Goal: Task Accomplishment & Management: Complete application form

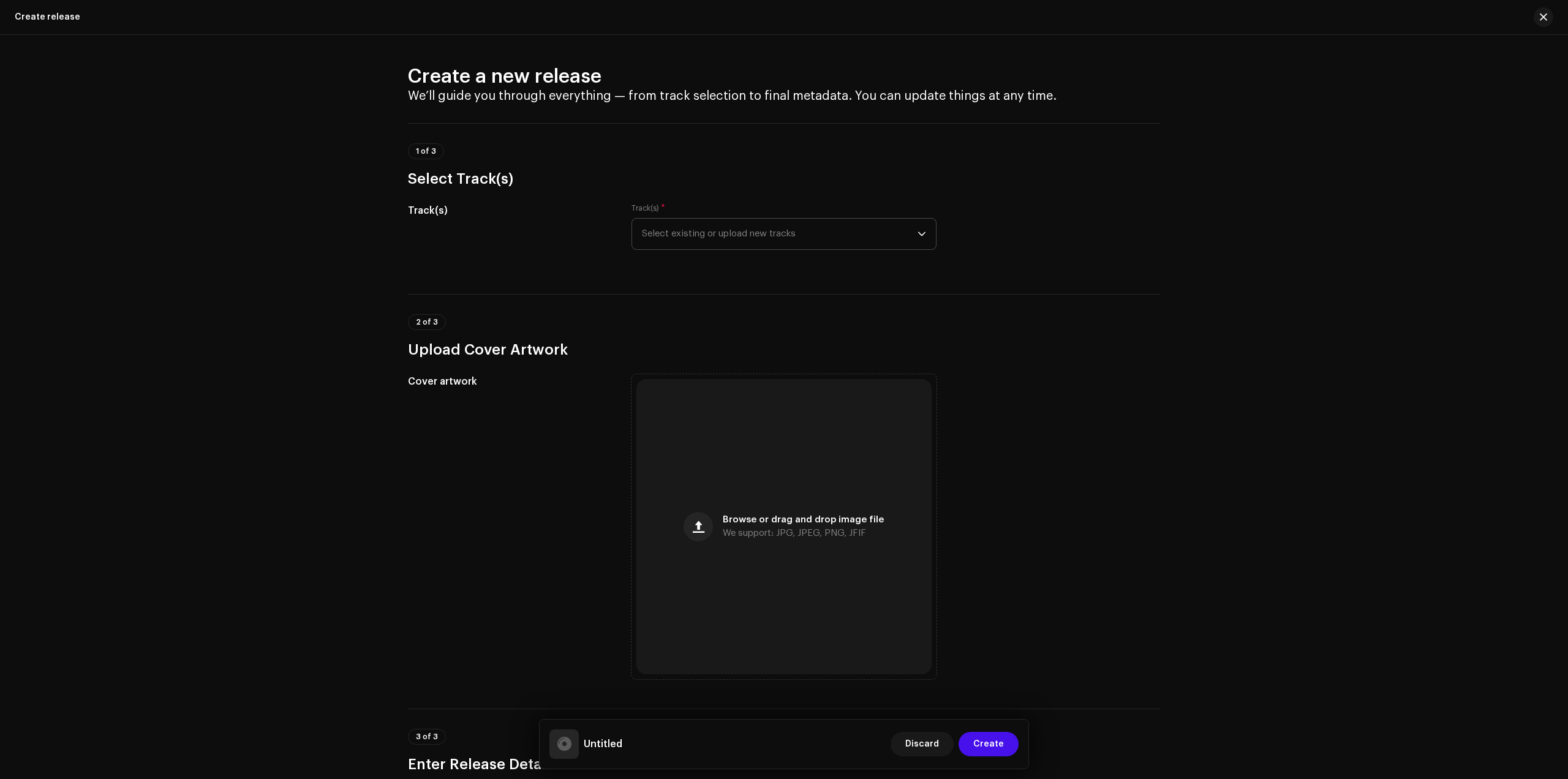
click at [762, 232] on span "Select existing or upload new tracks" at bounding box center [779, 234] width 276 height 31
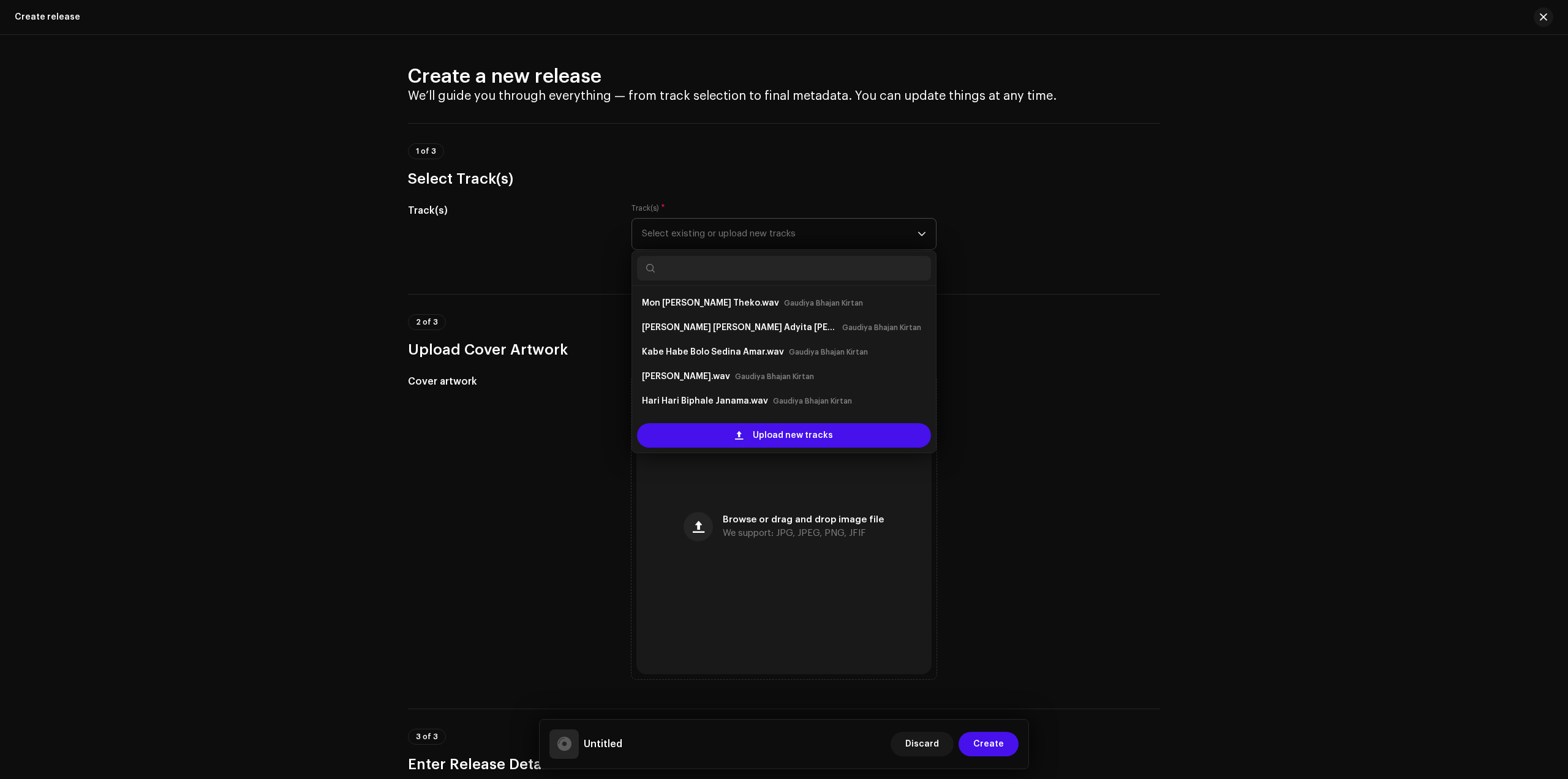
scroll to position [20, 0]
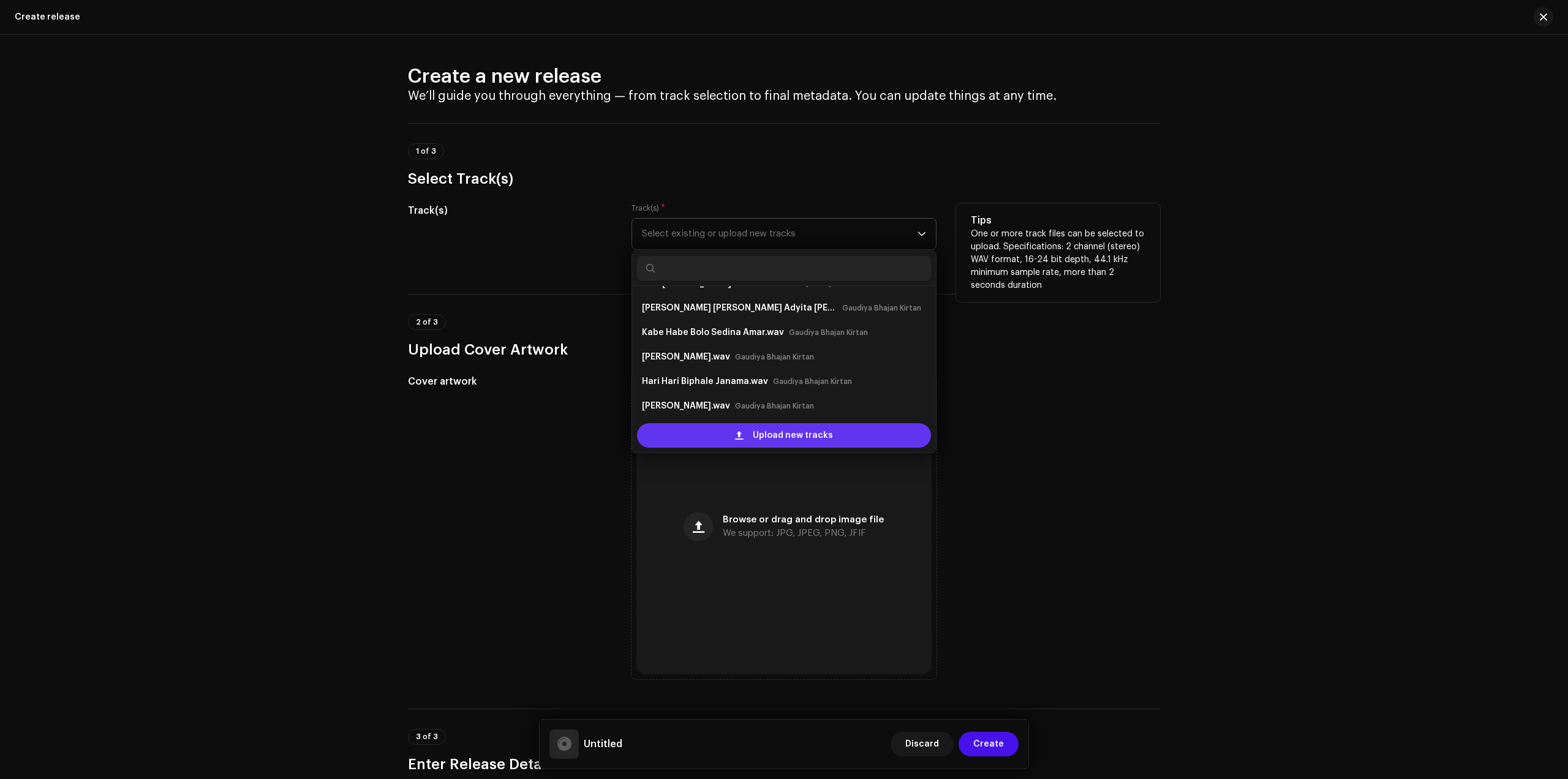
click at [806, 423] on span "Upload new tracks" at bounding box center [793, 435] width 81 height 24
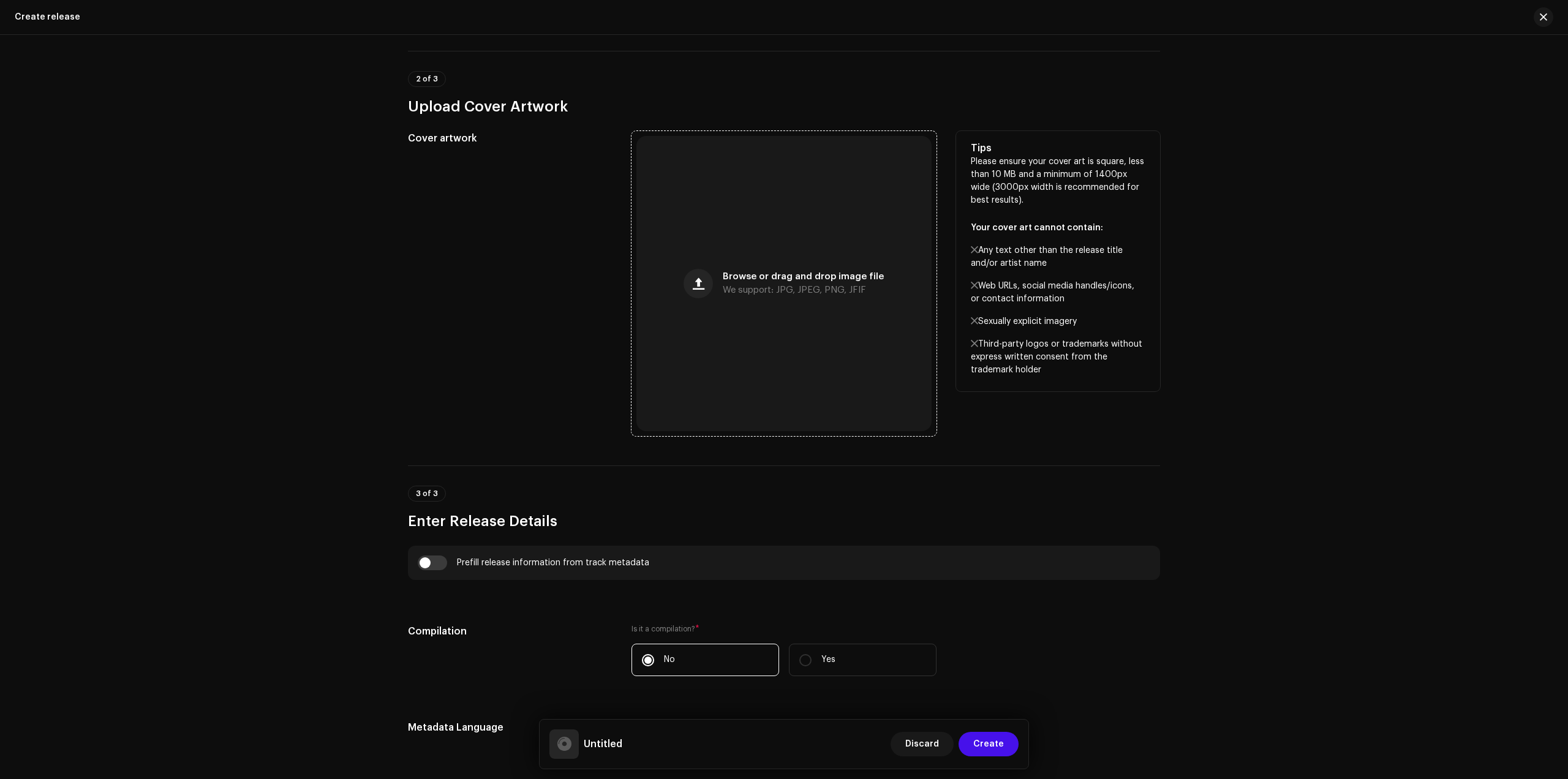
scroll to position [766, 0]
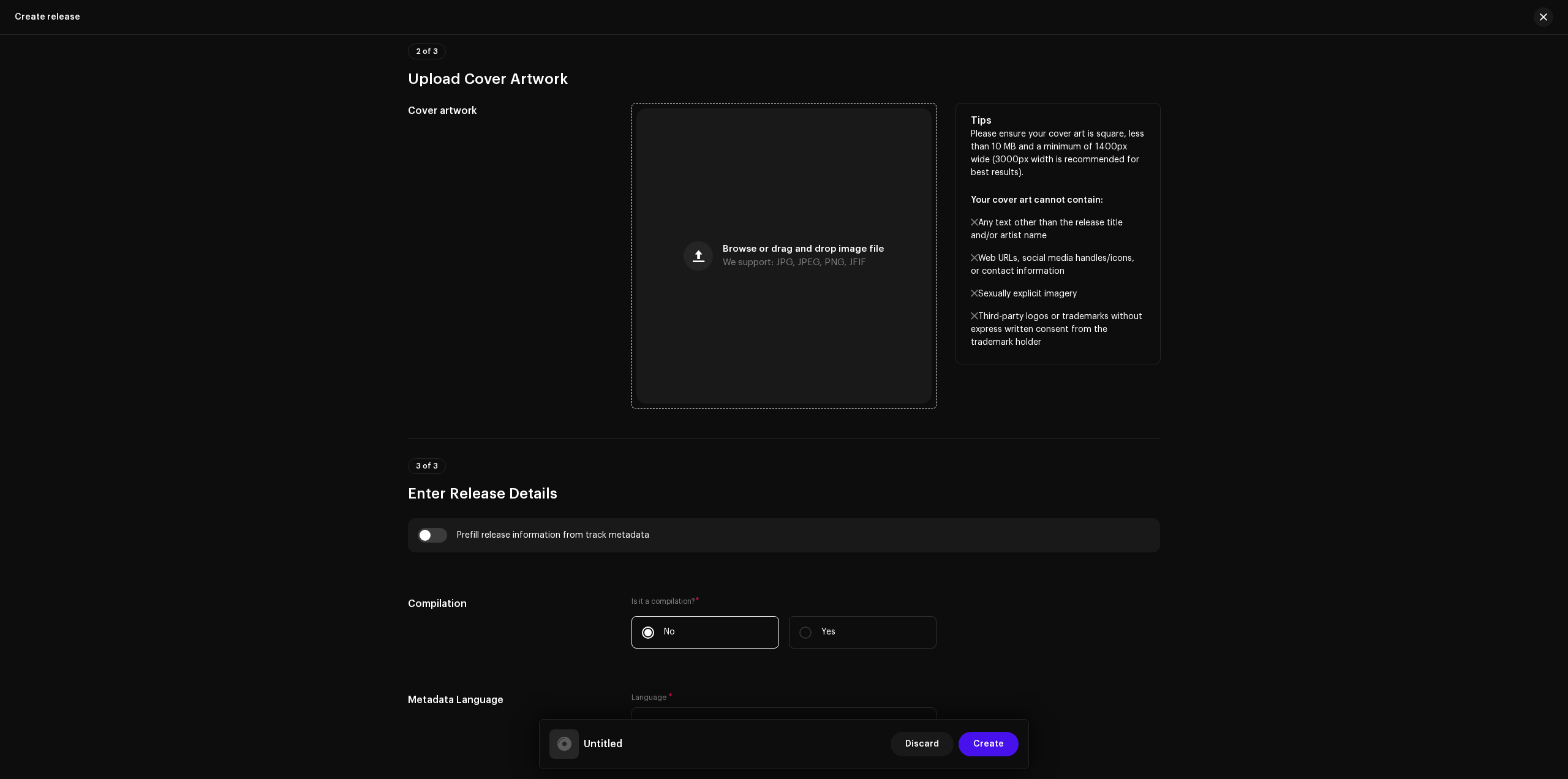
click at [784, 301] on div "Browse or drag and drop image file We support: JPG, JPEG, PNG, JFIF" at bounding box center [784, 256] width 295 height 295
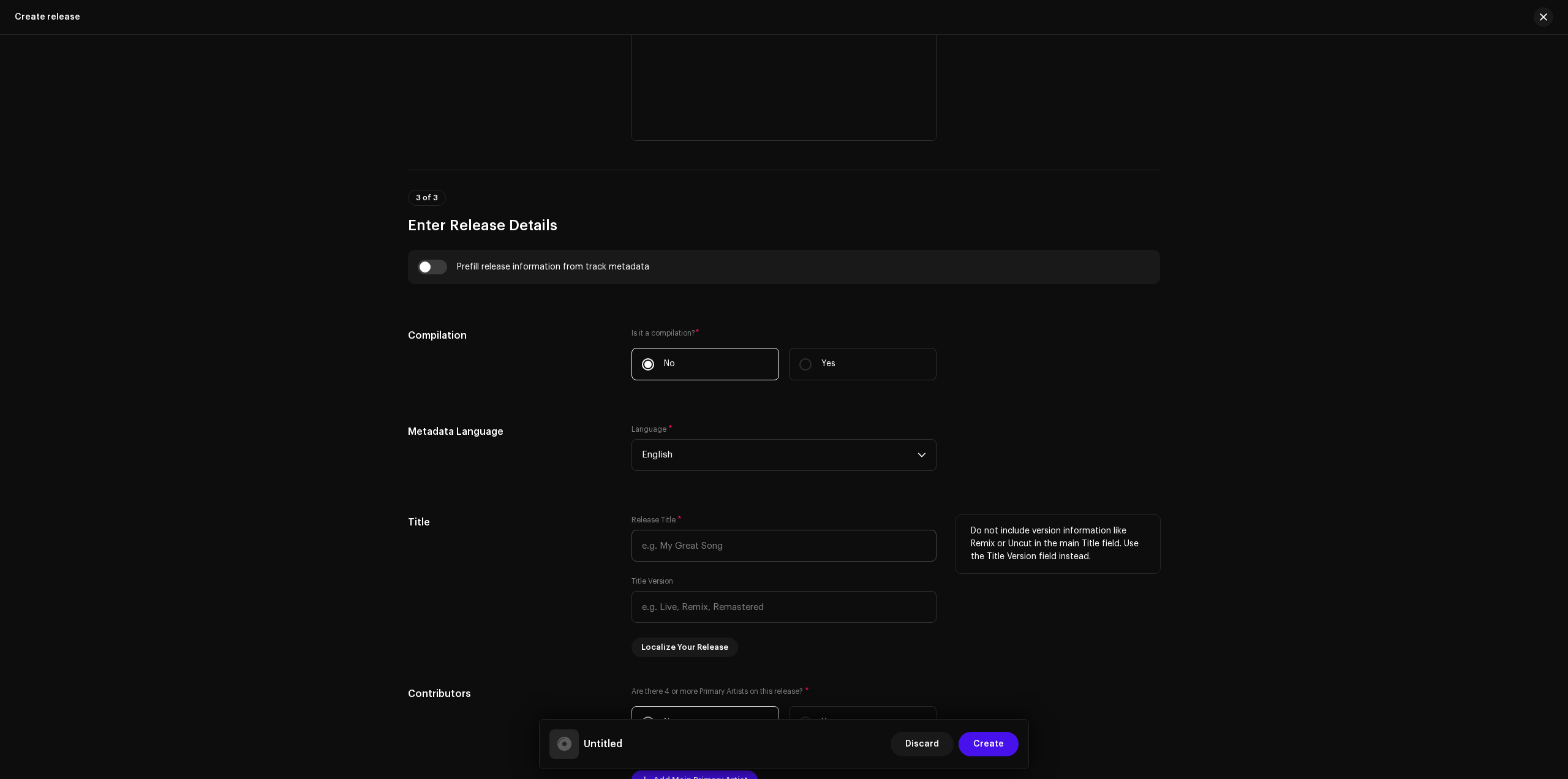
scroll to position [1072, 0]
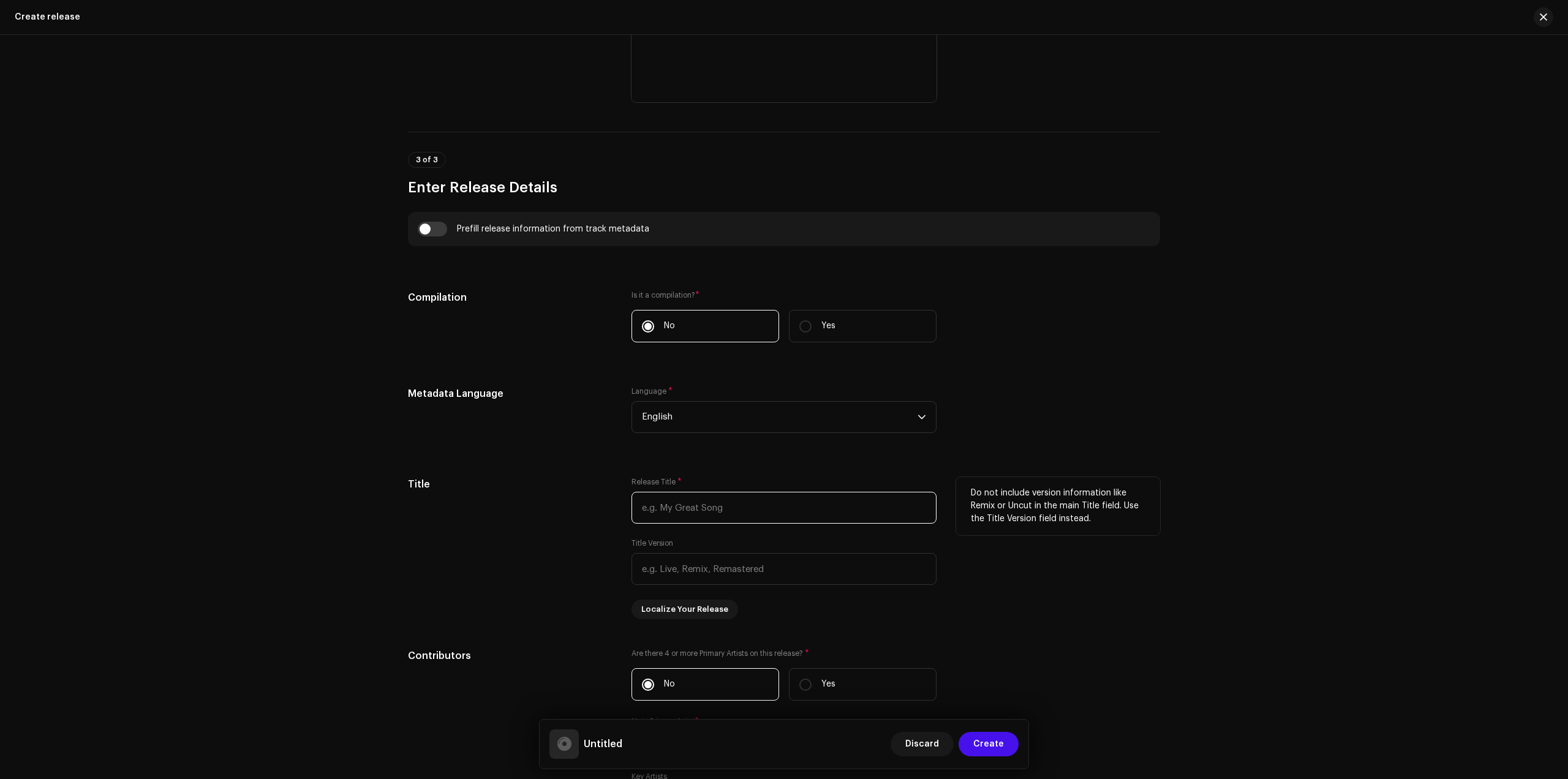
click at [716, 518] on input "text" at bounding box center [784, 507] width 305 height 32
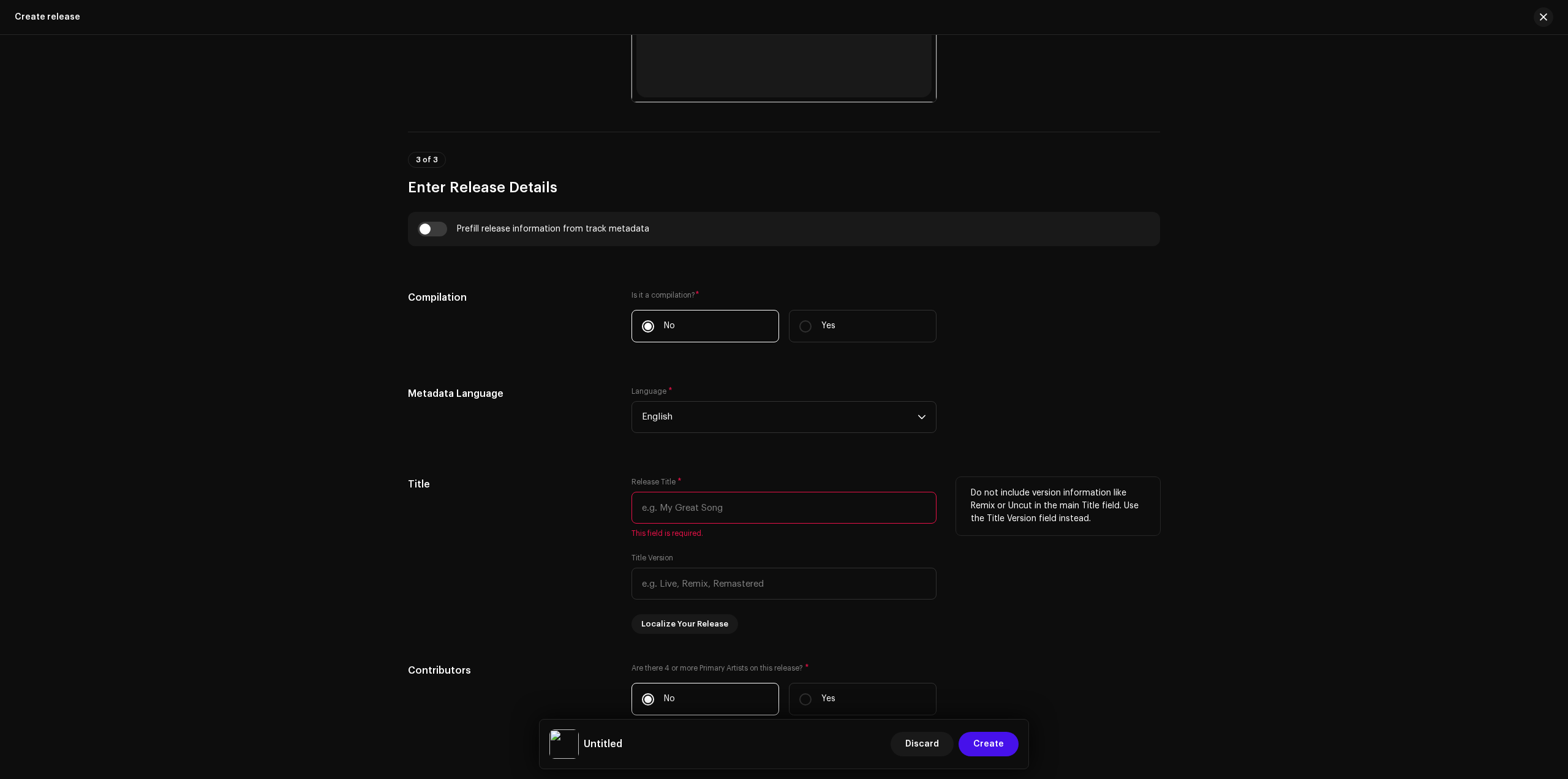
paste input "Naam [PERSON_NAME]"
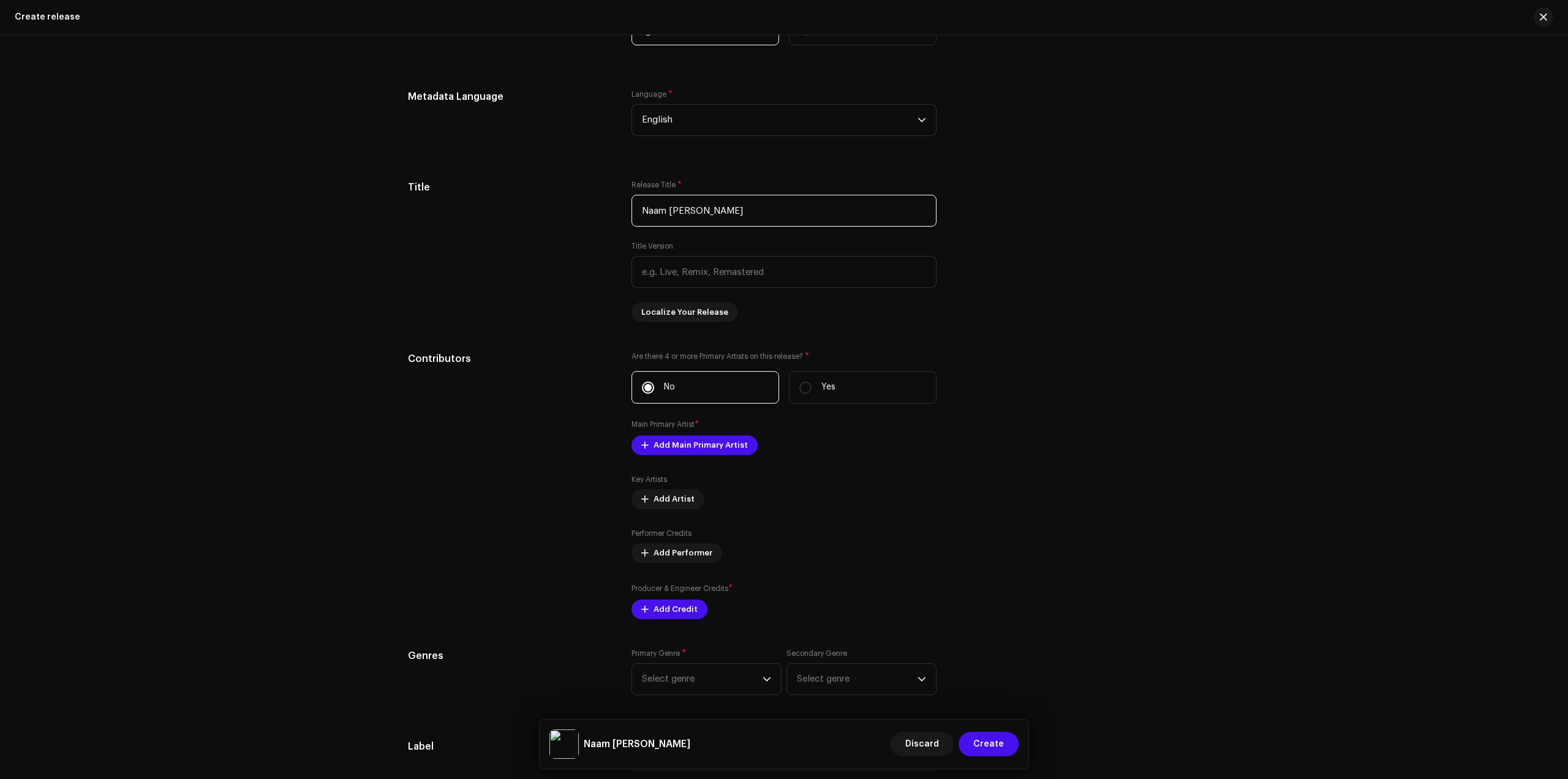
scroll to position [1378, 0]
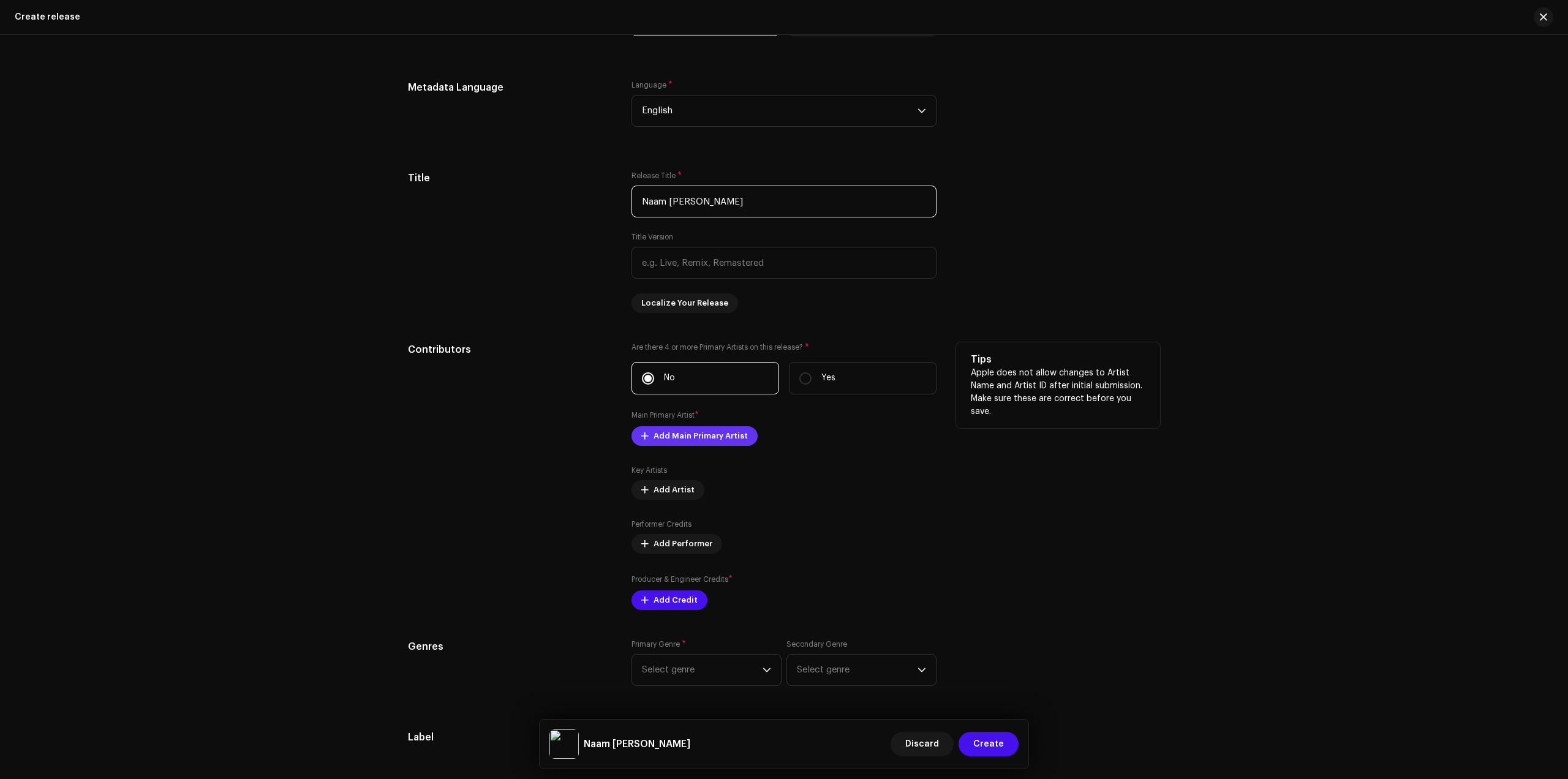
type input "Naam [PERSON_NAME]"
click at [680, 439] on span "Add Main Primary Artist" at bounding box center [700, 436] width 94 height 24
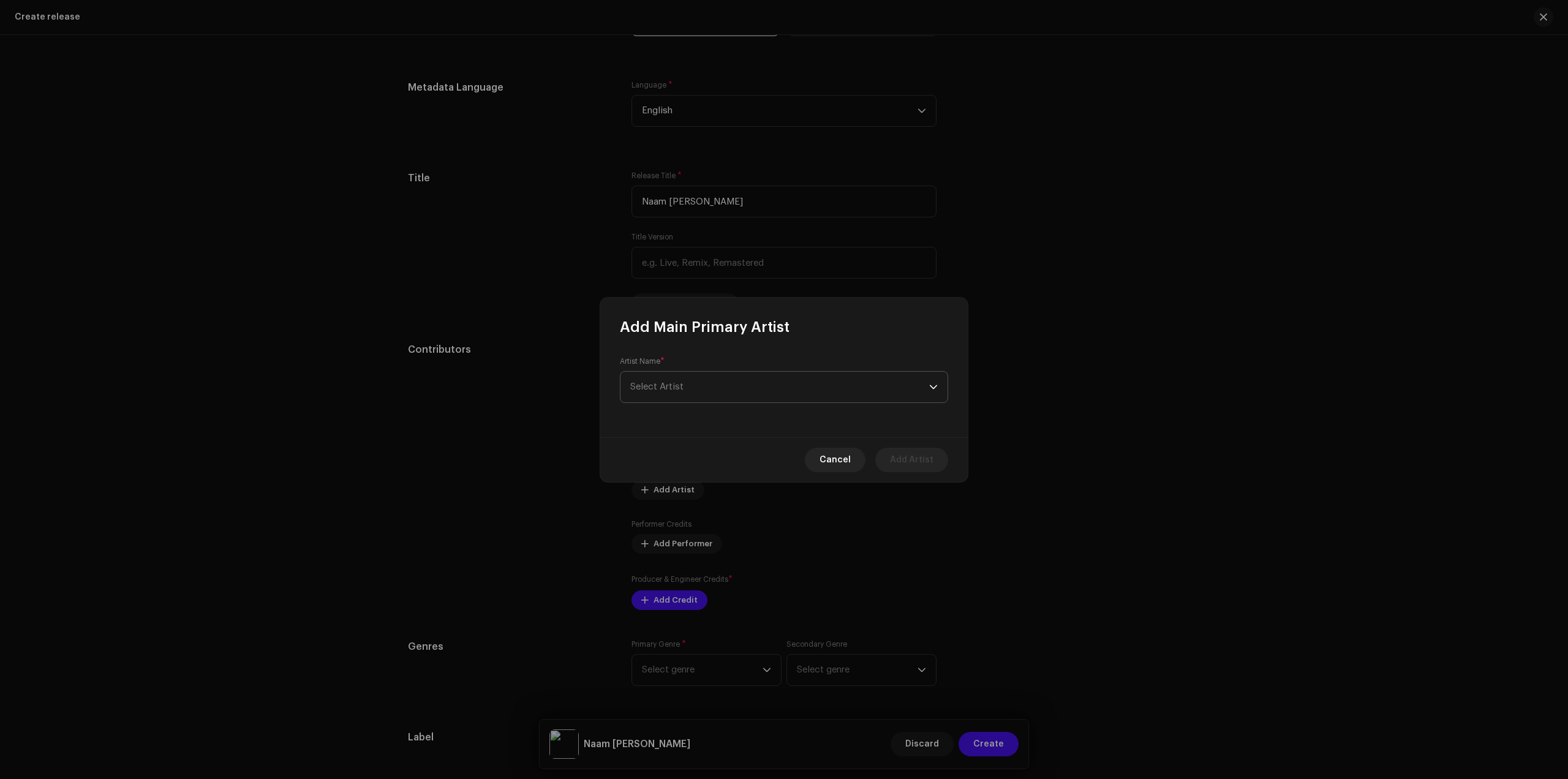
click at [802, 384] on span "Select Artist" at bounding box center [779, 387] width 299 height 31
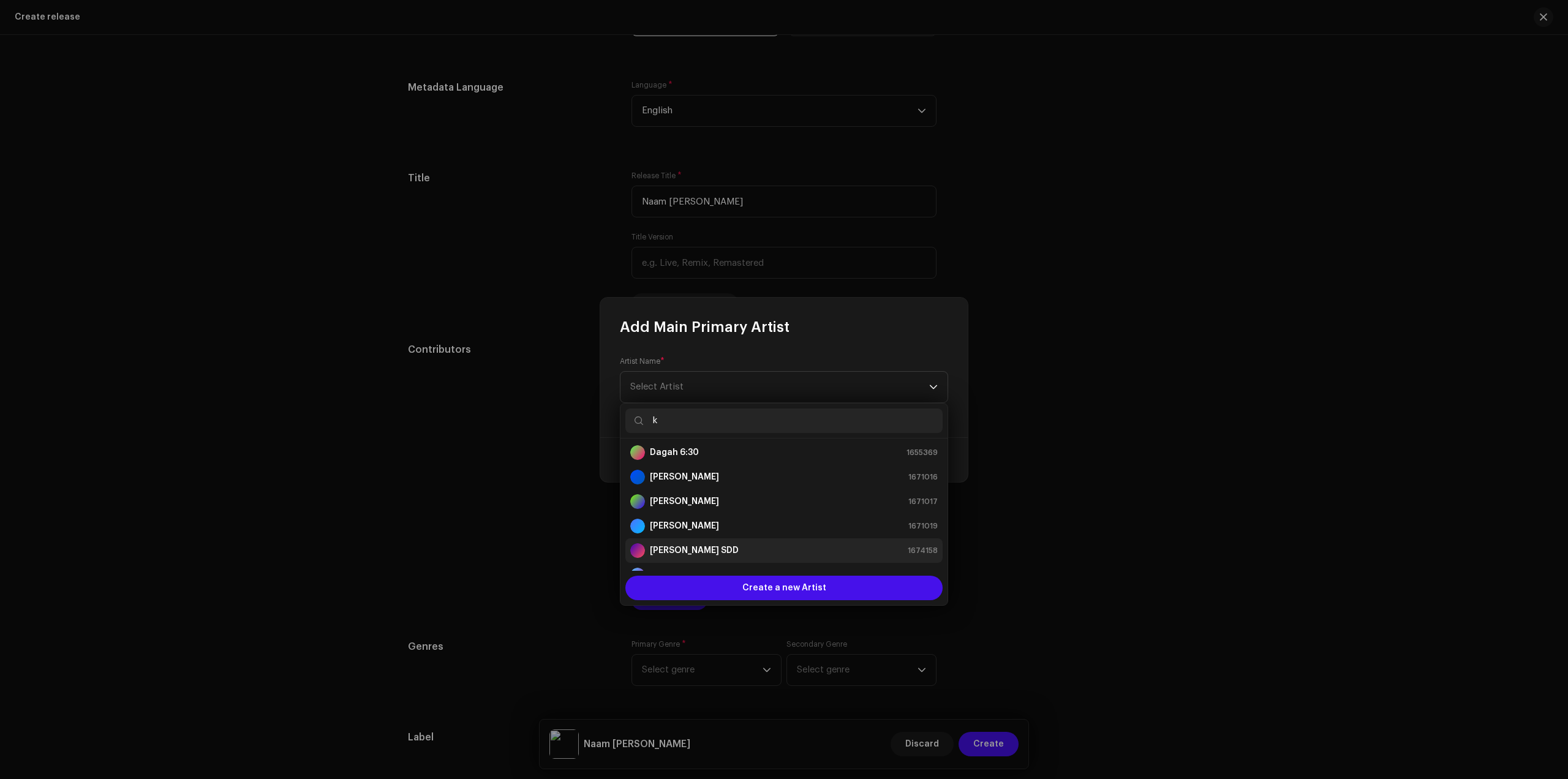
scroll to position [28, 0]
type input "k"
click at [735, 471] on strong "Gaudiya Bhajan Kirtan" at bounding box center [698, 478] width 96 height 13
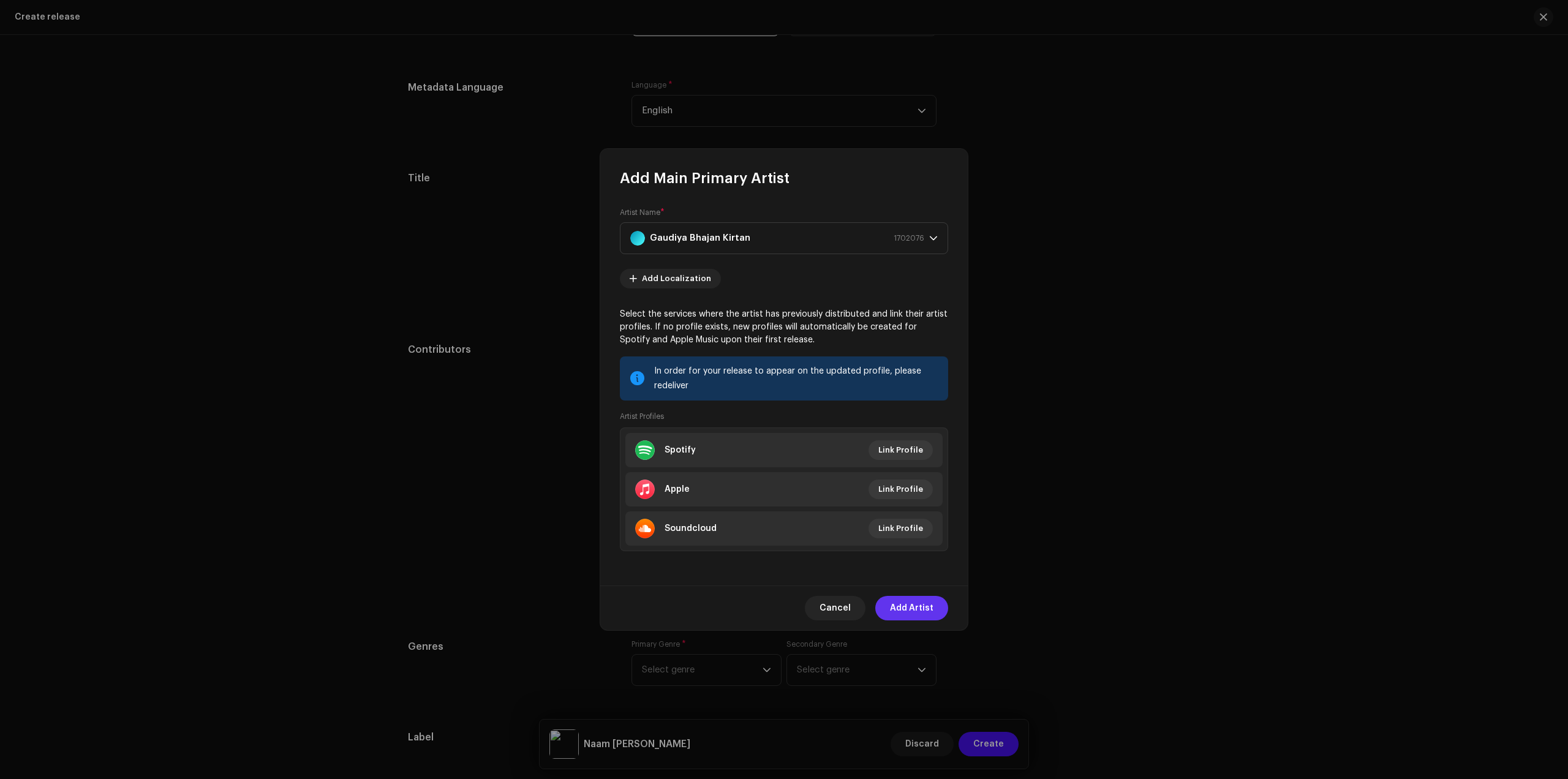
click at [880, 601] on div "Cancel Add Artist" at bounding box center [784, 608] width 368 height 45
click at [883, 601] on button "Add Artist" at bounding box center [912, 608] width 73 height 24
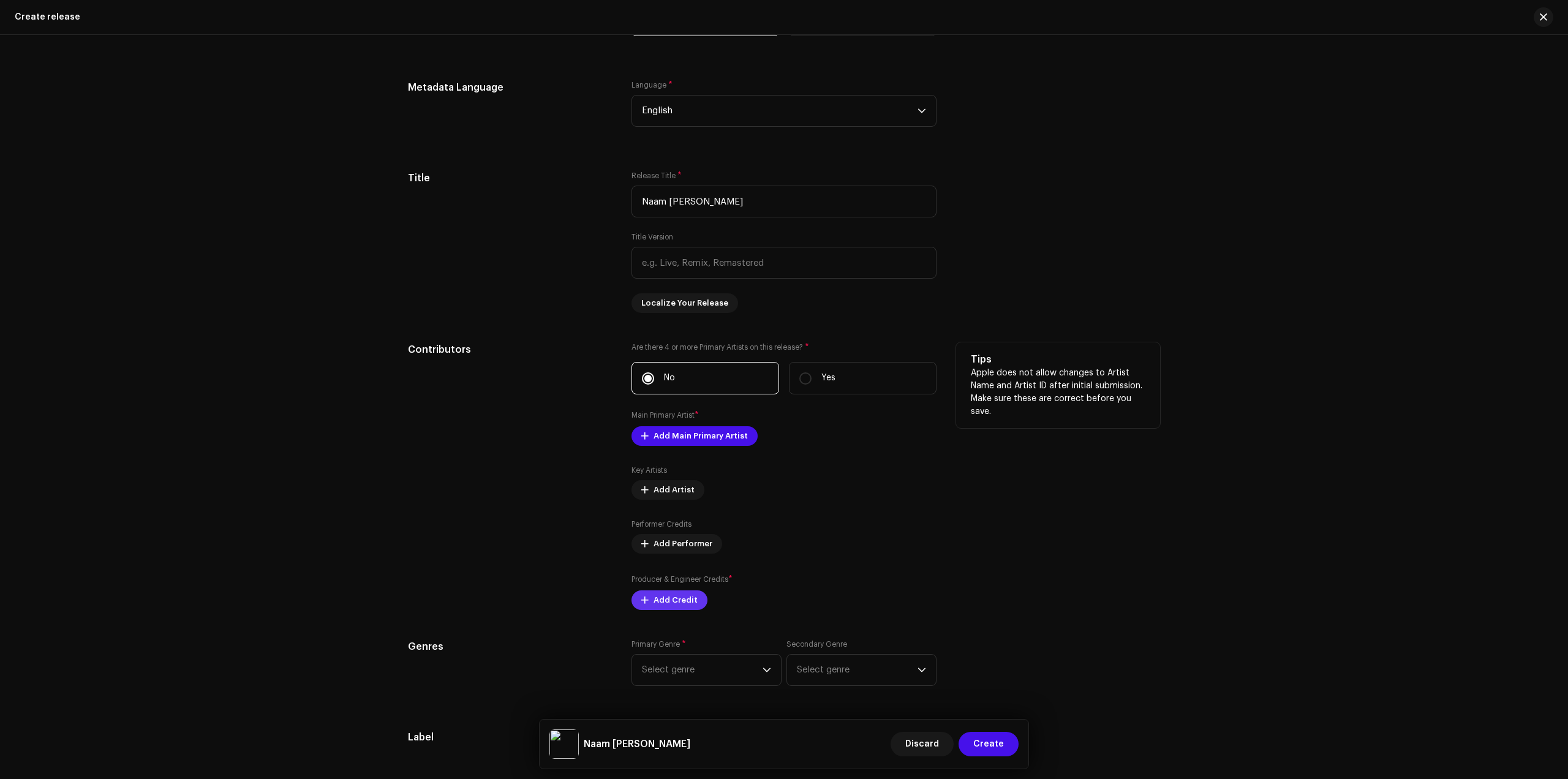
click at [682, 597] on span "Add Credit" at bounding box center [676, 600] width 44 height 24
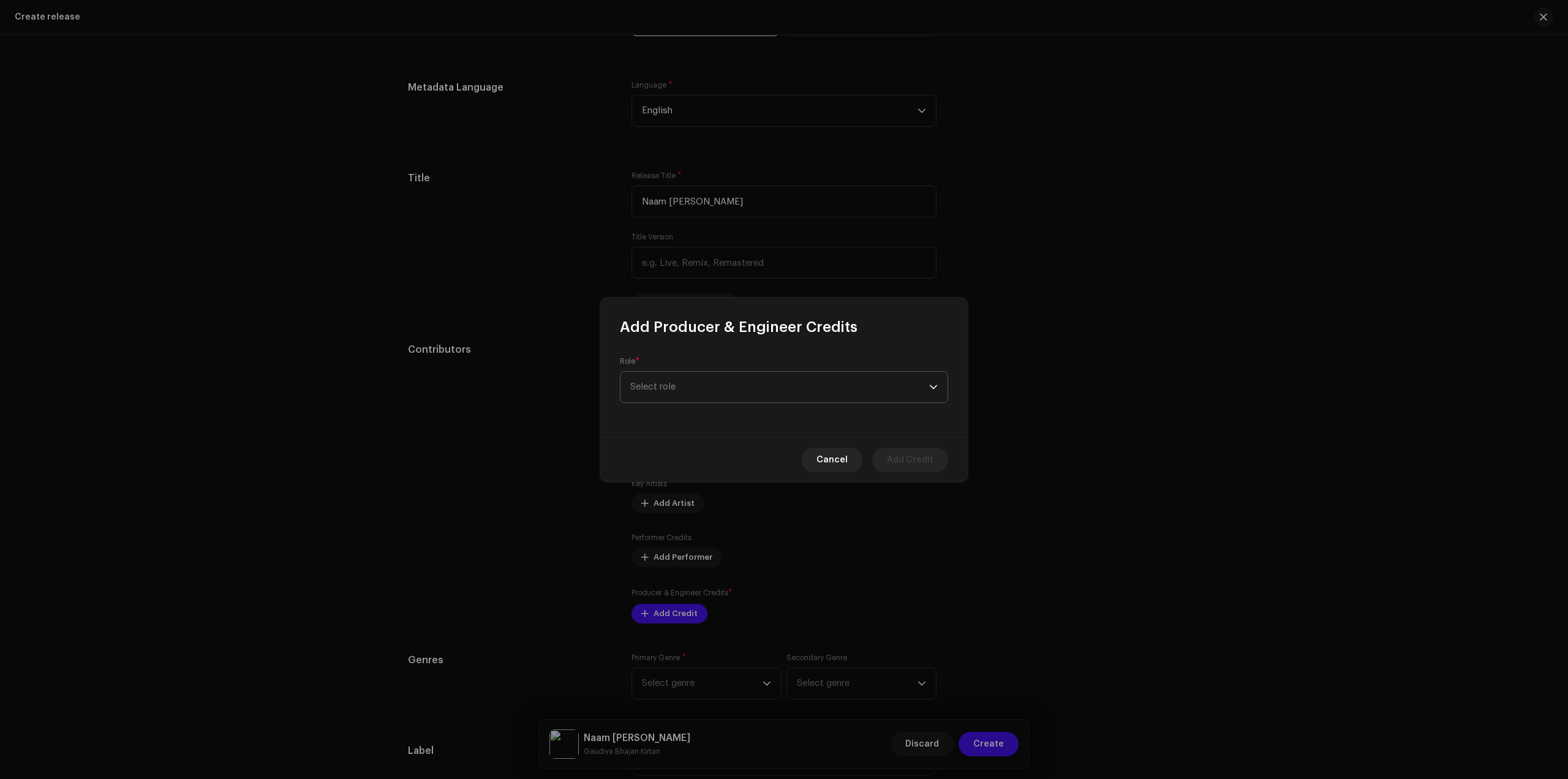
click at [701, 400] on span "Select role" at bounding box center [779, 387] width 299 height 31
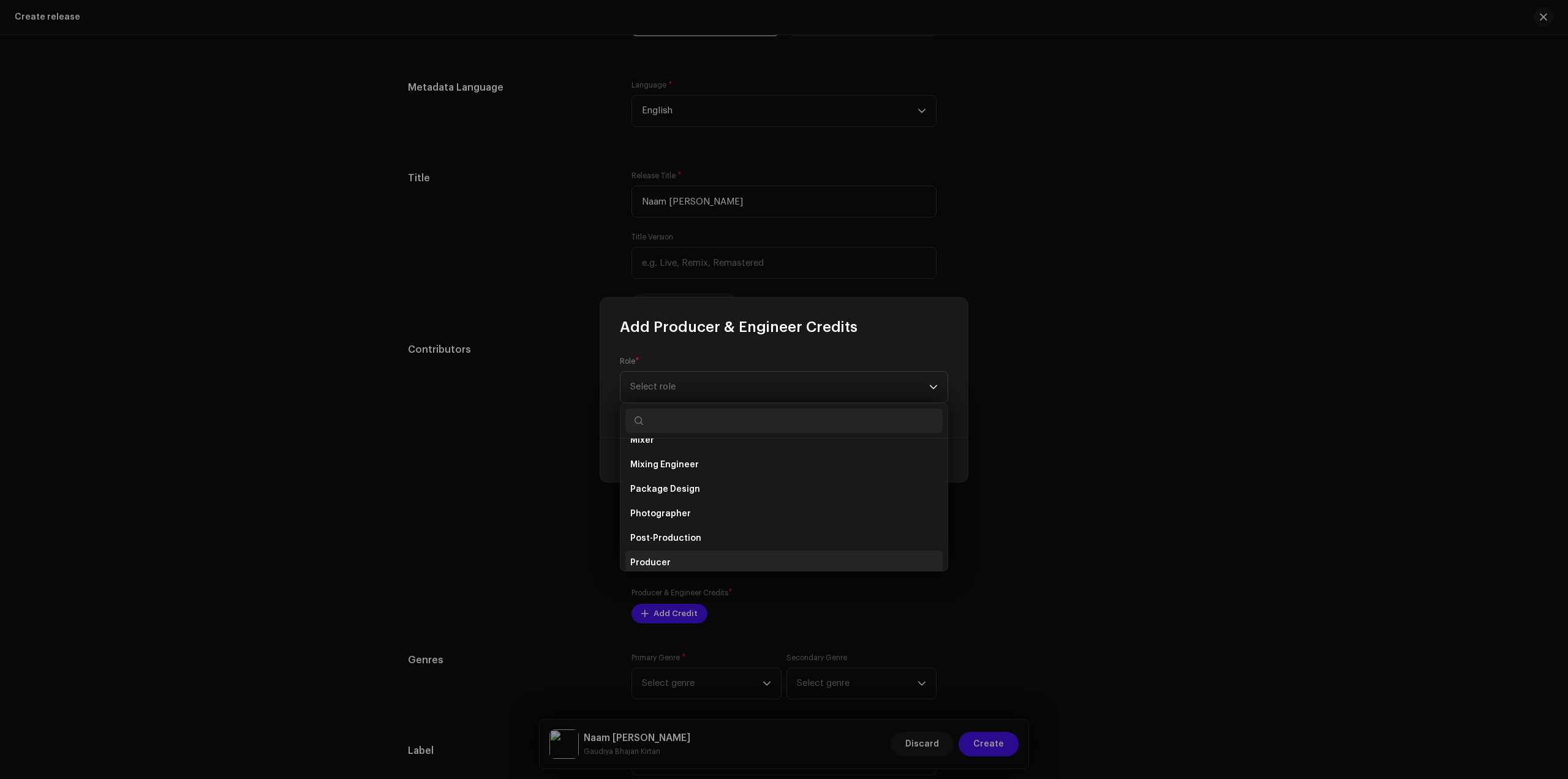
scroll to position [387, 0]
click at [688, 560] on li "Producer" at bounding box center [784, 558] width 317 height 24
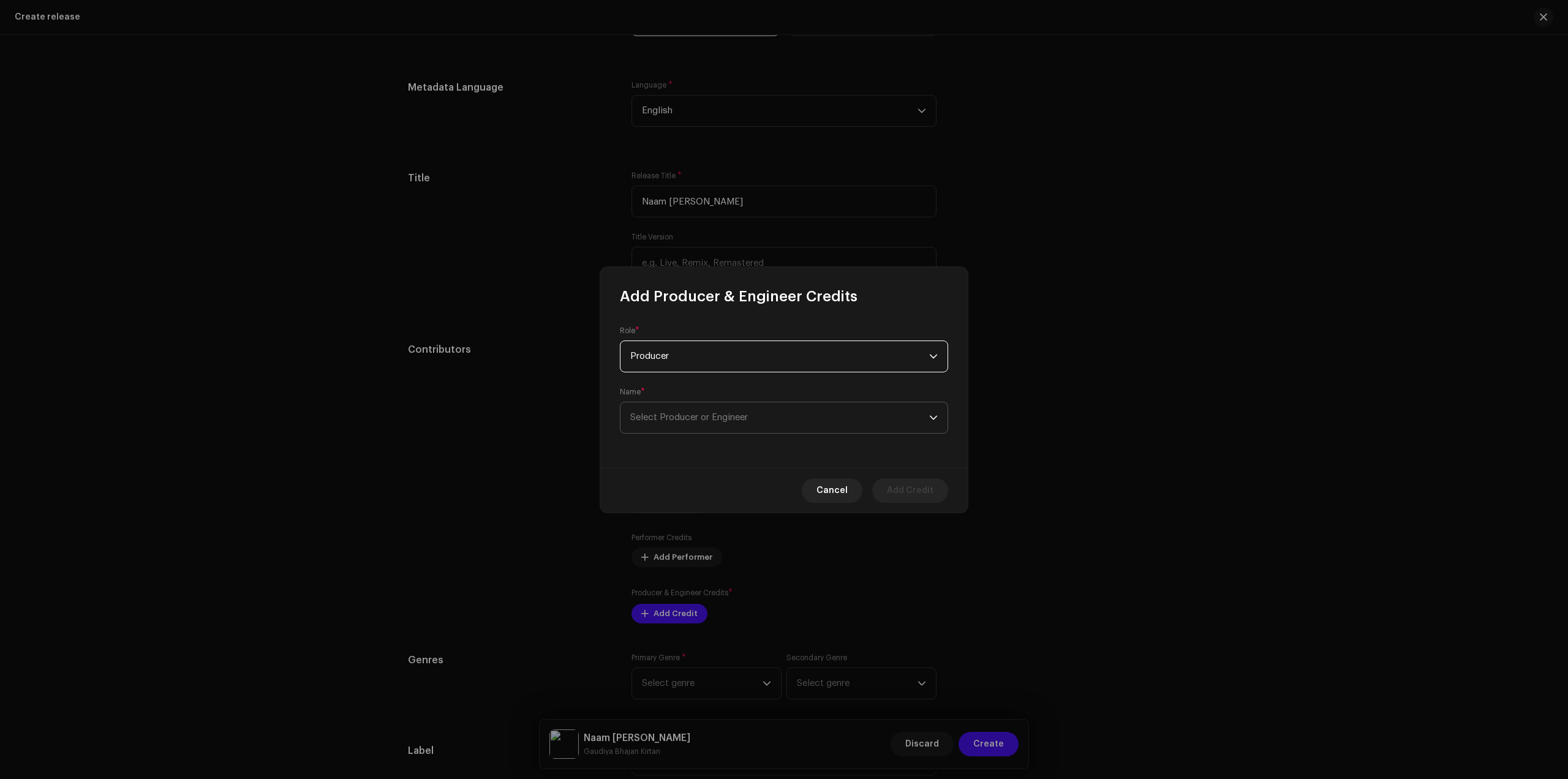
click at [720, 421] on span "Select Producer or Engineer" at bounding box center [688, 418] width 118 height 9
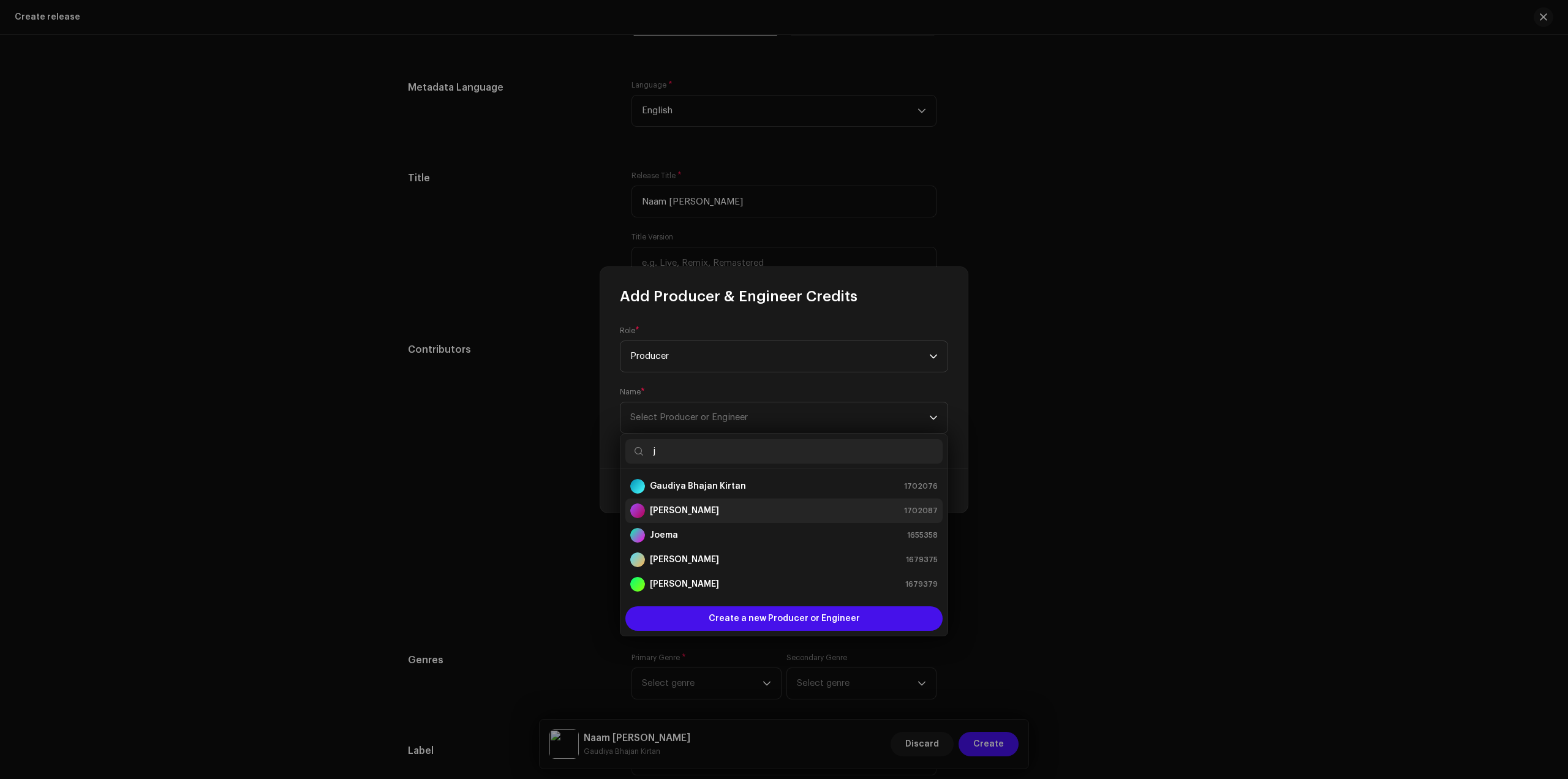
type input "j"
click at [688, 507] on strong "[PERSON_NAME]" at bounding box center [685, 511] width 69 height 13
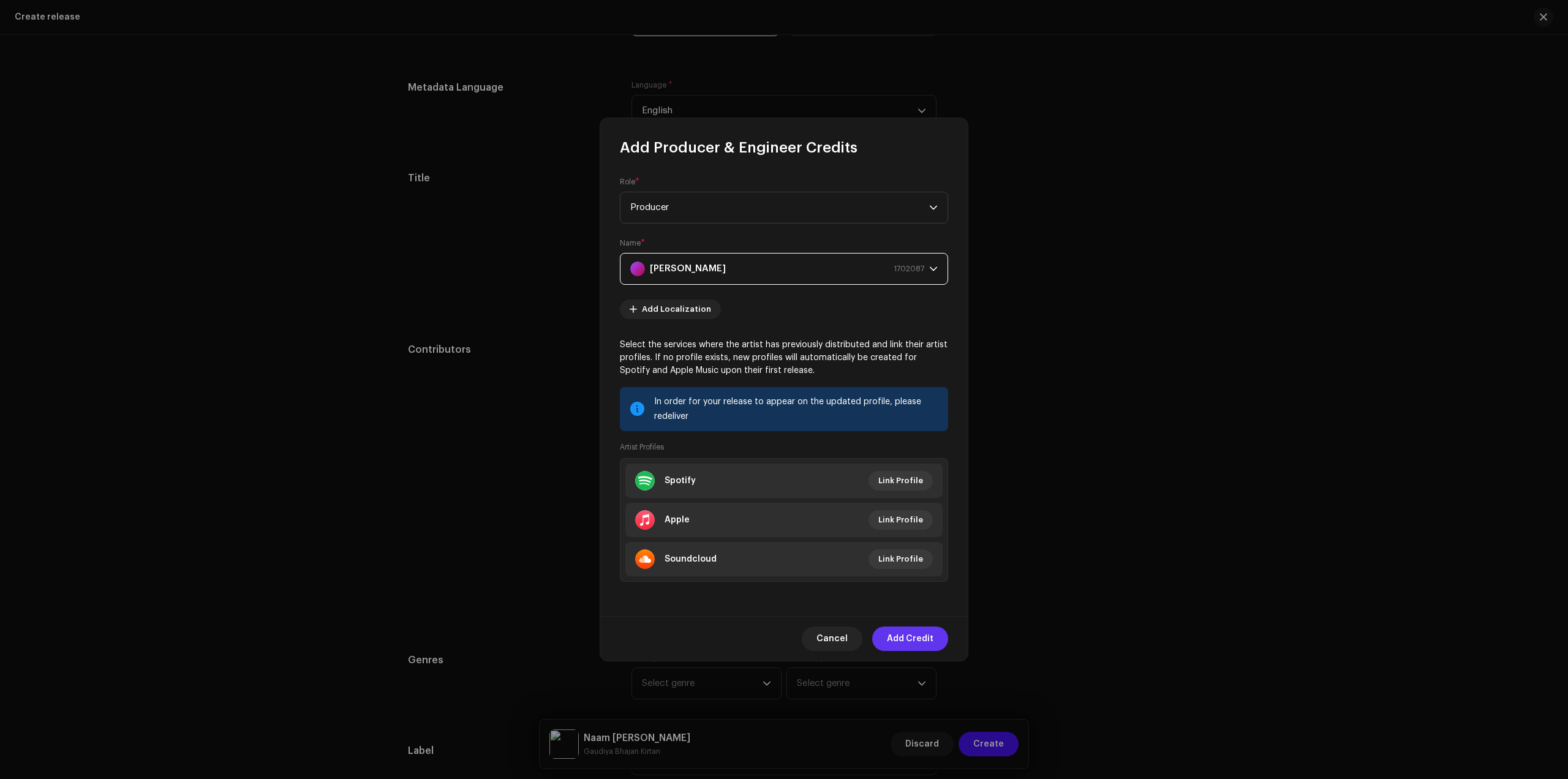
click at [917, 650] on span "Add Credit" at bounding box center [910, 639] width 47 height 24
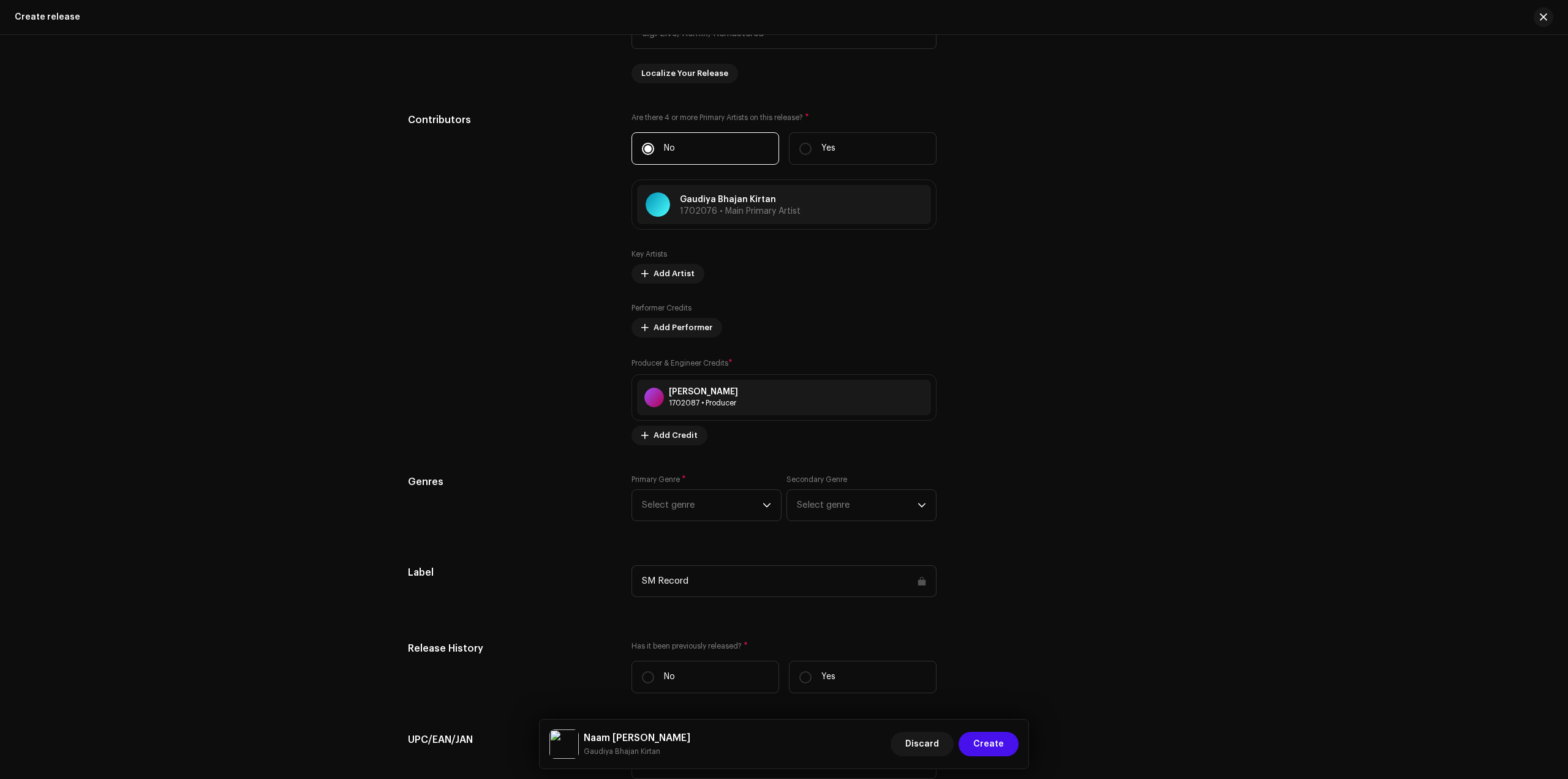
click at [696, 485] on div "Primary Genre * Select genre" at bounding box center [707, 497] width 150 height 47
click at [696, 497] on span "Select genre" at bounding box center [702, 505] width 121 height 31
type input "dev"
click at [666, 597] on span "Devotional & Spiritual" at bounding box center [688, 599] width 94 height 13
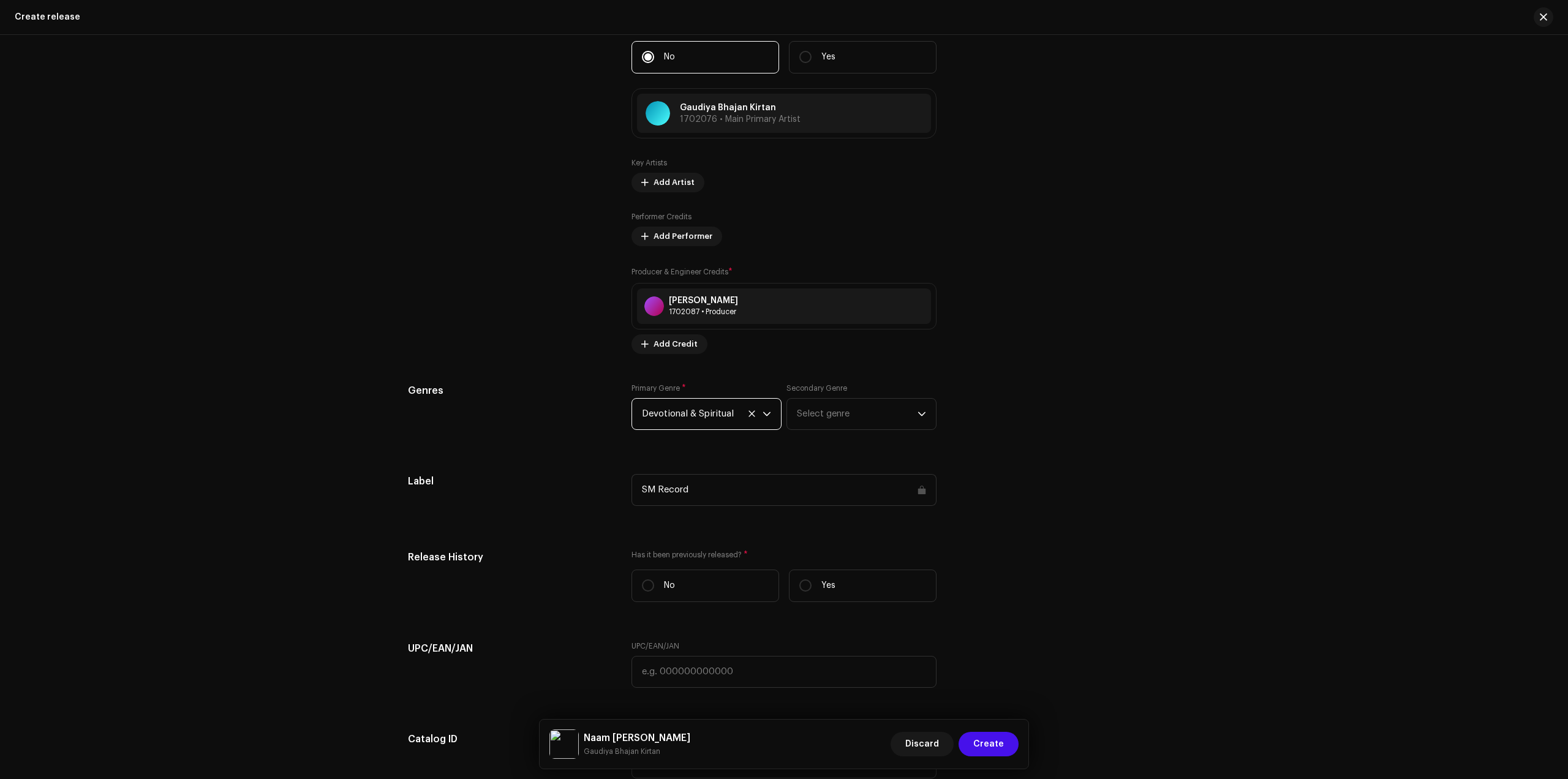
scroll to position [1762, 0]
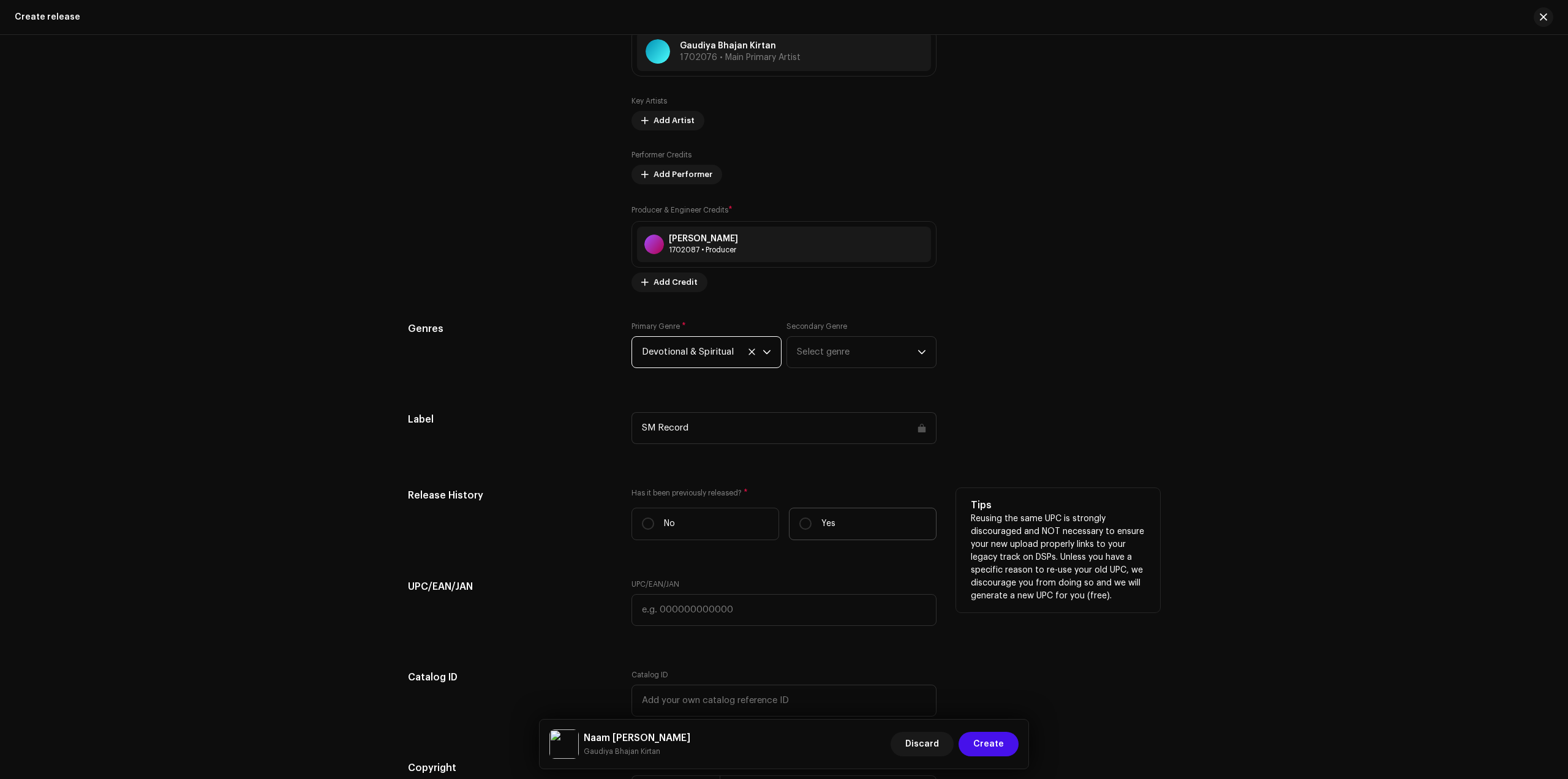
click at [816, 526] on label "Yes" at bounding box center [862, 523] width 148 height 32
click at [812, 526] on input "Yes" at bounding box center [806, 524] width 13 height 13
radio input "true"
click at [709, 529] on label "No" at bounding box center [705, 523] width 148 height 32
click at [655, 529] on input "No" at bounding box center [648, 524] width 13 height 13
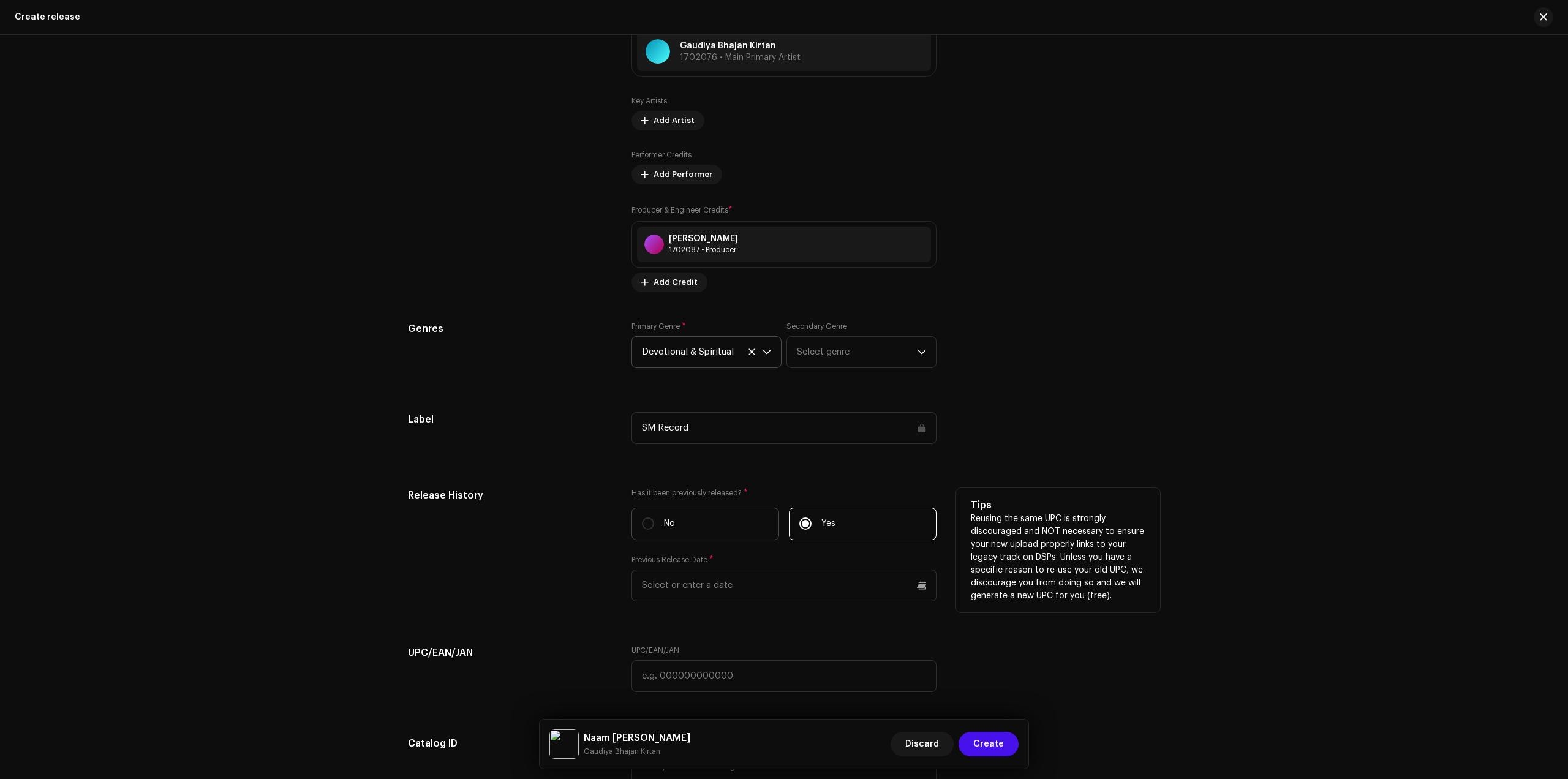
radio input "true"
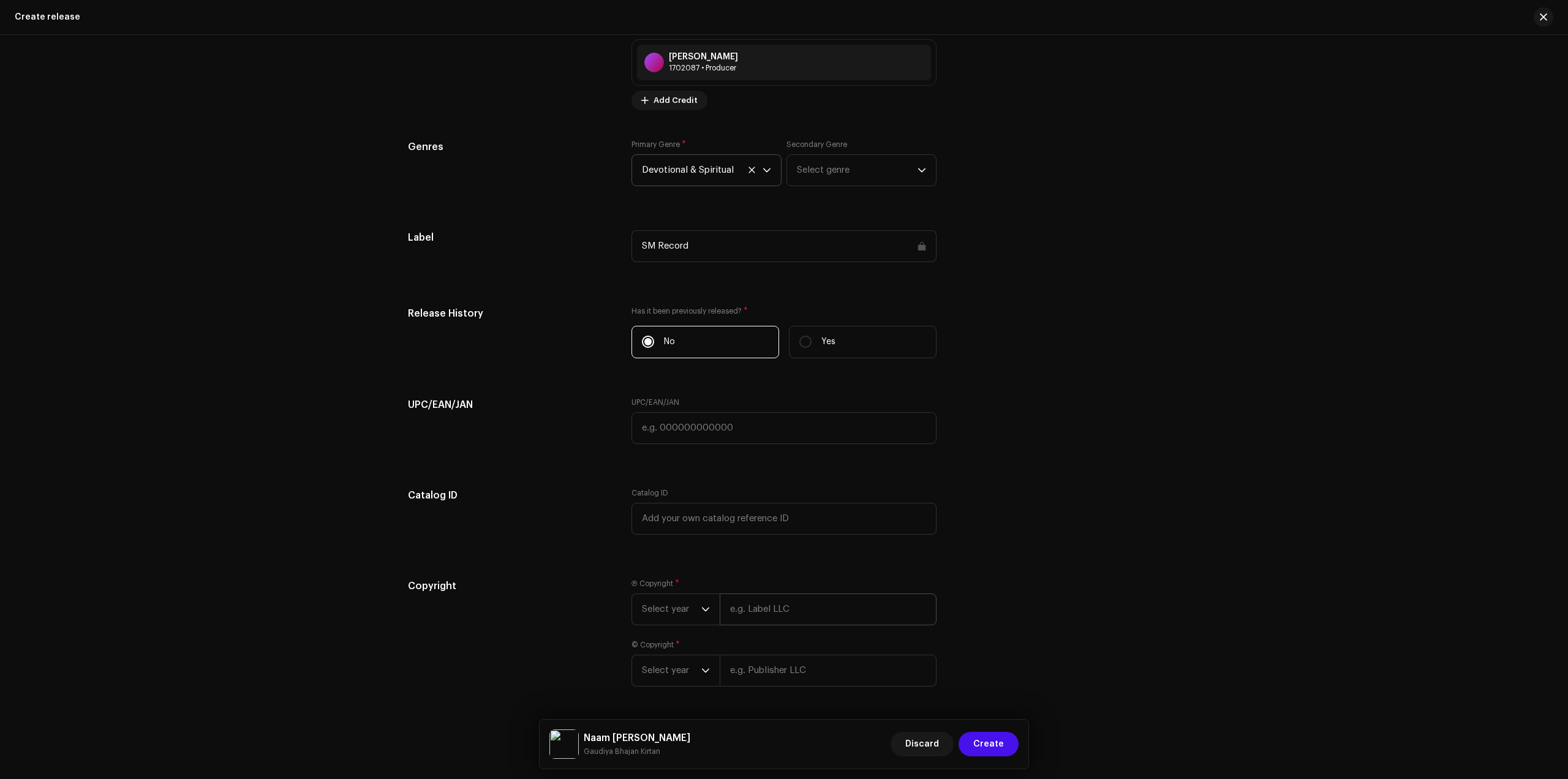
scroll to position [1983, 0]
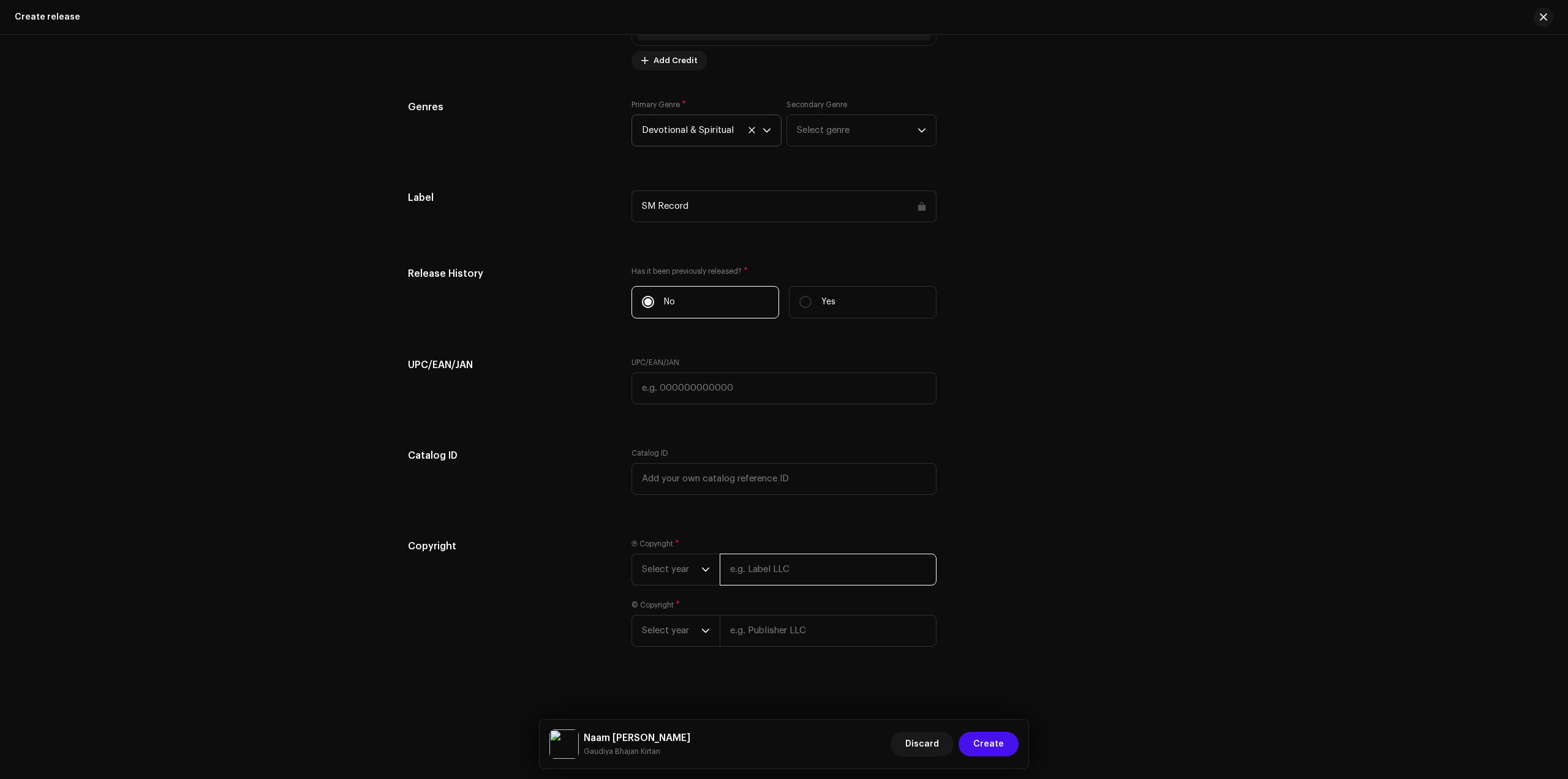
drag, startPoint x: 771, startPoint y: 567, endPoint x: 787, endPoint y: 570, distance: 16.3
click at [772, 567] on input "text" at bounding box center [828, 569] width 217 height 32
type input "Gaudiya Bhajan Kirtan"
click at [796, 633] on input "text" at bounding box center [828, 631] width 217 height 32
type input "Gaudiya Bhajan Kirtan"
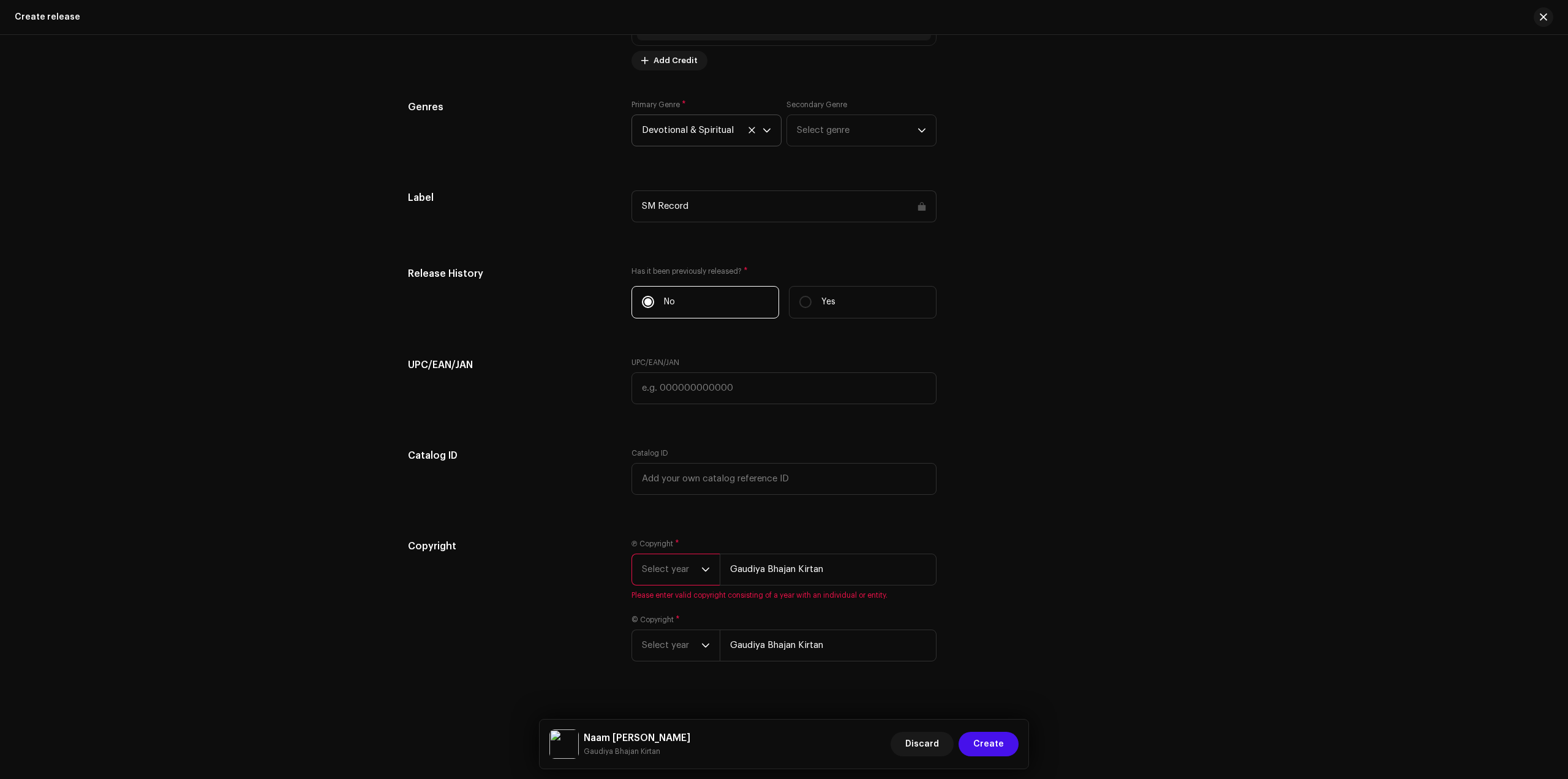
click at [680, 568] on span "Select year" at bounding box center [671, 569] width 59 height 31
click at [663, 657] on li "2025" at bounding box center [681, 663] width 87 height 24
click at [674, 646] on div "© Copyright * Select year [PERSON_NAME] Kirtan Please enter valid copyright con…" at bounding box center [784, 631] width 305 height 62
click at [677, 635] on span "Select year" at bounding box center [671, 631] width 59 height 31
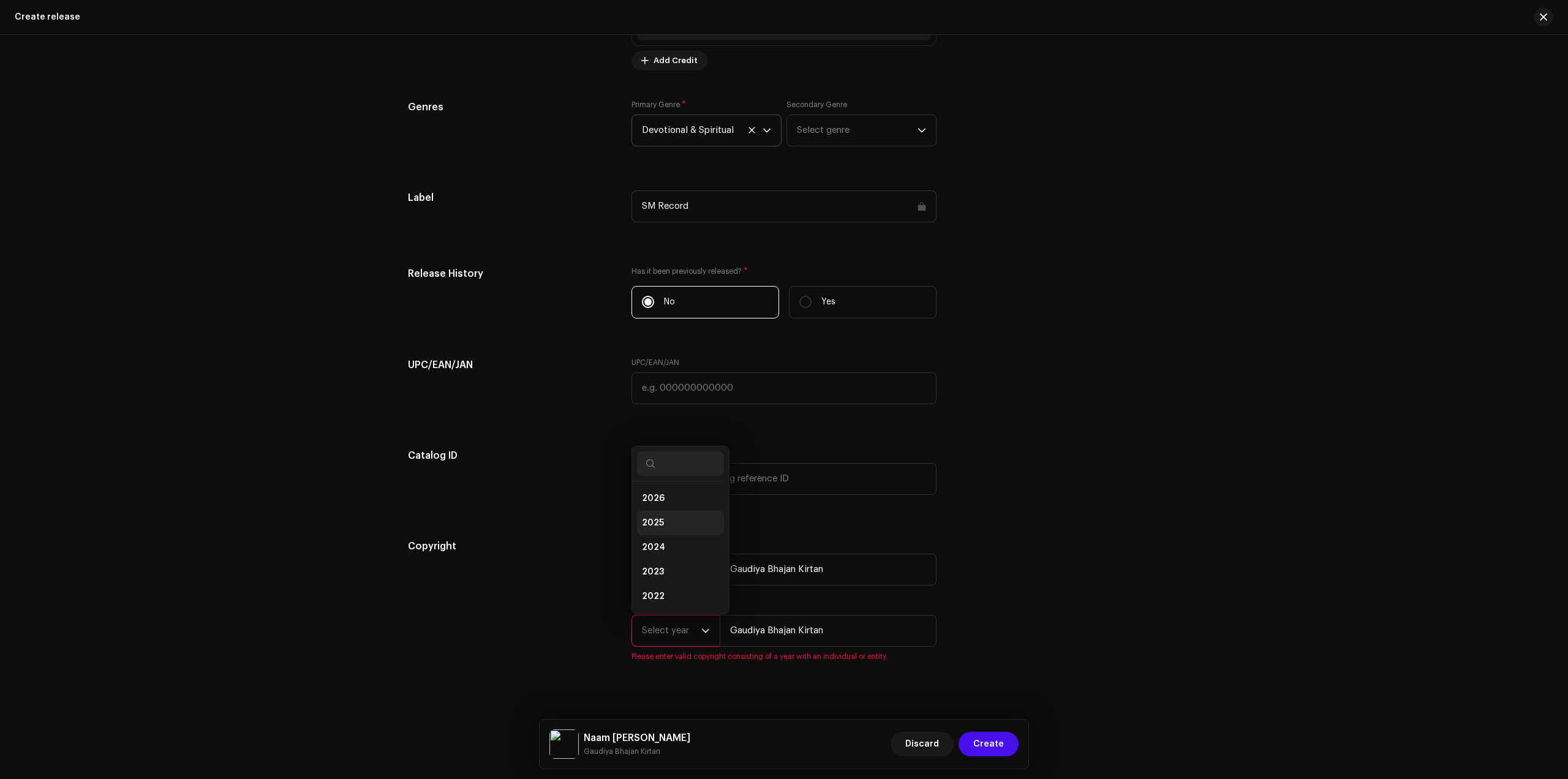
click at [658, 518] on span "2025" at bounding box center [653, 523] width 22 height 13
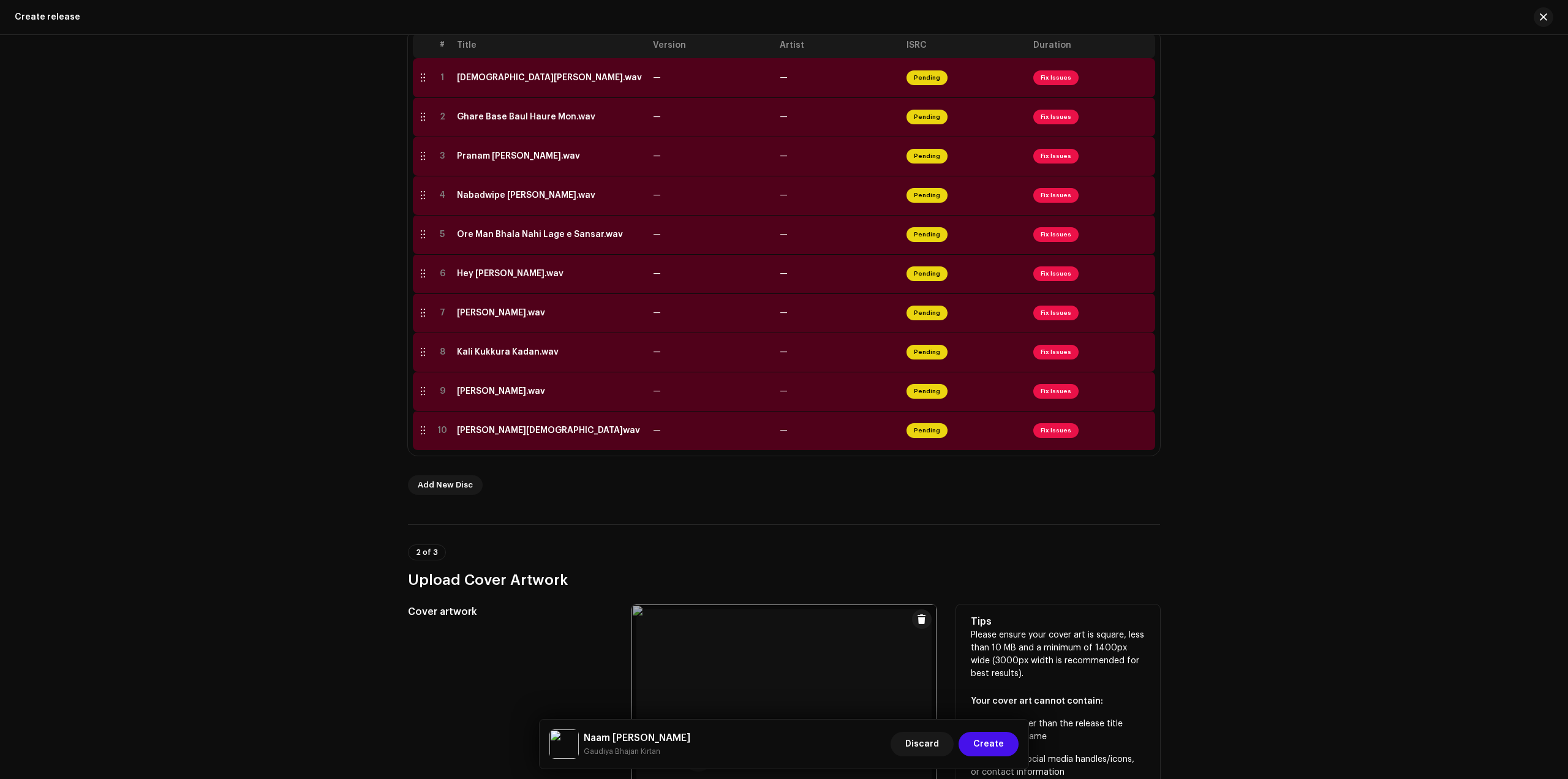
scroll to position [69, 0]
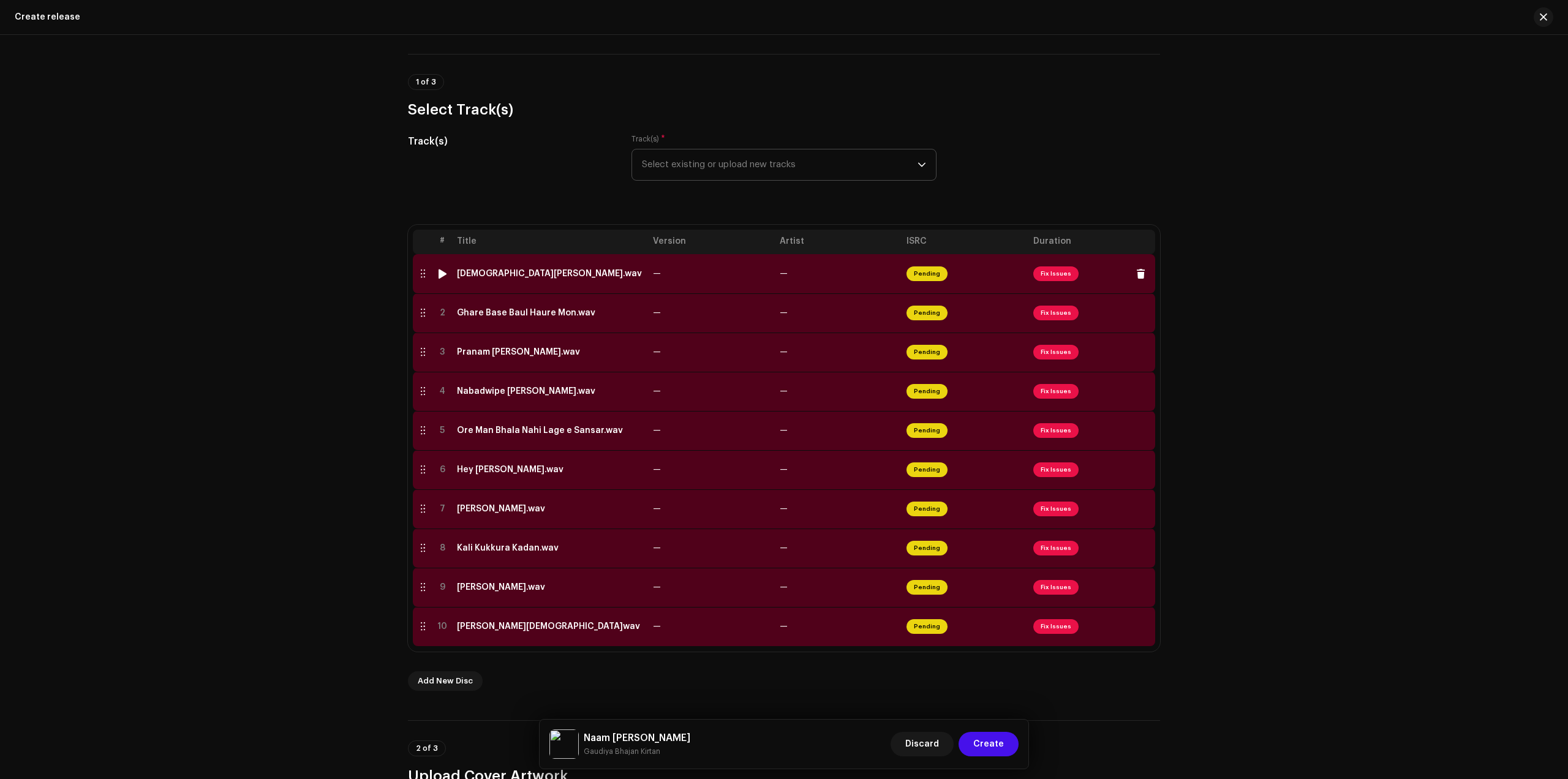
click at [572, 280] on td "[DEMOGRAPHIC_DATA][PERSON_NAME].wav" at bounding box center [550, 274] width 196 height 39
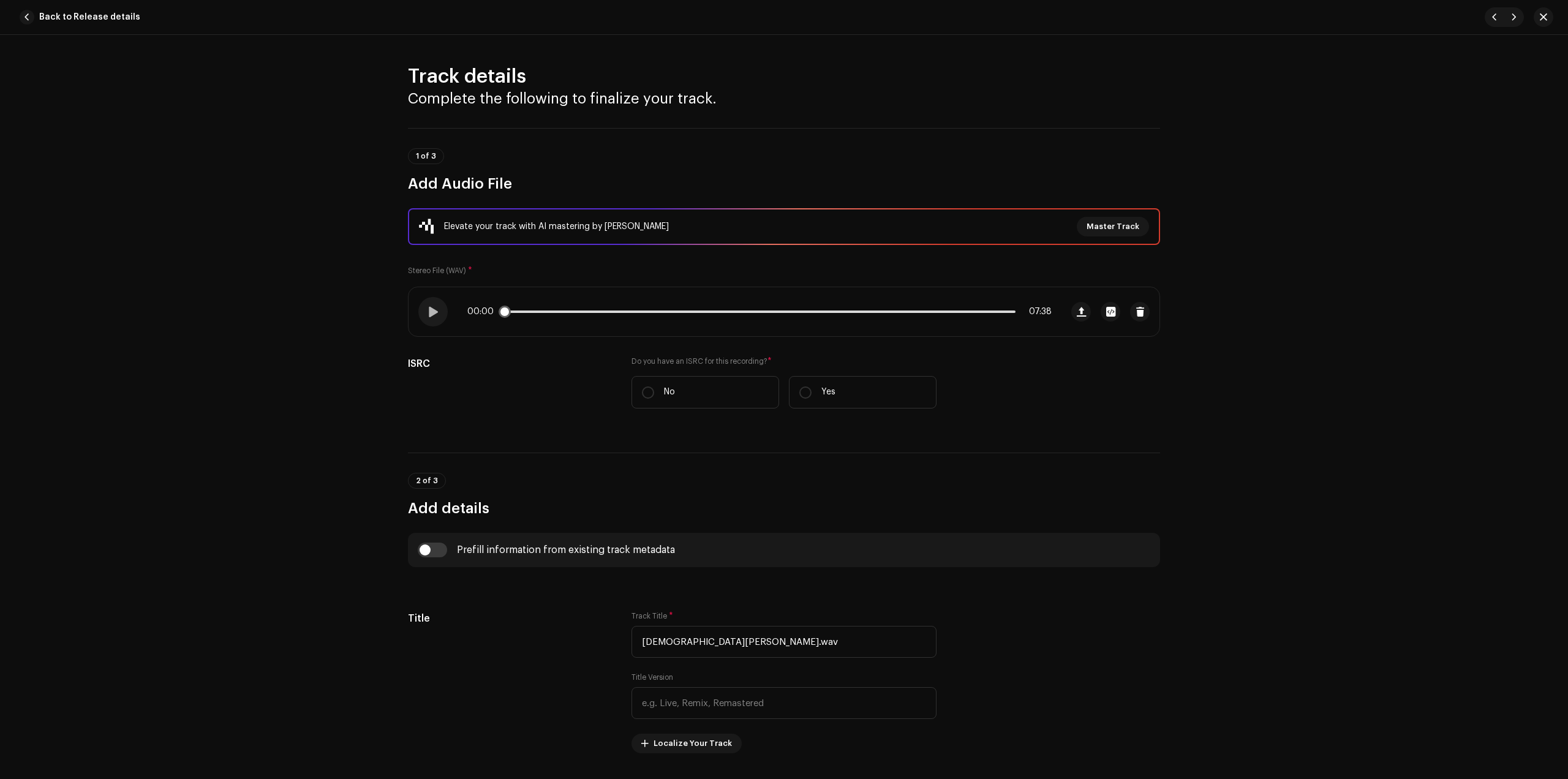
click at [548, 305] on div "00:00 07:38" at bounding box center [735, 312] width 653 height 49
click at [552, 310] on p-slider at bounding box center [760, 311] width 512 height 2
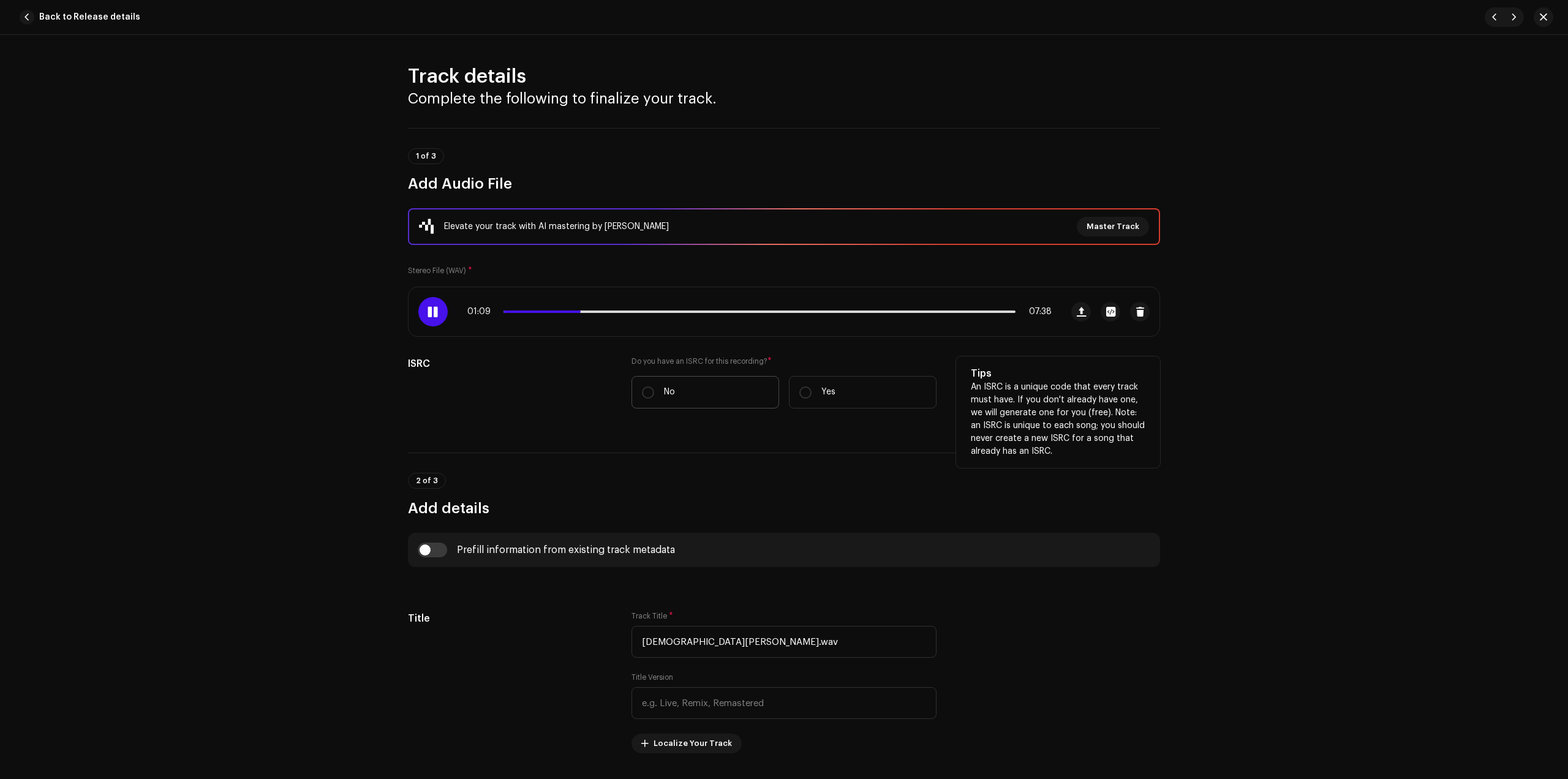
click at [664, 391] on p "No" at bounding box center [670, 392] width 11 height 13
click at [655, 391] on input "No" at bounding box center [648, 393] width 13 height 13
radio input "true"
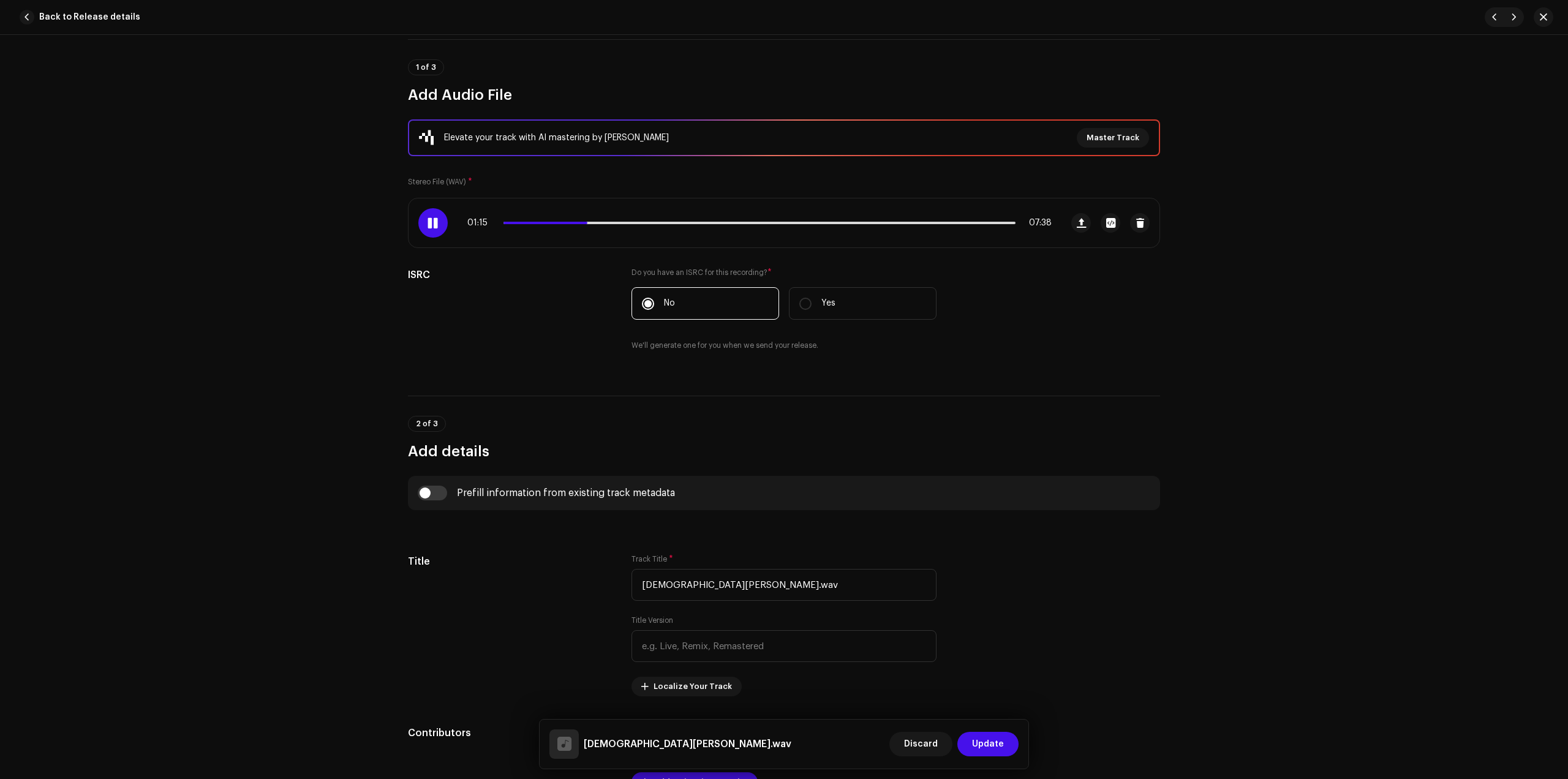
scroll to position [306, 0]
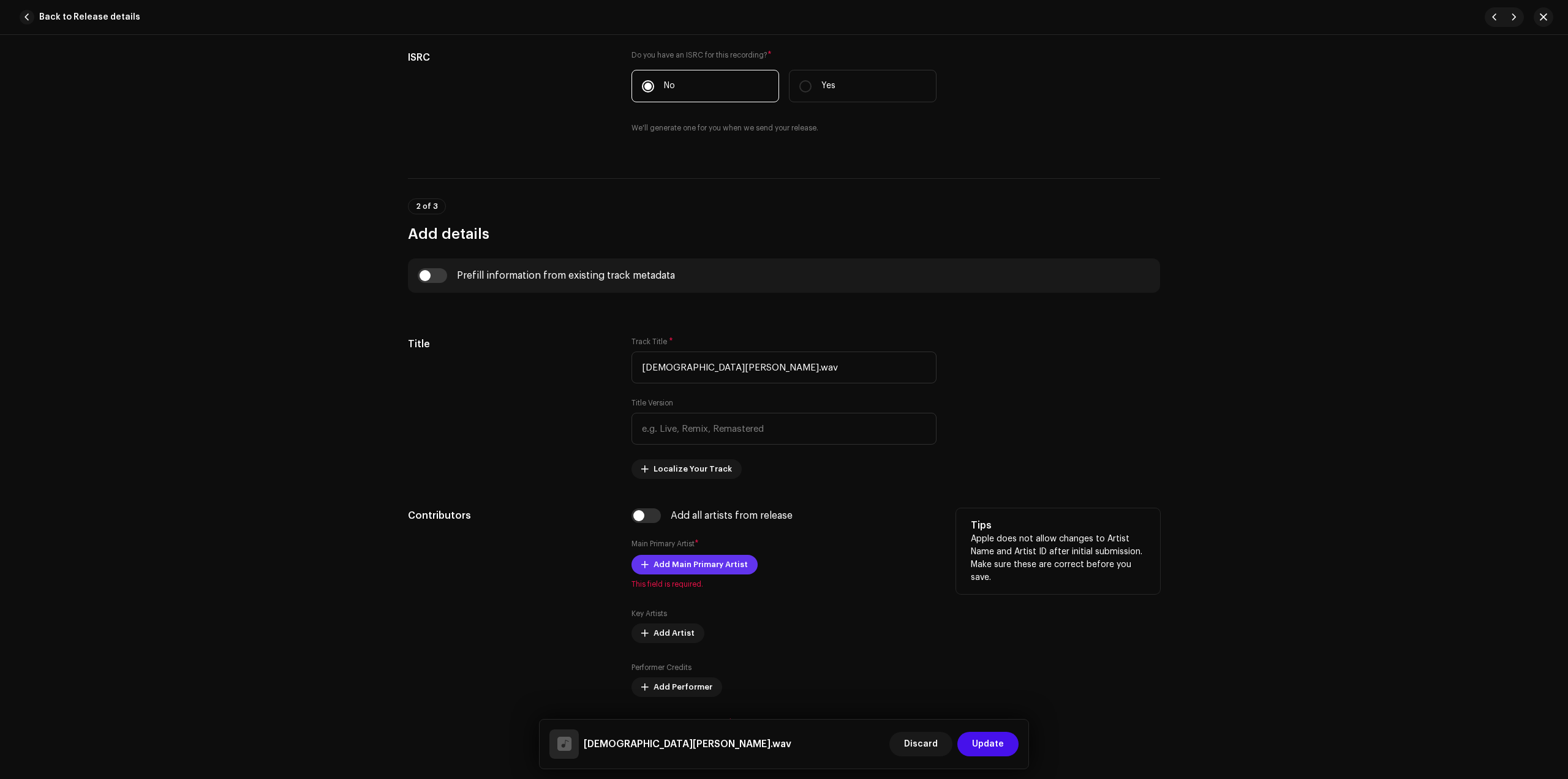
click at [688, 563] on span "Add Main Primary Artist" at bounding box center [700, 564] width 94 height 24
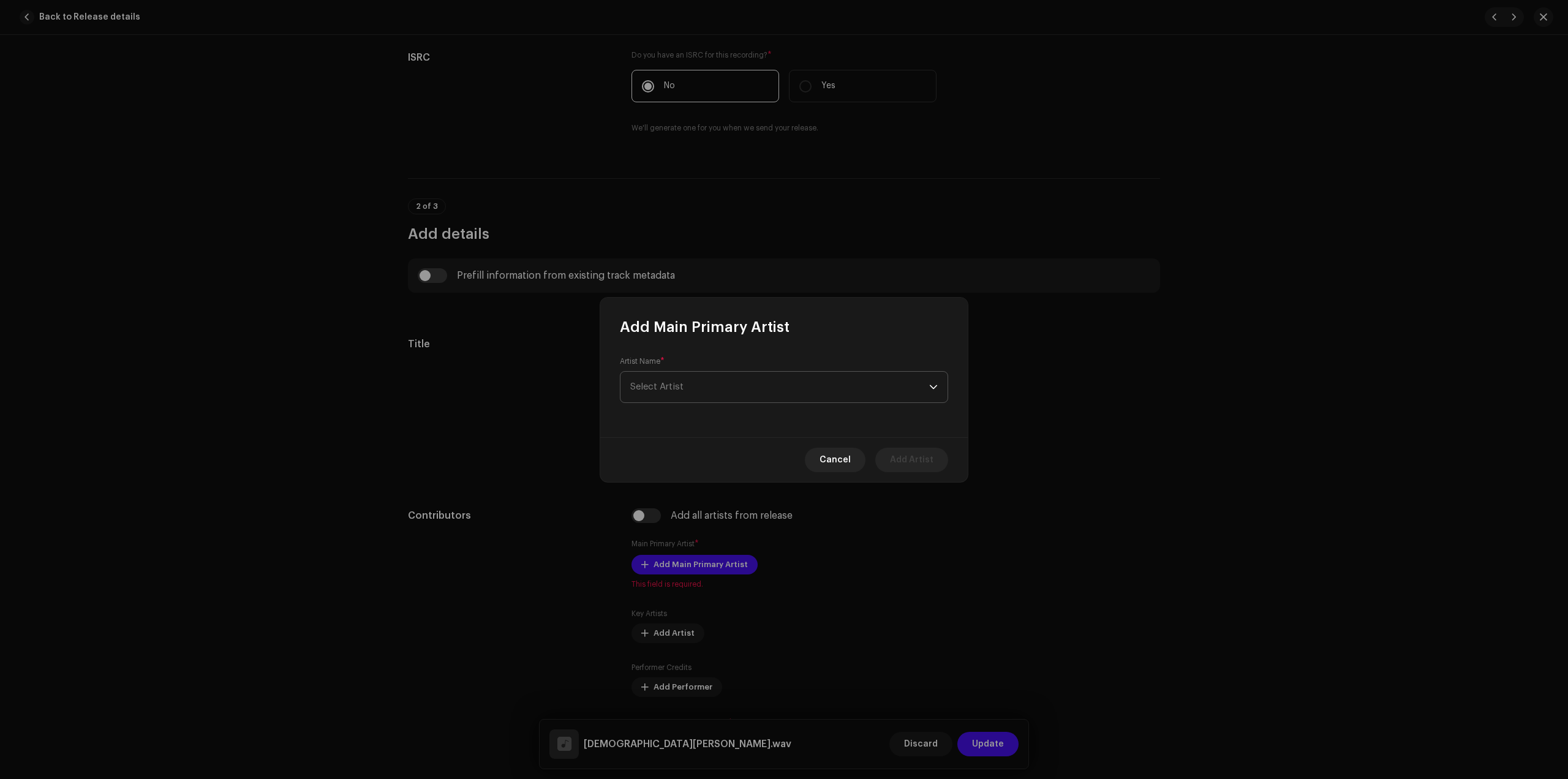
click at [737, 383] on span "Select Artist" at bounding box center [779, 387] width 299 height 31
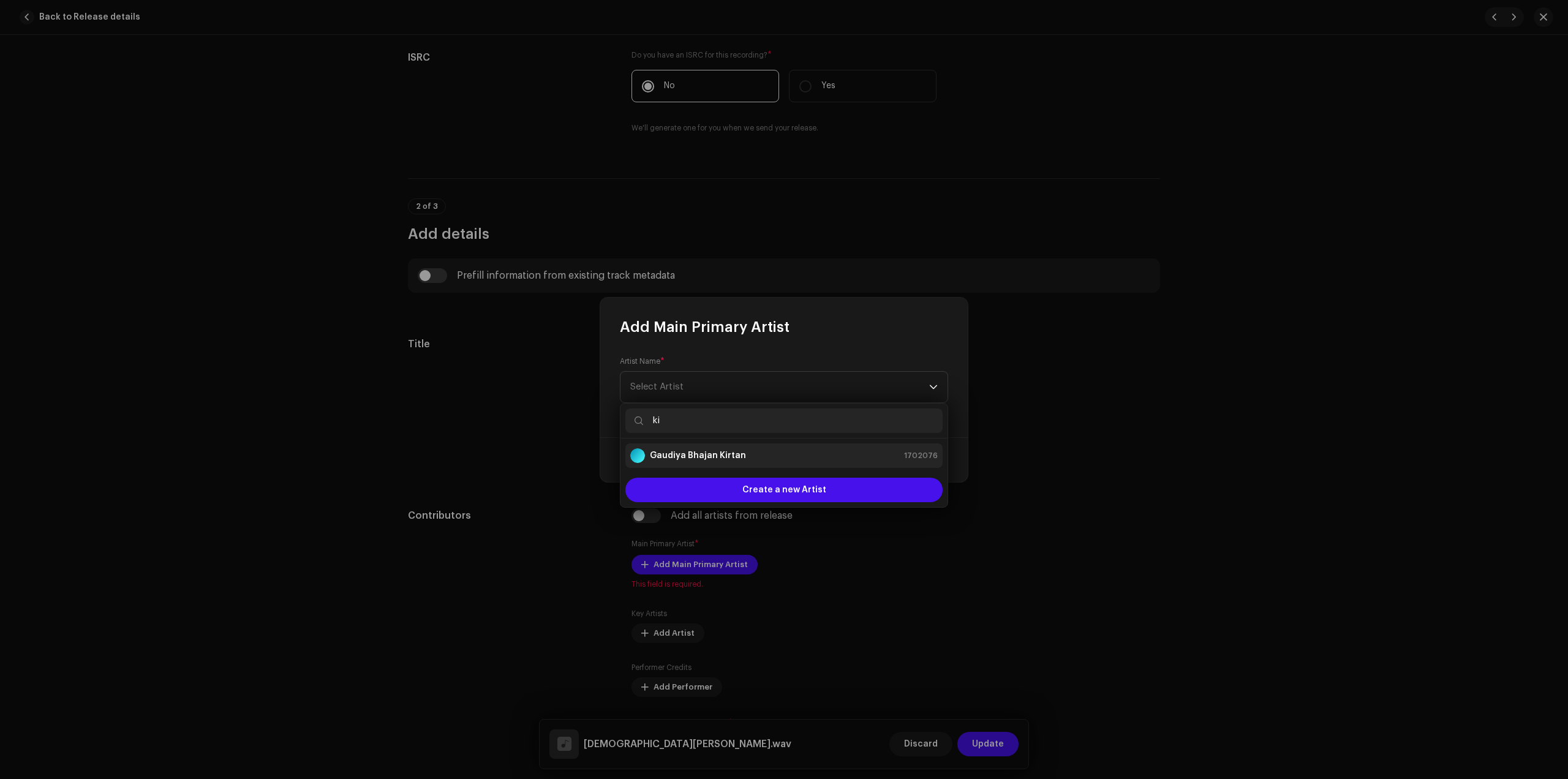
type input "ki"
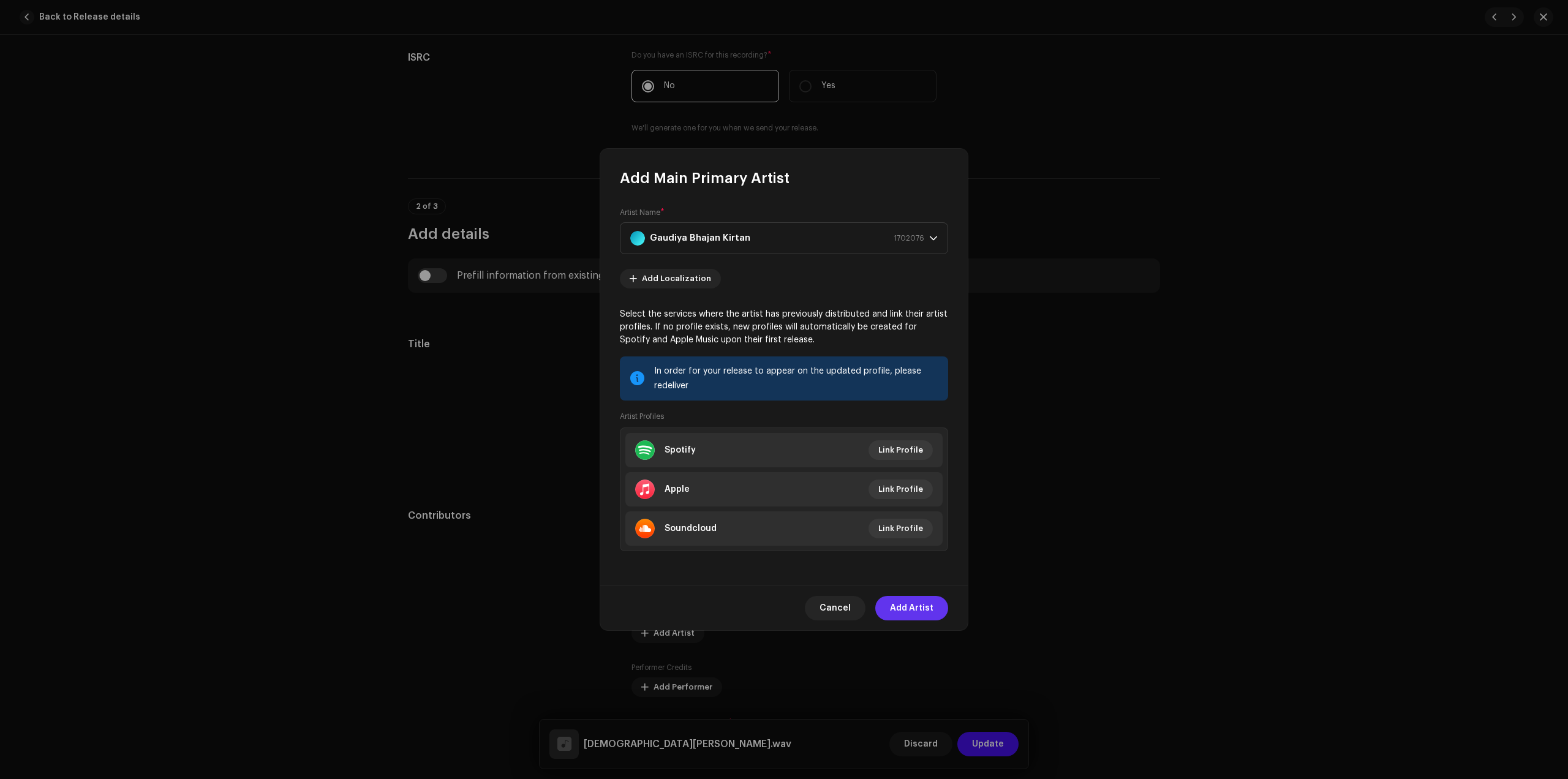
click at [924, 613] on span "Add Artist" at bounding box center [911, 608] width 43 height 24
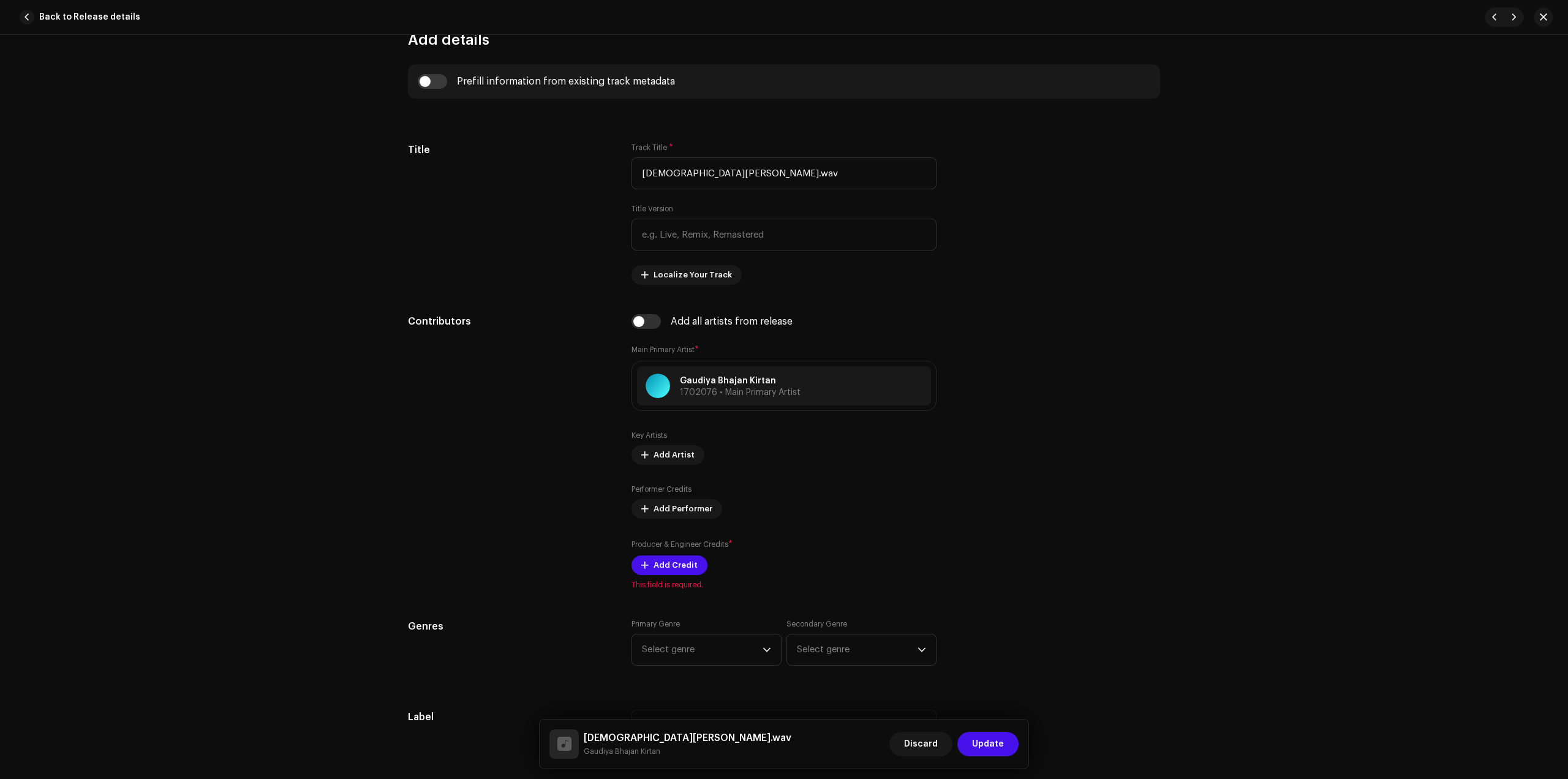
scroll to position [536, 0]
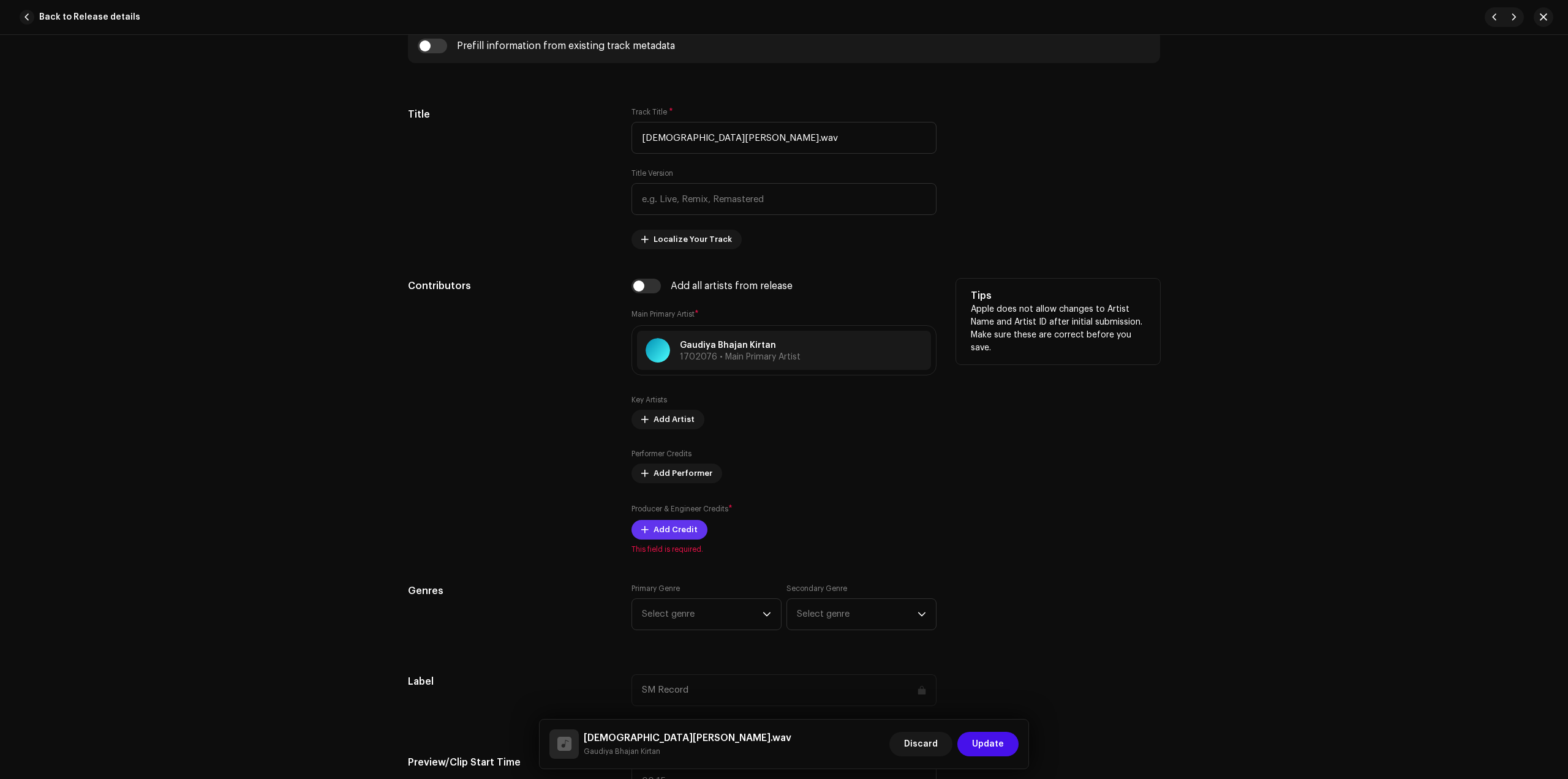
click at [674, 521] on span "Add Credit" at bounding box center [676, 530] width 44 height 24
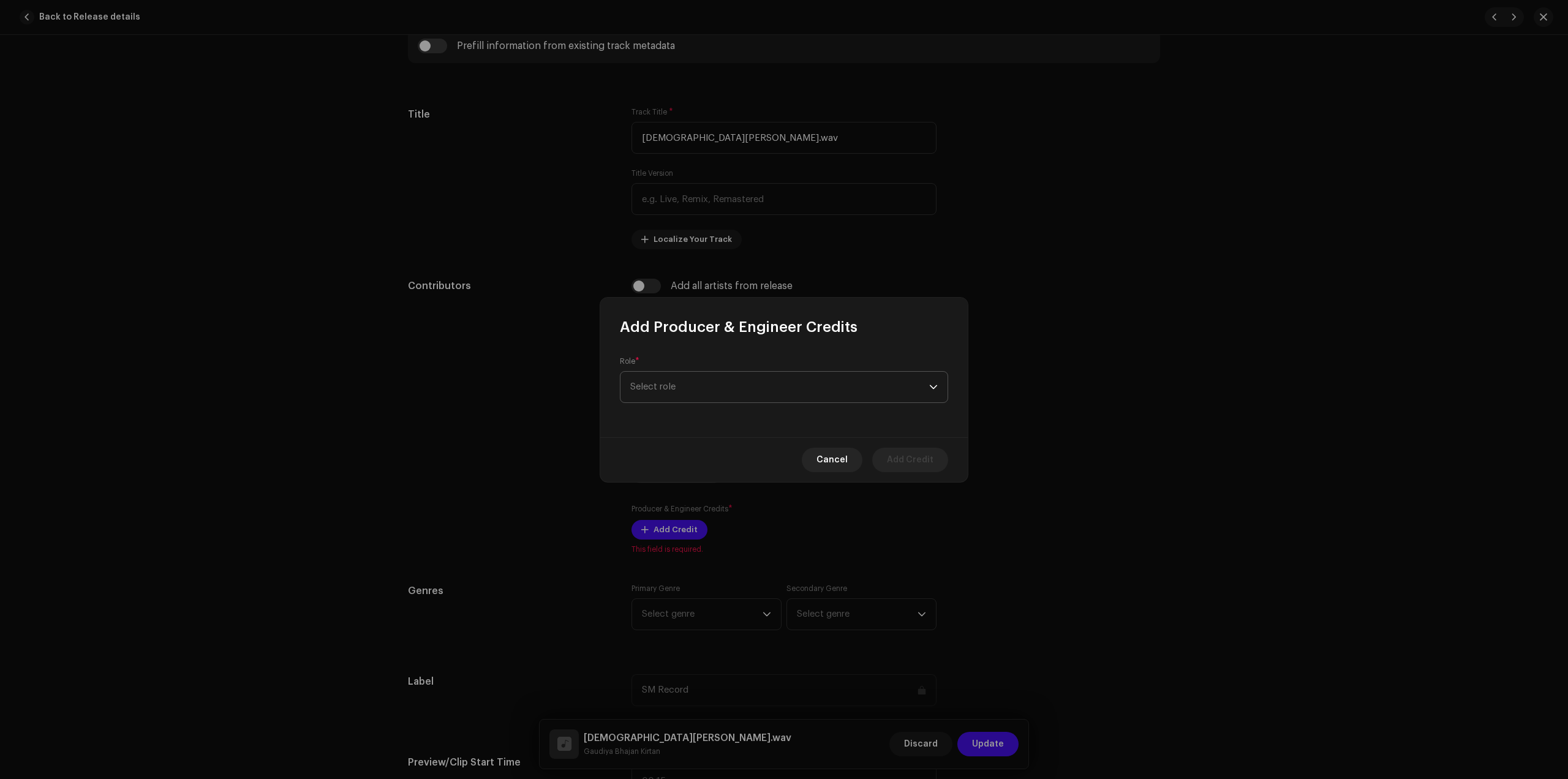
click at [760, 383] on span "Select role" at bounding box center [779, 387] width 299 height 31
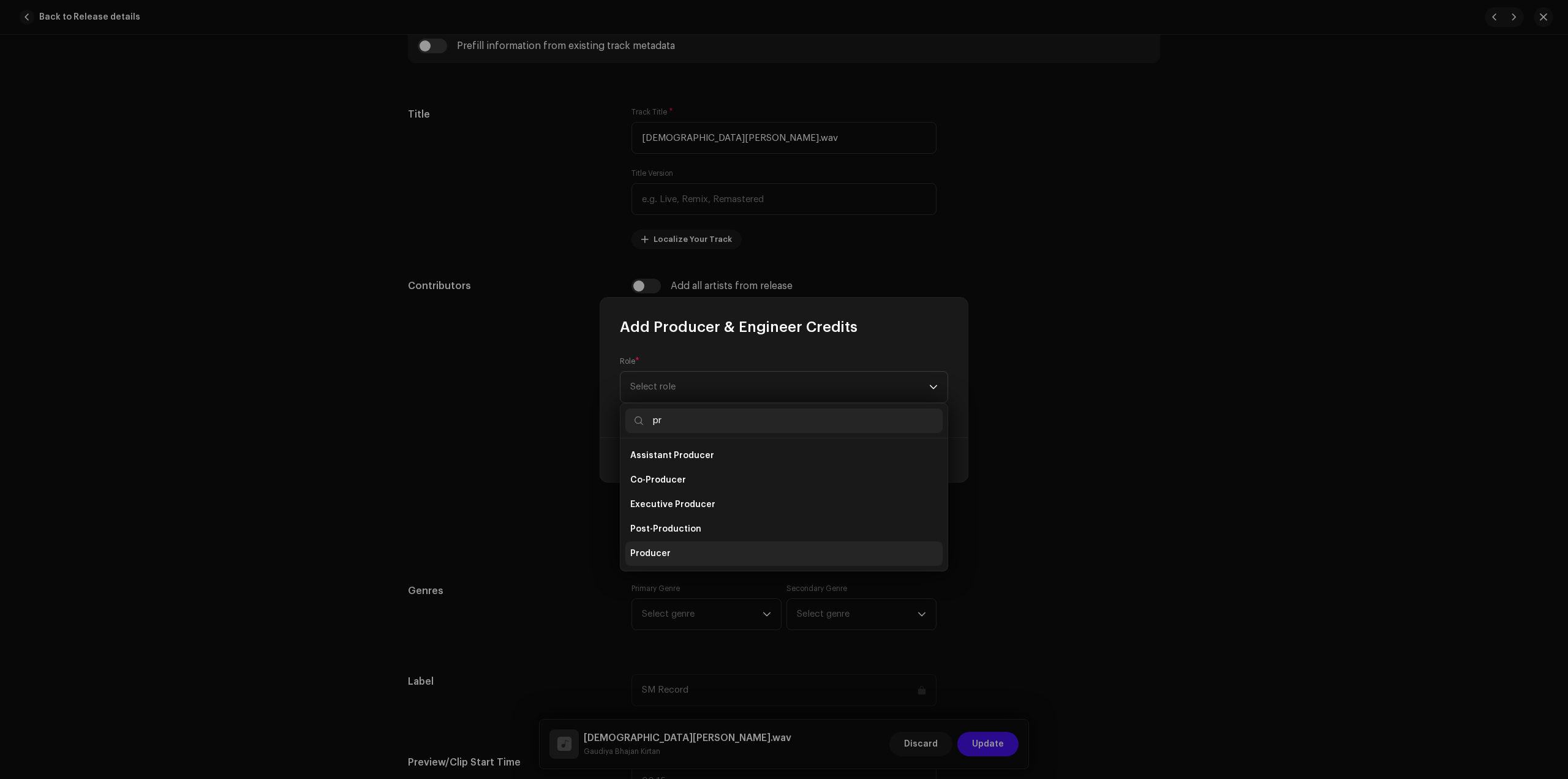
type input "pr"
click at [680, 547] on li "Producer" at bounding box center [784, 553] width 317 height 24
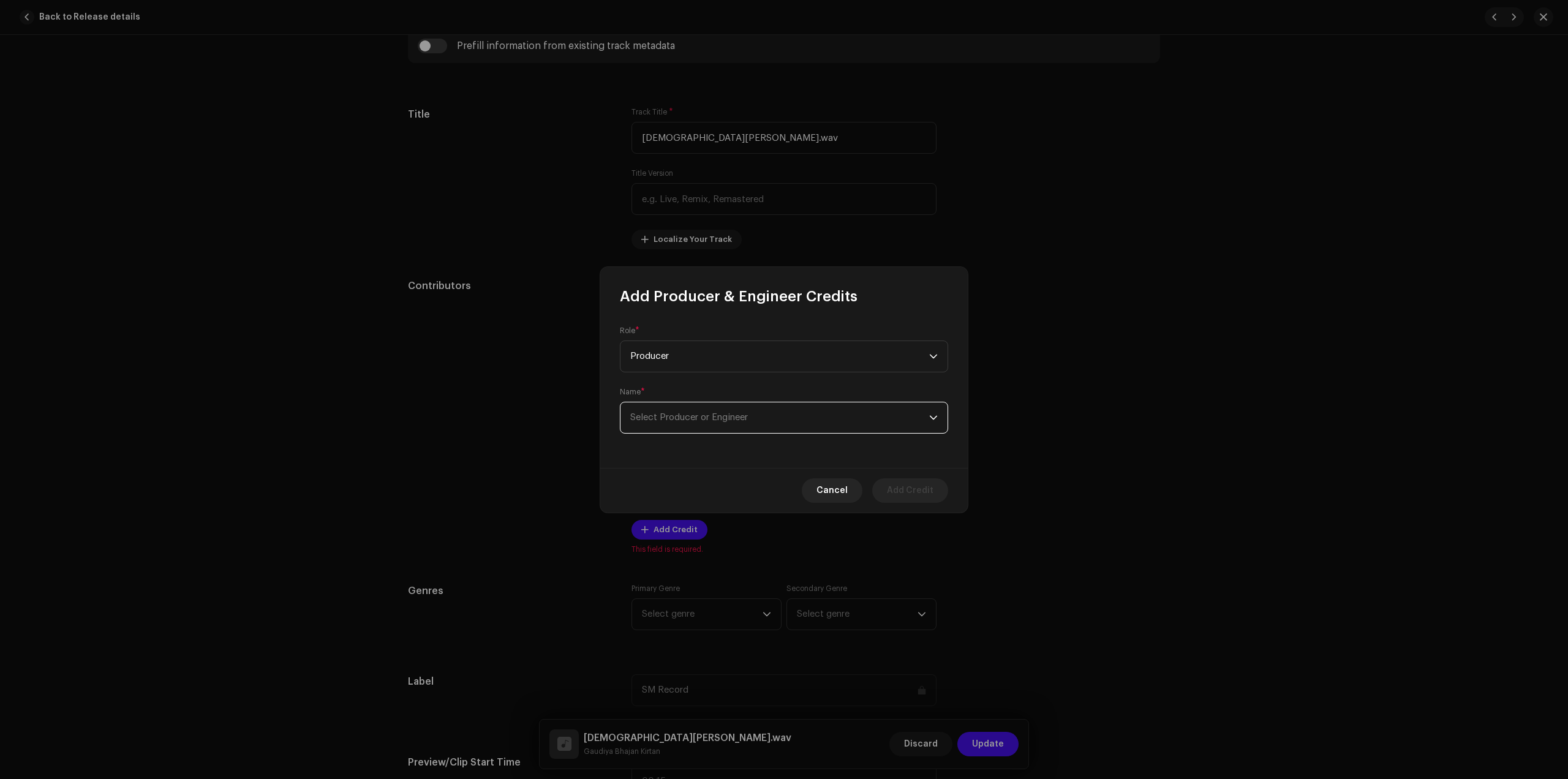
click at [726, 403] on span "Select Producer or Engineer" at bounding box center [779, 418] width 299 height 31
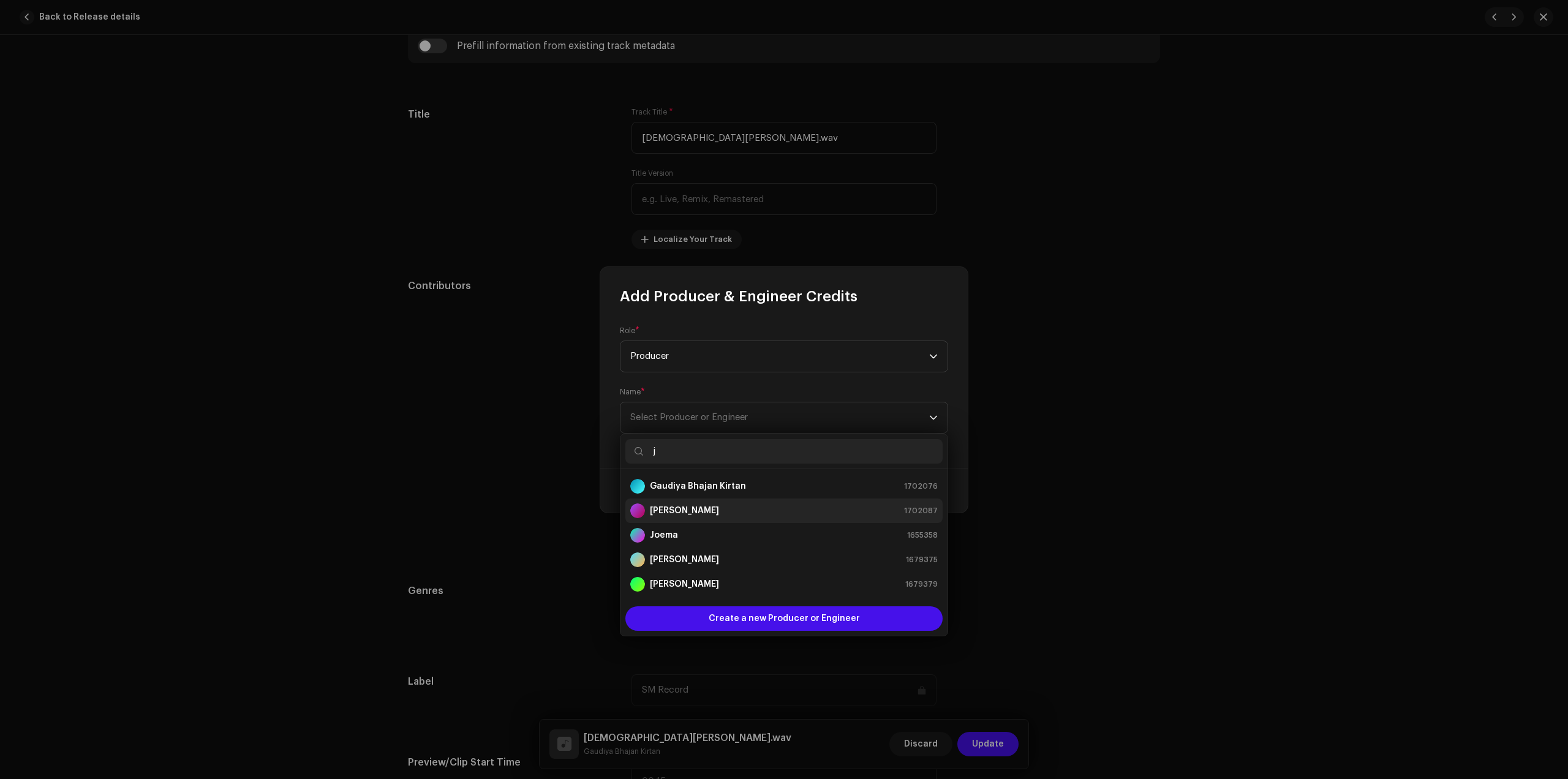
type input "j"
click at [706, 515] on div "[PERSON_NAME] 1702087" at bounding box center [784, 511] width 308 height 15
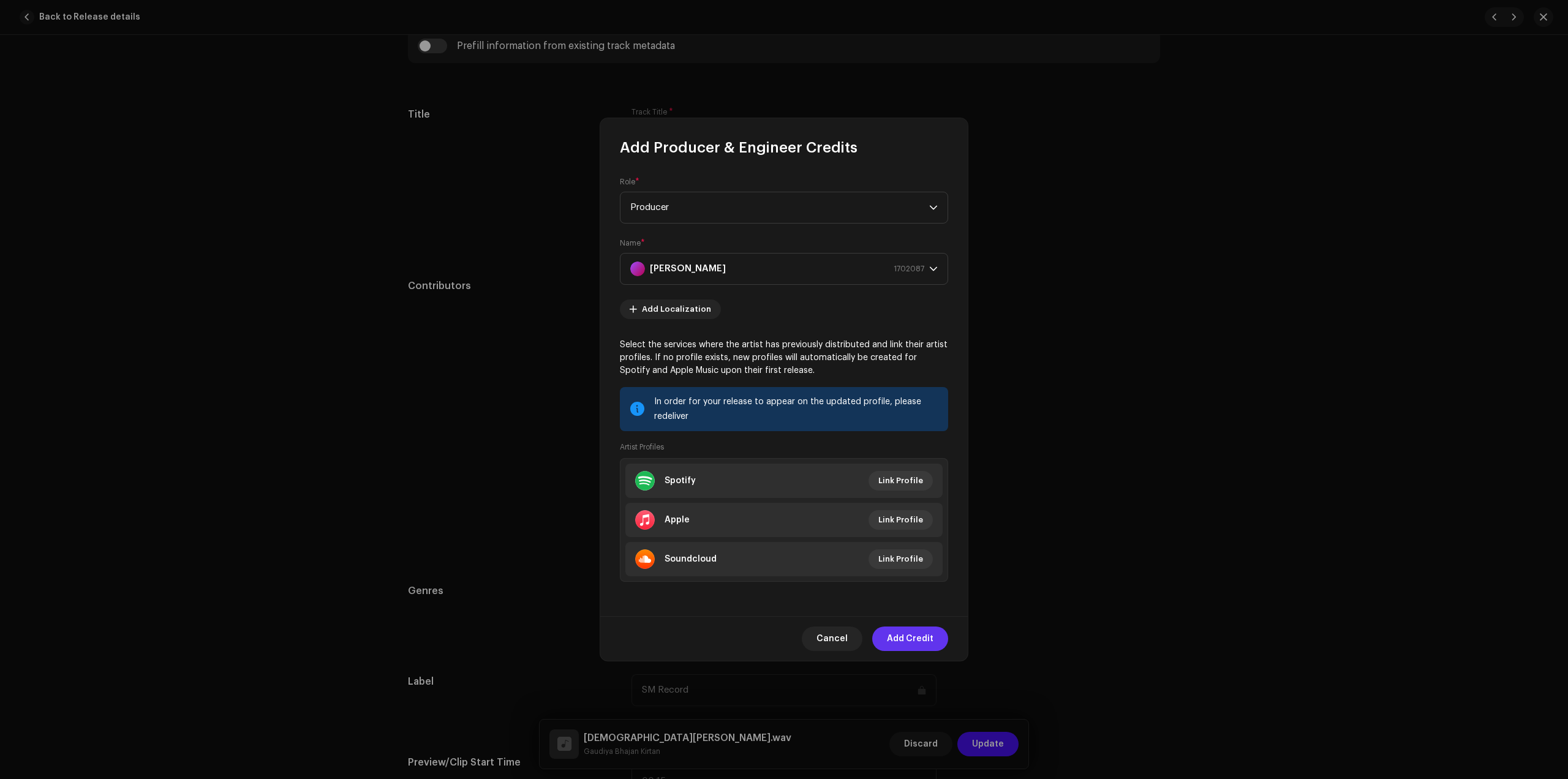
click at [917, 650] on span "Add Credit" at bounding box center [910, 639] width 47 height 24
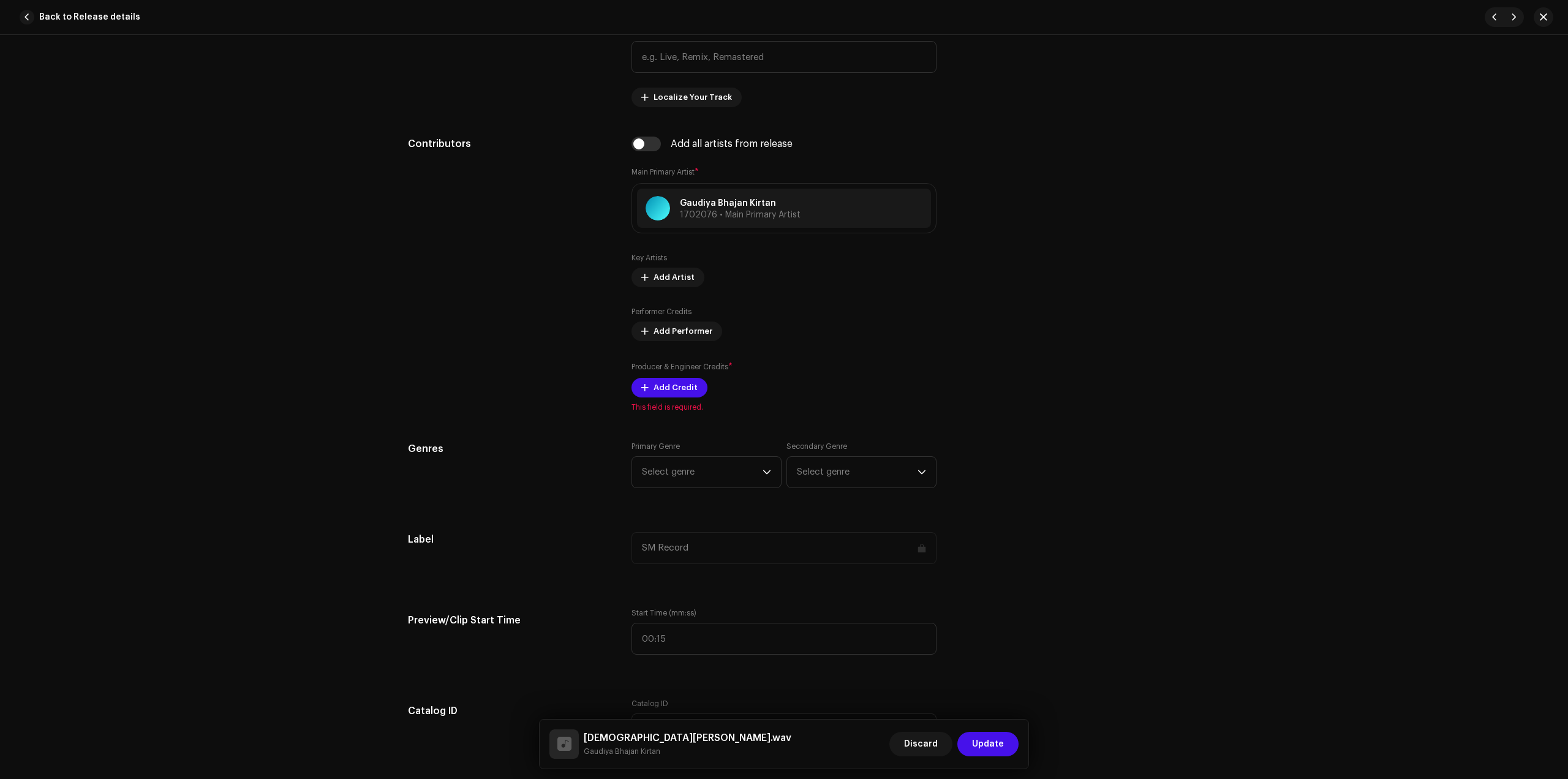
scroll to position [689, 0]
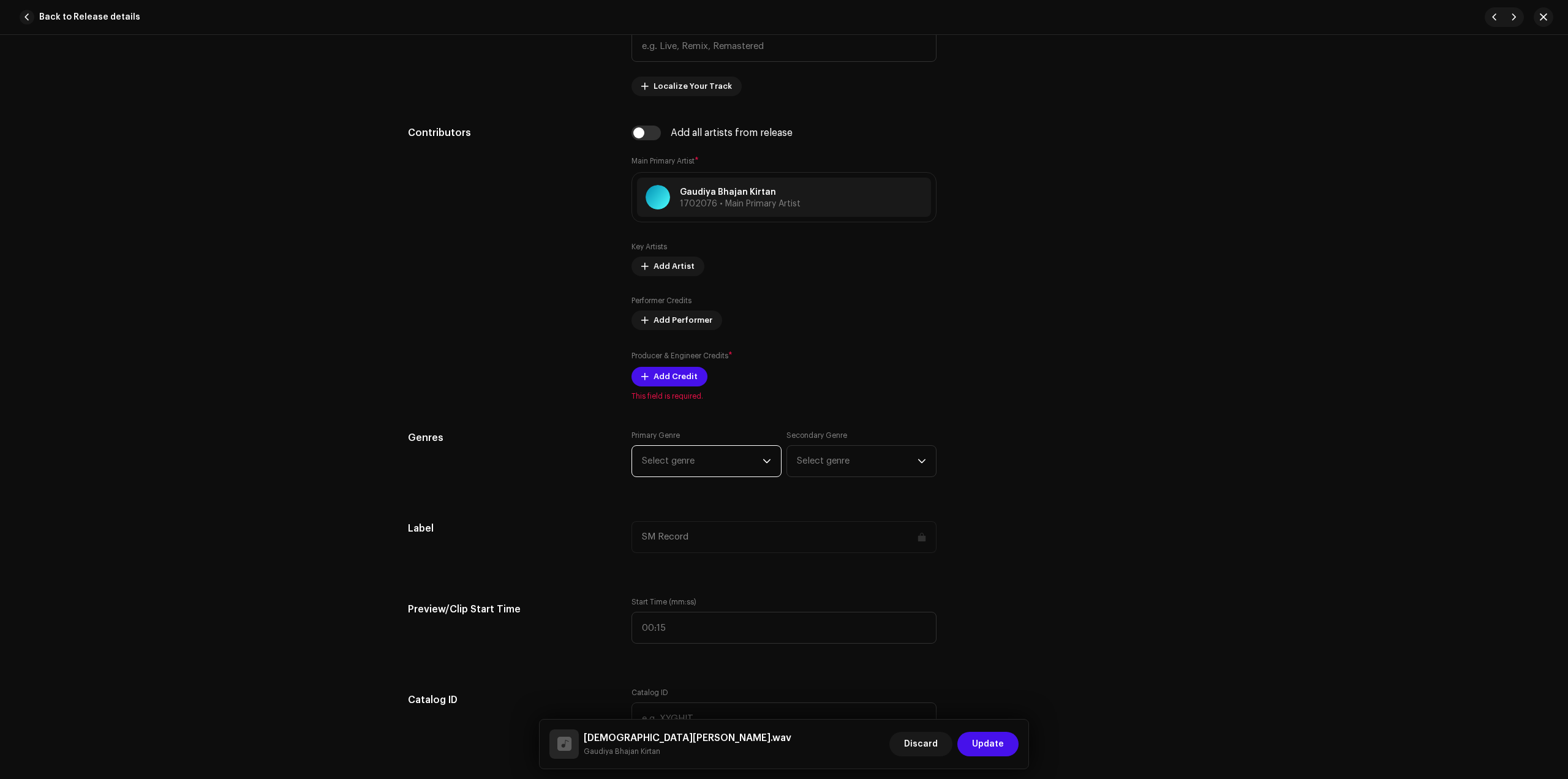
click at [726, 462] on span "Select genre" at bounding box center [702, 461] width 121 height 31
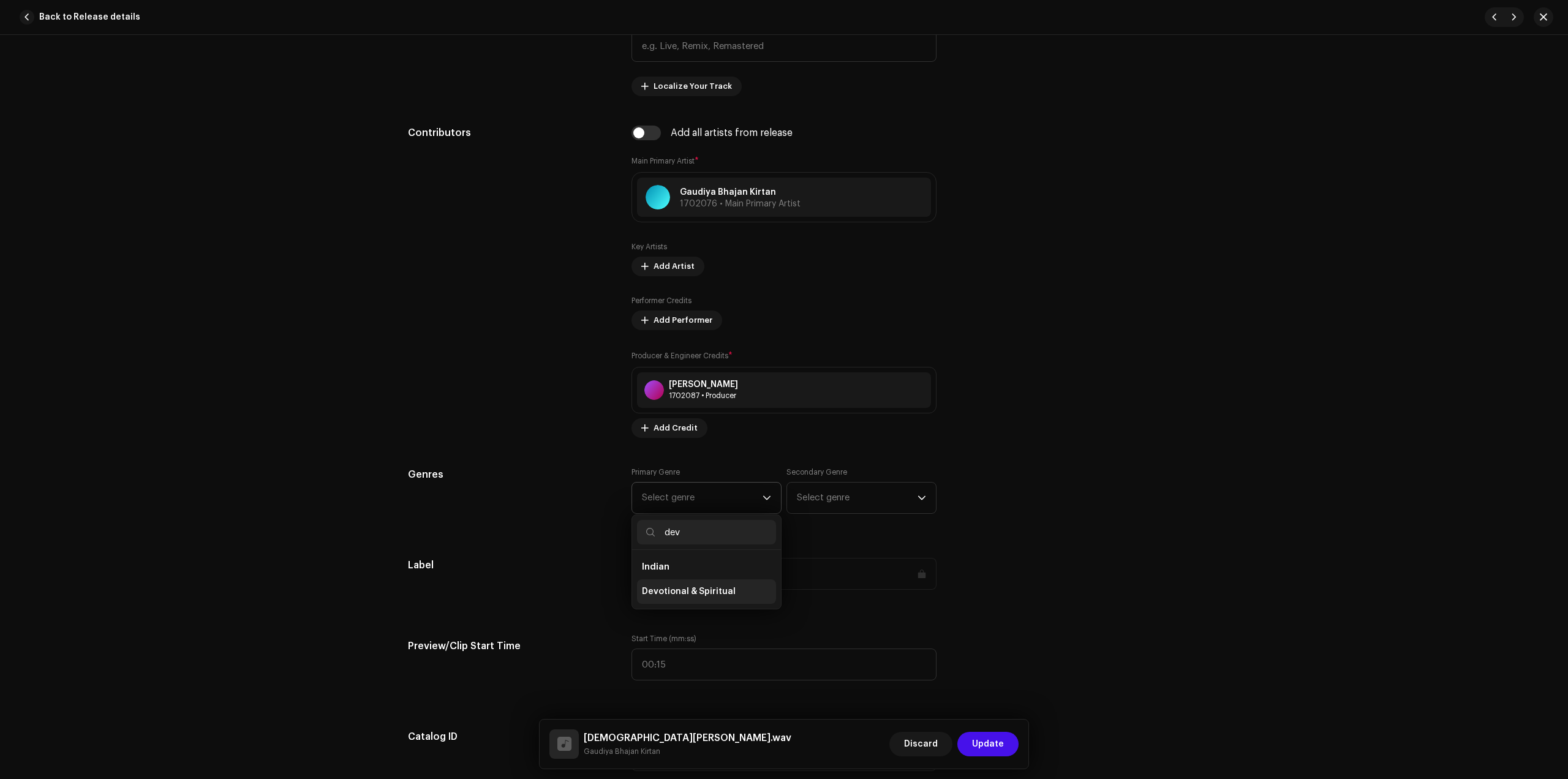
type input "dev"
click at [688, 594] on span "Devotional & Spiritual" at bounding box center [688, 592] width 94 height 13
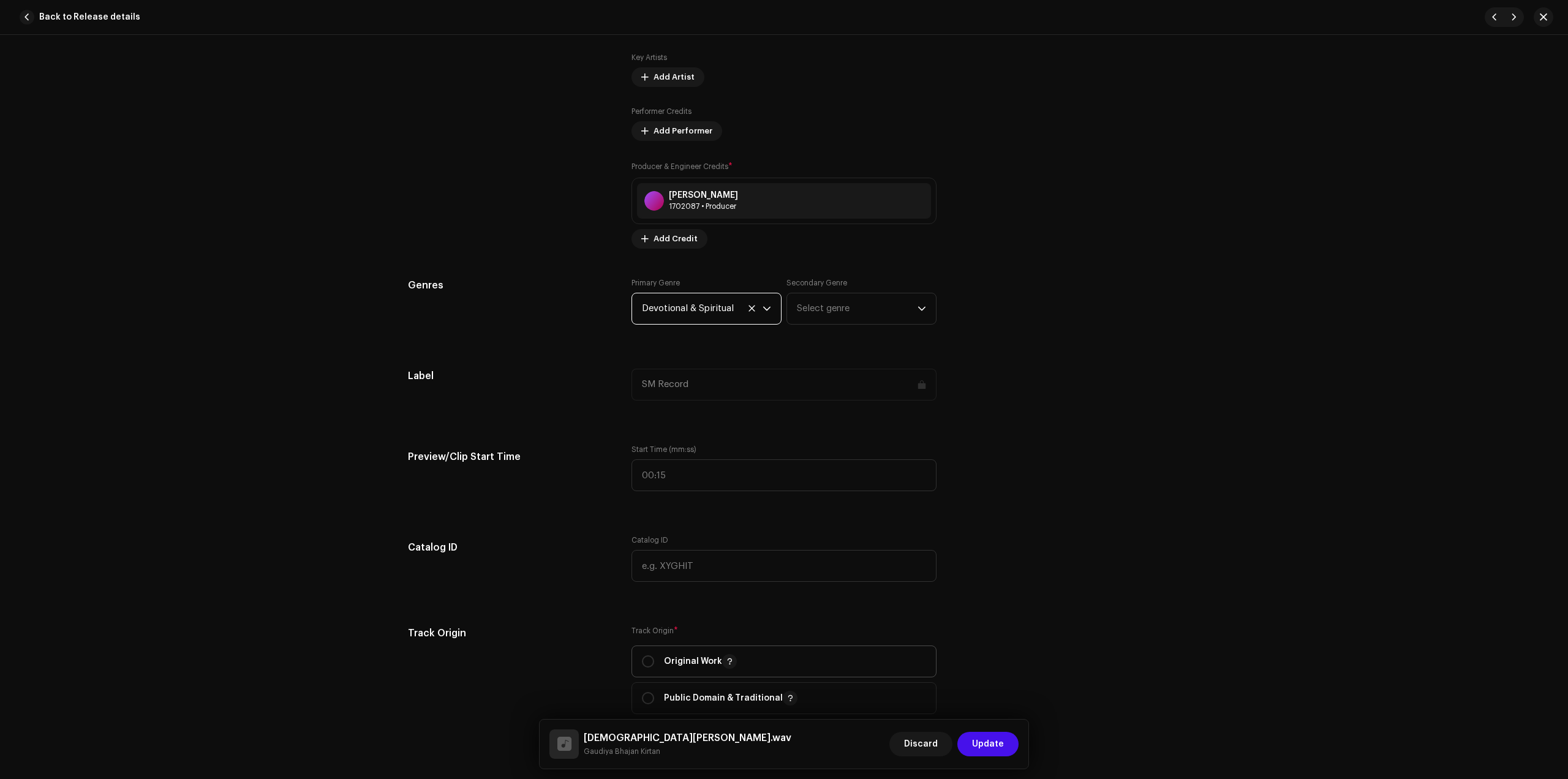
scroll to position [995, 0]
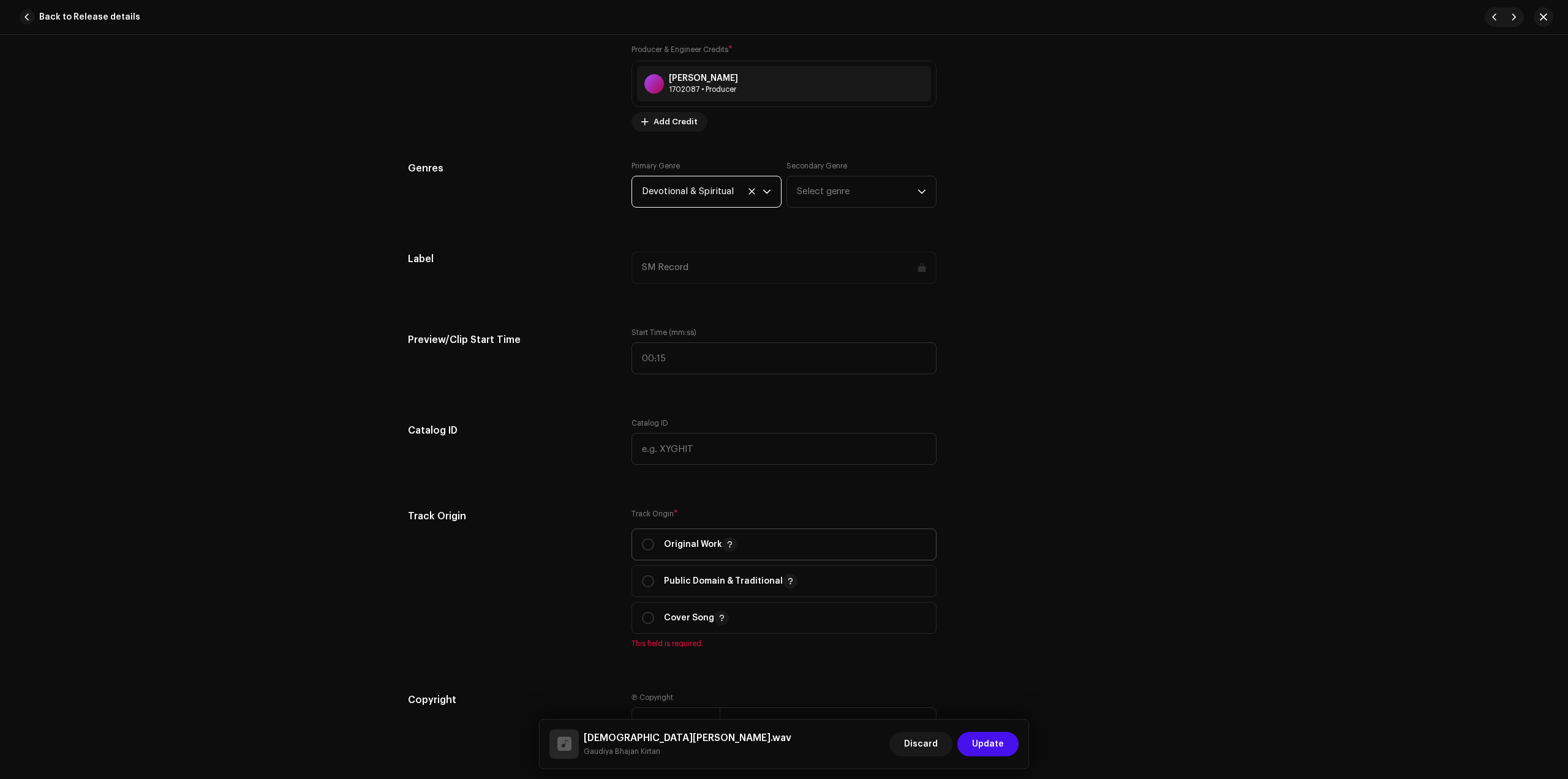
click at [685, 540] on p "Original Work" at bounding box center [700, 544] width 73 height 15
radio input "true"
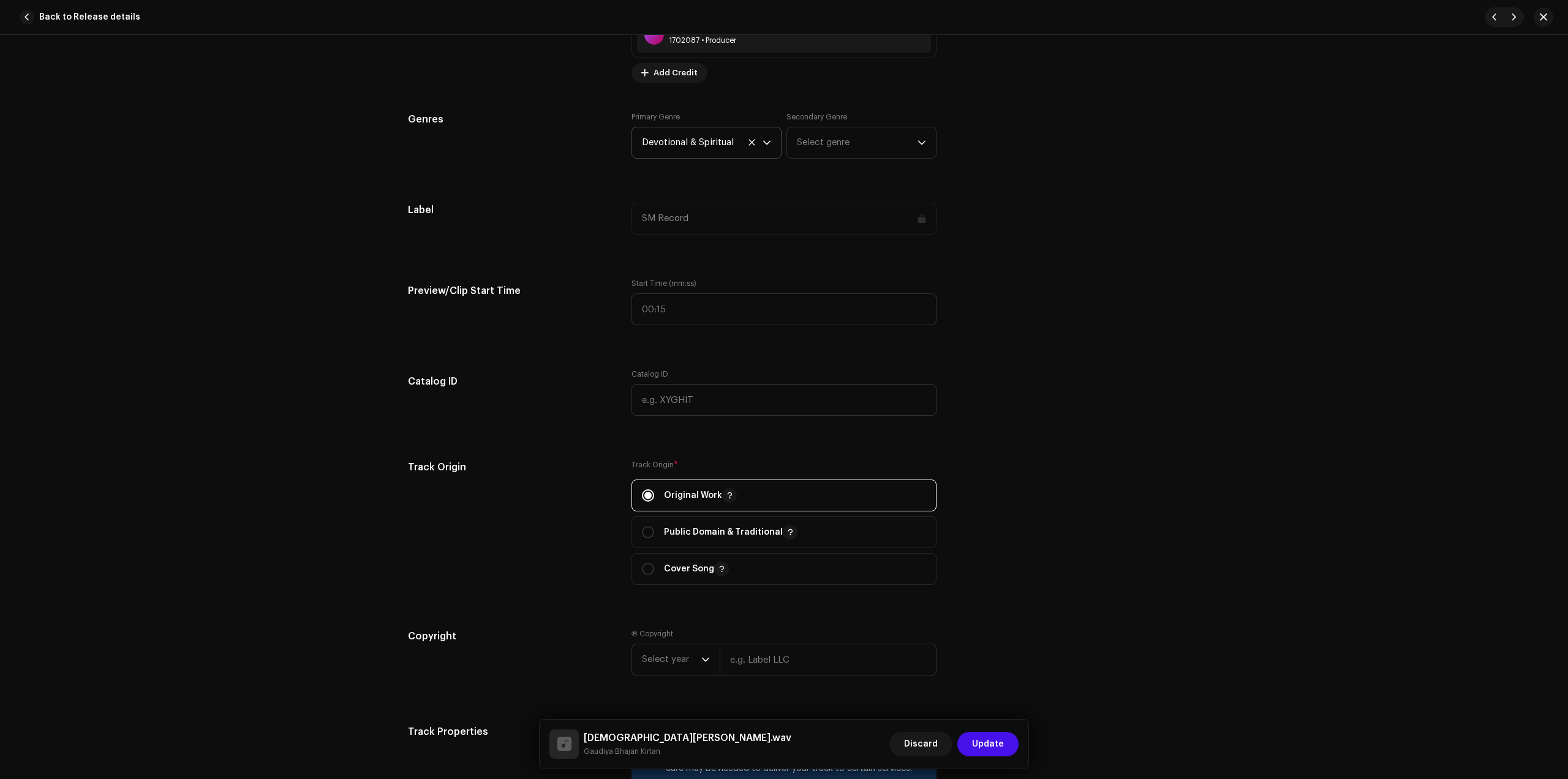
scroll to position [1301, 0]
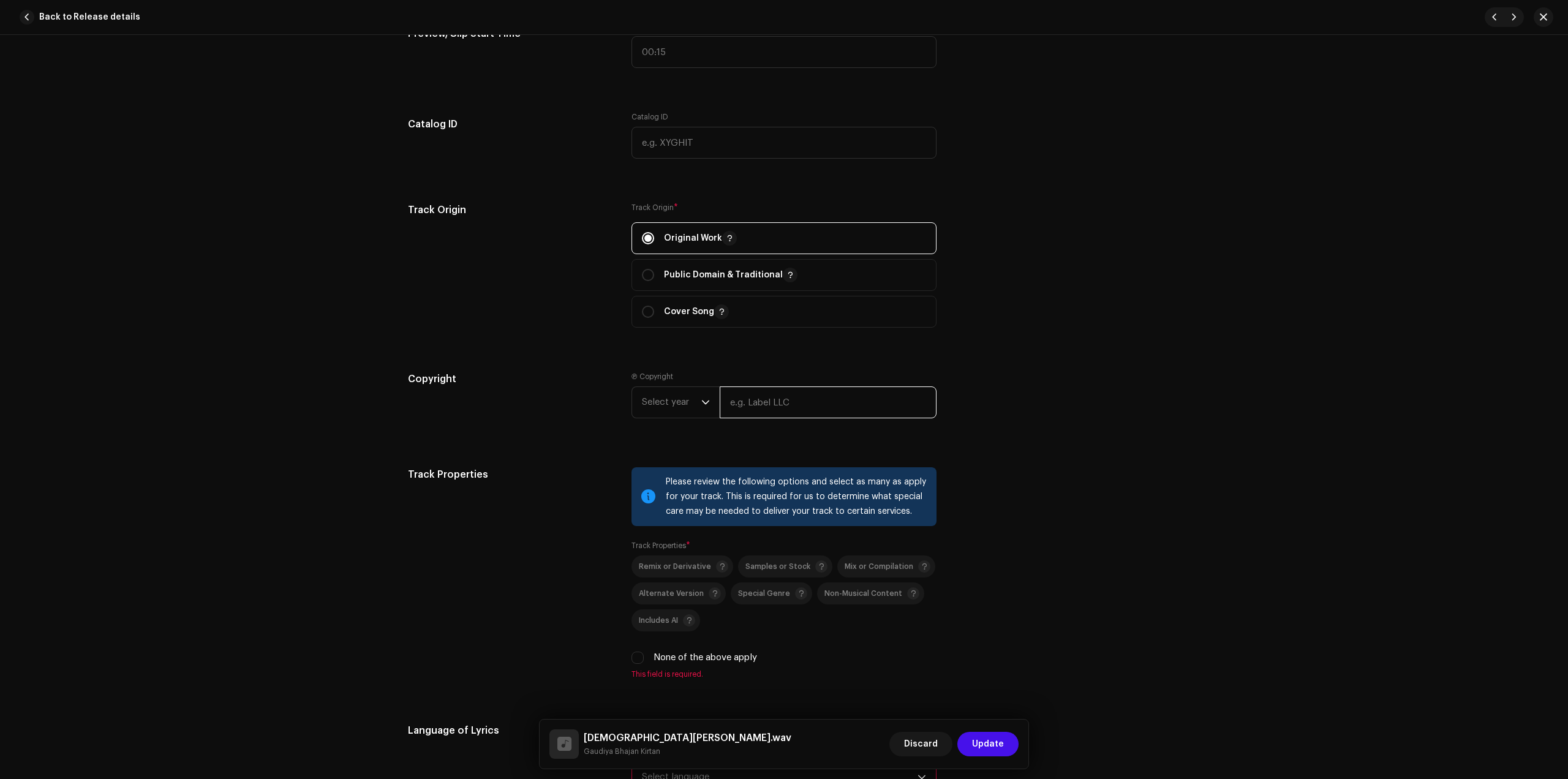
click at [782, 405] on input "text" at bounding box center [828, 403] width 217 height 32
type input "Gaudiya Bhajan Kirtan"
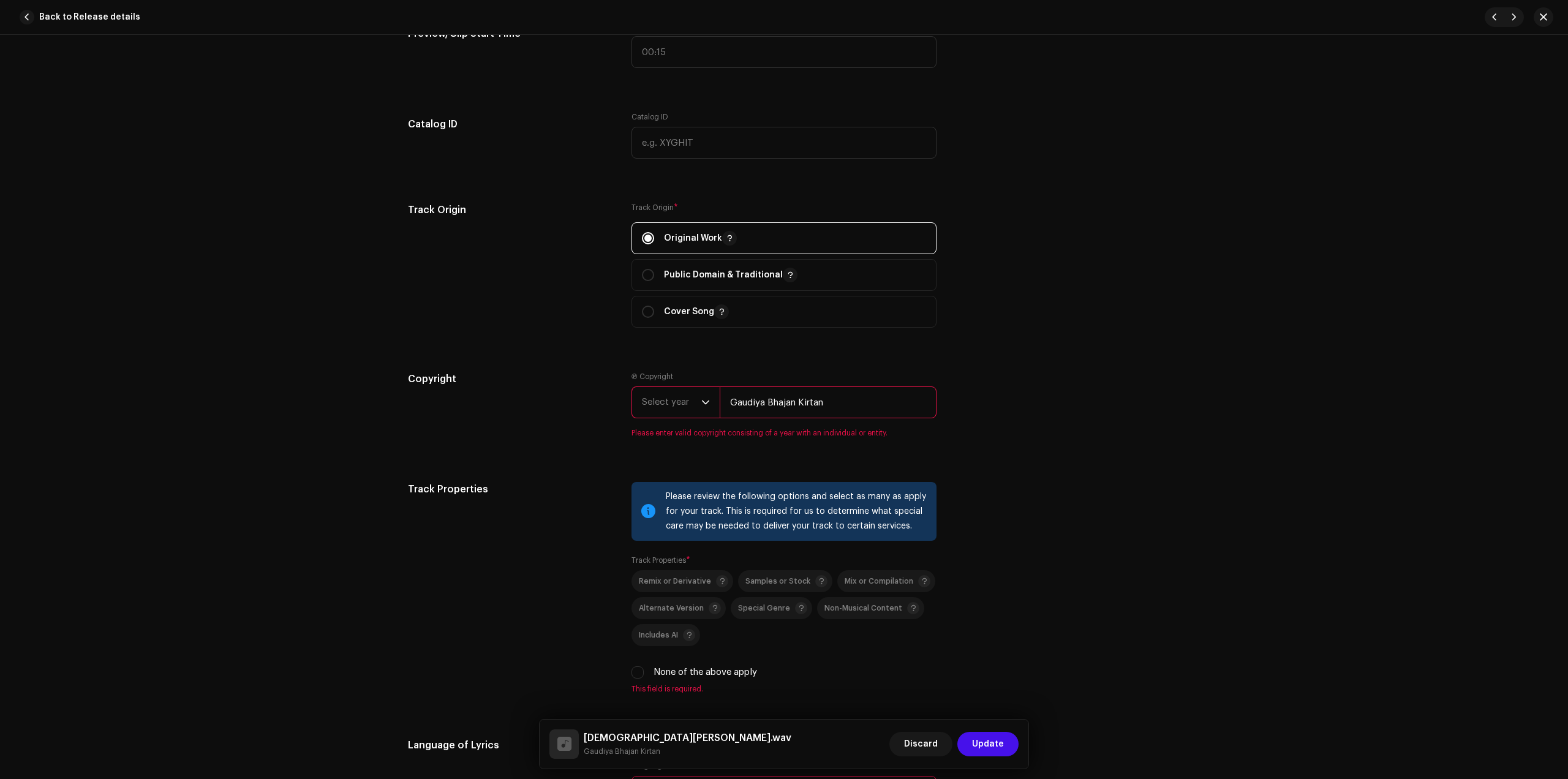
click at [663, 406] on span "Select year" at bounding box center [671, 402] width 59 height 31
click at [663, 501] on li "2025" at bounding box center [681, 496] width 87 height 24
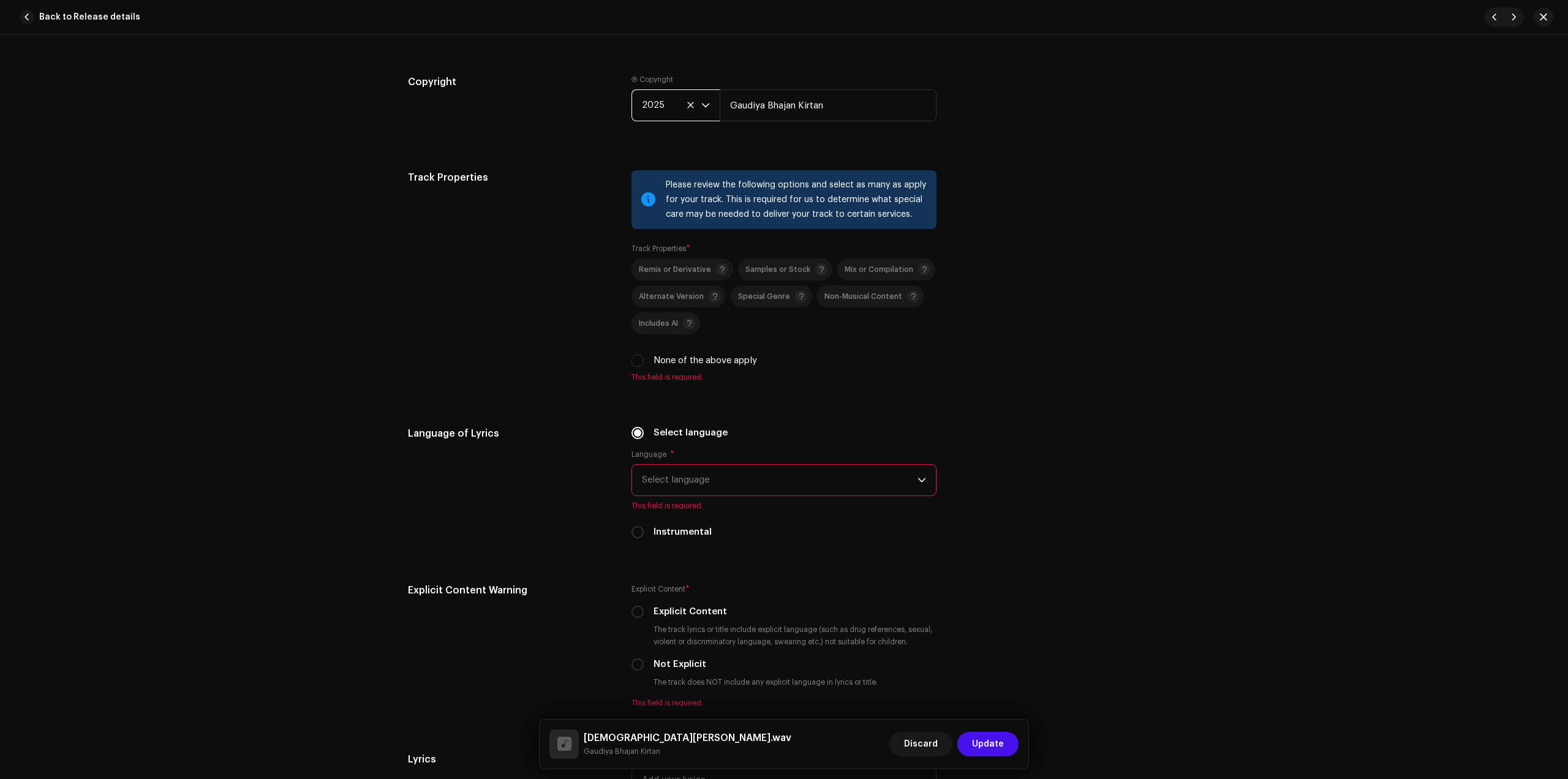
scroll to position [1608, 0]
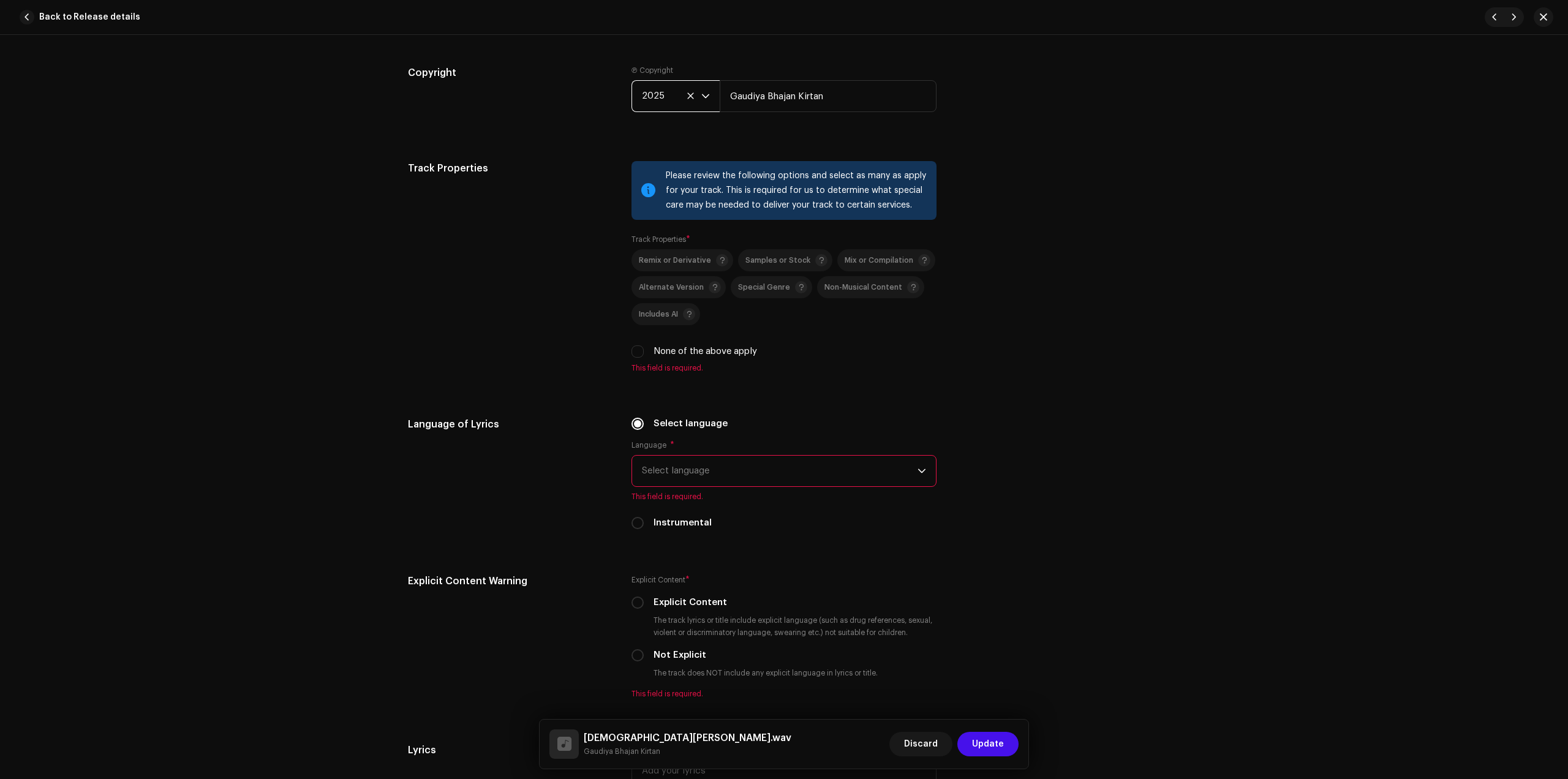
drag, startPoint x: 669, startPoint y: 351, endPoint x: 671, endPoint y: 361, distance: 10.2
click at [669, 353] on label "None of the above apply" at bounding box center [705, 351] width 103 height 13
click at [644, 353] on input "None of the above apply" at bounding box center [638, 352] width 13 height 13
checkbox input "true"
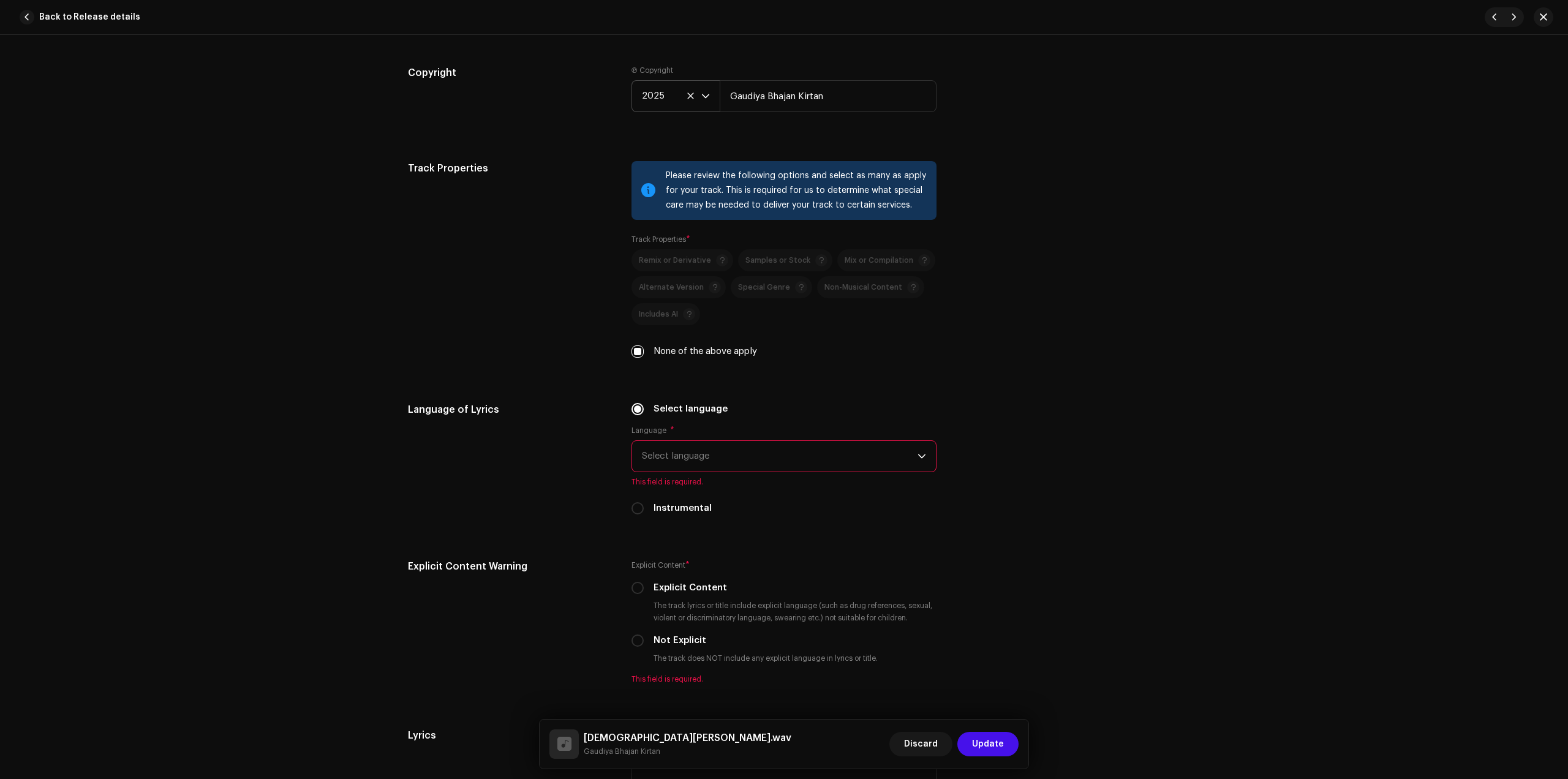
click at [710, 461] on span "Select language" at bounding box center [779, 456] width 276 height 31
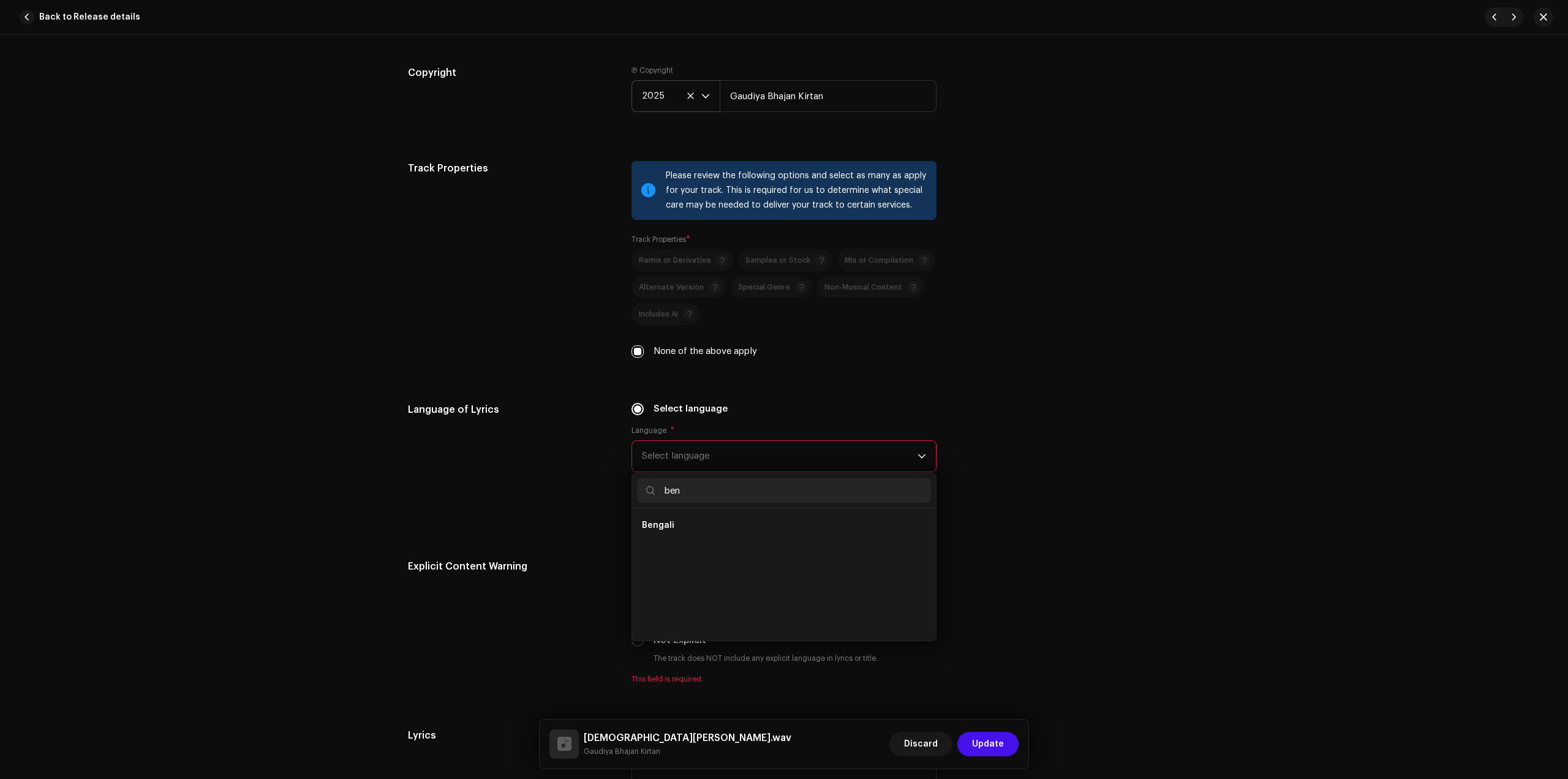
scroll to position [0, 0]
type input "ben"
click at [729, 526] on li "Bengali" at bounding box center [784, 525] width 294 height 24
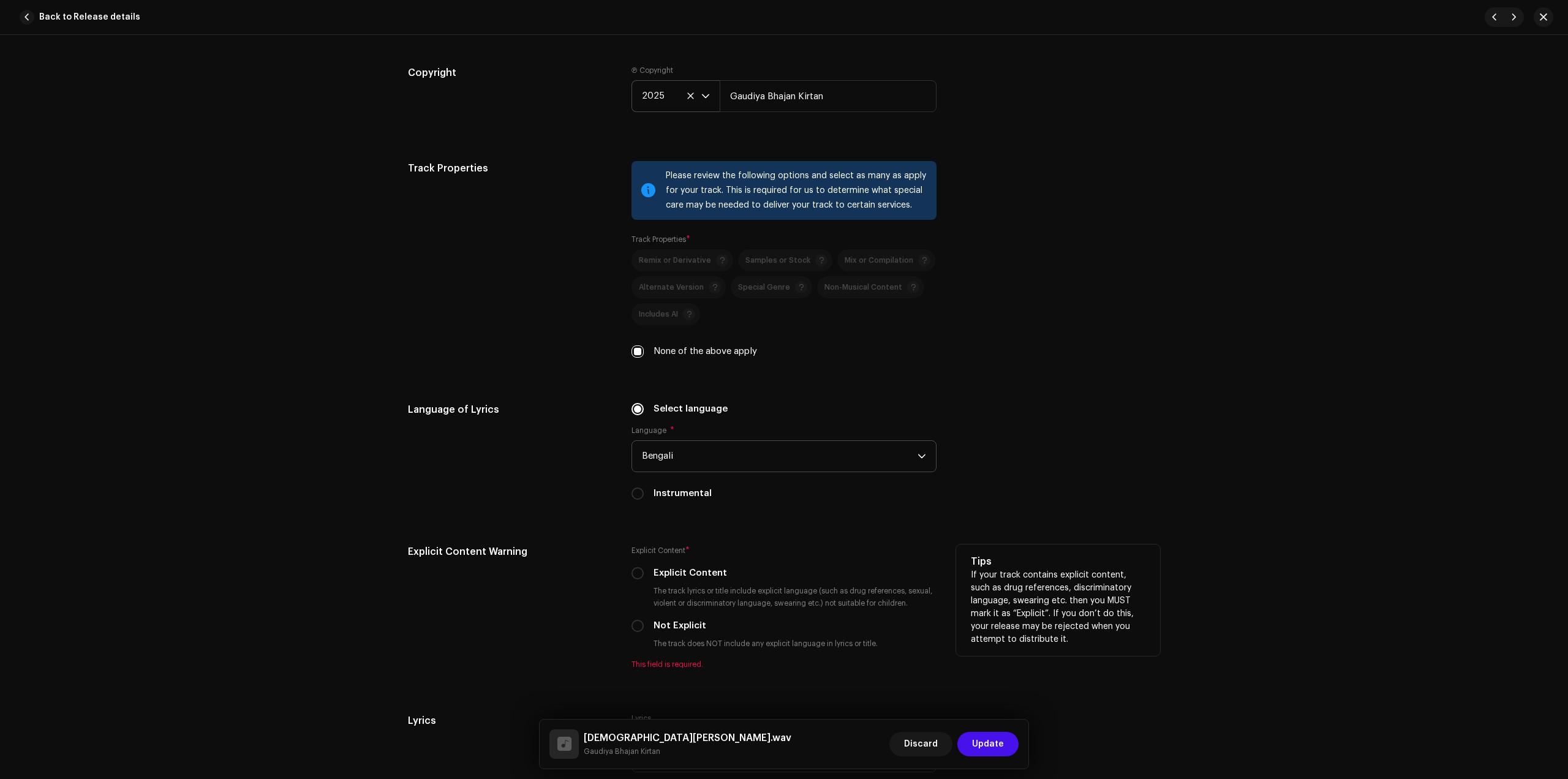
click at [663, 631] on label "Not Explicit" at bounding box center [680, 625] width 53 height 13
click at [644, 631] on input "Not Explicit" at bounding box center [638, 626] width 13 height 13
radio input "true"
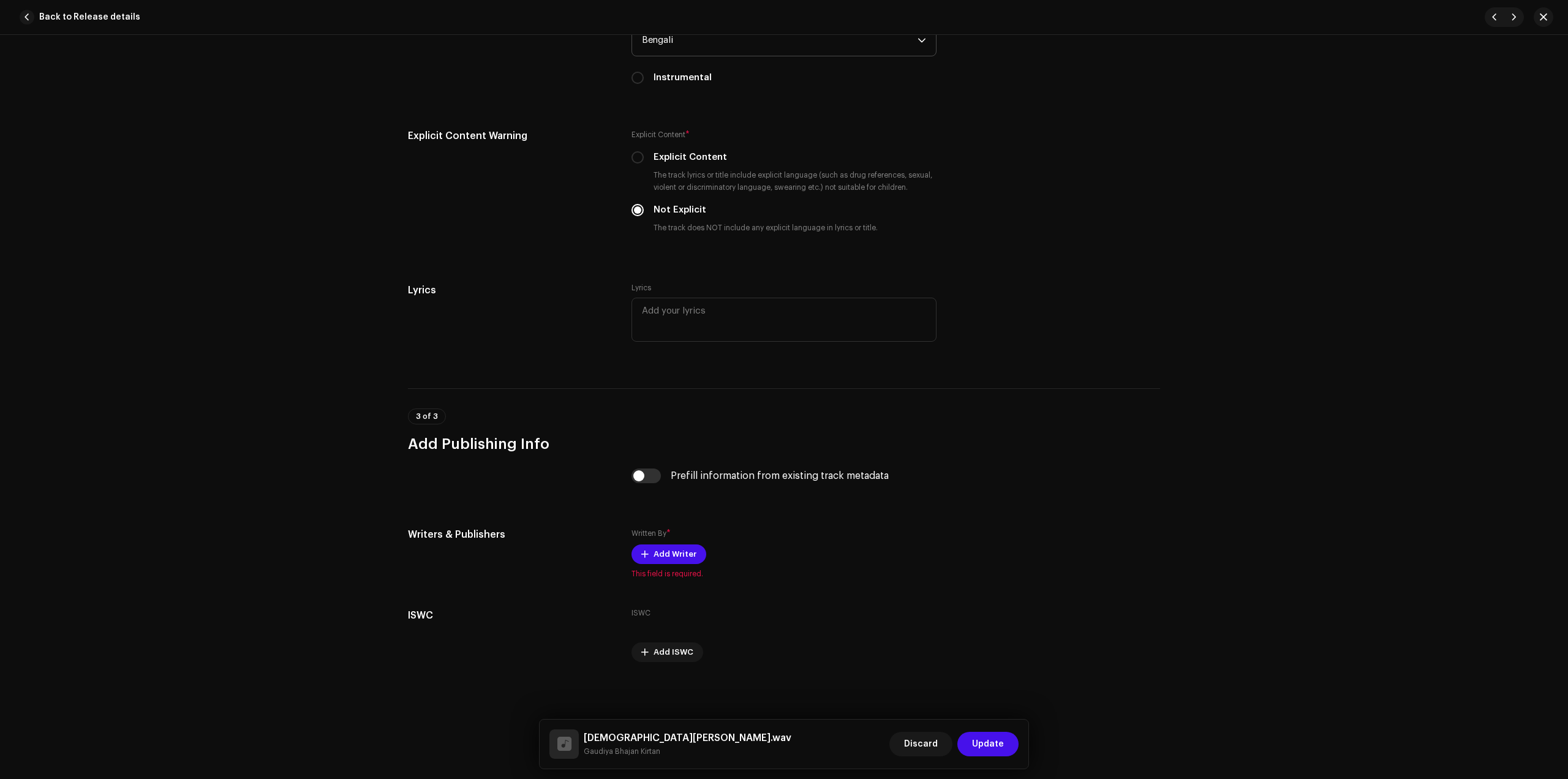
scroll to position [2024, 0]
click at [675, 547] on span "Add Writer" at bounding box center [675, 553] width 43 height 24
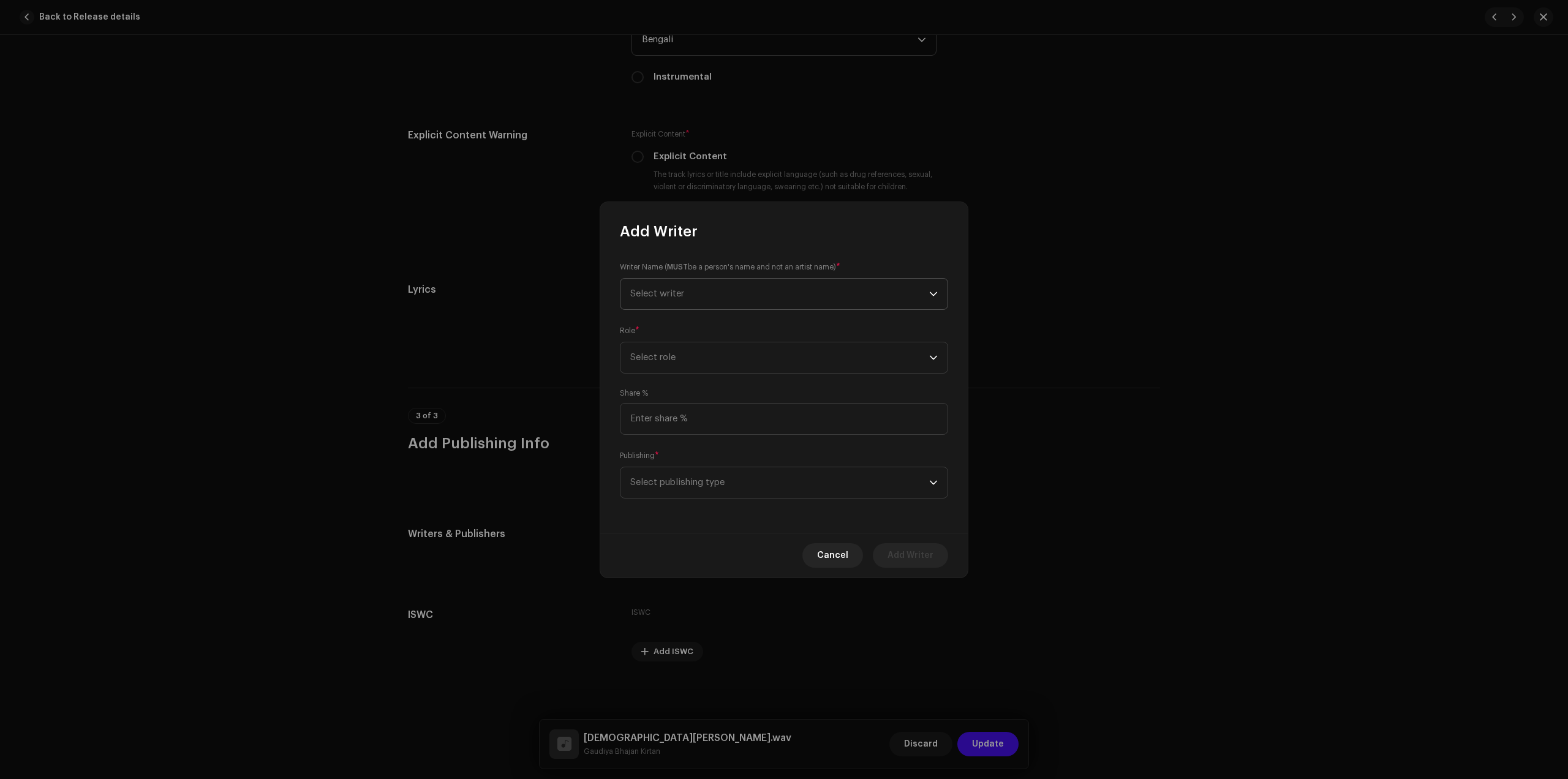
click at [708, 294] on span "Select writer" at bounding box center [779, 294] width 299 height 31
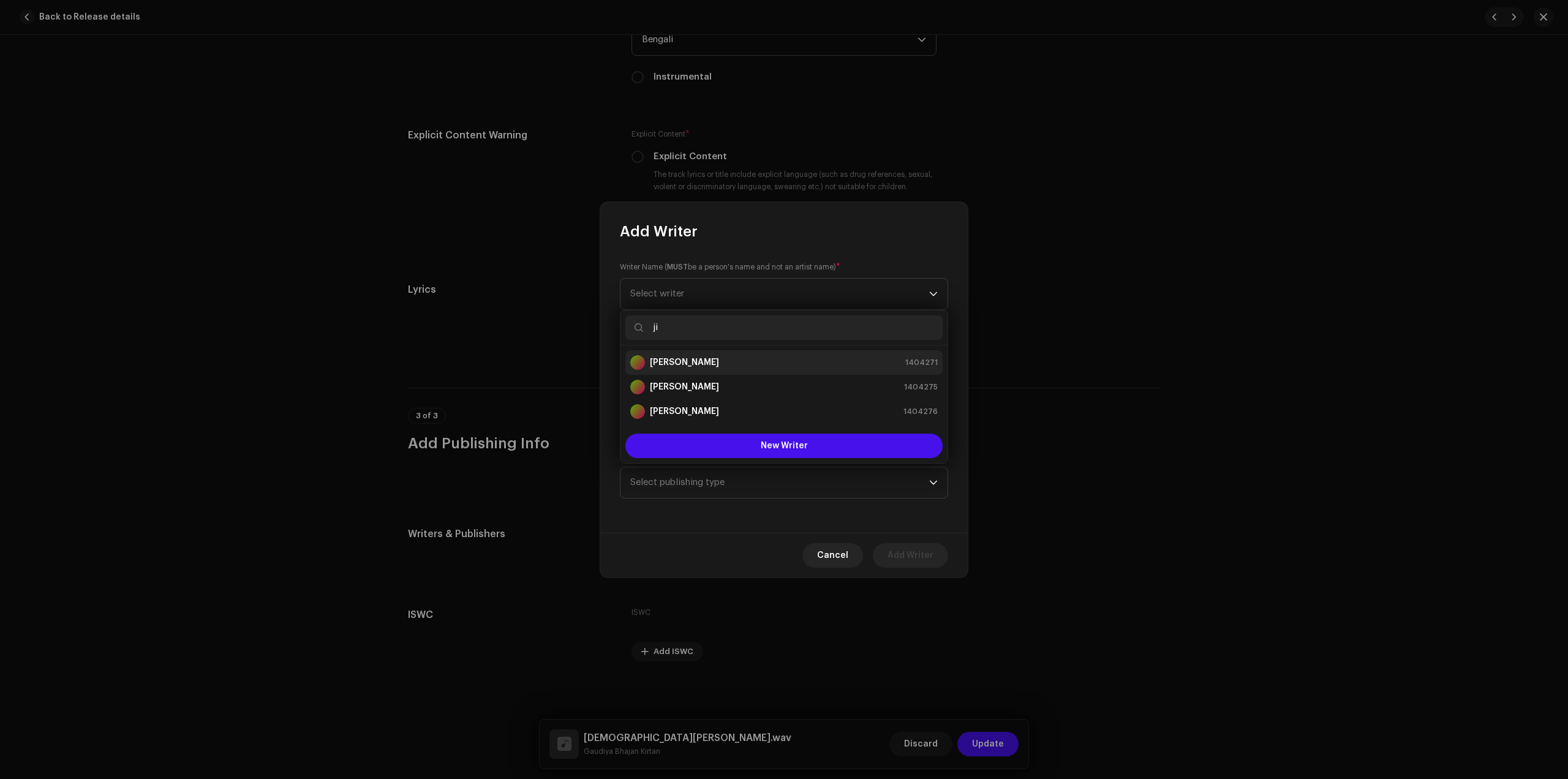
type input "ji"
click at [720, 361] on div "[PERSON_NAME] 1404271" at bounding box center [784, 362] width 308 height 15
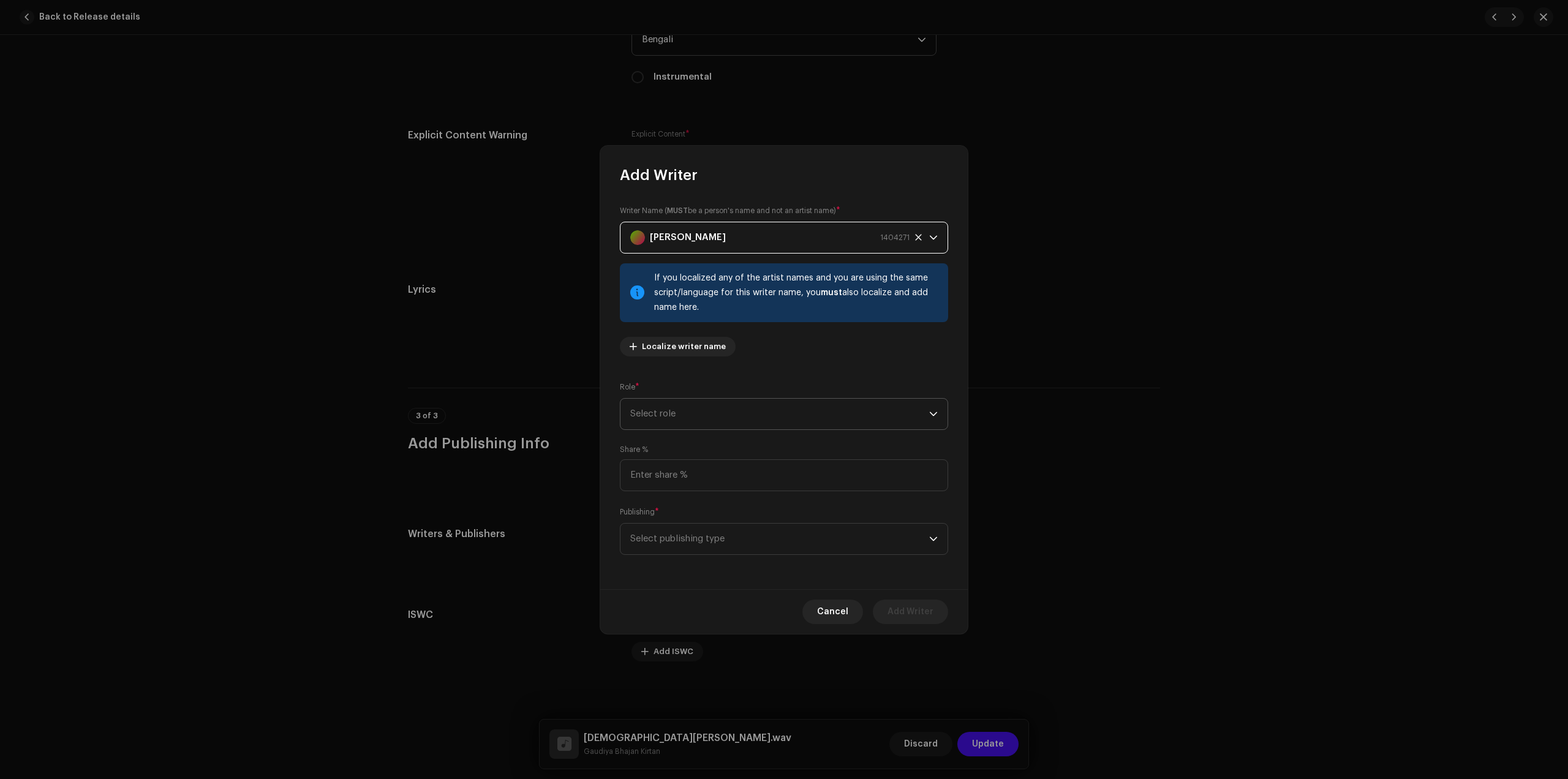
click at [793, 414] on span "Select role" at bounding box center [779, 414] width 299 height 31
click at [692, 525] on span "Composer & Lyricist" at bounding box center [673, 522] width 86 height 13
click at [743, 478] on input at bounding box center [784, 475] width 328 height 32
type input "100.00"
click at [751, 532] on span "Select publishing type" at bounding box center [779, 538] width 299 height 31
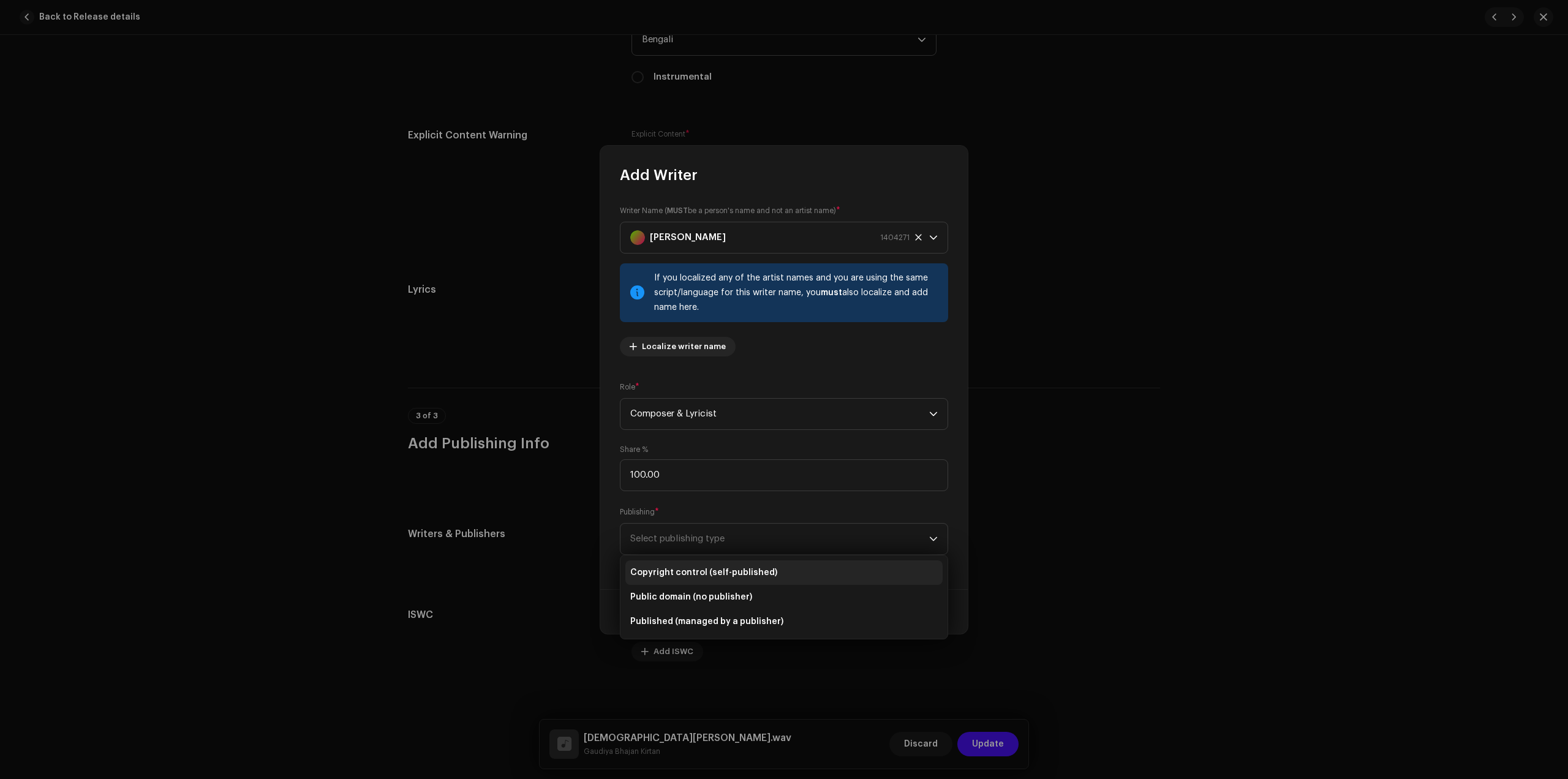
click at [715, 567] on span "Copyright control (self-published)" at bounding box center [703, 573] width 147 height 13
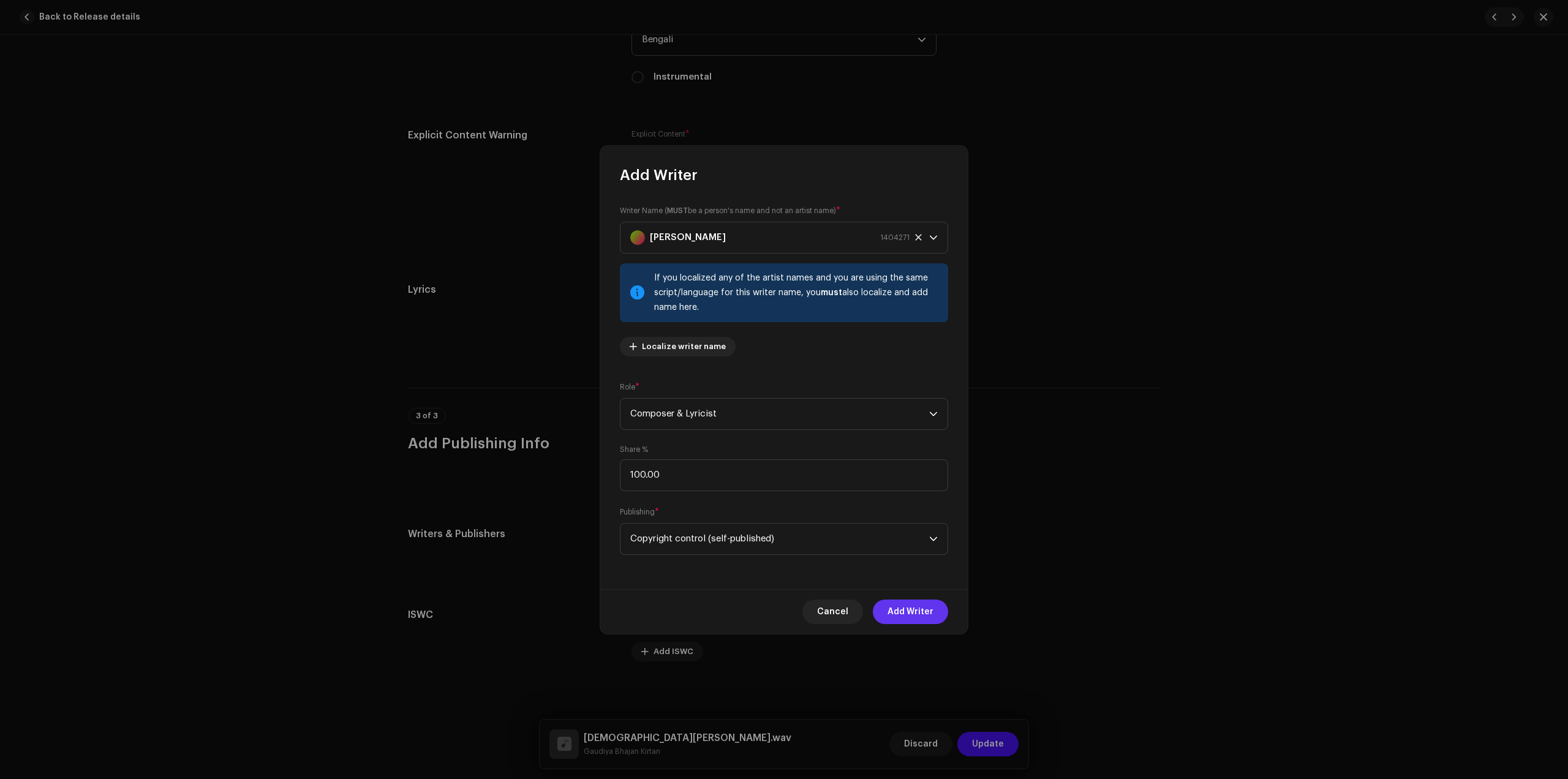
click at [917, 603] on span "Add Writer" at bounding box center [910, 612] width 46 height 24
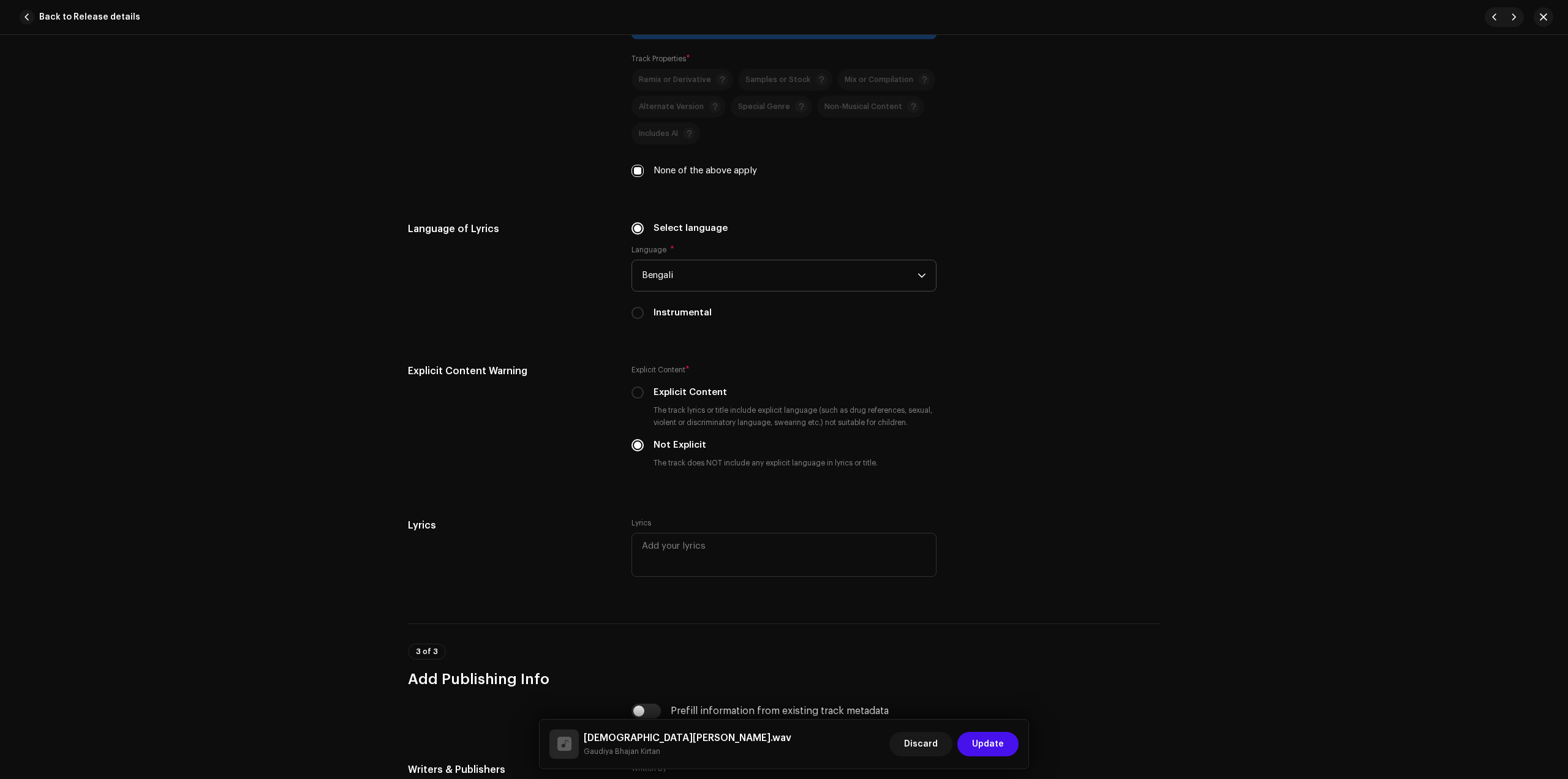
scroll to position [1795, 0]
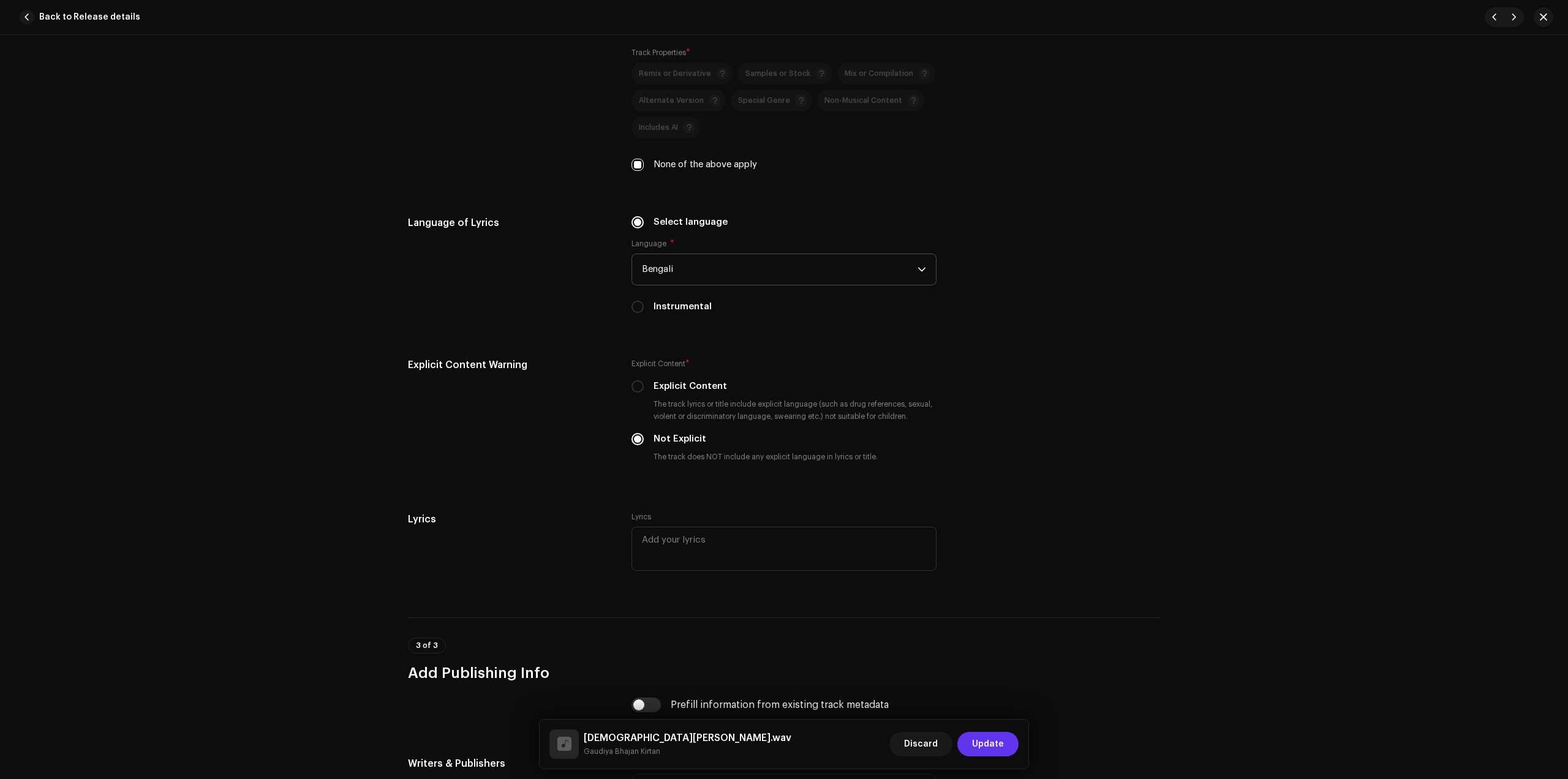
click at [986, 751] on span "Update" at bounding box center [988, 743] width 32 height 24
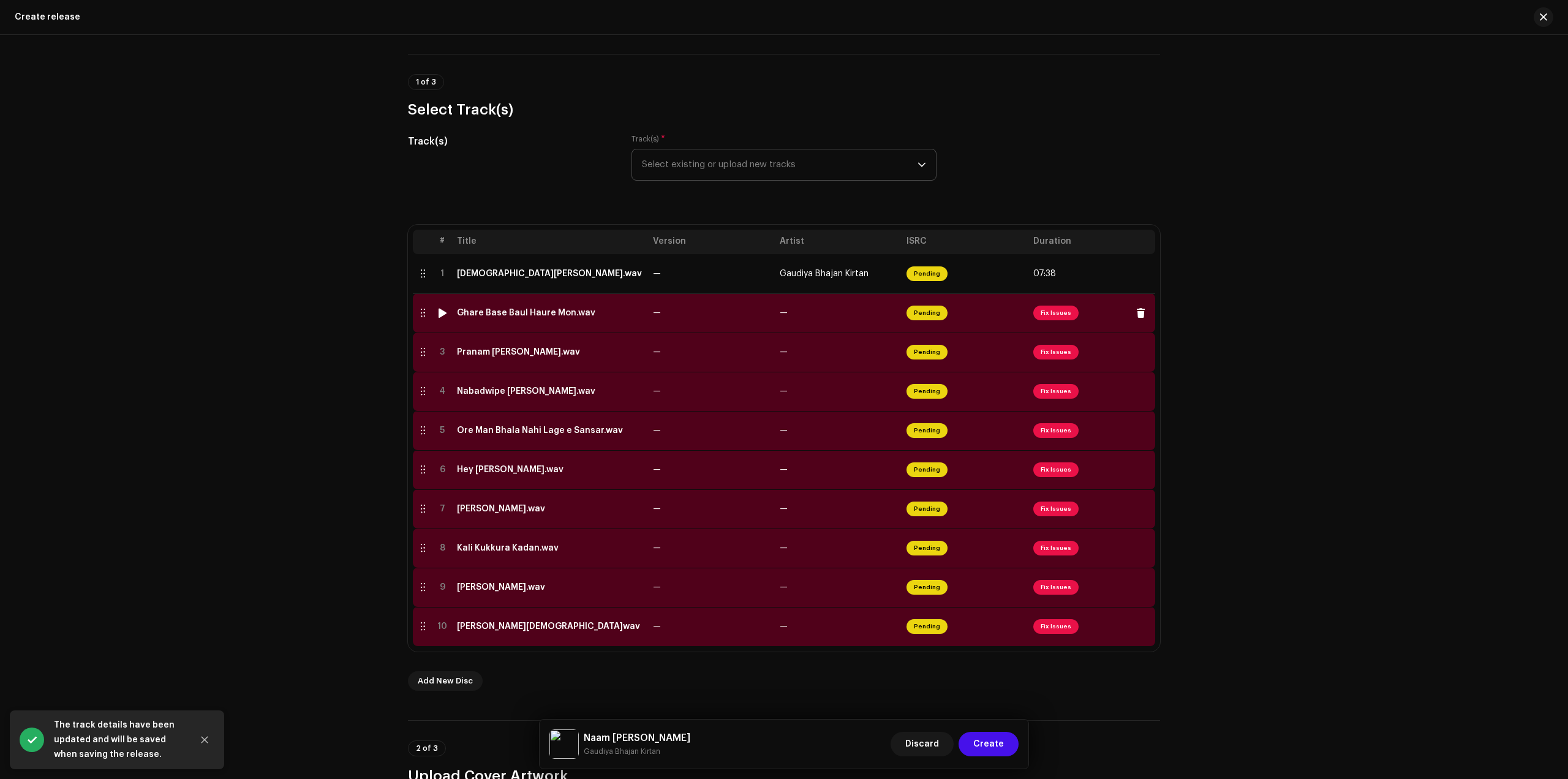
click at [507, 310] on div "Ghare Base Baul Haure Mon.wav" at bounding box center [526, 313] width 138 height 9
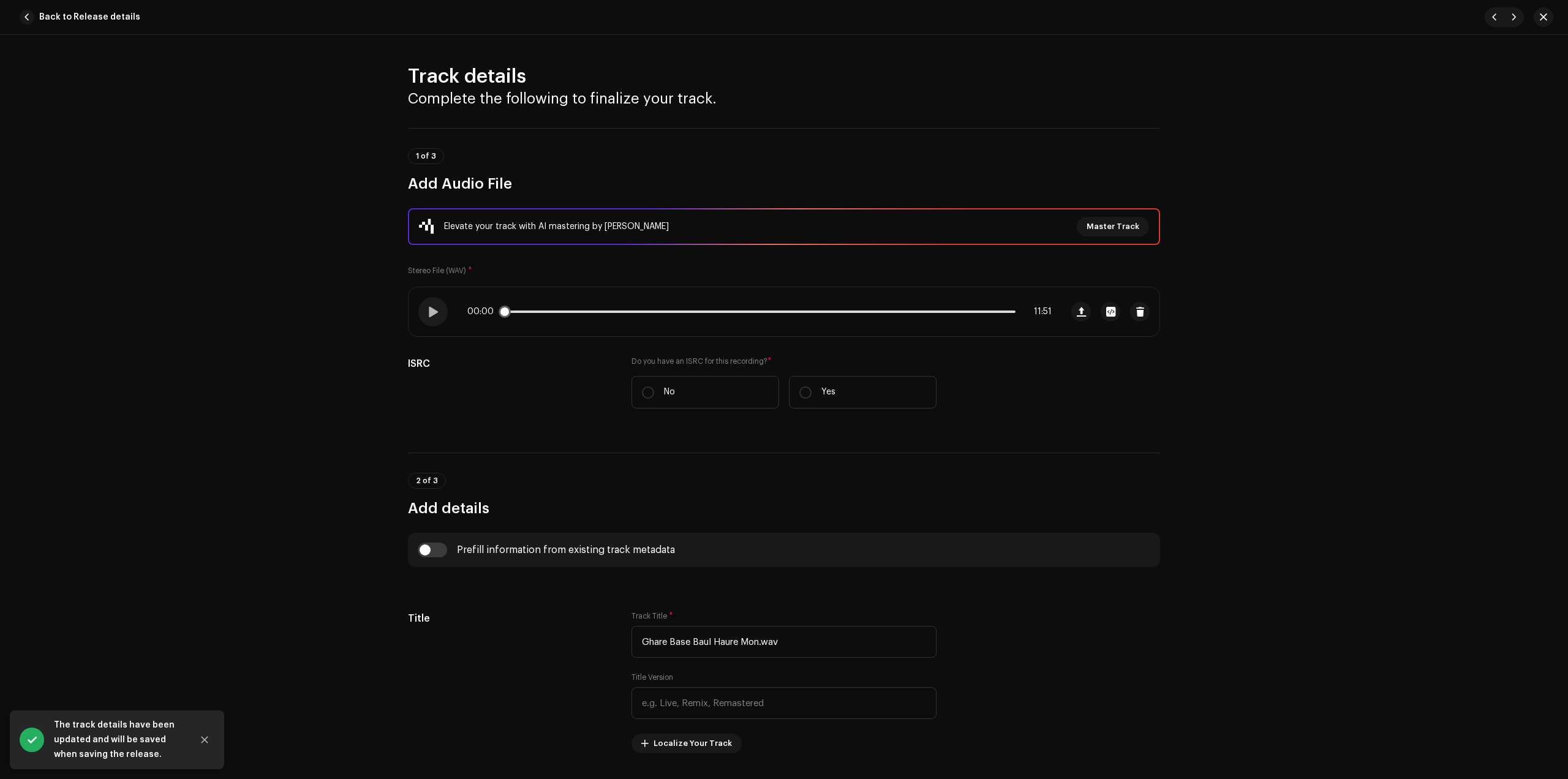
click at [567, 309] on div "00:00 11:51" at bounding box center [760, 312] width 584 height 9
click at [595, 313] on div "00:00 11:51" at bounding box center [760, 312] width 584 height 9
click at [587, 309] on div "00:00 11:51" at bounding box center [760, 312] width 584 height 9
click at [578, 311] on p-slider at bounding box center [760, 311] width 512 height 2
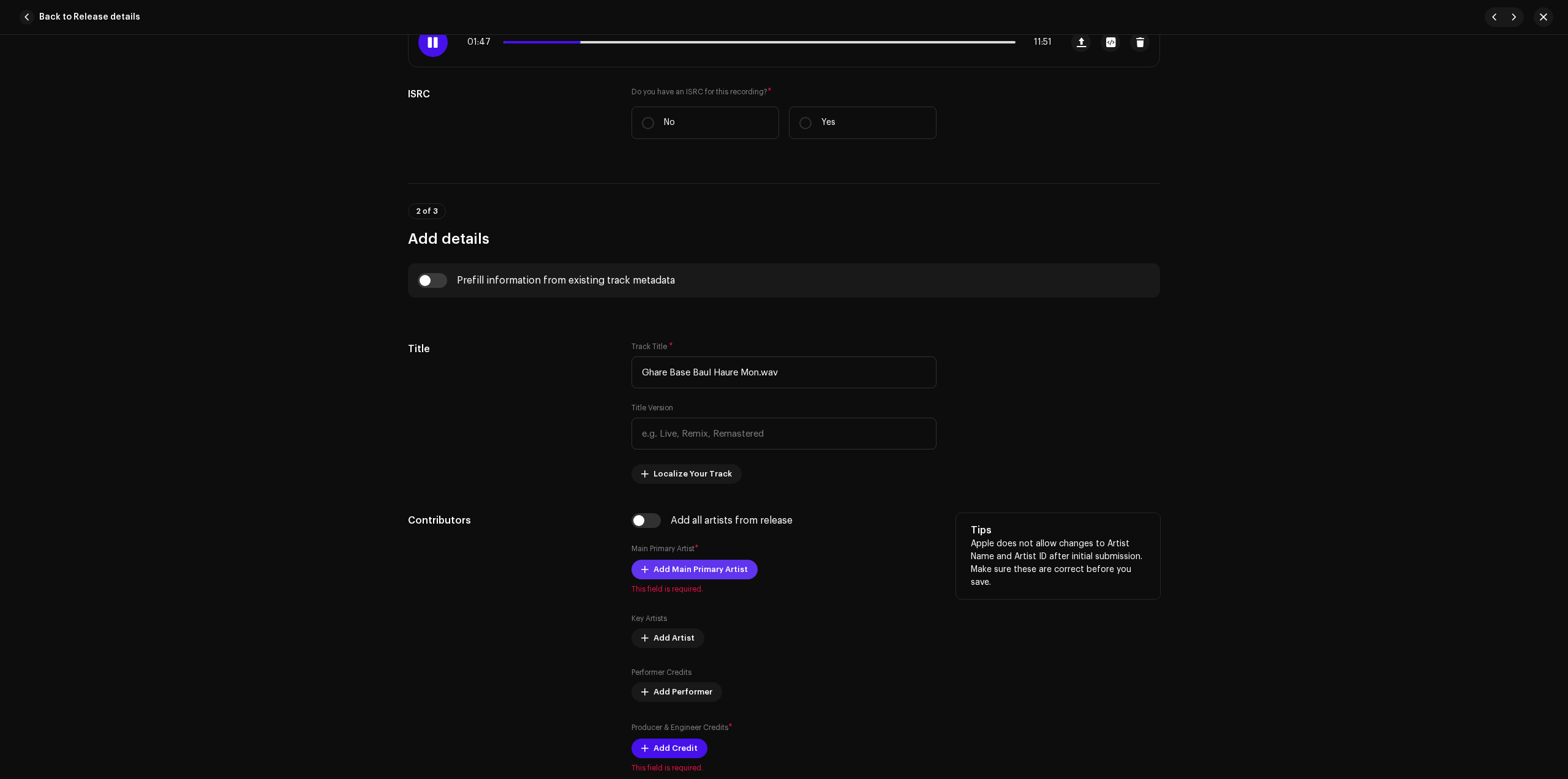
scroll to position [383, 0]
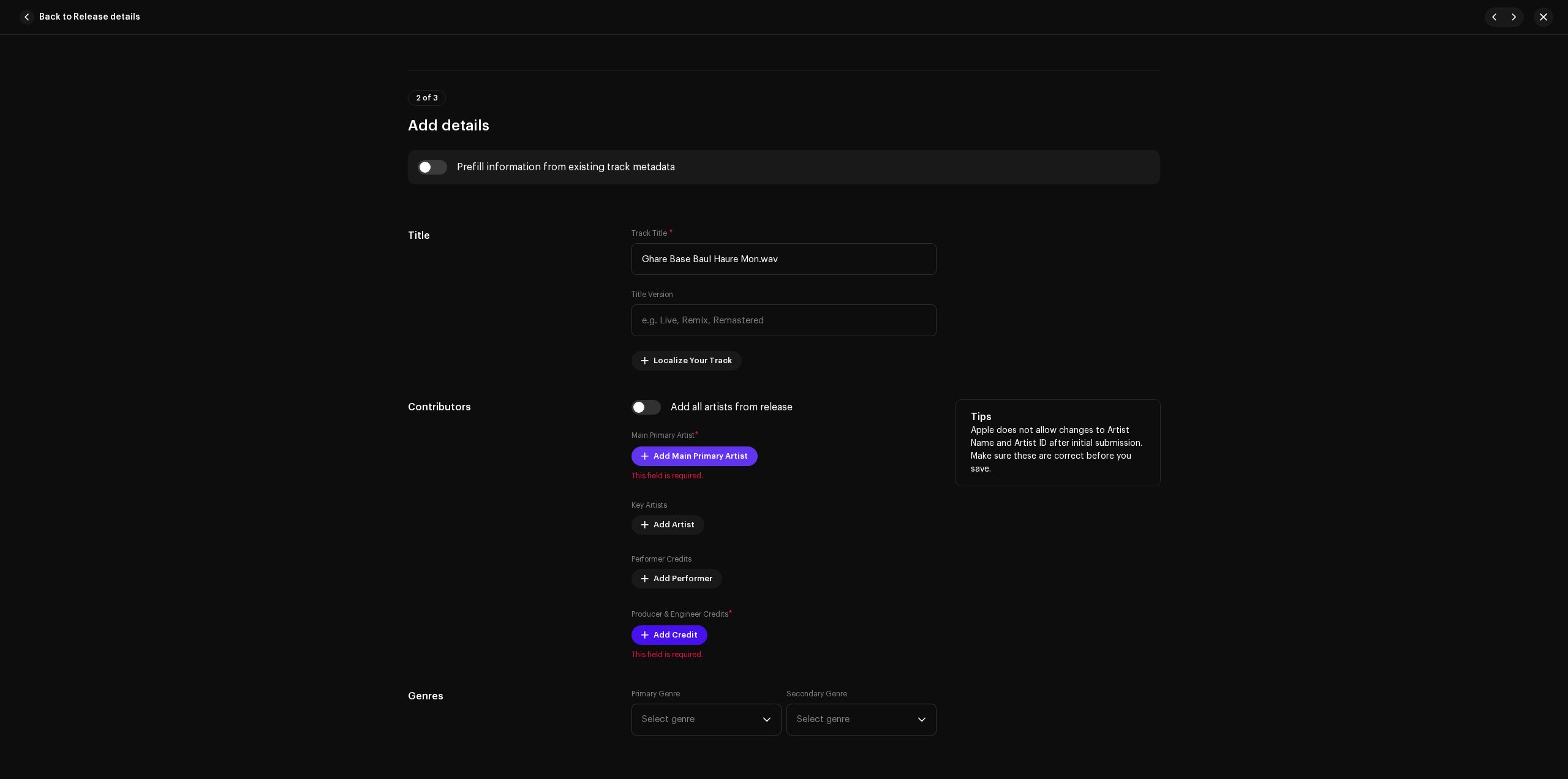
click at [679, 454] on span "Add Main Primary Artist" at bounding box center [700, 456] width 94 height 24
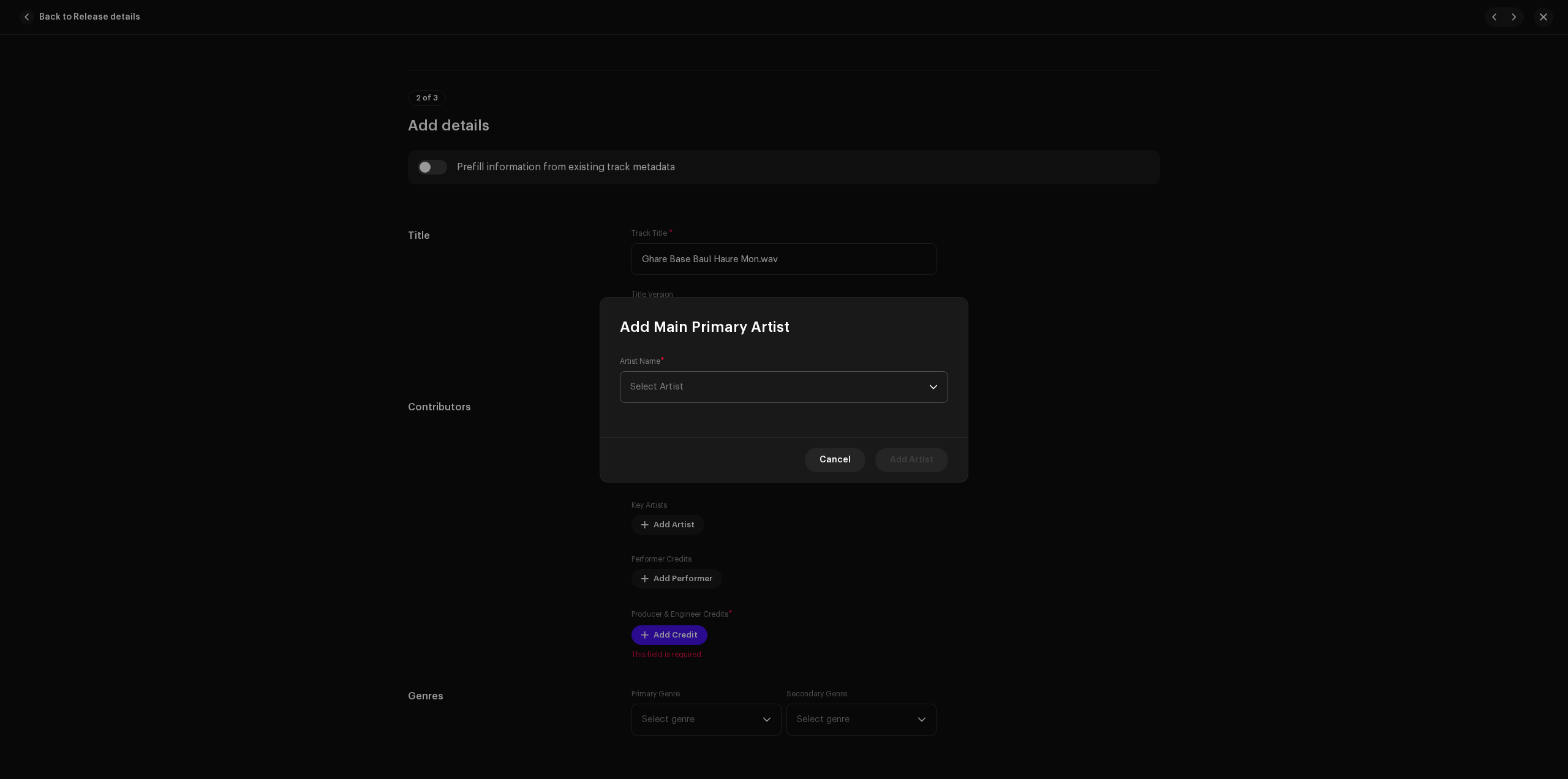
click at [784, 380] on span "Select Artist" at bounding box center [779, 387] width 299 height 31
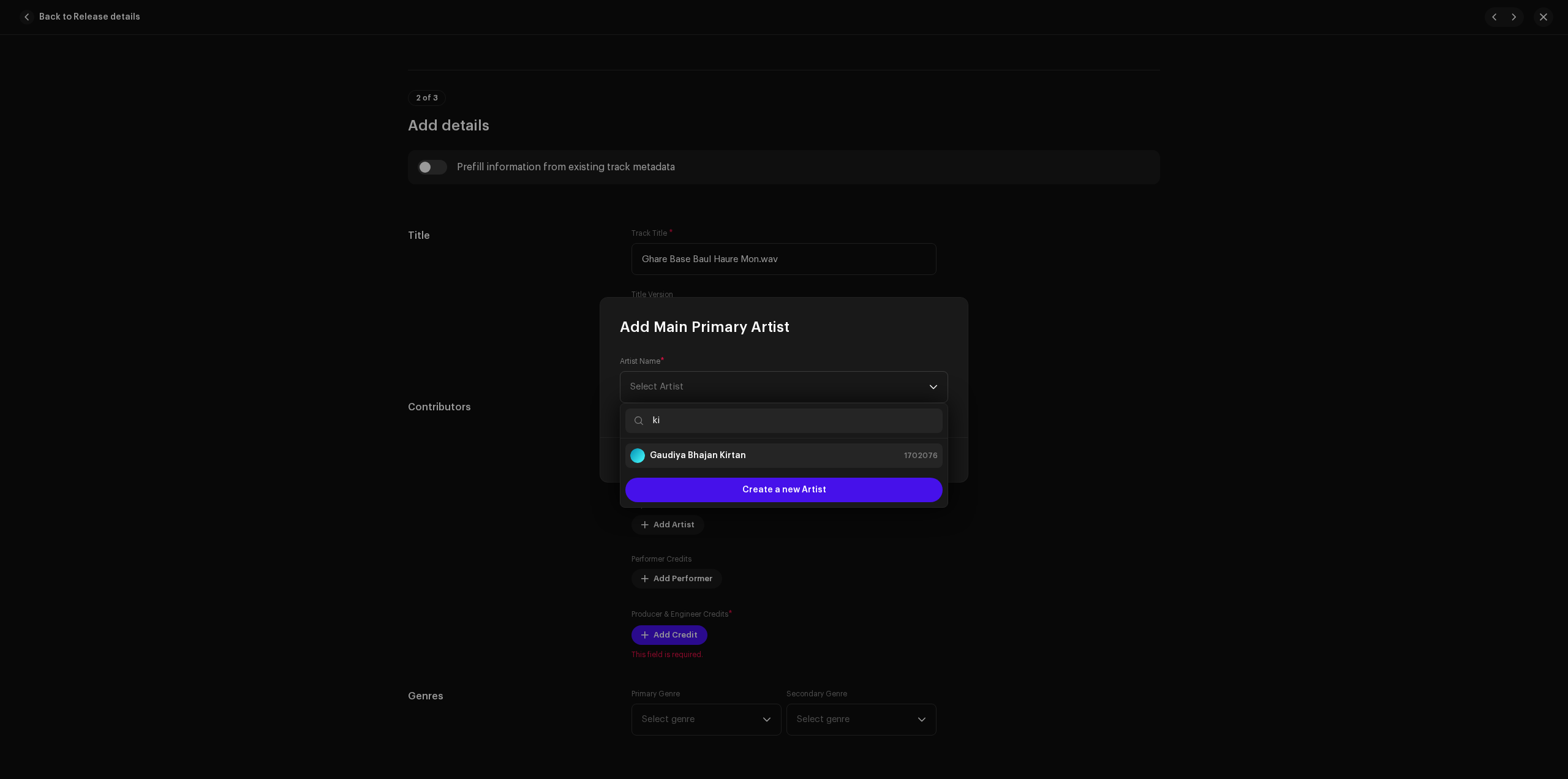
type input "ki"
click at [725, 463] on li "Gaudiya Bhajan Kirtan 1702076" at bounding box center [784, 455] width 317 height 24
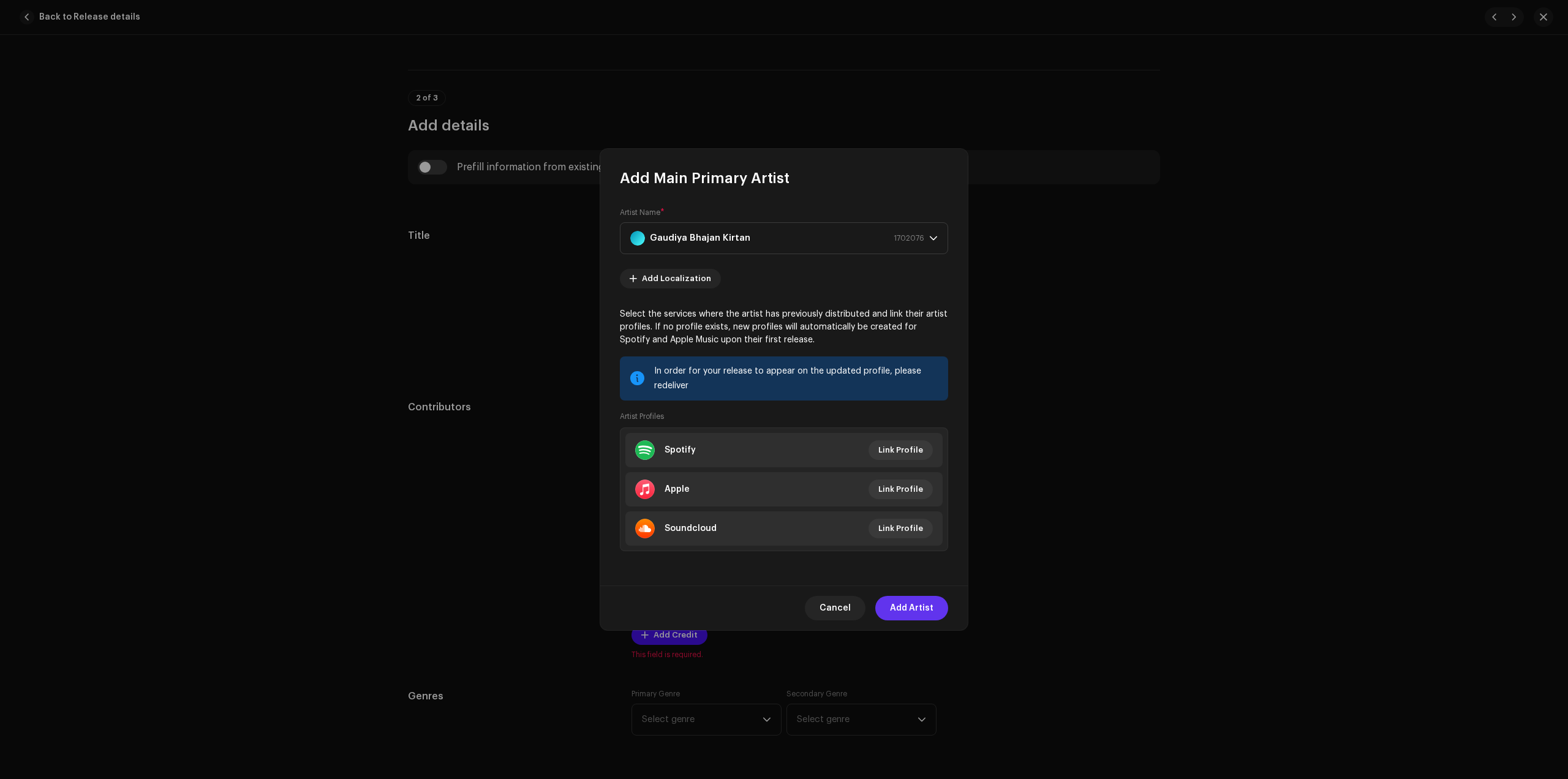
click at [929, 613] on span "Add Artist" at bounding box center [911, 608] width 43 height 24
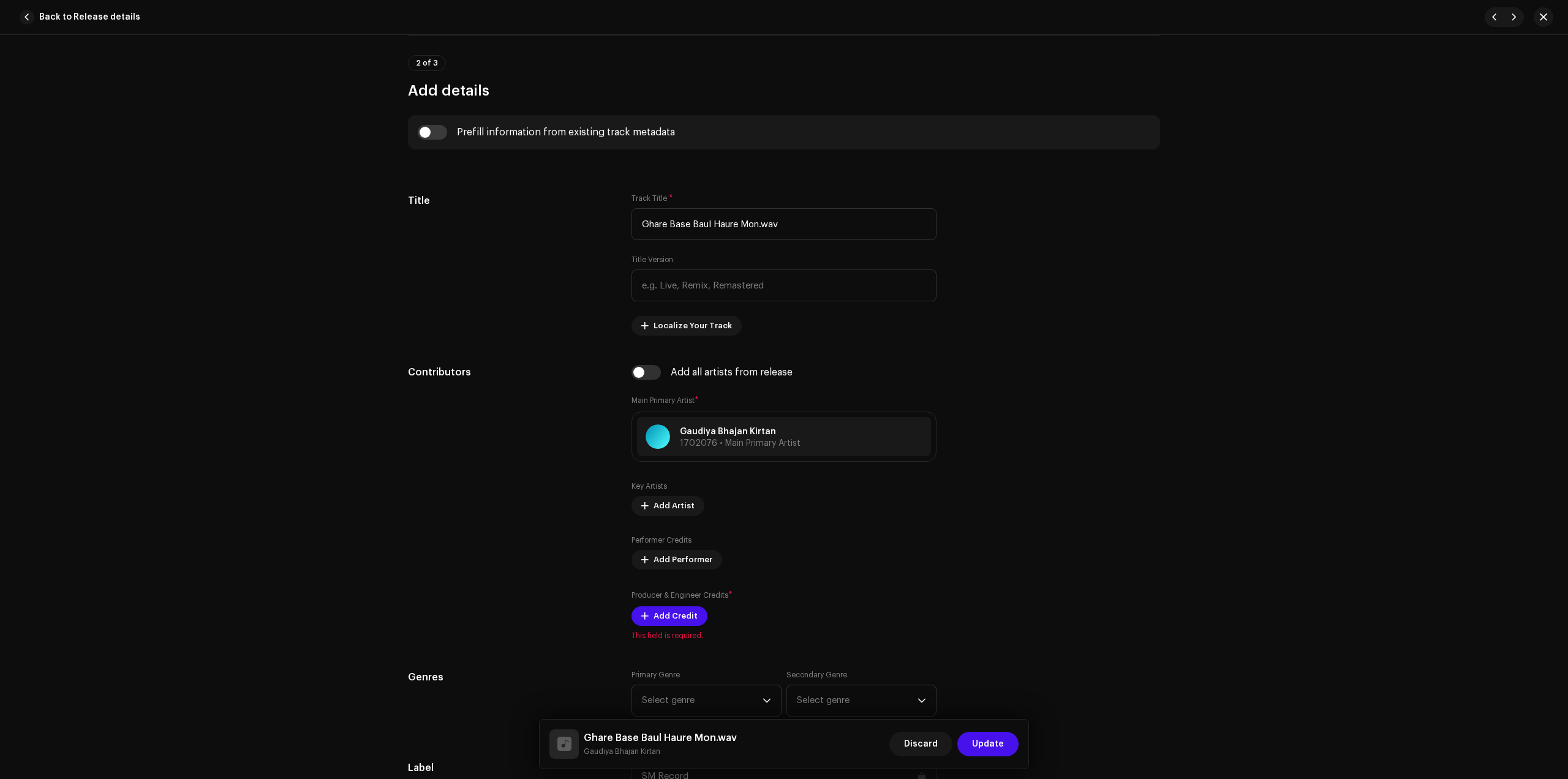
scroll to position [612, 0]
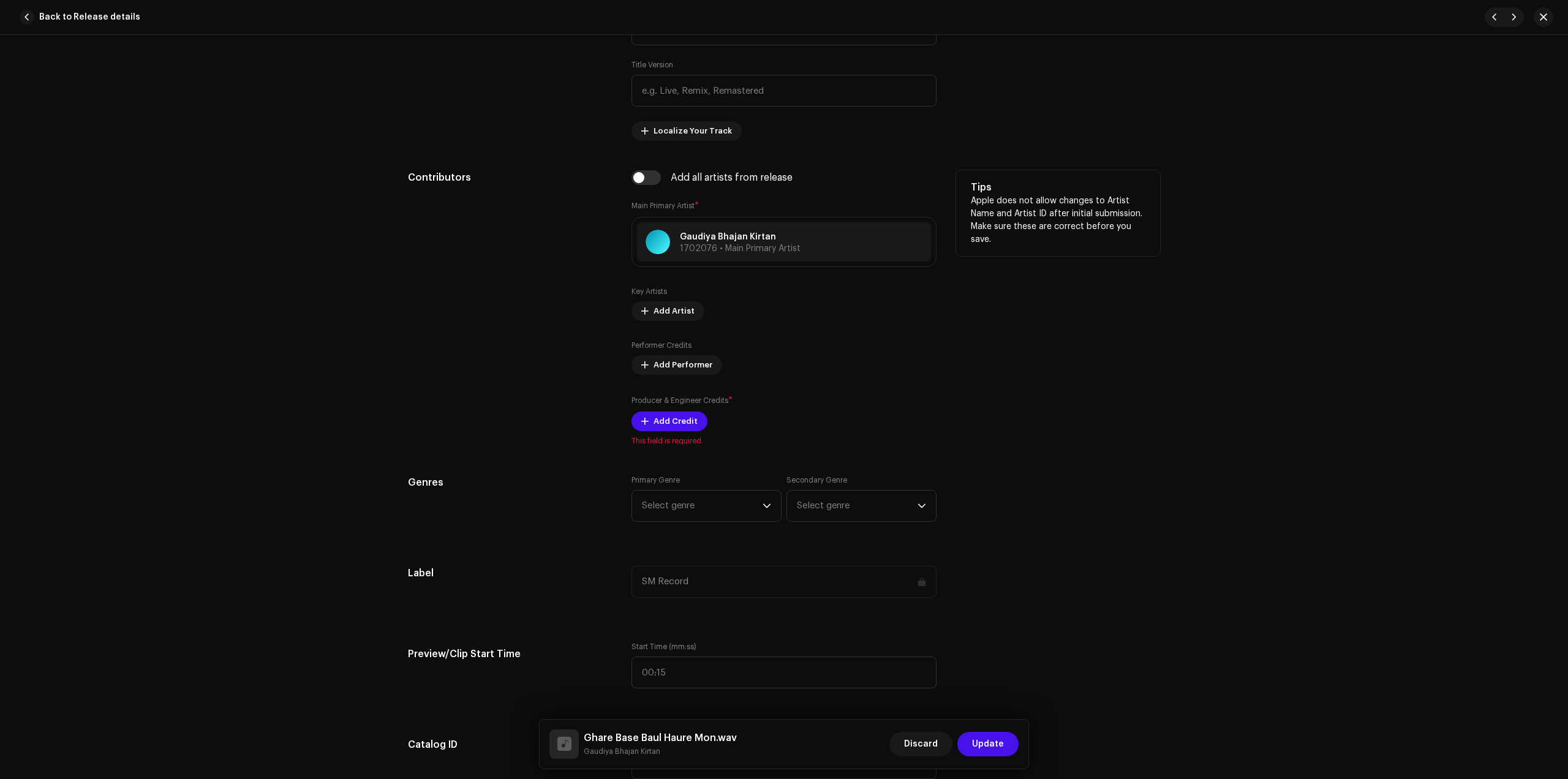
click at [674, 409] on div "Producer & Engineer Credits * Add Credit" at bounding box center [784, 413] width 305 height 37
click at [690, 417] on span "Add Credit" at bounding box center [676, 421] width 44 height 24
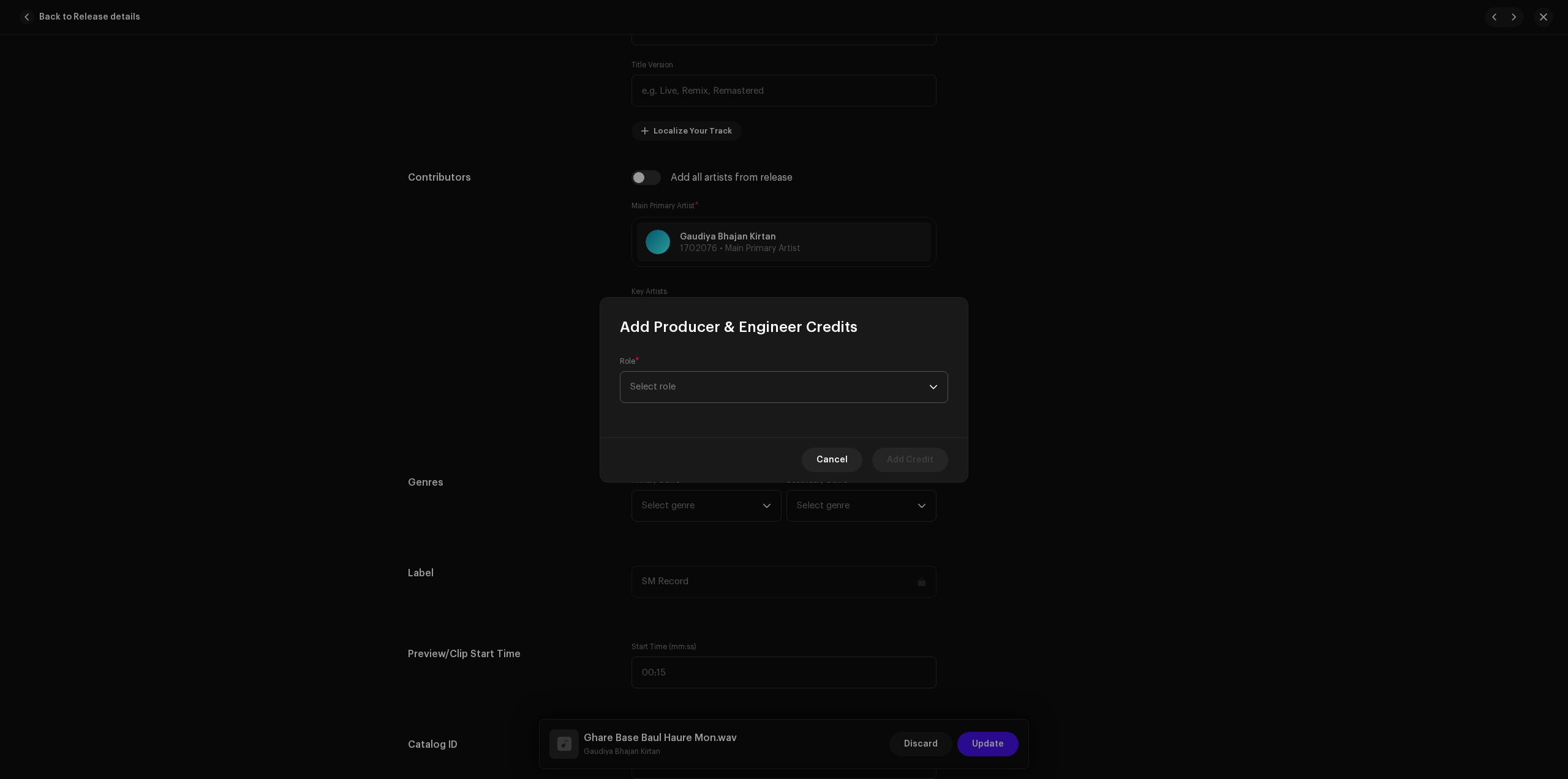
click at [764, 389] on span "Select role" at bounding box center [779, 387] width 299 height 31
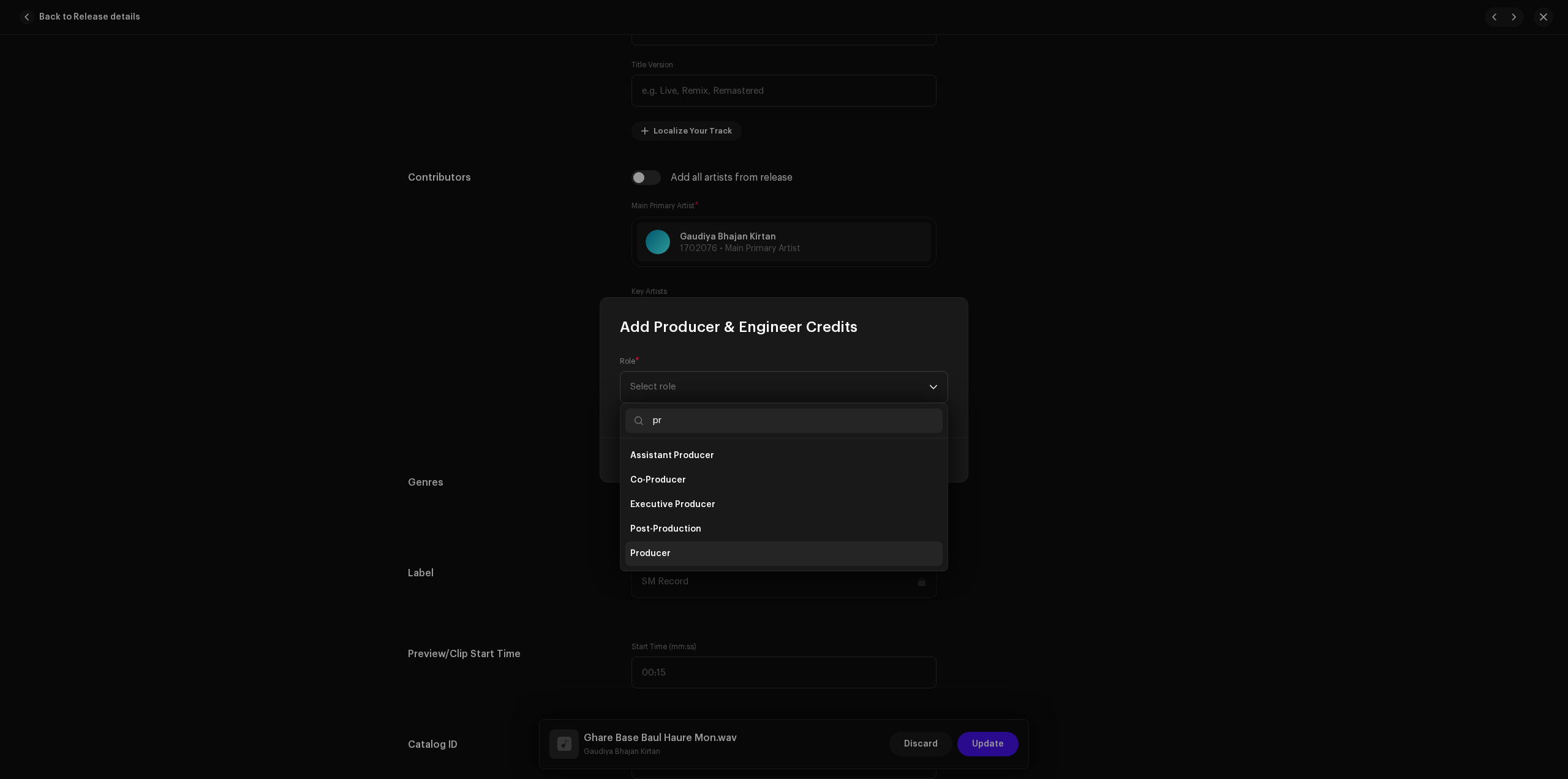
type input "pr"
click at [678, 555] on li "Producer" at bounding box center [784, 553] width 317 height 24
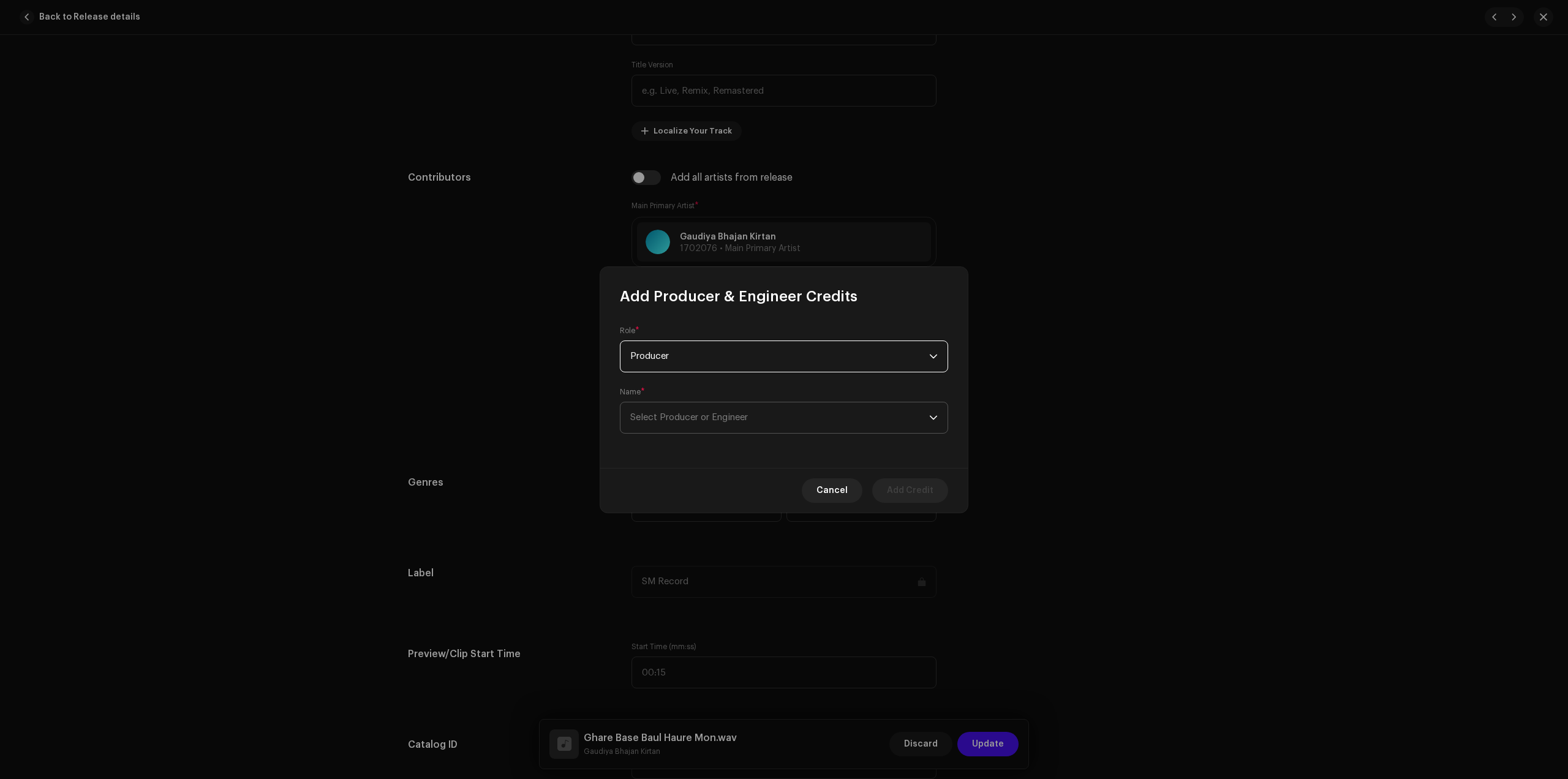
click at [693, 414] on span "Select Producer or Engineer" at bounding box center [688, 418] width 118 height 9
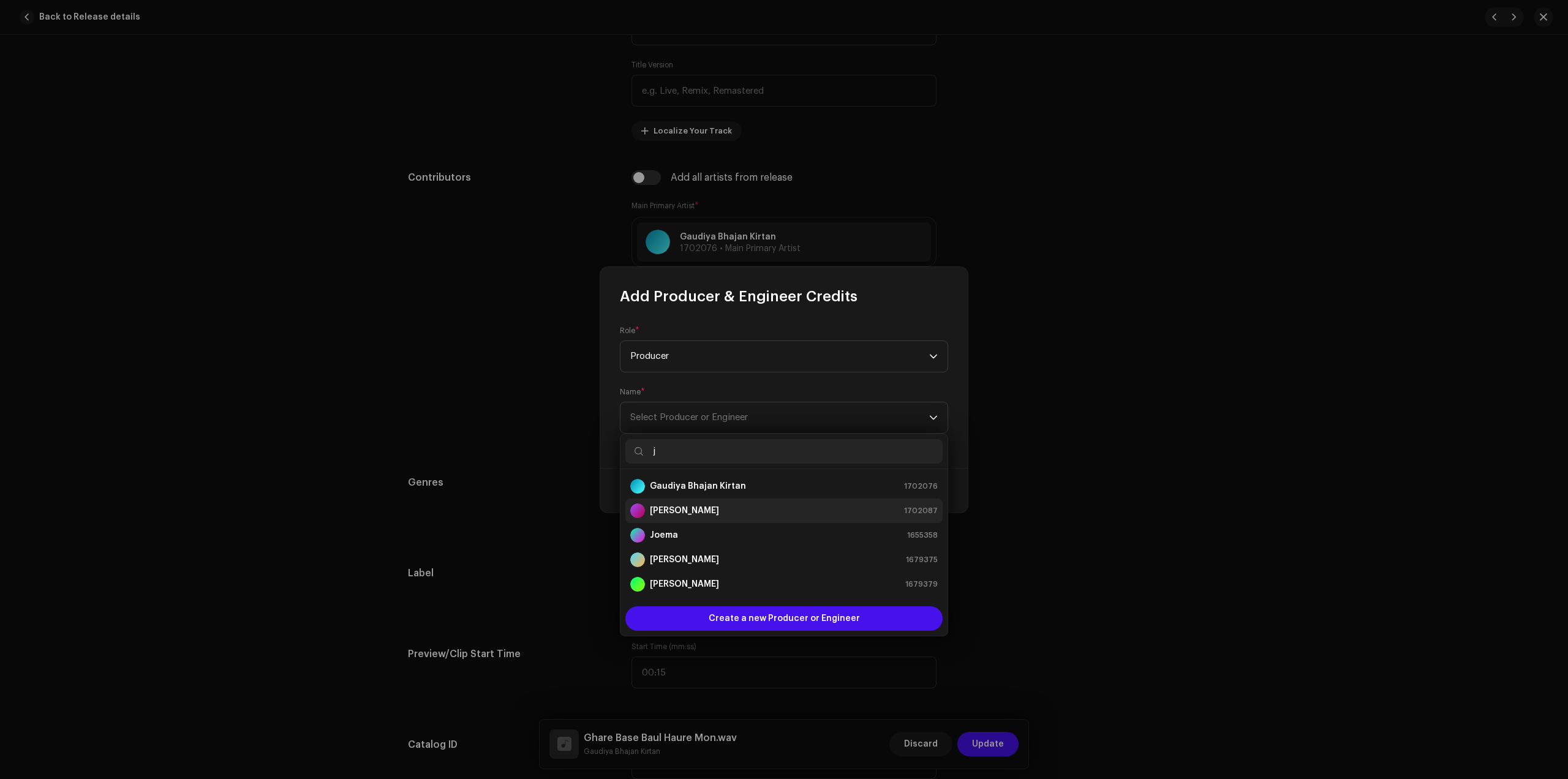
type input "j"
click at [698, 511] on div "[PERSON_NAME] 1702087" at bounding box center [784, 511] width 308 height 15
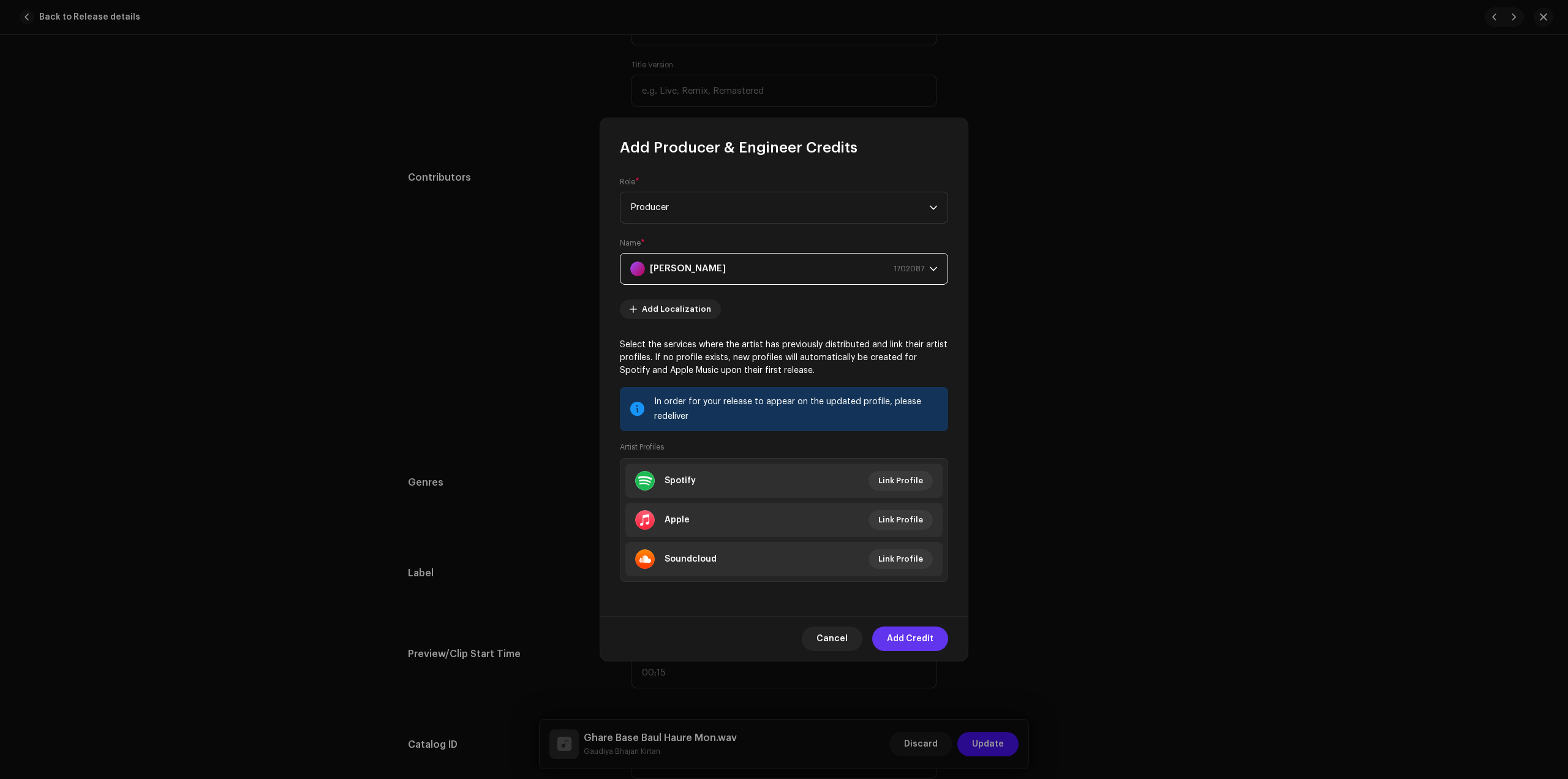
click at [906, 635] on span "Add Credit" at bounding box center [910, 639] width 47 height 24
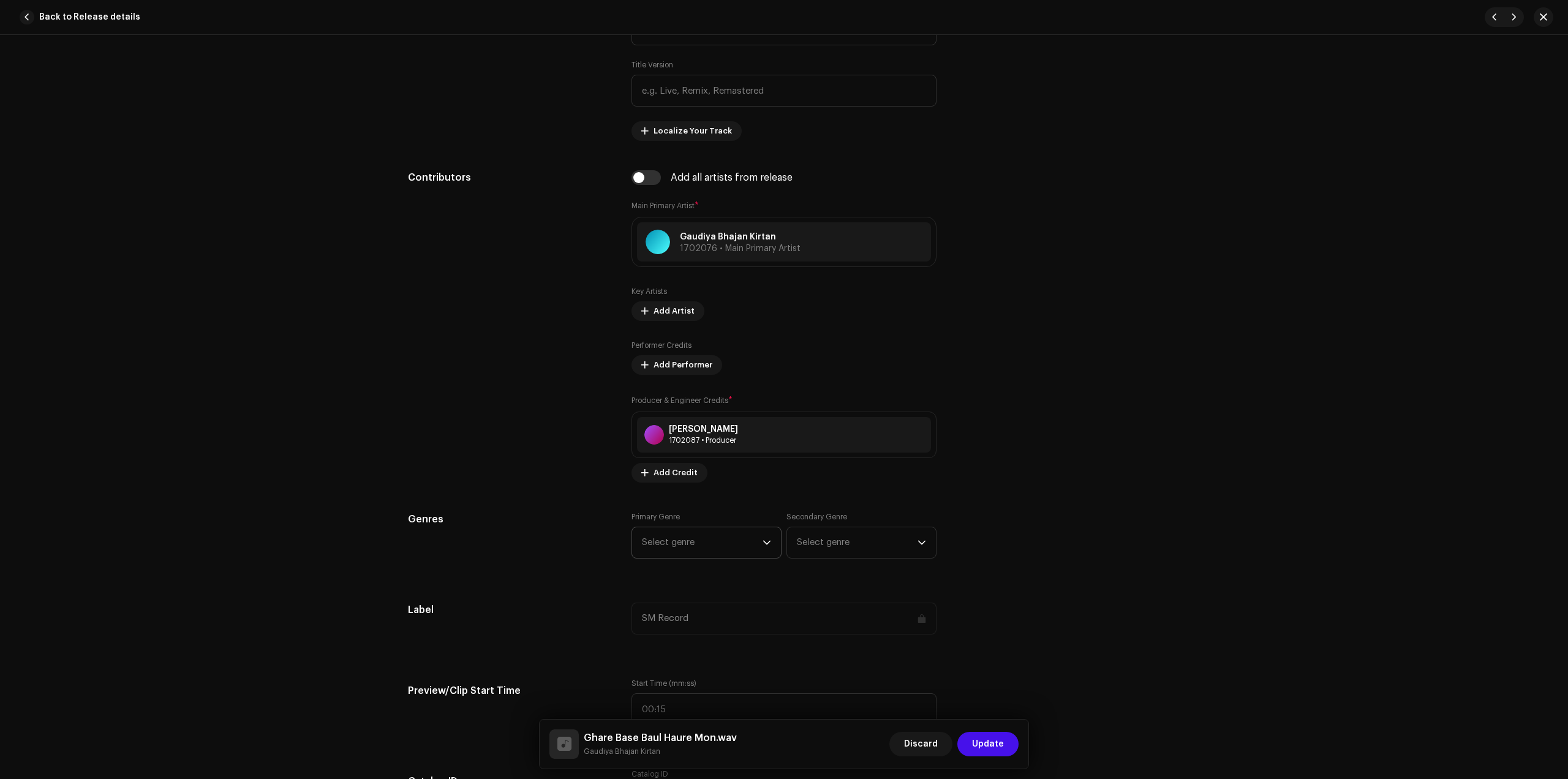
click at [691, 548] on span "Select genre" at bounding box center [702, 542] width 121 height 31
type input "dev"
click at [677, 627] on li "Devotional & Spiritual" at bounding box center [707, 636] width 139 height 24
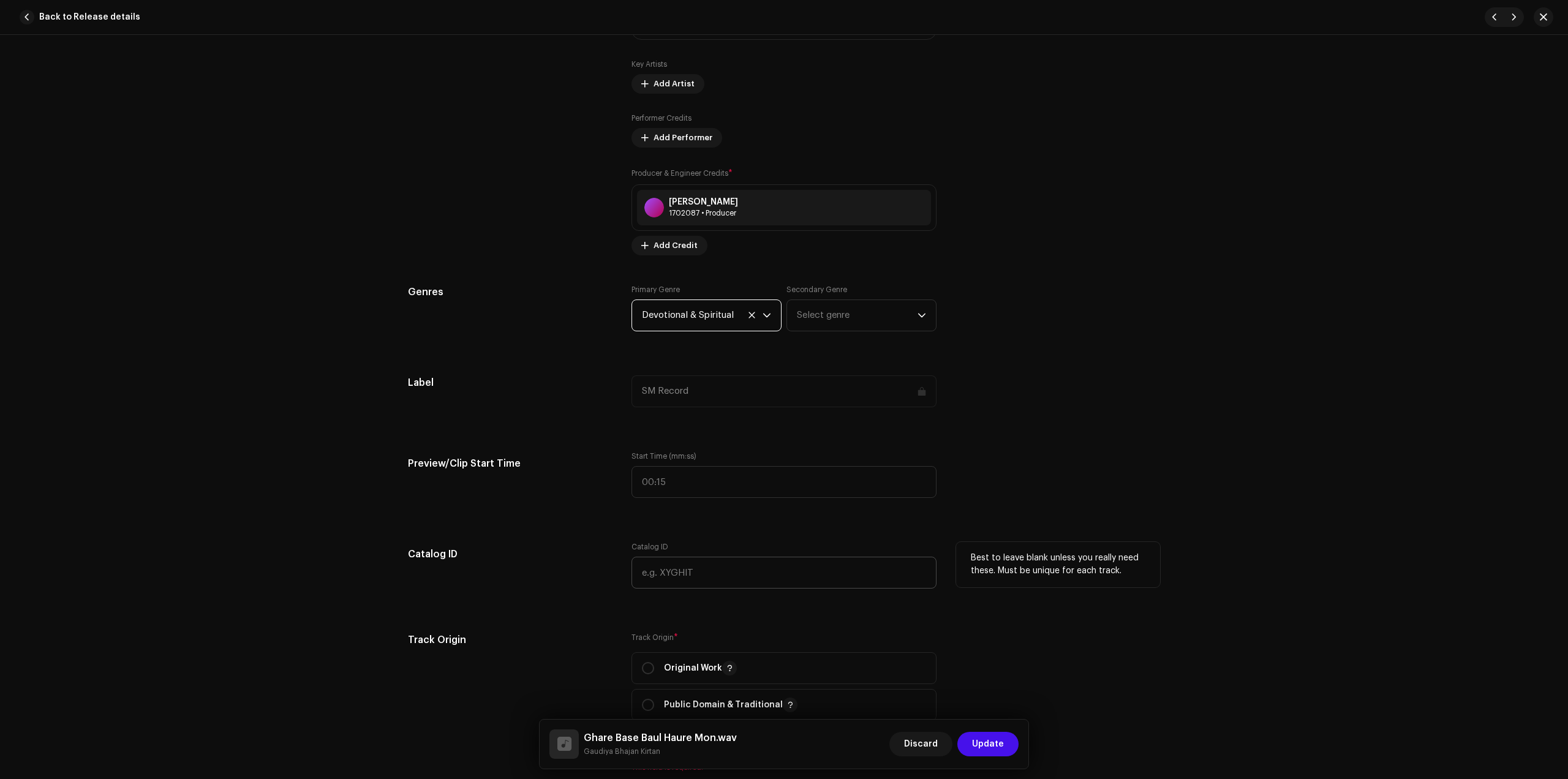
scroll to position [842, 0]
click at [701, 657] on span "Original Work" at bounding box center [784, 665] width 284 height 31
radio input "true"
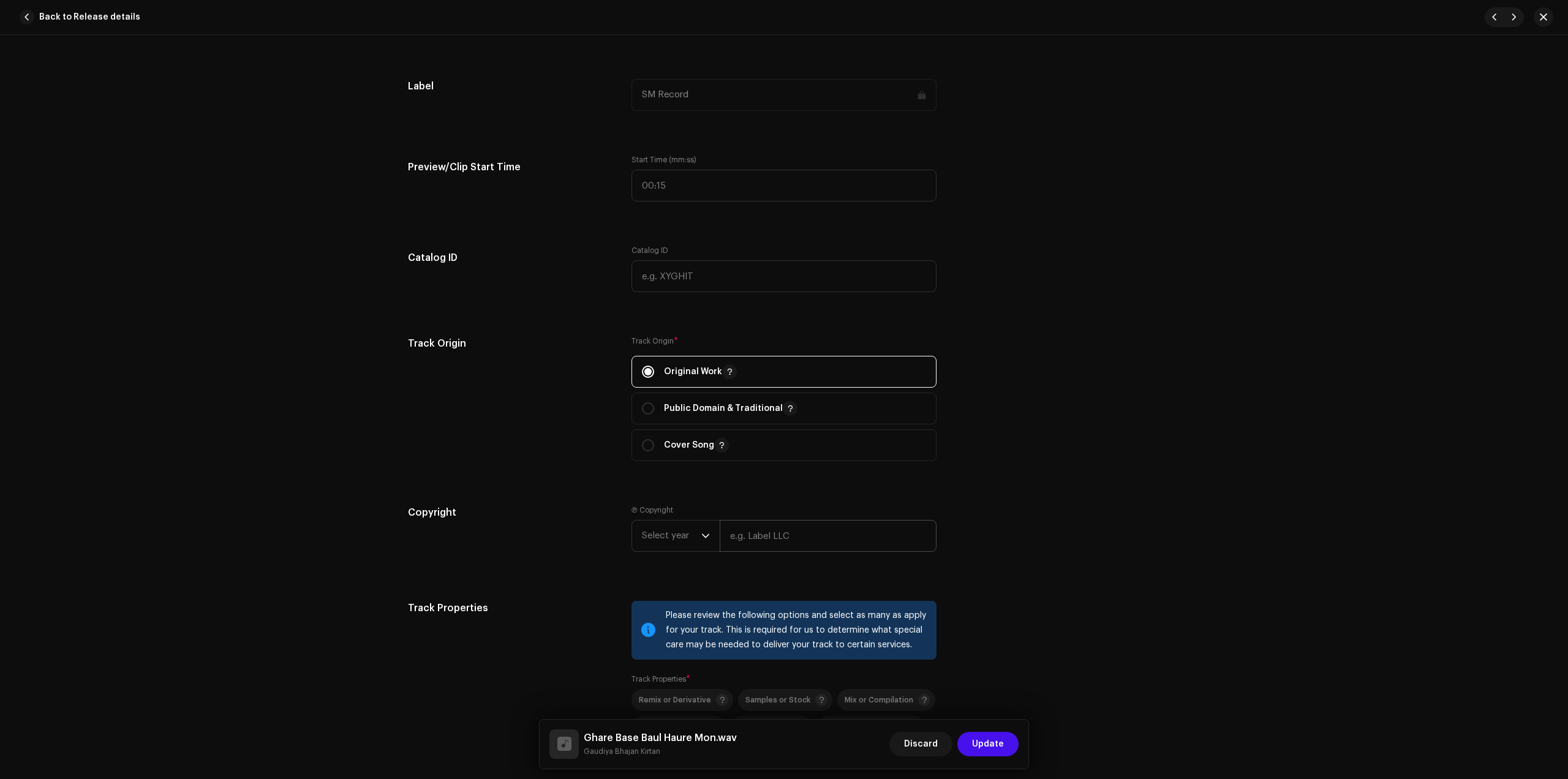
scroll to position [1148, 0]
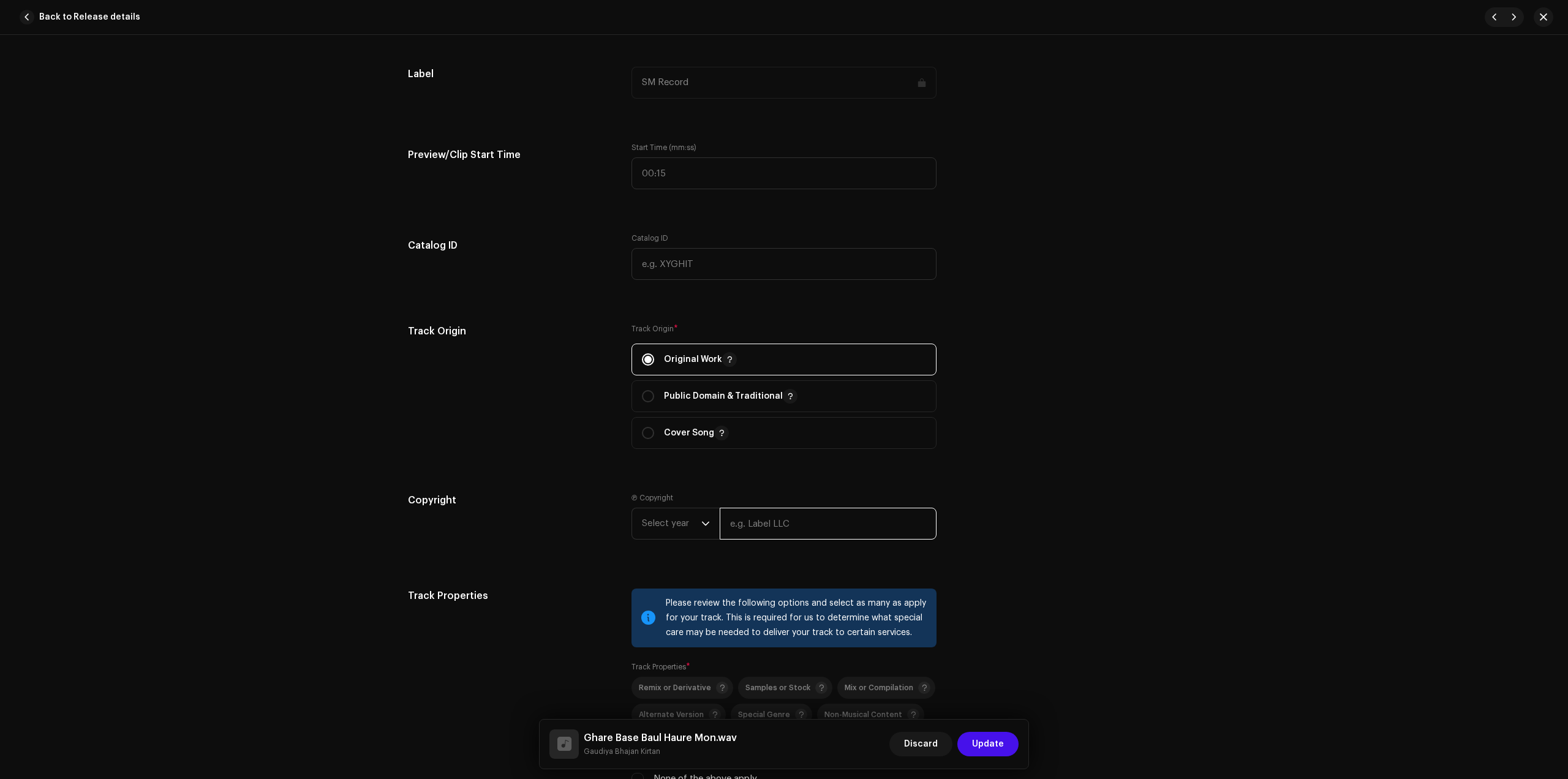
click at [763, 534] on input "text" at bounding box center [828, 523] width 217 height 32
type input "Gaudiya Bhajan Kirtan"
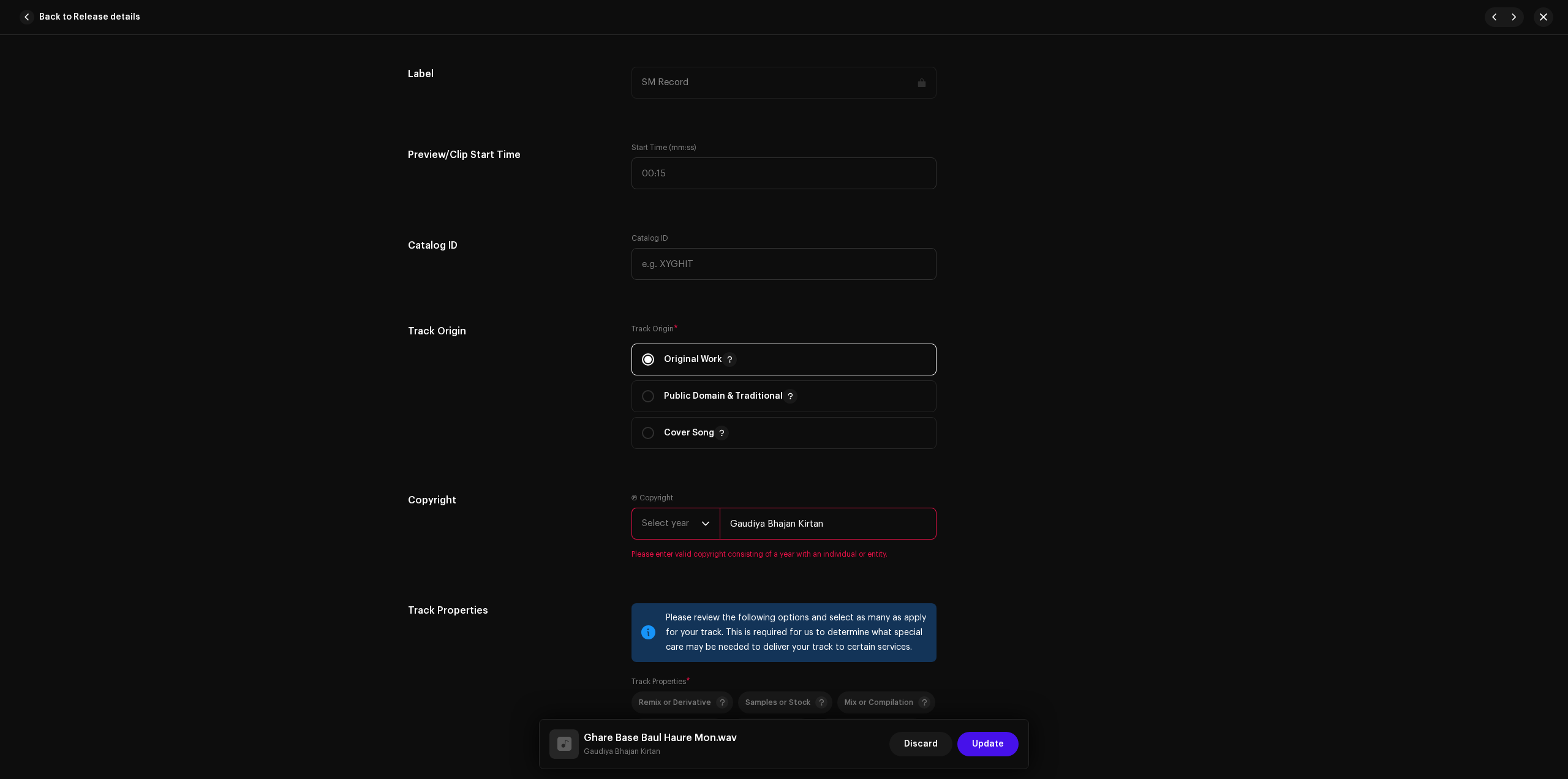
click at [690, 531] on span "Select year" at bounding box center [671, 523] width 59 height 31
drag, startPoint x: 669, startPoint y: 616, endPoint x: 669, endPoint y: 596, distance: 20.0
click at [669, 616] on li "2025" at bounding box center [681, 617] width 87 height 24
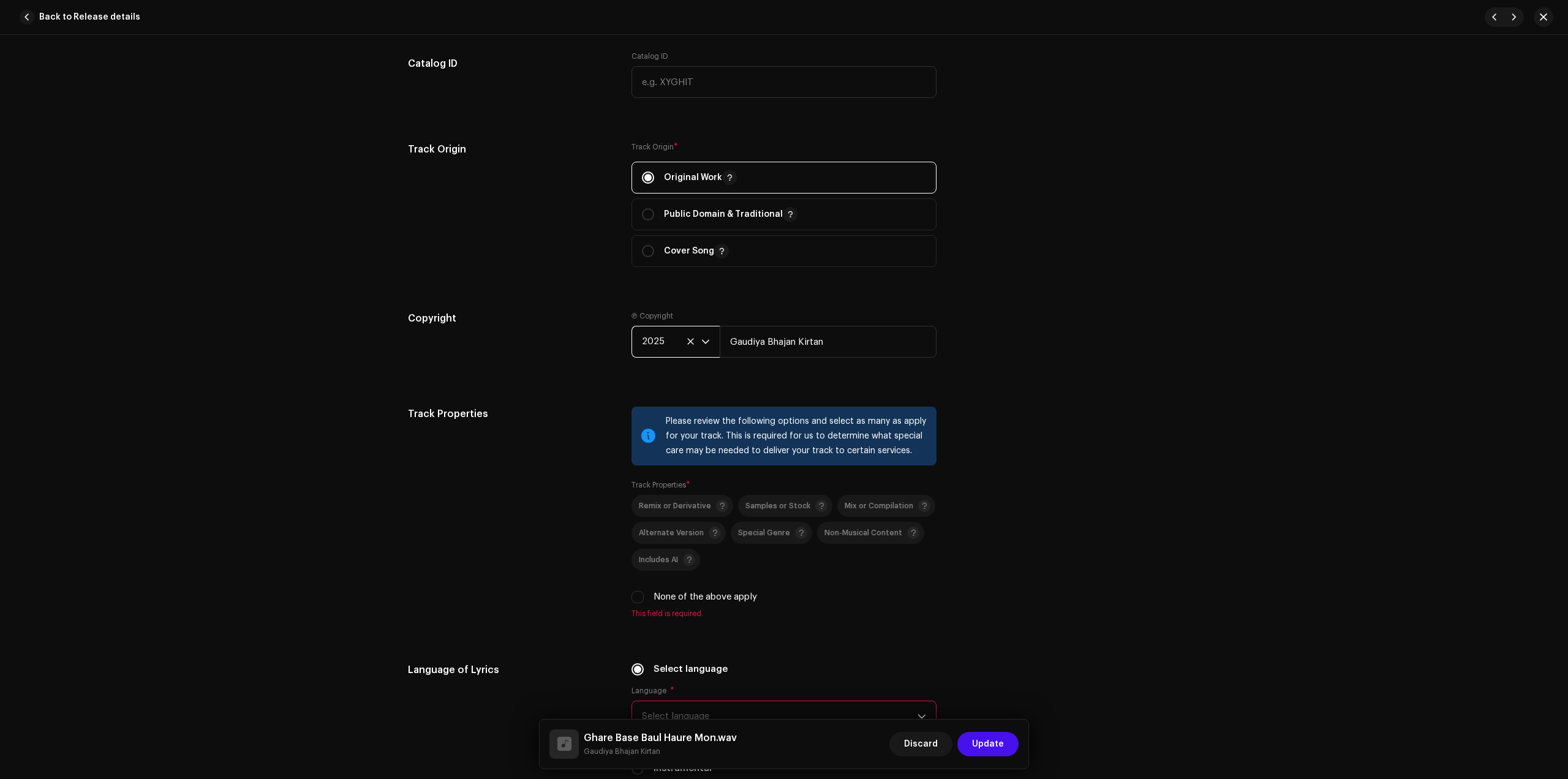
scroll to position [1455, 0]
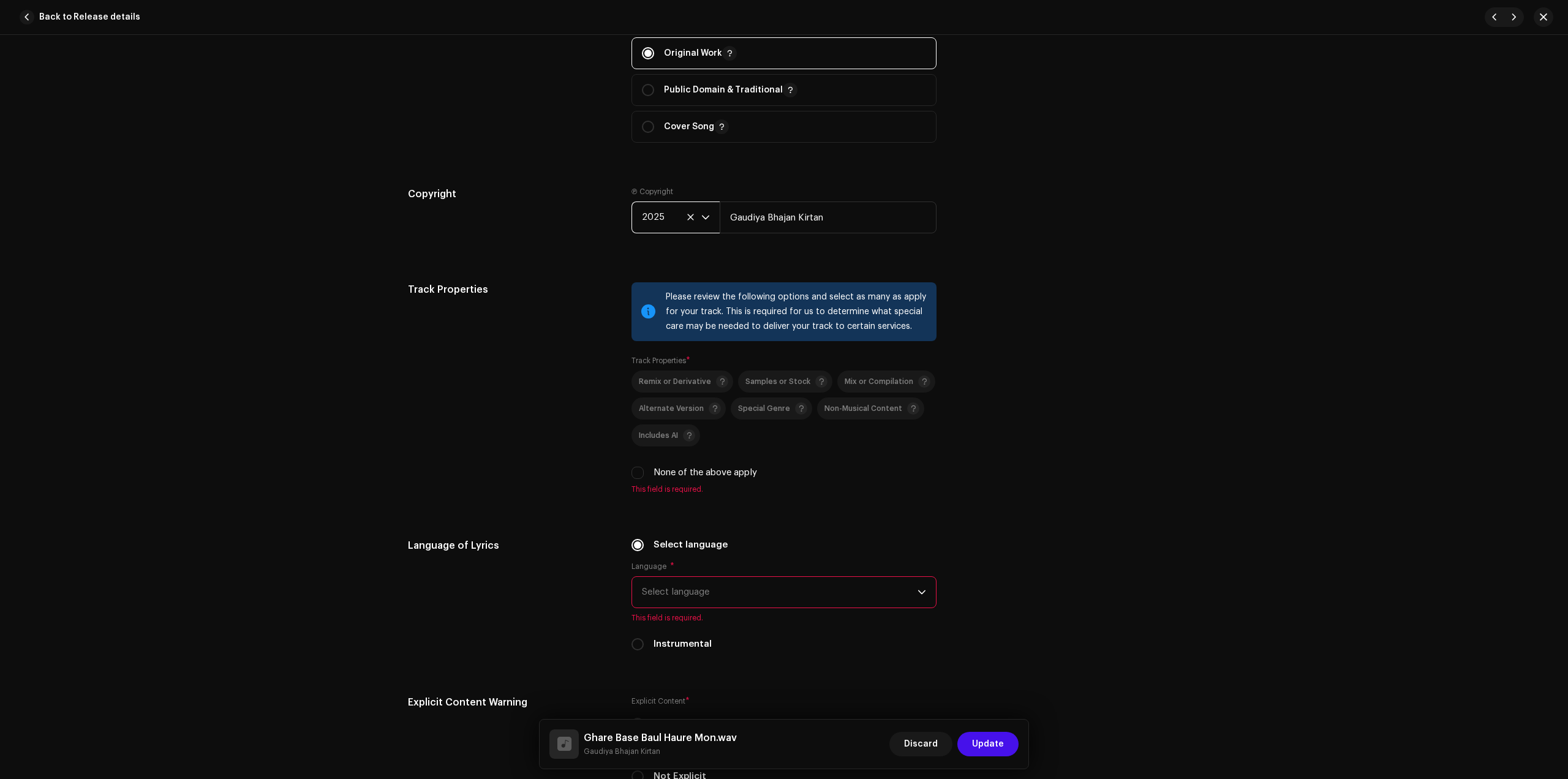
click at [651, 463] on div "Remix or Derivative Samples or Stock Mix or Compilation Alternate Version Speci…" at bounding box center [784, 425] width 305 height 109
click at [649, 474] on div "None of the above apply" at bounding box center [784, 472] width 305 height 13
click at [699, 472] on label "None of the above apply" at bounding box center [705, 472] width 103 height 13
click at [644, 472] on input "None of the above apply" at bounding box center [638, 473] width 13 height 13
checkbox input "true"
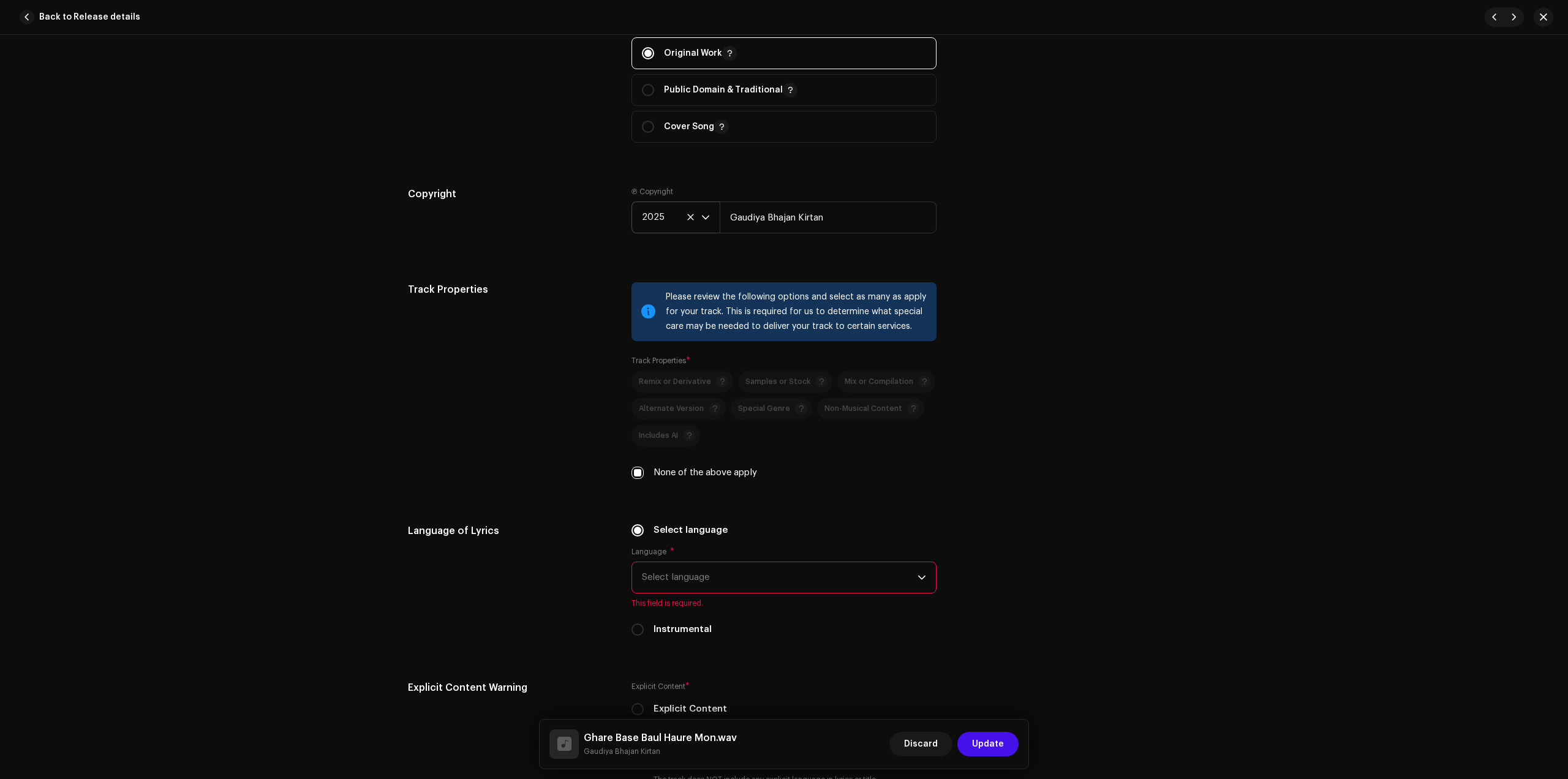
click at [699, 586] on span "Select language" at bounding box center [779, 577] width 276 height 31
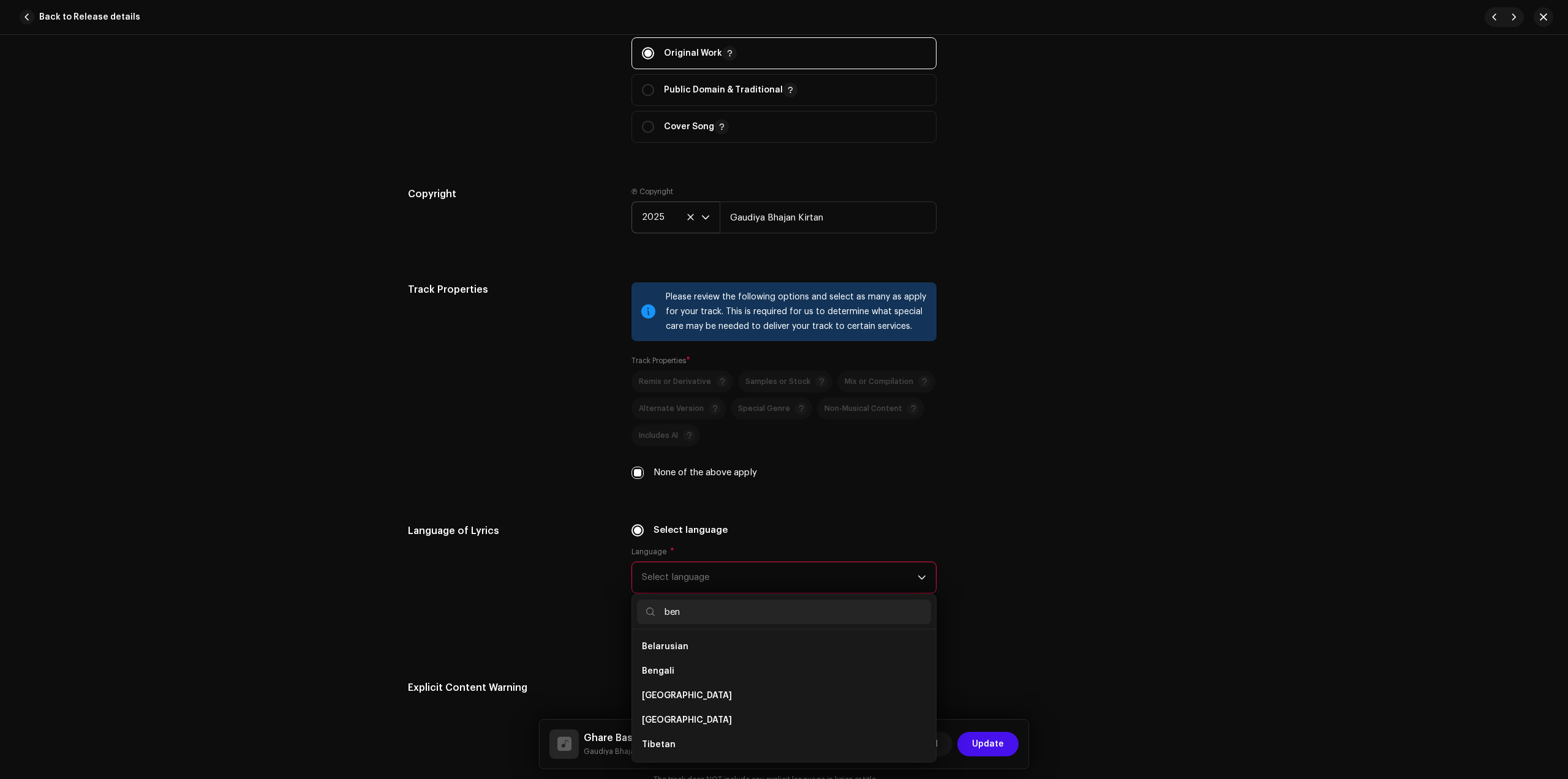
scroll to position [0, 0]
type input "ben"
click at [703, 646] on li "Bengali" at bounding box center [784, 646] width 294 height 24
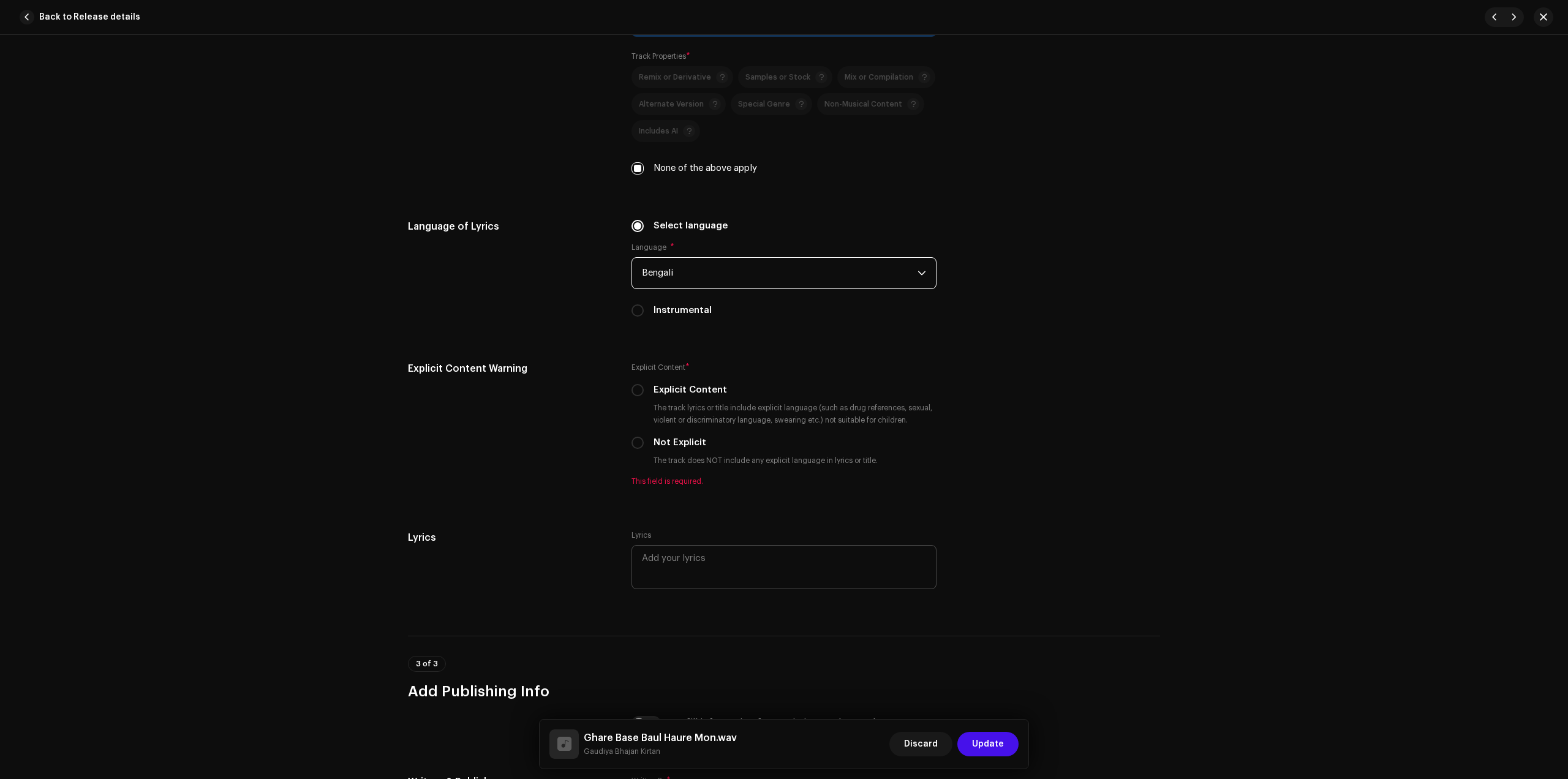
scroll to position [1761, 0]
click at [654, 441] on label "Not Explicit" at bounding box center [680, 440] width 53 height 13
click at [644, 441] on input "Not Explicit" at bounding box center [638, 441] width 13 height 13
radio input "true"
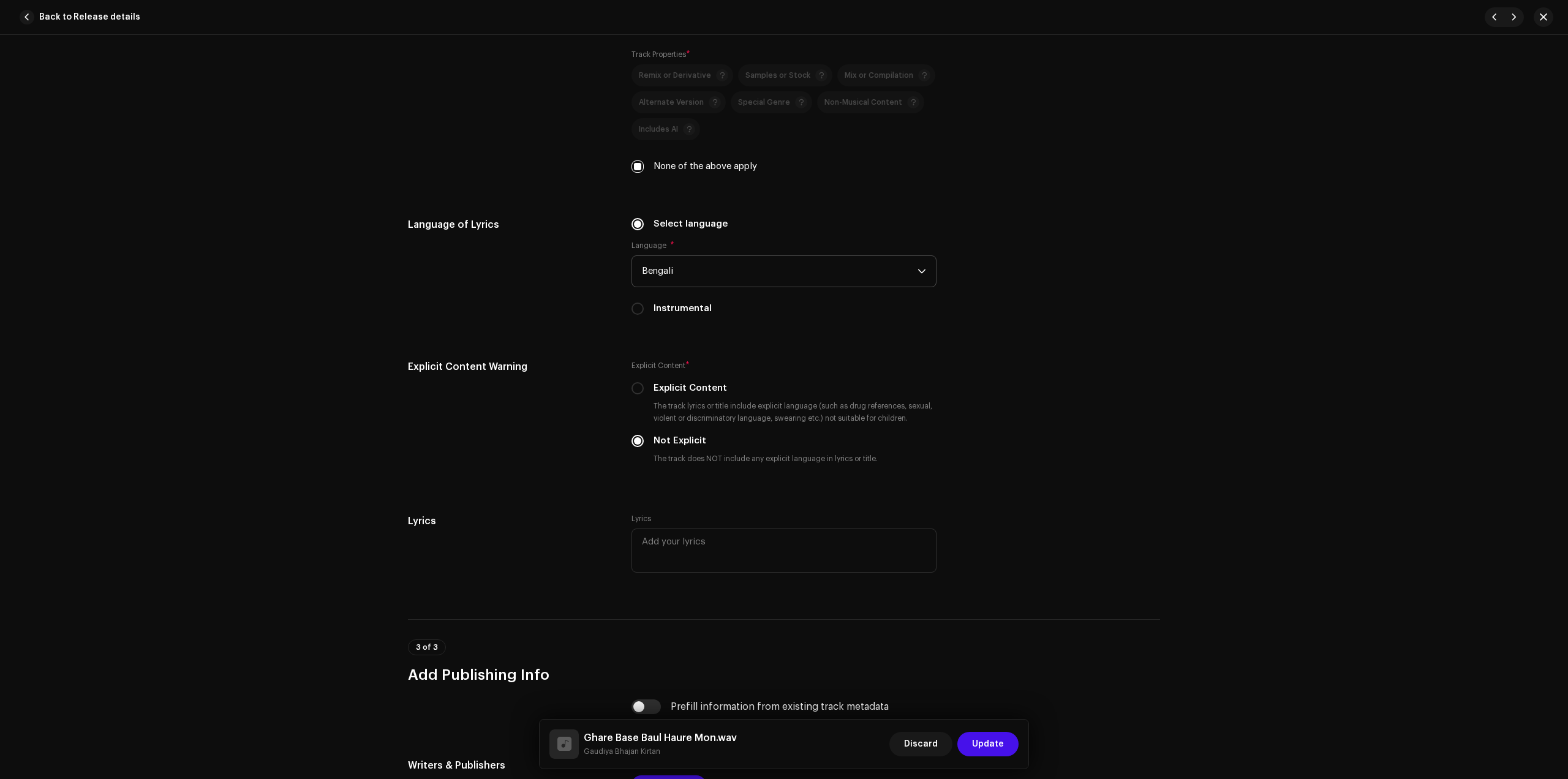
scroll to position [1991, 0]
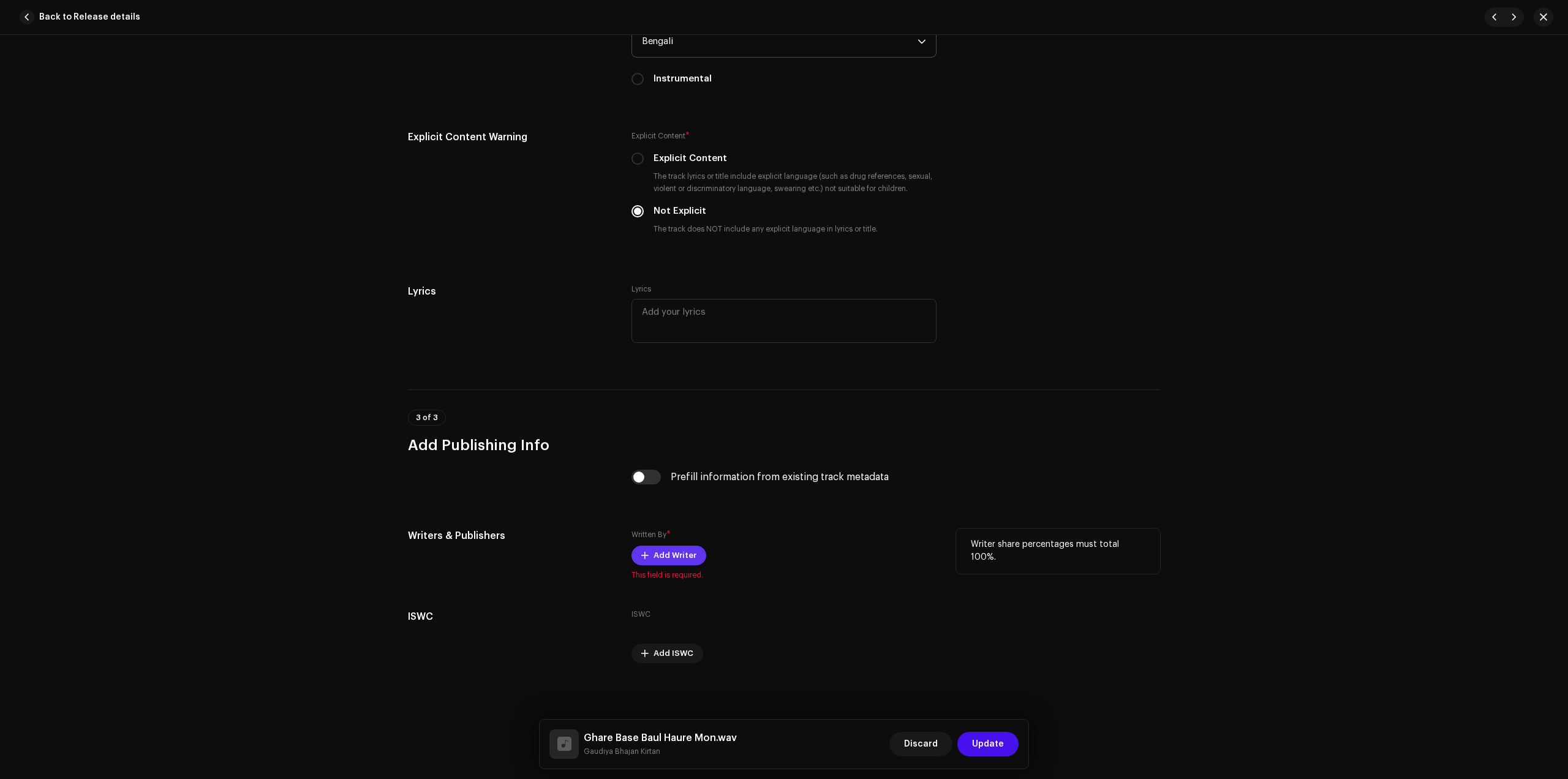
click at [688, 558] on span "Add Writer" at bounding box center [675, 555] width 43 height 24
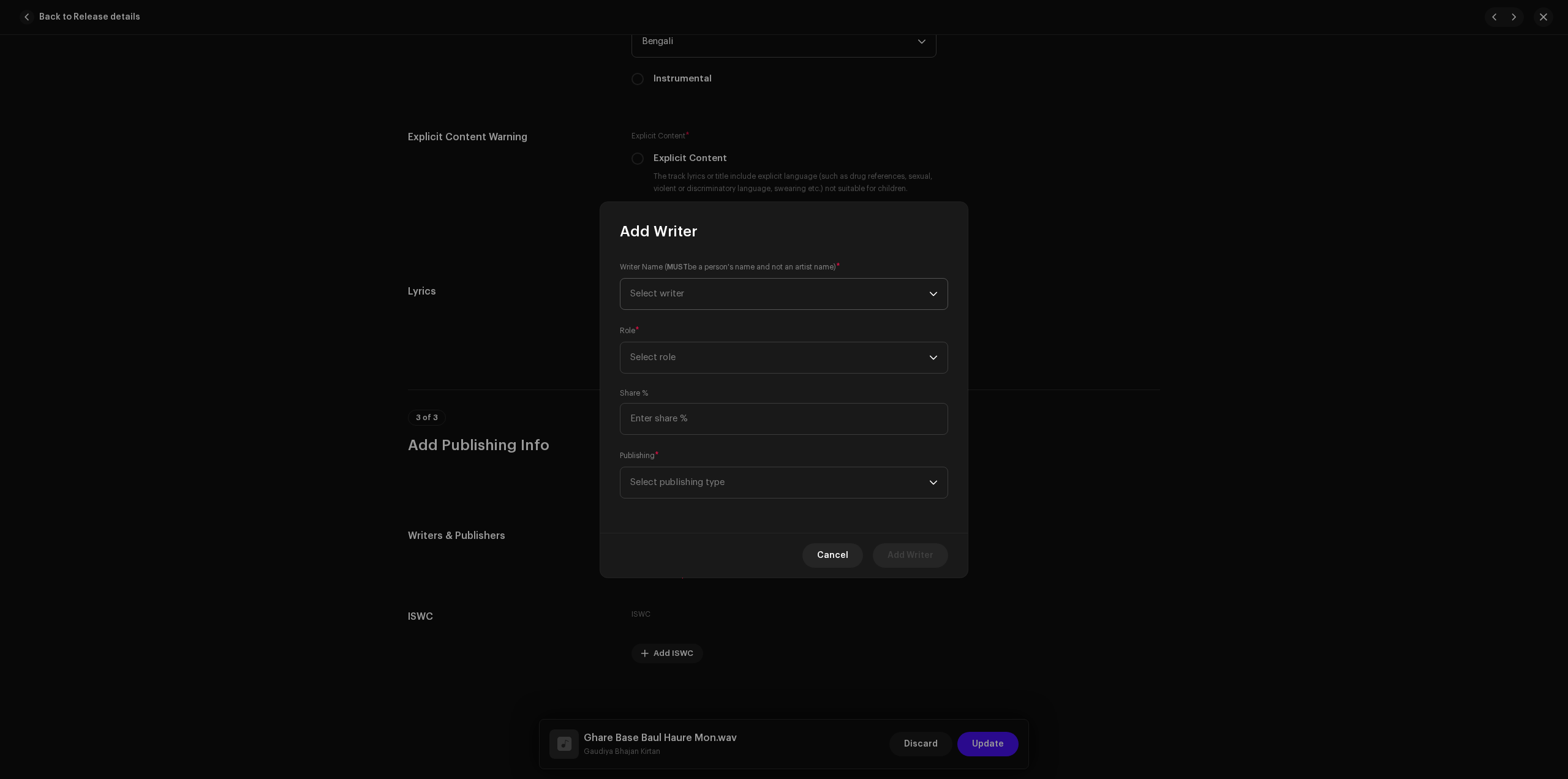
click at [704, 298] on span "Select writer" at bounding box center [779, 294] width 299 height 31
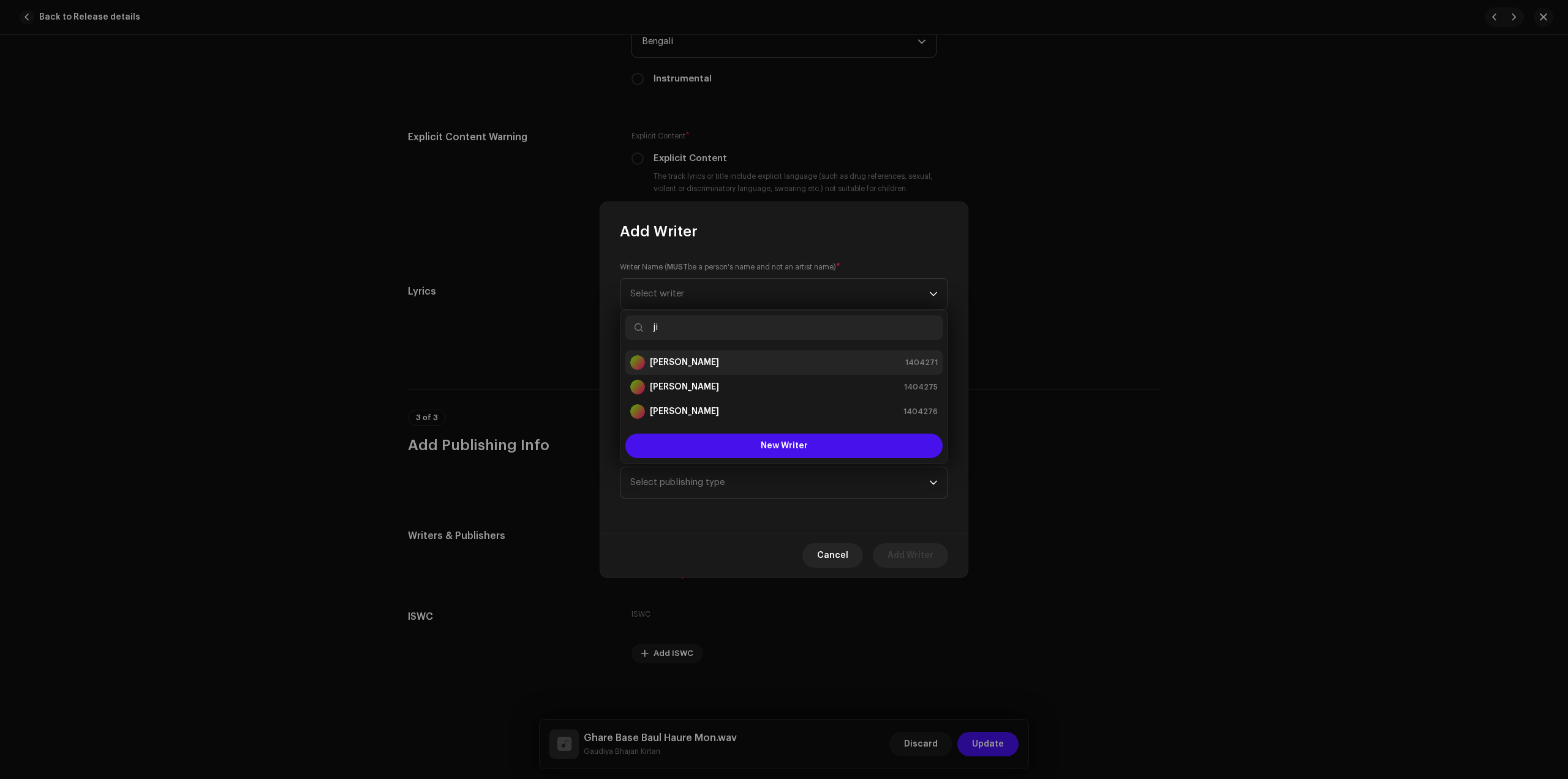
type input "ji"
click at [715, 366] on div "[PERSON_NAME] 1404271" at bounding box center [784, 362] width 308 height 15
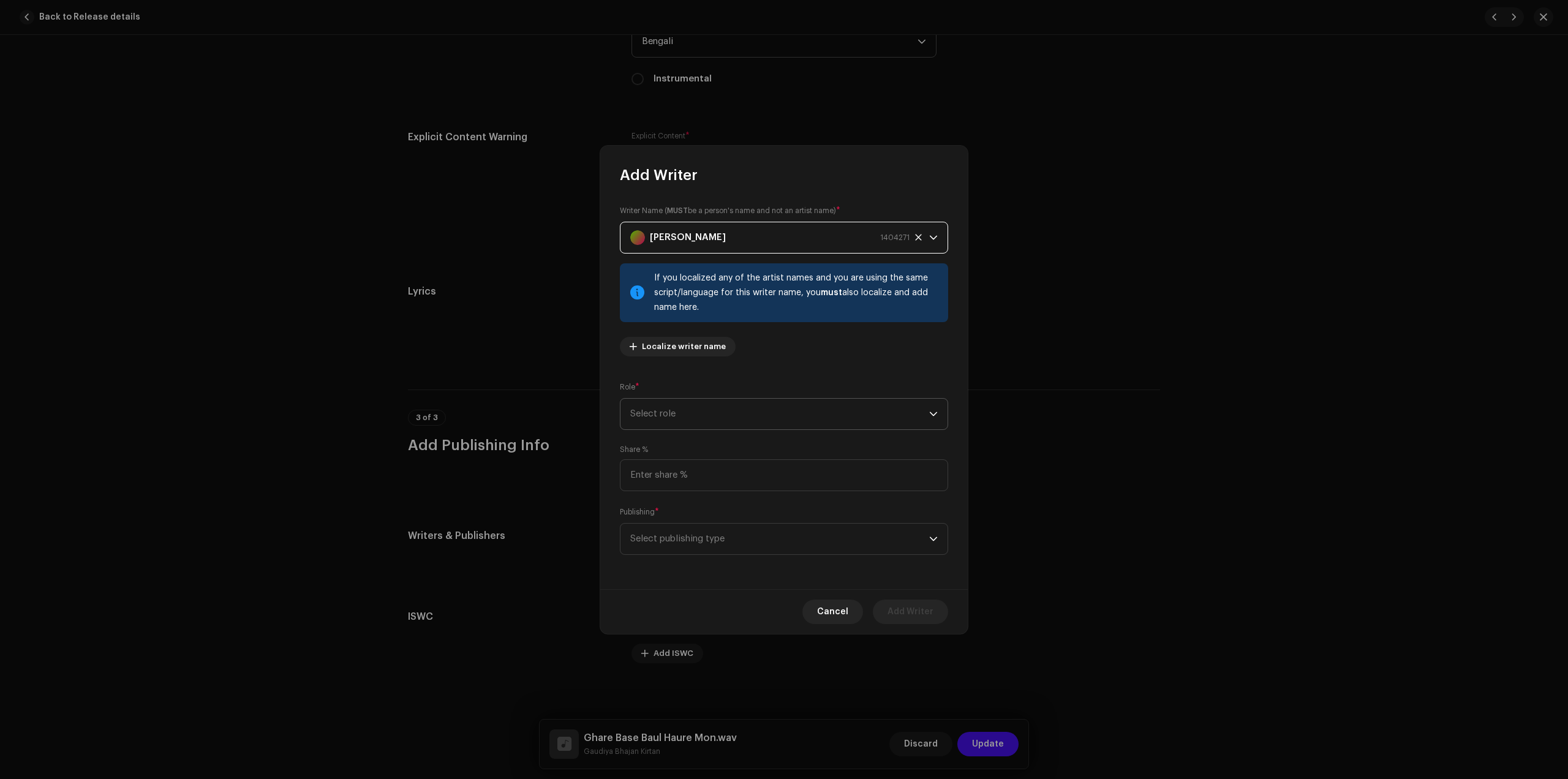
drag, startPoint x: 770, startPoint y: 418, endPoint x: 767, endPoint y: 429, distance: 11.4
click at [769, 418] on span "Select role" at bounding box center [779, 414] width 299 height 31
click at [705, 522] on span "Composer & Lyricist" at bounding box center [673, 522] width 86 height 13
click at [776, 534] on span "Select publishing type" at bounding box center [779, 538] width 299 height 31
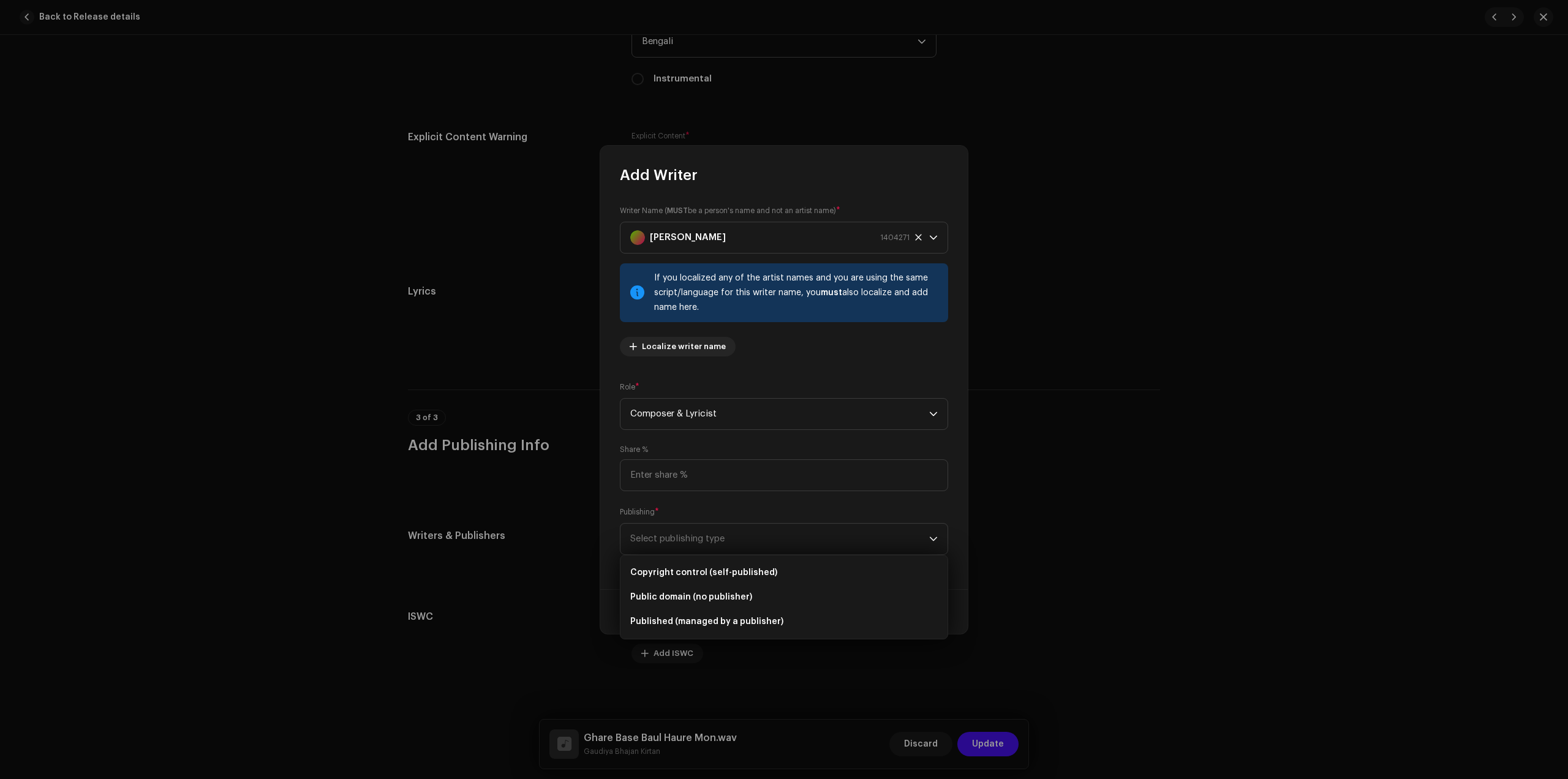
drag, startPoint x: 737, startPoint y: 571, endPoint x: 737, endPoint y: 509, distance: 62.0
click at [736, 571] on span "Copyright control (self-published)" at bounding box center [703, 573] width 147 height 13
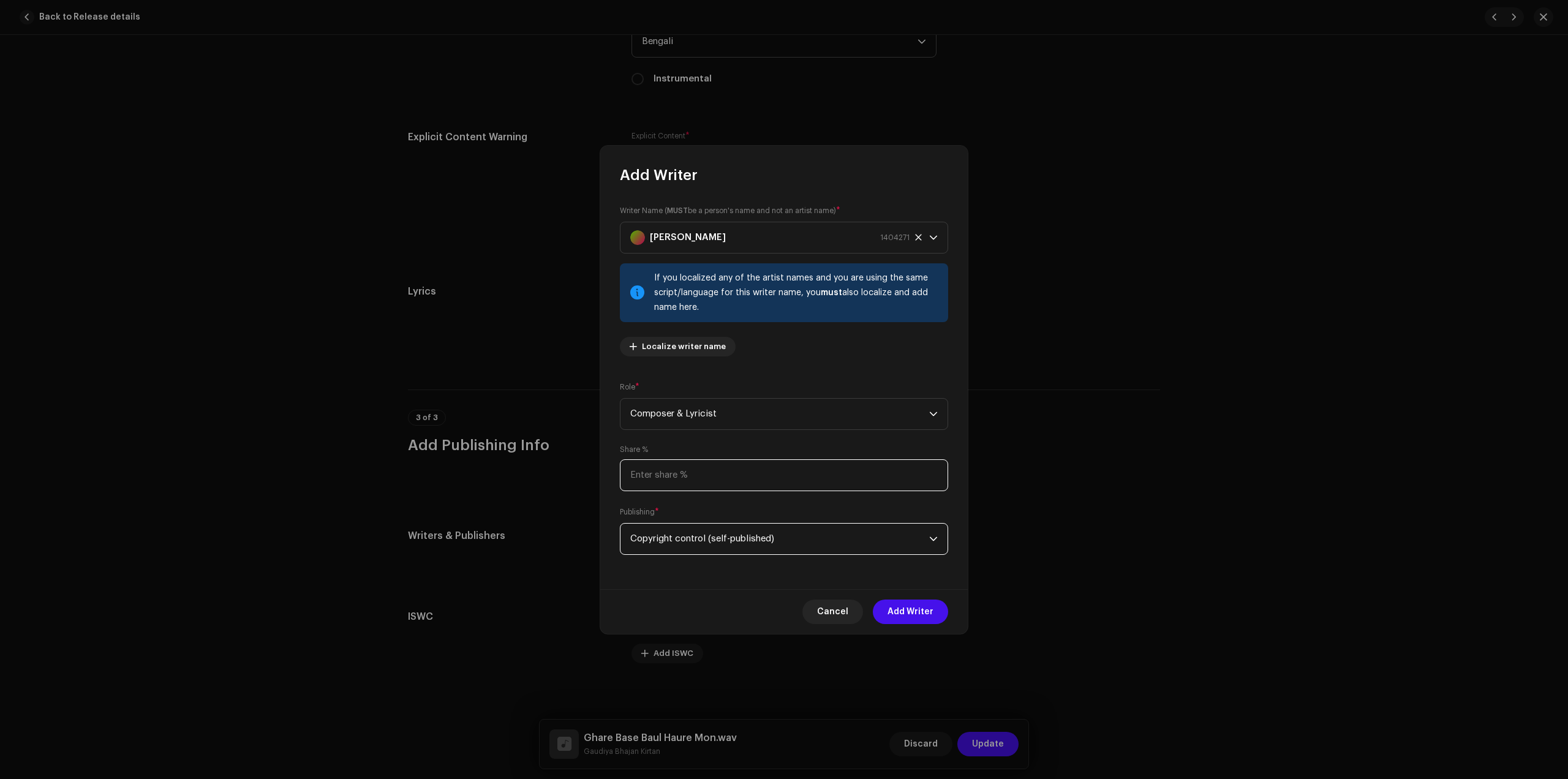
click at [727, 480] on input at bounding box center [784, 475] width 328 height 32
type input "100.00"
click at [890, 604] on span "Add Writer" at bounding box center [910, 612] width 46 height 24
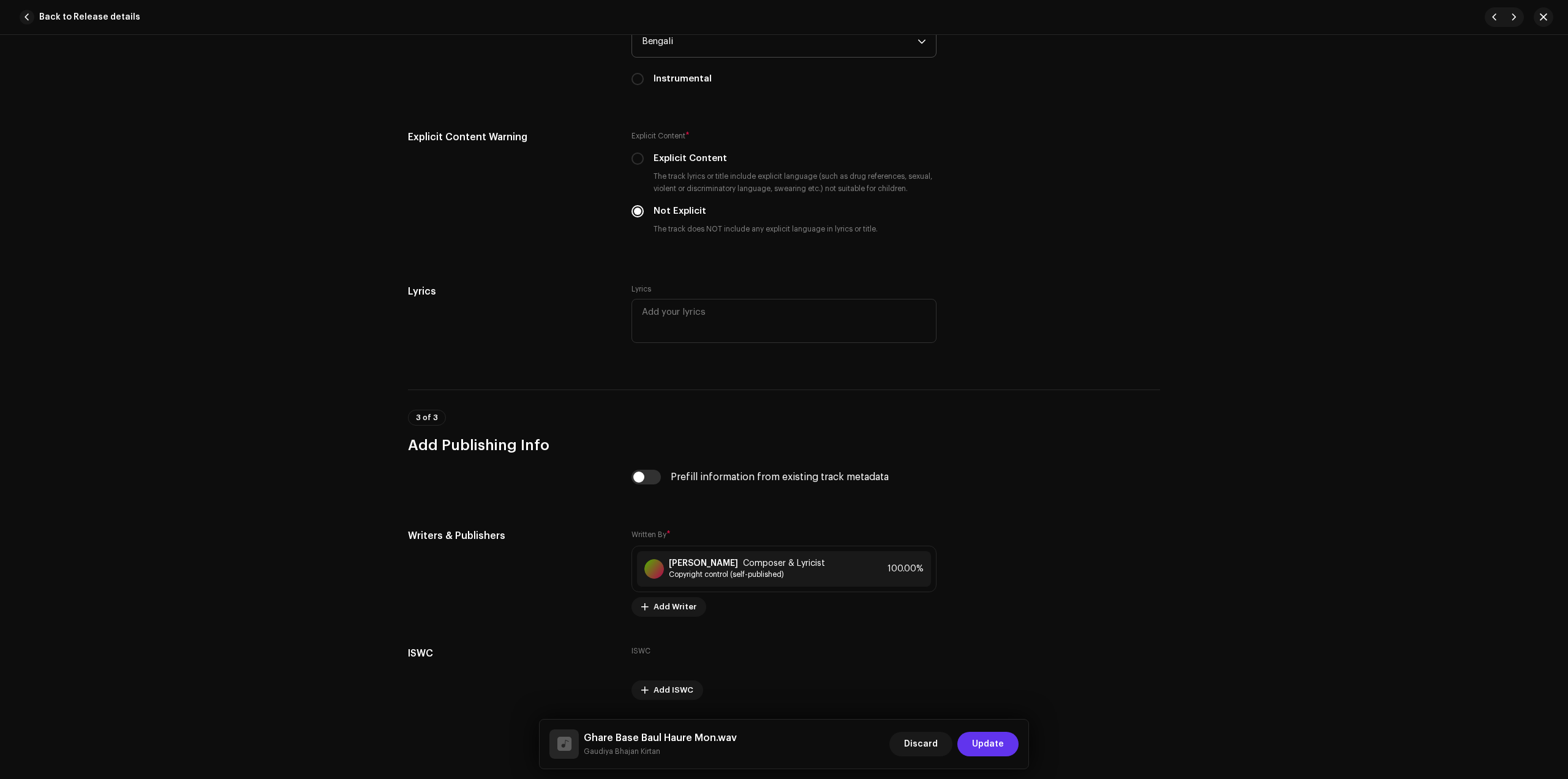
click at [996, 742] on span "Update" at bounding box center [988, 743] width 32 height 24
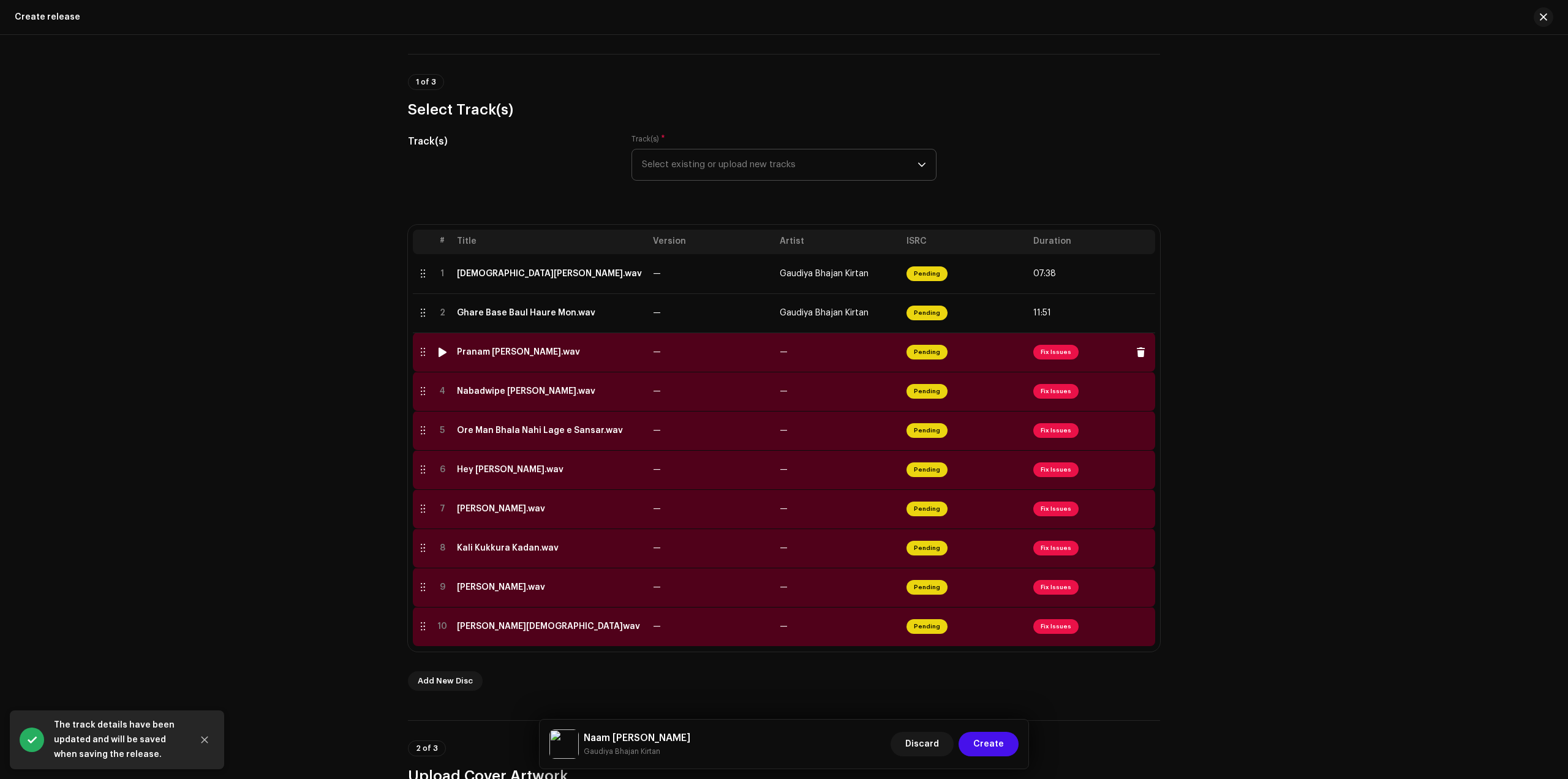
click at [536, 359] on td "Pranam [PERSON_NAME].wav" at bounding box center [550, 352] width 196 height 39
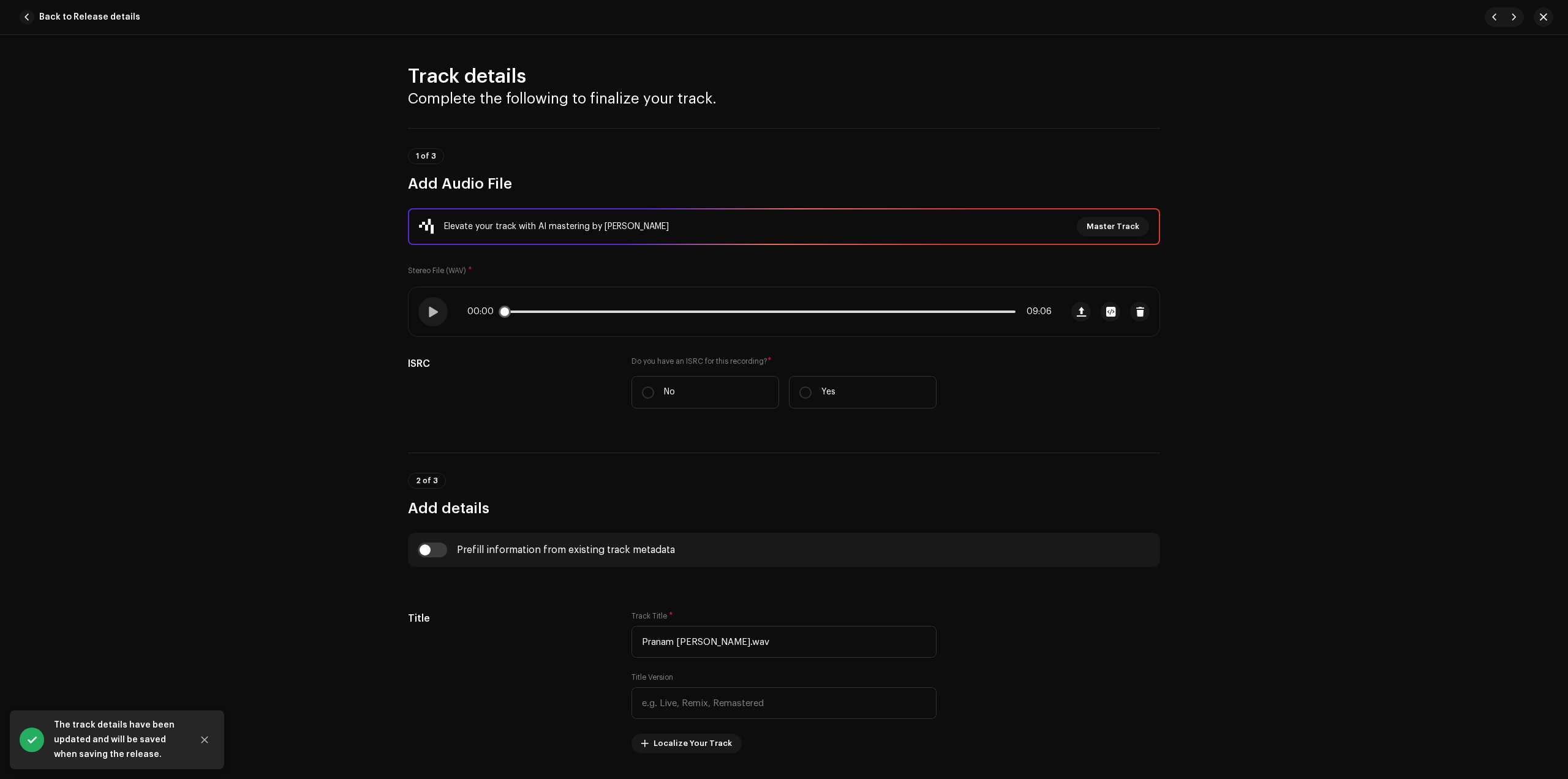
click at [598, 311] on p-slider at bounding box center [760, 311] width 512 height 2
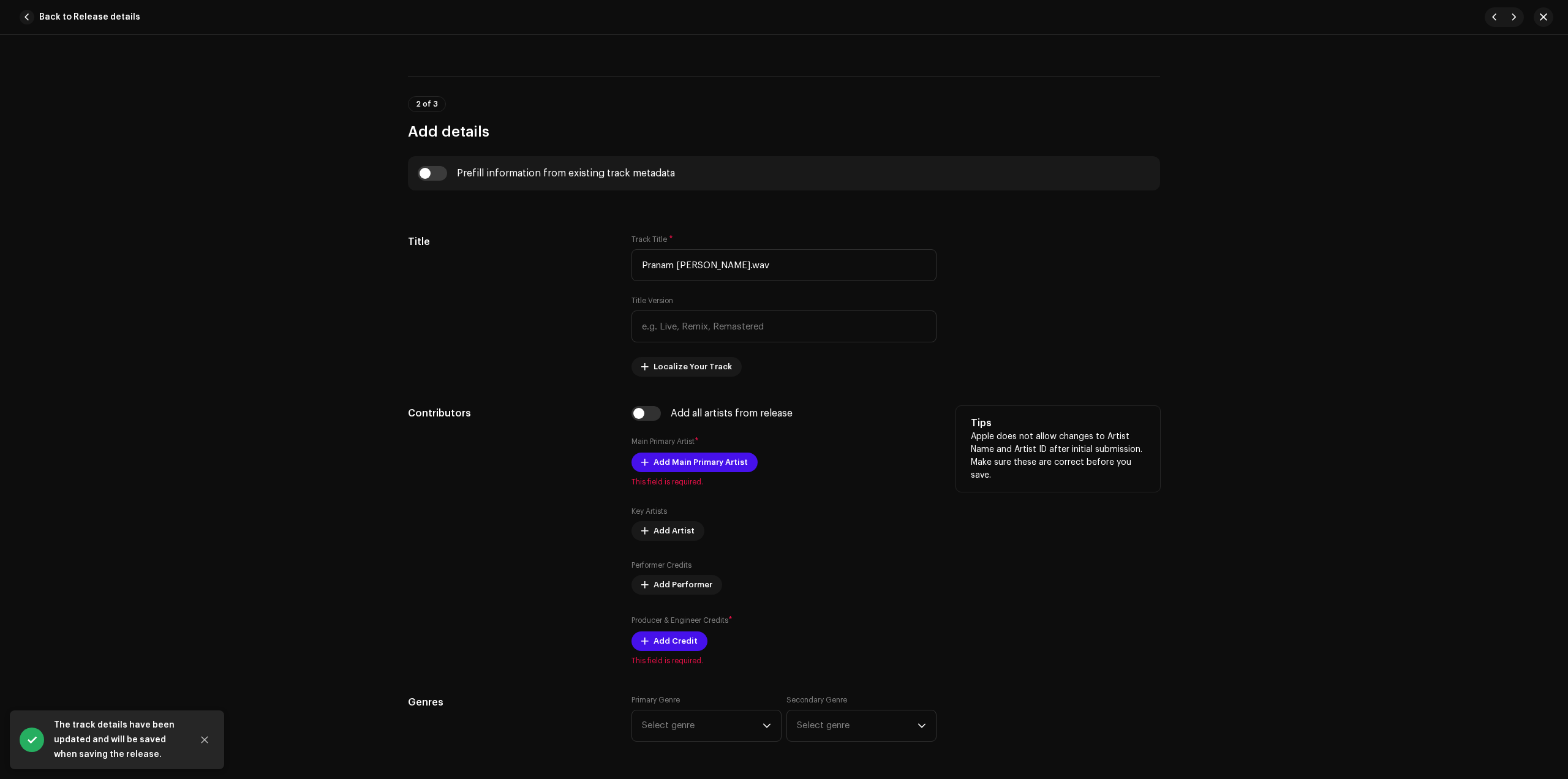
scroll to position [383, 0]
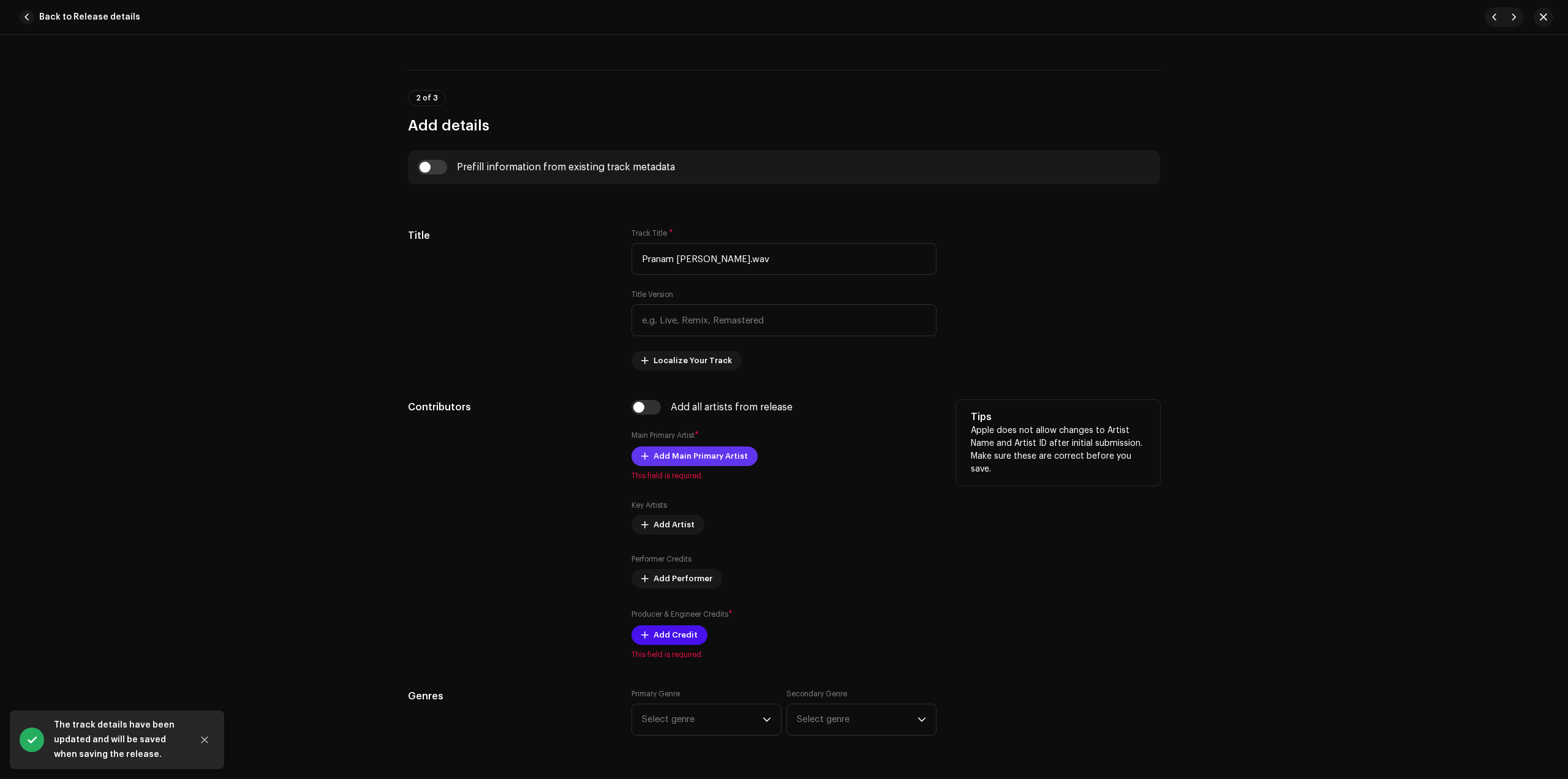
click at [681, 454] on span "Add Main Primary Artist" at bounding box center [700, 456] width 94 height 24
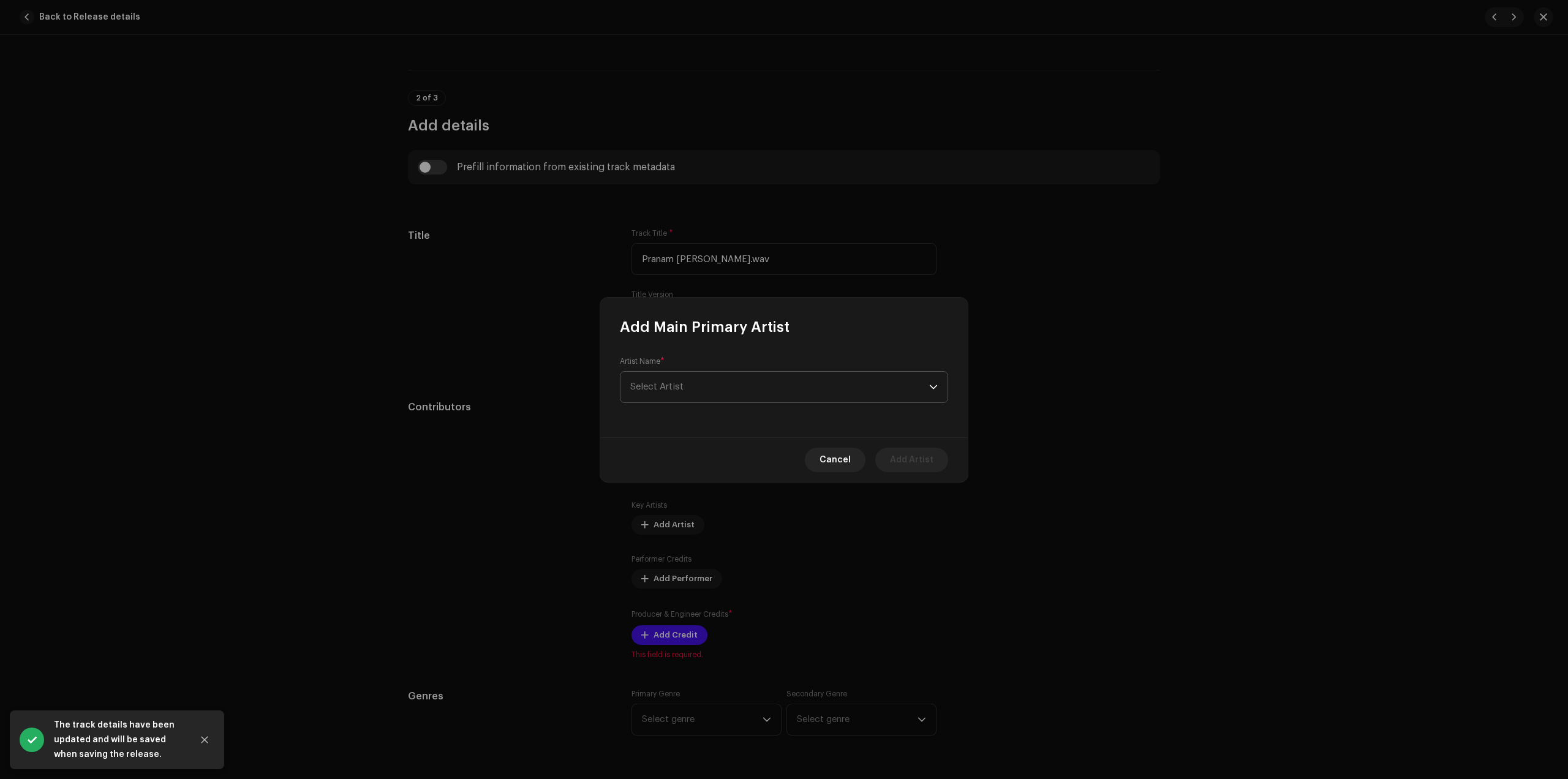
click at [763, 384] on span "Select Artist" at bounding box center [779, 387] width 299 height 31
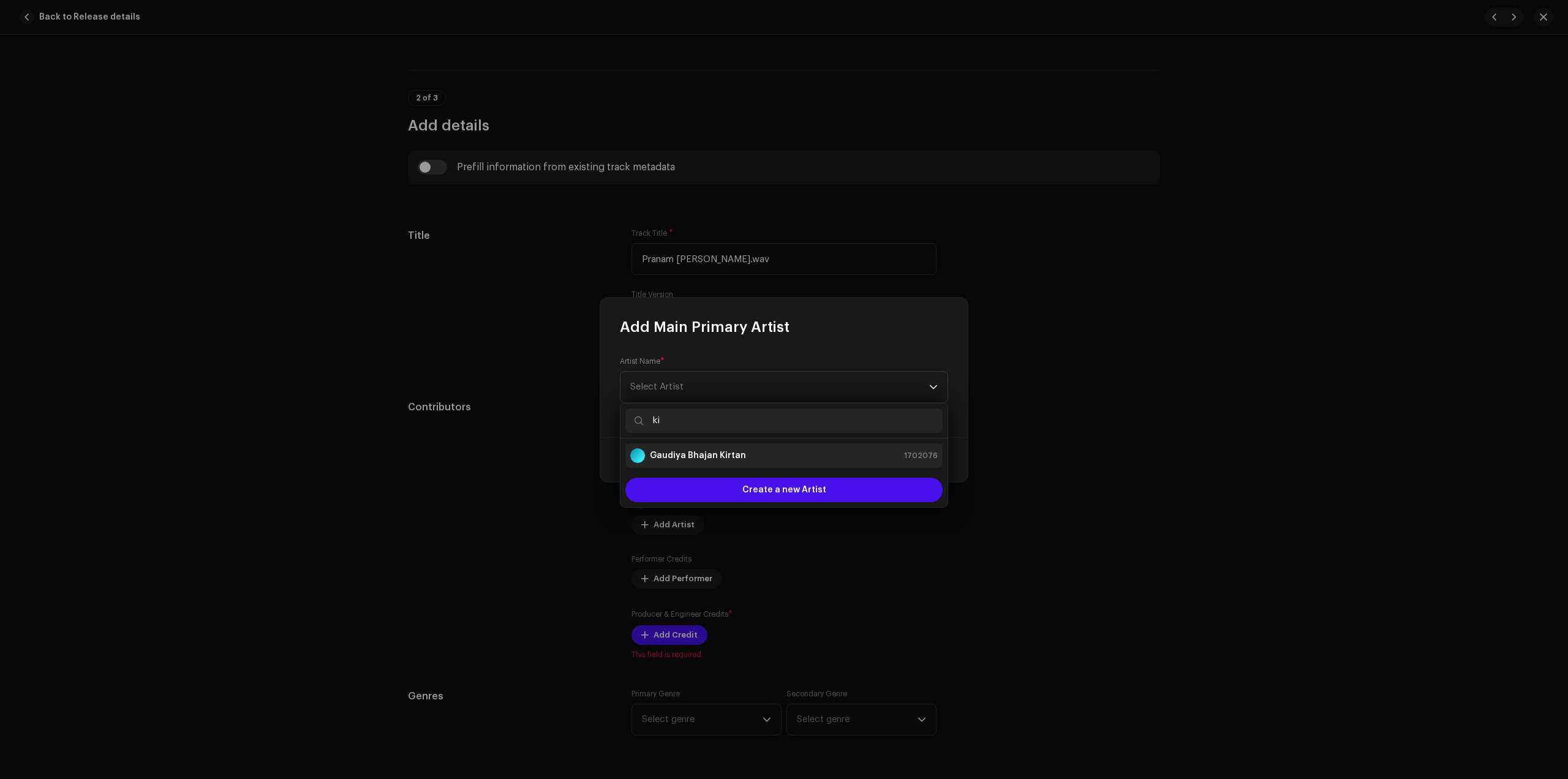
type input "ki"
click at [704, 452] on strong "Gaudiya Bhajan Kirtan" at bounding box center [698, 456] width 96 height 13
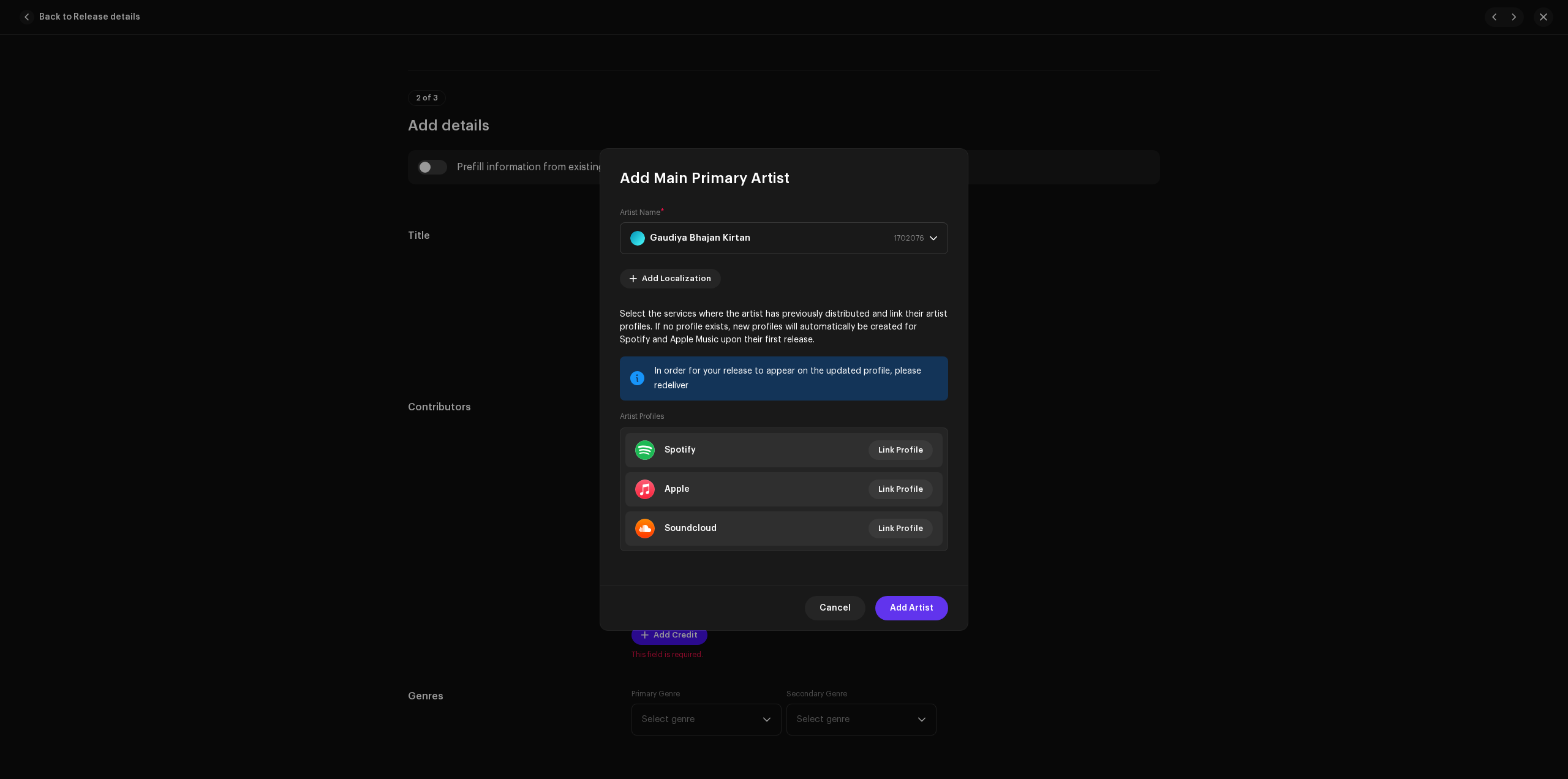
click at [926, 609] on span "Add Artist" at bounding box center [911, 608] width 43 height 24
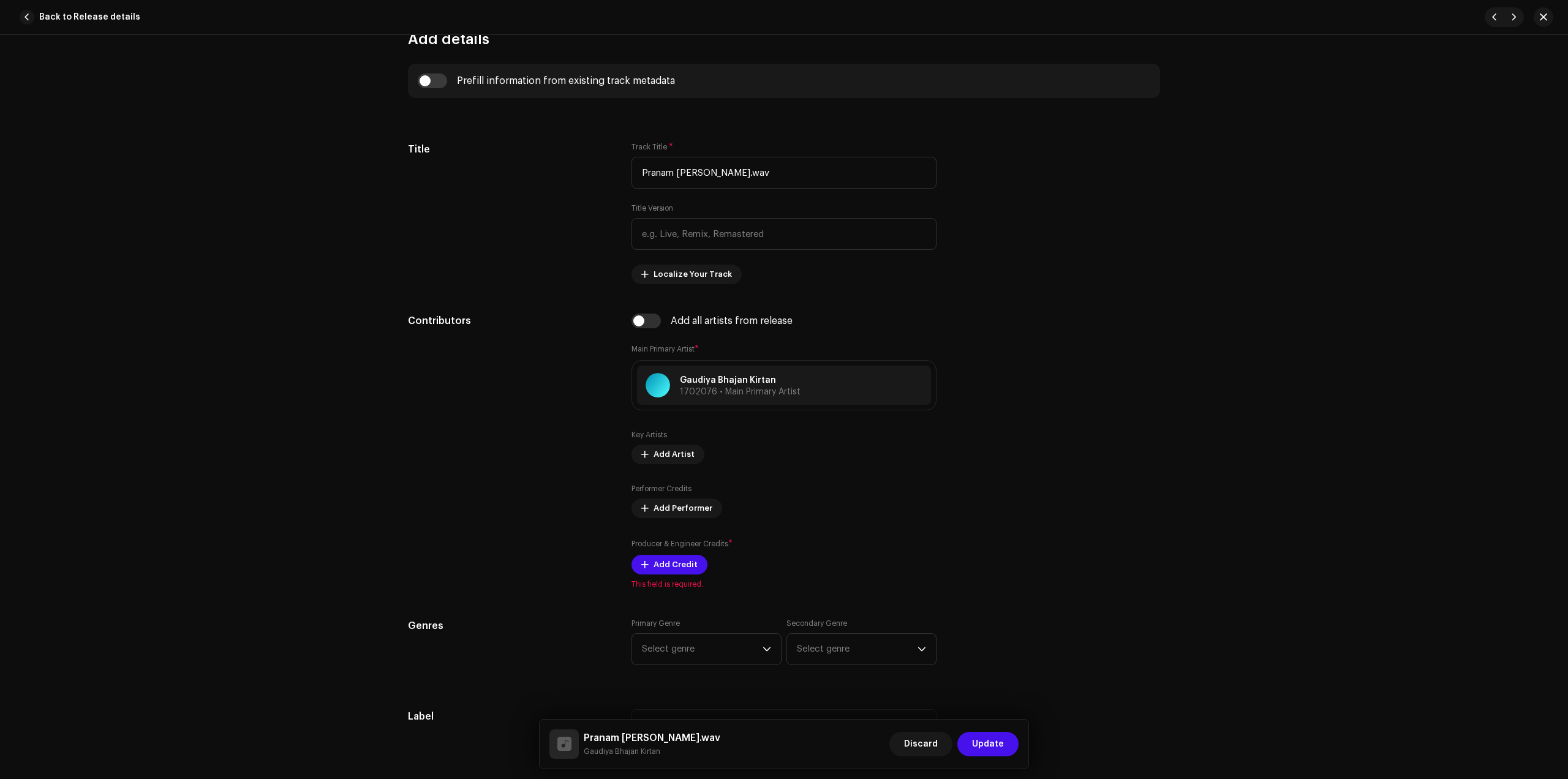
scroll to position [536, 0]
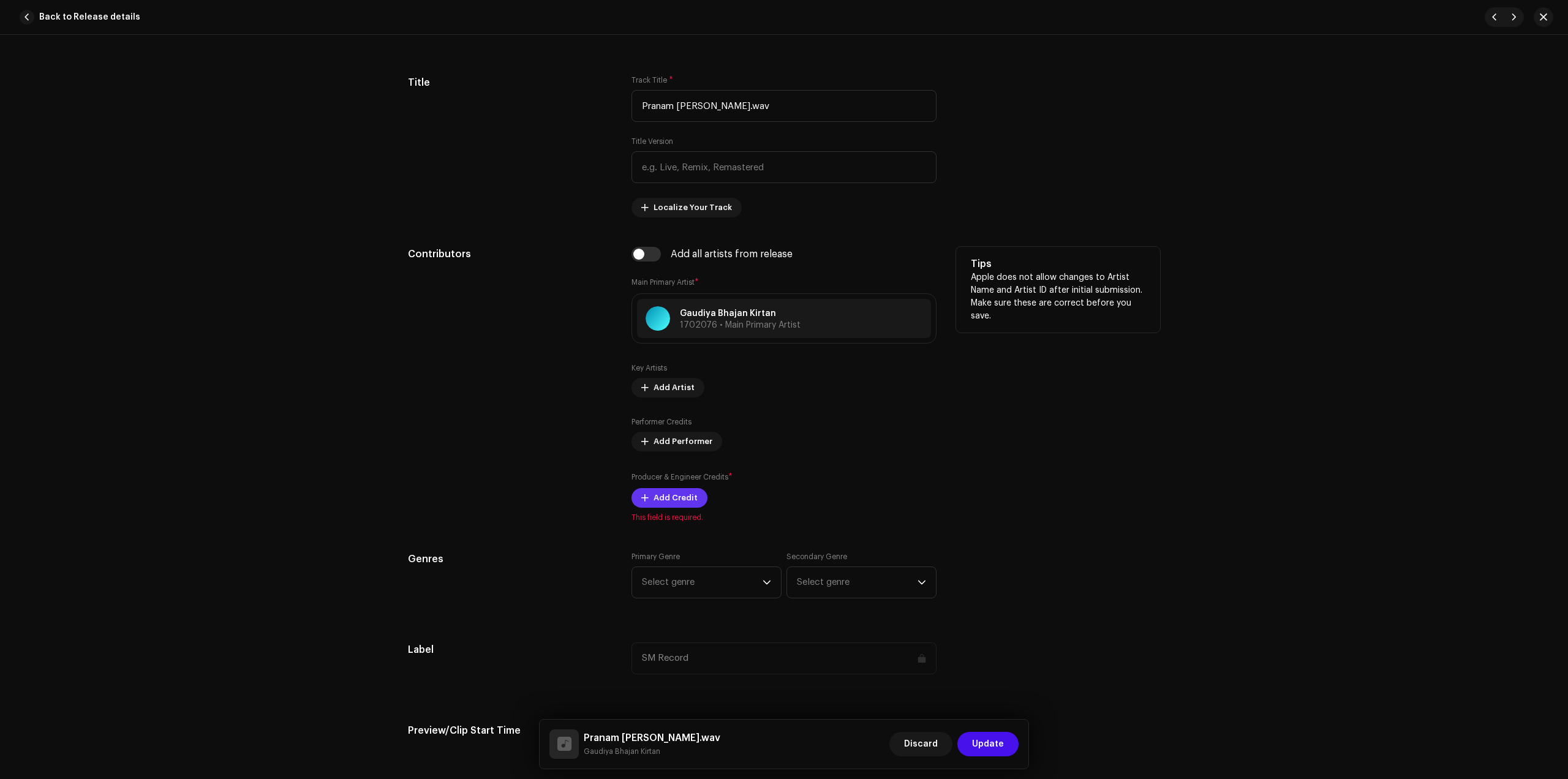
click at [674, 489] on span "Add Credit" at bounding box center [676, 497] width 44 height 24
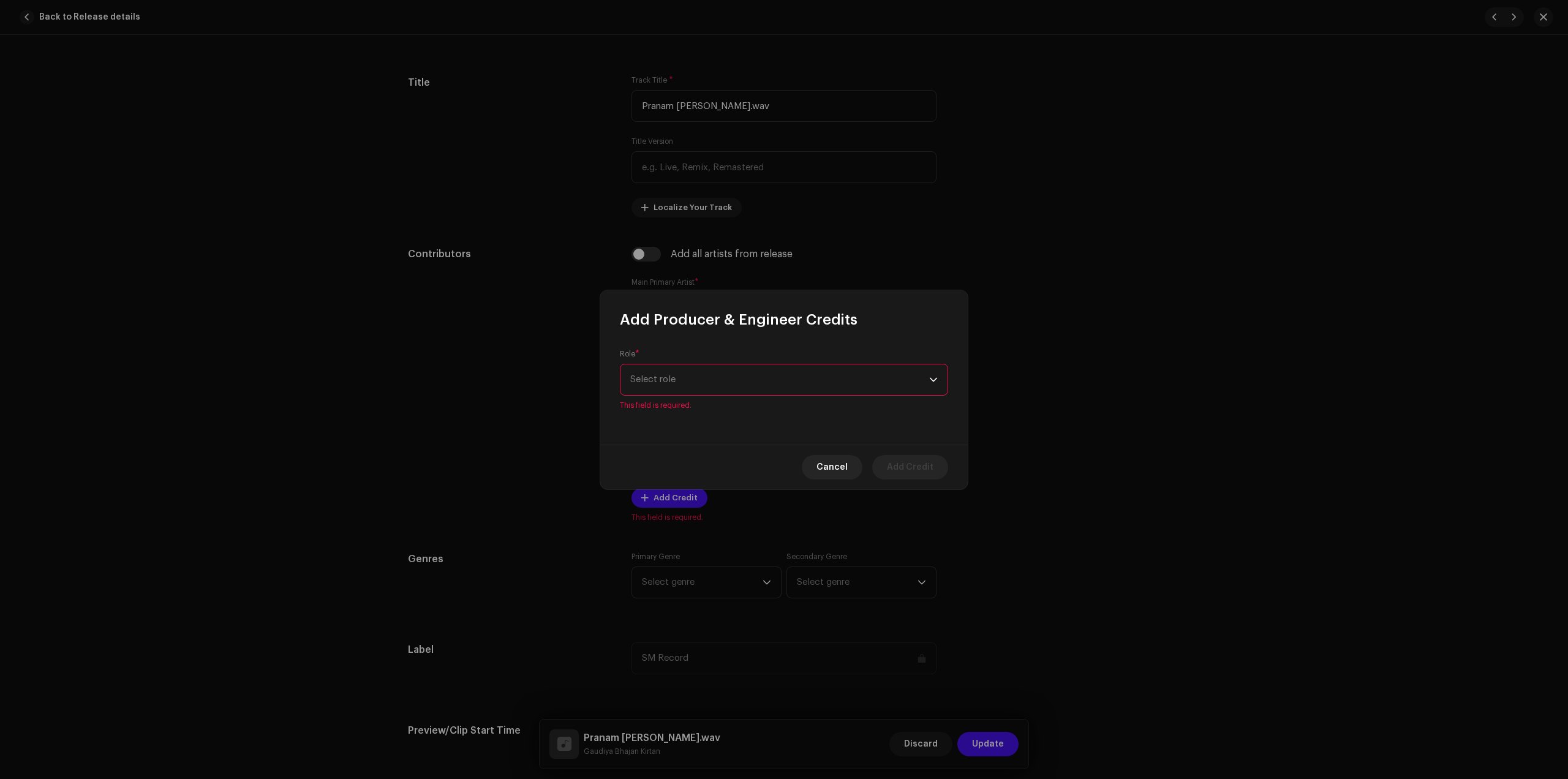
click at [697, 368] on div "Role * Select role This field is required." at bounding box center [784, 380] width 328 height 62
click at [701, 373] on span "Select role" at bounding box center [779, 380] width 299 height 31
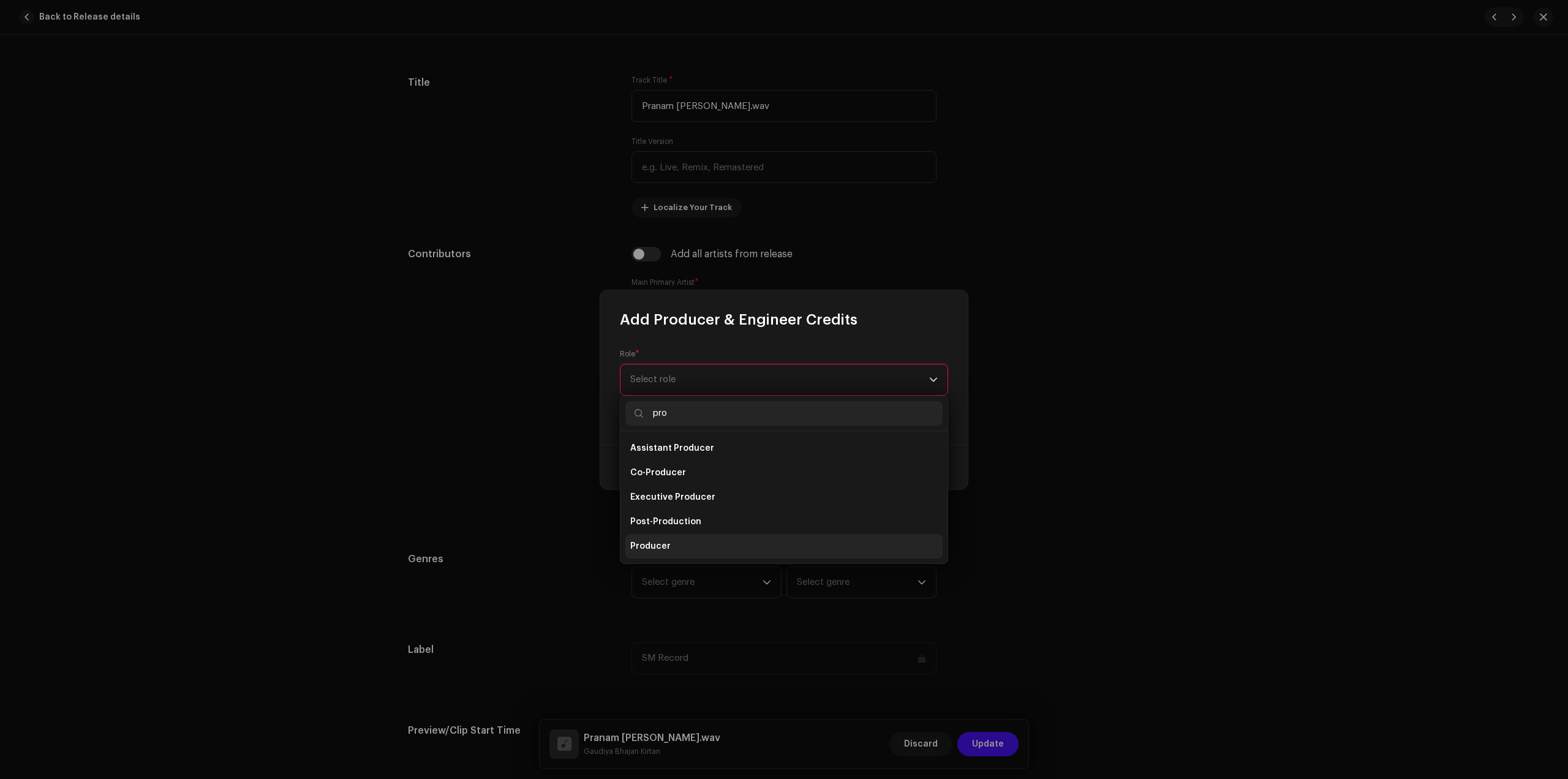
type input "pro"
click at [696, 553] on li "Producer" at bounding box center [784, 546] width 317 height 24
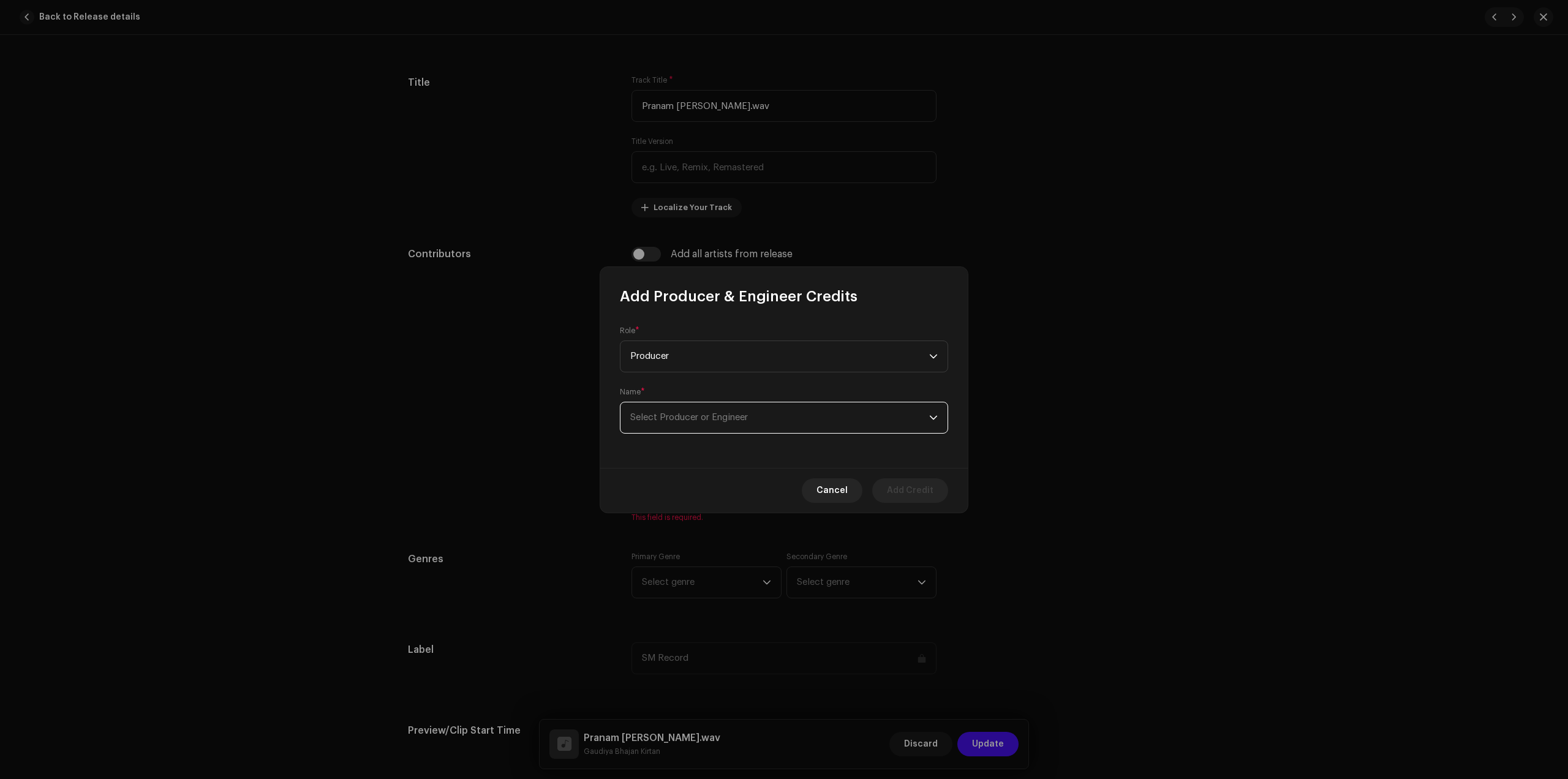
click at [781, 411] on span "Select Producer or Engineer" at bounding box center [779, 418] width 299 height 31
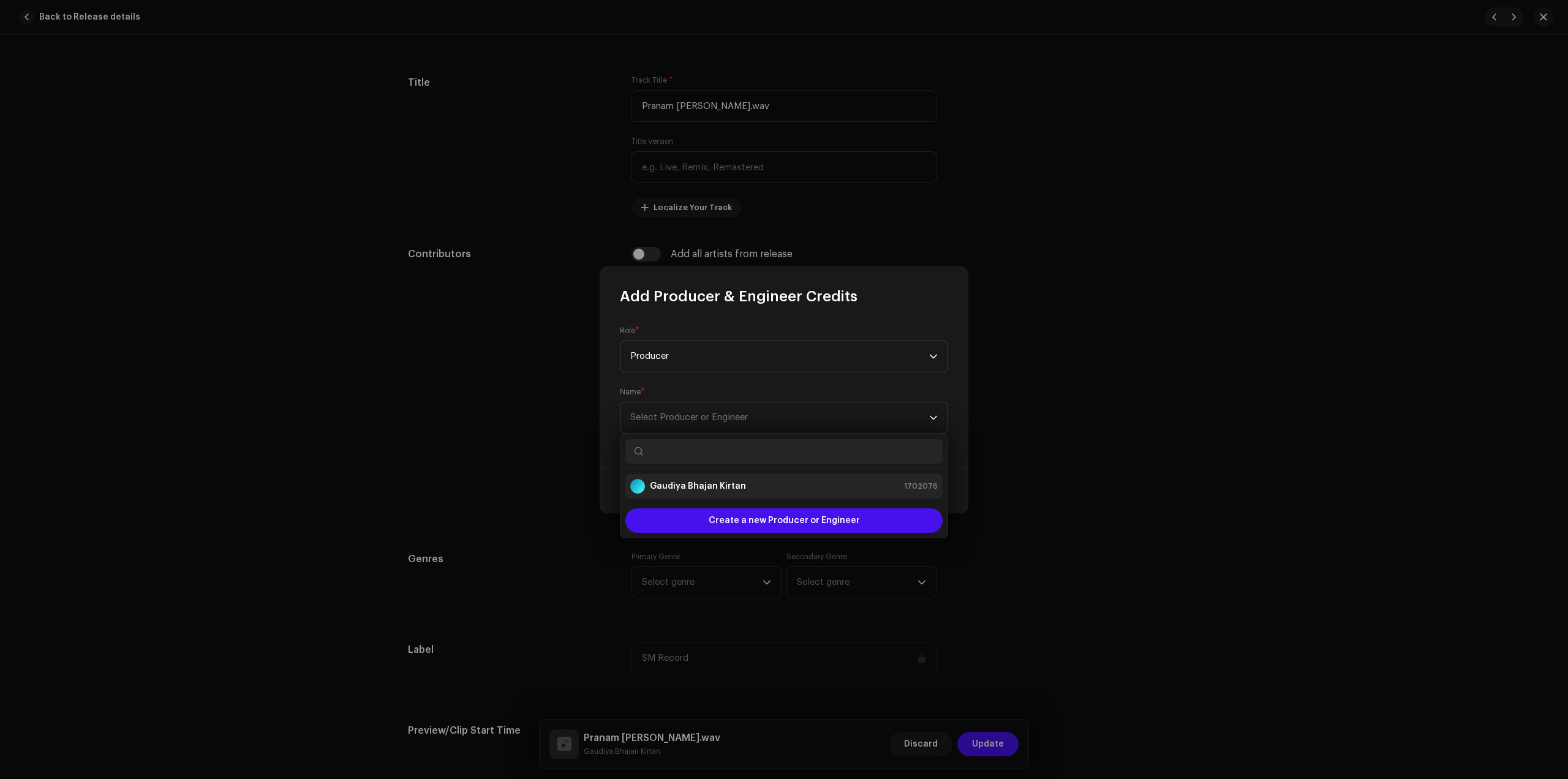
click at [753, 474] on li "Gaudiya Bhajan Kirtan 1702076" at bounding box center [784, 486] width 317 height 24
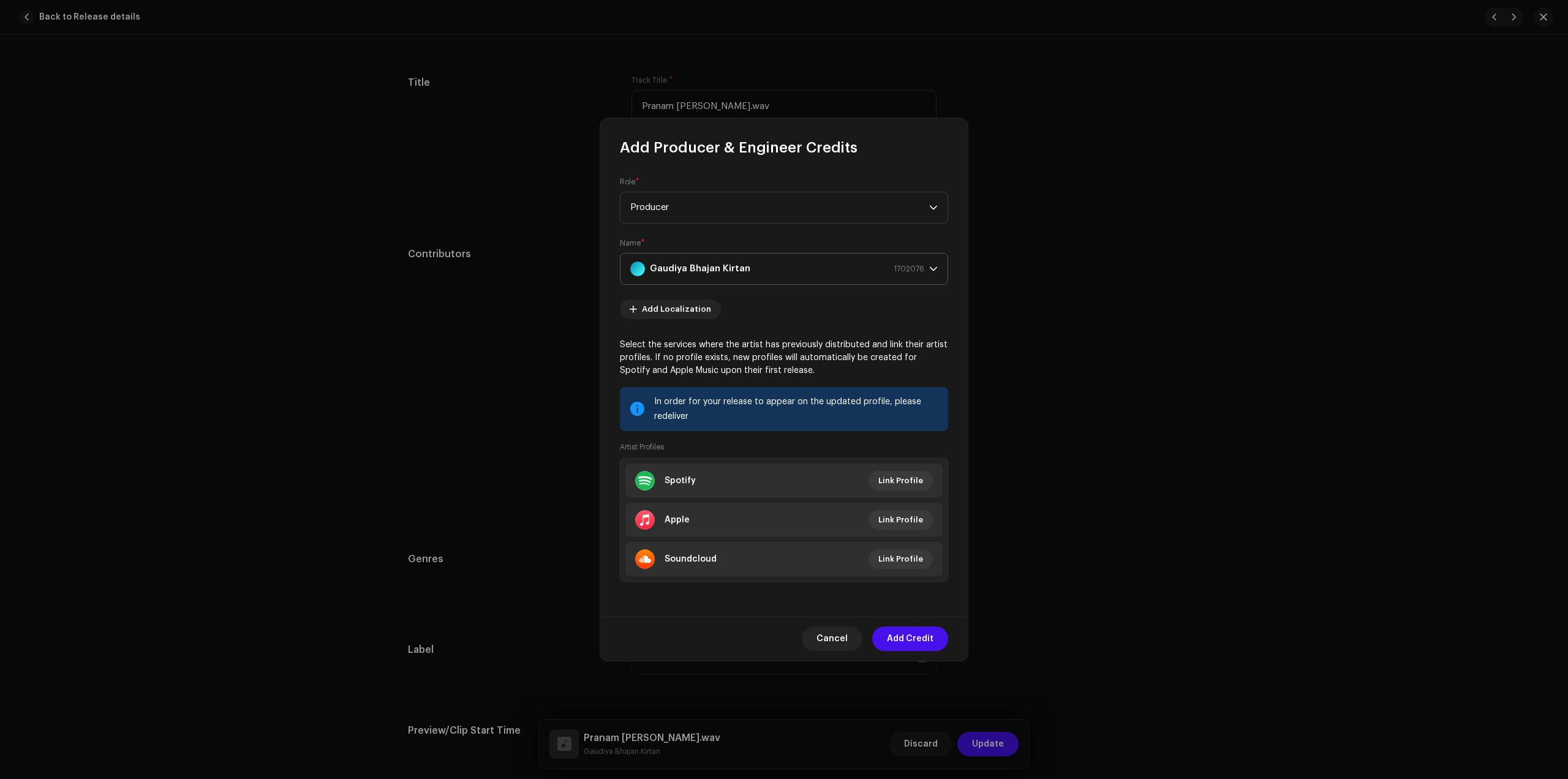
click at [773, 242] on div "Name * [PERSON_NAME] 1702076" at bounding box center [784, 261] width 328 height 47
click at [760, 255] on div "Gaudiya Bhajan Kirtan 1702076" at bounding box center [777, 268] width 294 height 31
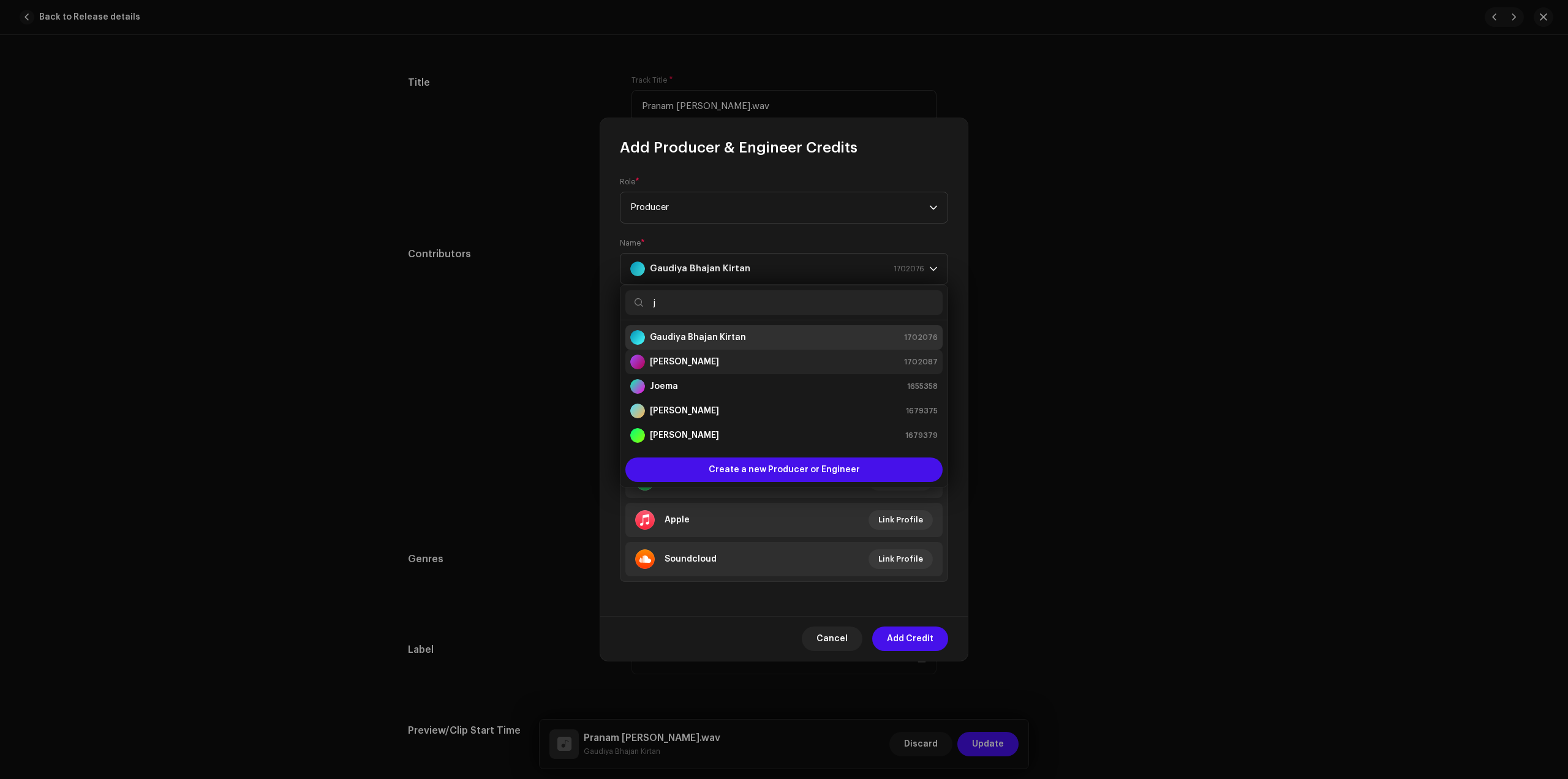
type input "j"
click at [718, 360] on div "[PERSON_NAME] 1702087" at bounding box center [784, 361] width 308 height 15
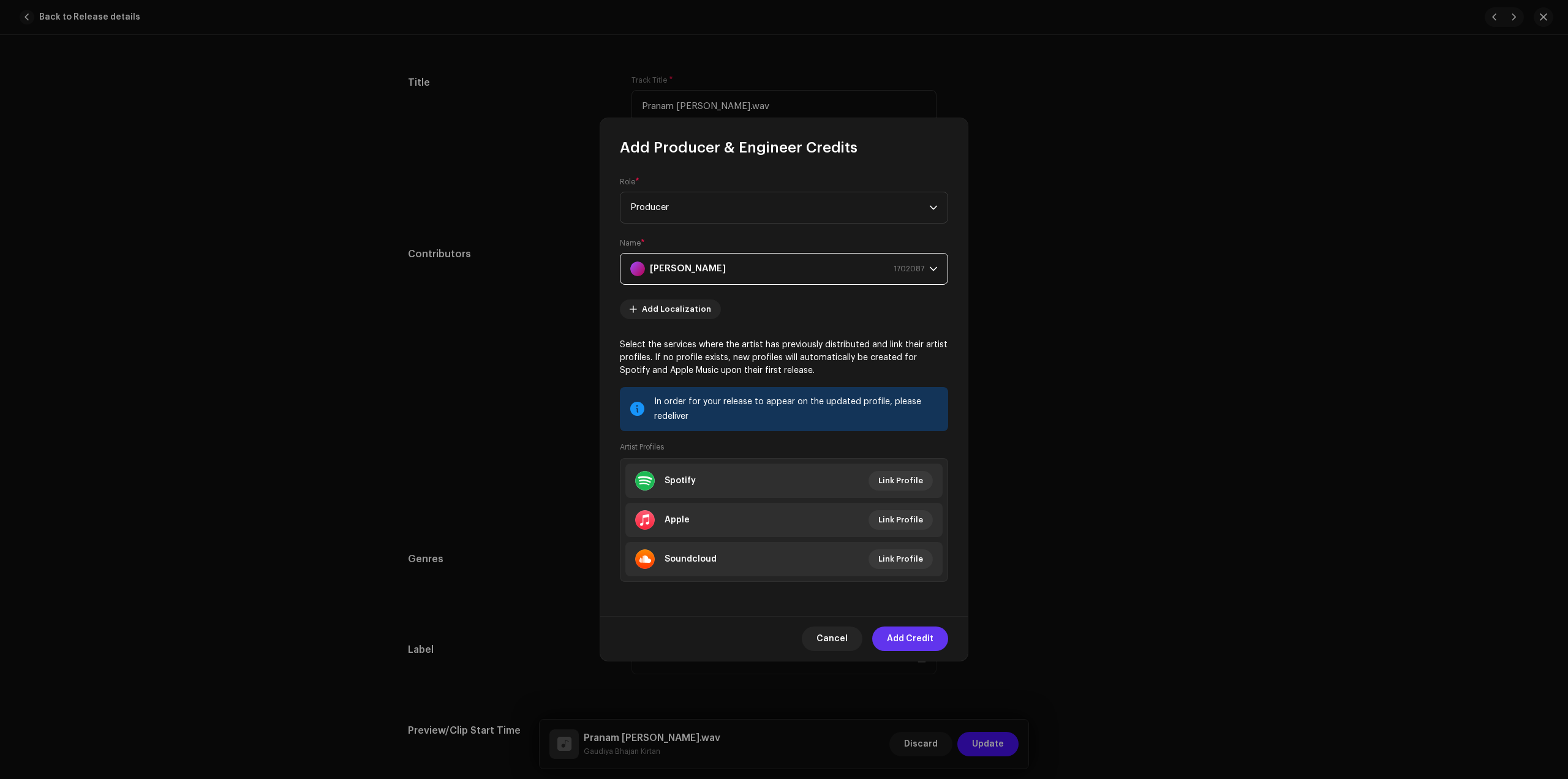
click at [901, 639] on span "Add Credit" at bounding box center [910, 639] width 47 height 24
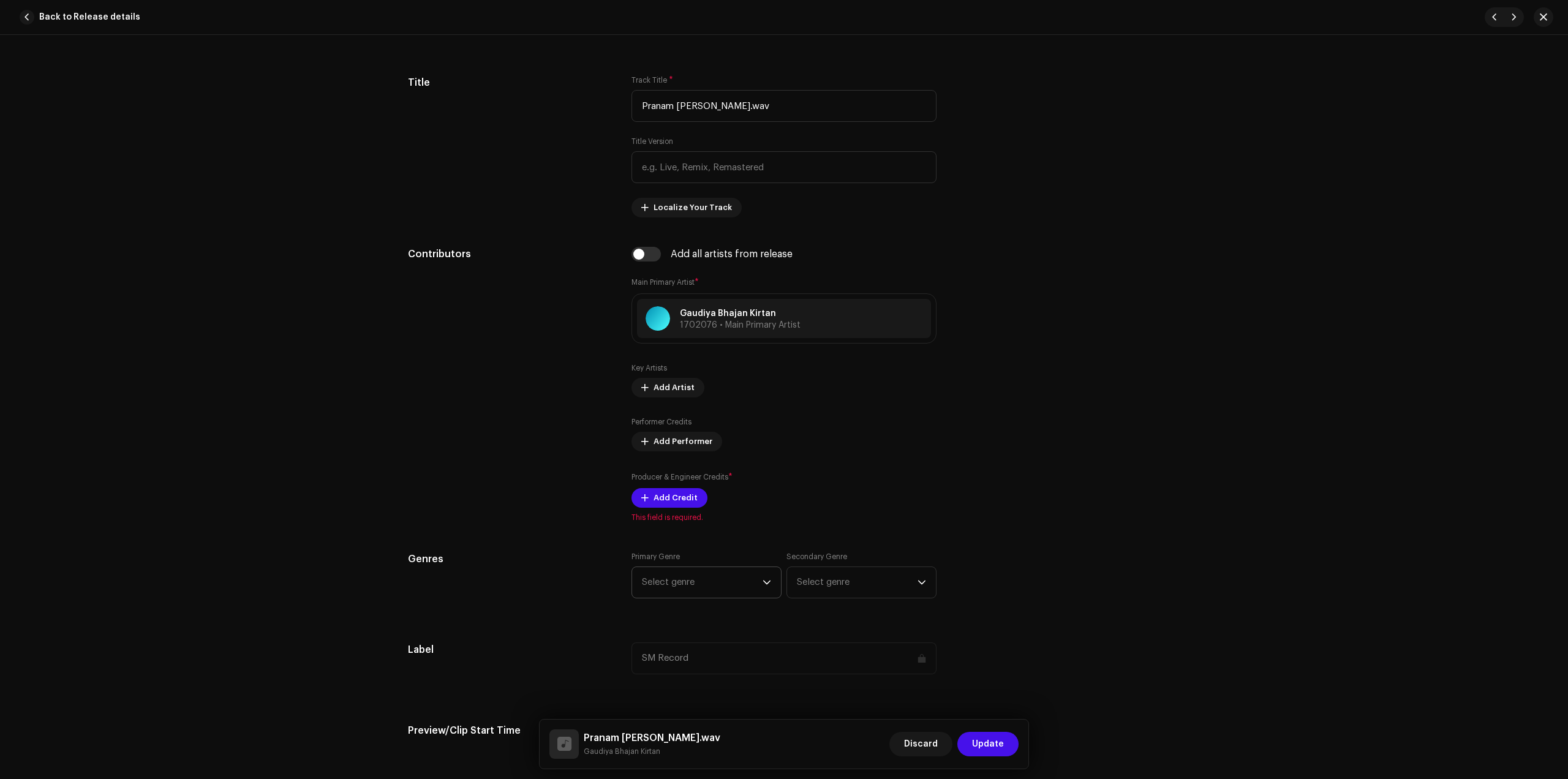
click at [722, 589] on span "Select genre" at bounding box center [702, 582] width 121 height 31
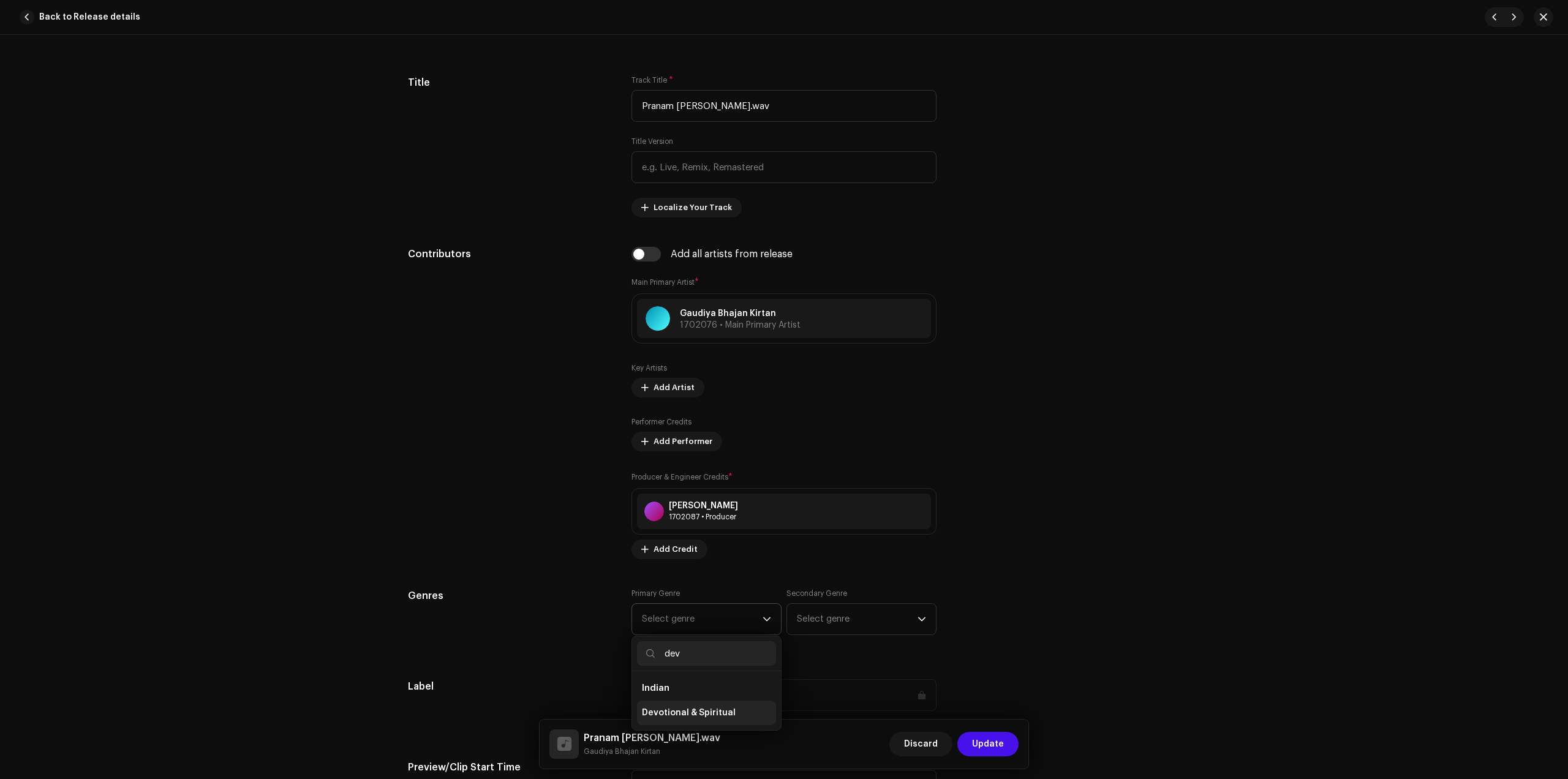
type input "dev"
click at [706, 701] on li "Devotional & Spiritual" at bounding box center [707, 713] width 139 height 24
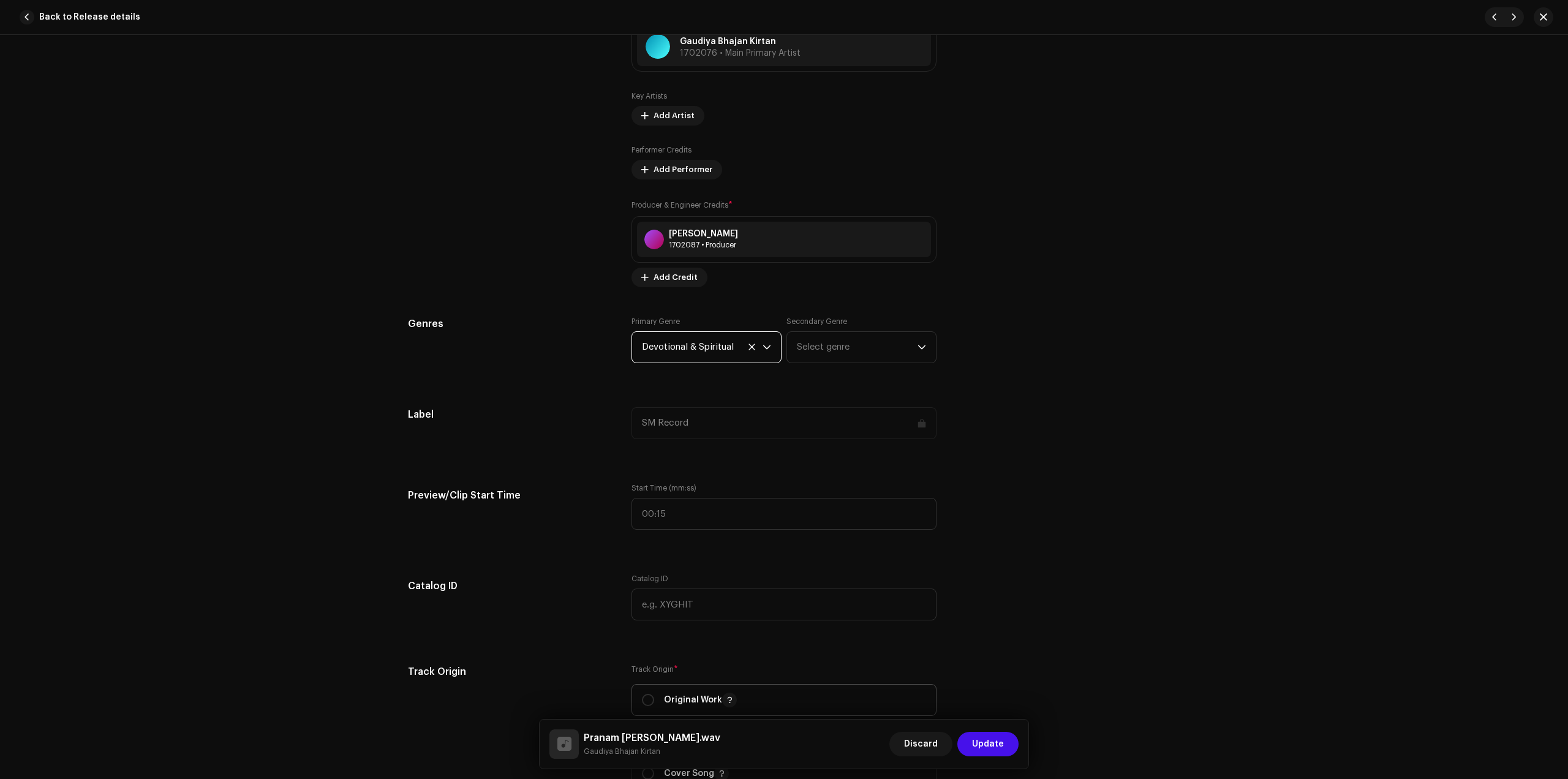
scroll to position [995, 0]
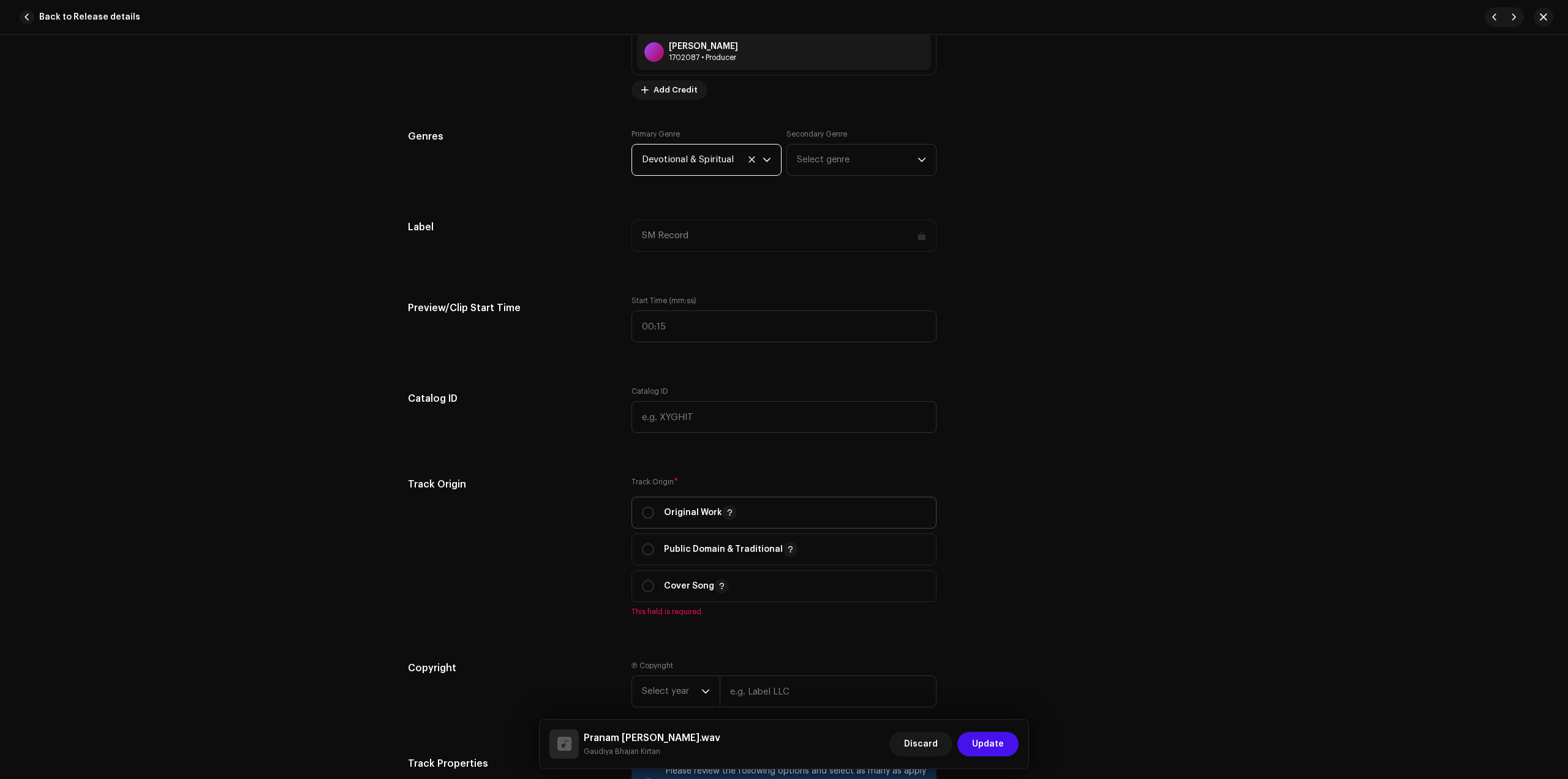
click at [674, 515] on p "Original Work" at bounding box center [700, 512] width 73 height 15
radio input "true"
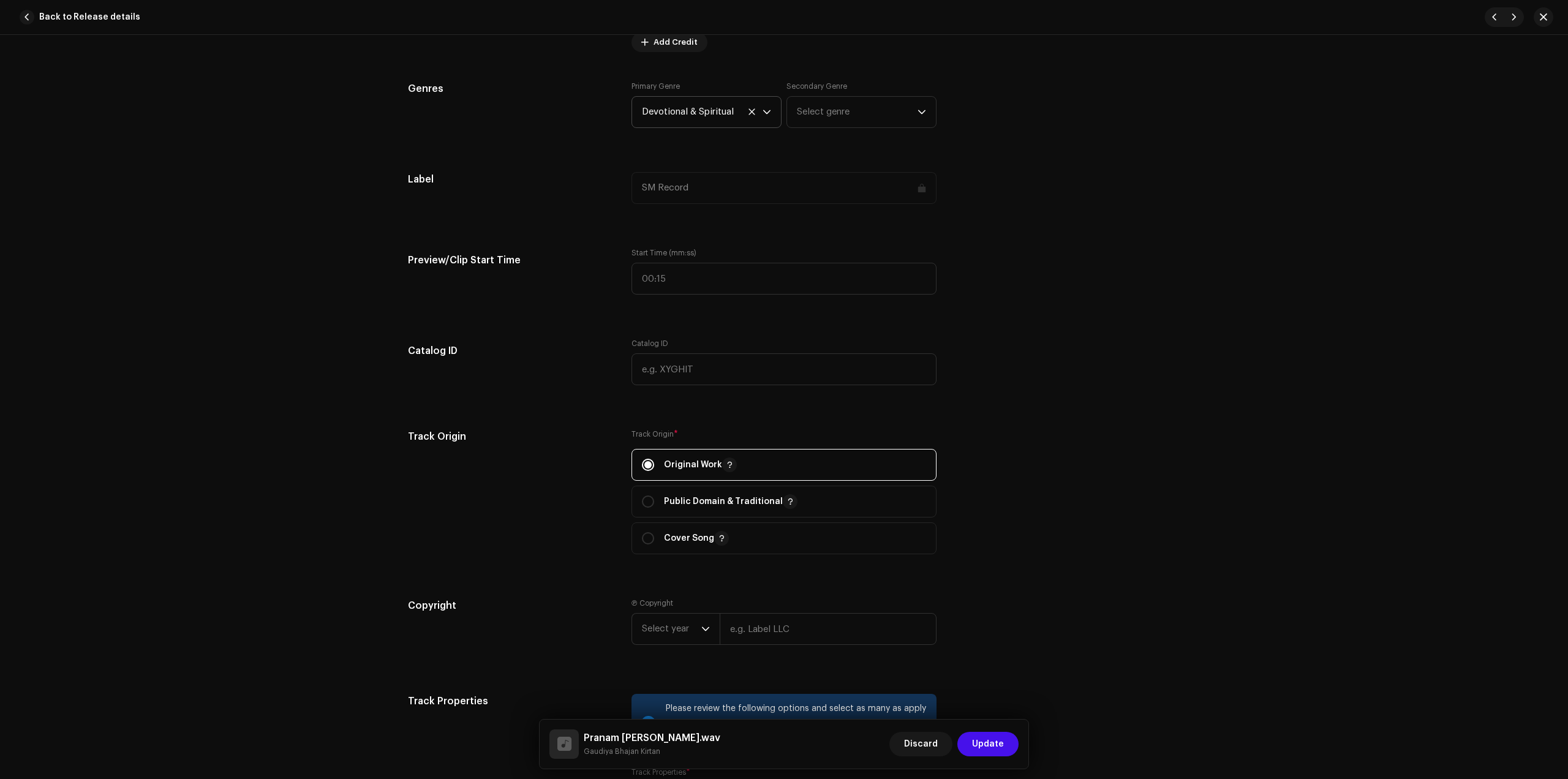
scroll to position [1301, 0]
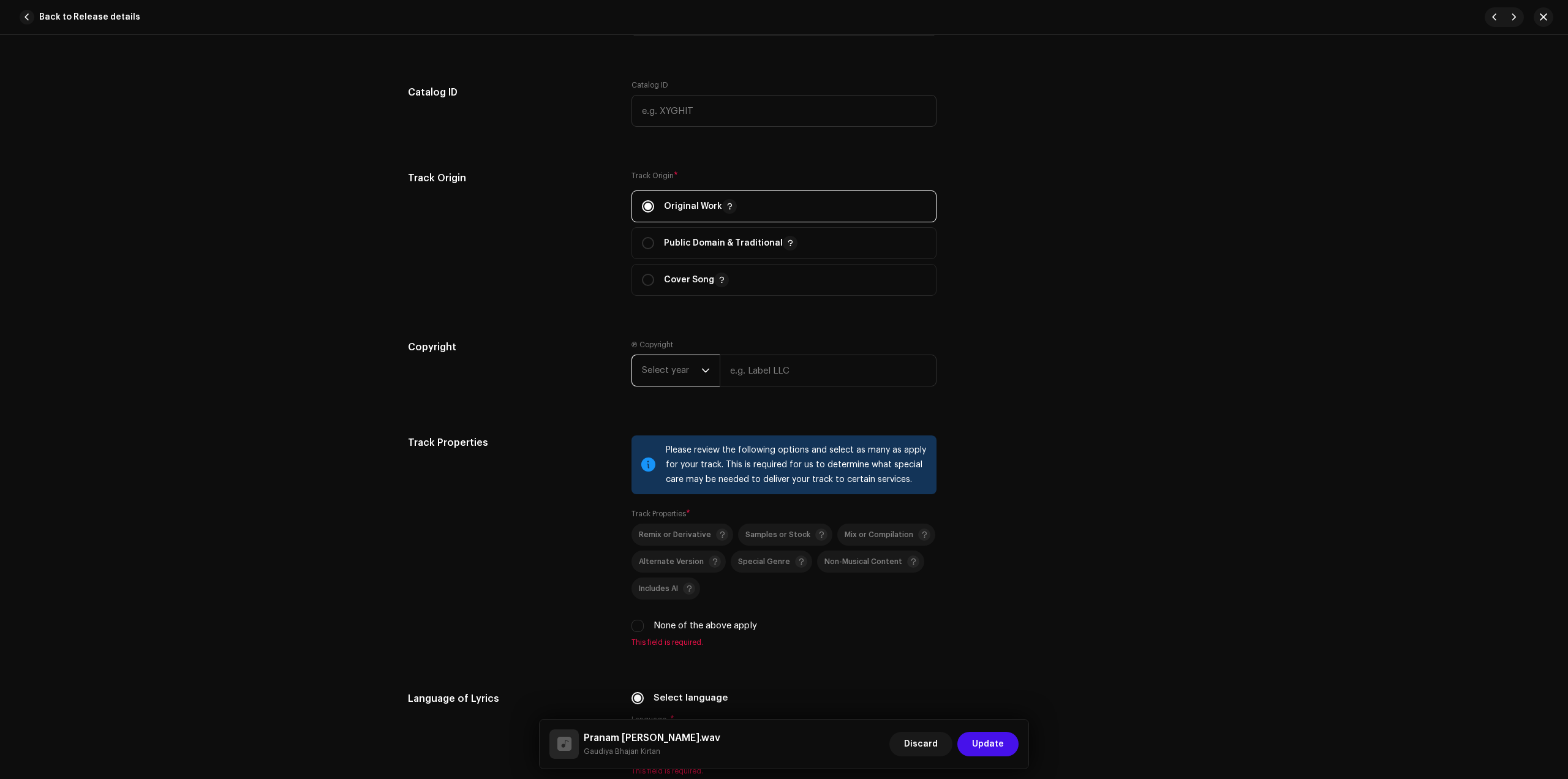
click at [697, 365] on span "Select year" at bounding box center [671, 370] width 59 height 31
drag, startPoint x: 648, startPoint y: 463, endPoint x: 742, endPoint y: 417, distance: 104.7
click at [647, 463] on span "2025" at bounding box center [653, 464] width 22 height 13
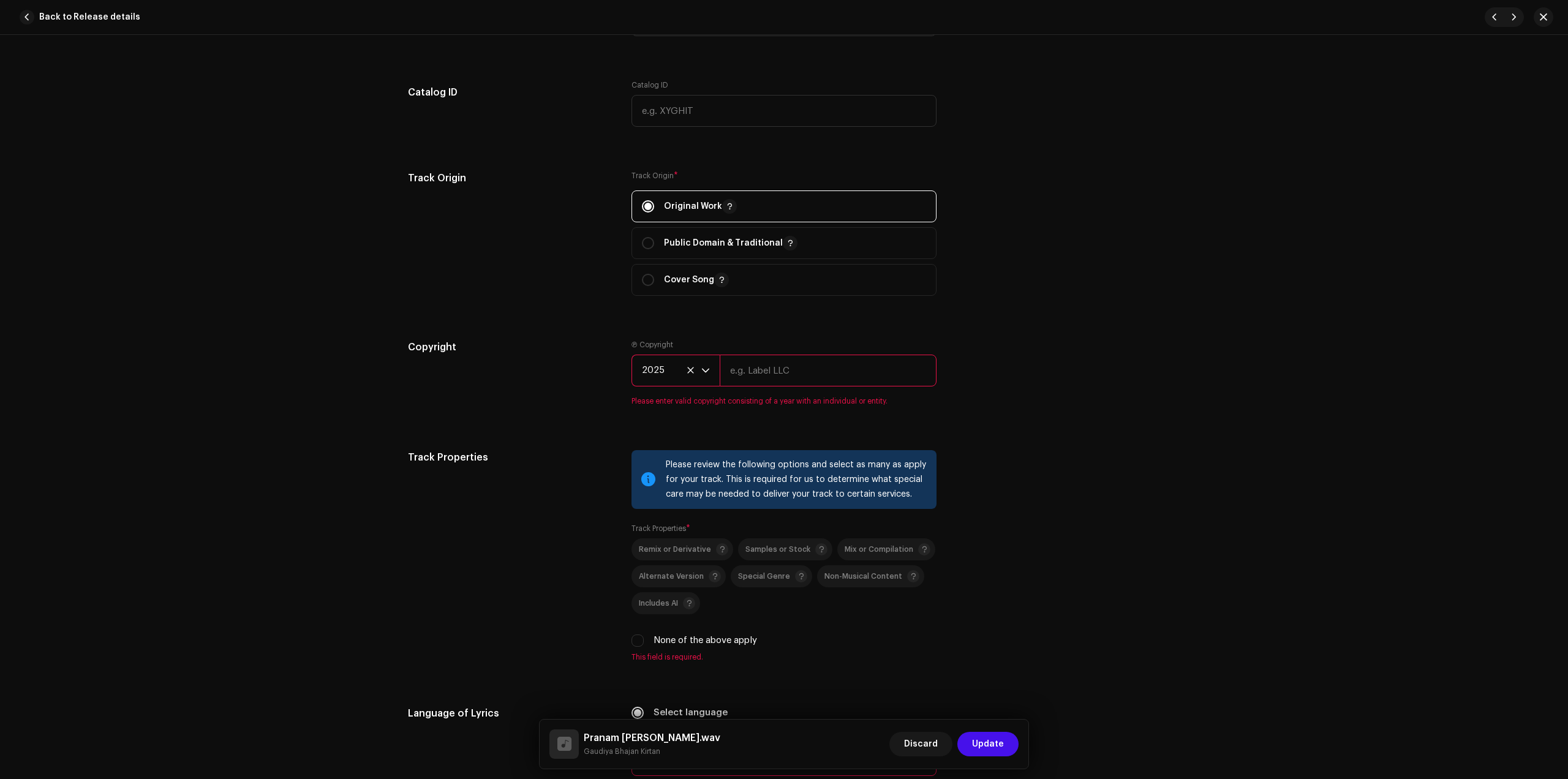
click at [793, 379] on input "text" at bounding box center [828, 370] width 217 height 32
type input "Gaudiya Bhajan Kirtan"
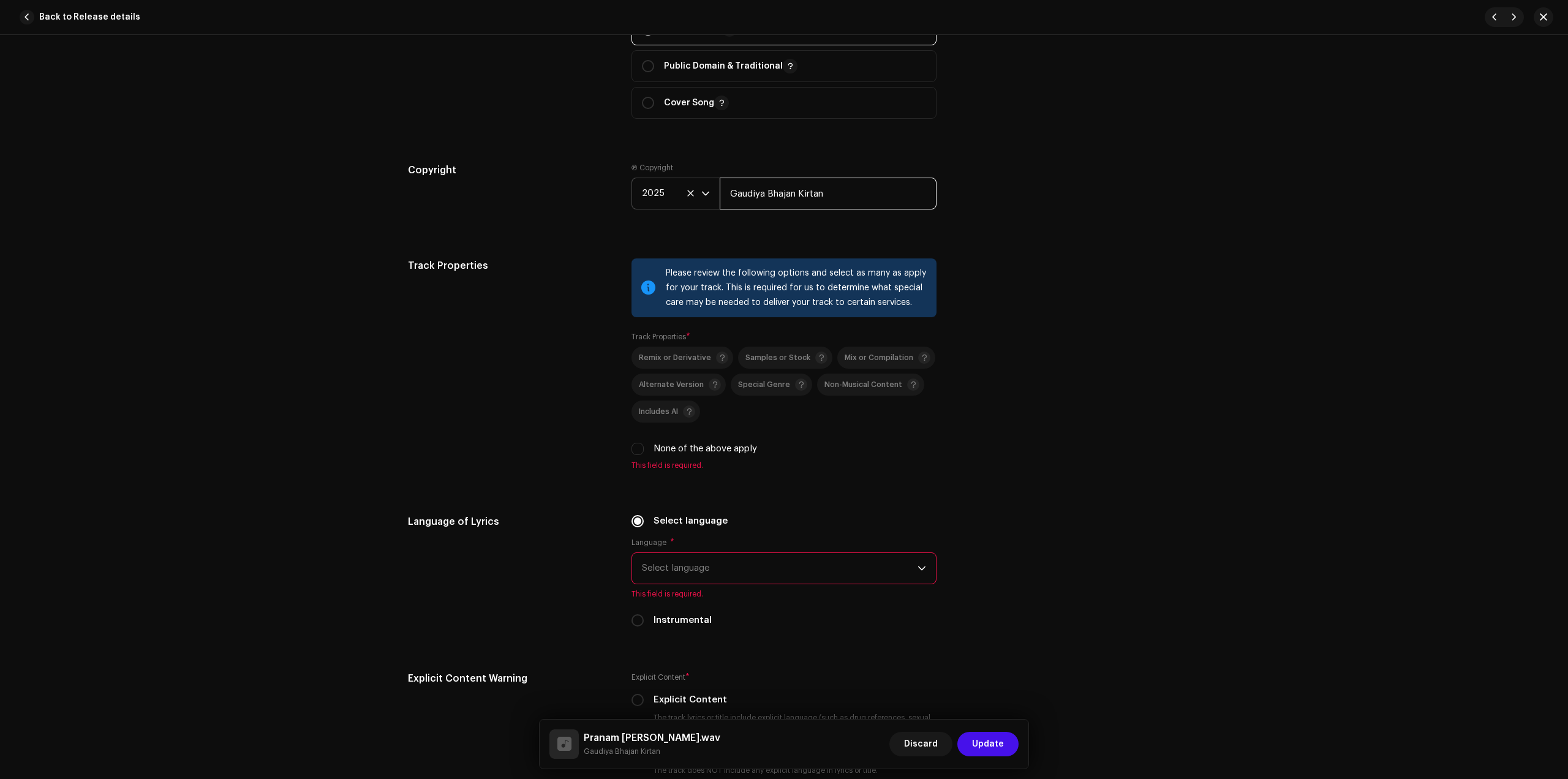
scroll to position [1531, 0]
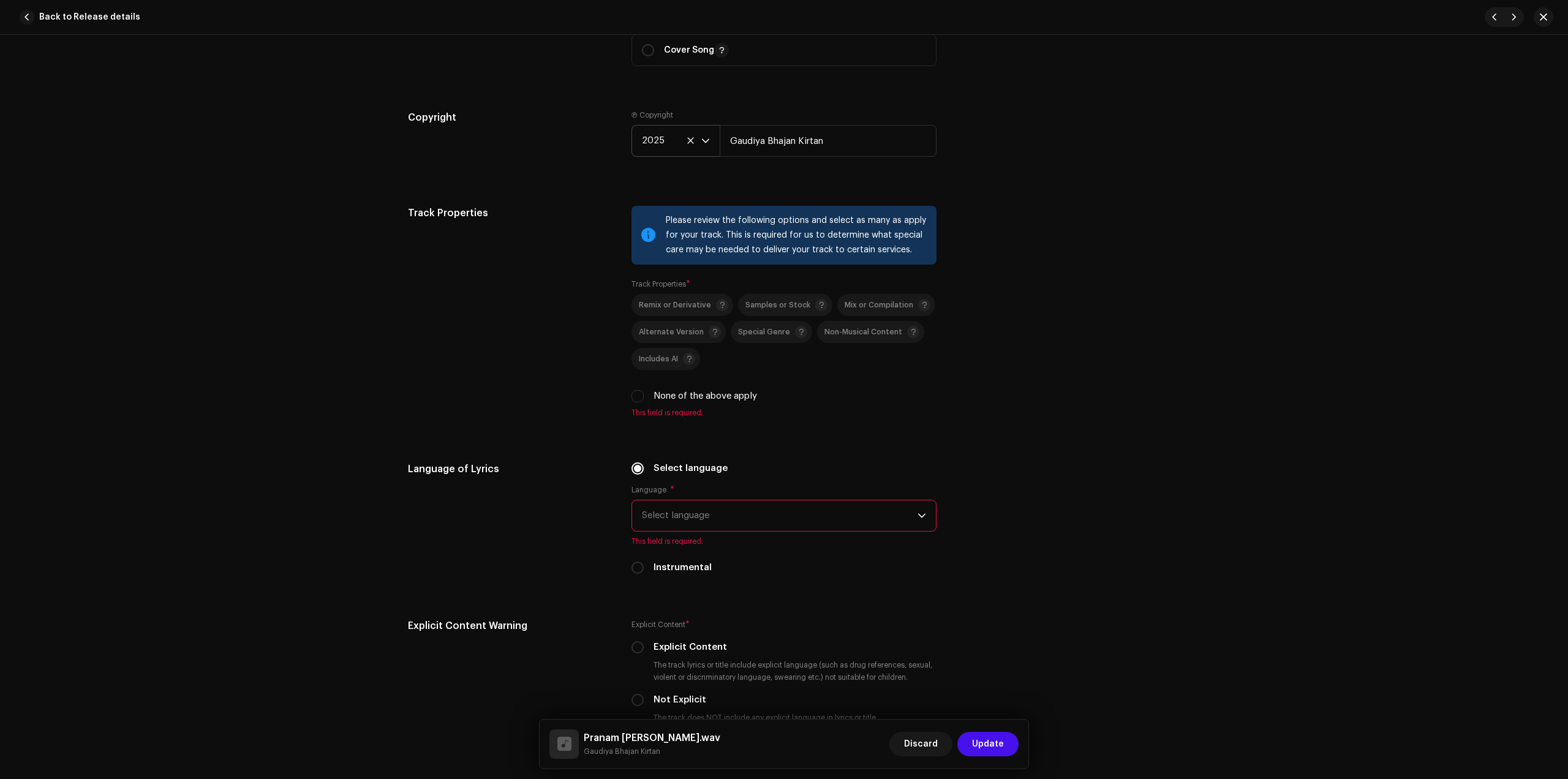
click at [690, 389] on label "None of the above apply" at bounding box center [705, 395] width 103 height 13
click at [644, 390] on input "None of the above apply" at bounding box center [638, 396] width 13 height 13
checkbox input "true"
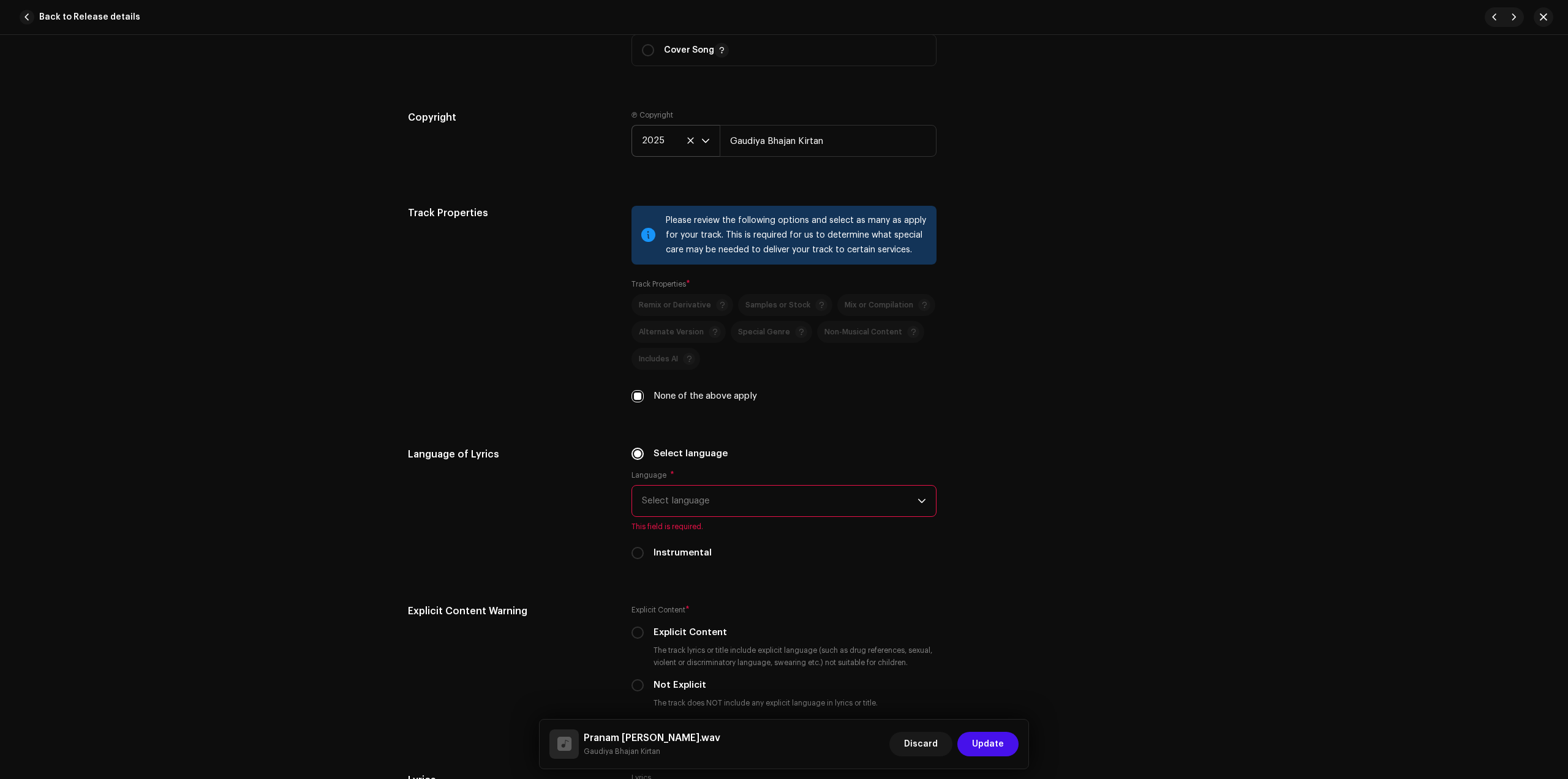
click at [706, 506] on span "Select language" at bounding box center [779, 500] width 276 height 31
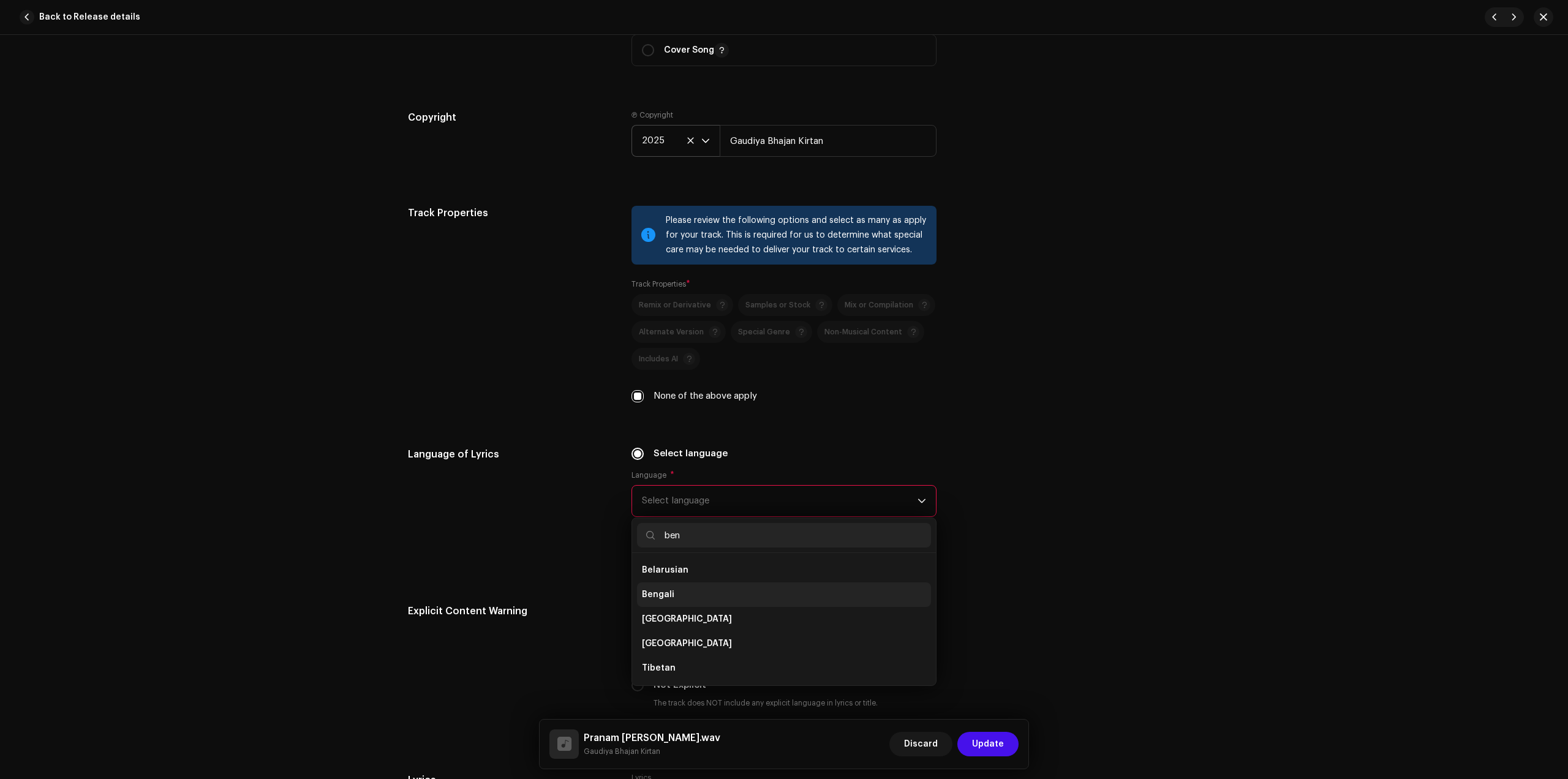
scroll to position [0, 0]
type input "ben"
click at [699, 564] on li "Bengali" at bounding box center [784, 570] width 294 height 24
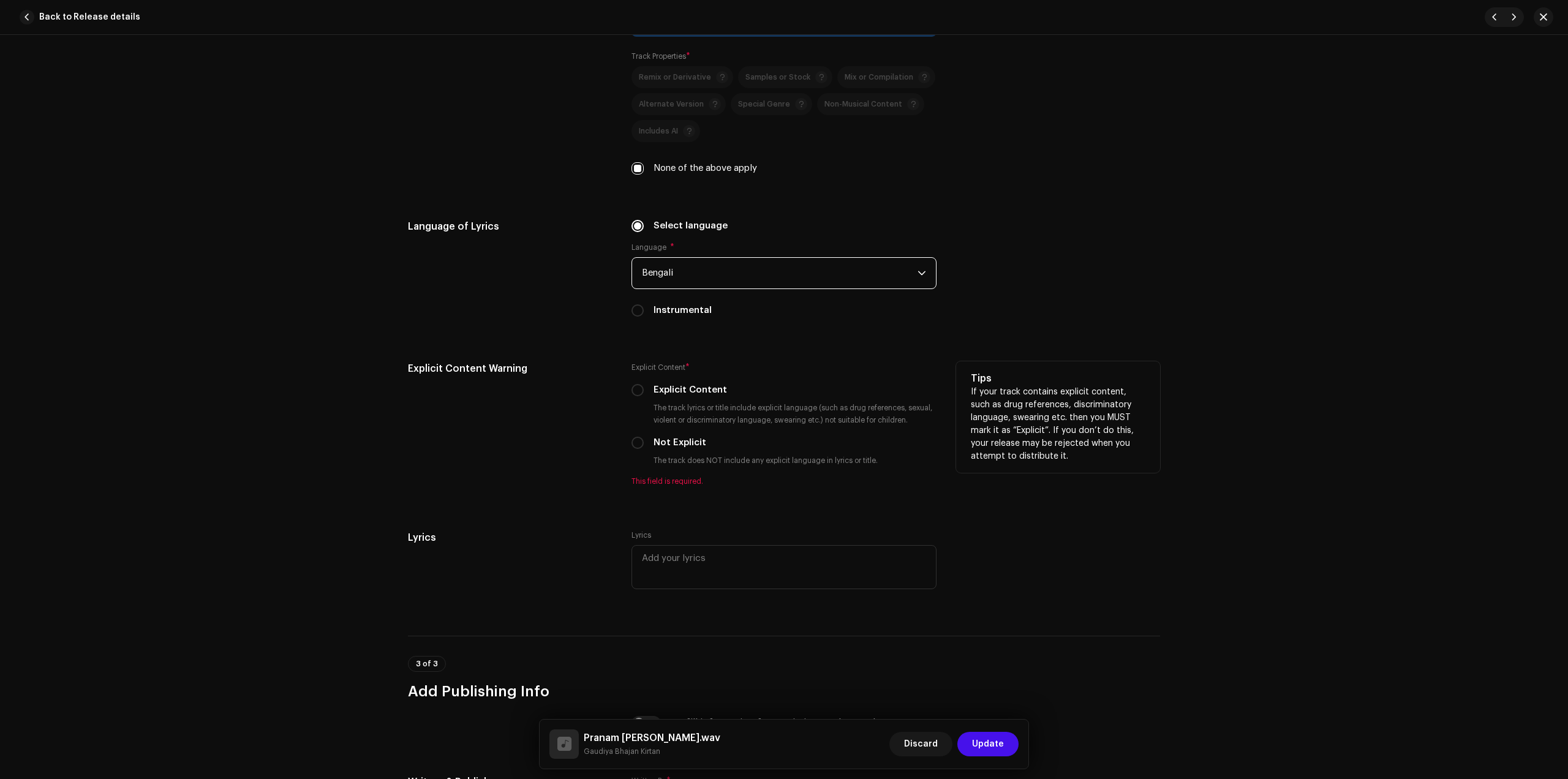
scroll to position [1761, 0]
click at [660, 433] on div "Explicit Content * Explicit Content The track lyrics or title include explicit …" at bounding box center [784, 421] width 305 height 125
click at [676, 445] on label "Not Explicit" at bounding box center [680, 440] width 53 height 13
click at [644, 445] on input "Not Explicit" at bounding box center [638, 441] width 13 height 13
radio input "true"
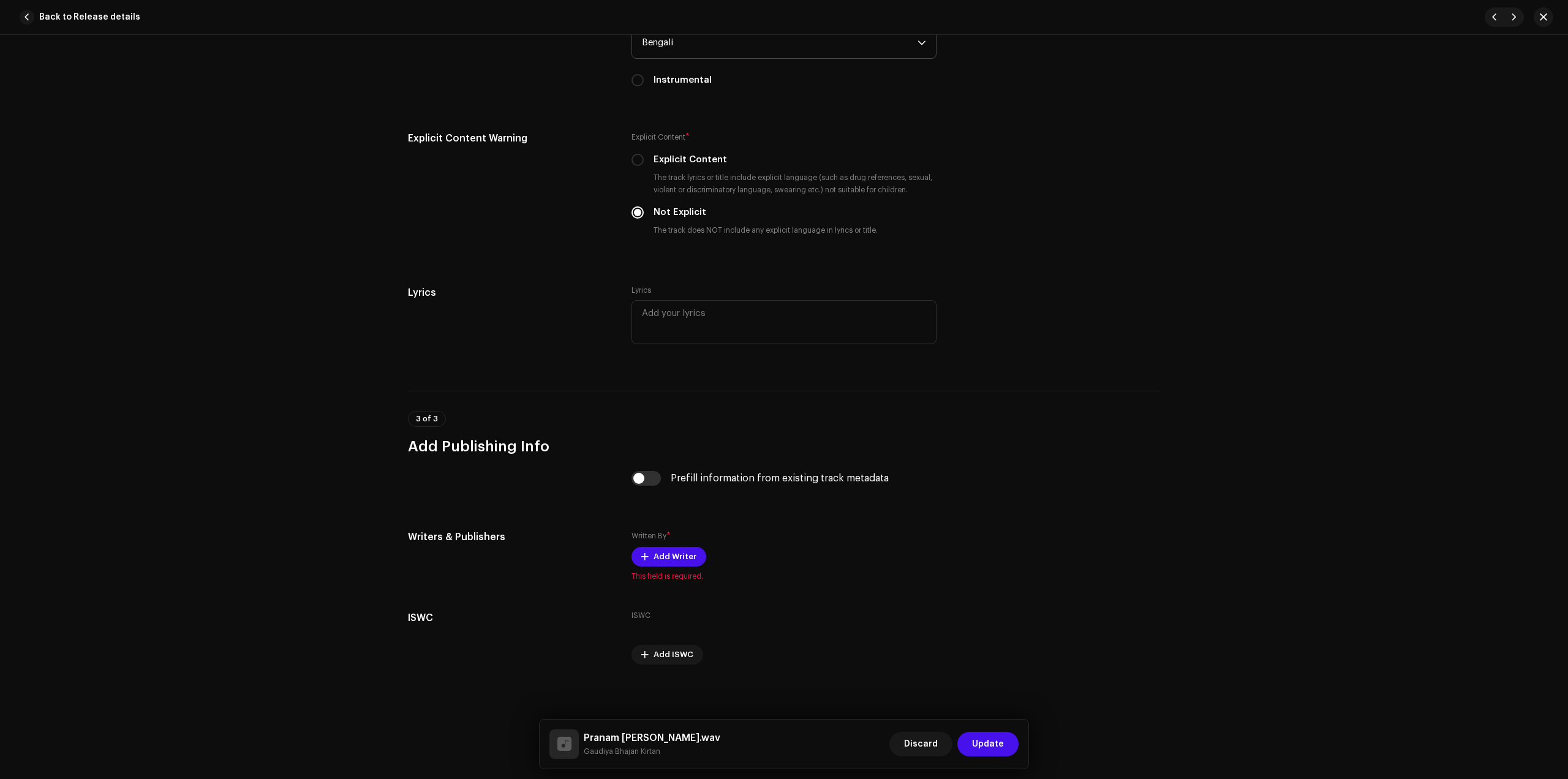
scroll to position [1992, 0]
click at [679, 557] on span "Add Writer" at bounding box center [675, 553] width 43 height 24
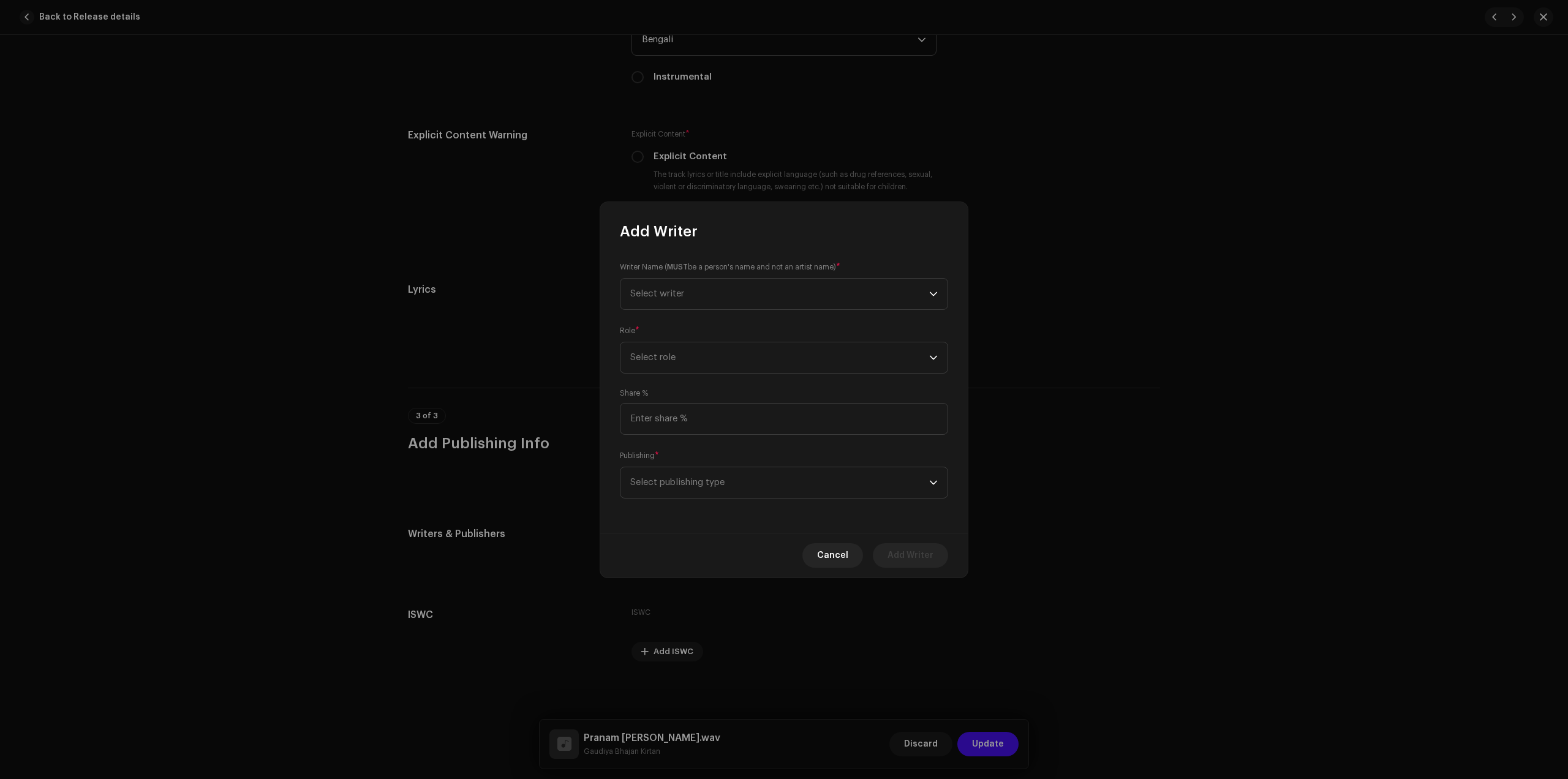
click at [719, 275] on div "Writer Name ( MUST be a person's name and not an artist name) * Select writer" at bounding box center [784, 286] width 328 height 49
click at [712, 294] on span "Select writer" at bounding box center [779, 294] width 299 height 31
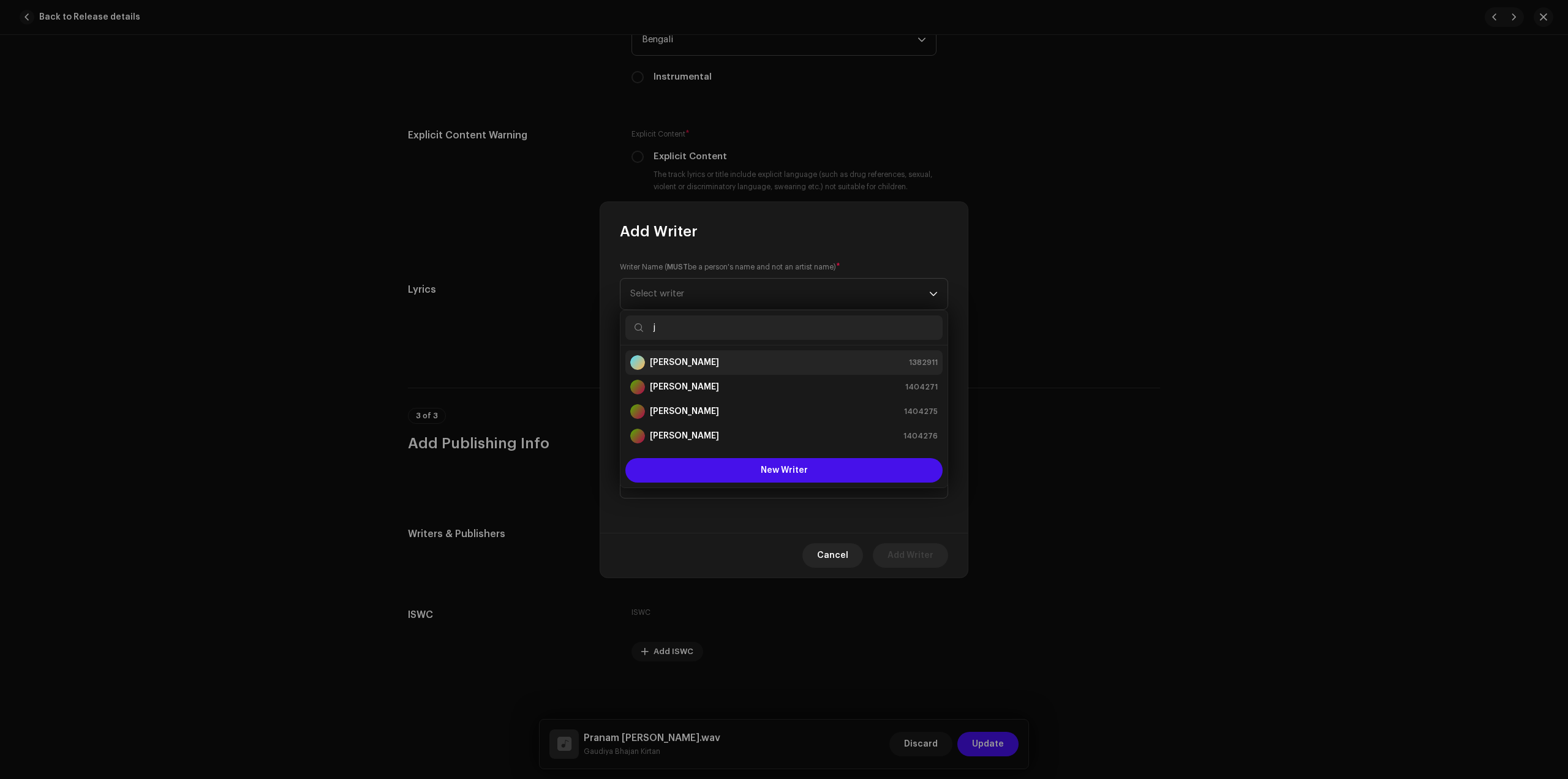
type input "j"
click at [756, 363] on div "[PERSON_NAME] 1382911" at bounding box center [784, 362] width 308 height 15
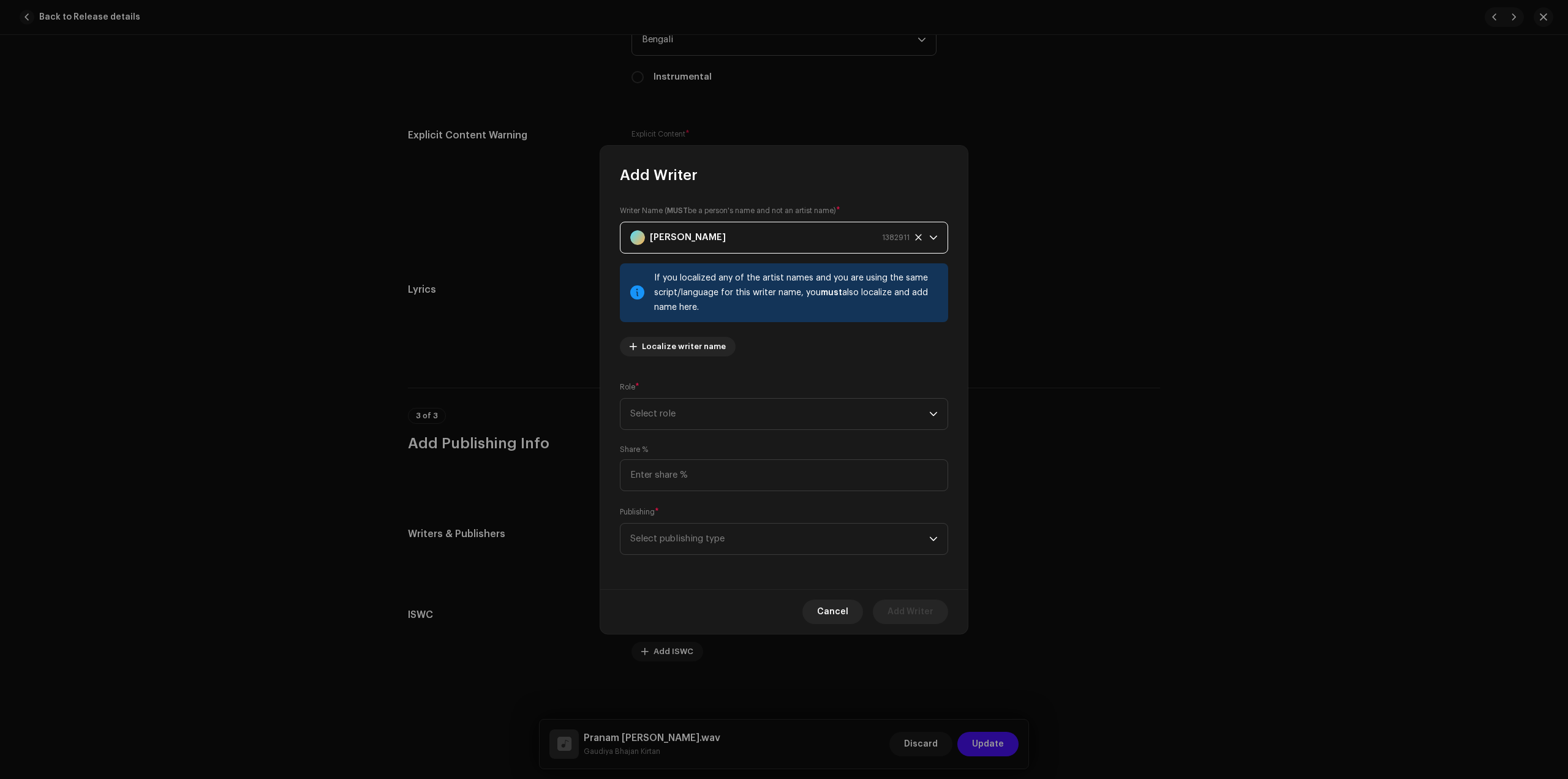
click at [726, 242] on strong "[PERSON_NAME]" at bounding box center [688, 238] width 76 height 31
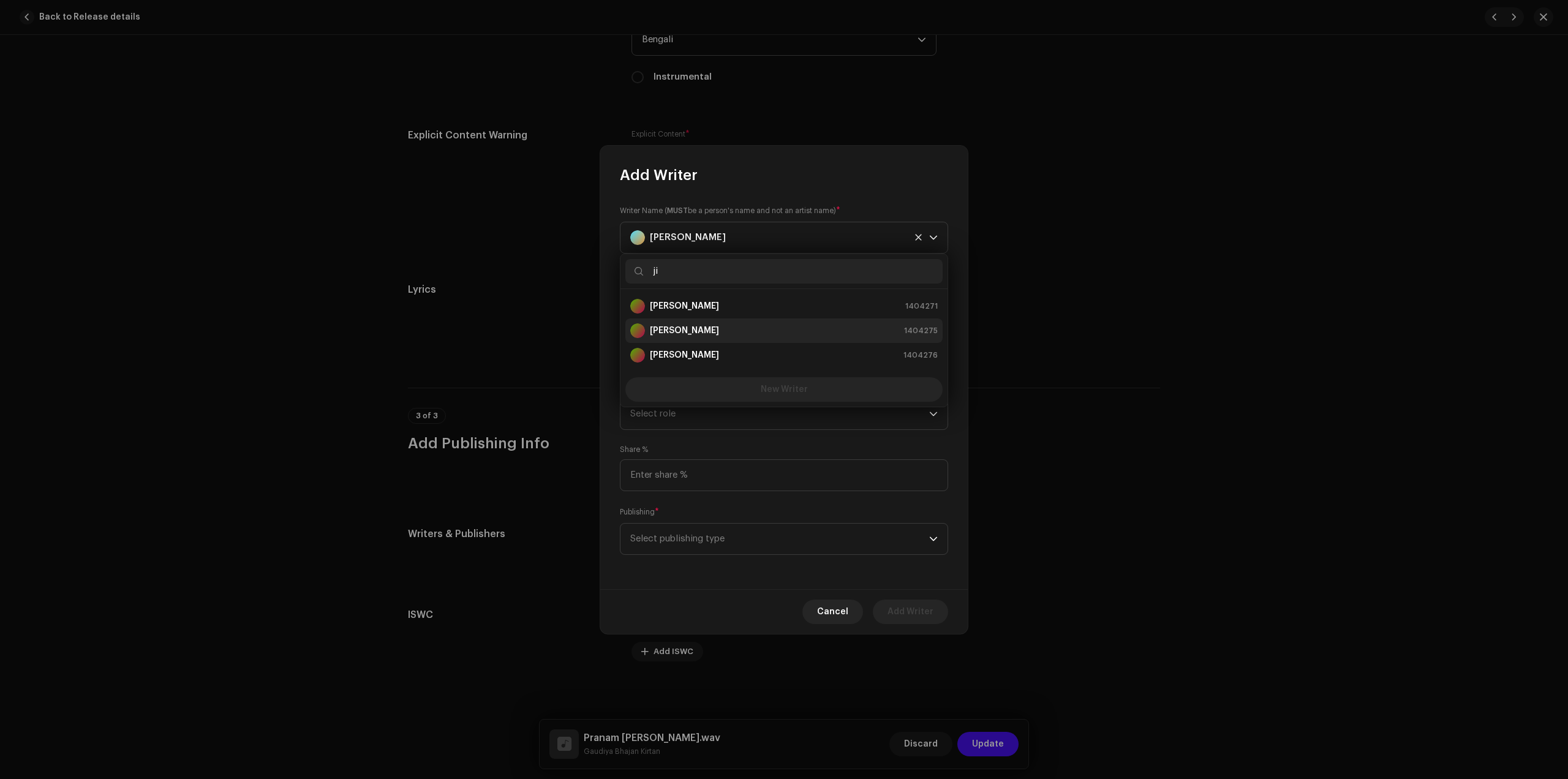
type input "ji"
click at [723, 324] on div "Jit Mondal 1404275" at bounding box center [784, 331] width 308 height 15
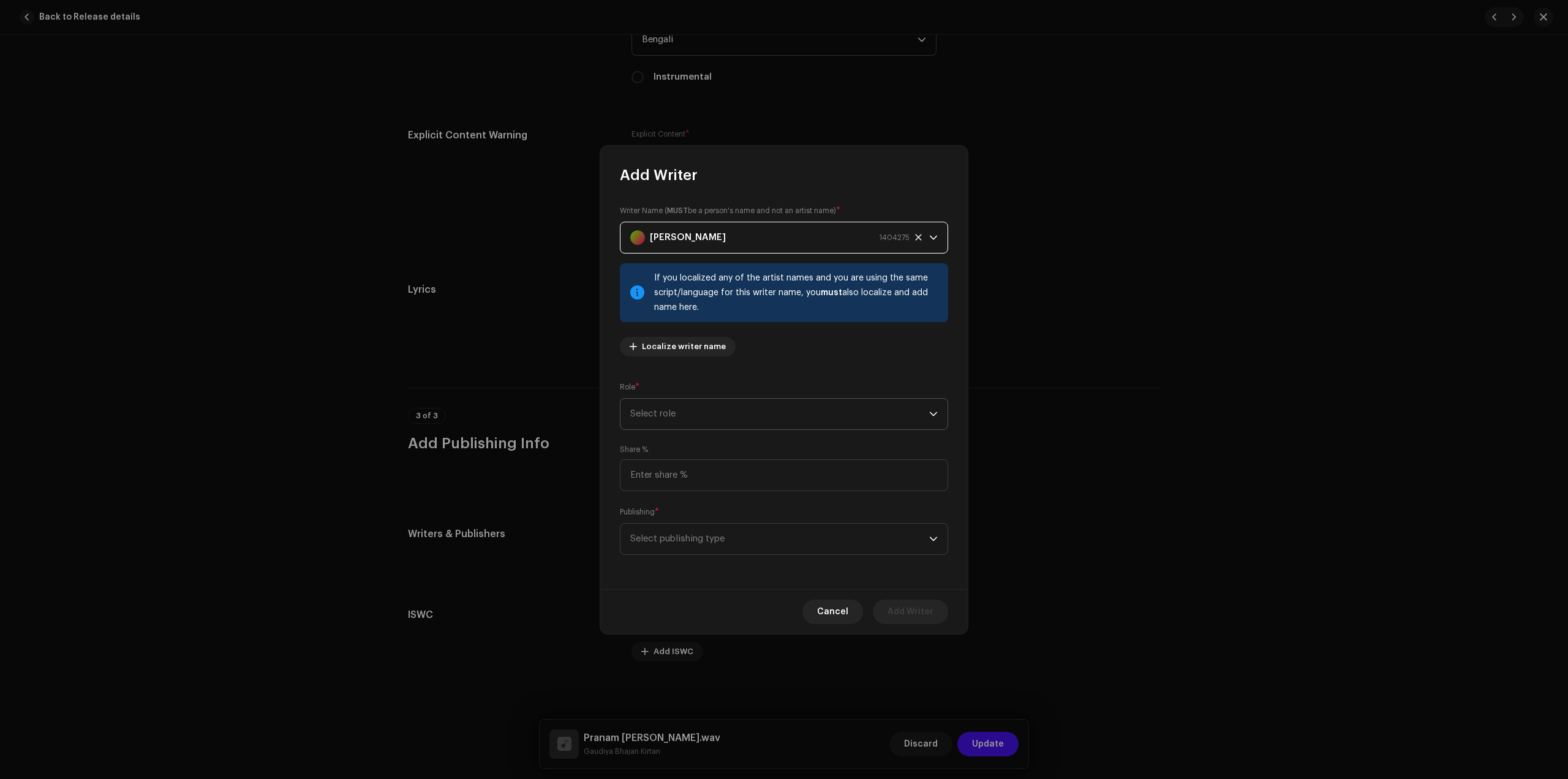
click at [732, 410] on span "Select role" at bounding box center [779, 414] width 299 height 31
click at [679, 527] on li "Composer & Lyricist" at bounding box center [784, 521] width 317 height 24
click at [731, 476] on input at bounding box center [784, 475] width 328 height 32
type input "100.00"
click at [732, 531] on span "Select publishing type" at bounding box center [779, 538] width 299 height 31
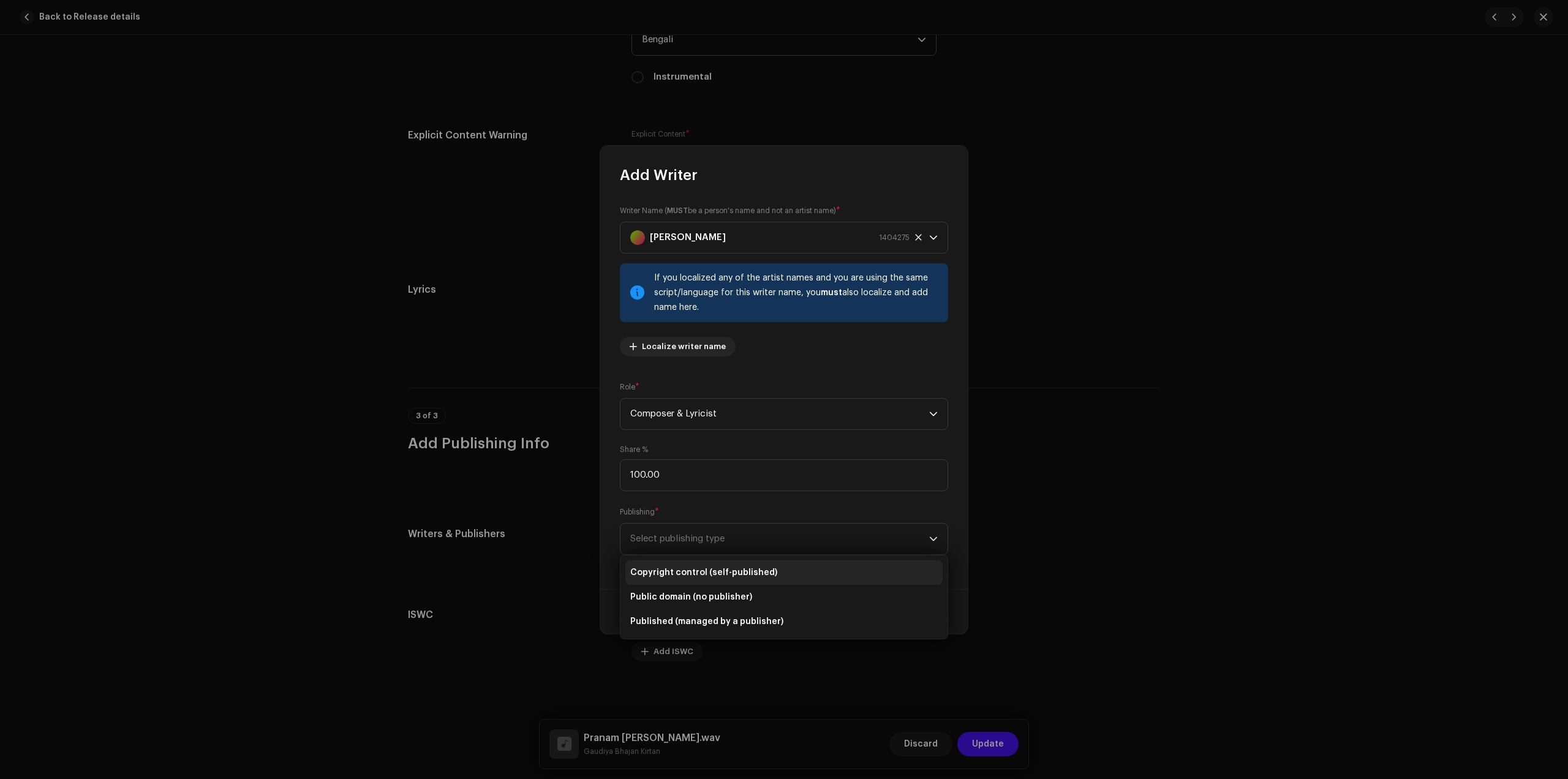
click at [705, 575] on span "Copyright control (self-published)" at bounding box center [703, 573] width 147 height 13
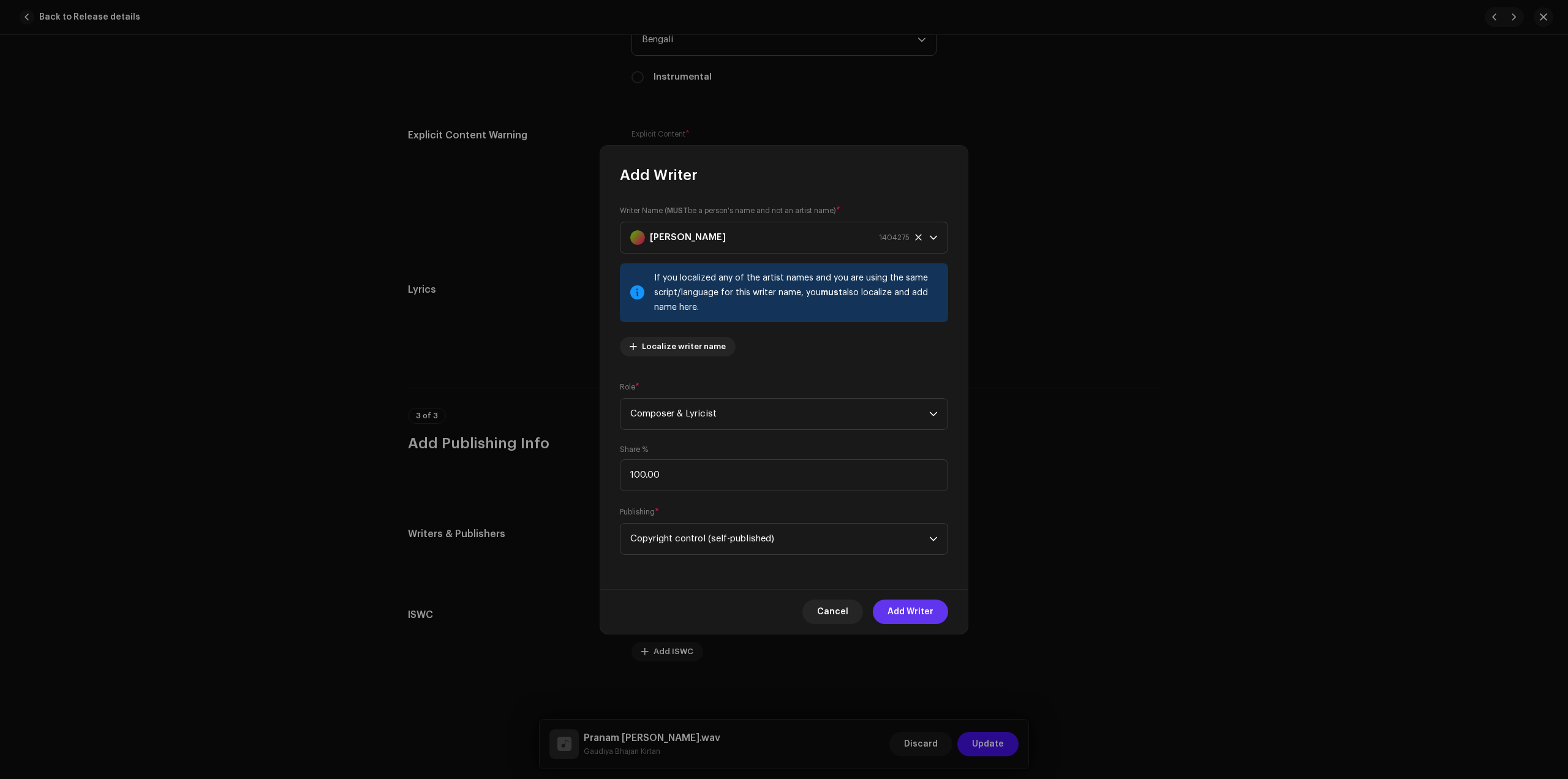
click at [911, 616] on span "Add Writer" at bounding box center [910, 612] width 46 height 24
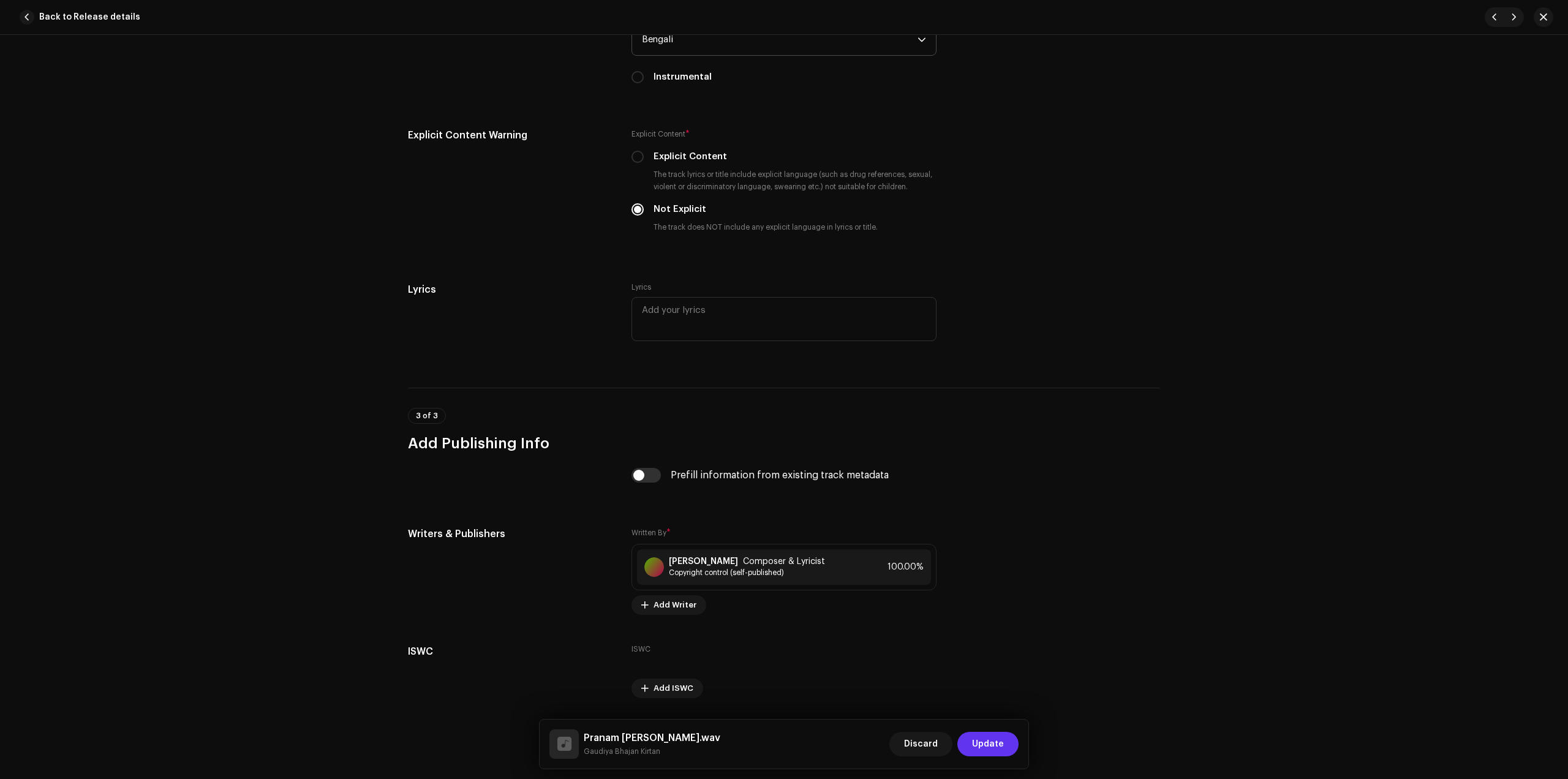
click at [996, 742] on span "Update" at bounding box center [988, 743] width 32 height 24
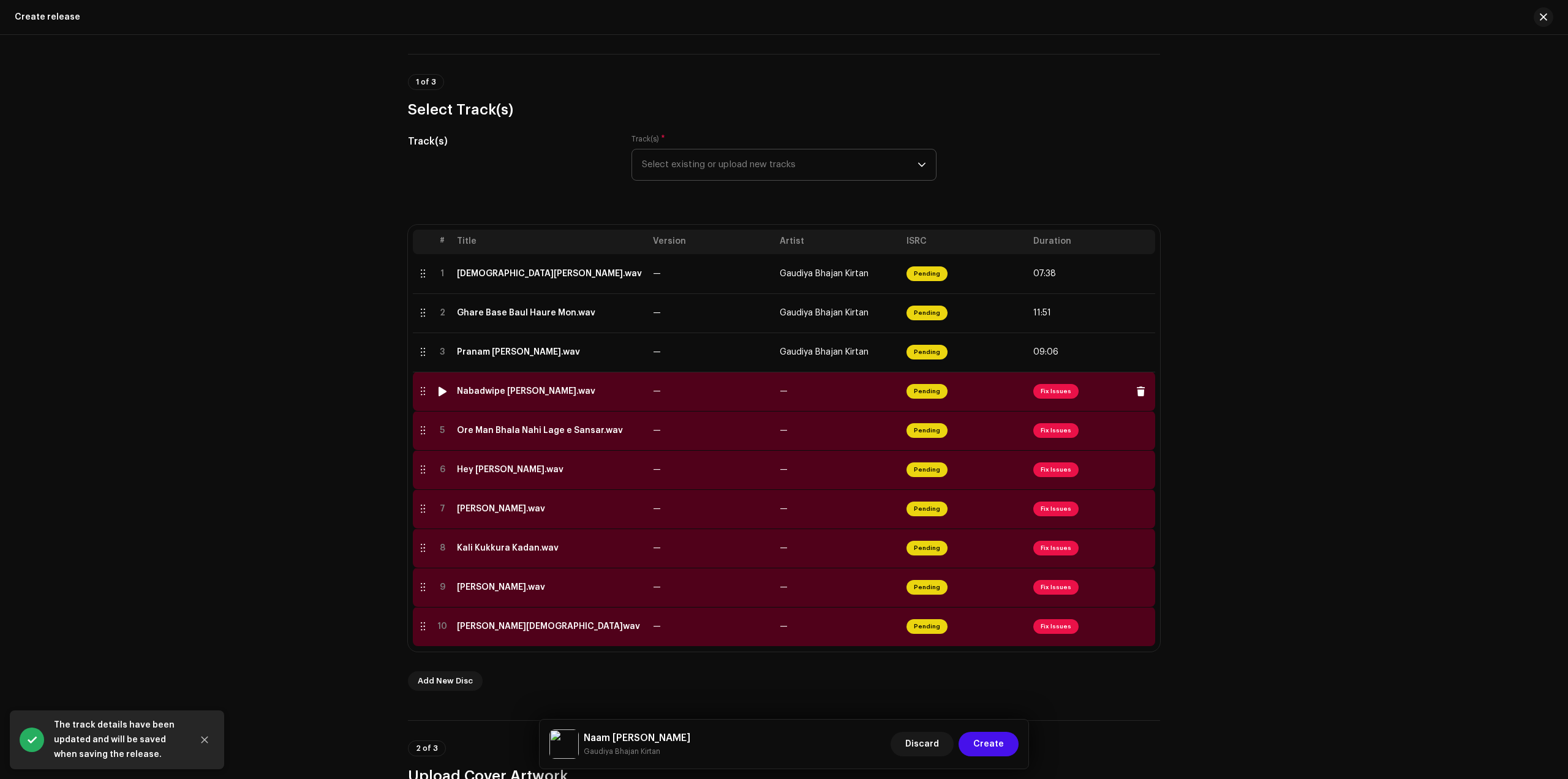
click at [507, 399] on td "Nabadwipe [PERSON_NAME].wav" at bounding box center [550, 391] width 196 height 39
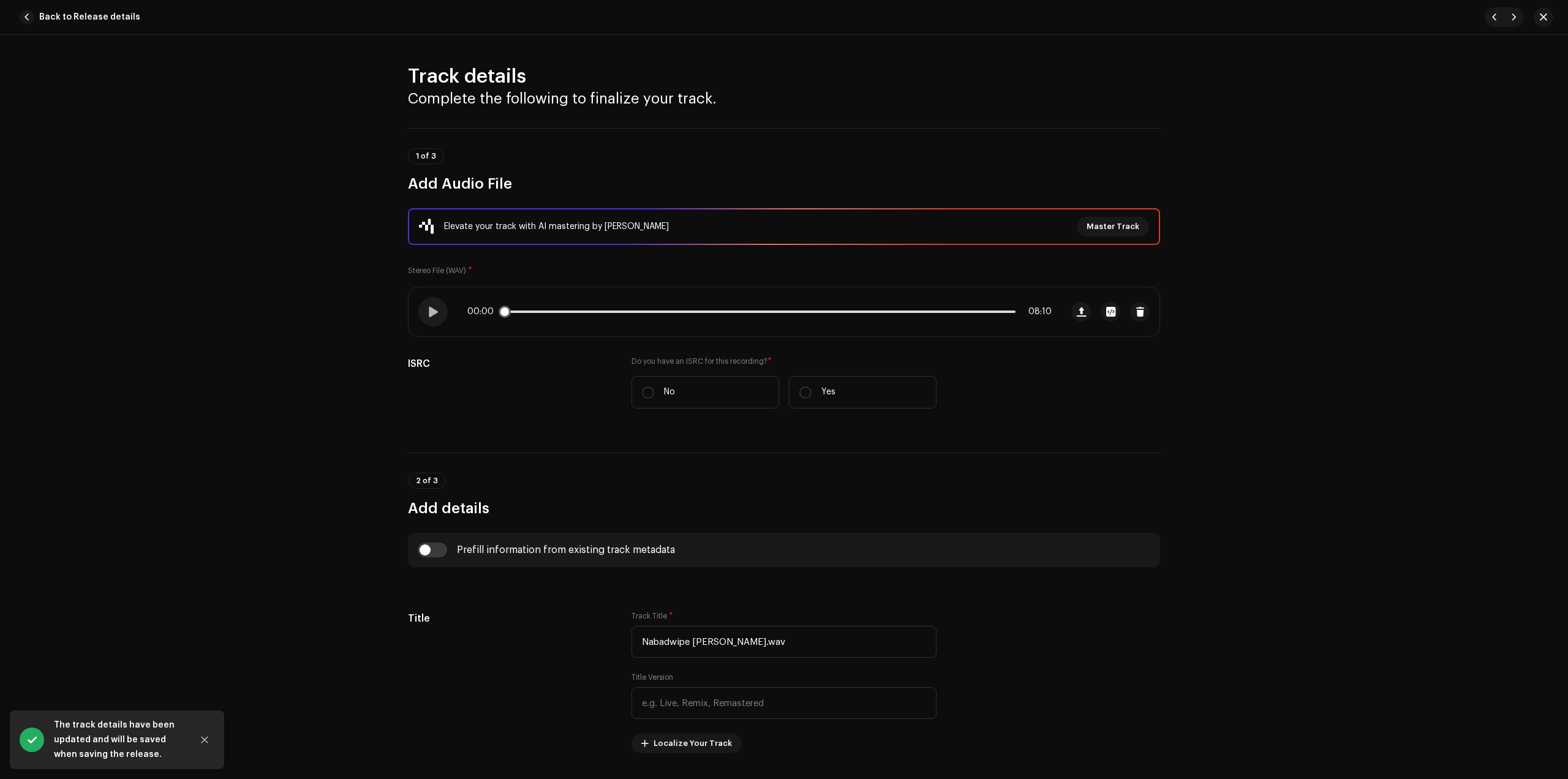
click at [578, 309] on div "00:00 08:10" at bounding box center [760, 312] width 584 height 9
click at [578, 310] on p-slider at bounding box center [760, 311] width 512 height 2
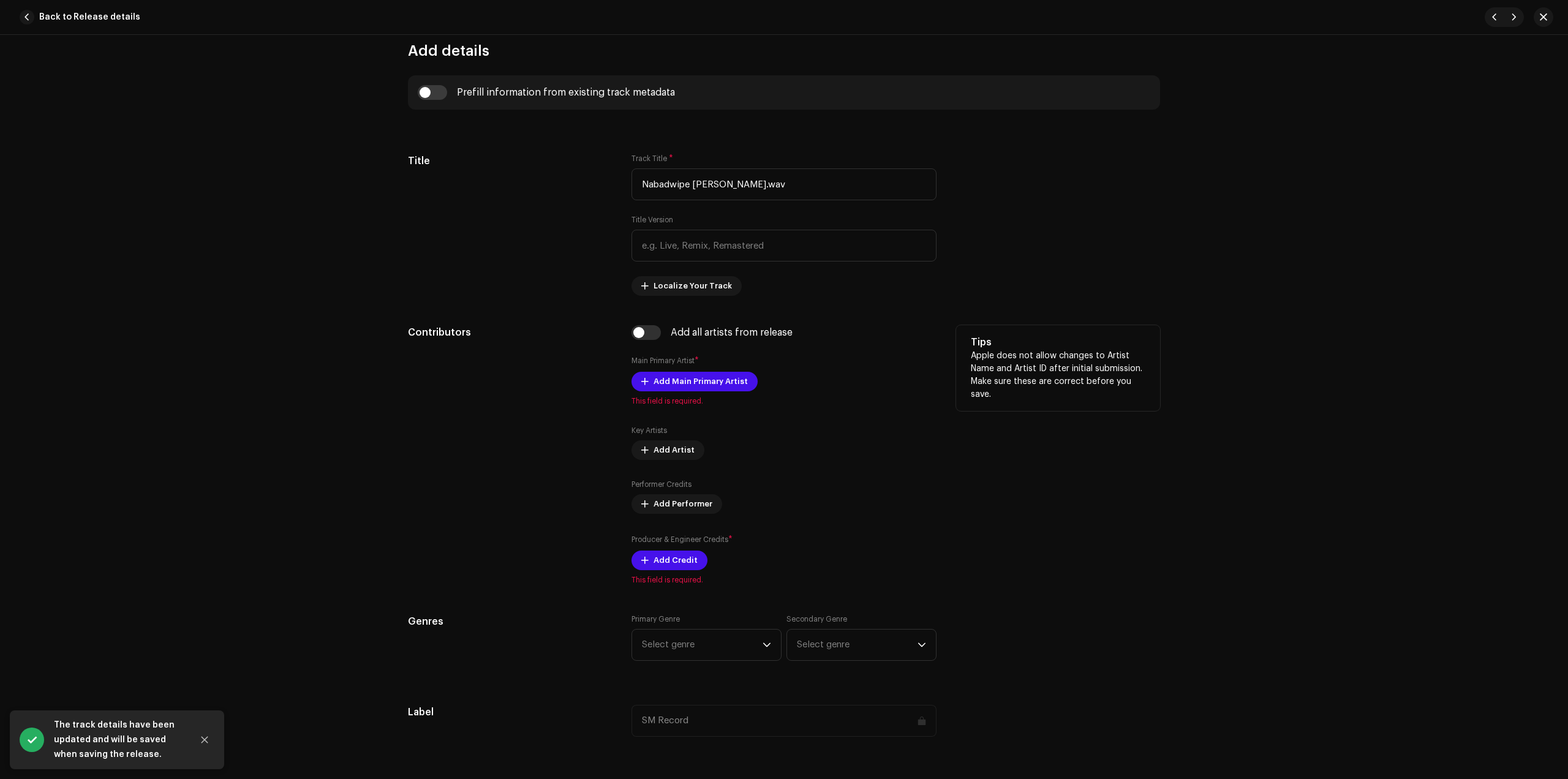
scroll to position [459, 0]
click at [695, 388] on span "Add Main Primary Artist" at bounding box center [700, 380] width 94 height 24
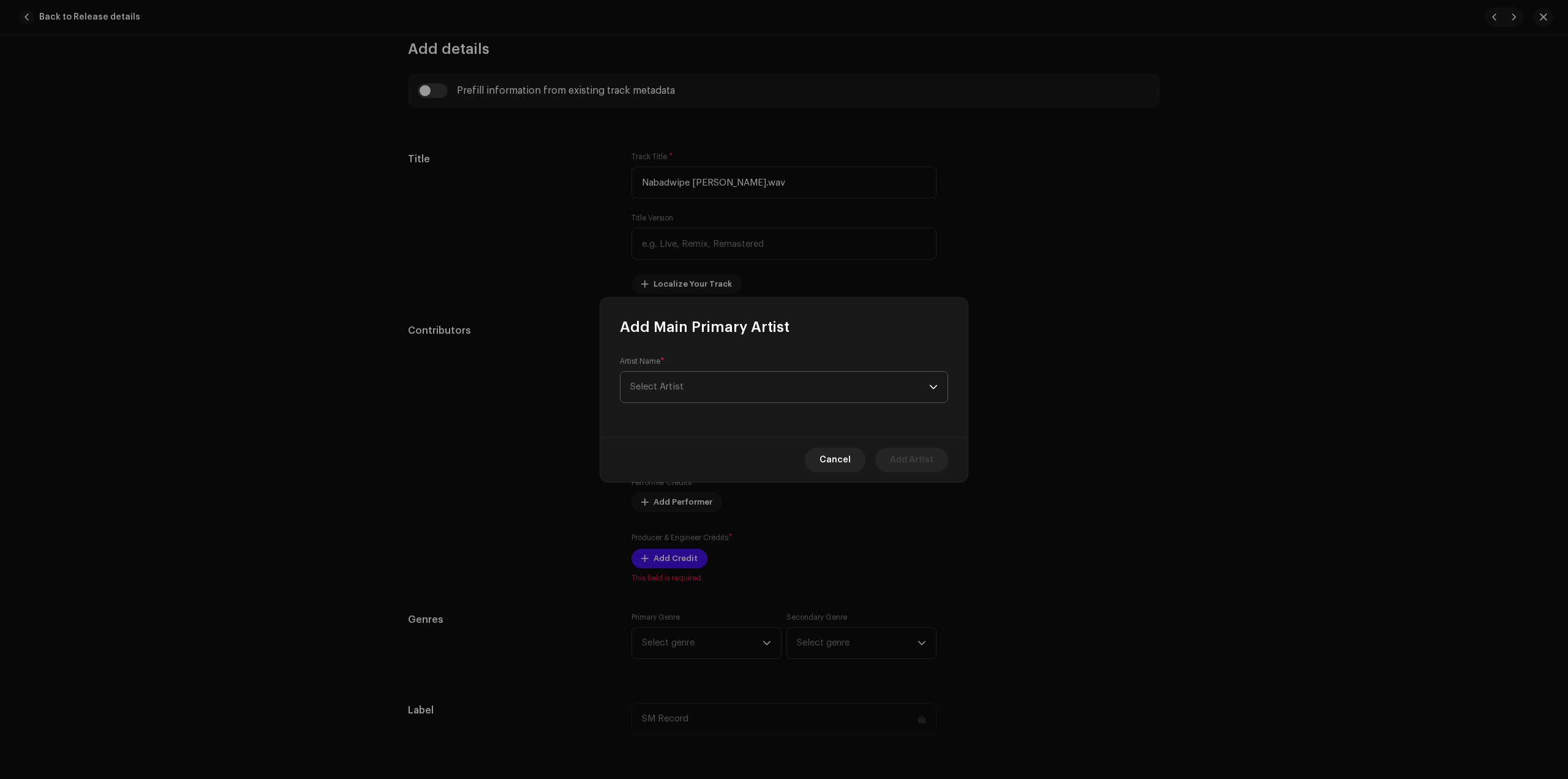
click at [745, 382] on span "Select Artist" at bounding box center [779, 387] width 299 height 31
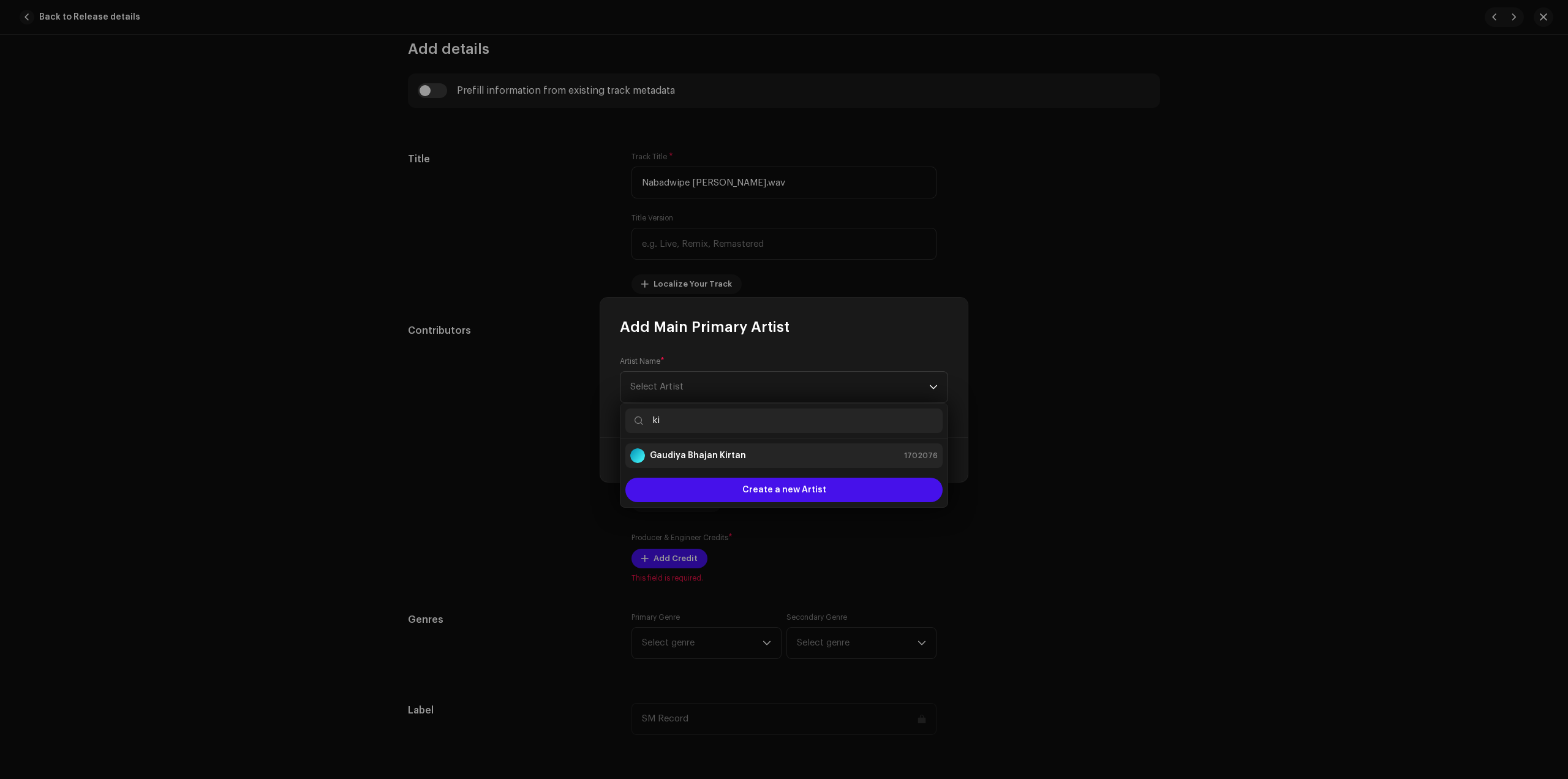
type input "ki"
click at [712, 459] on strong "Gaudiya Bhajan Kirtan" at bounding box center [698, 456] width 96 height 13
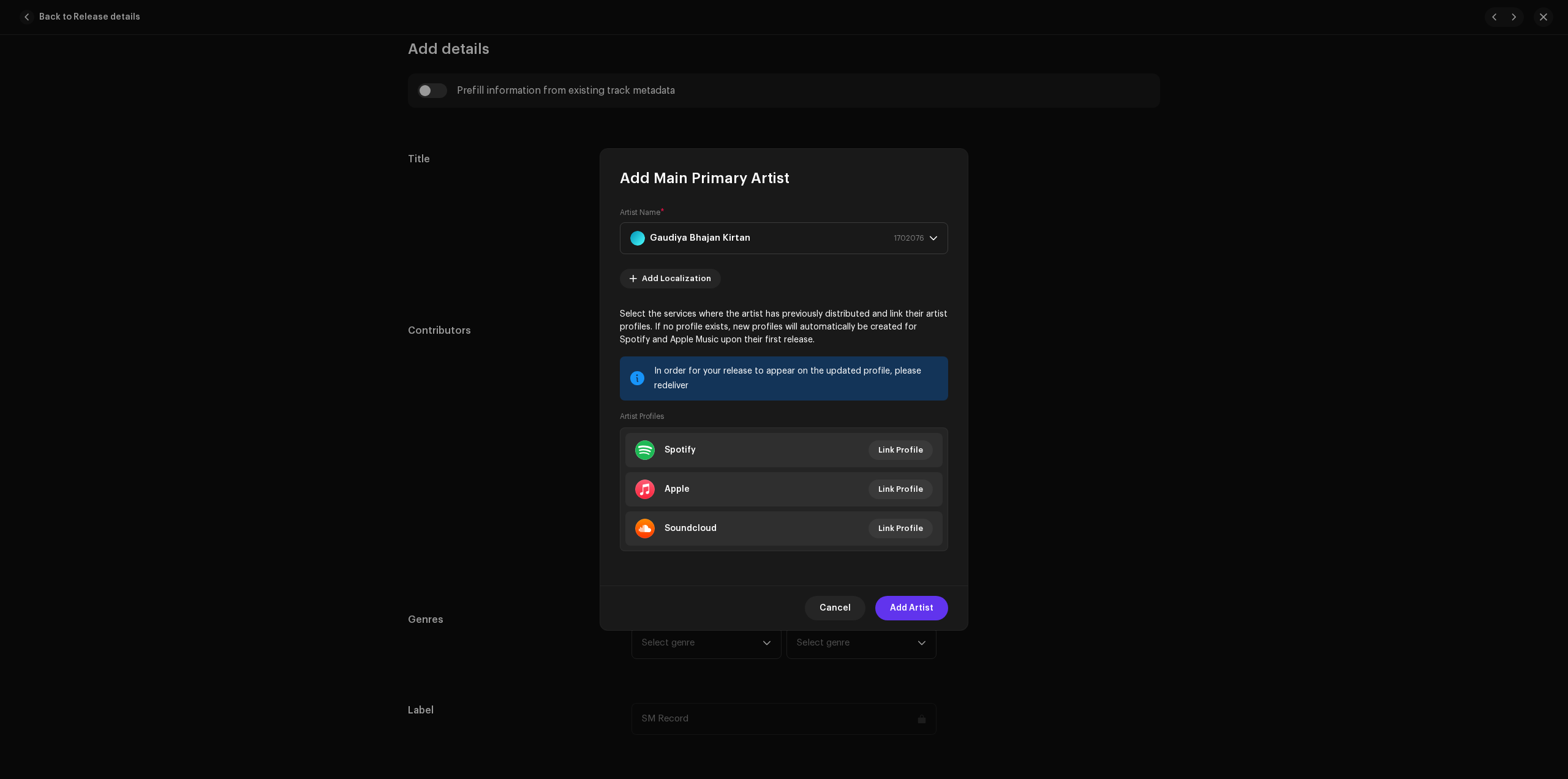
click at [927, 611] on span "Add Artist" at bounding box center [911, 608] width 43 height 24
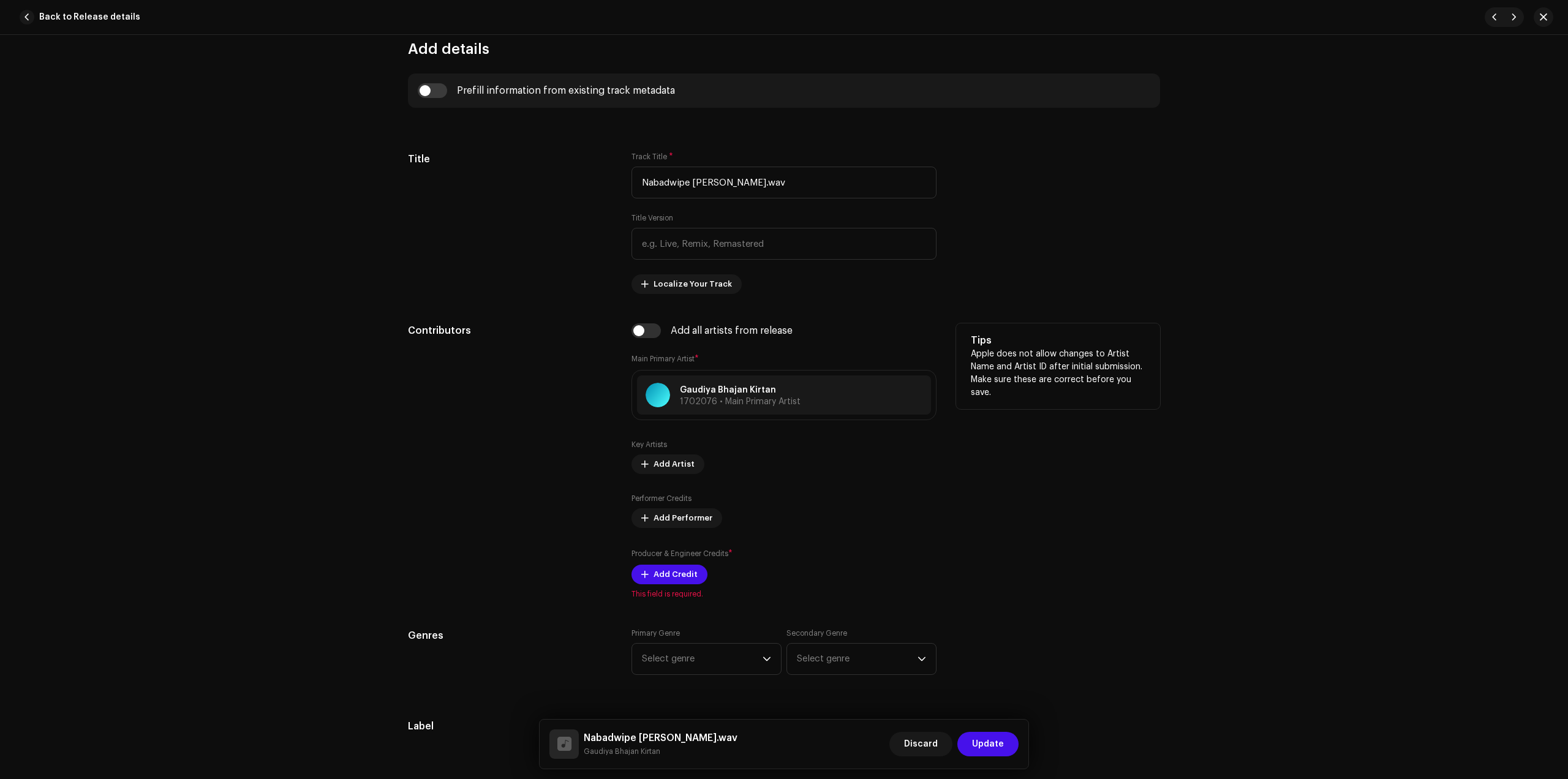
click at [659, 562] on div "Producer & Engineer Credits * Add Credit" at bounding box center [784, 566] width 305 height 37
click at [660, 567] on span "Add Credit" at bounding box center [676, 574] width 44 height 24
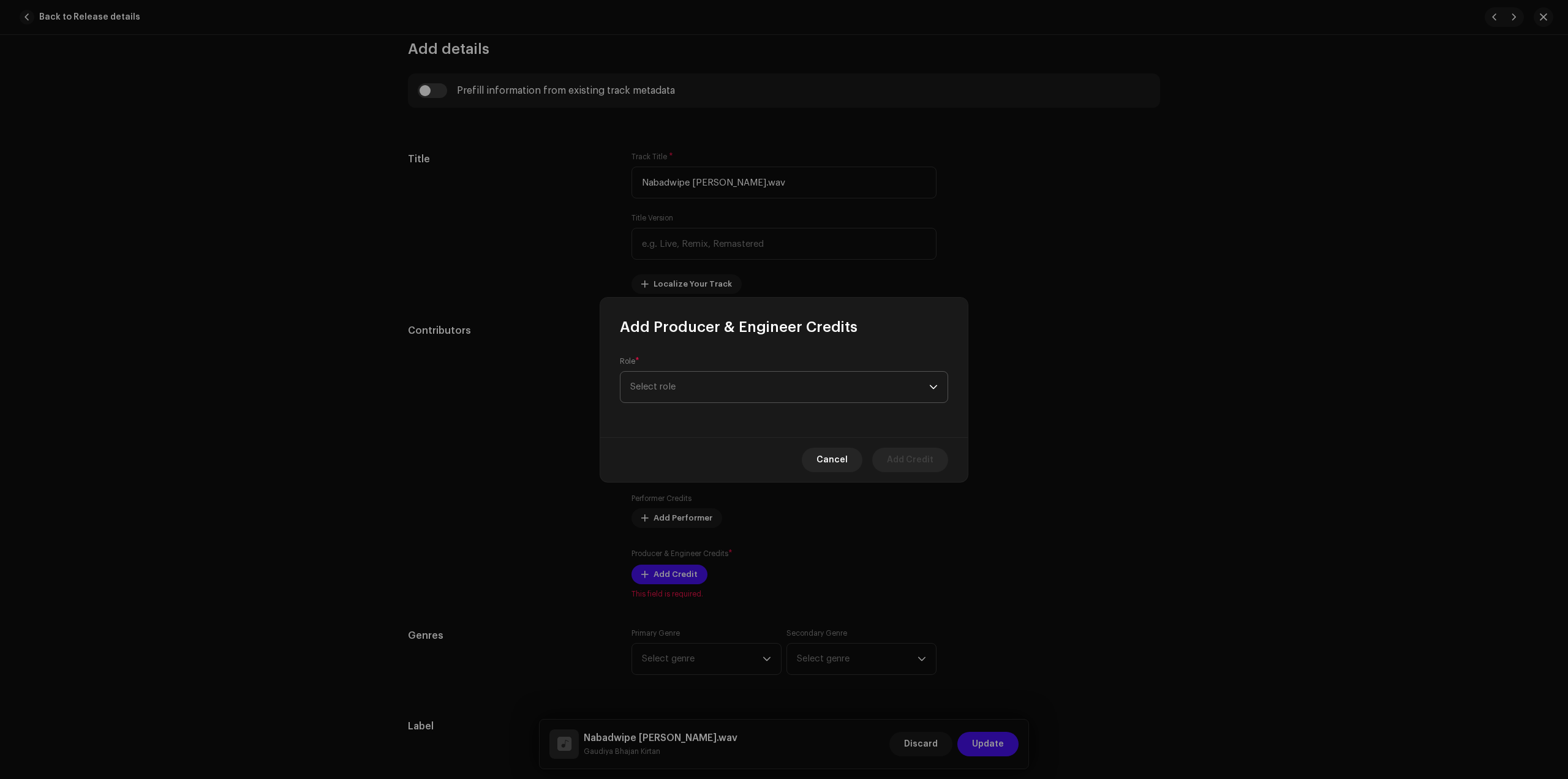
click at [765, 384] on span "Select role" at bounding box center [779, 387] width 299 height 31
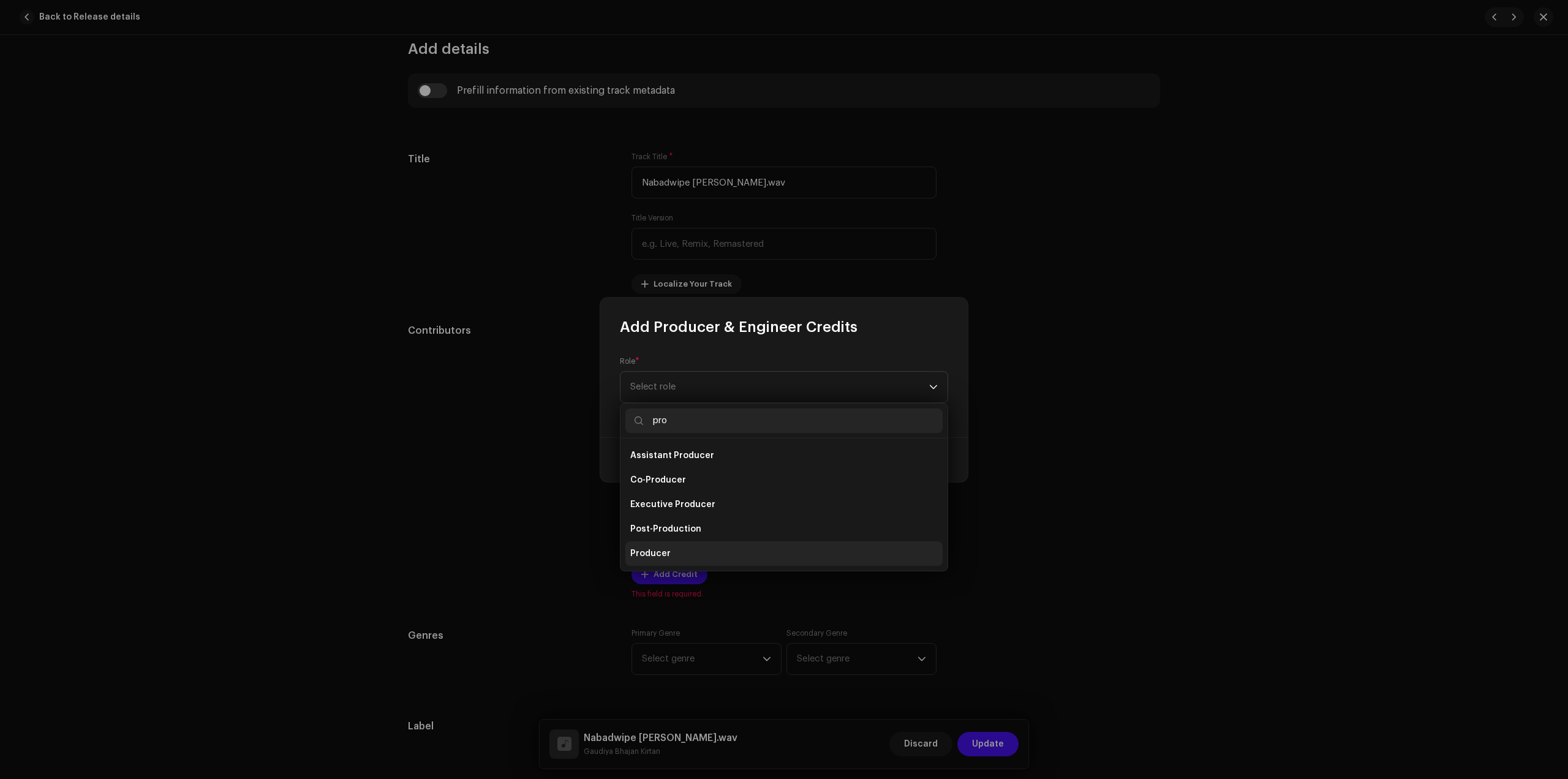
type input "pro"
click at [674, 545] on li "Producer" at bounding box center [784, 553] width 317 height 24
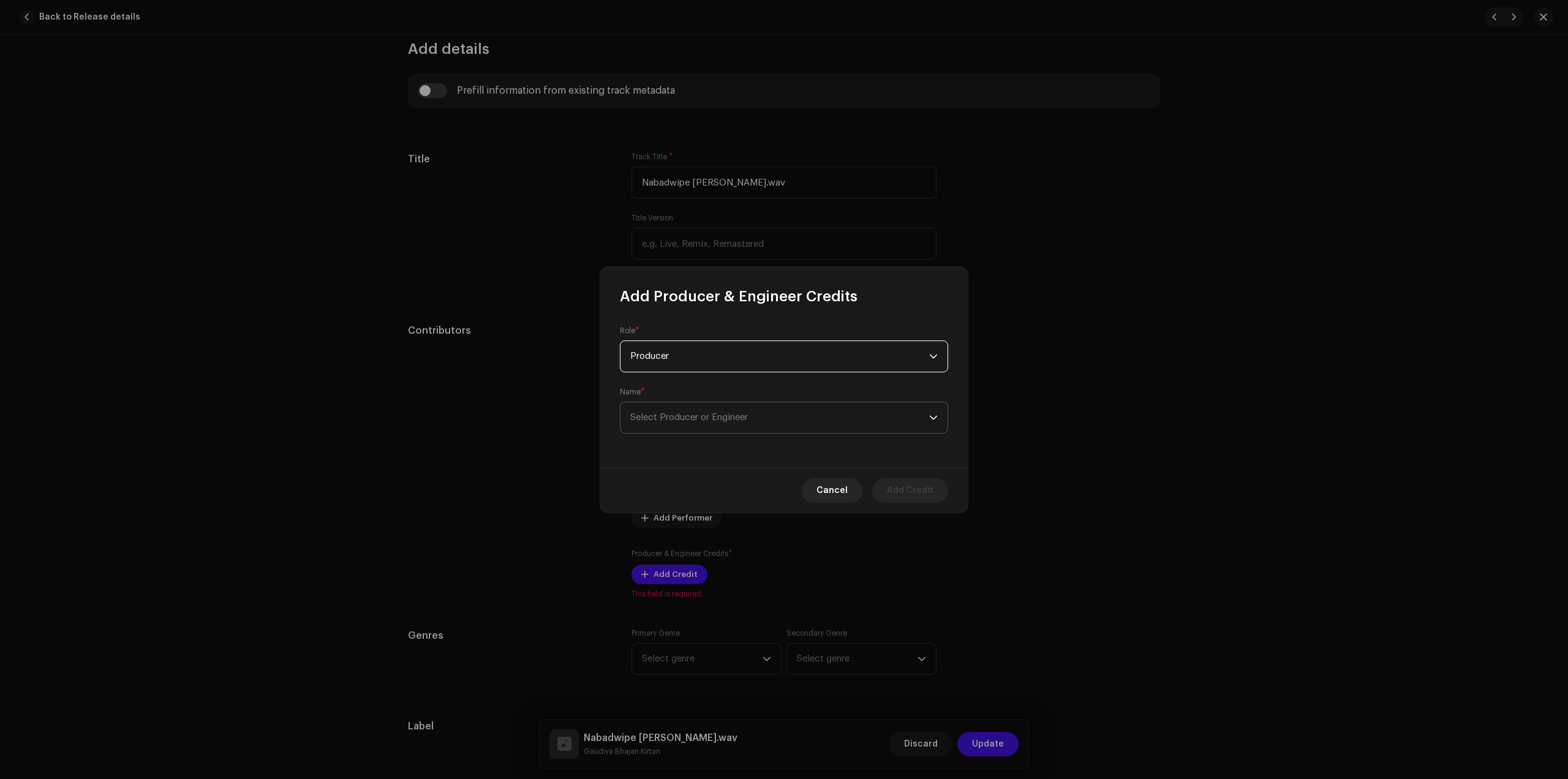
click at [821, 411] on span "Select Producer or Engineer" at bounding box center [779, 418] width 299 height 31
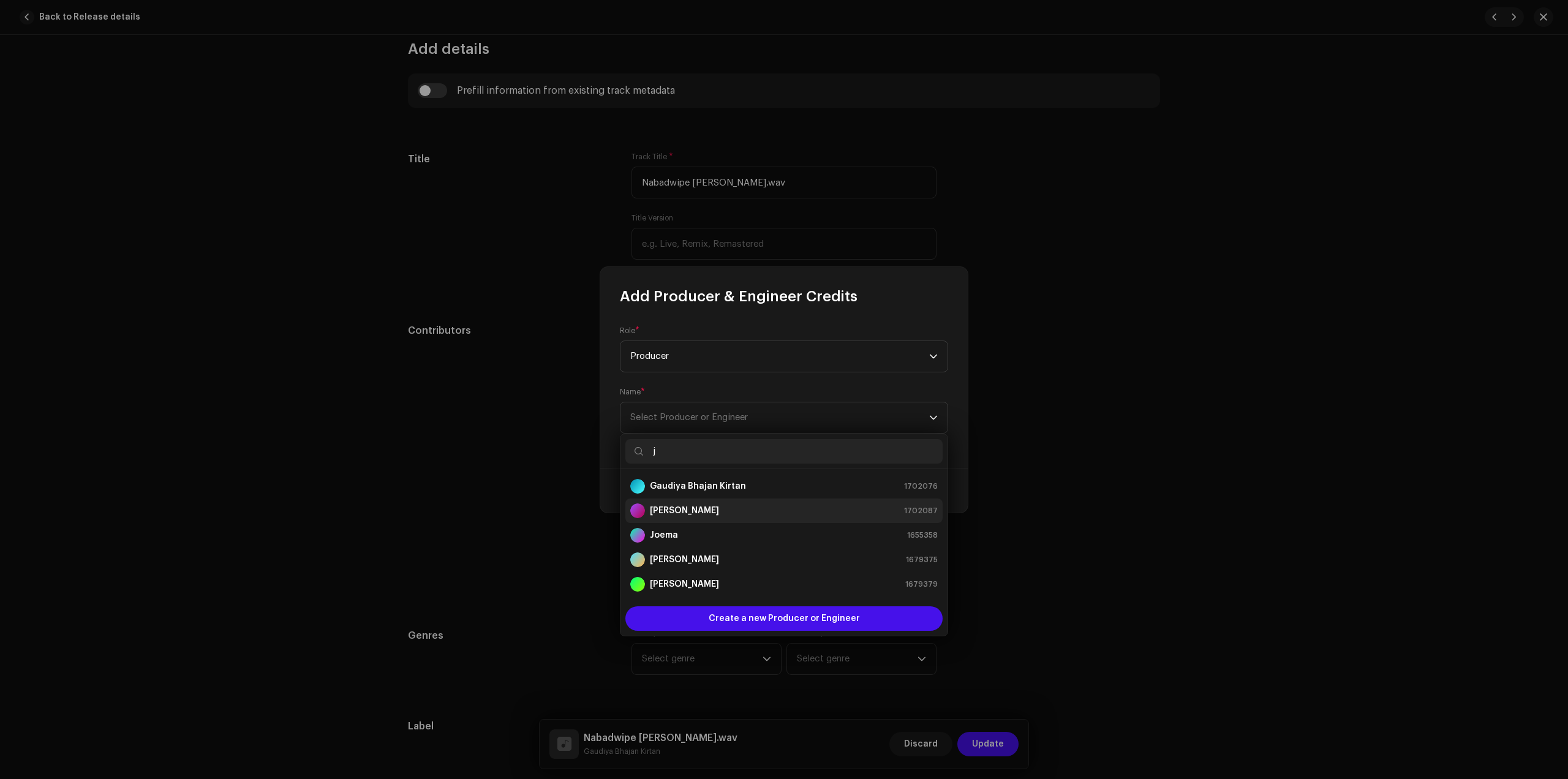
type input "j"
click at [702, 507] on div "[PERSON_NAME] 1702087" at bounding box center [784, 511] width 308 height 15
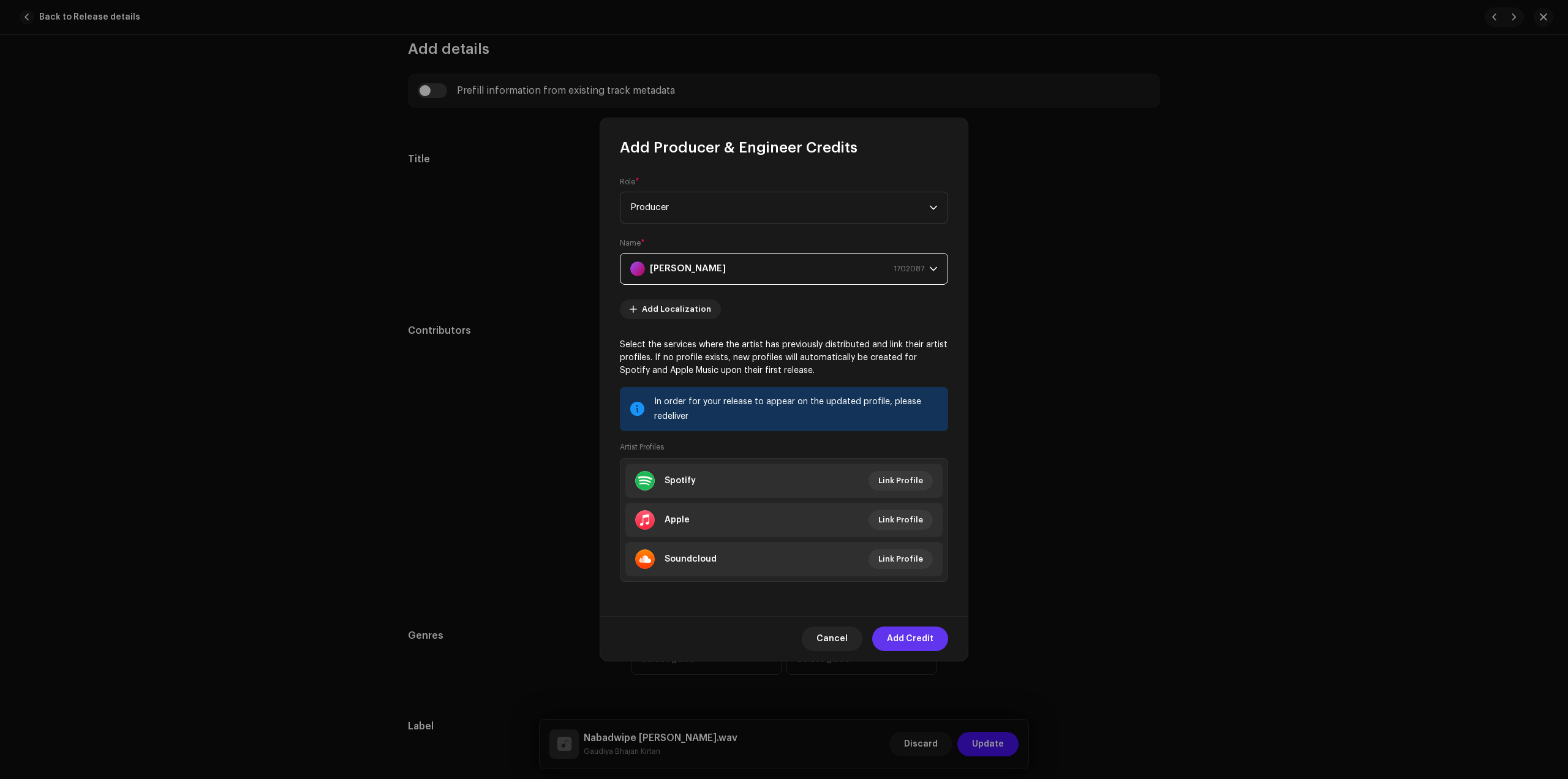
click at [910, 639] on span "Add Credit" at bounding box center [910, 639] width 47 height 24
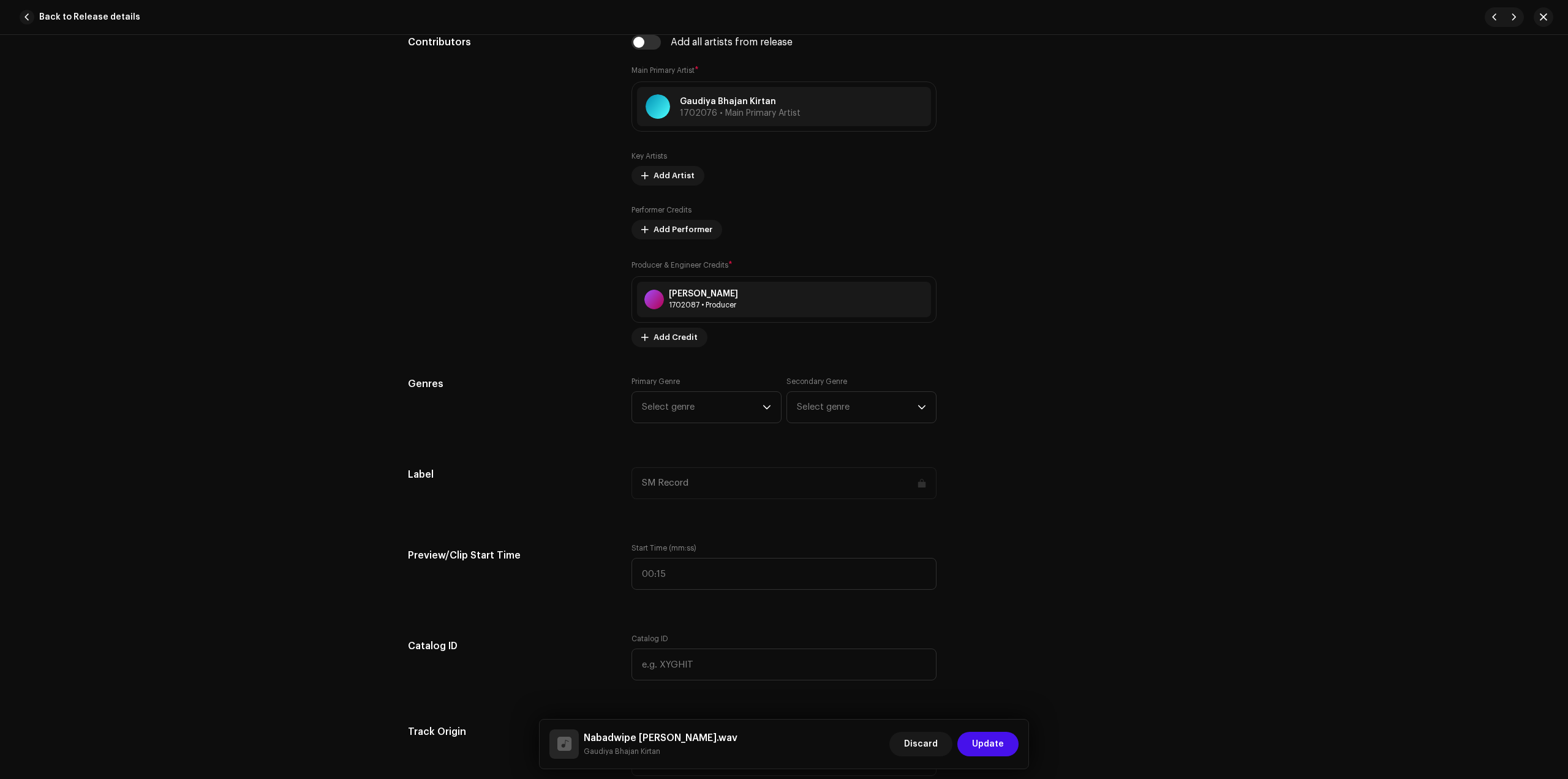
scroll to position [766, 0]
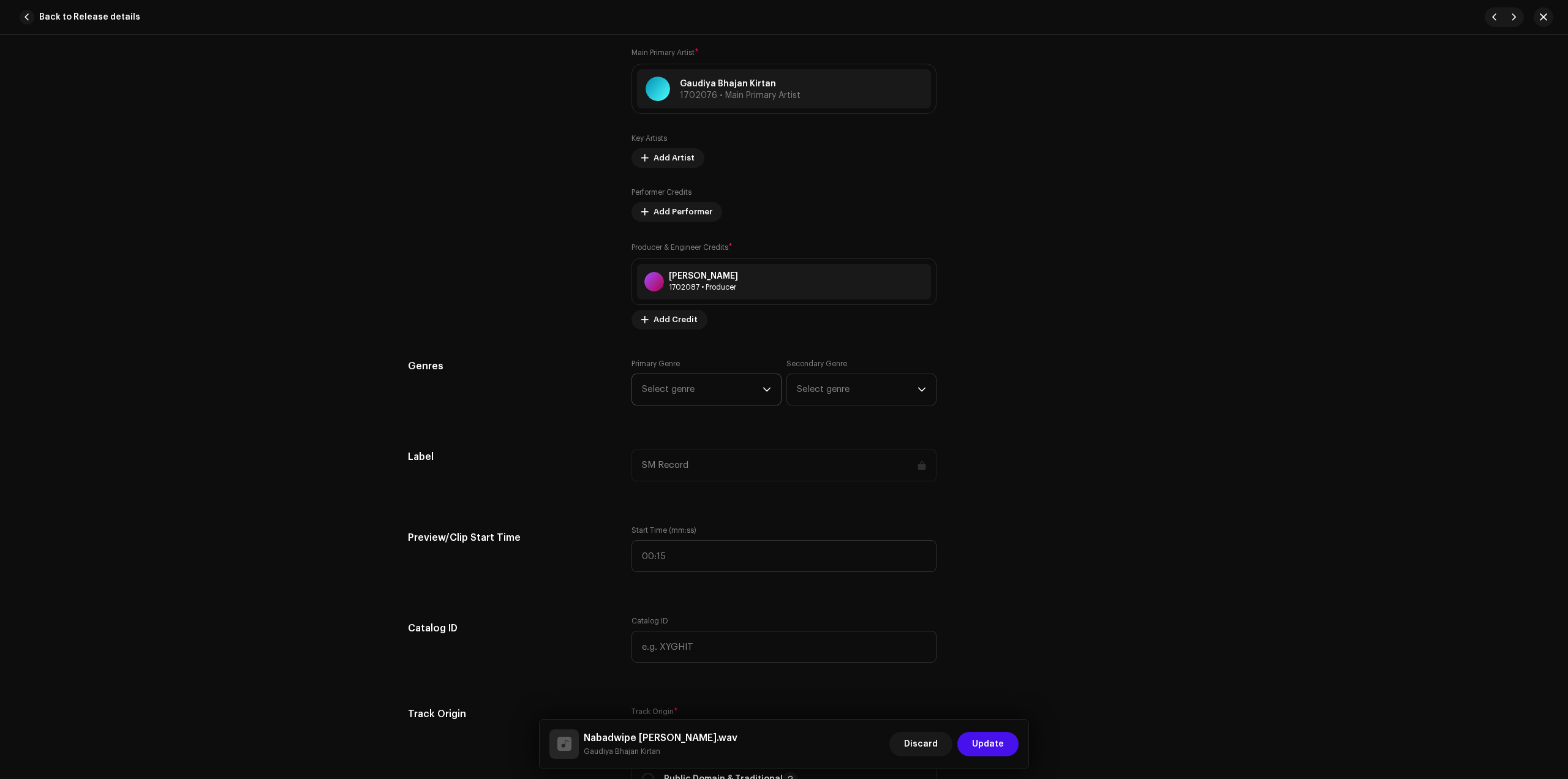
click at [700, 389] on span "Select genre" at bounding box center [702, 389] width 121 height 31
type input "dev"
click at [704, 485] on span "Devotional & Spiritual" at bounding box center [688, 483] width 94 height 13
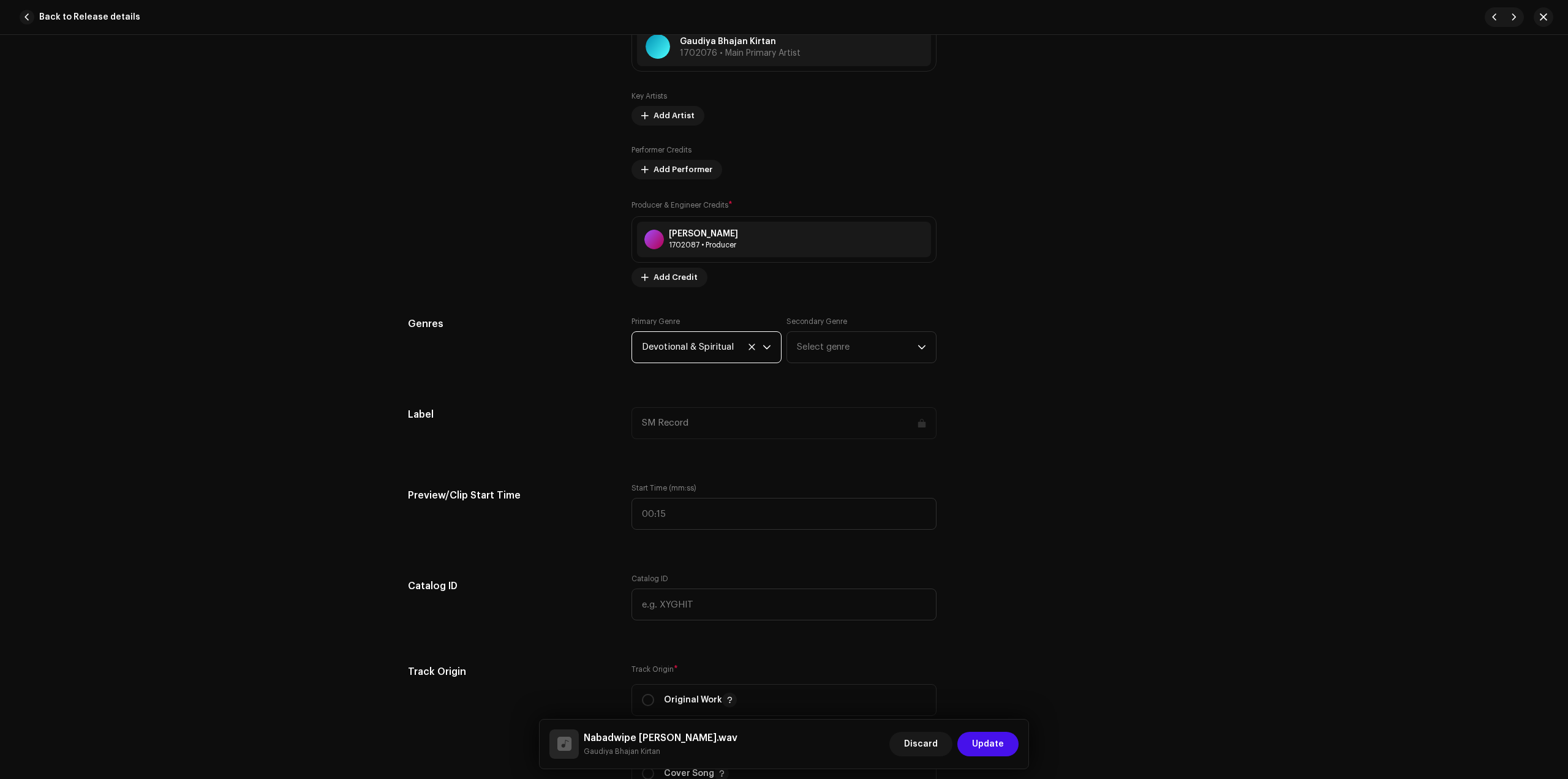
scroll to position [995, 0]
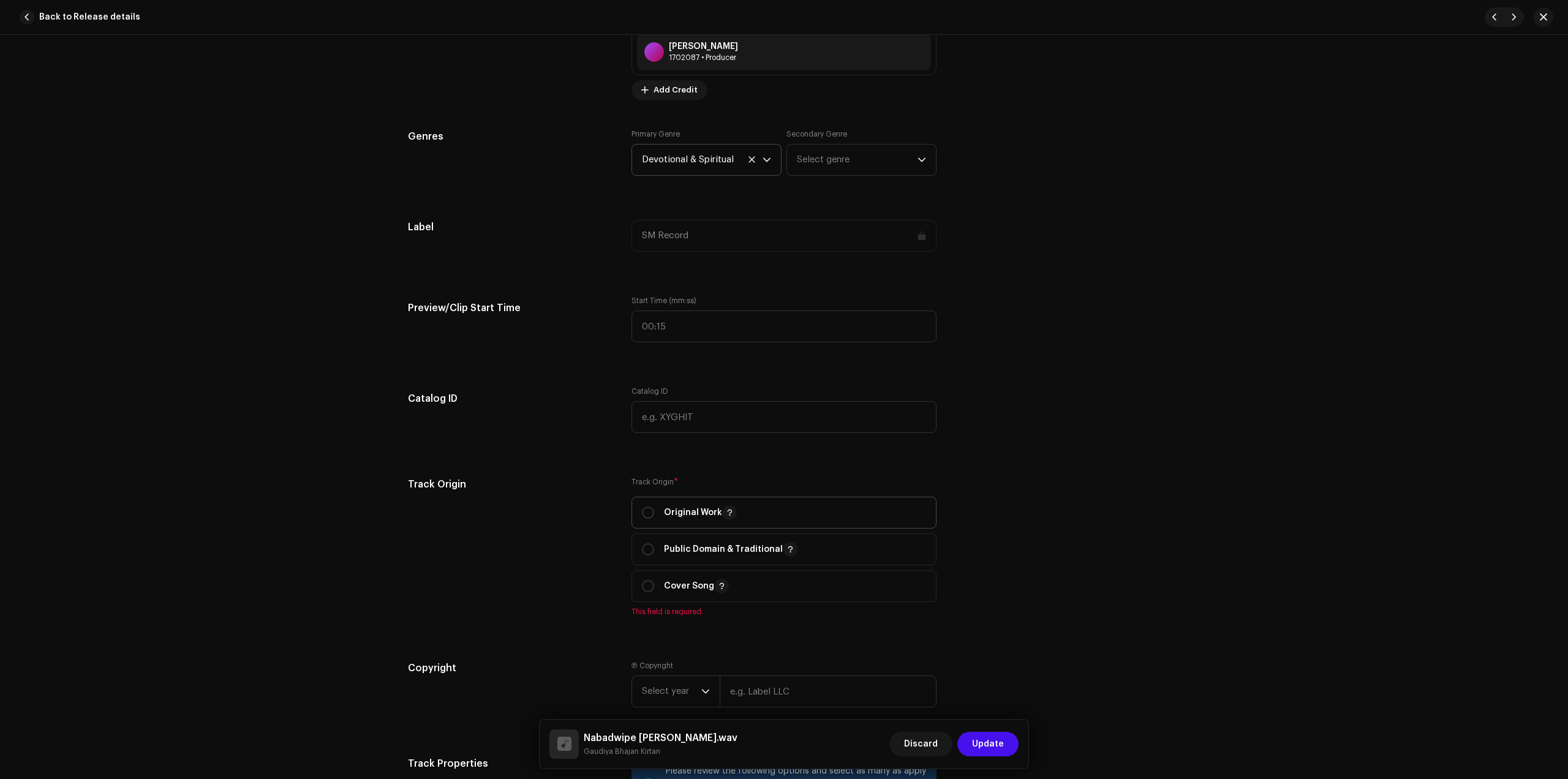
click at [680, 519] on p "Original Work" at bounding box center [700, 512] width 73 height 15
radio input "true"
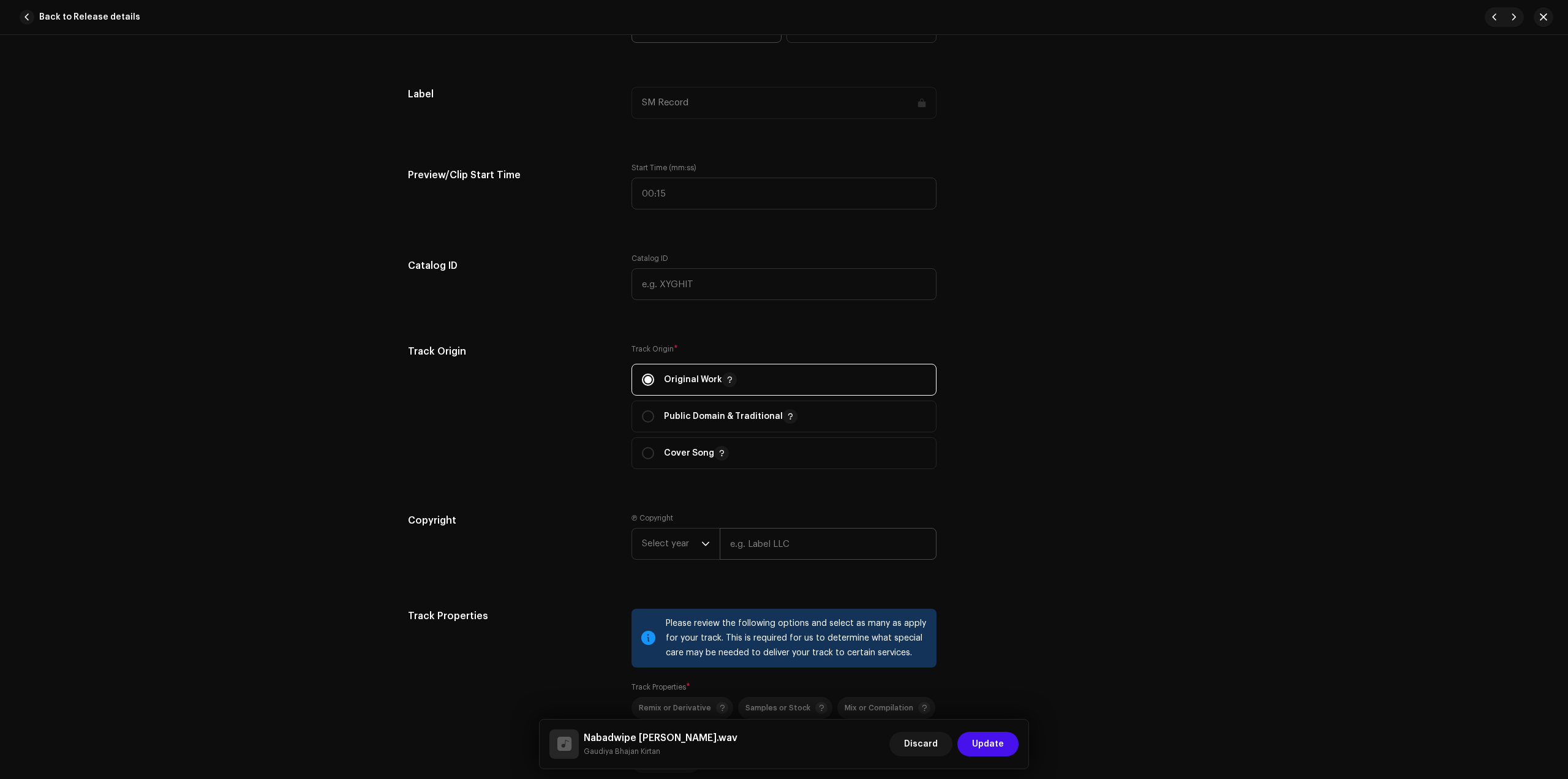
scroll to position [1148, 0]
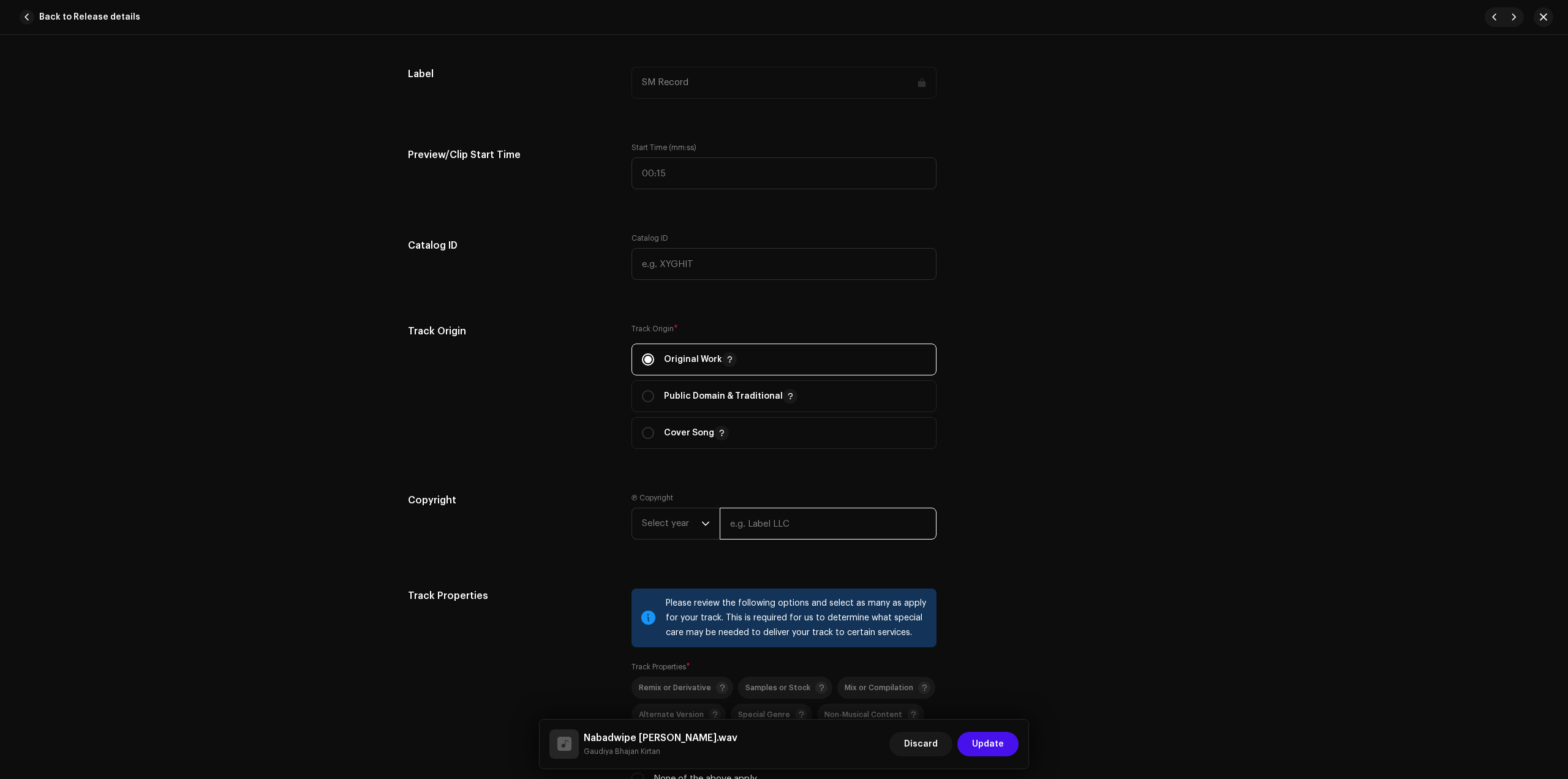
click at [756, 521] on input "text" at bounding box center [828, 523] width 217 height 32
type input "Gaudiya Bhajan Kirtan"
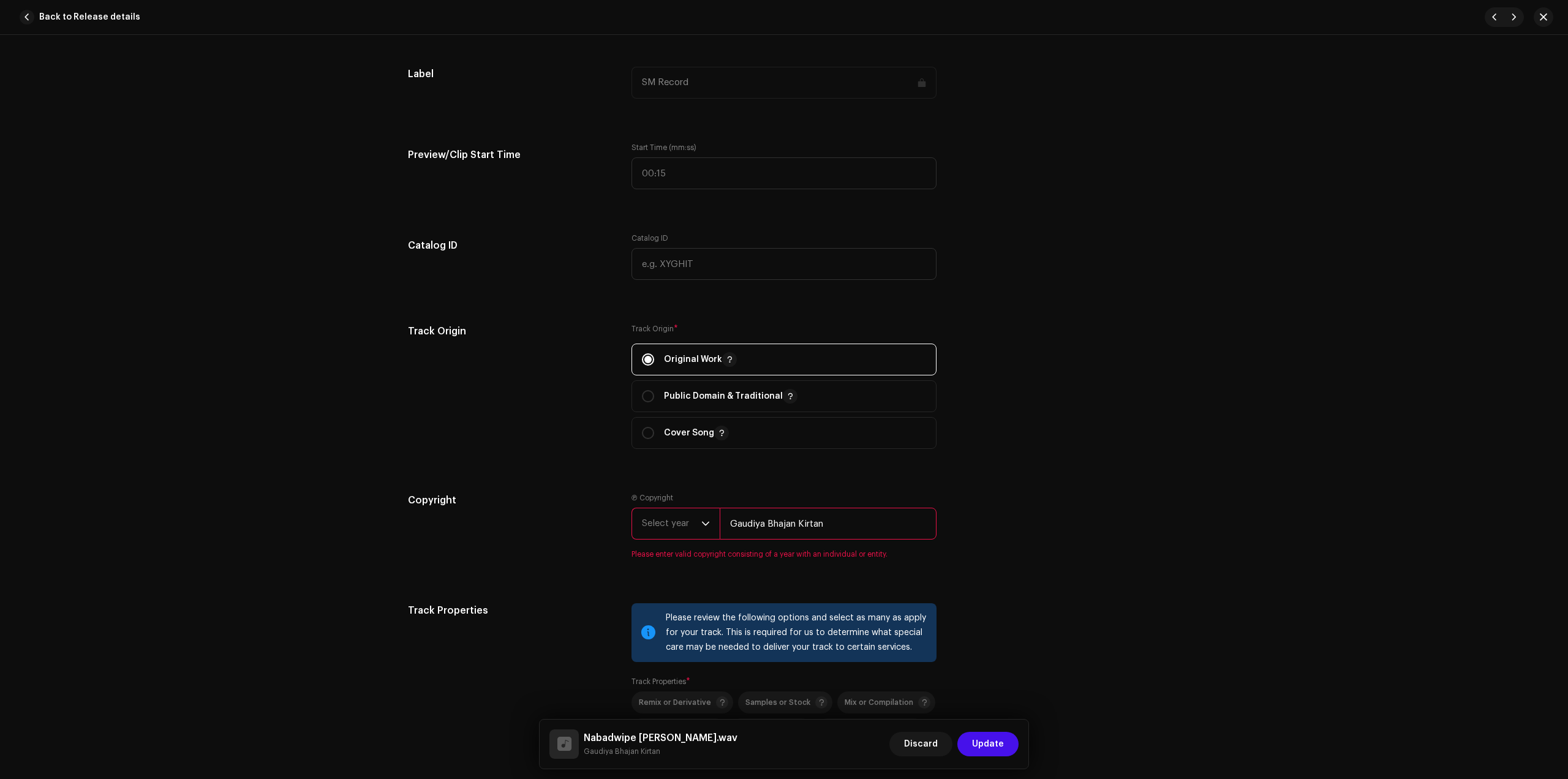
click at [685, 529] on span "Select year" at bounding box center [671, 523] width 59 height 31
click at [651, 608] on li "2025" at bounding box center [681, 617] width 87 height 24
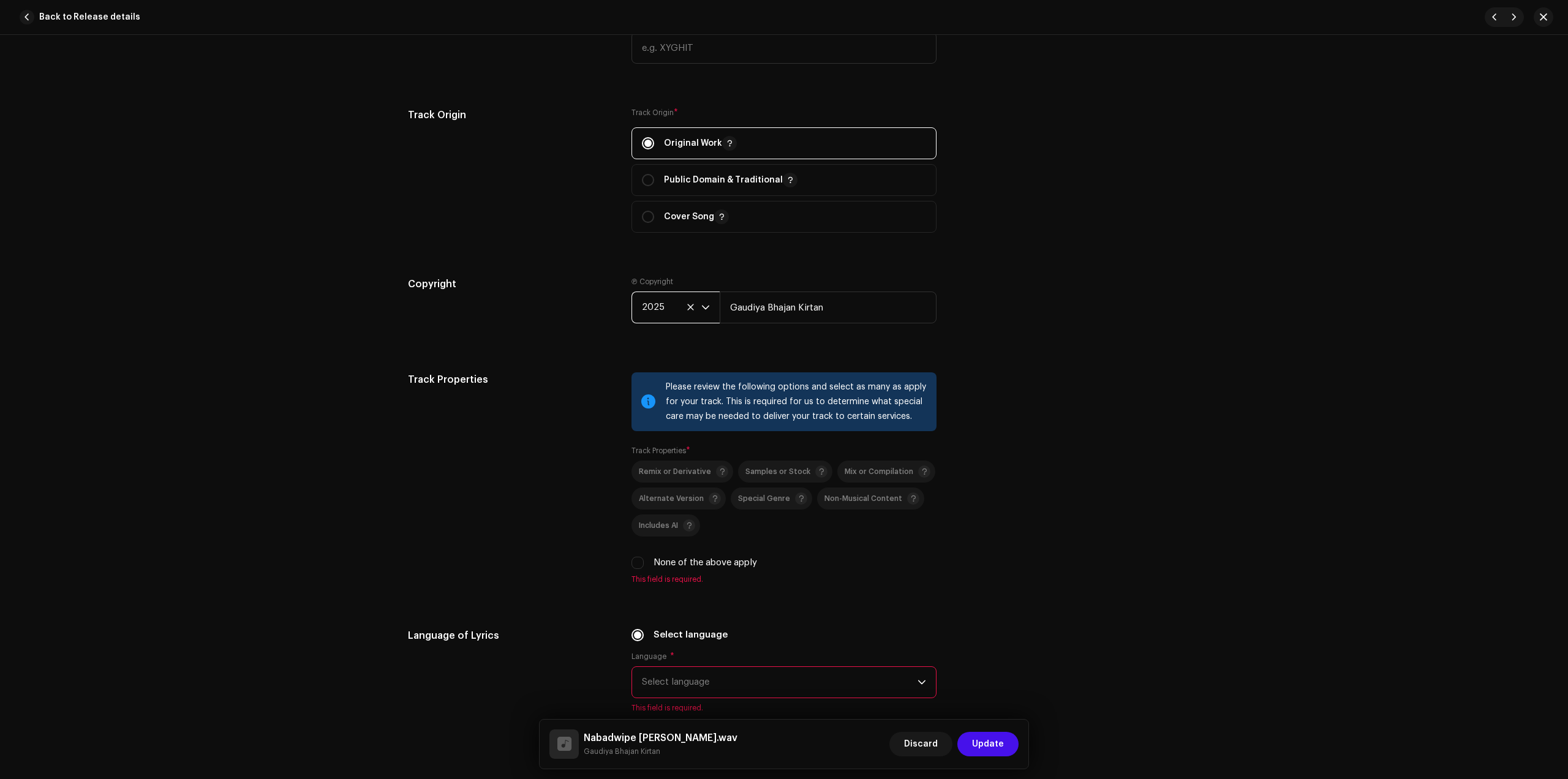
scroll to position [1378, 0]
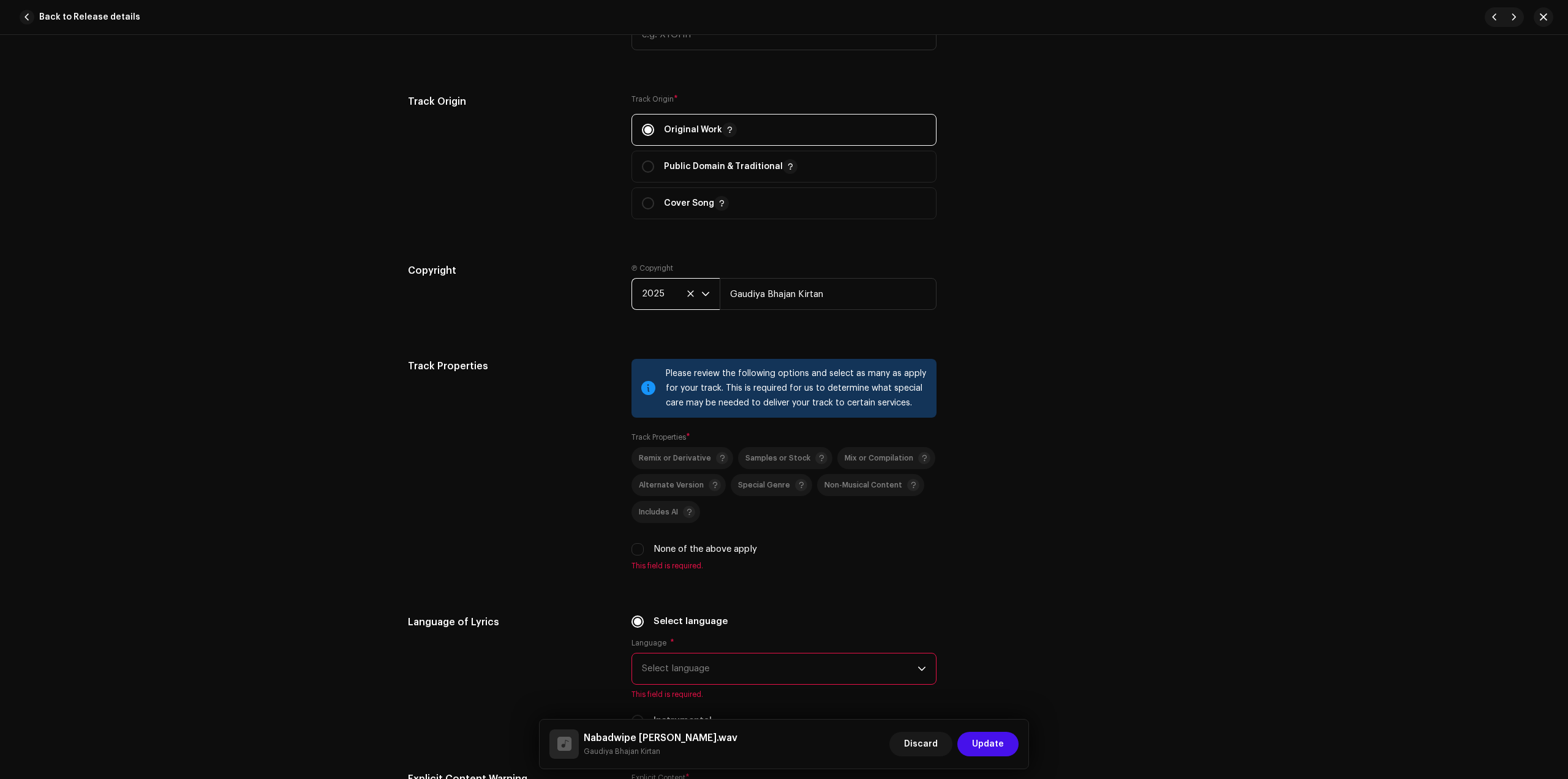
drag, startPoint x: 662, startPoint y: 549, endPoint x: 765, endPoint y: 539, distance: 103.5
click at [662, 550] on label "None of the above apply" at bounding box center [705, 549] width 103 height 13
click at [644, 550] on input "None of the above apply" at bounding box center [638, 549] width 13 height 13
checkbox input "true"
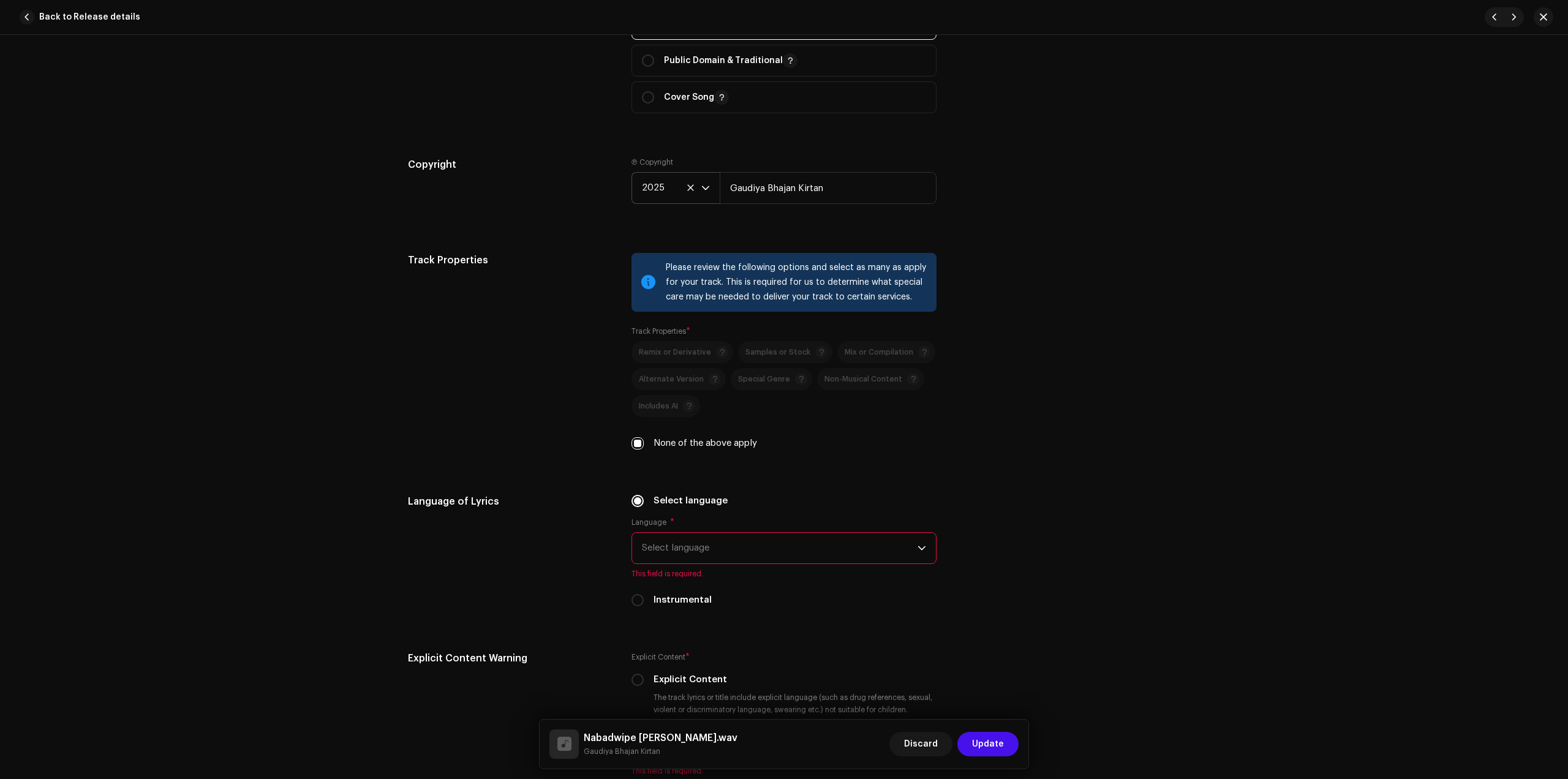
scroll to position [1684, 0]
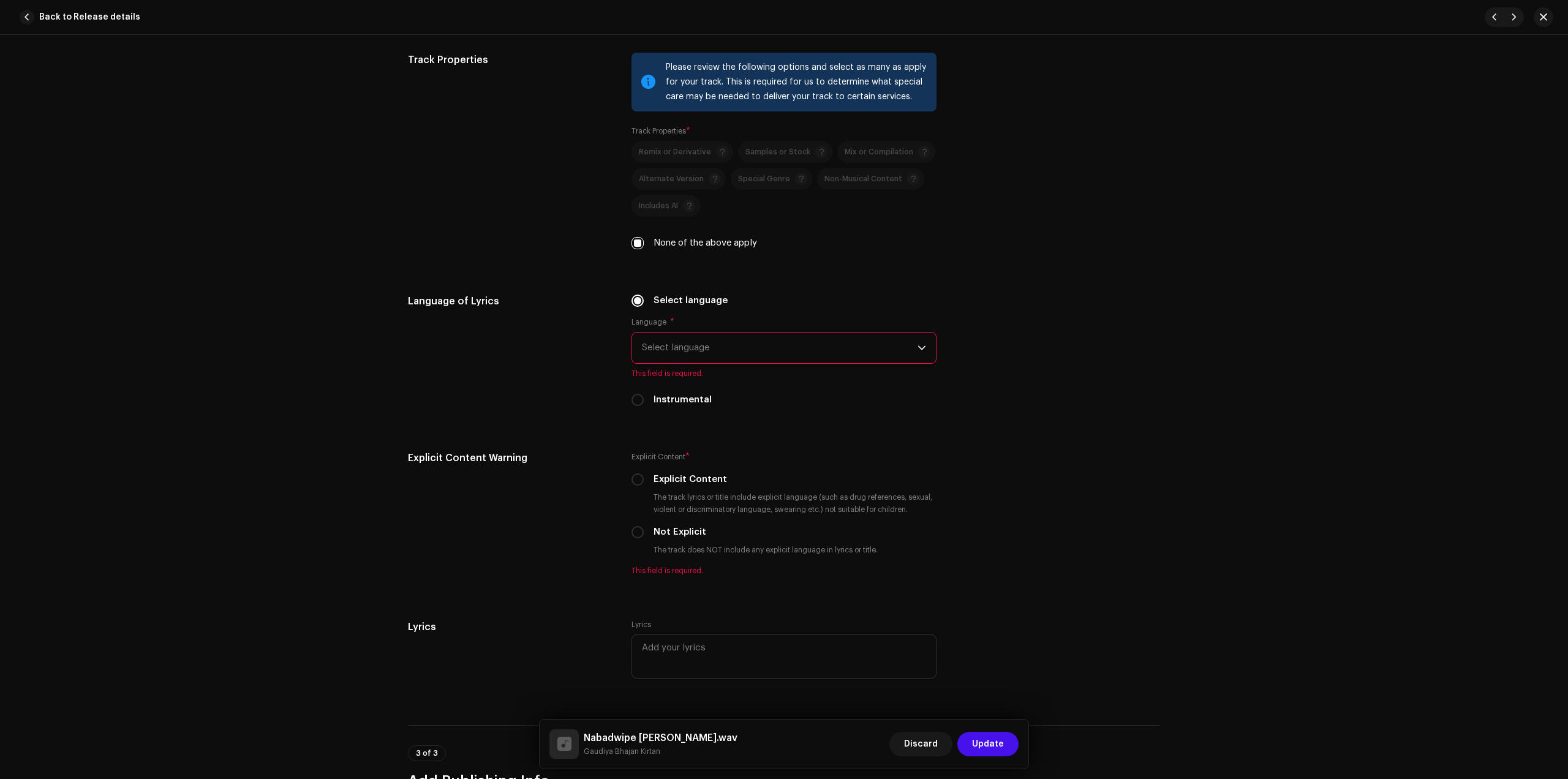
click at [864, 350] on span "Select language" at bounding box center [779, 347] width 276 height 31
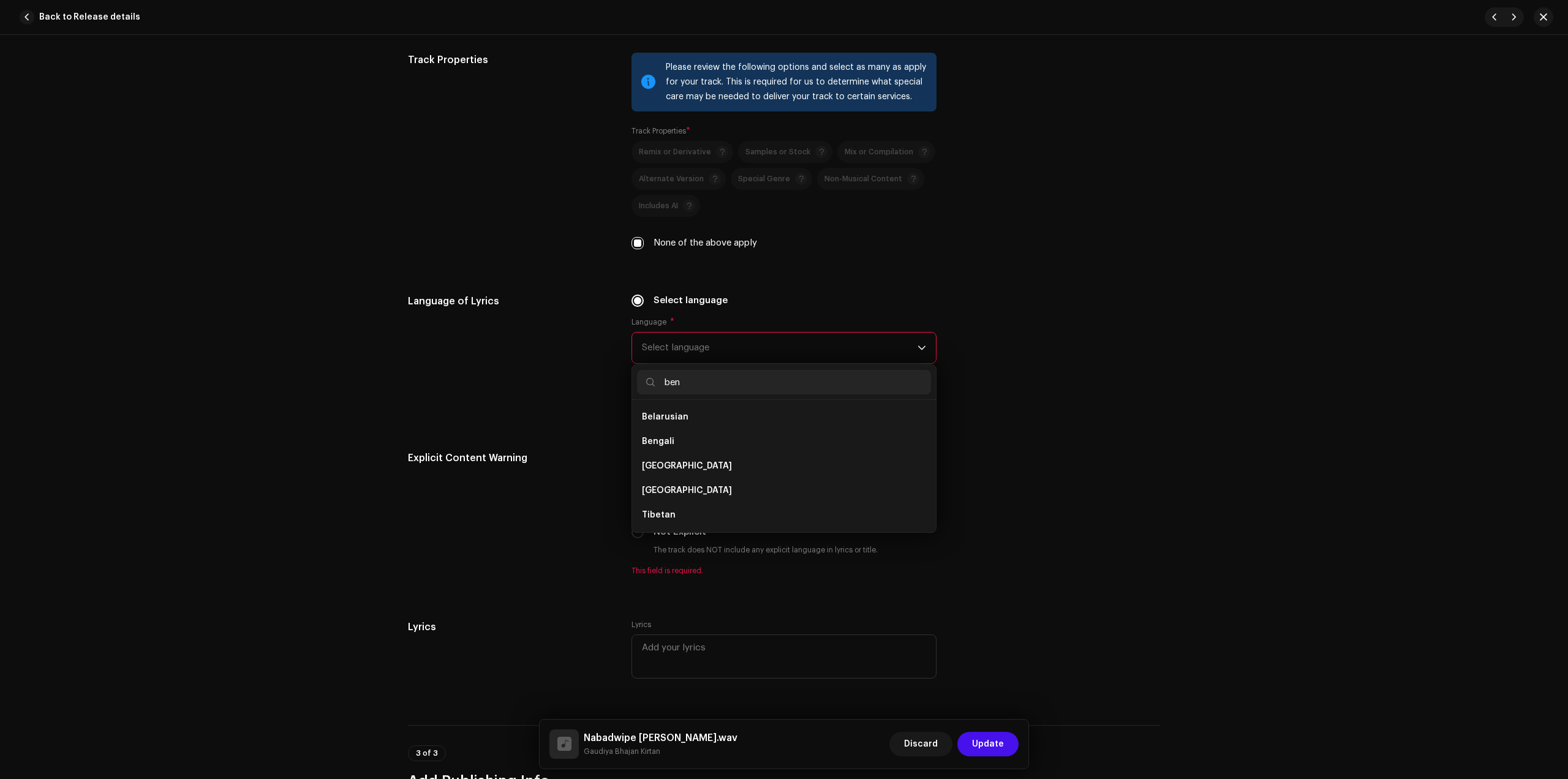
scroll to position [0, 0]
type input "ben"
click at [677, 417] on li "Bengali" at bounding box center [784, 417] width 294 height 24
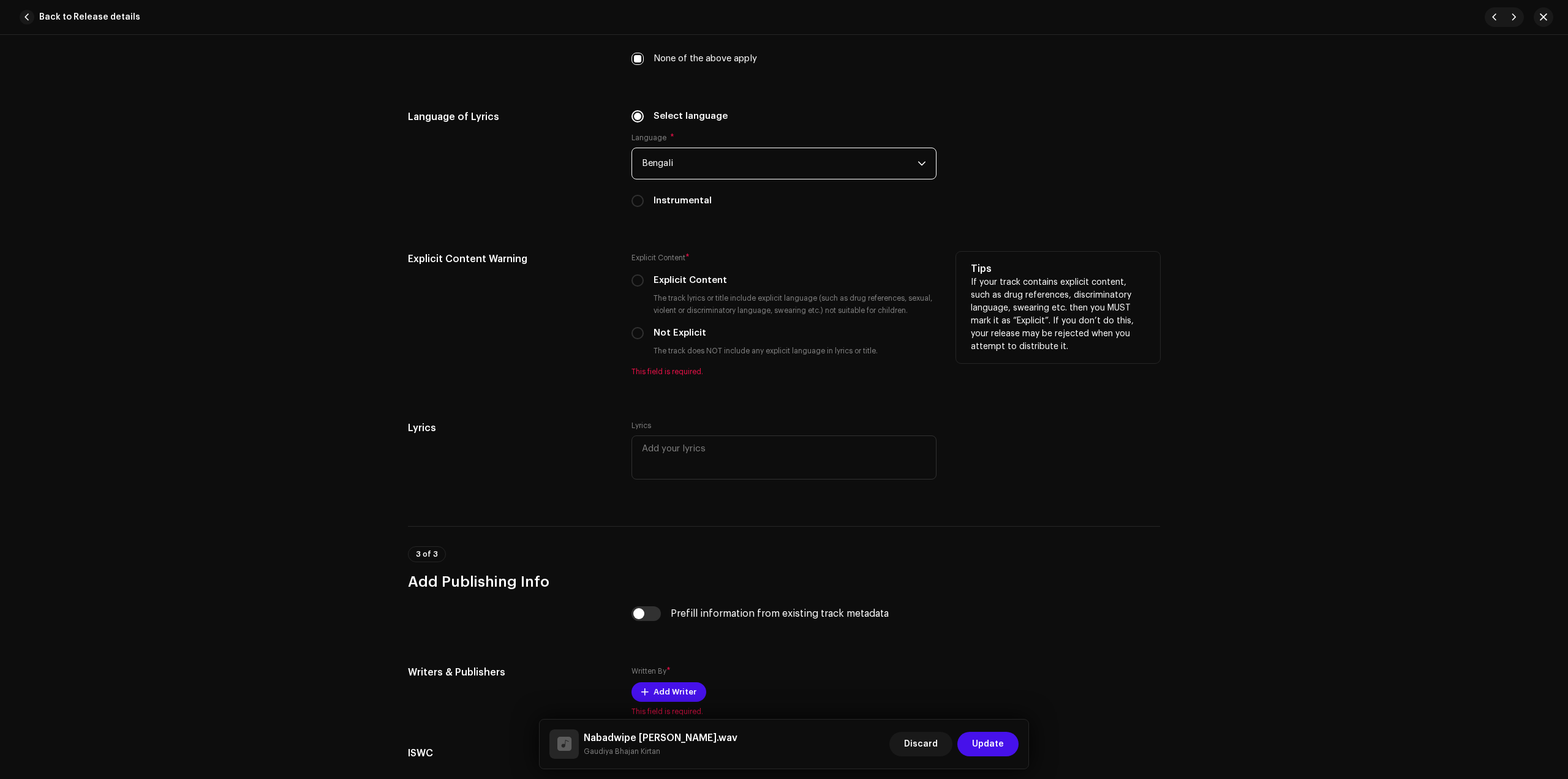
scroll to position [1914, 0]
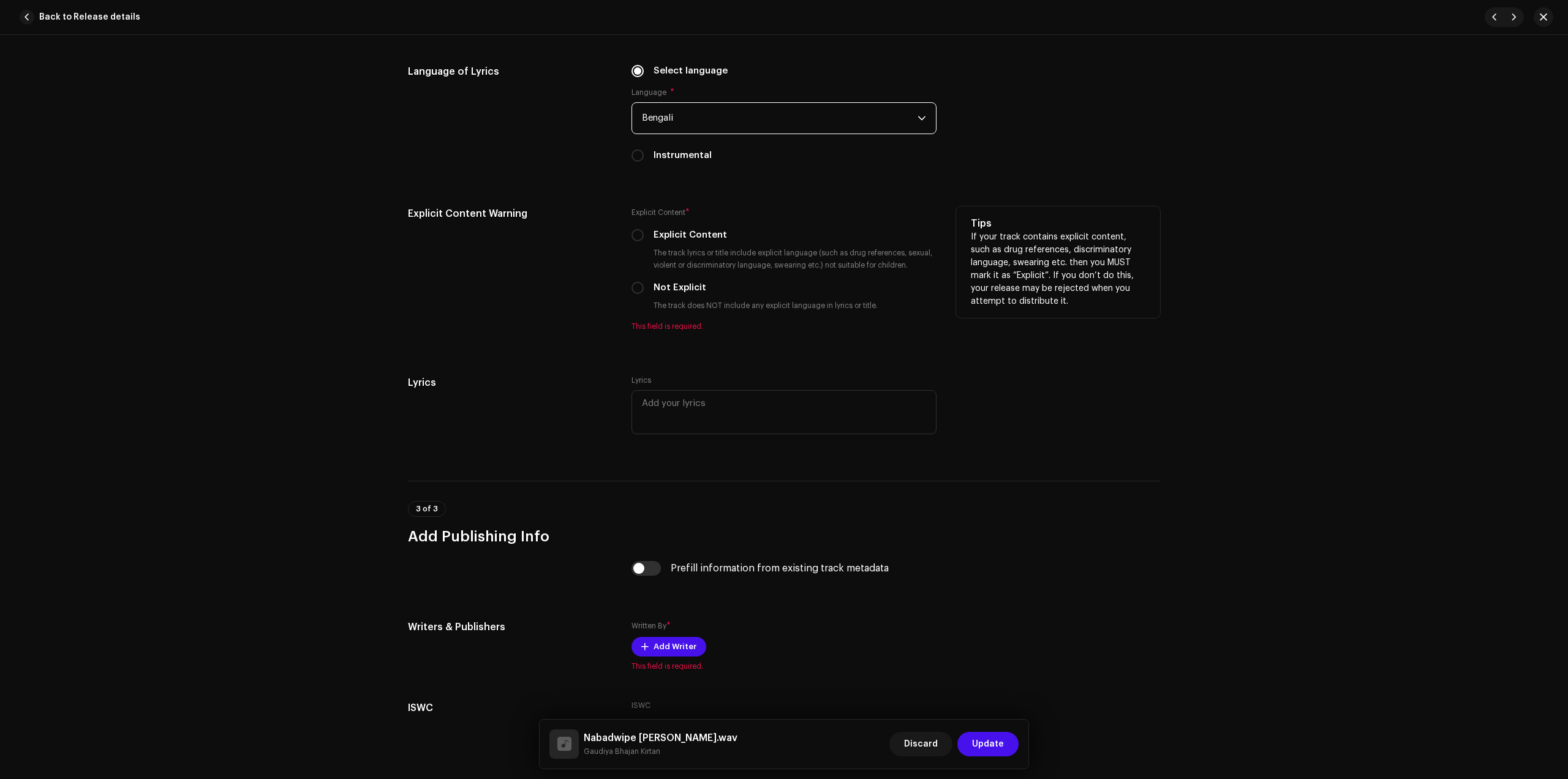
drag, startPoint x: 704, startPoint y: 286, endPoint x: 697, endPoint y: 286, distance: 7.0
click at [703, 286] on div "Not Explicit" at bounding box center [784, 287] width 305 height 13
click at [693, 286] on label "Not Explicit" at bounding box center [680, 287] width 53 height 13
click at [644, 286] on input "Not Explicit" at bounding box center [638, 288] width 13 height 13
radio input "true"
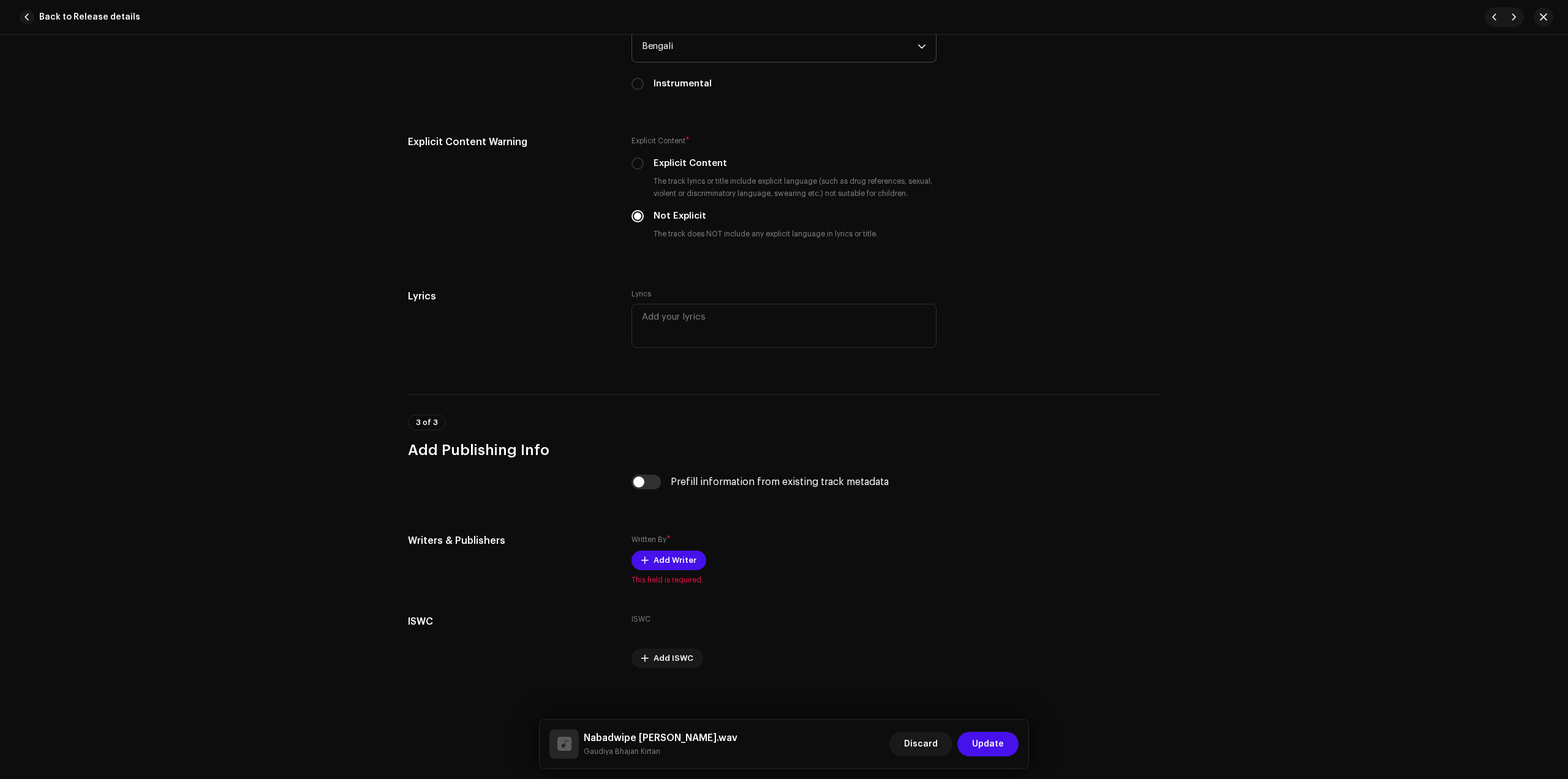
scroll to position [1992, 0]
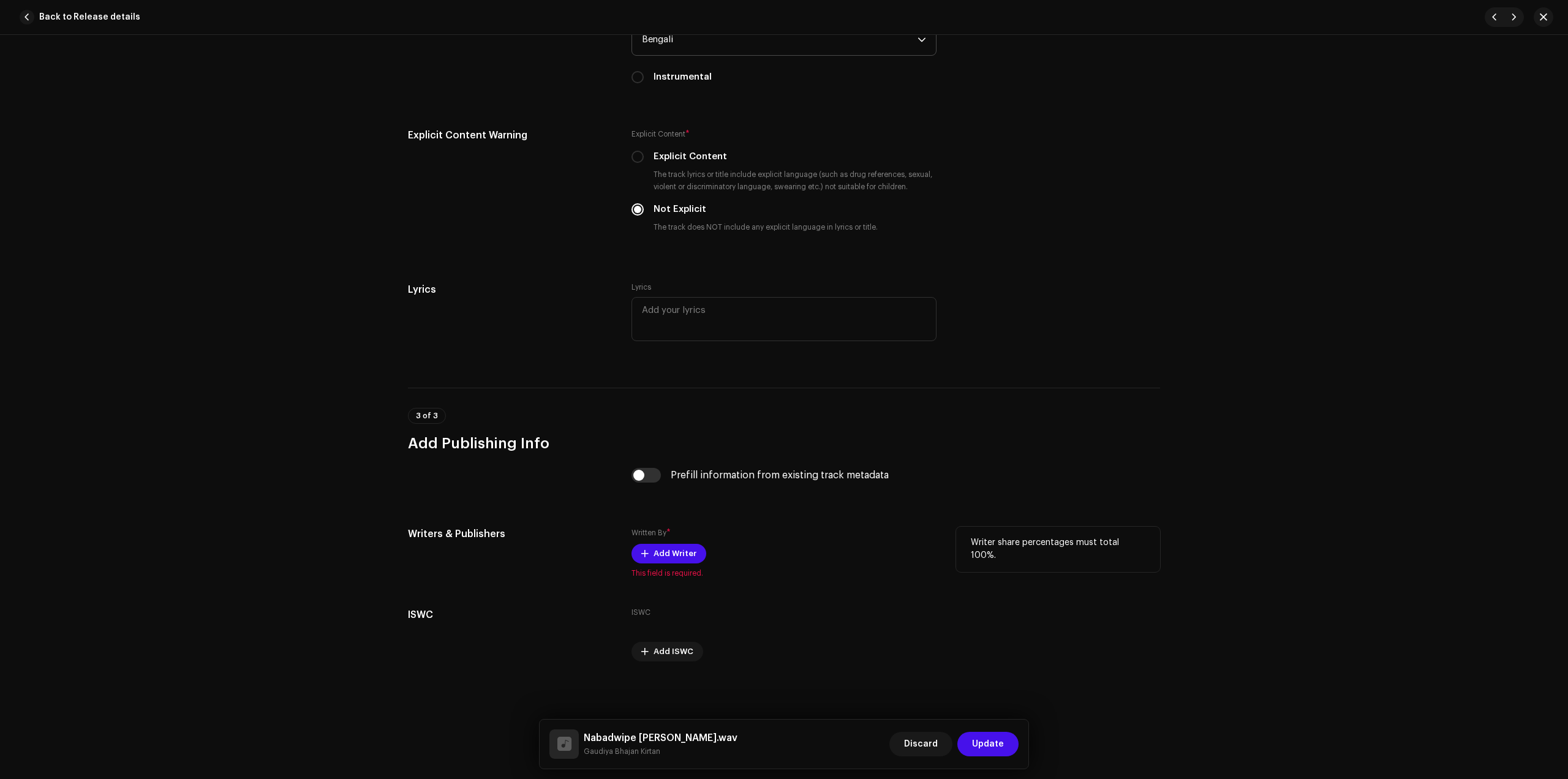
click at [652, 568] on span "This field is required." at bounding box center [784, 573] width 305 height 9
click at [654, 563] on span "Add Writer" at bounding box center [675, 553] width 43 height 24
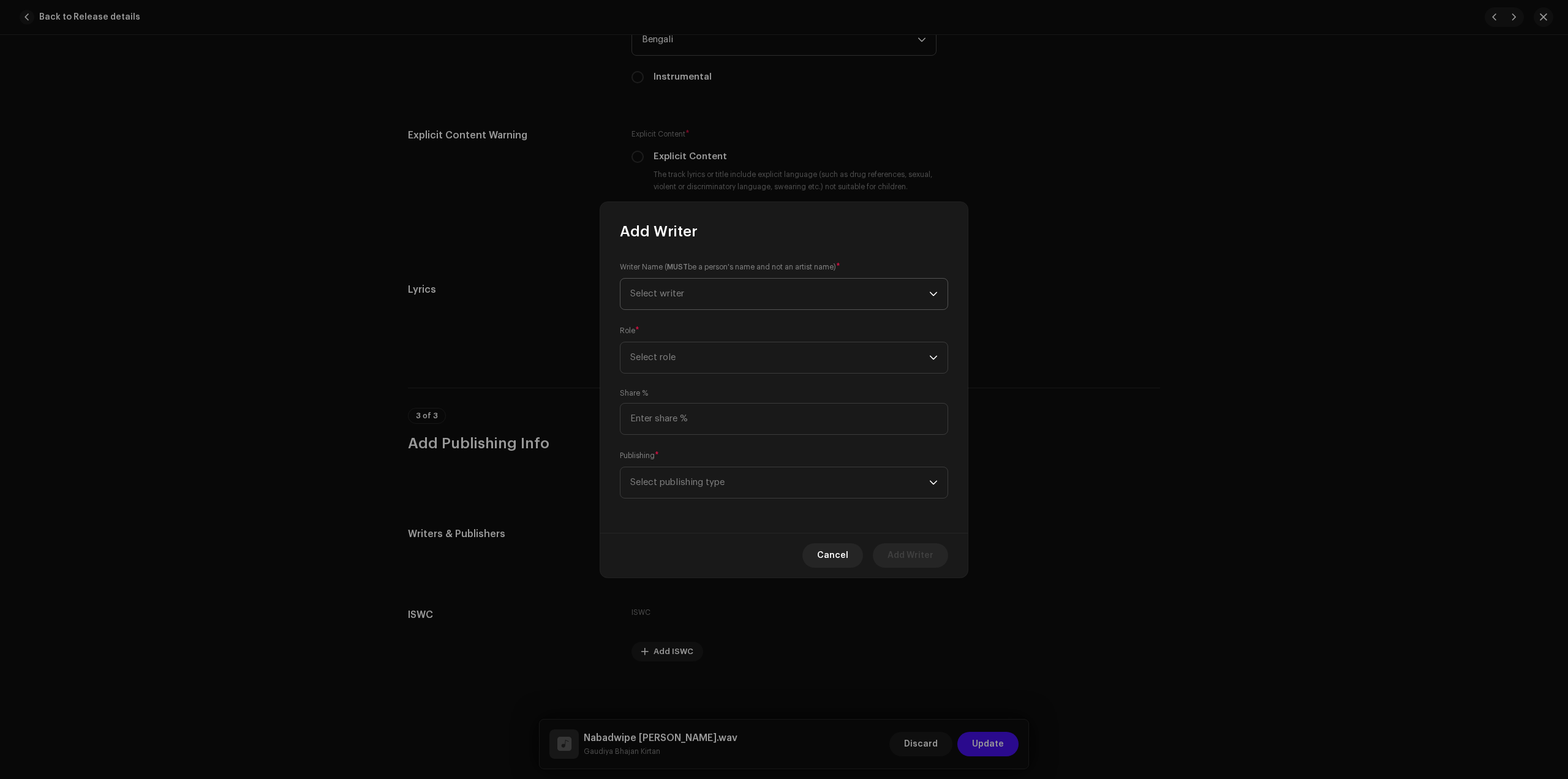
click at [673, 295] on span "Select writer" at bounding box center [657, 294] width 54 height 9
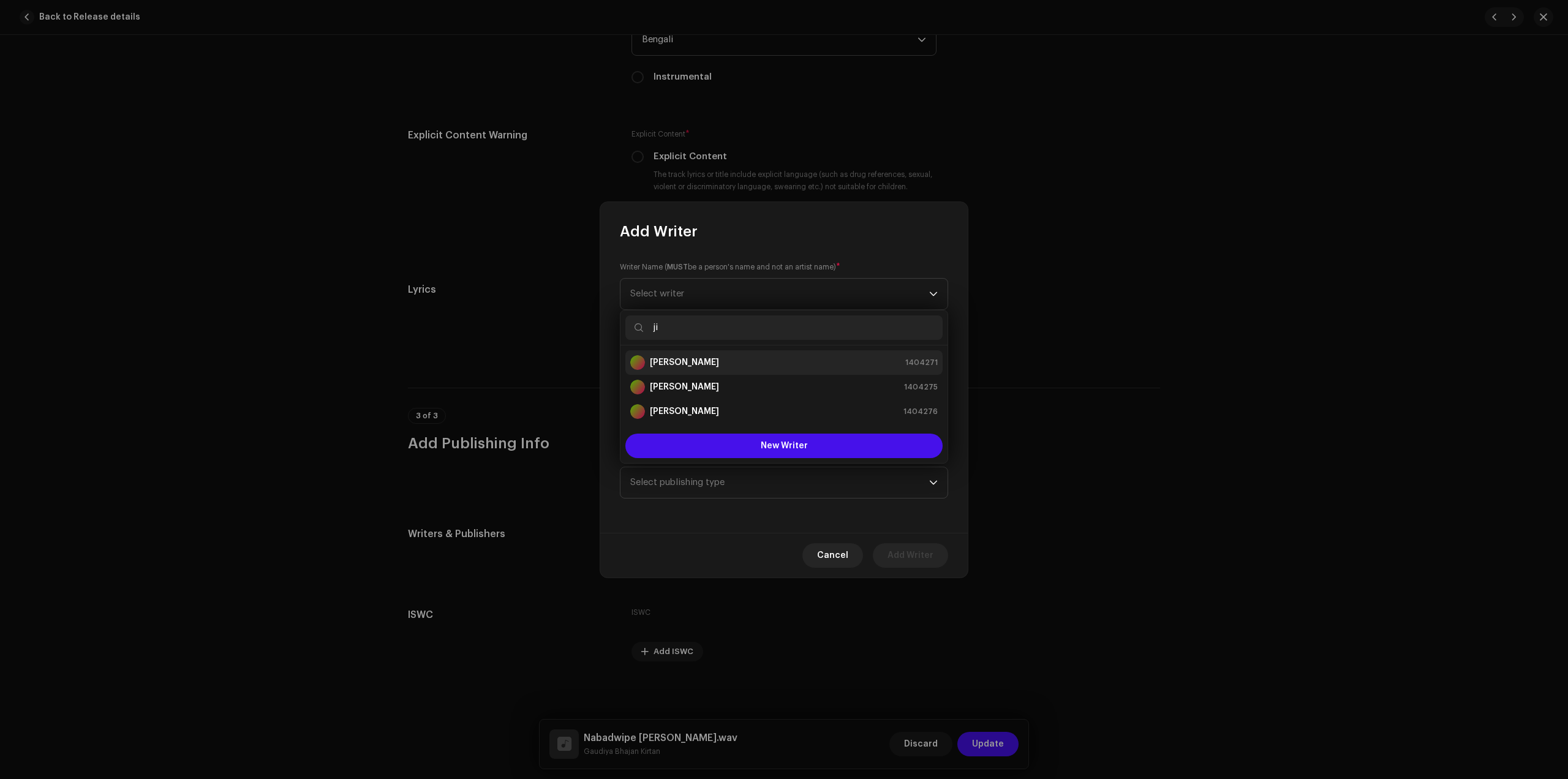
type input "ji"
click at [715, 370] on li "[PERSON_NAME] 1404271" at bounding box center [784, 362] width 317 height 24
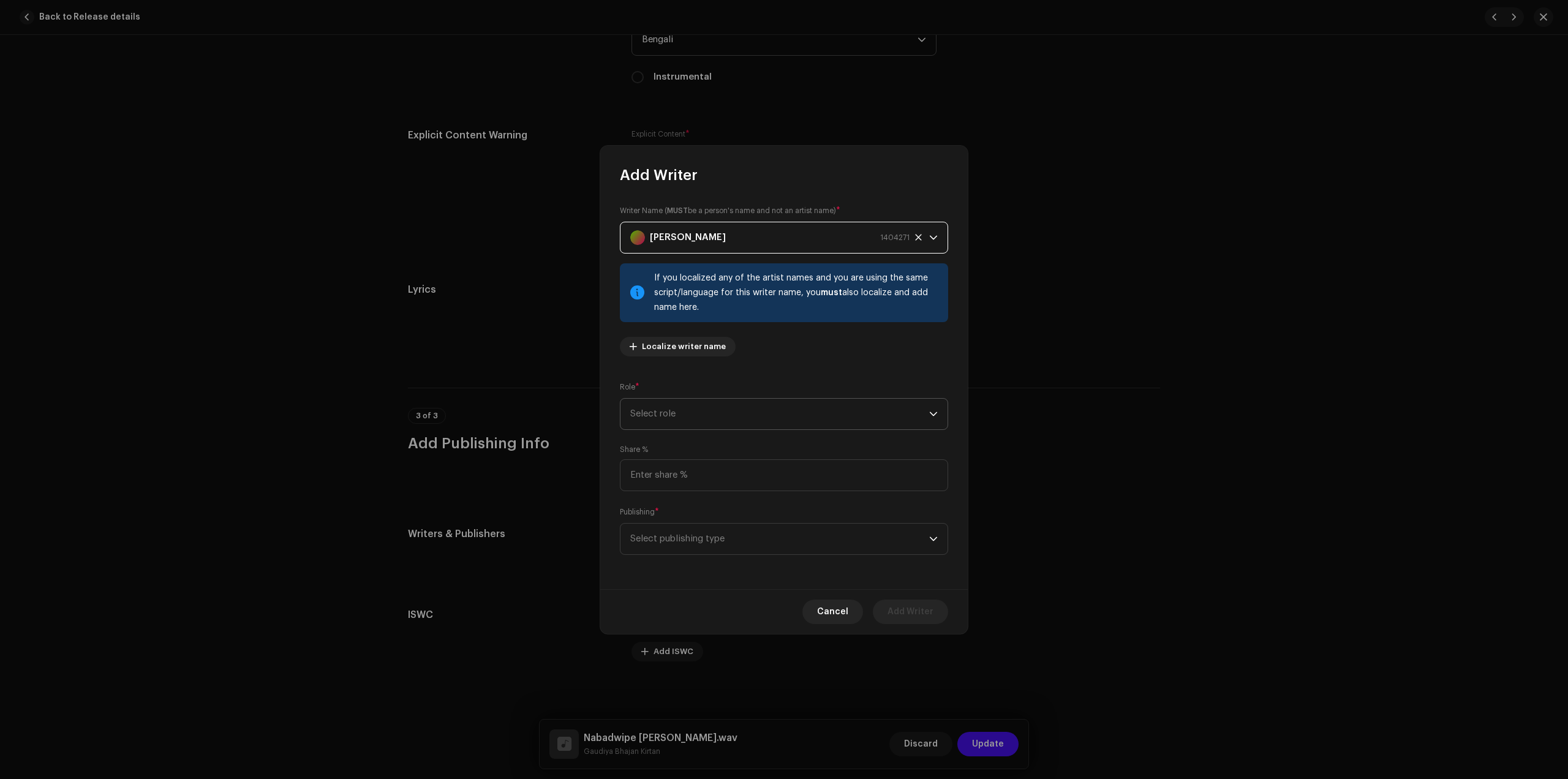
click at [760, 426] on span "Select role" at bounding box center [779, 414] width 299 height 31
click at [681, 517] on span "Composer & Lyricist" at bounding box center [673, 522] width 86 height 13
click at [693, 470] on input at bounding box center [784, 475] width 328 height 32
type input "100.00"
click at [738, 534] on span "Select publishing type" at bounding box center [779, 538] width 299 height 31
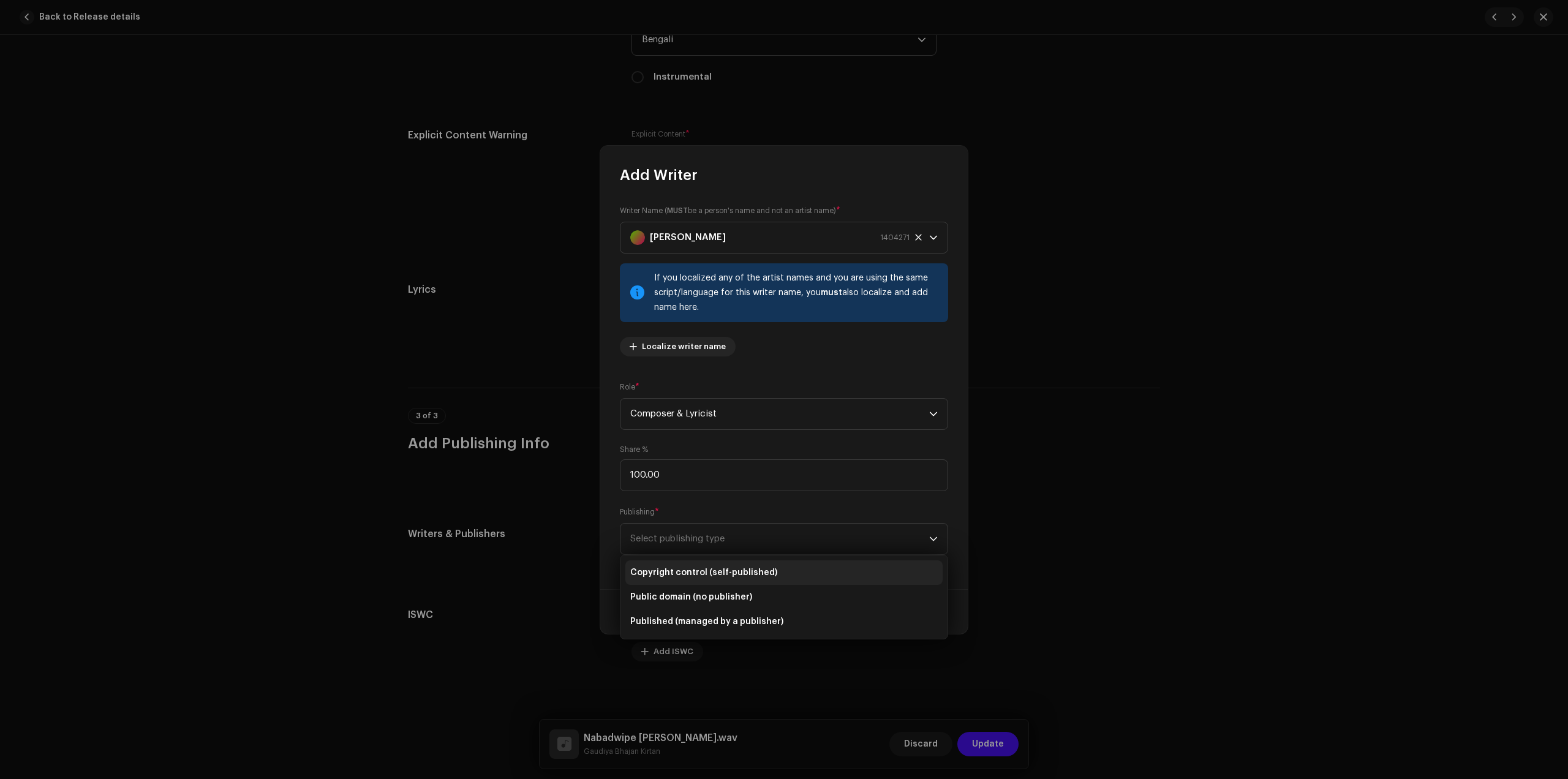
drag, startPoint x: 699, startPoint y: 569, endPoint x: 816, endPoint y: 579, distance: 117.4
click at [699, 568] on span "Copyright control (self-published)" at bounding box center [703, 573] width 147 height 13
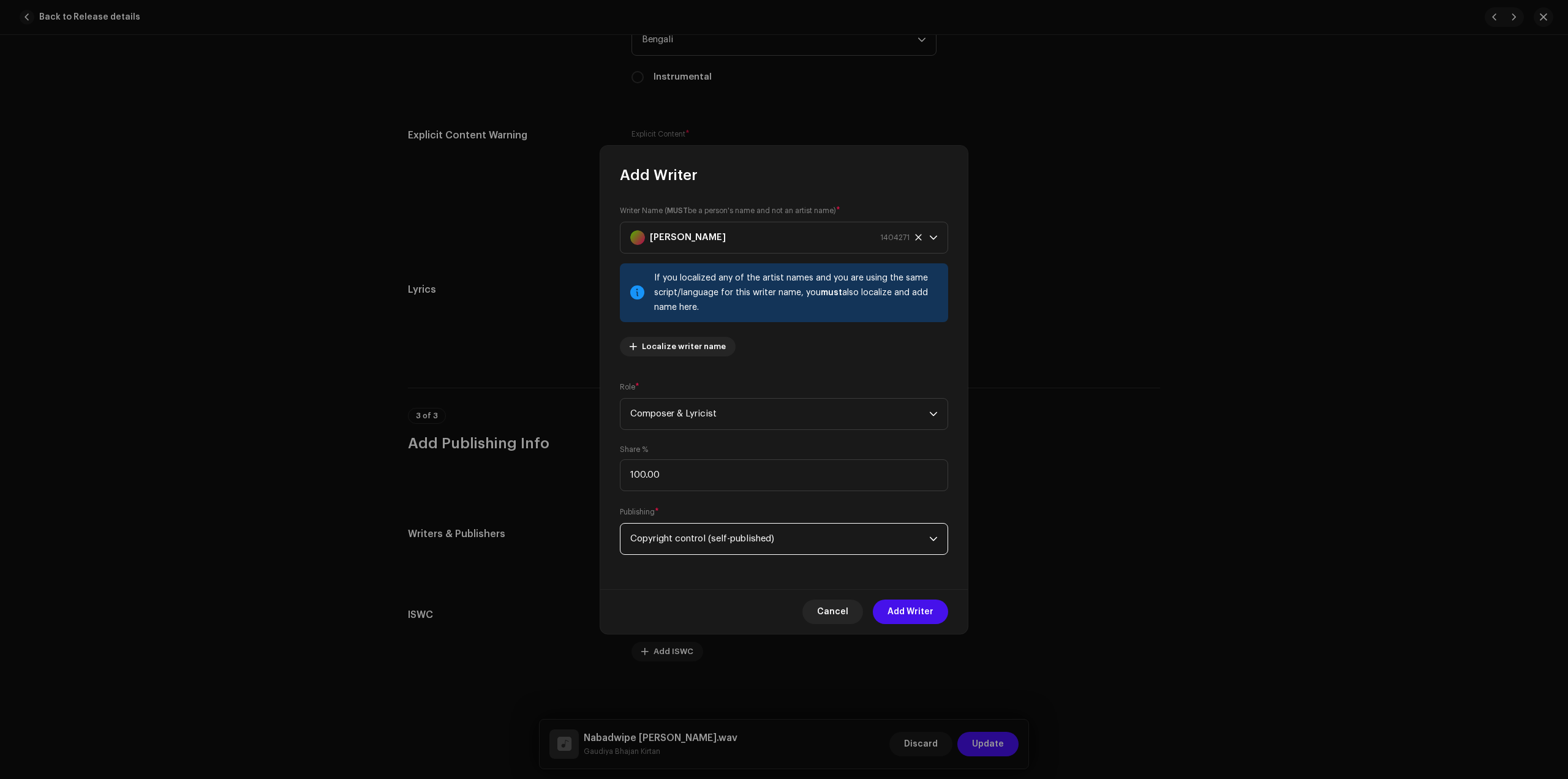
drag, startPoint x: 902, startPoint y: 606, endPoint x: 912, endPoint y: 616, distance: 14.1
click at [903, 607] on span "Add Writer" at bounding box center [910, 612] width 46 height 24
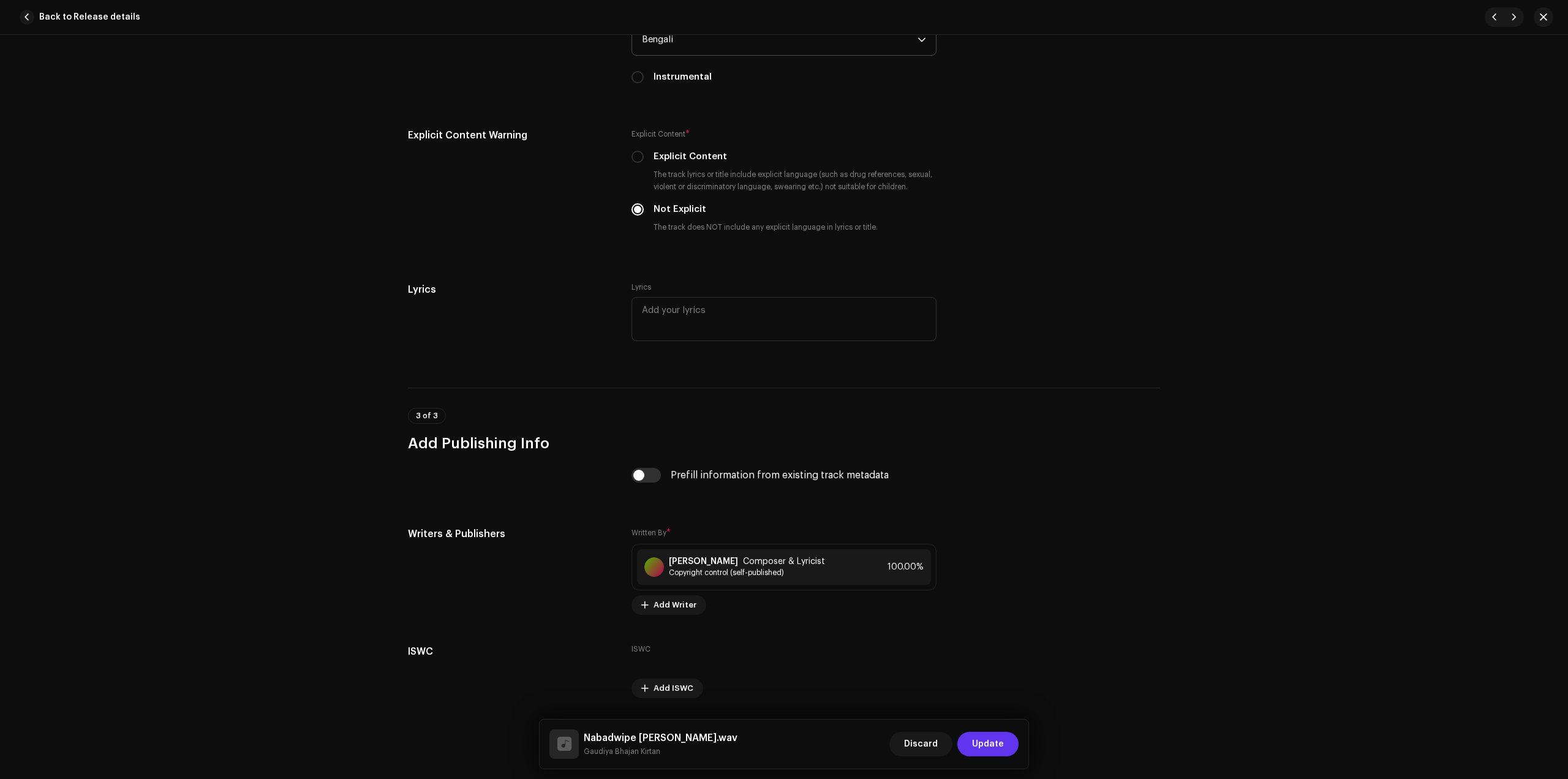
click at [994, 753] on span "Update" at bounding box center [988, 743] width 32 height 24
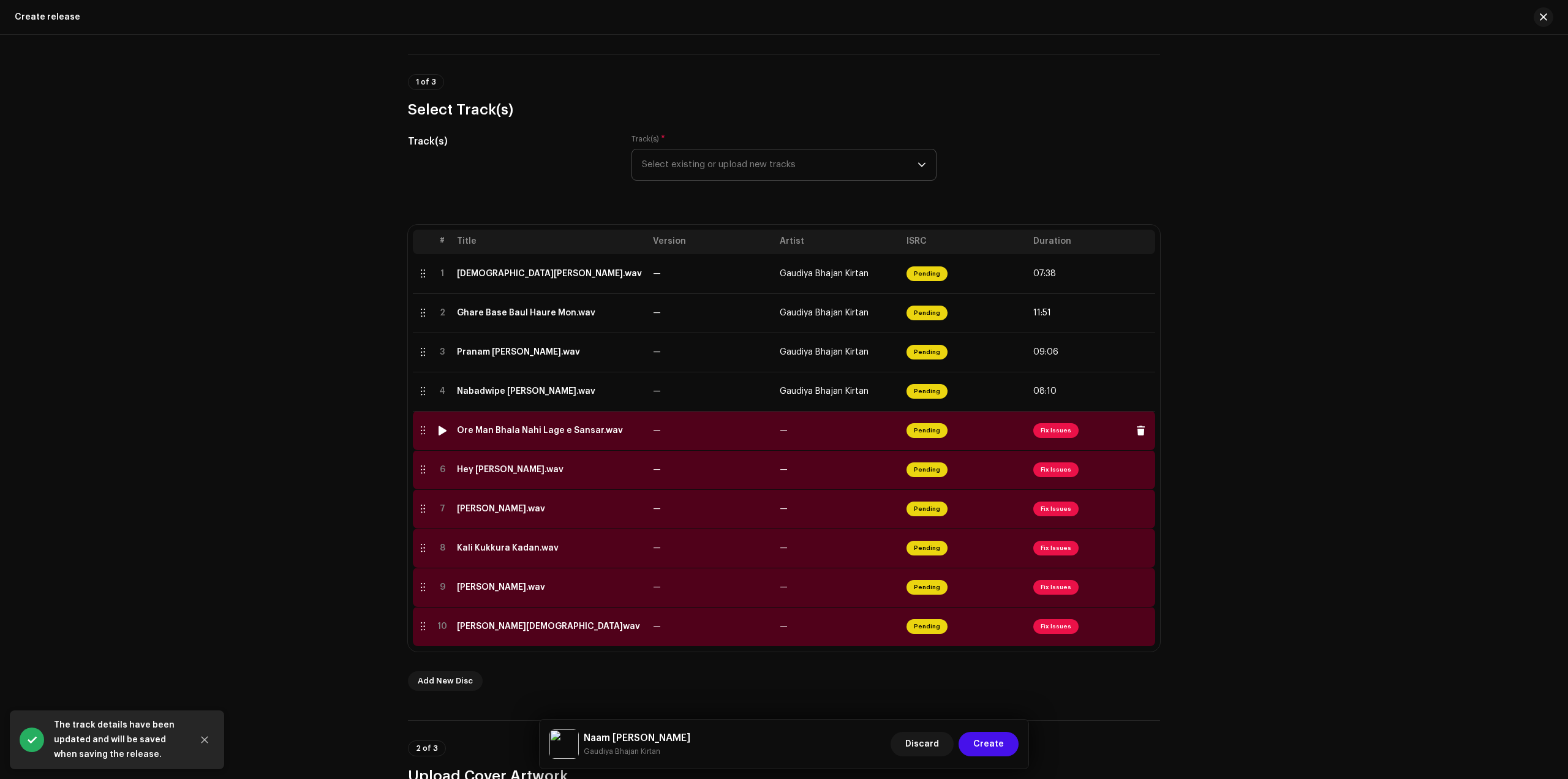
click at [530, 432] on div "Ore Man Bhala Nahi Lage e Sansar.wav" at bounding box center [540, 430] width 166 height 9
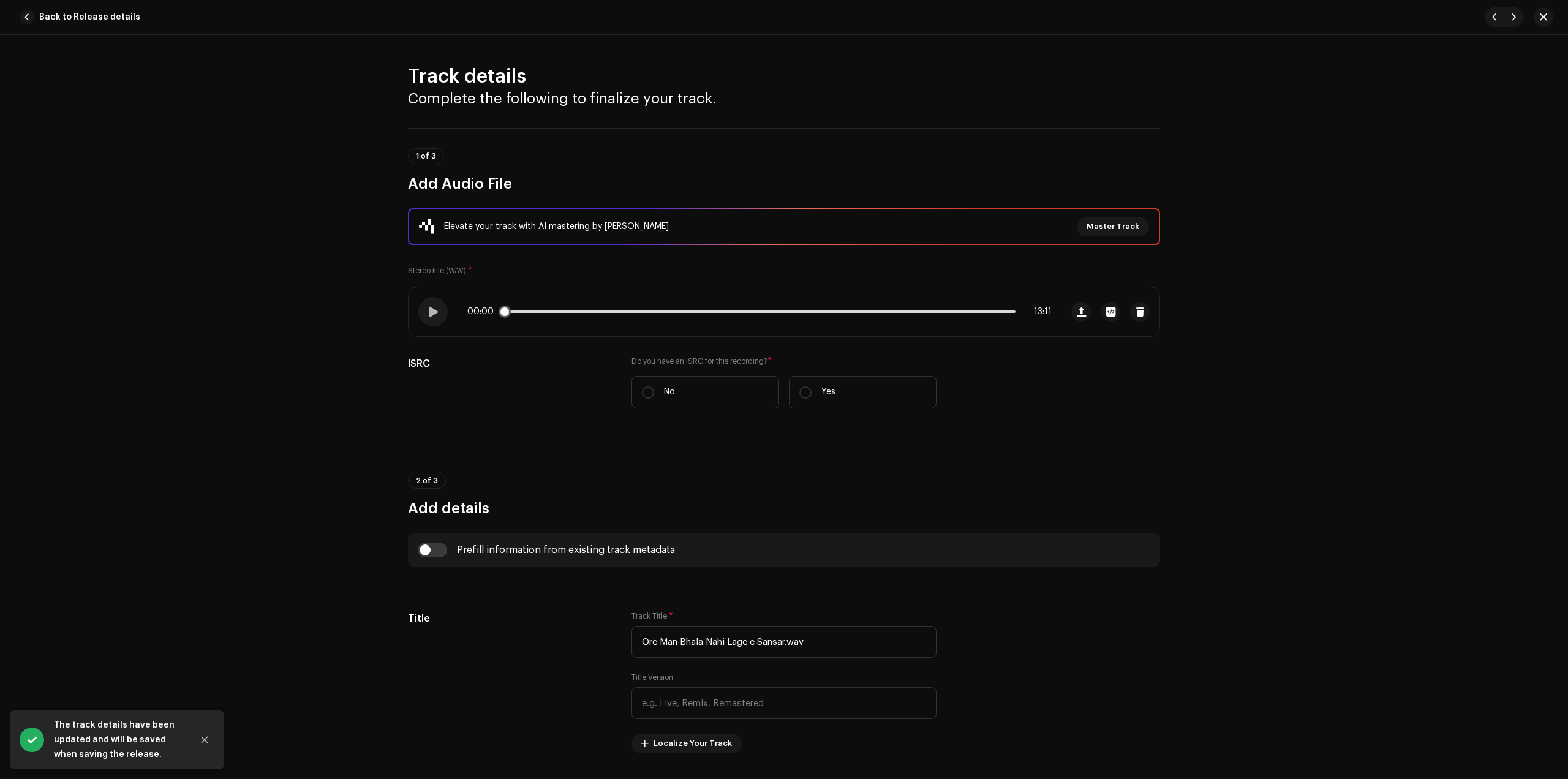
click at [587, 309] on div "00:00 13:11" at bounding box center [760, 312] width 584 height 9
click at [587, 310] on p-slider at bounding box center [760, 311] width 512 height 2
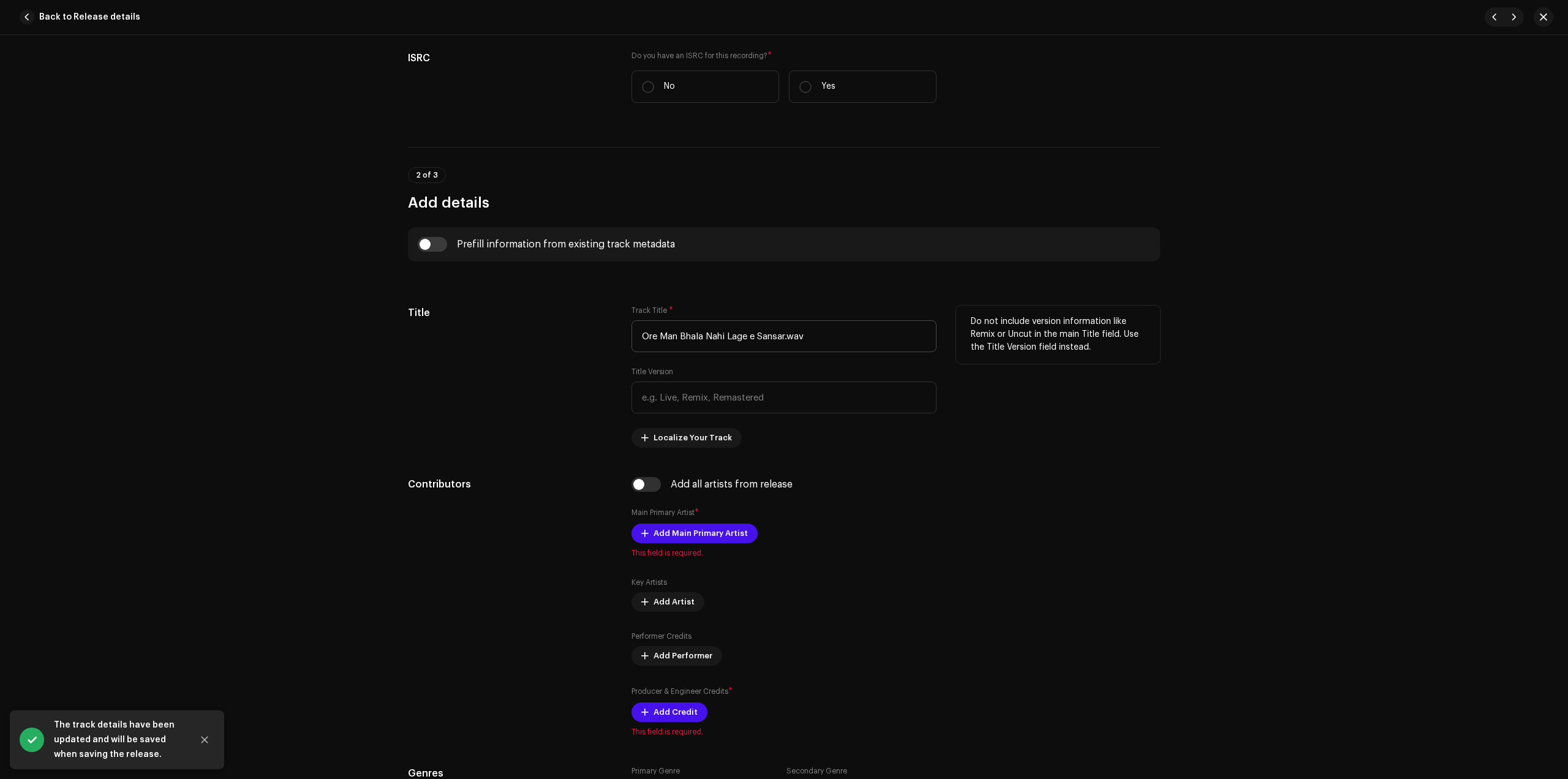
scroll to position [306, 0]
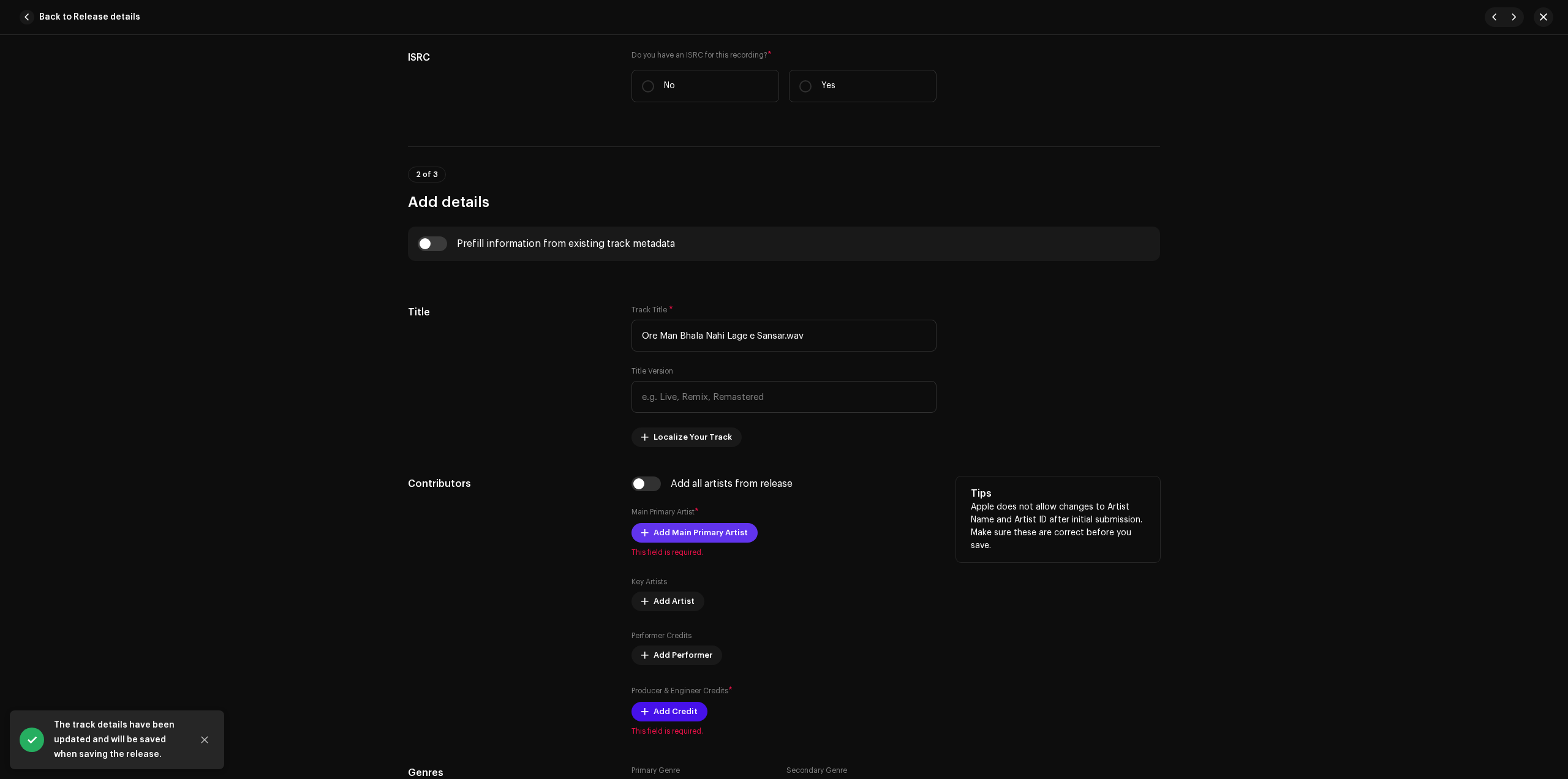
click at [688, 526] on span "Add Main Primary Artist" at bounding box center [700, 533] width 94 height 24
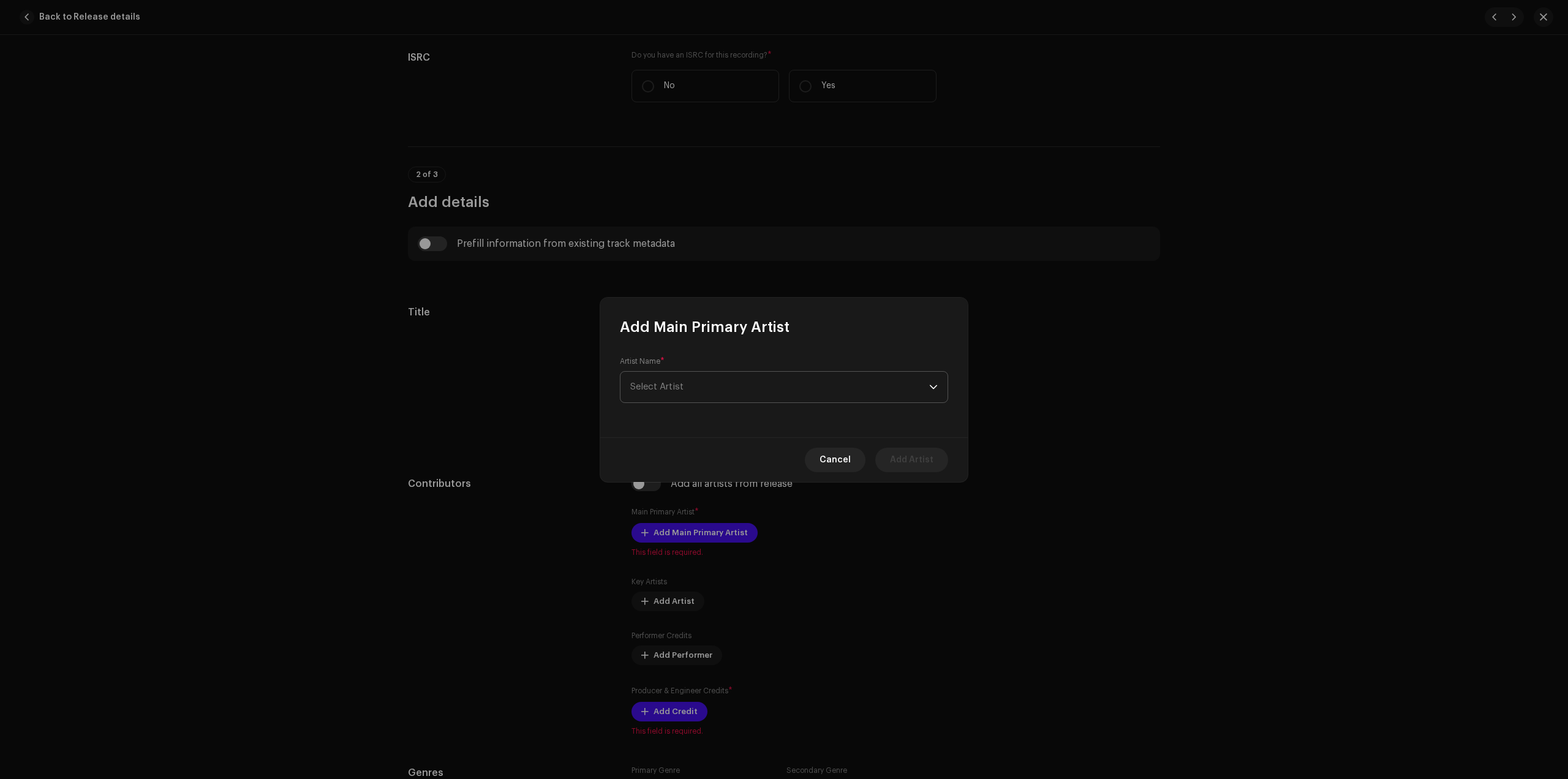
click at [713, 395] on span "Select Artist" at bounding box center [779, 387] width 299 height 31
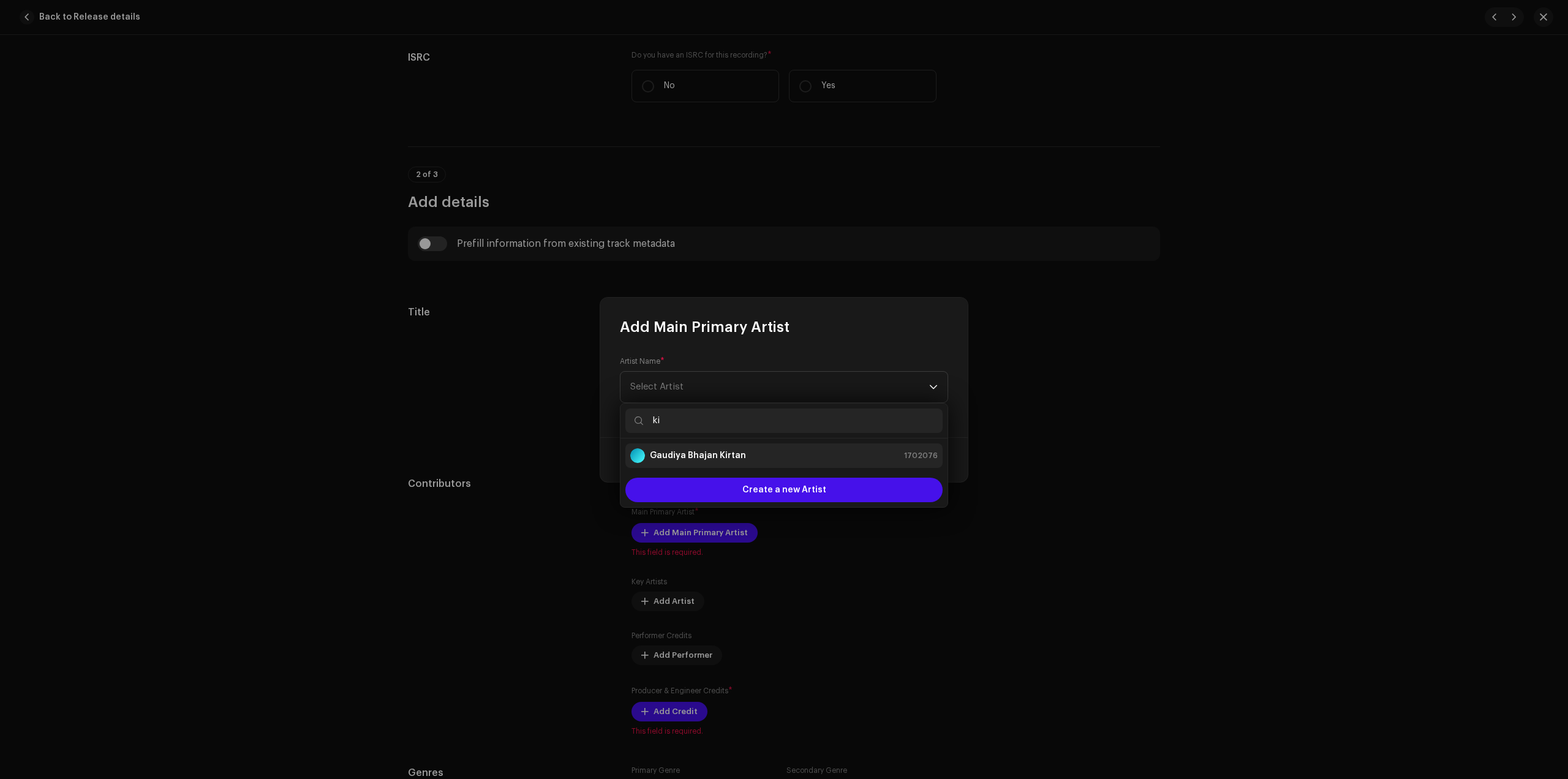
type input "ki"
click at [729, 455] on strong "Gaudiya Bhajan Kirtan" at bounding box center [698, 456] width 96 height 13
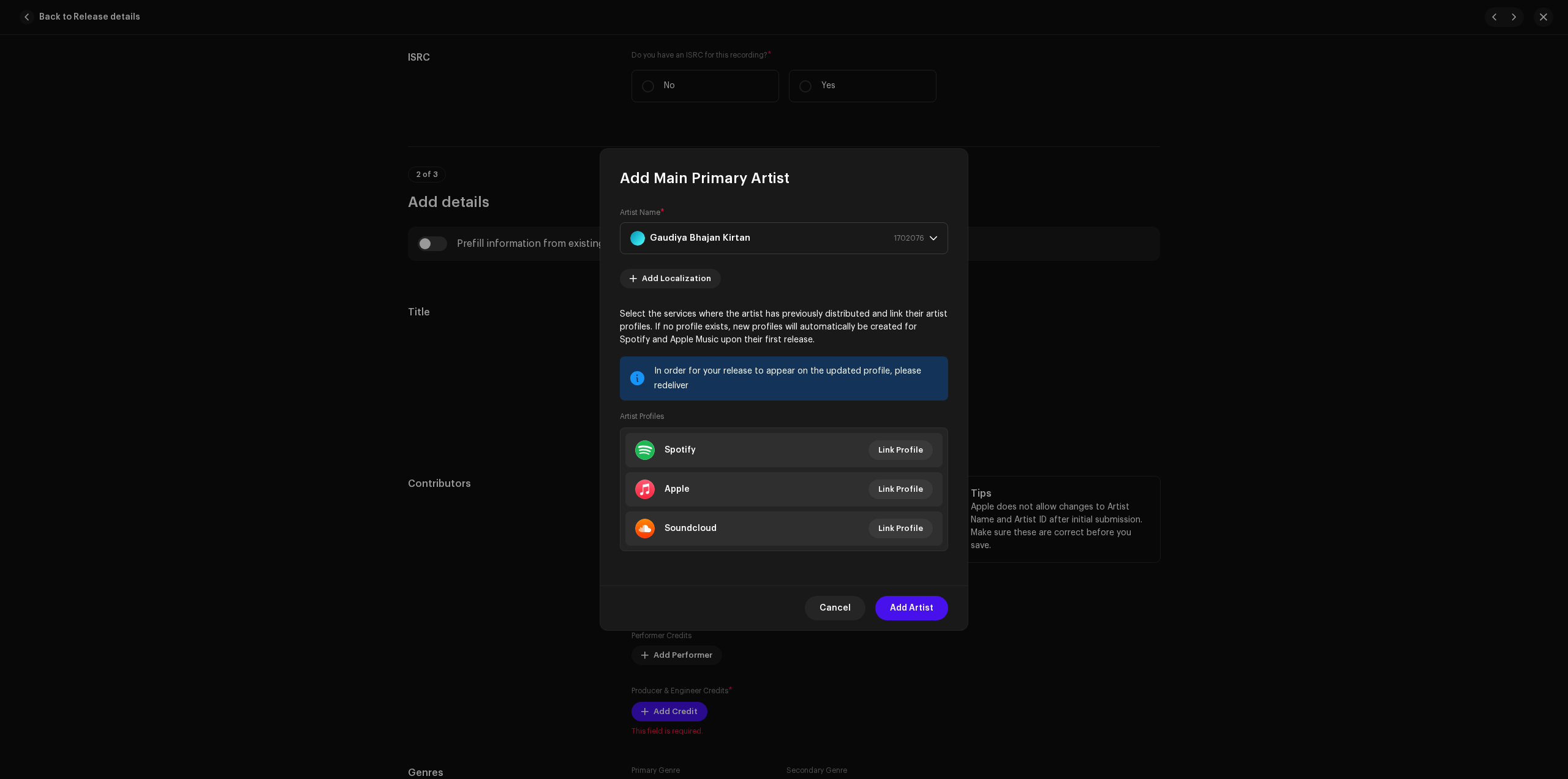
click at [923, 605] on span "Add Artist" at bounding box center [911, 608] width 43 height 24
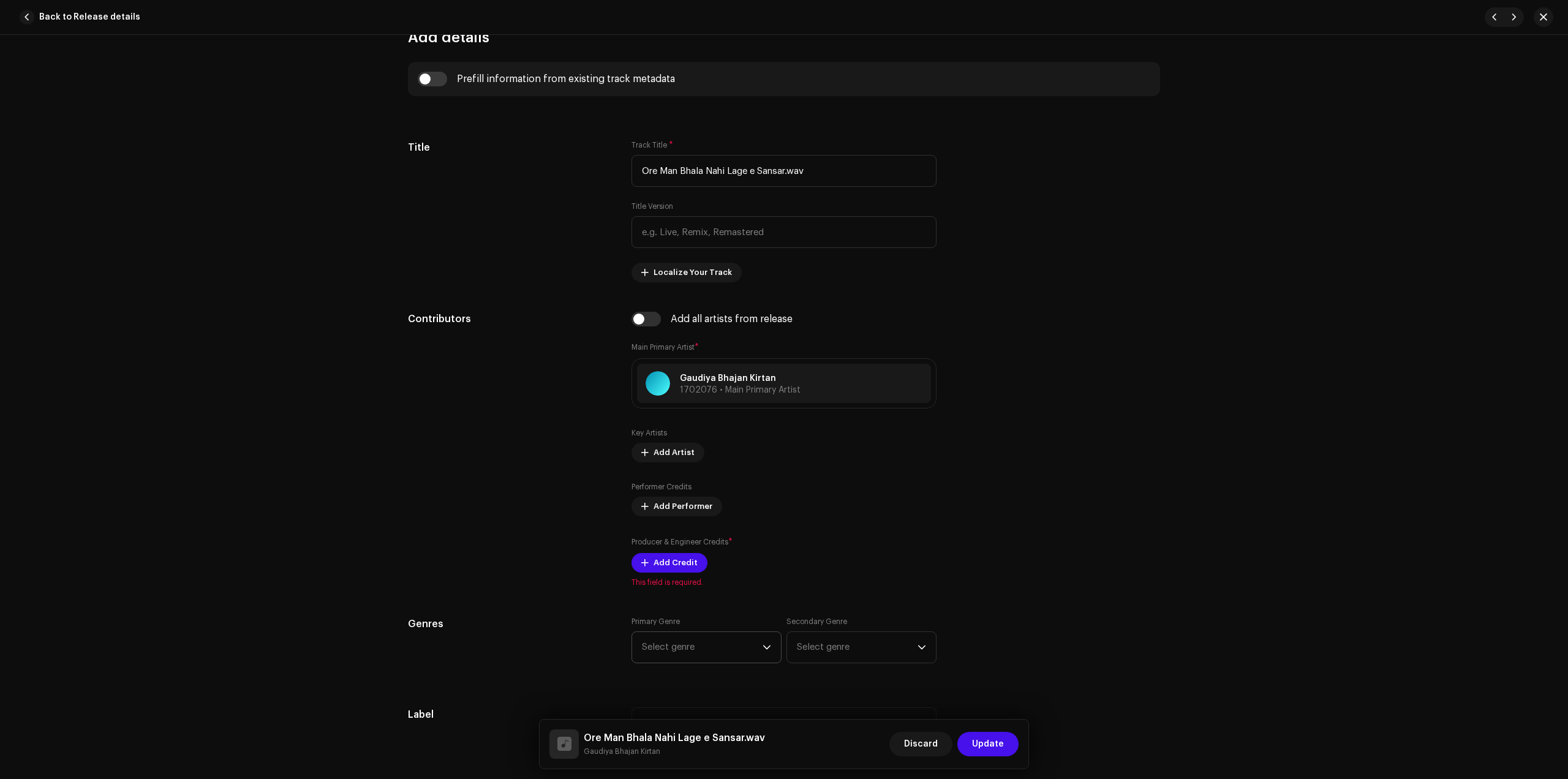
scroll to position [536, 0]
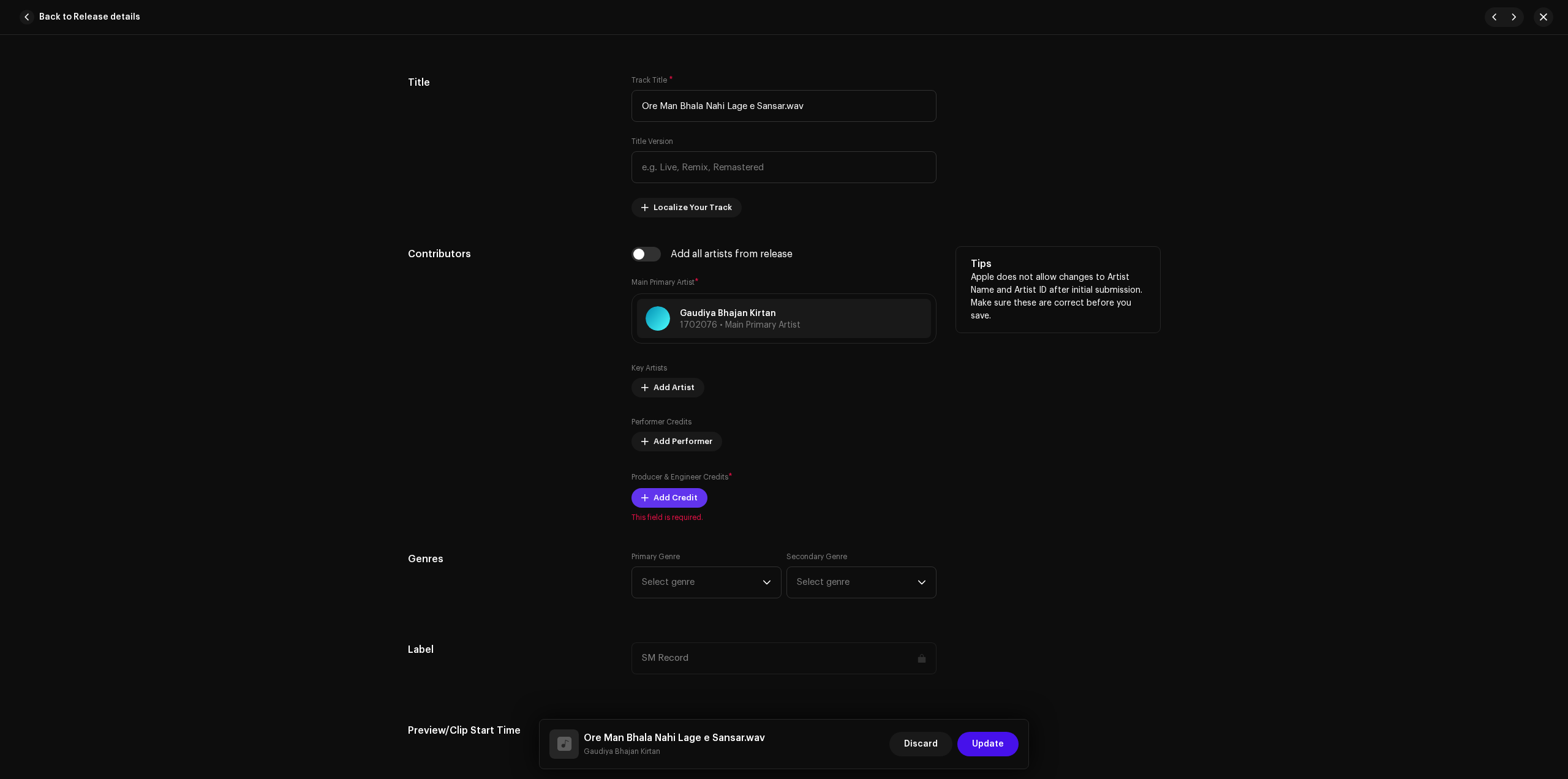
click at [683, 504] on span "Add Credit" at bounding box center [676, 497] width 44 height 24
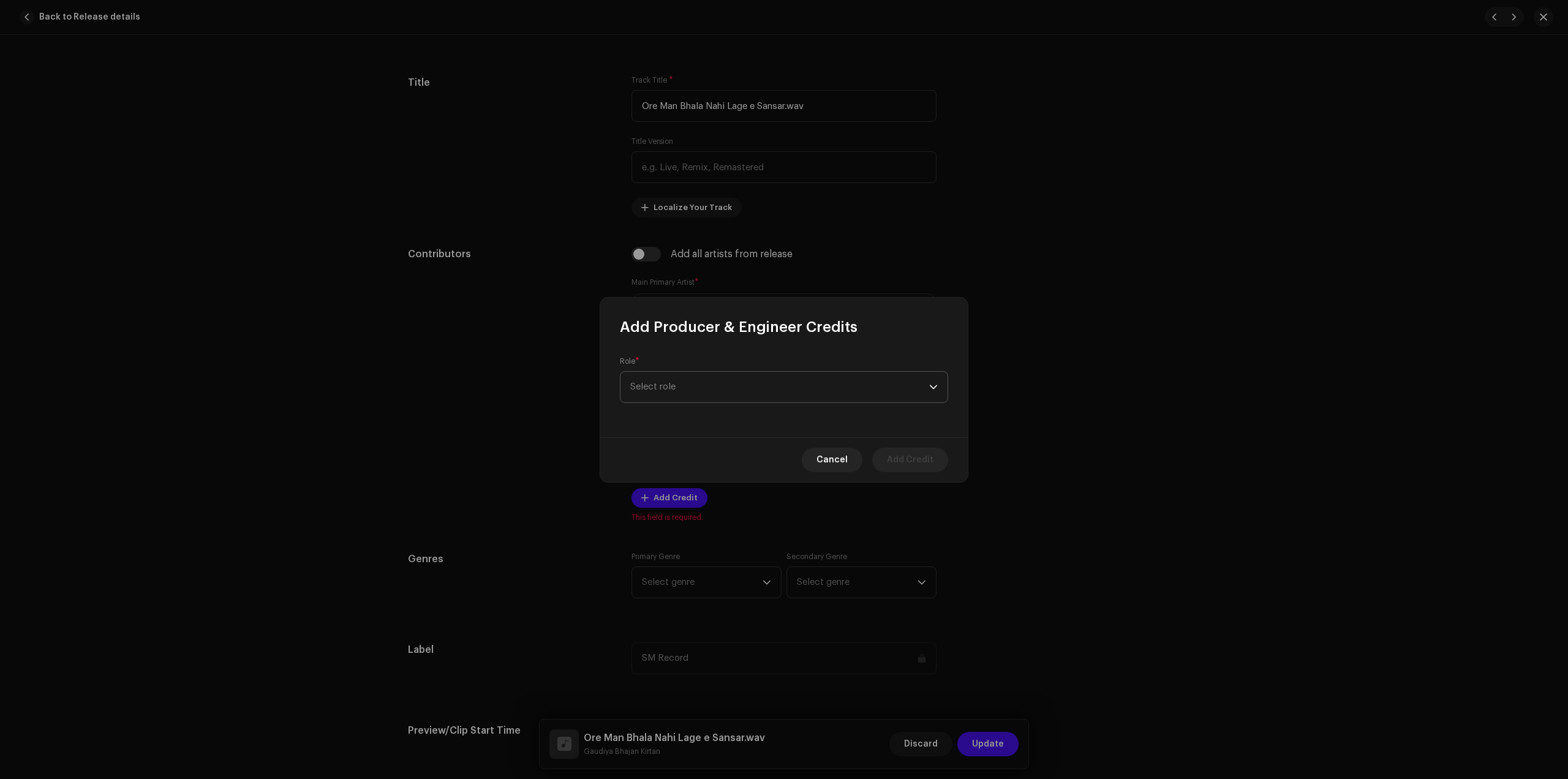
click at [735, 401] on span "Select role" at bounding box center [779, 387] width 299 height 31
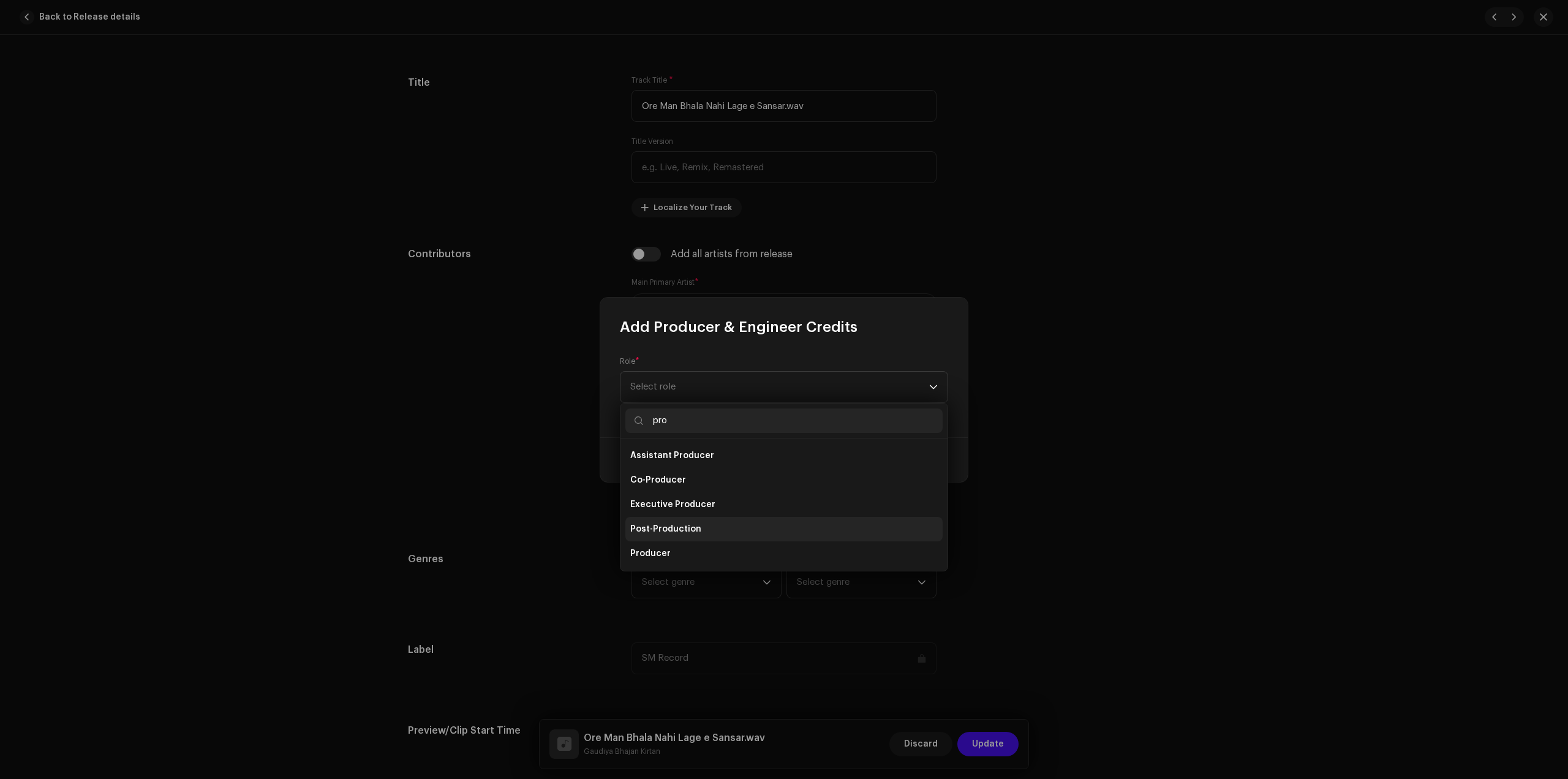
type input "pro"
click at [677, 539] on li "Post-Production" at bounding box center [784, 529] width 317 height 24
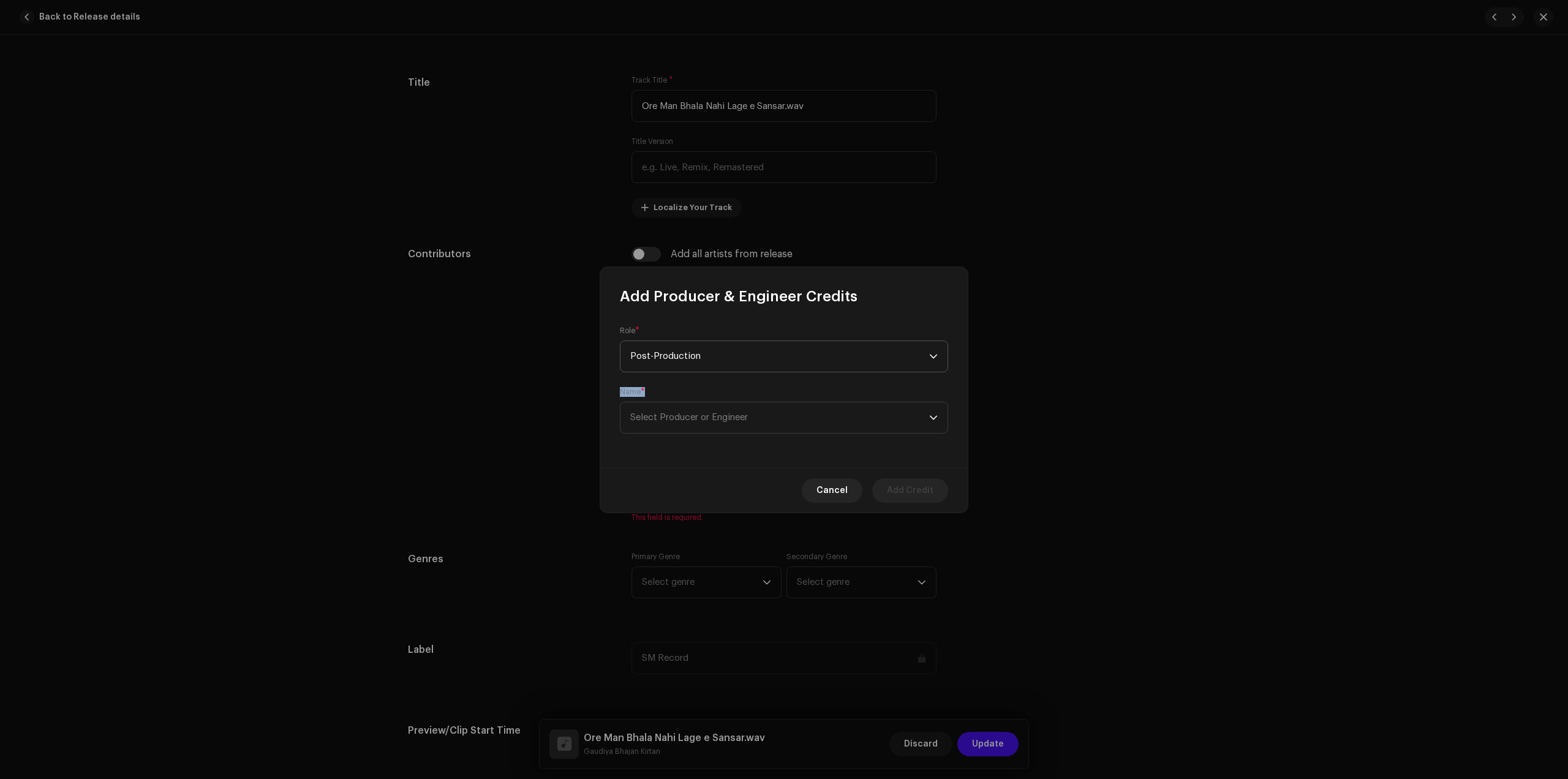
click at [708, 371] on form "Role * Post-Production Name * Select Producer or Engineer" at bounding box center [784, 380] width 328 height 108
click at [705, 365] on span "Post-Production" at bounding box center [779, 356] width 299 height 31
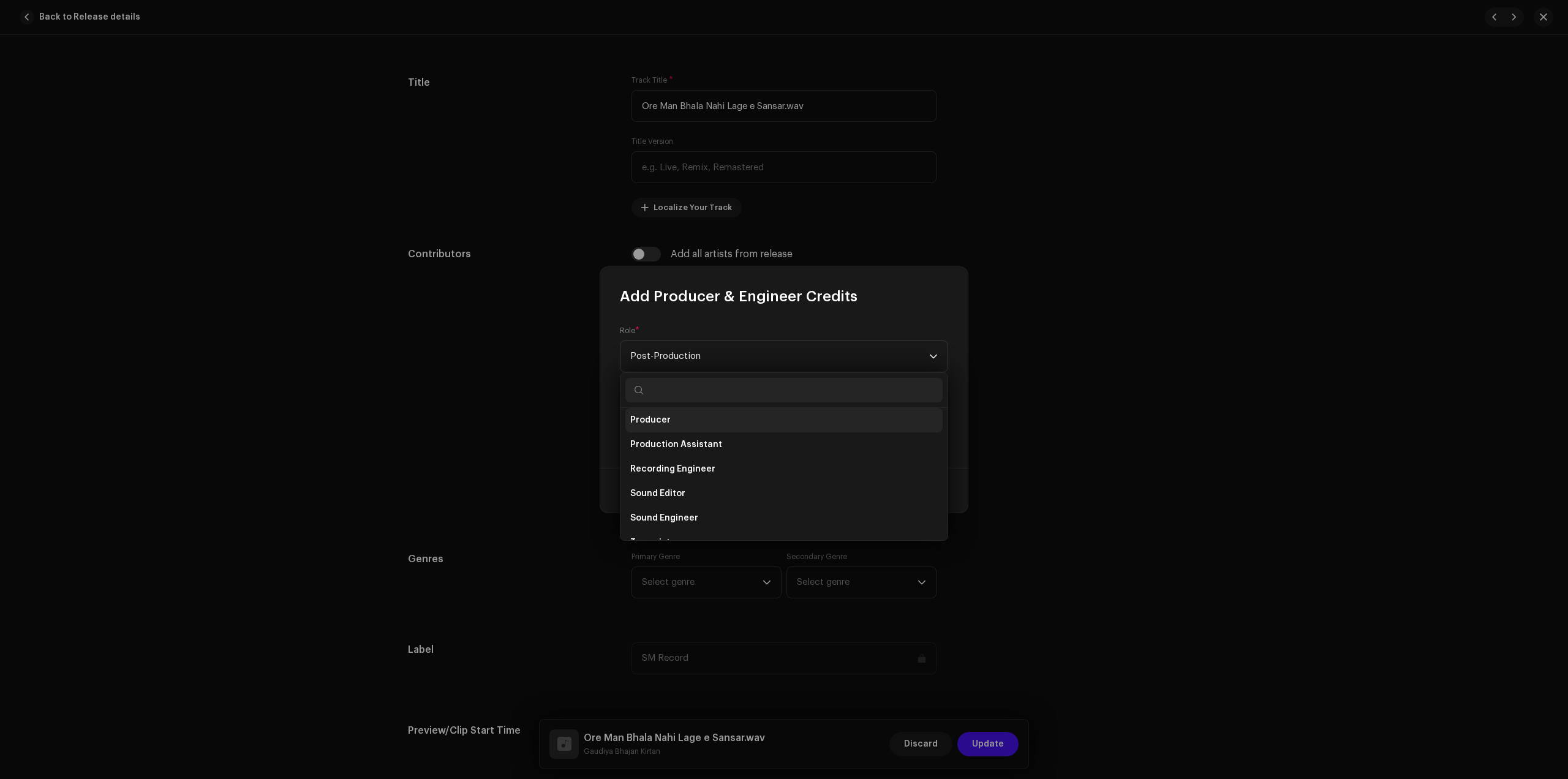
click at [658, 416] on span "Producer" at bounding box center [650, 421] width 40 height 13
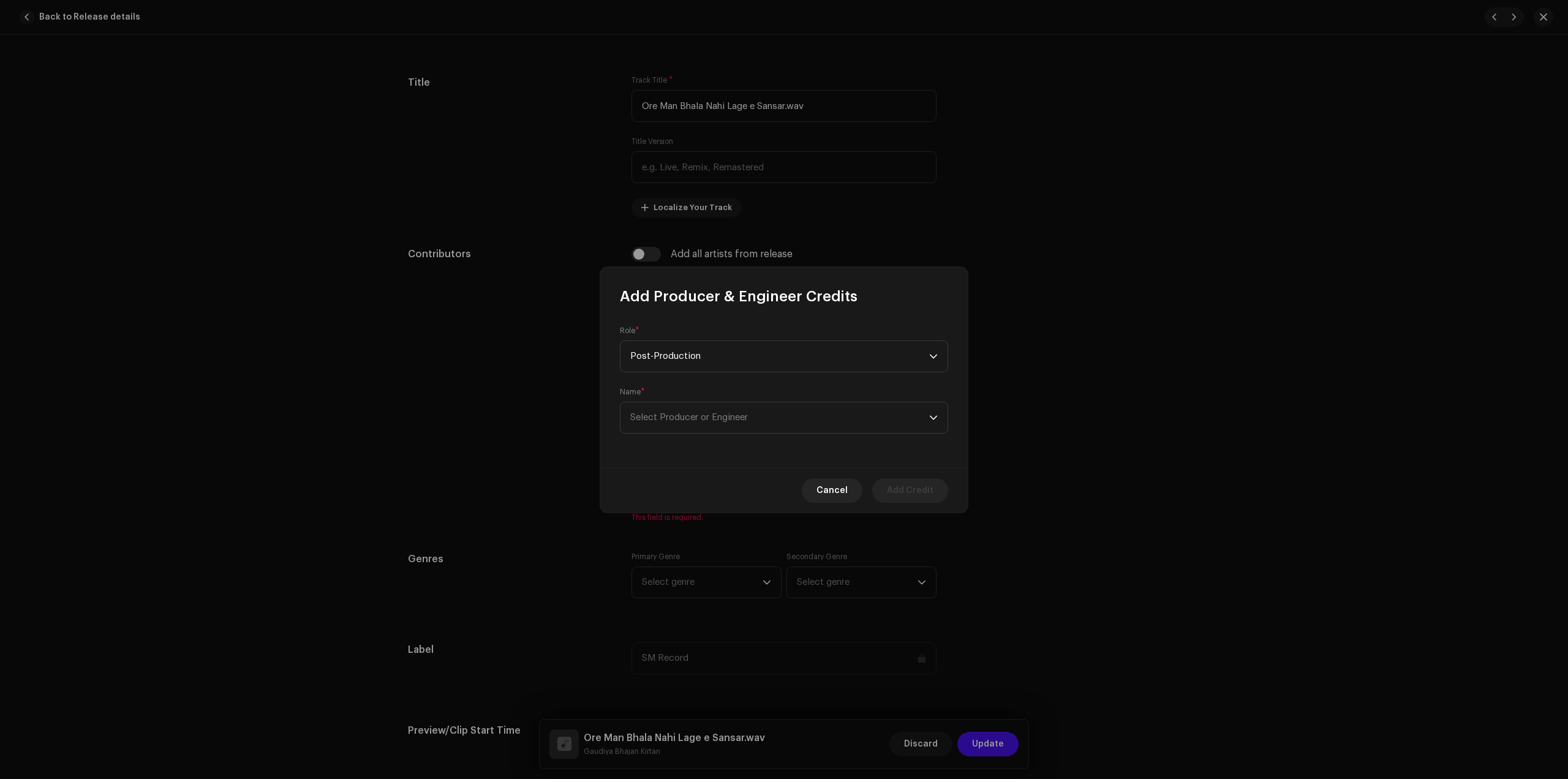
scroll to position [470, 0]
click at [721, 423] on span "Select Producer or Engineer" at bounding box center [779, 418] width 299 height 31
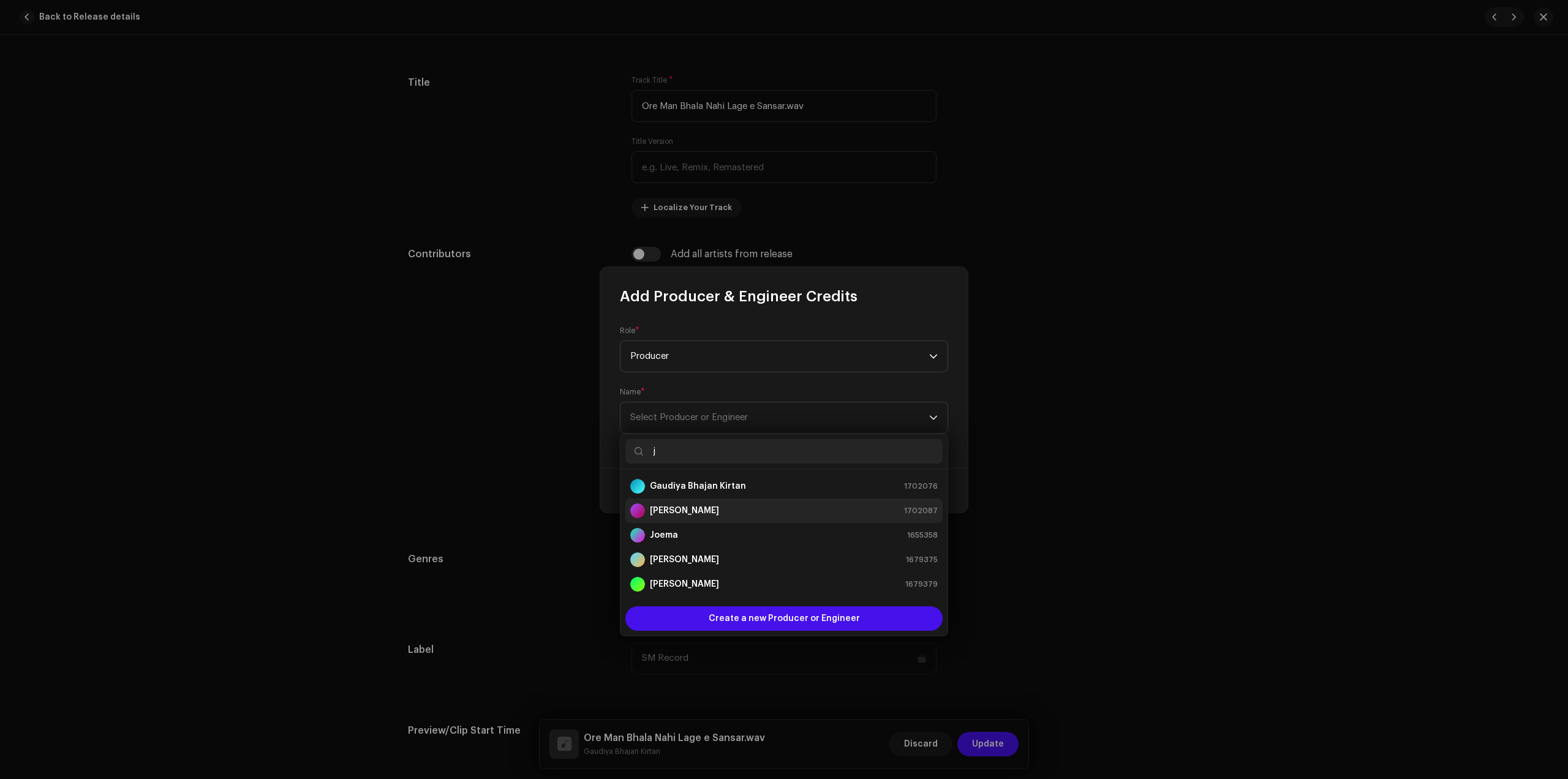
type input "j"
click at [694, 510] on div "[PERSON_NAME] 1702087" at bounding box center [784, 511] width 308 height 15
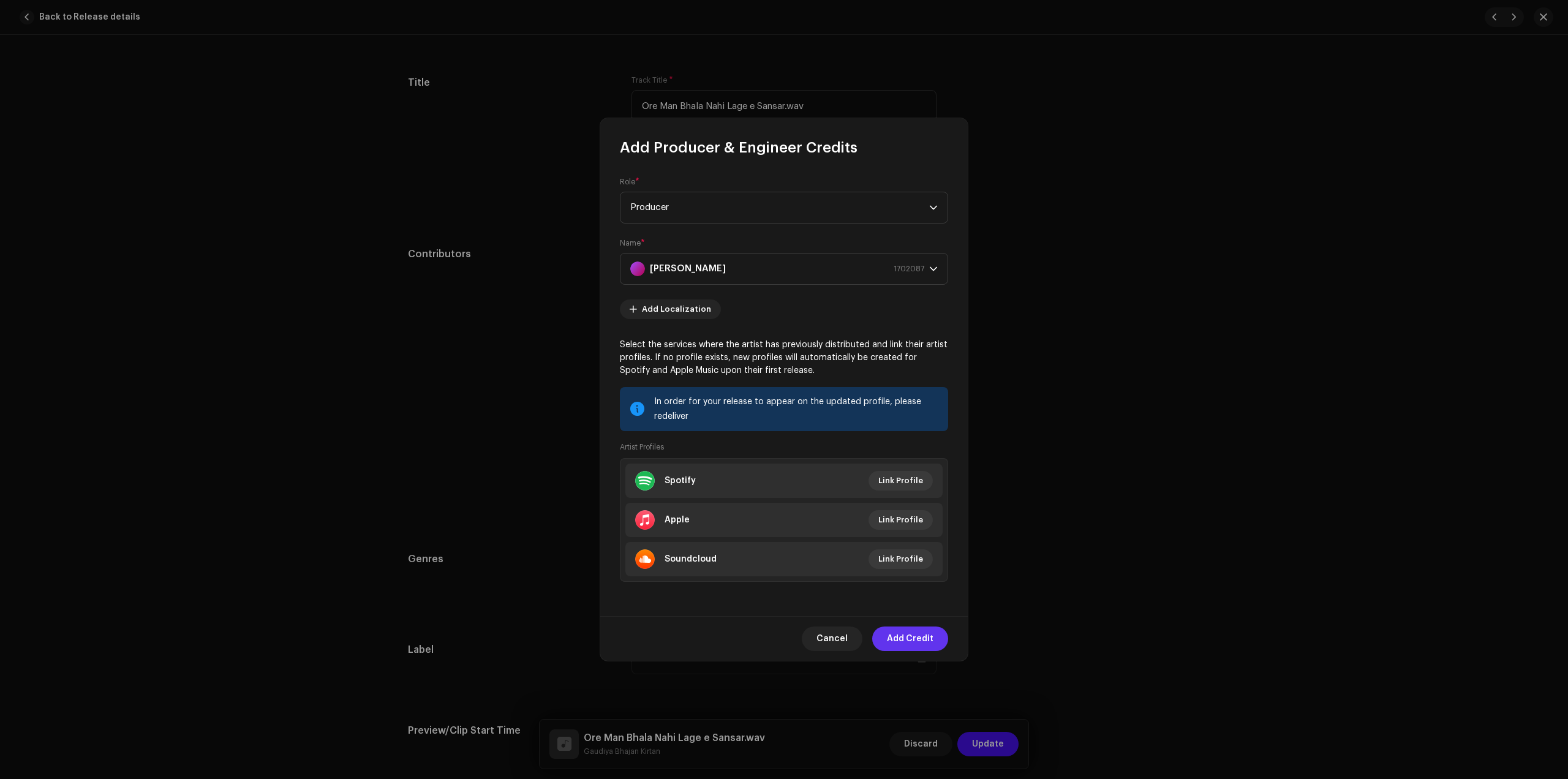
click at [912, 635] on span "Add Credit" at bounding box center [910, 639] width 47 height 24
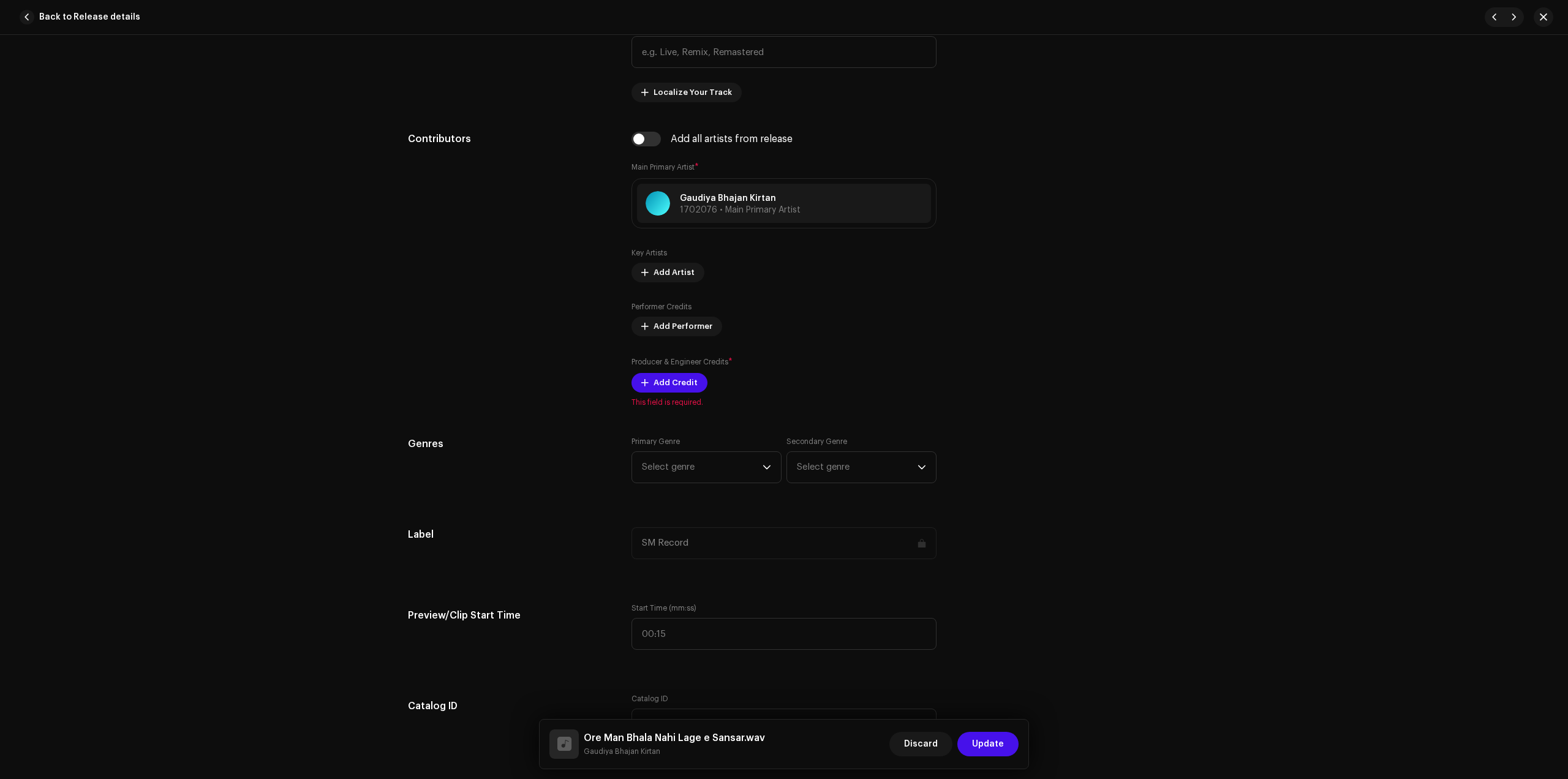
scroll to position [689, 0]
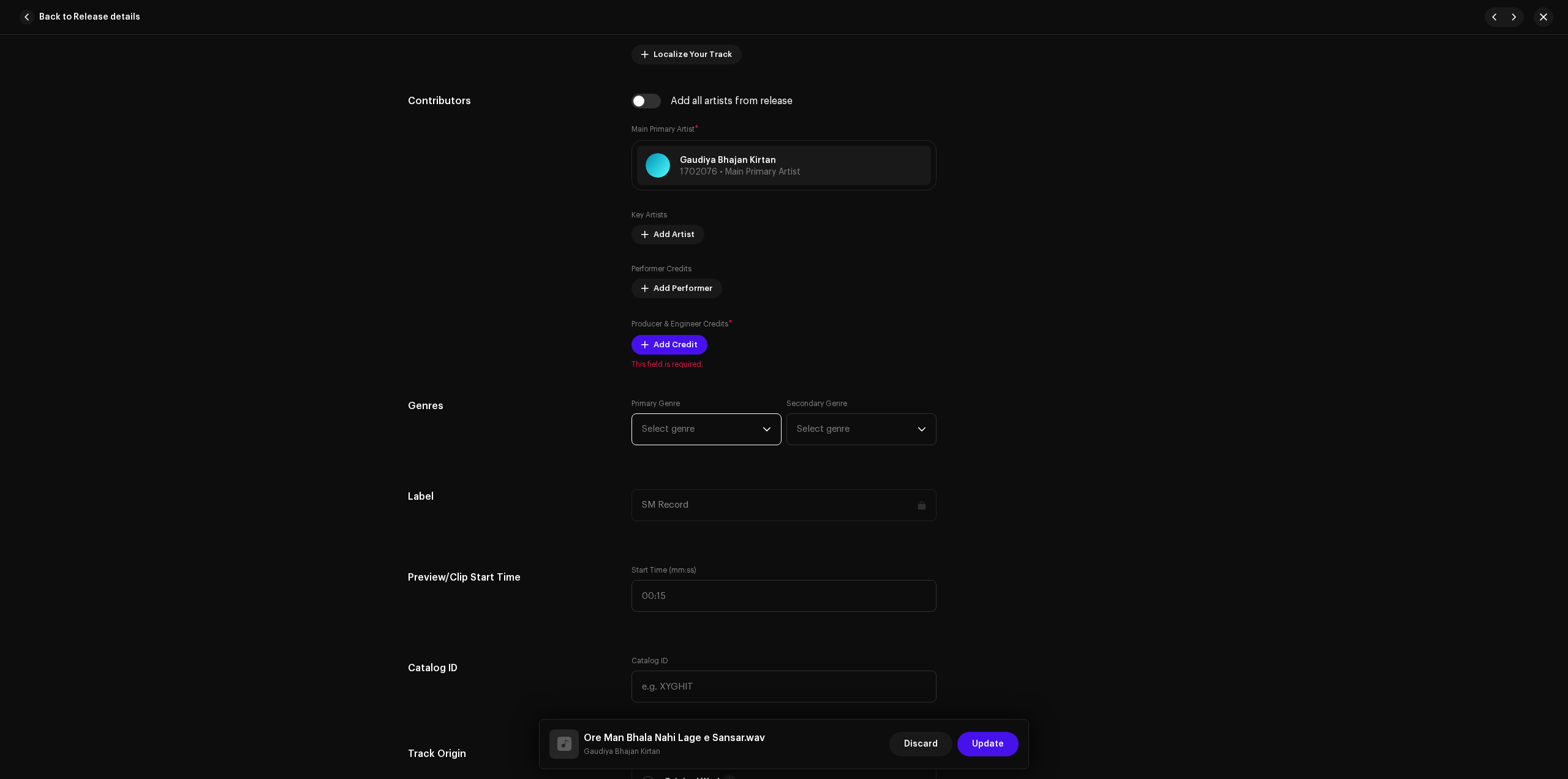
click at [733, 425] on span "Select genre" at bounding box center [702, 429] width 121 height 31
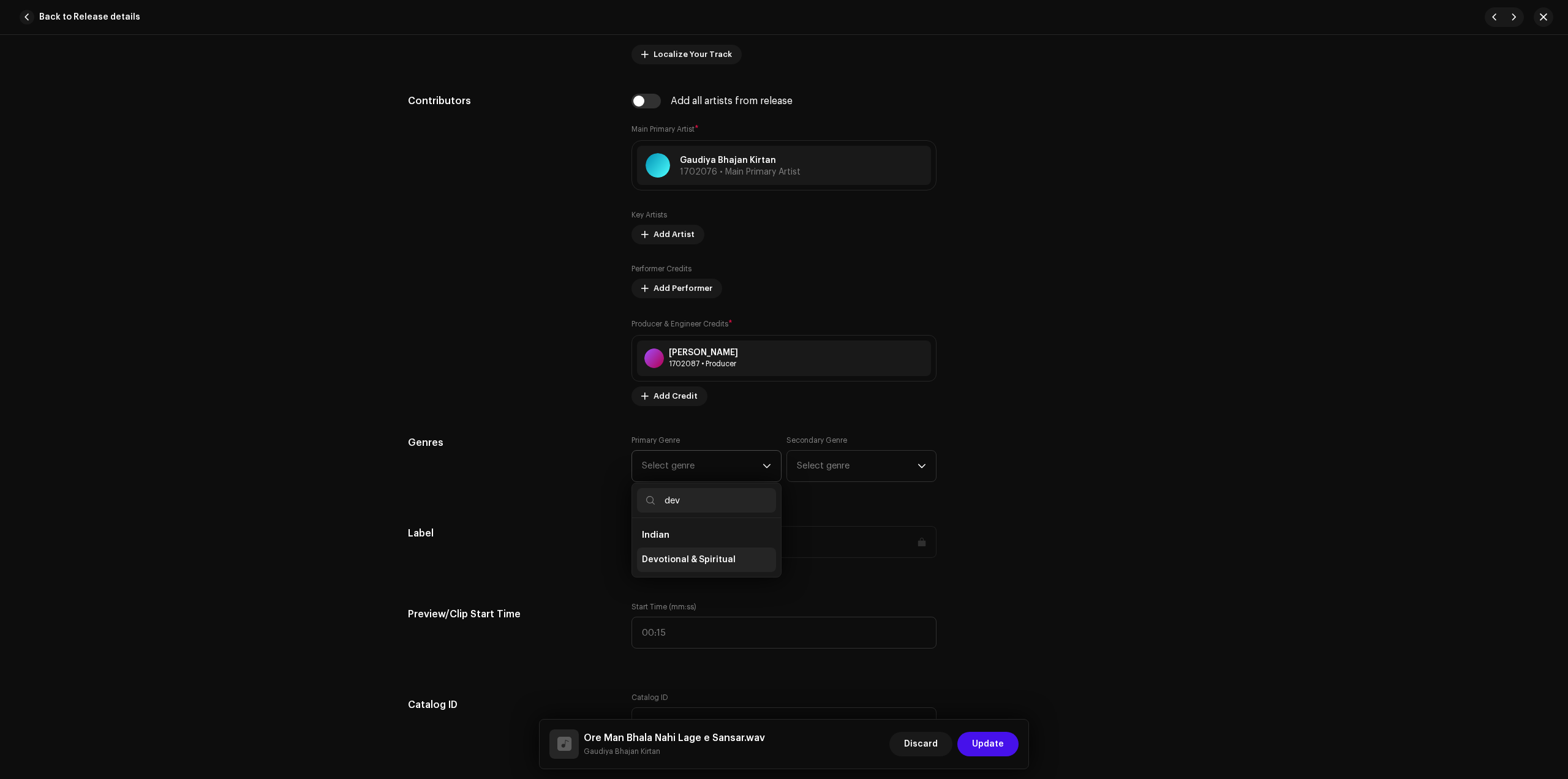
type input "dev"
click at [707, 557] on span "Devotional & Spiritual" at bounding box center [688, 560] width 94 height 13
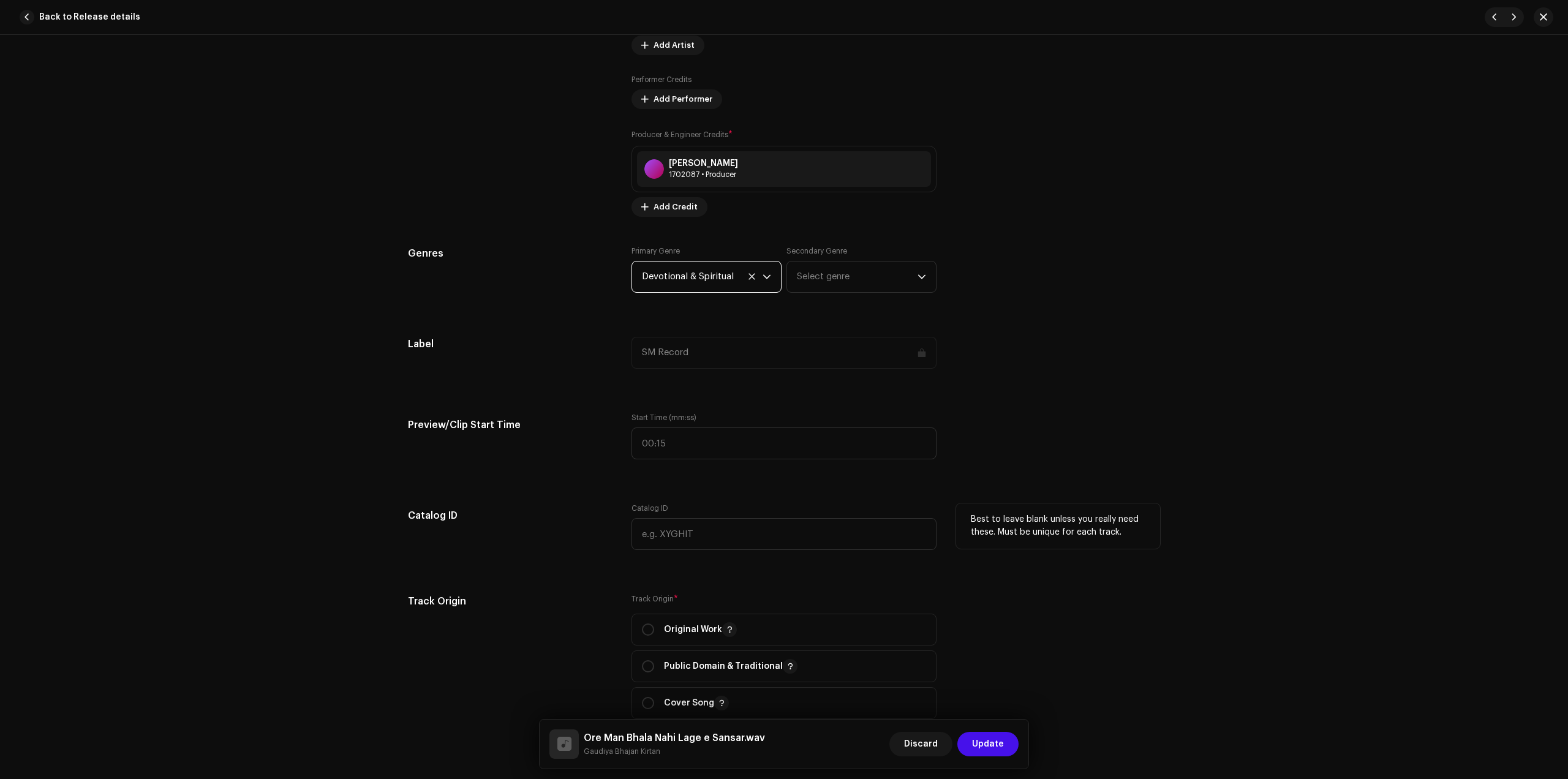
scroll to position [919, 0]
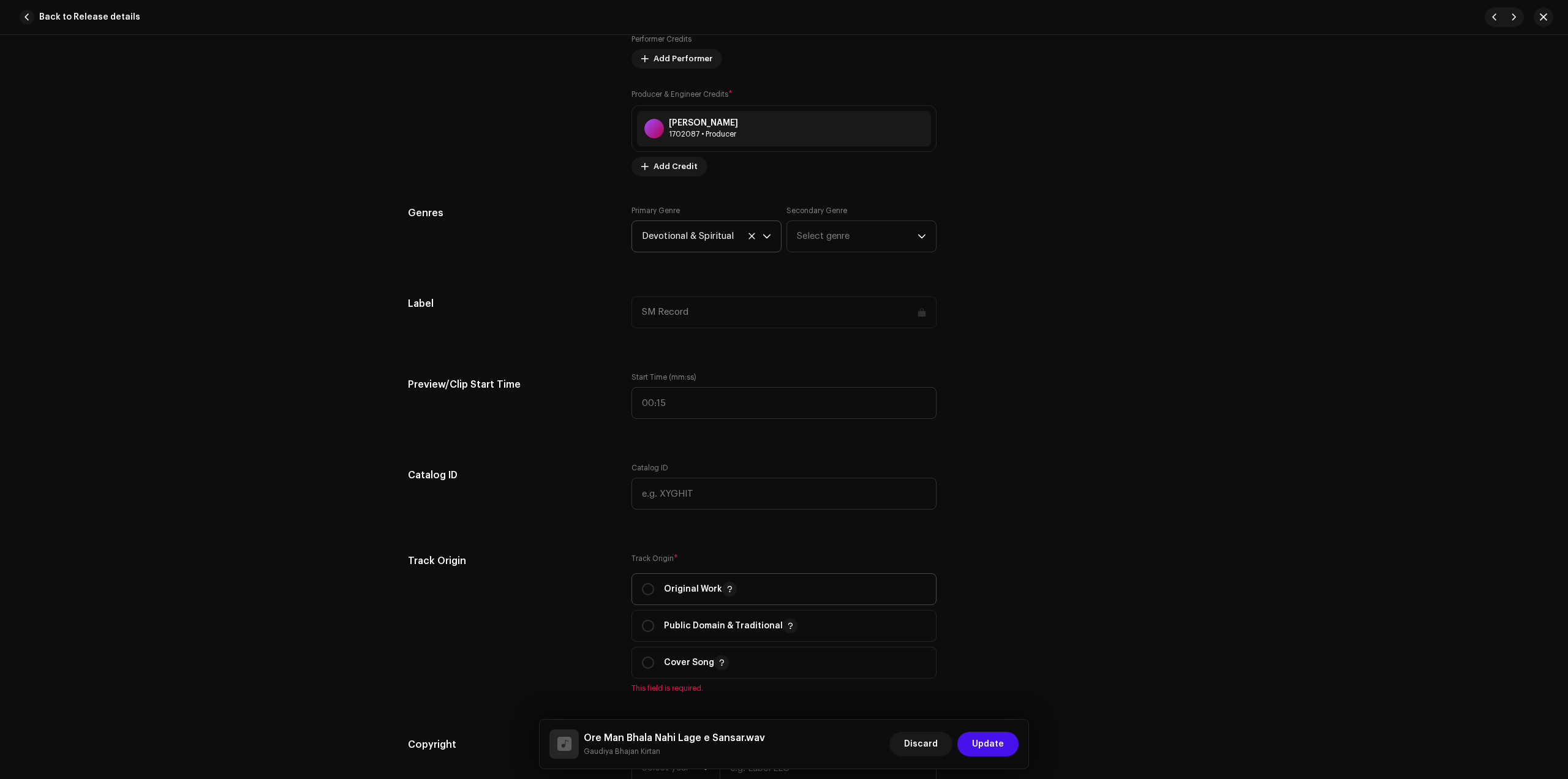
click at [693, 580] on span "Original Work" at bounding box center [784, 589] width 284 height 31
radio input "true"
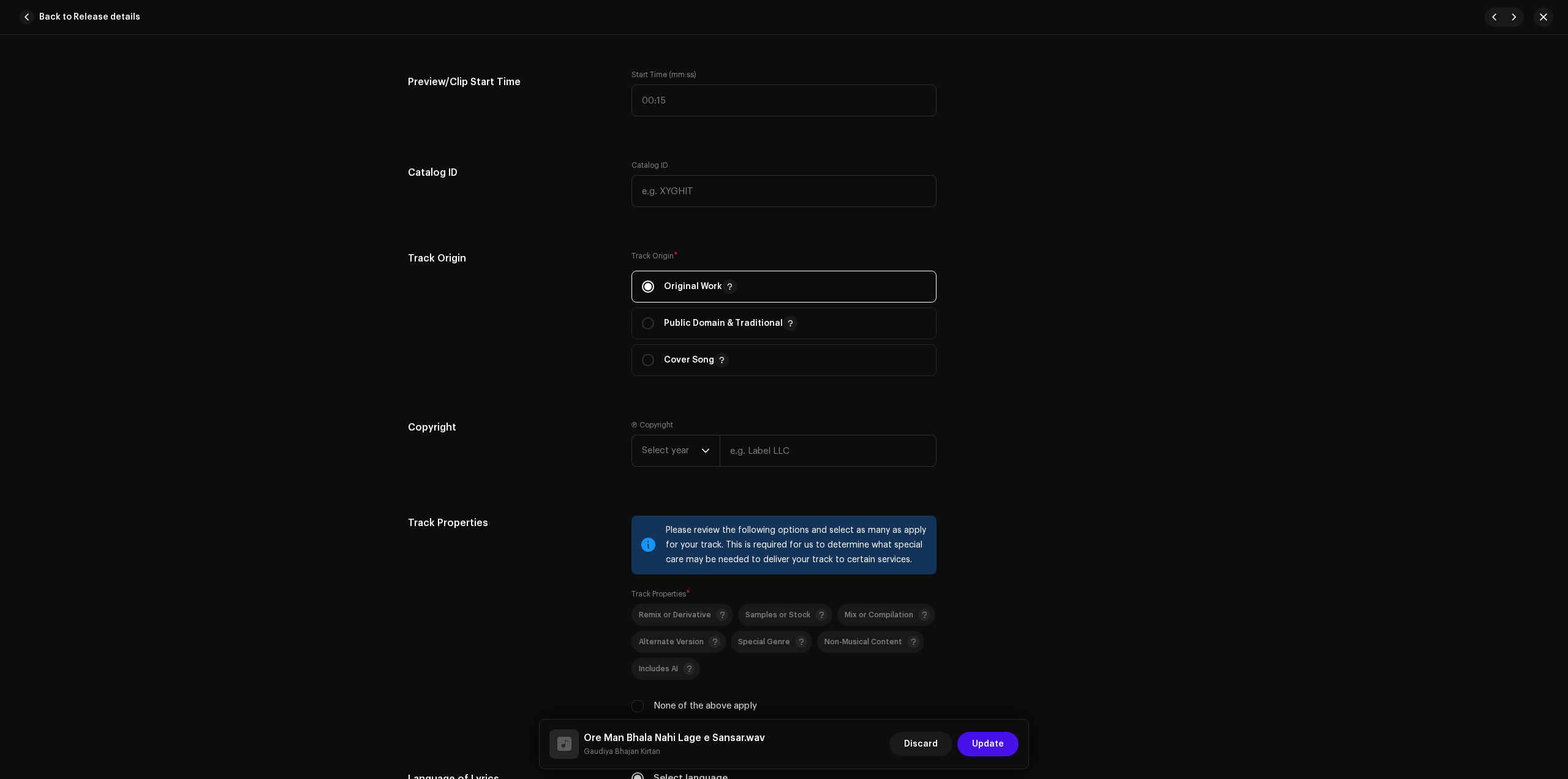
scroll to position [1301, 0]
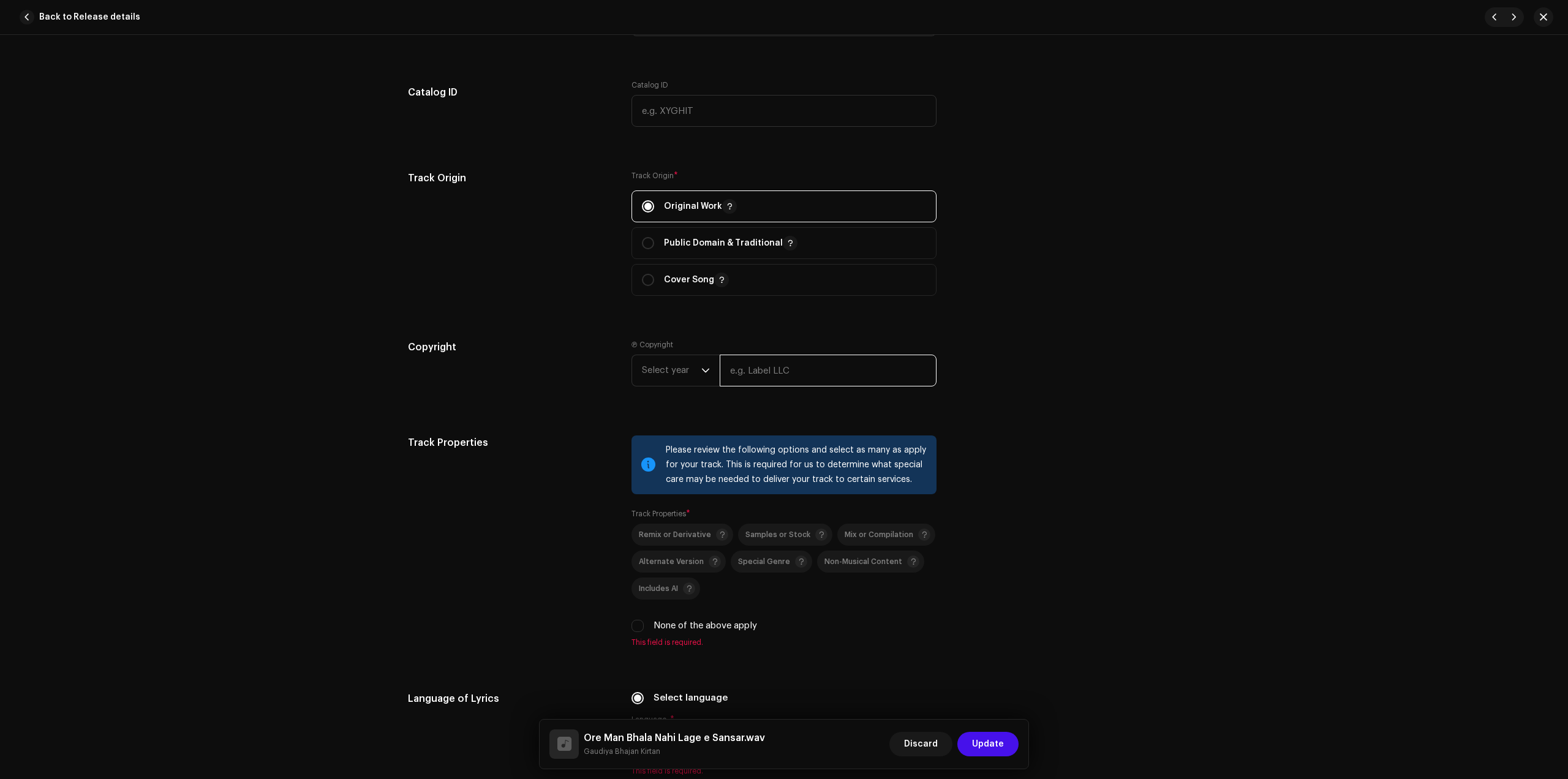
click at [748, 382] on input "text" at bounding box center [828, 370] width 217 height 32
type input "Gaudiya Bhajan Kirtan"
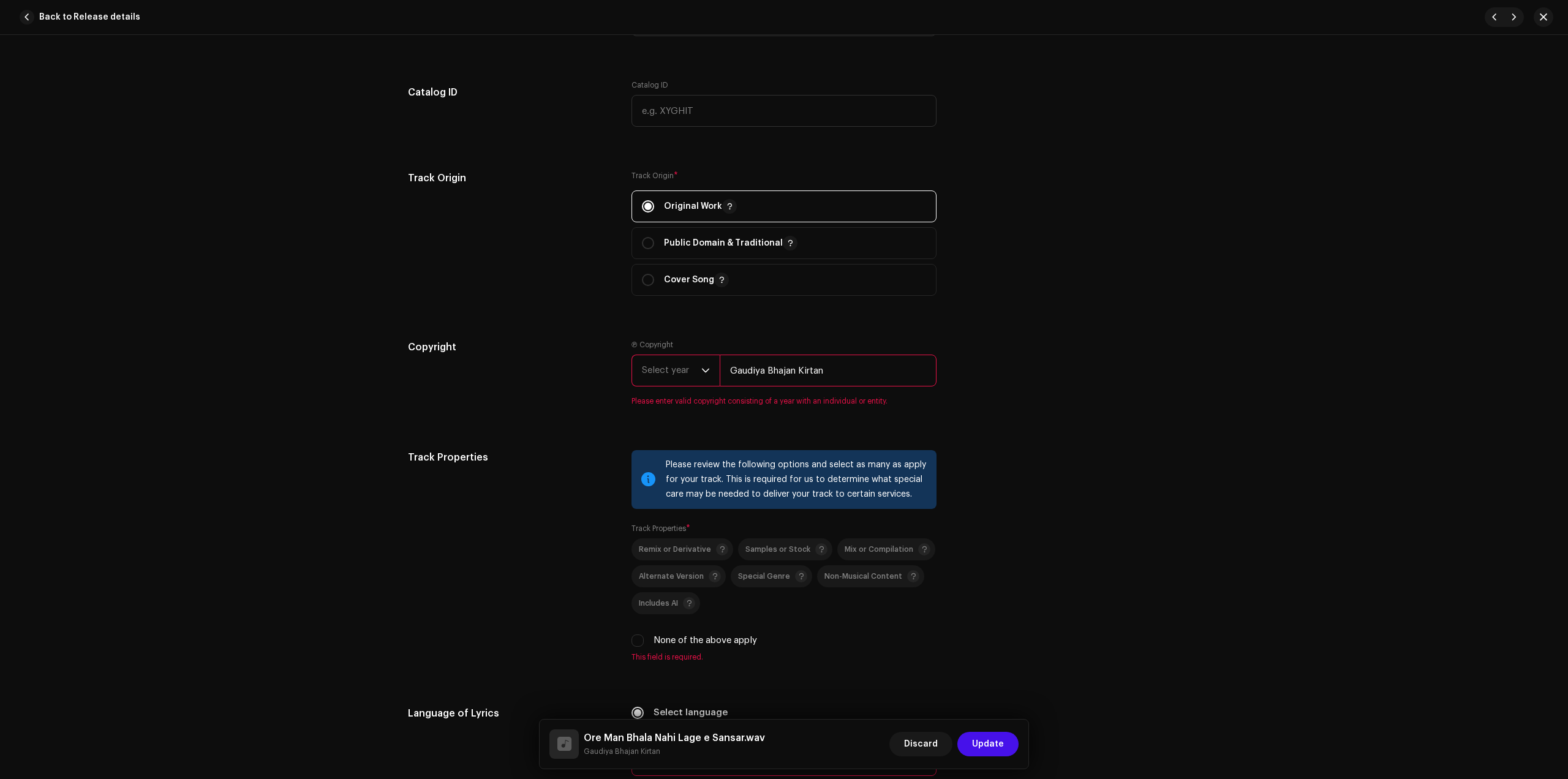
click at [701, 371] on icon "dropdown trigger" at bounding box center [705, 370] width 9 height 9
drag, startPoint x: 655, startPoint y: 464, endPoint x: 669, endPoint y: 466, distance: 14.1
click at [655, 465] on span "2025" at bounding box center [653, 464] width 22 height 13
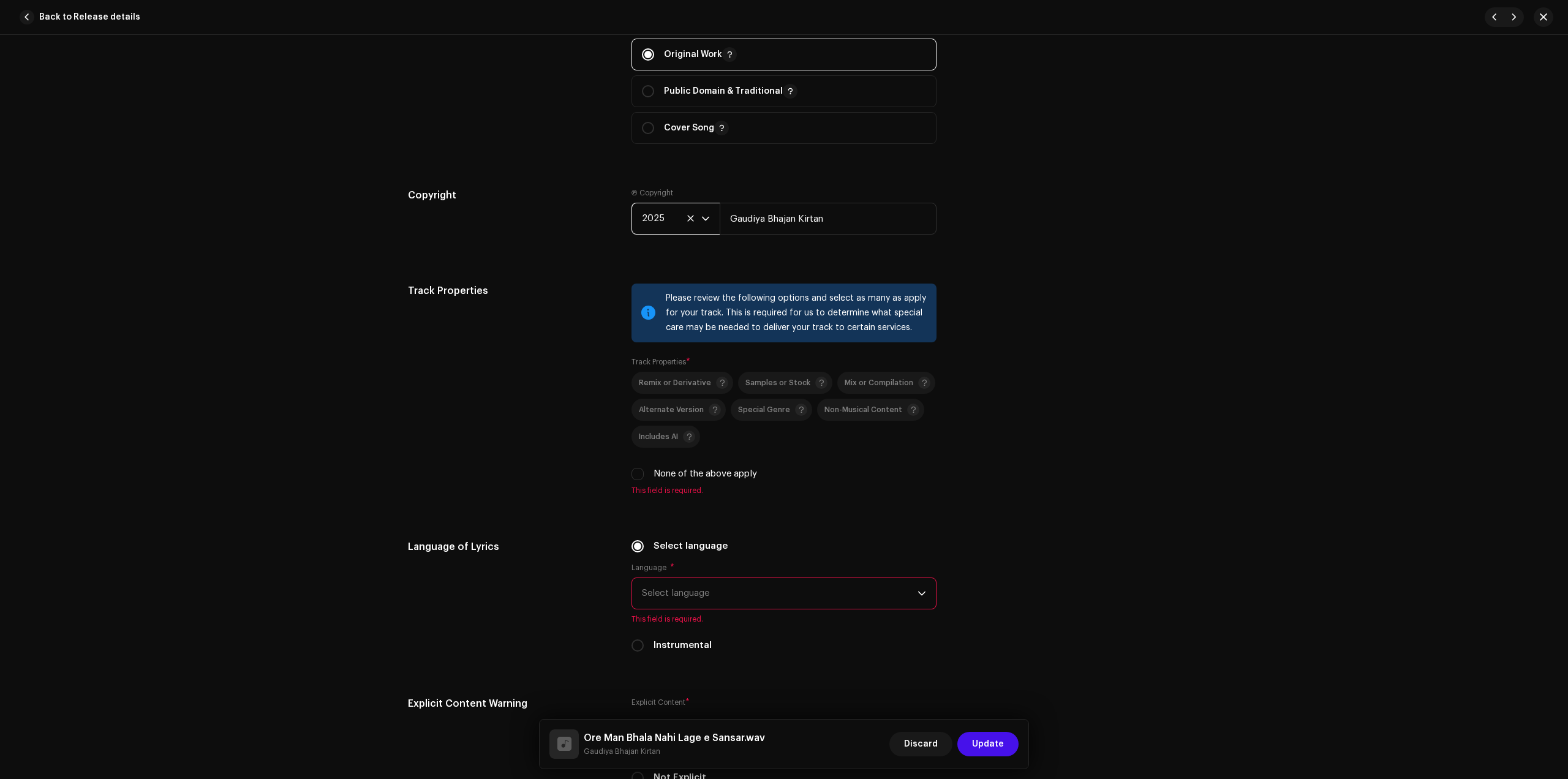
scroll to position [1455, 0]
click at [674, 474] on label "None of the above apply" at bounding box center [705, 472] width 103 height 13
click at [644, 474] on input "None of the above apply" at bounding box center [638, 473] width 13 height 13
checkbox input "true"
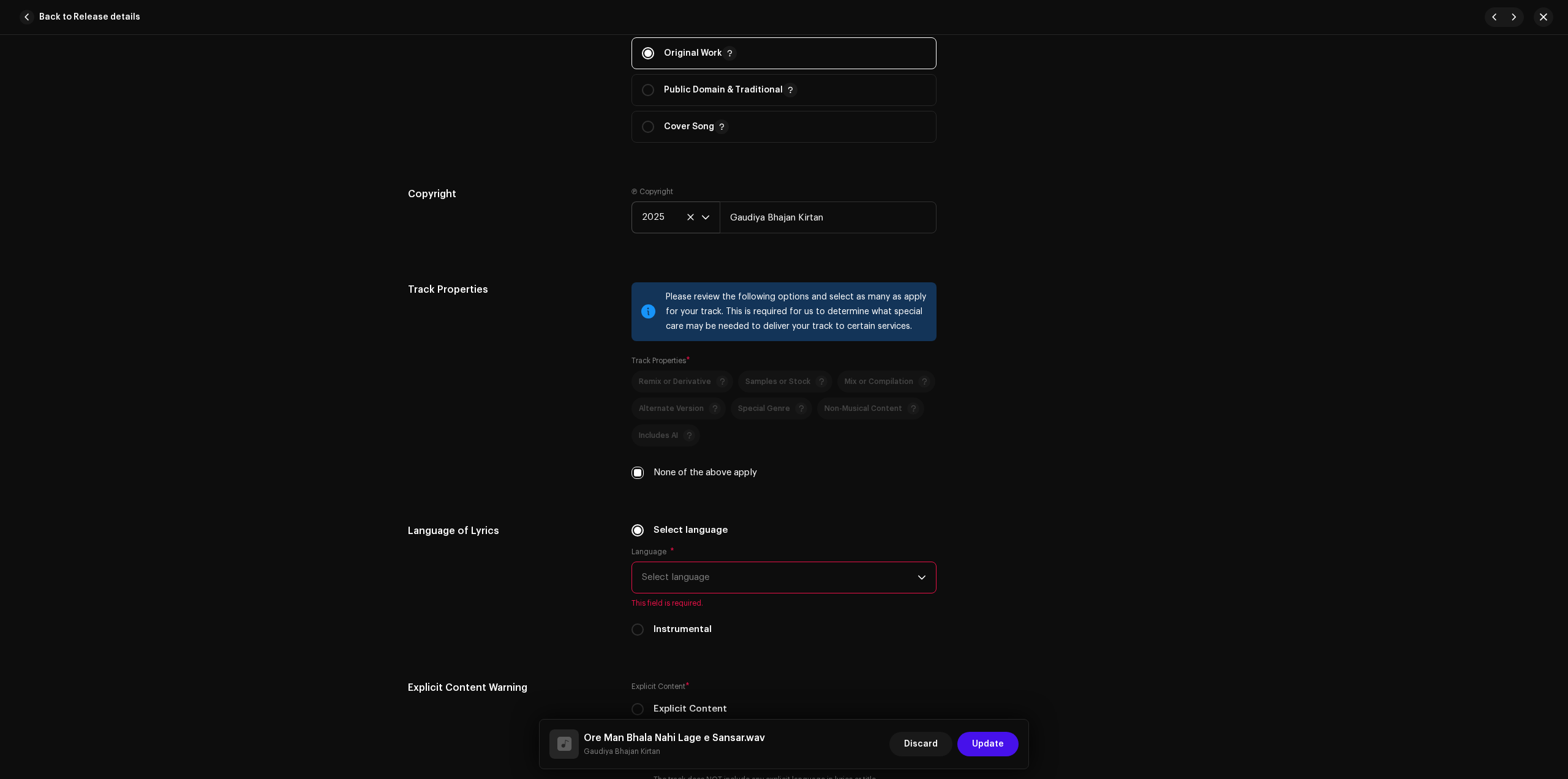
click at [720, 569] on span "Select language" at bounding box center [779, 577] width 276 height 31
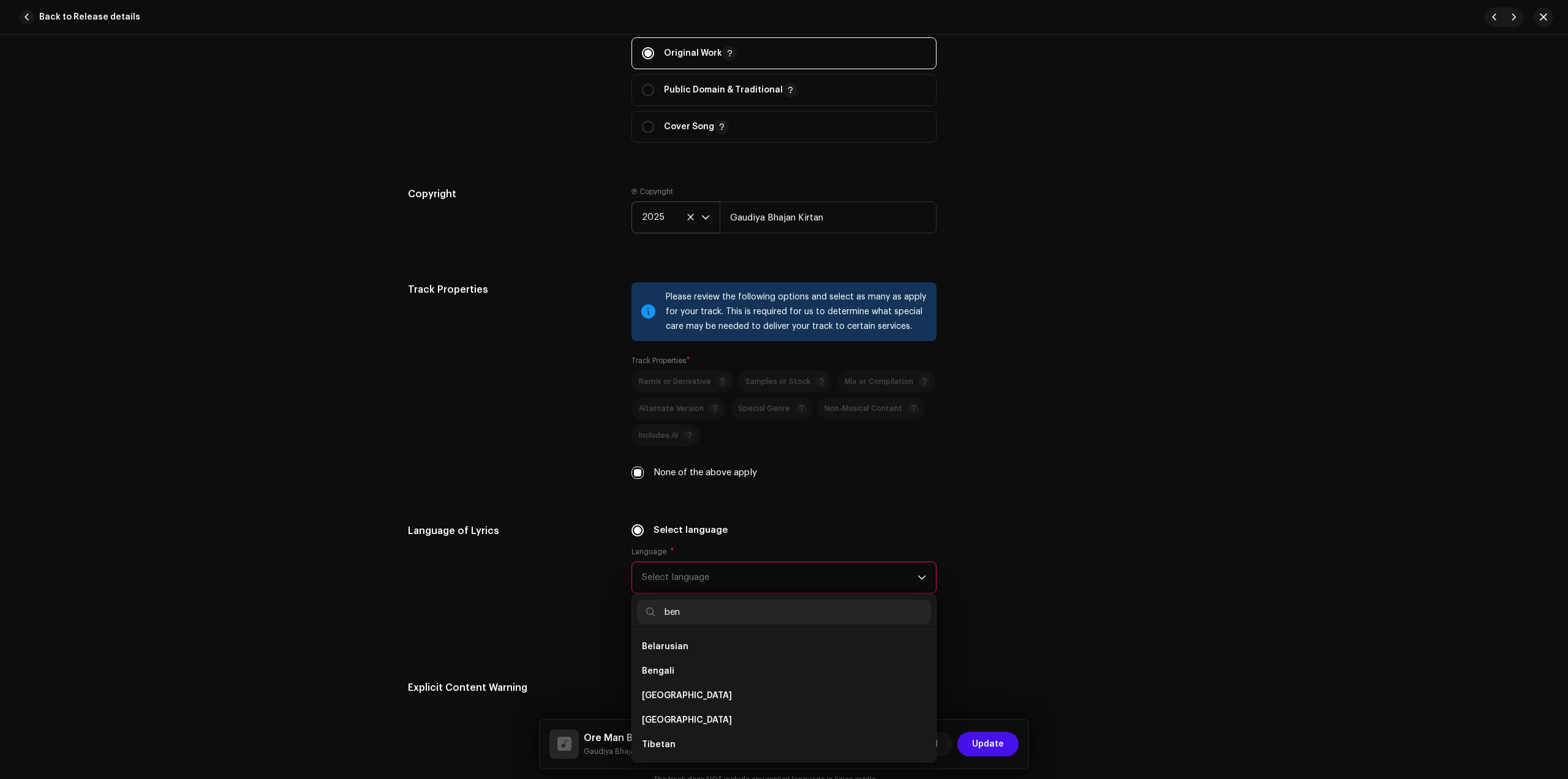
scroll to position [0, 0]
type input "ben"
click at [670, 646] on li "Bengali" at bounding box center [784, 646] width 294 height 24
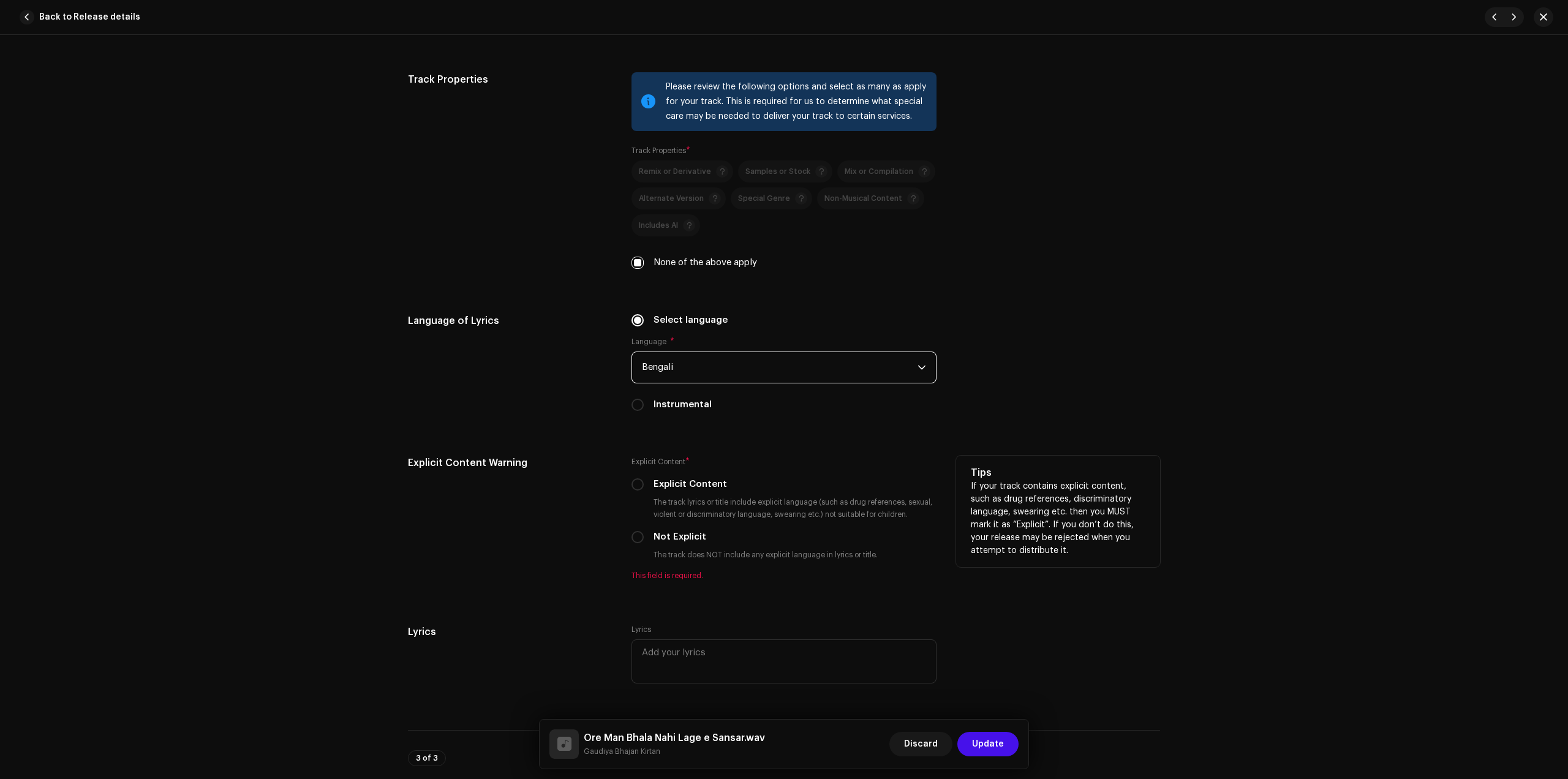
scroll to position [1684, 0]
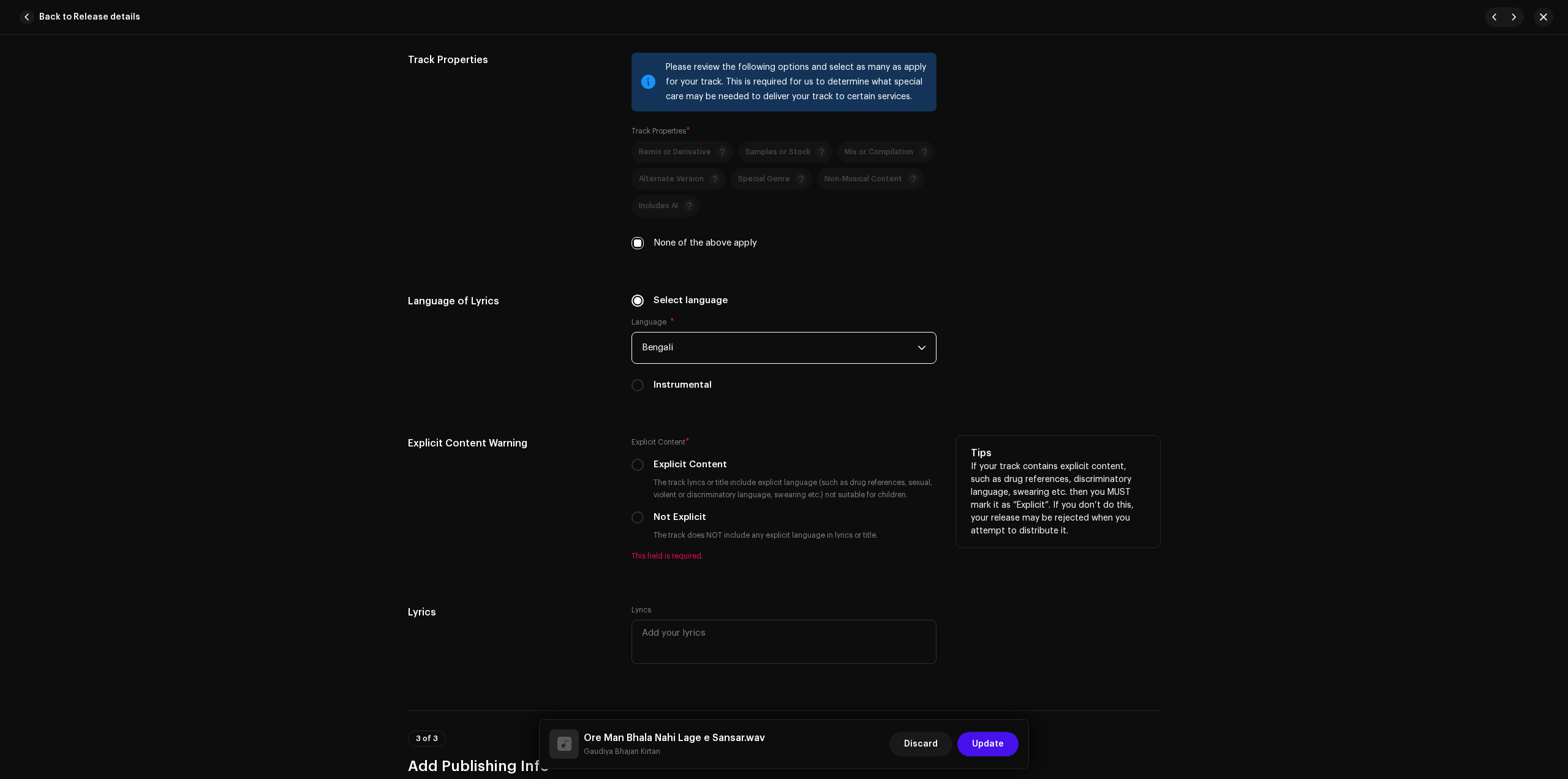
drag, startPoint x: 682, startPoint y: 512, endPoint x: 835, endPoint y: 492, distance: 154.3
click at [682, 513] on label "Not Explicit" at bounding box center [680, 517] width 53 height 13
click at [644, 513] on input "Not Explicit" at bounding box center [638, 518] width 13 height 13
radio input "true"
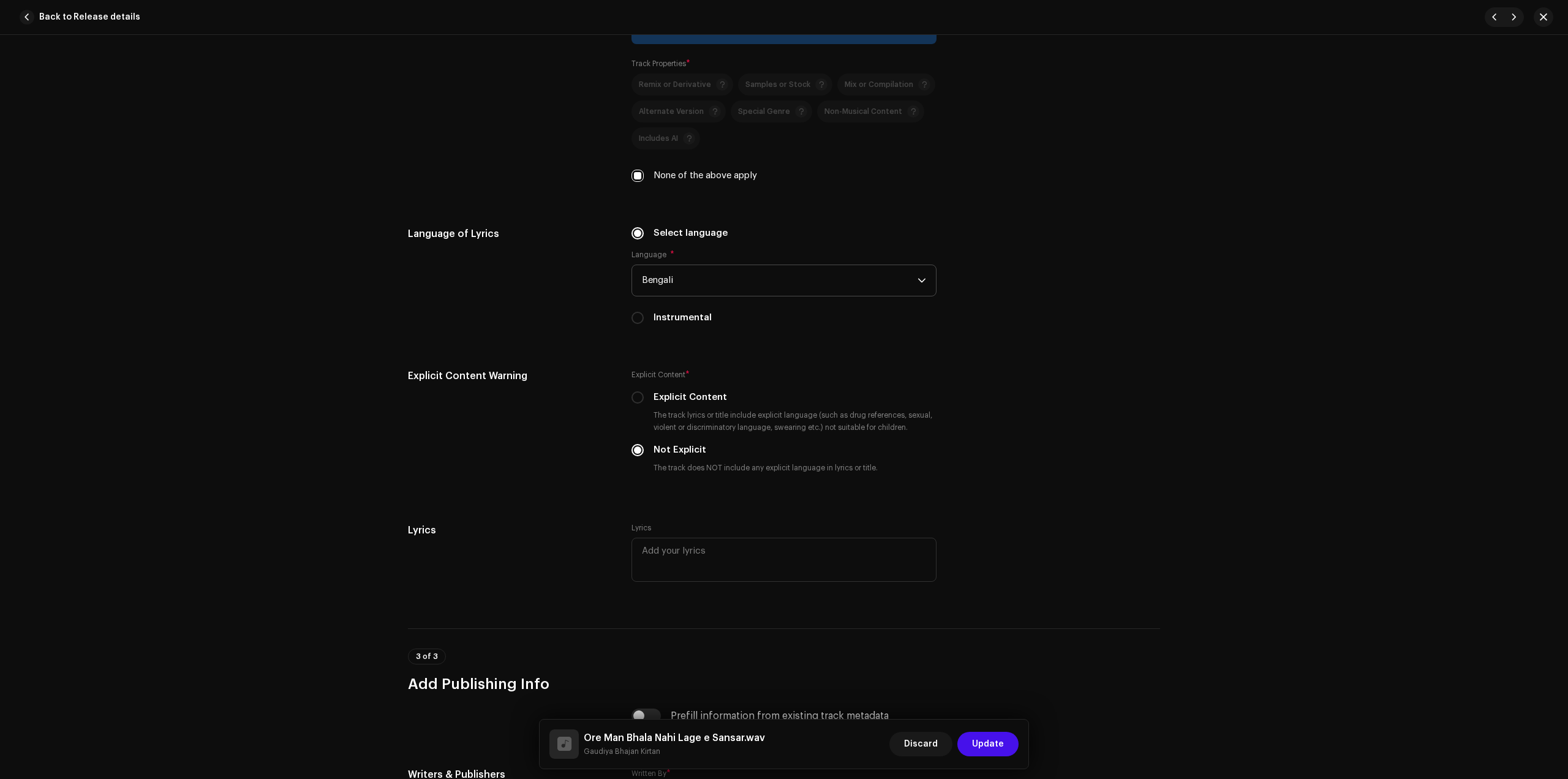
scroll to position [1991, 0]
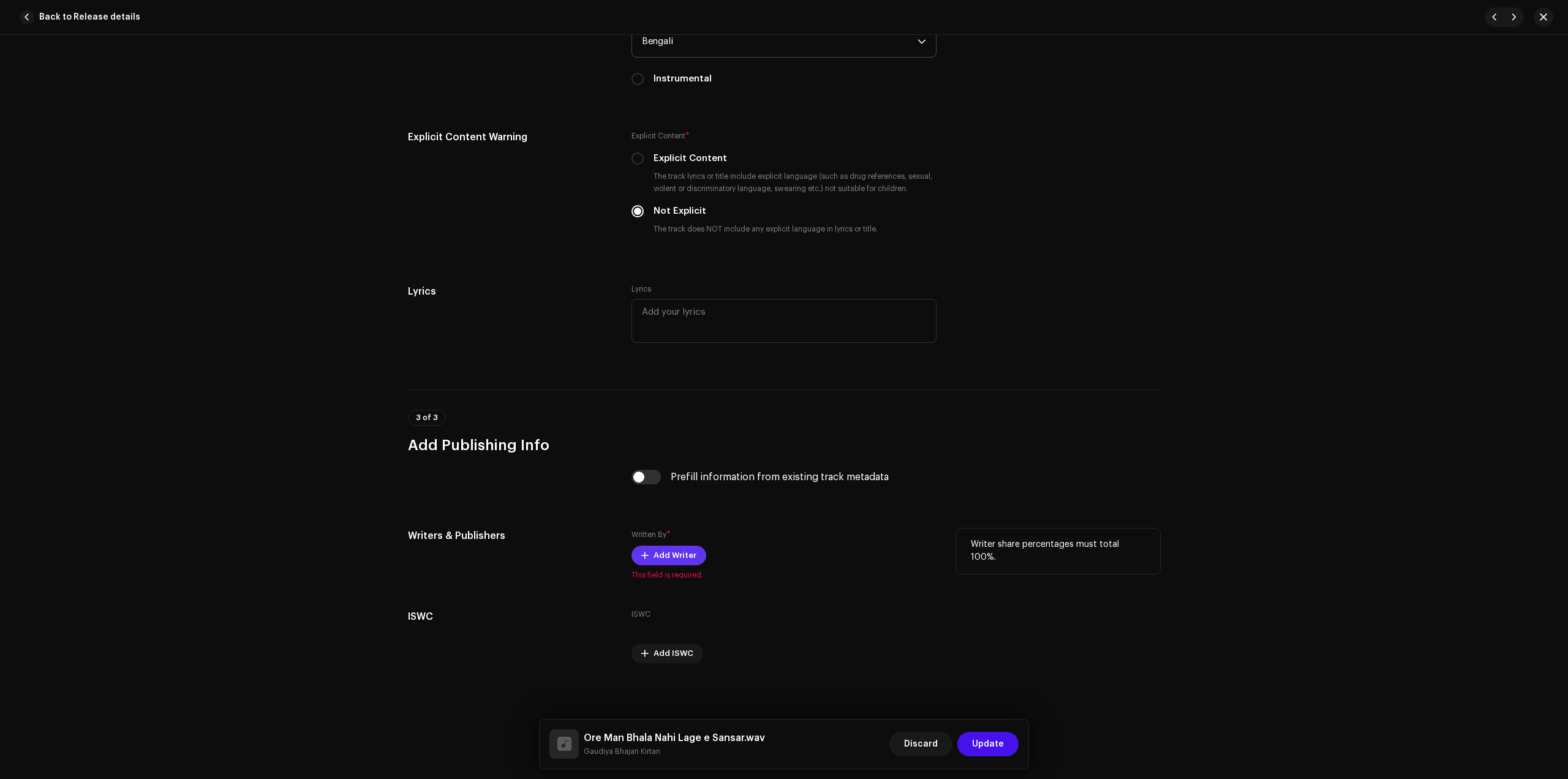
click at [664, 547] on span "Add Writer" at bounding box center [675, 555] width 43 height 24
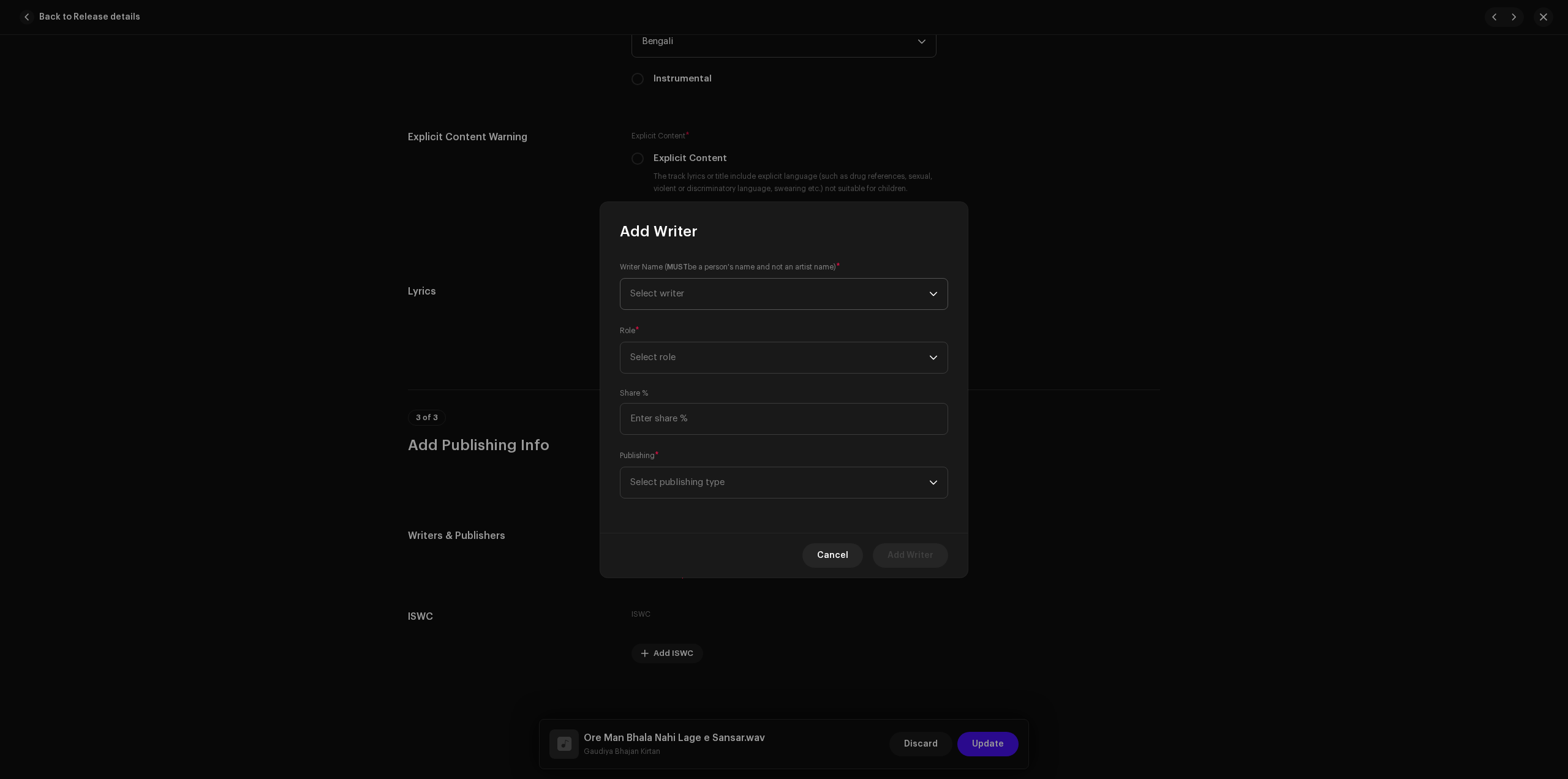
click at [724, 309] on div "Writer Name ( MUST be a person's name and not an artist name) * Select writer R…" at bounding box center [784, 387] width 368 height 291
click at [723, 299] on span "Select writer" at bounding box center [779, 294] width 299 height 31
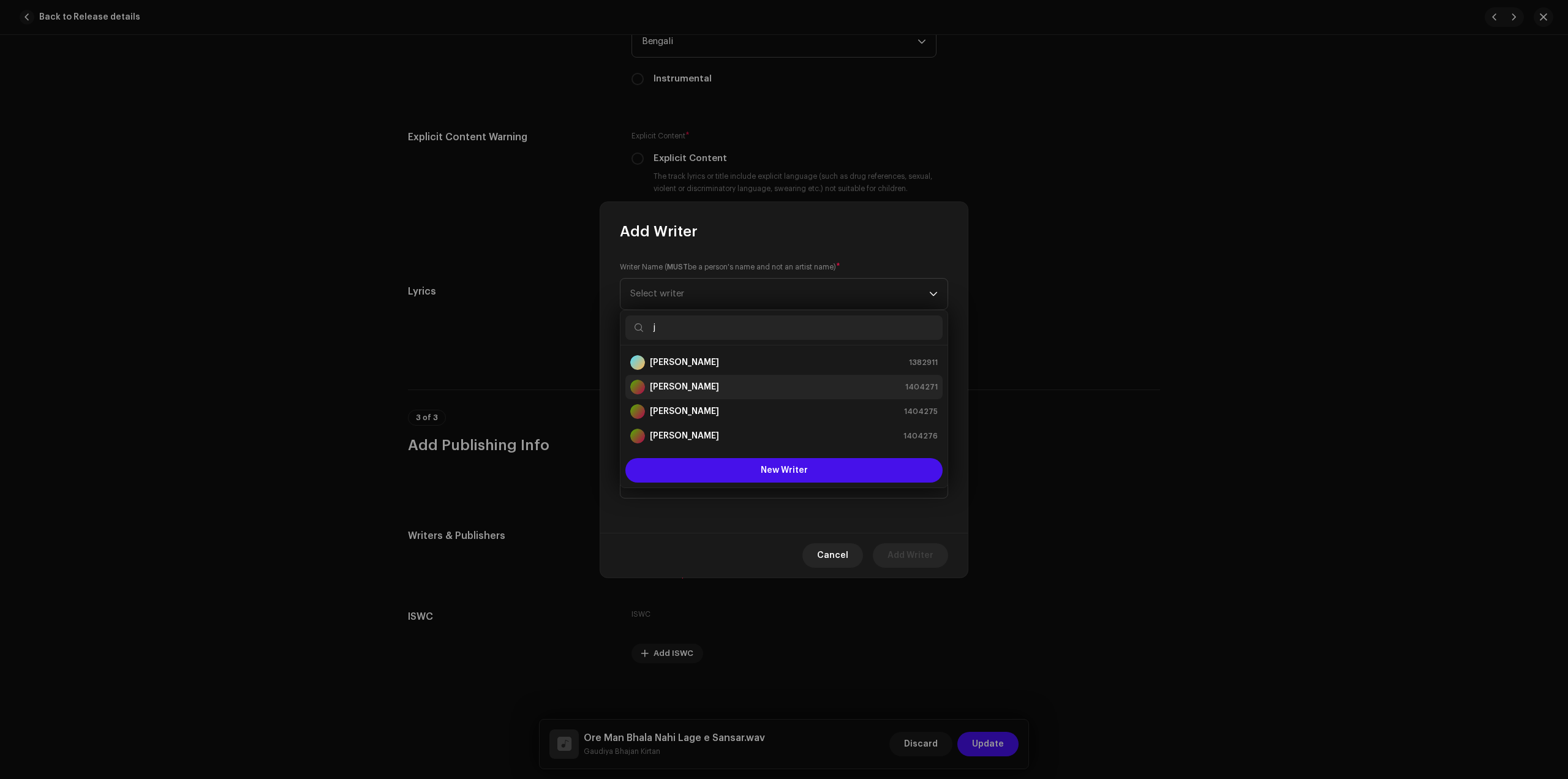
type input "j"
click at [685, 388] on strong "[PERSON_NAME]" at bounding box center [685, 388] width 69 height 13
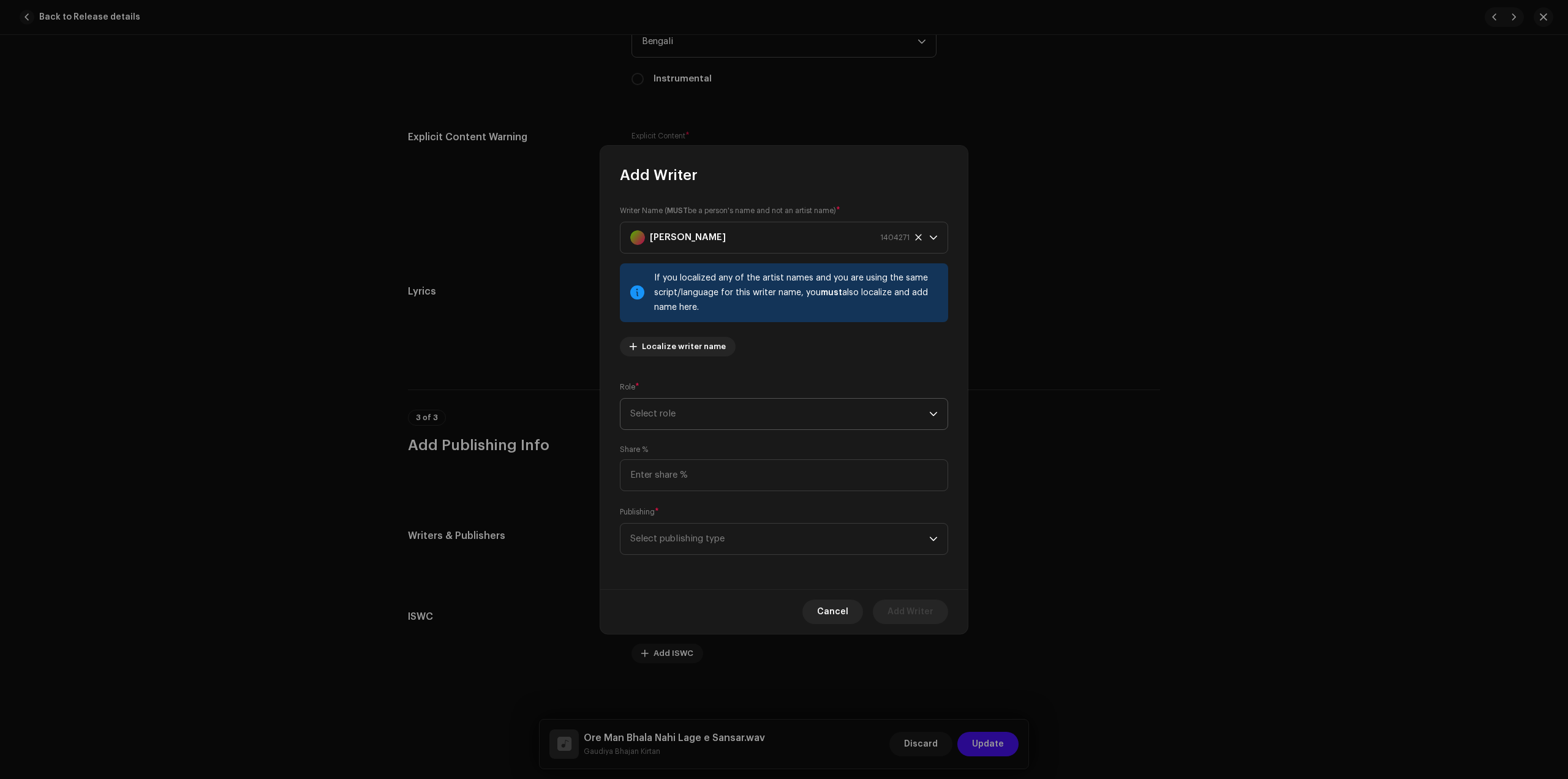
drag, startPoint x: 802, startPoint y: 402, endPoint x: 781, endPoint y: 416, distance: 25.2
click at [802, 403] on span "Select role" at bounding box center [779, 414] width 299 height 31
click at [696, 518] on span "Composer & Lyricist" at bounding box center [673, 522] width 86 height 13
click at [692, 477] on input at bounding box center [784, 475] width 328 height 32
type input "100.00"
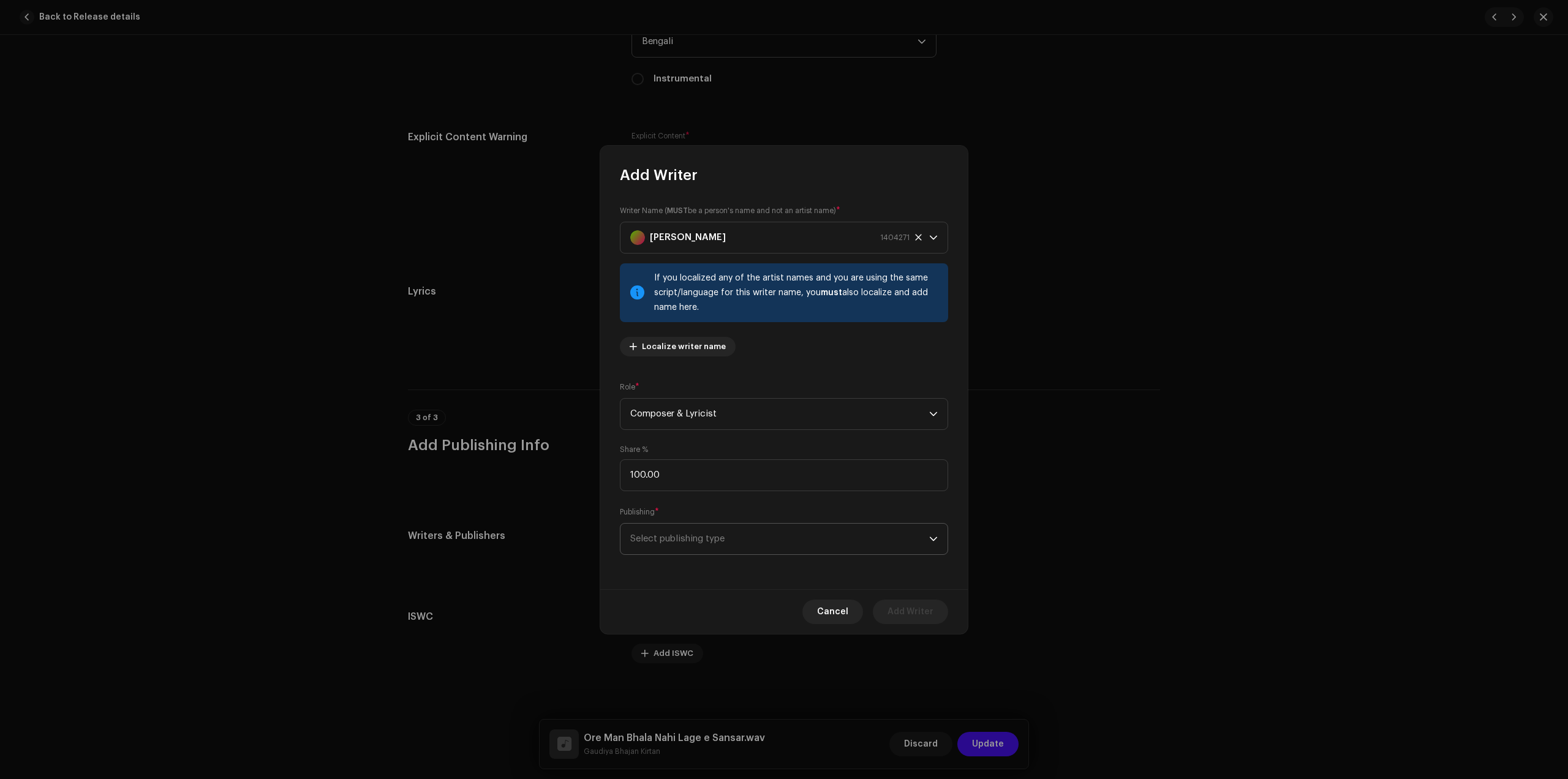
drag, startPoint x: 740, startPoint y: 529, endPoint x: 740, endPoint y: 537, distance: 8.0
click at [740, 530] on span "Select publishing type" at bounding box center [779, 538] width 299 height 31
click at [711, 561] on li "Copyright control (self-published)" at bounding box center [784, 572] width 317 height 24
click at [898, 609] on span "Add Writer" at bounding box center [910, 612] width 46 height 24
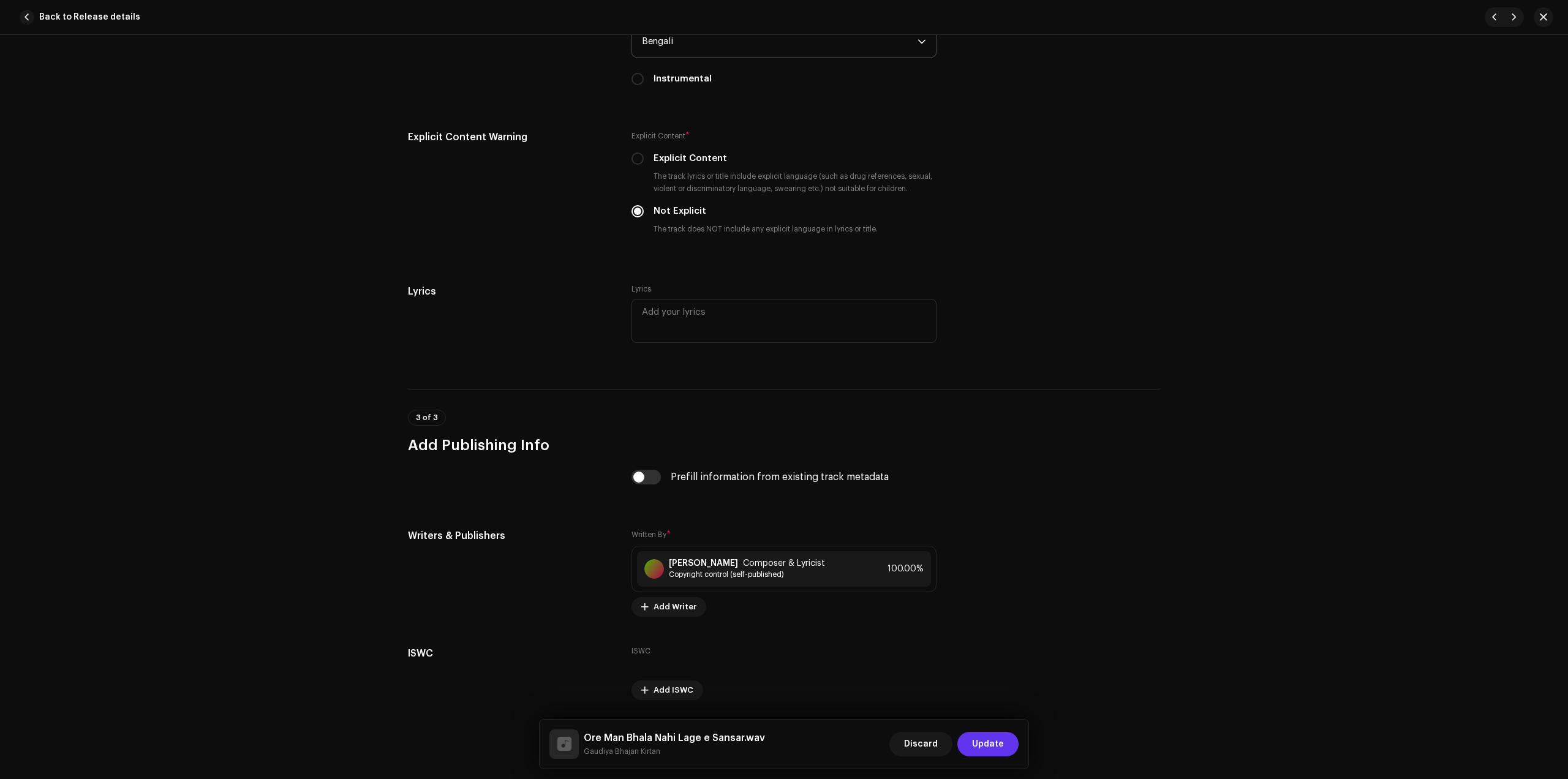
click at [992, 736] on span "Update" at bounding box center [988, 743] width 32 height 24
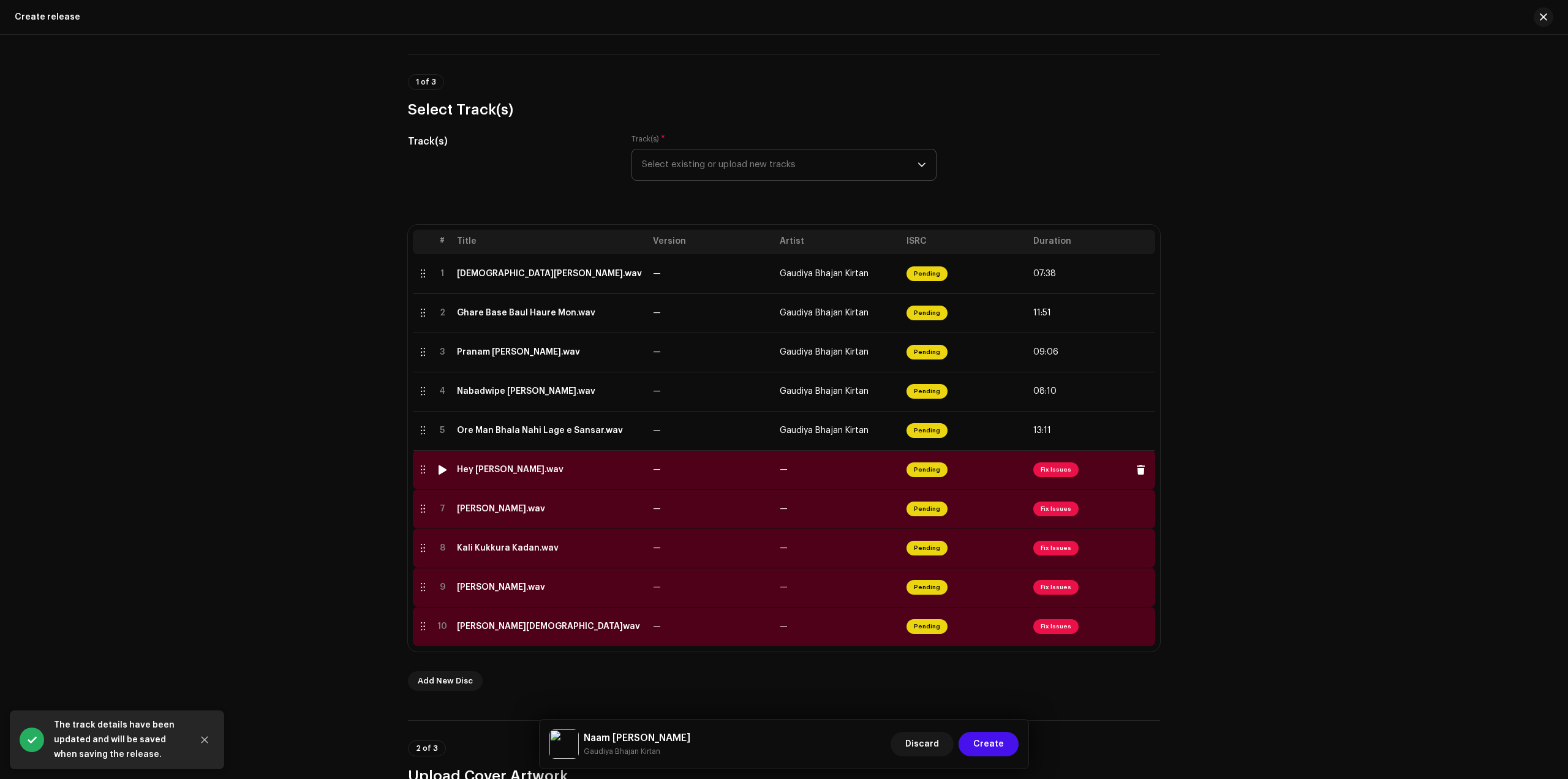
click at [491, 470] on div "Hey [PERSON_NAME].wav" at bounding box center [510, 470] width 107 height 9
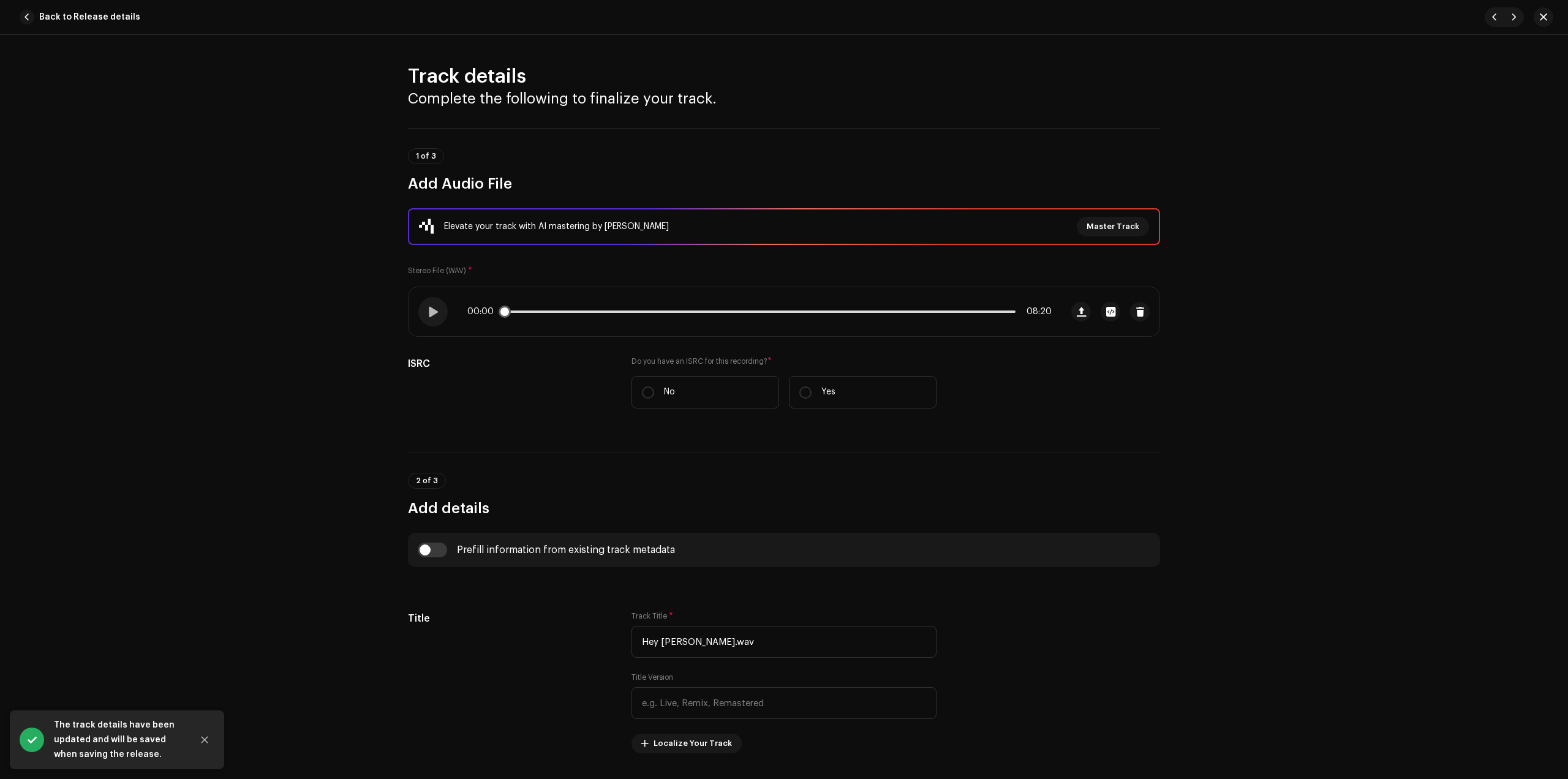
click at [652, 310] on p-slider at bounding box center [760, 311] width 512 height 2
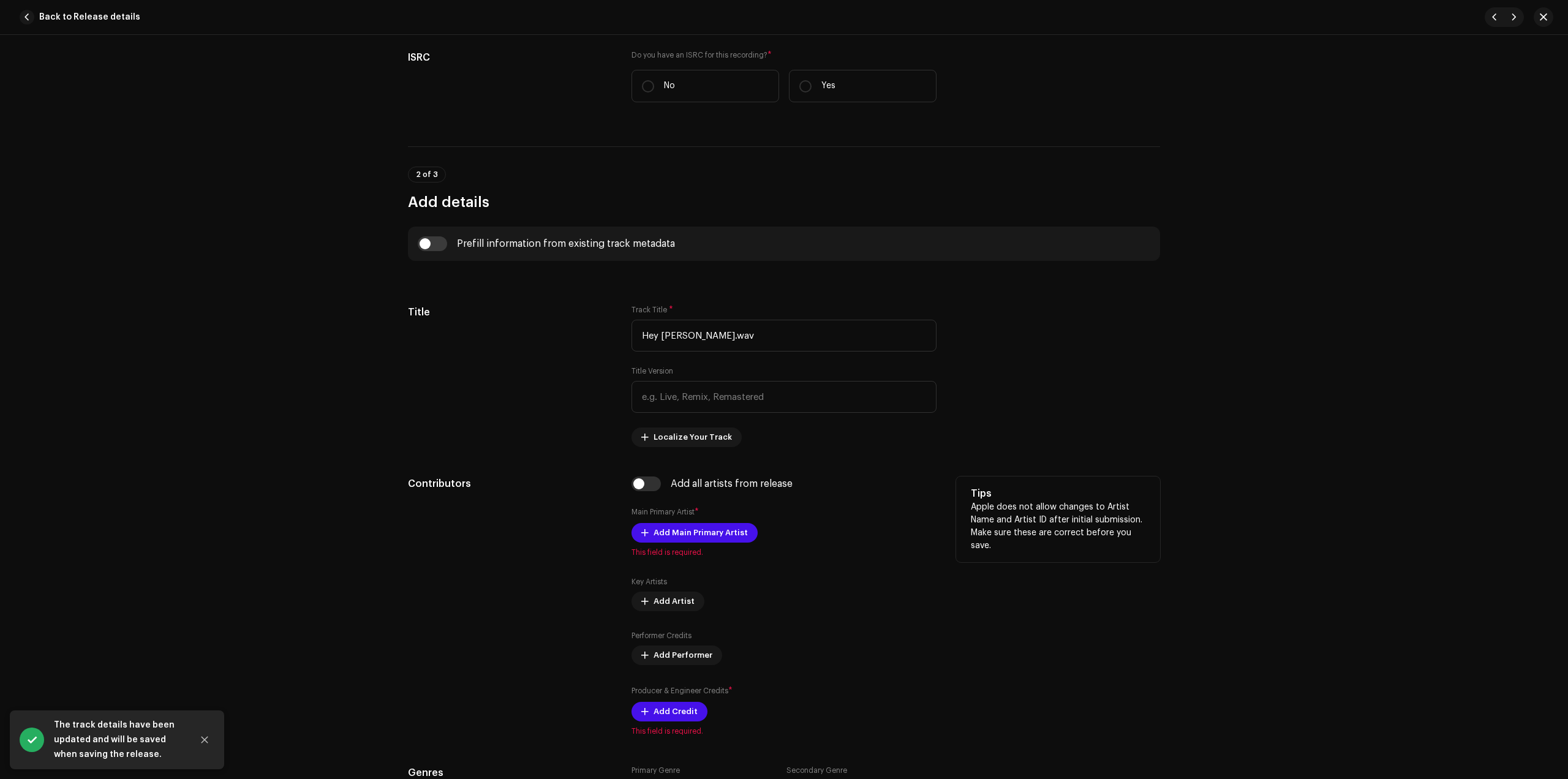
click at [685, 543] on div "Add Main Primary Artist This field is required." at bounding box center [784, 540] width 305 height 34
click at [688, 532] on span "Add Main Primary Artist" at bounding box center [700, 533] width 94 height 24
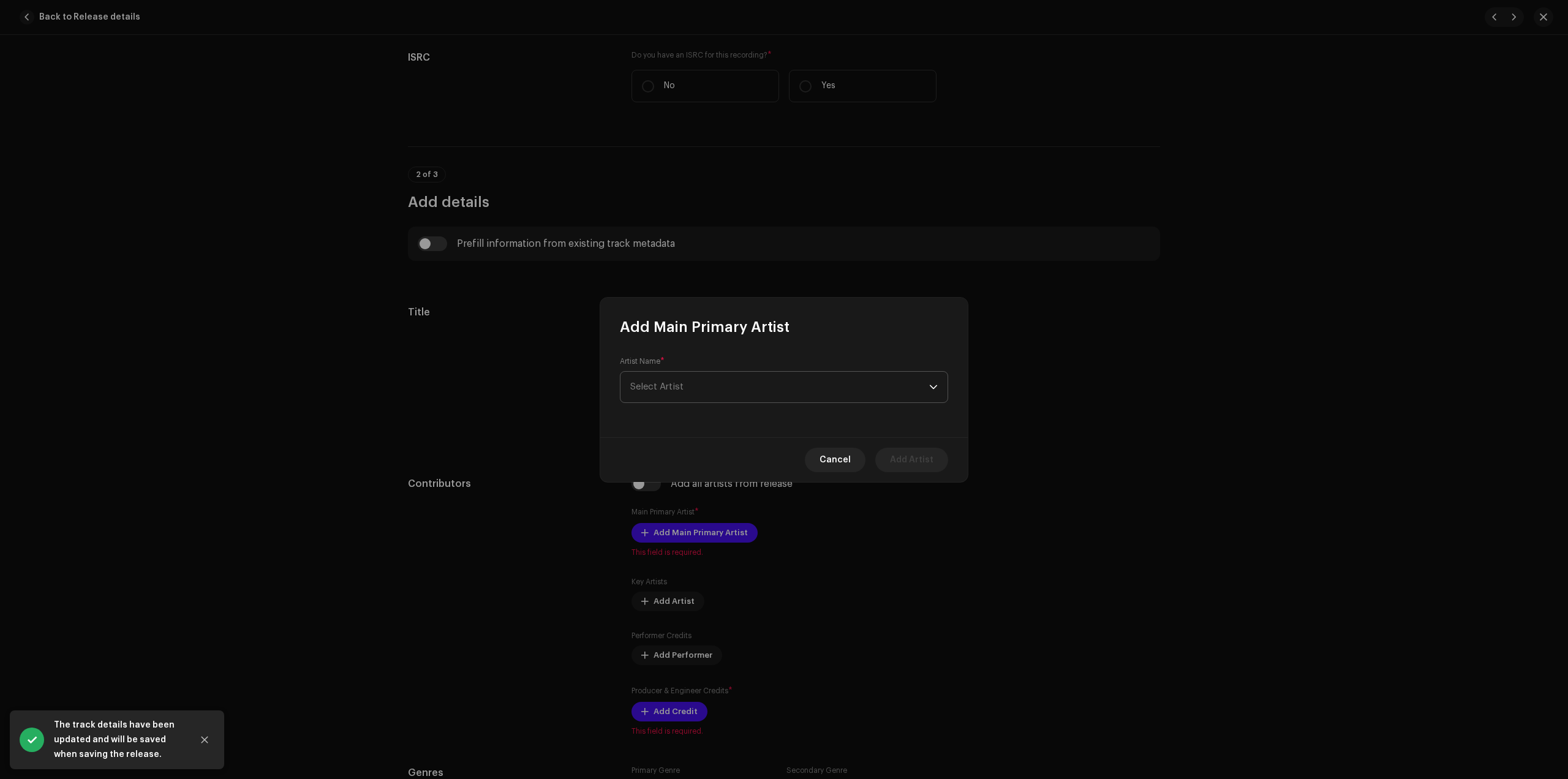
click at [743, 379] on span "Select Artist" at bounding box center [779, 387] width 299 height 31
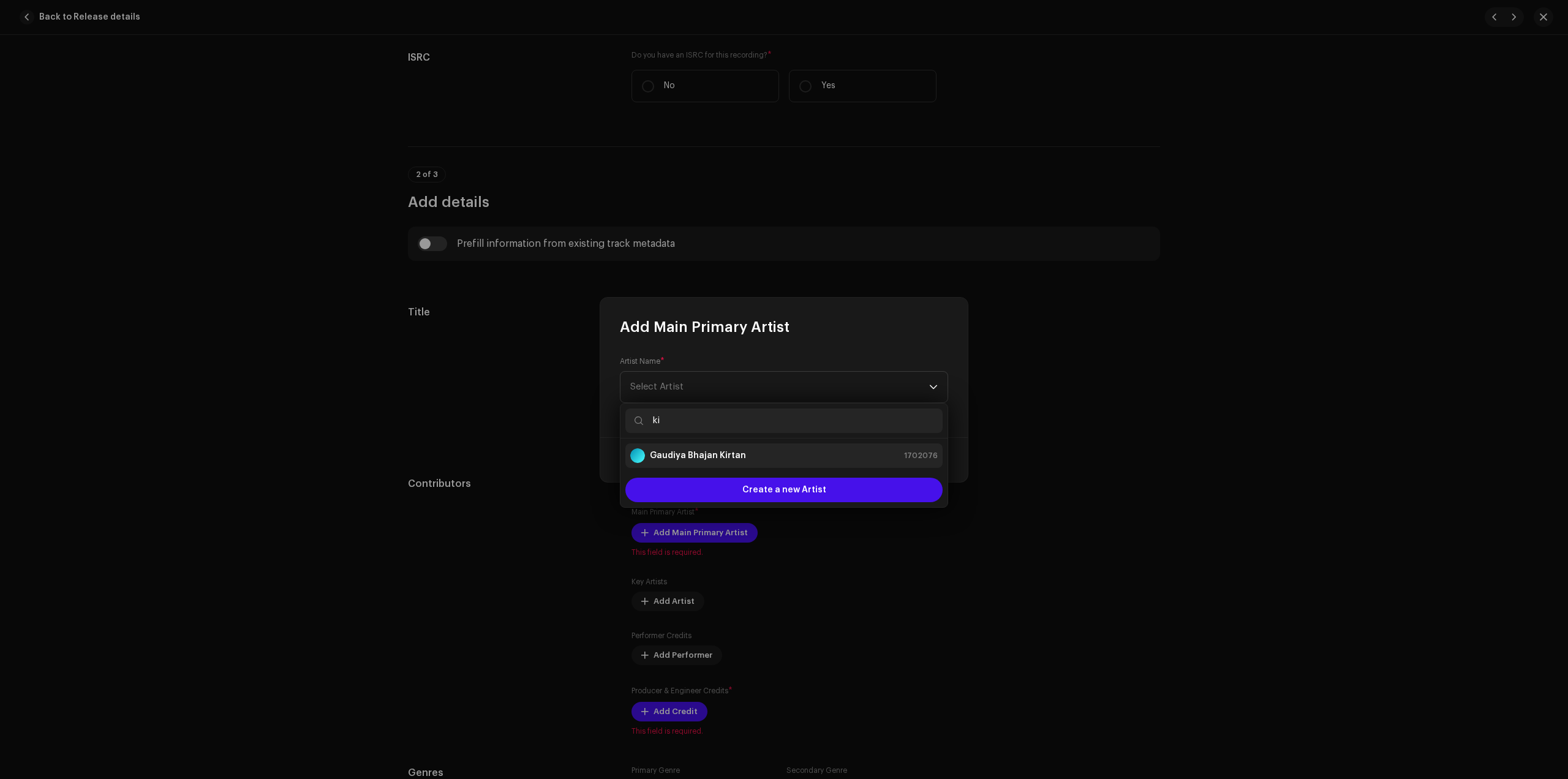
type input "ki"
click at [718, 459] on strong "Gaudiya Bhajan Kirtan" at bounding box center [698, 456] width 96 height 13
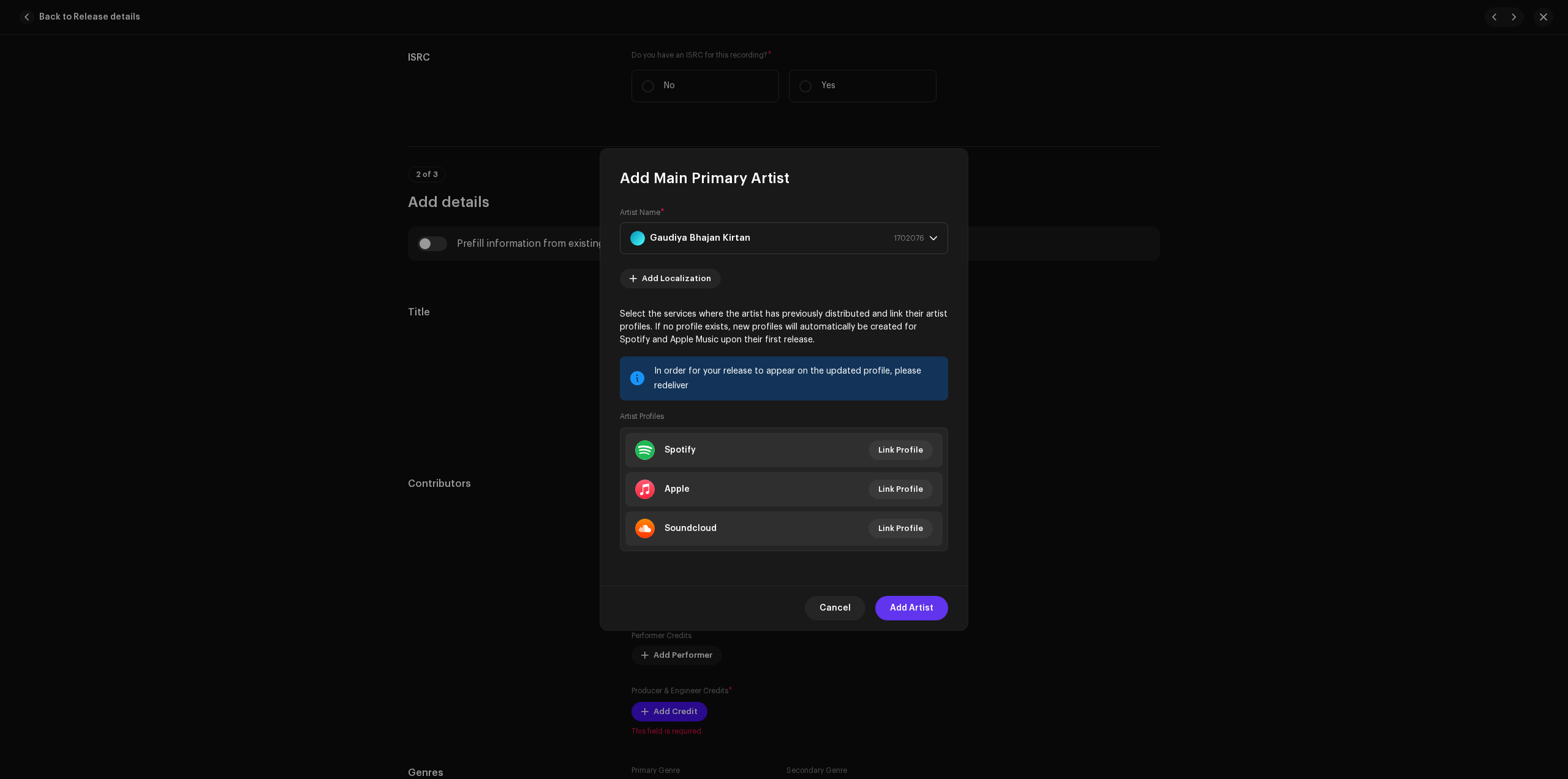
click at [922, 612] on span "Add Artist" at bounding box center [911, 608] width 43 height 24
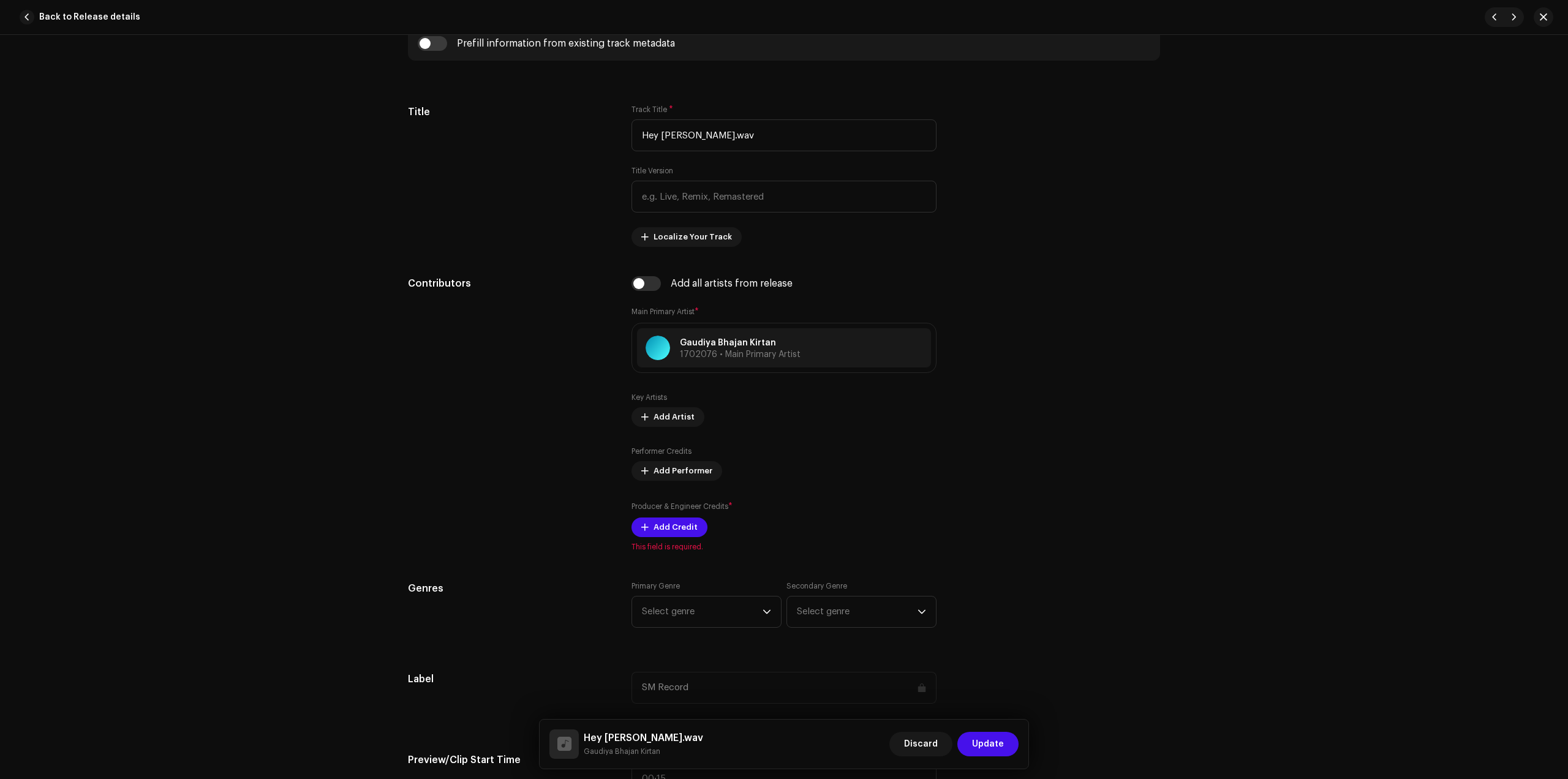
scroll to position [536, 0]
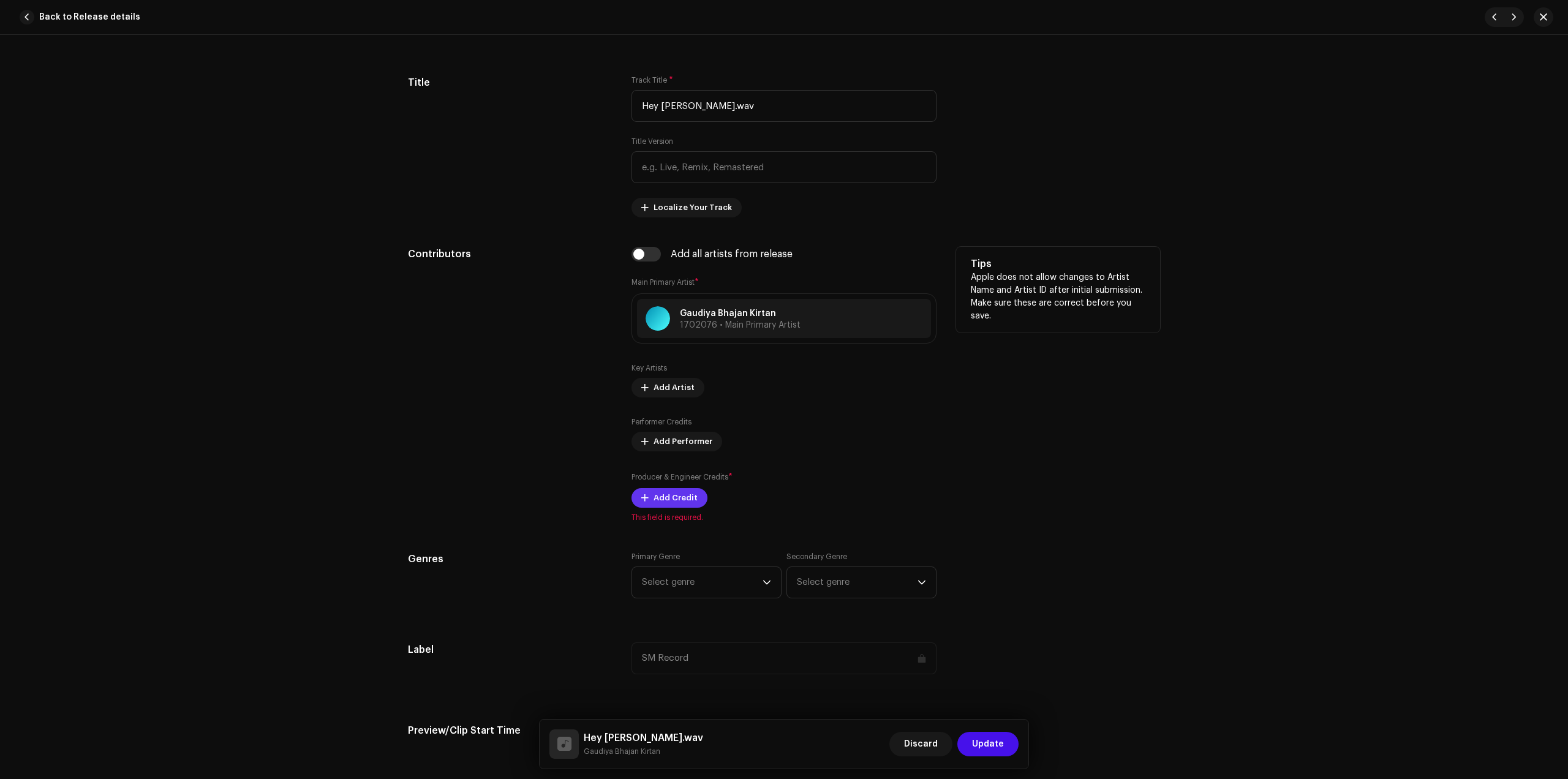
click at [669, 488] on span "Add Credit" at bounding box center [676, 497] width 44 height 24
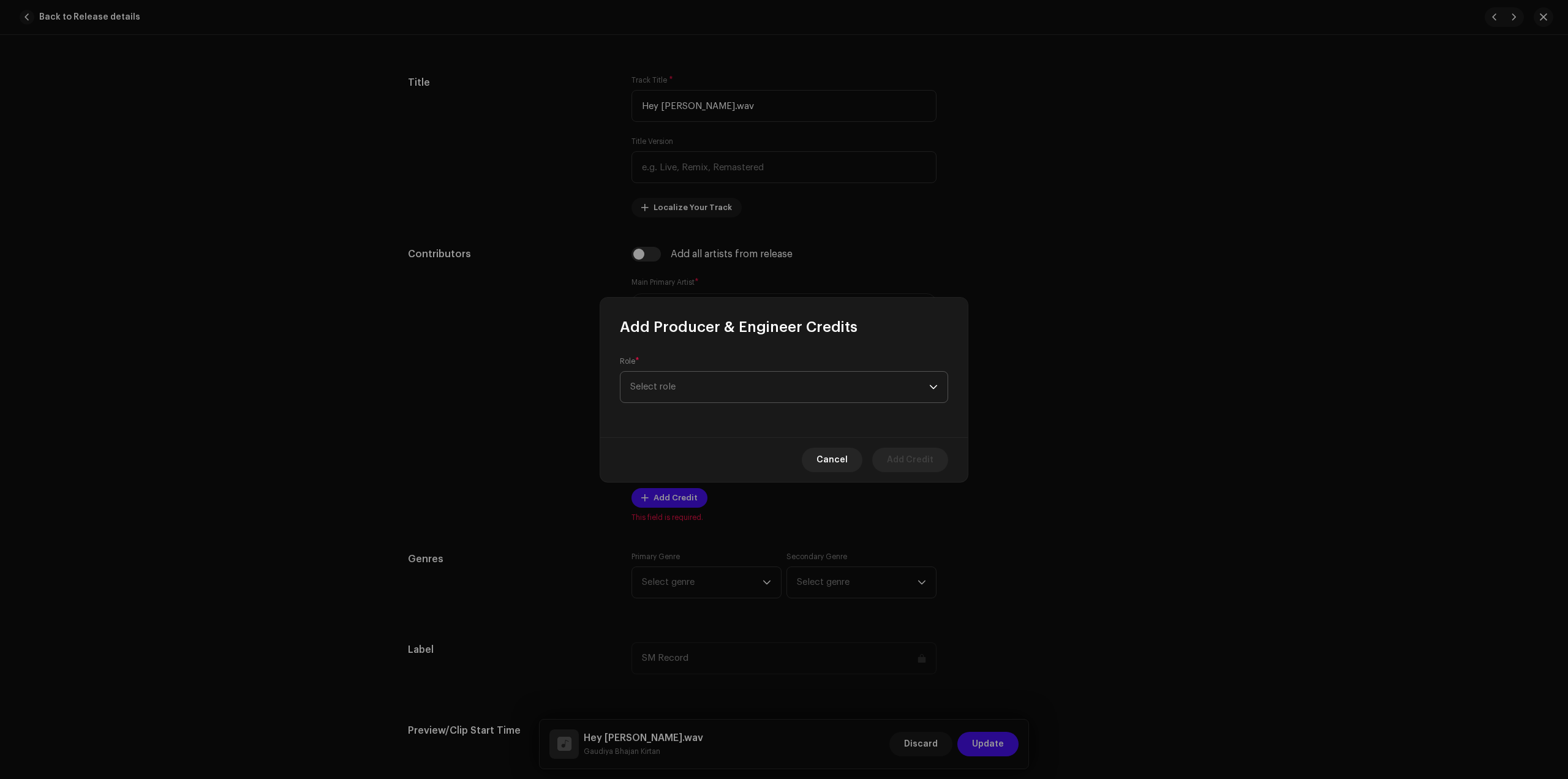
click at [767, 384] on span "Select role" at bounding box center [779, 387] width 299 height 31
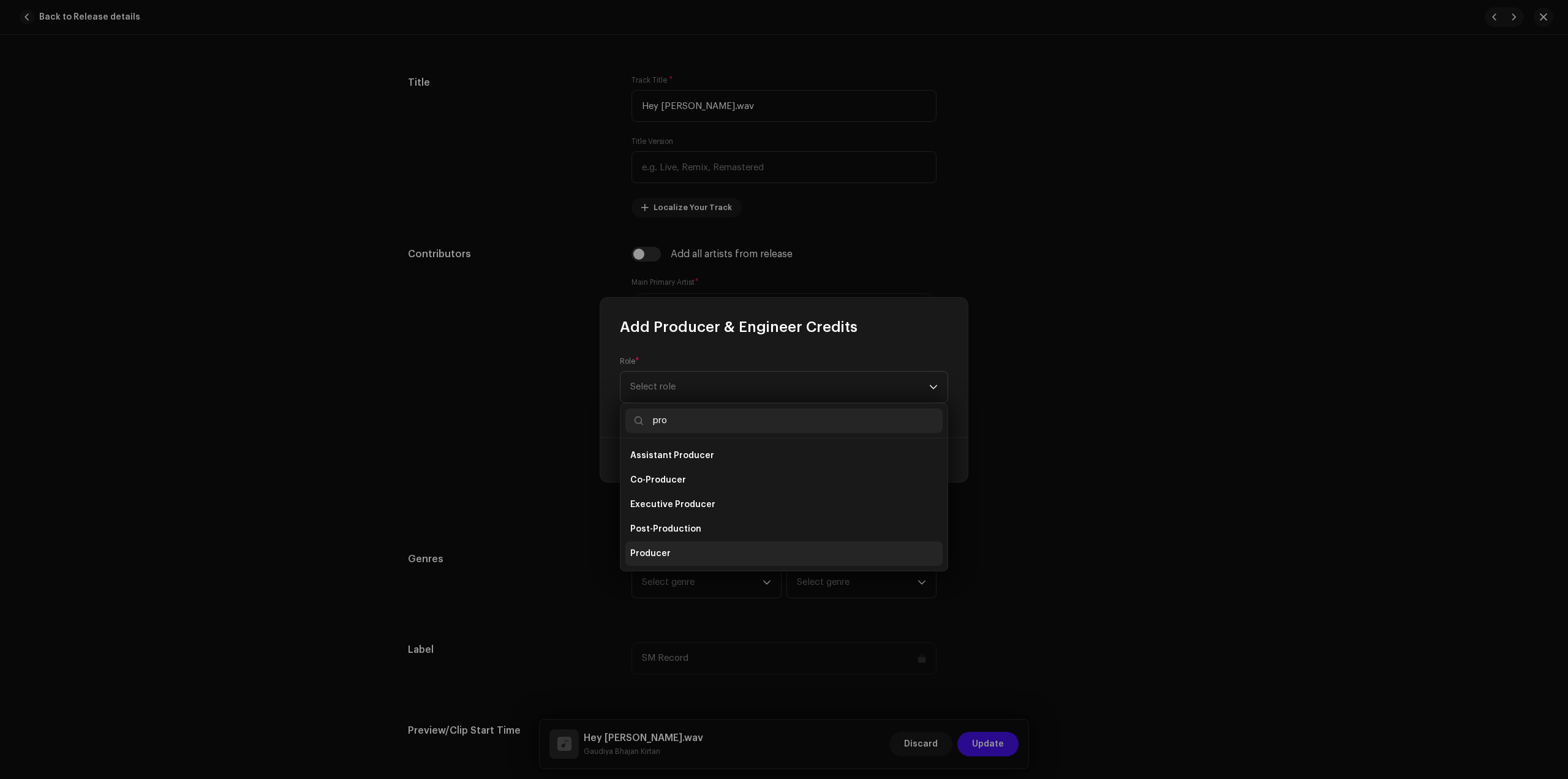
type input "pro"
click at [689, 552] on li "Producer" at bounding box center [784, 553] width 317 height 24
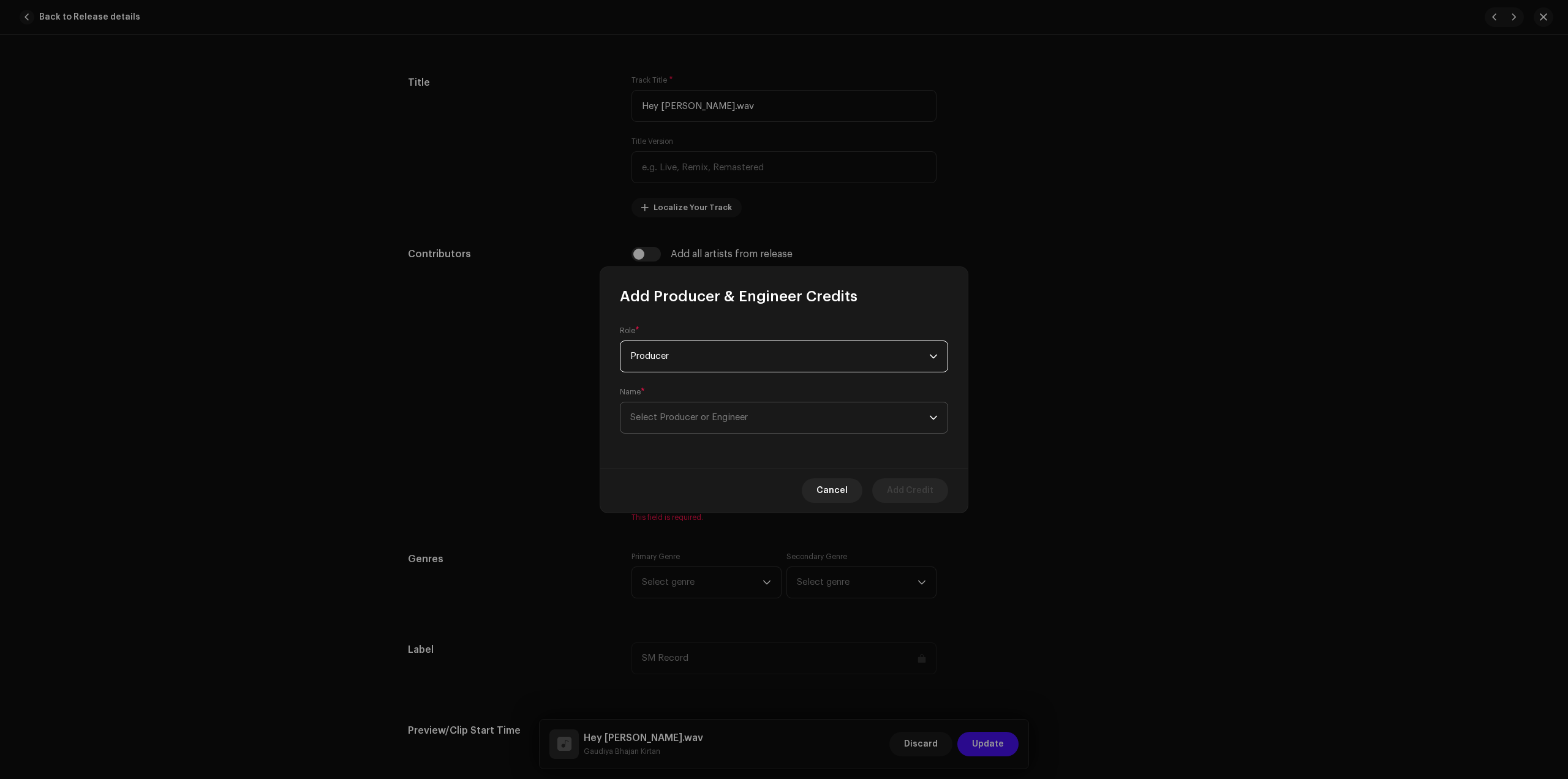
click at [808, 417] on span "Select Producer or Engineer" at bounding box center [779, 418] width 299 height 31
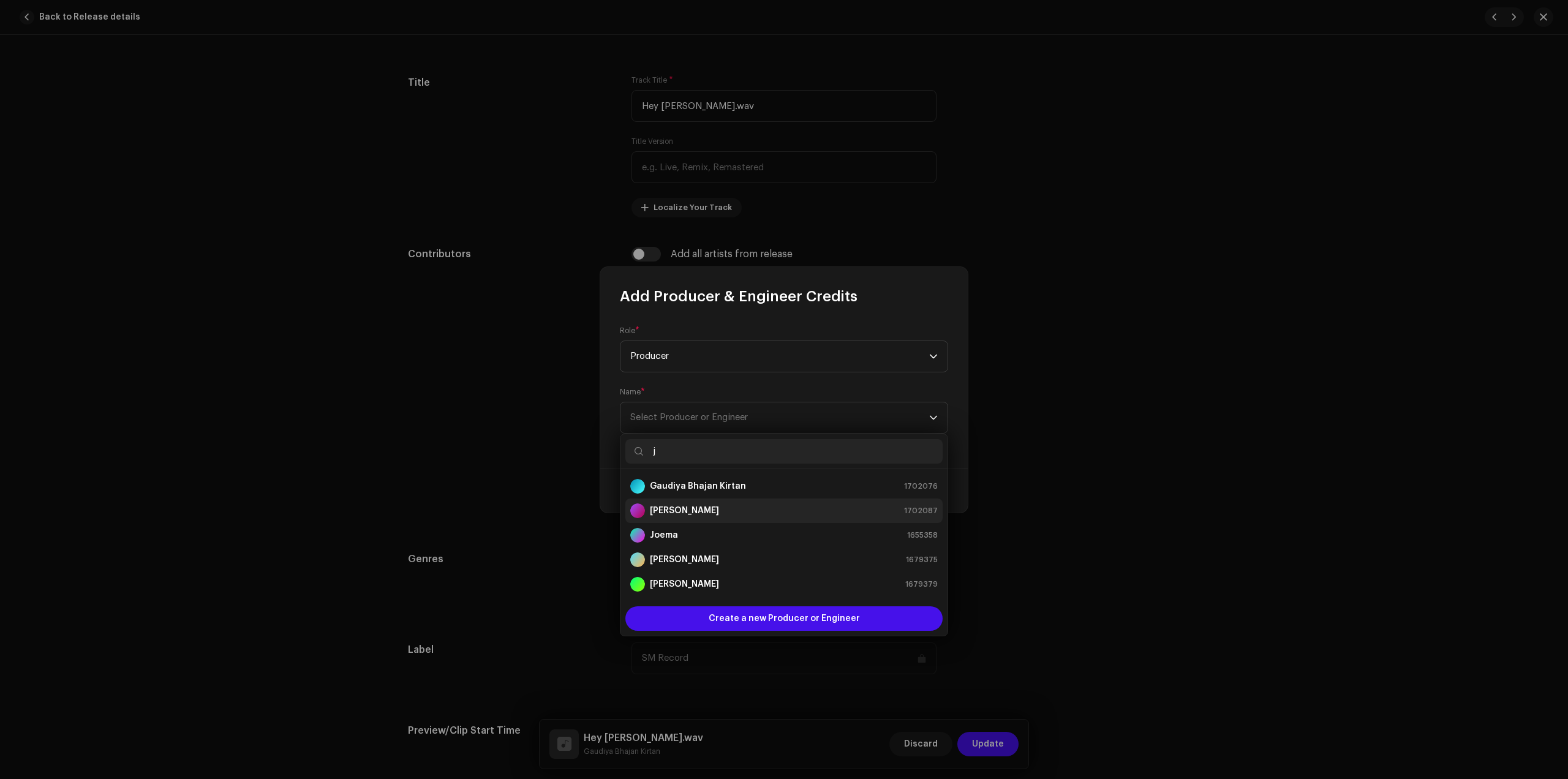
type input "j"
click at [696, 506] on div "[PERSON_NAME] 1702087" at bounding box center [784, 511] width 308 height 15
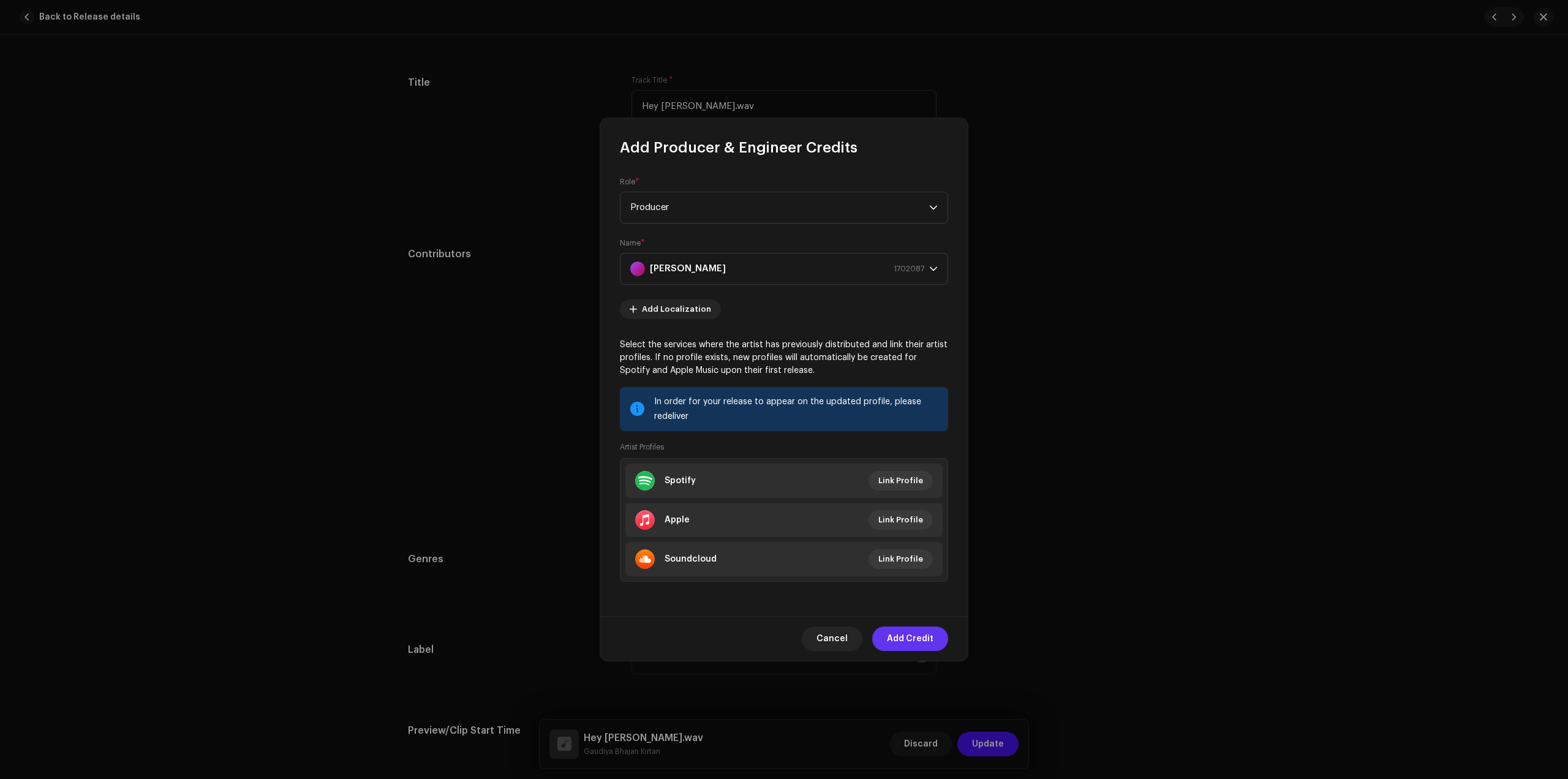
click at [906, 641] on span "Add Credit" at bounding box center [910, 639] width 47 height 24
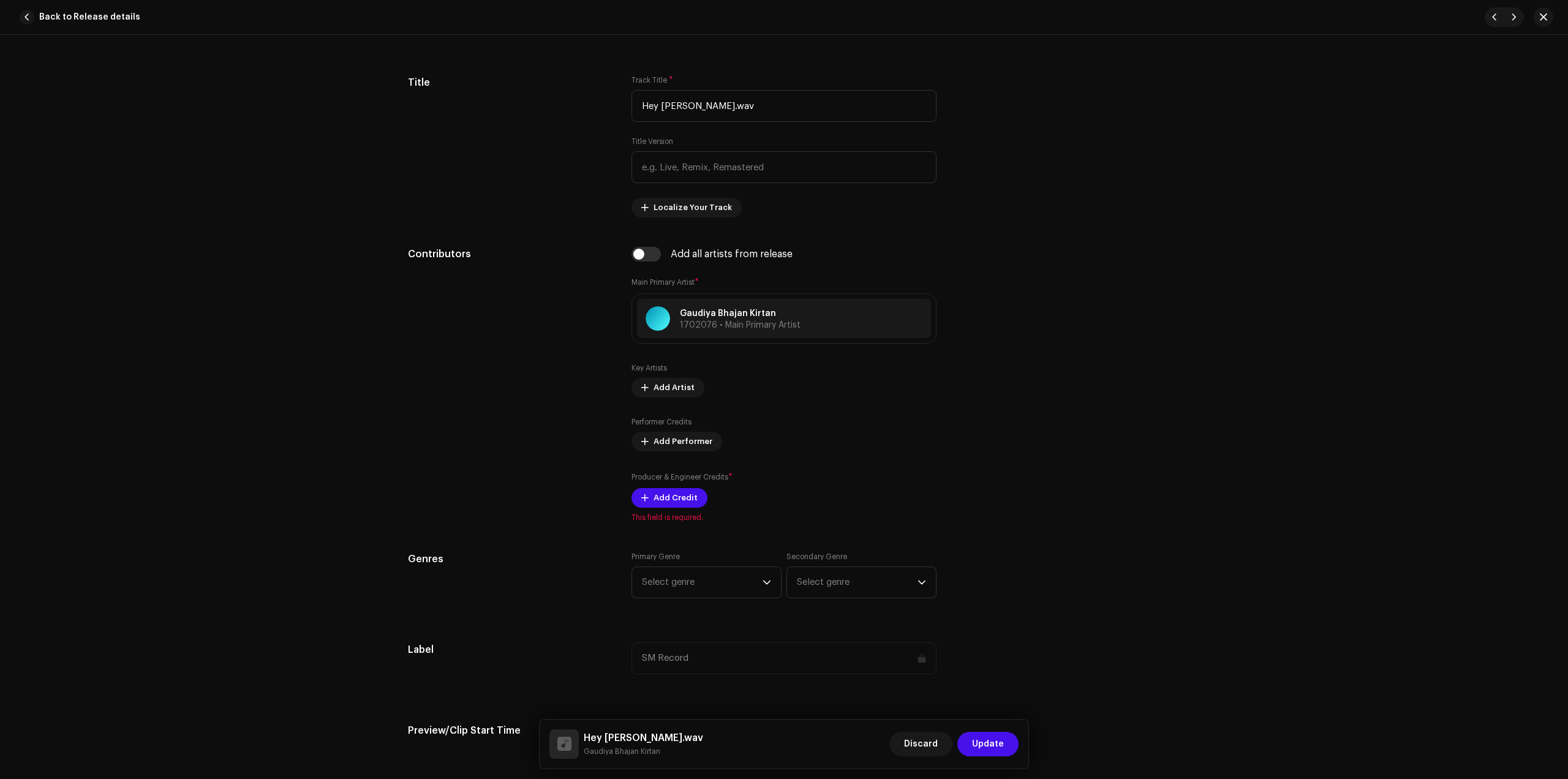
click at [699, 562] on div "Primary Genre Select genre" at bounding box center [707, 575] width 150 height 47
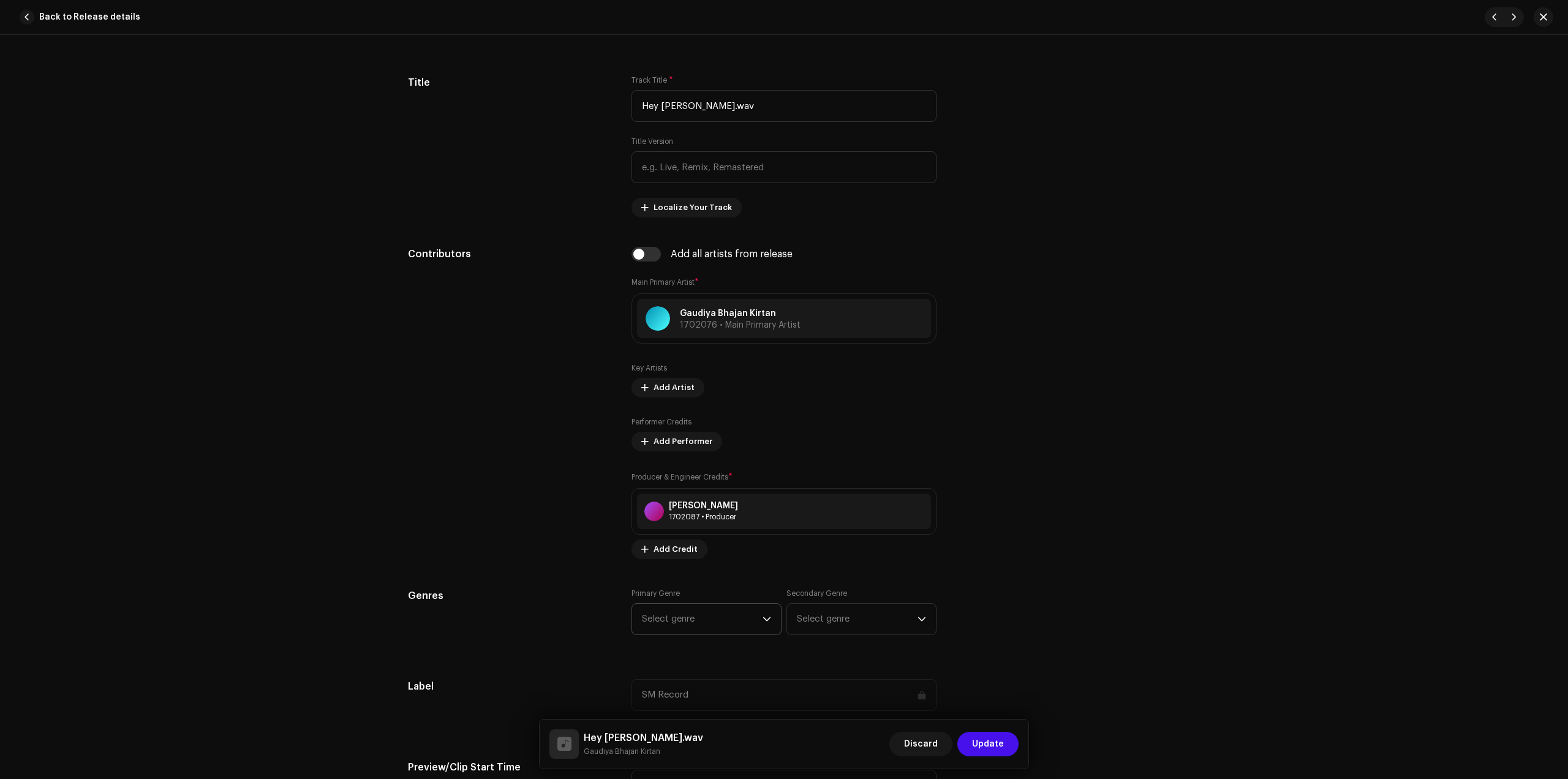
click at [707, 611] on span "Select genre" at bounding box center [702, 619] width 121 height 31
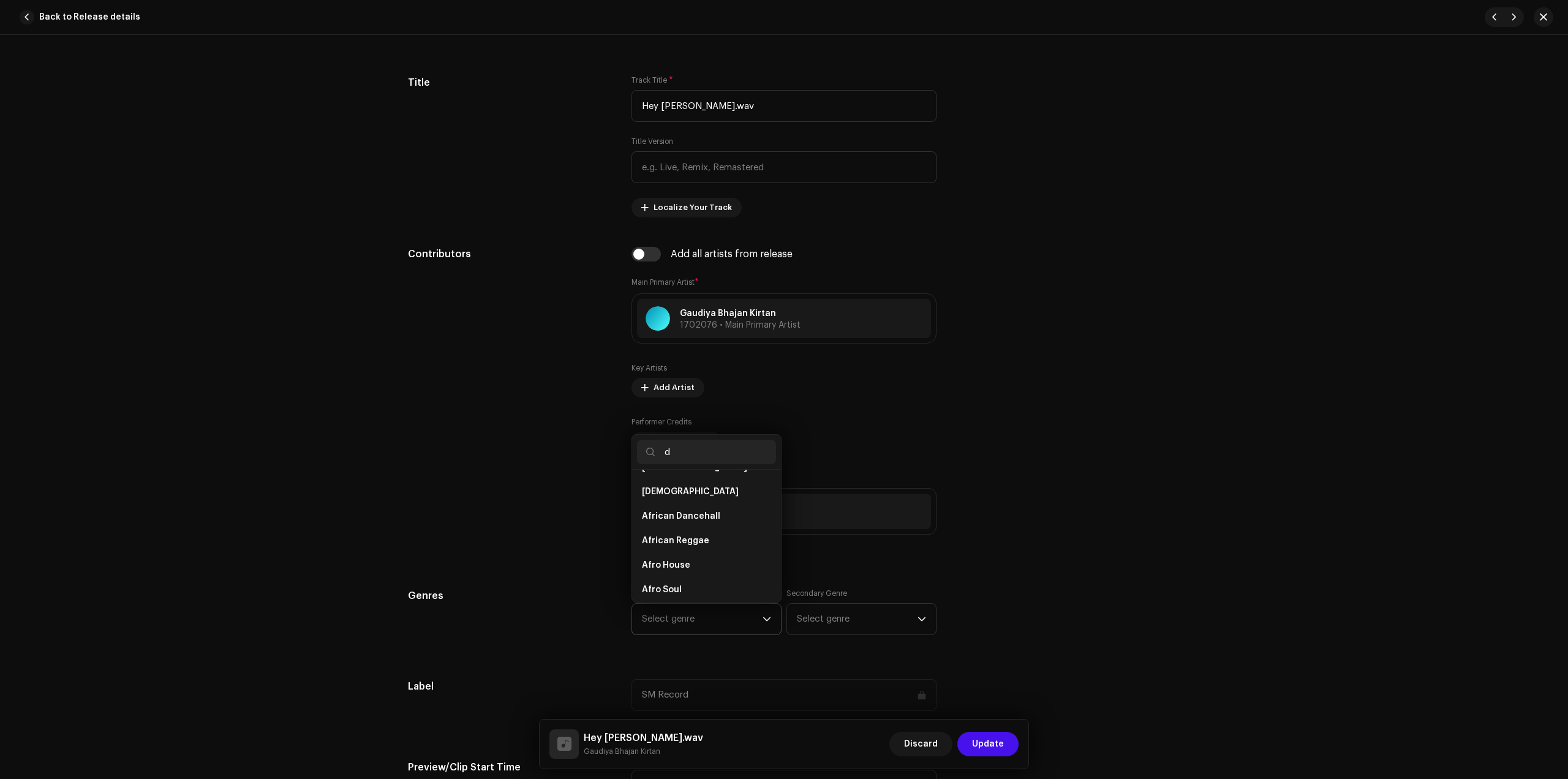
scroll to position [0, 0]
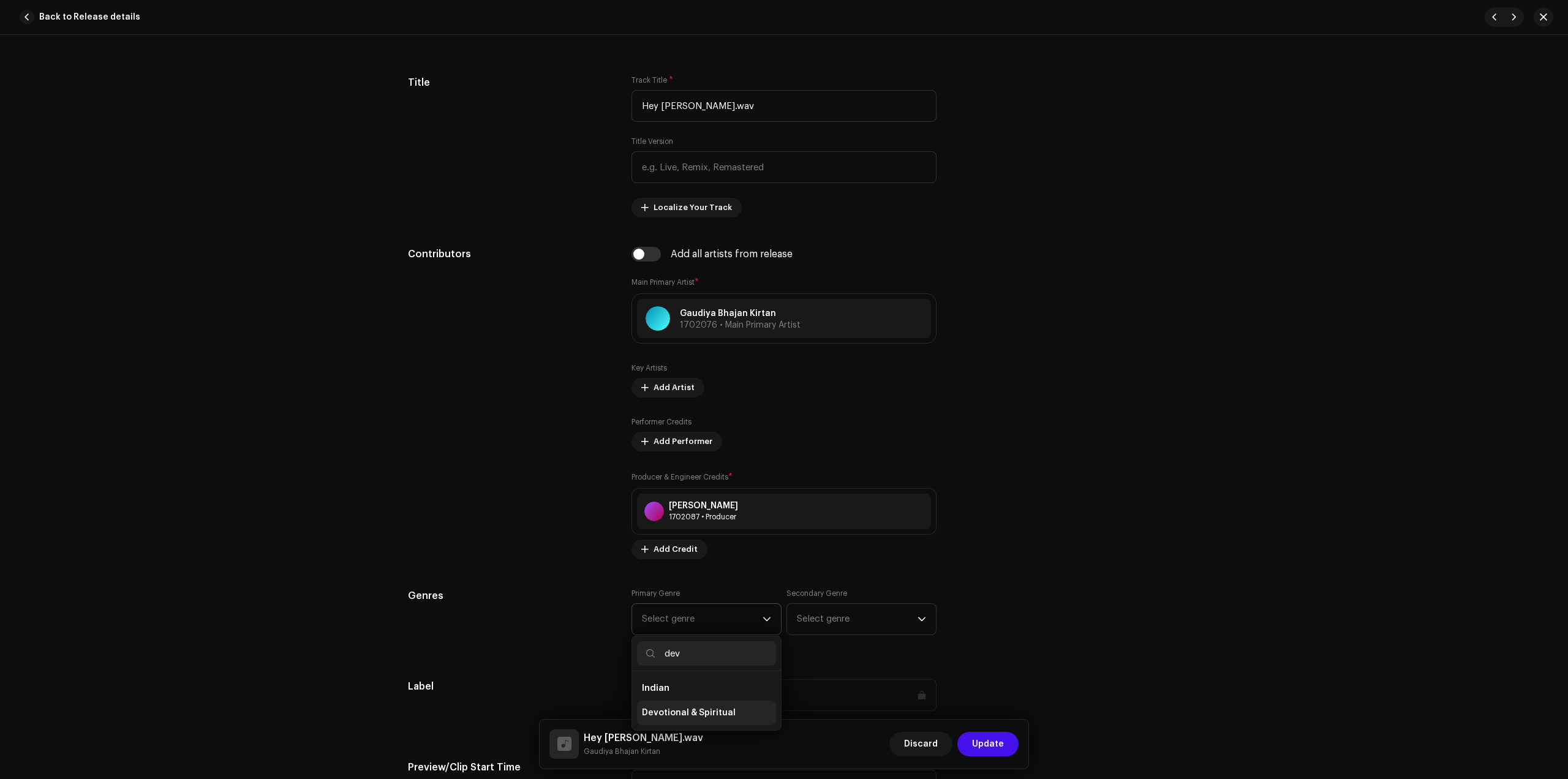
type input "dev"
click at [683, 704] on li "Devotional & Spiritual" at bounding box center [707, 713] width 139 height 24
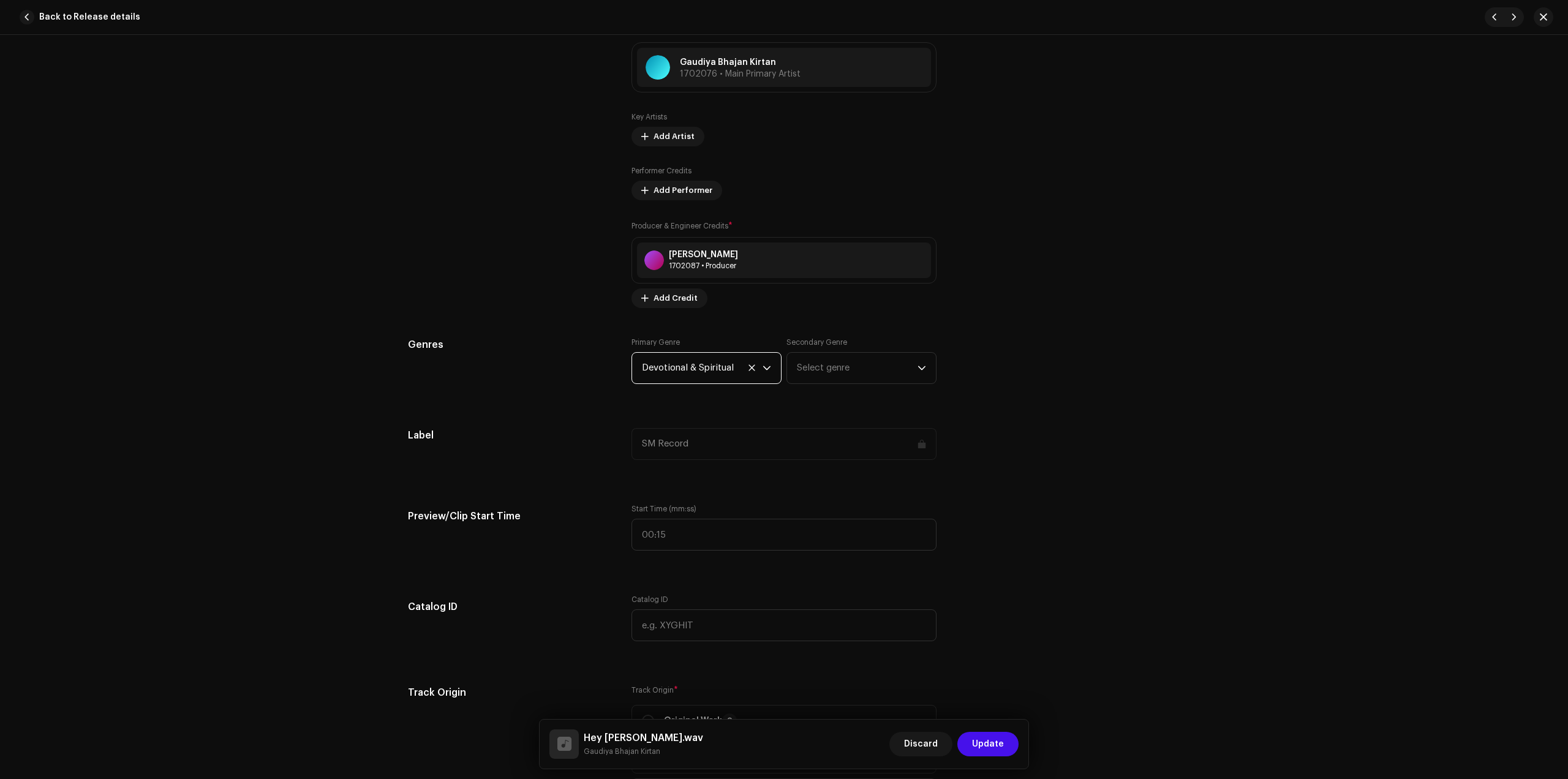
scroll to position [919, 0]
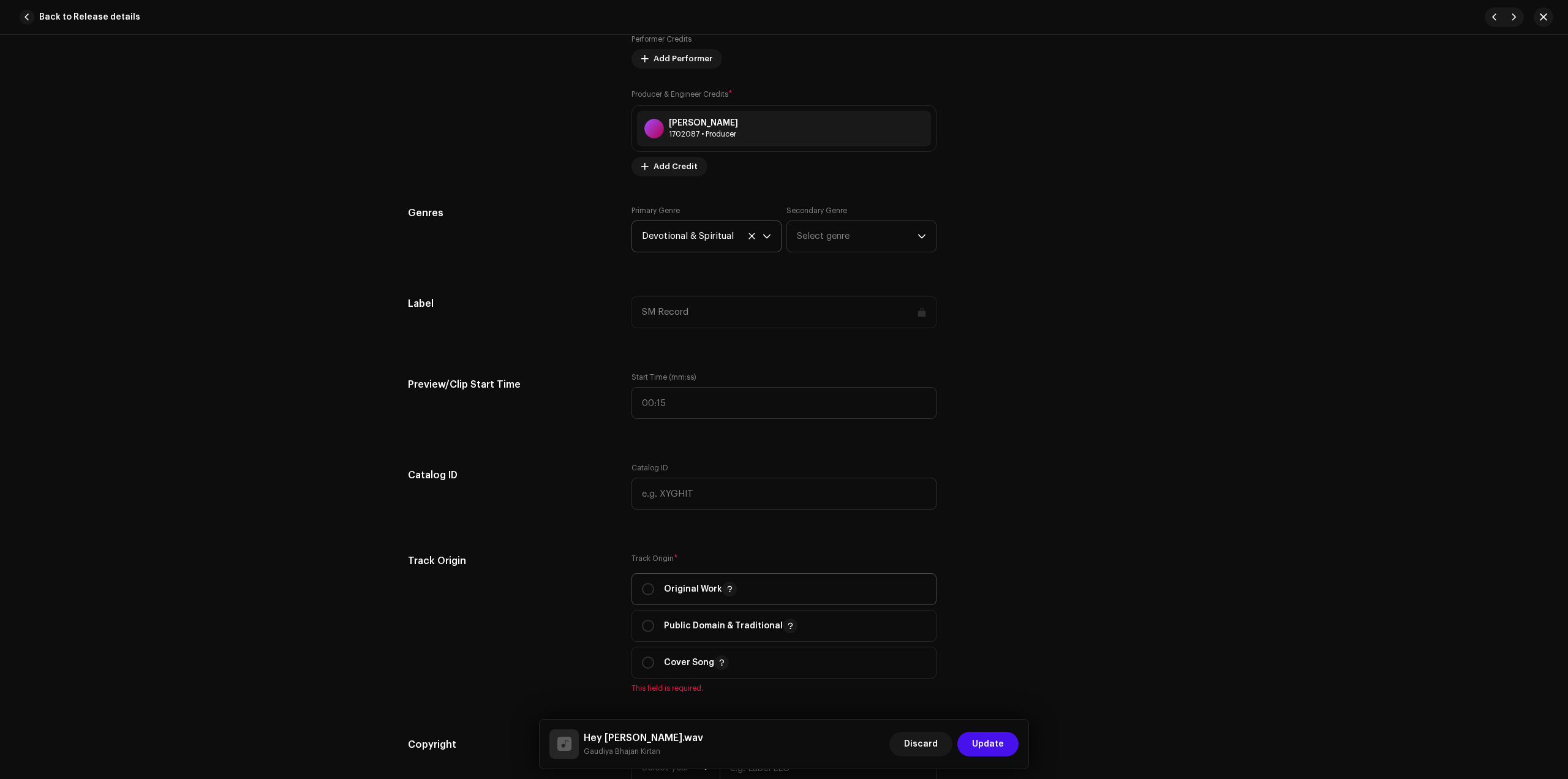
click at [683, 588] on p "Original Work" at bounding box center [700, 589] width 73 height 15
radio input "true"
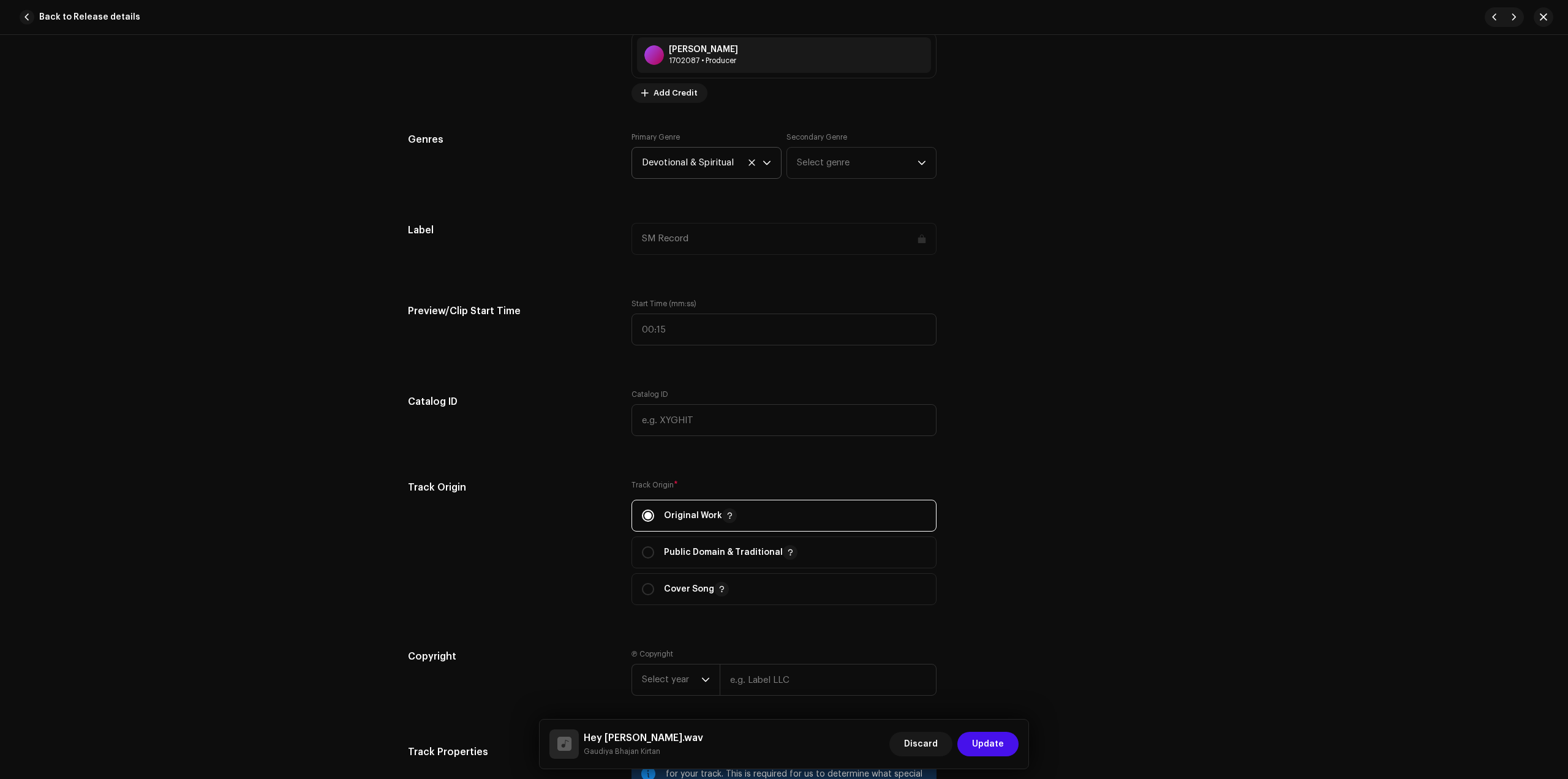
scroll to position [1225, 0]
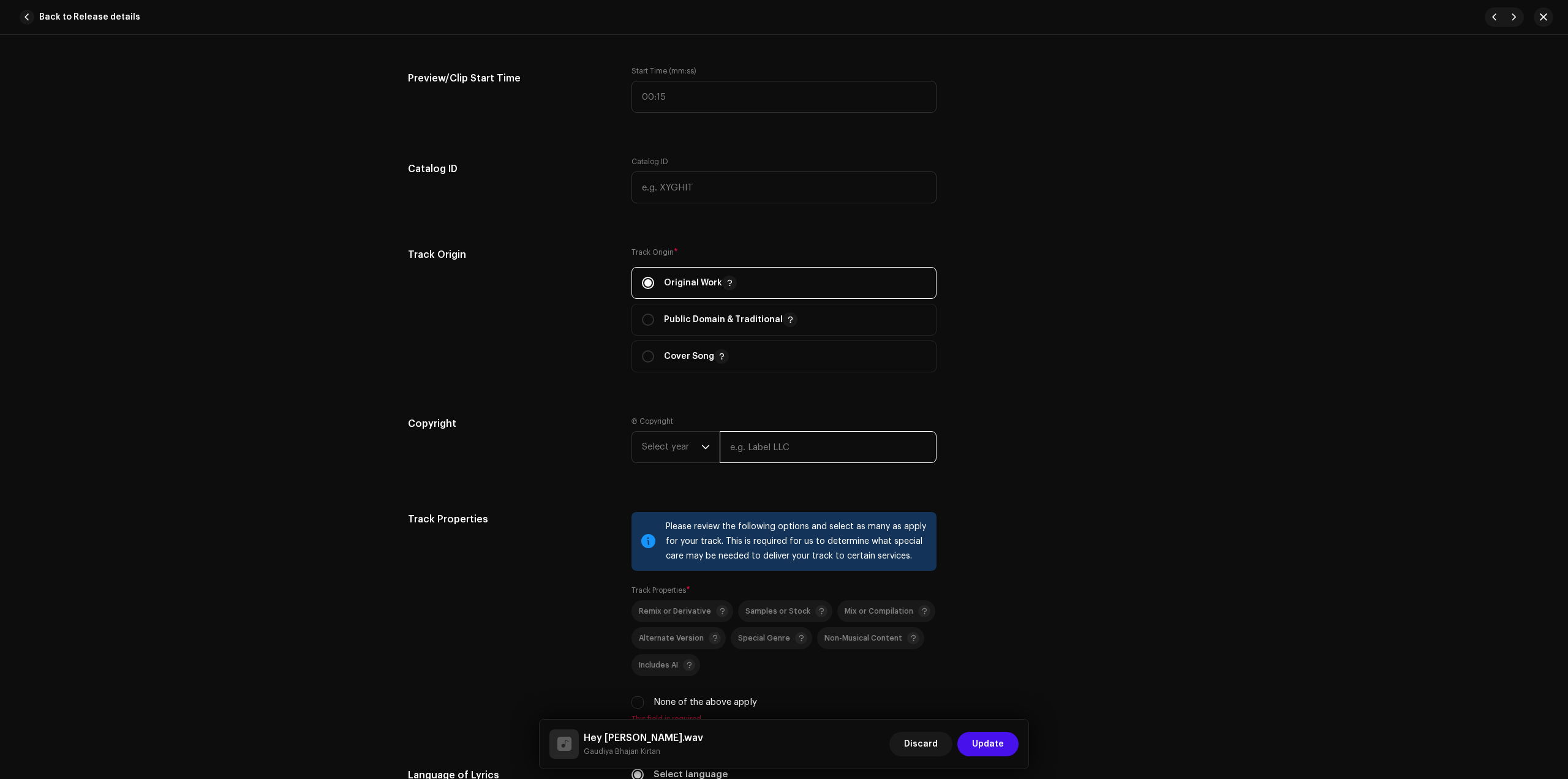
click at [765, 447] on input "text" at bounding box center [828, 447] width 217 height 32
type input "Gaudiya Bhajan Kirtan"
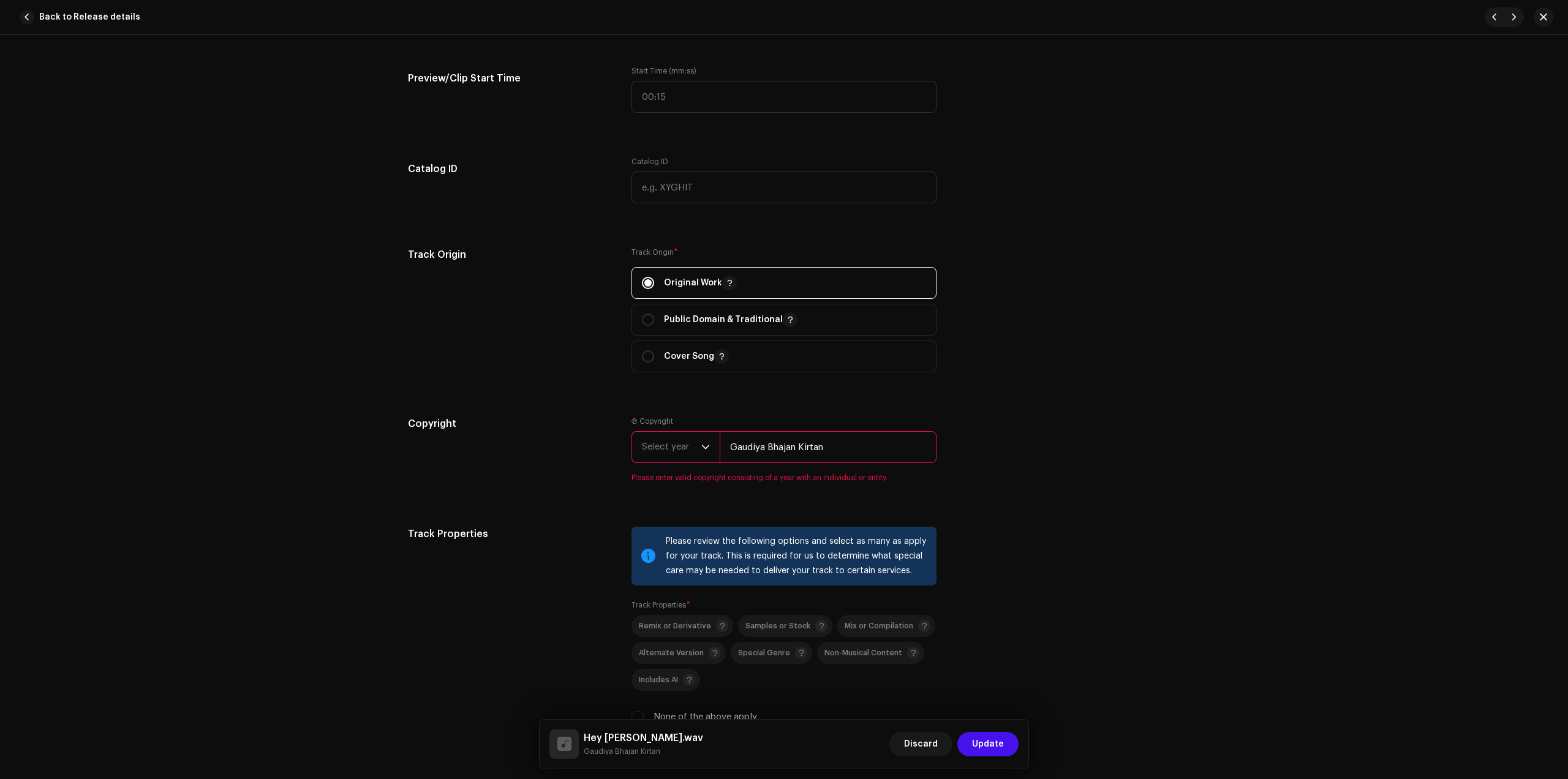
click at [693, 452] on span "Select year" at bounding box center [671, 447] width 59 height 31
click at [663, 539] on li "2025" at bounding box center [681, 541] width 87 height 24
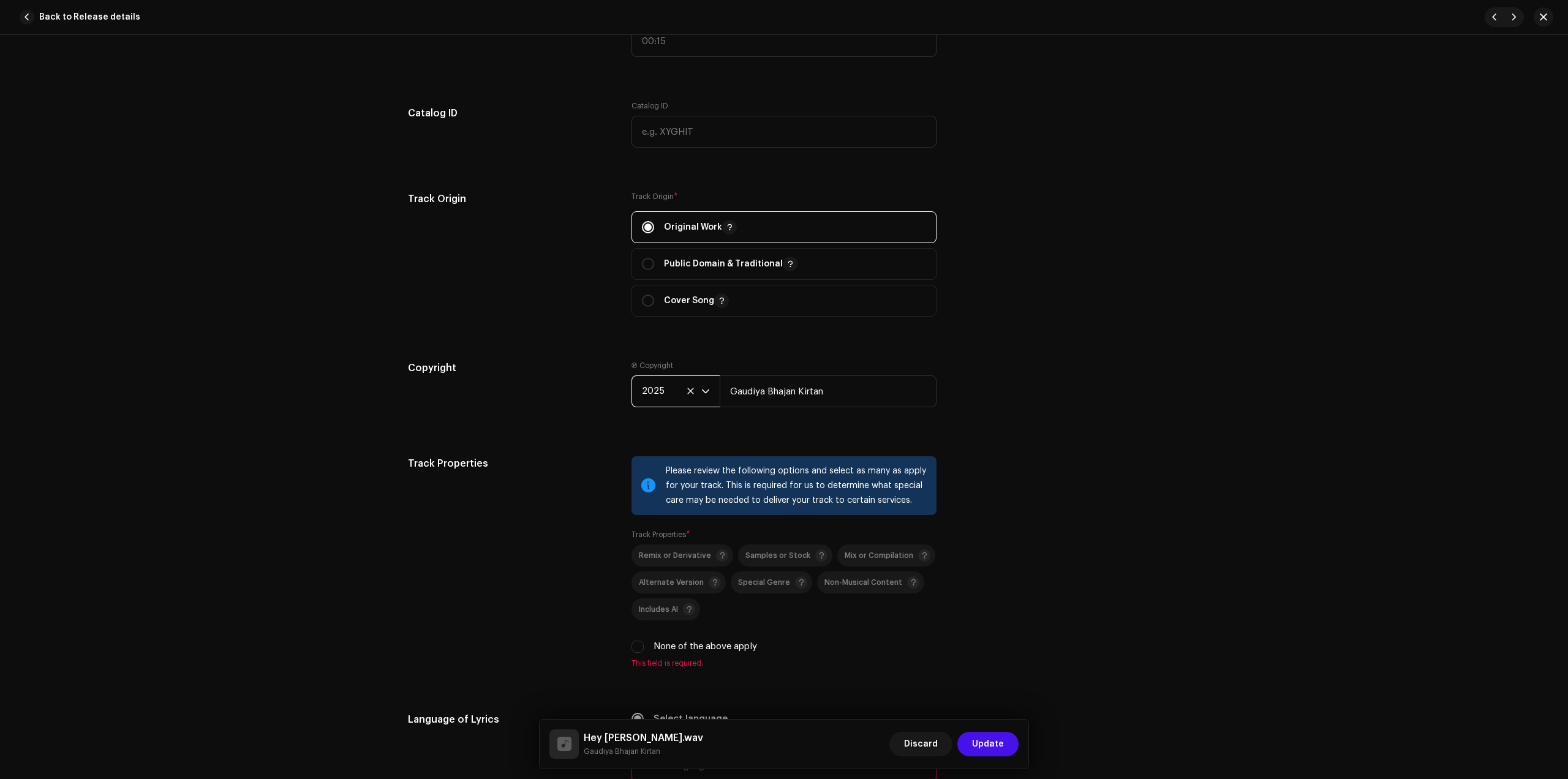
scroll to position [1531, 0]
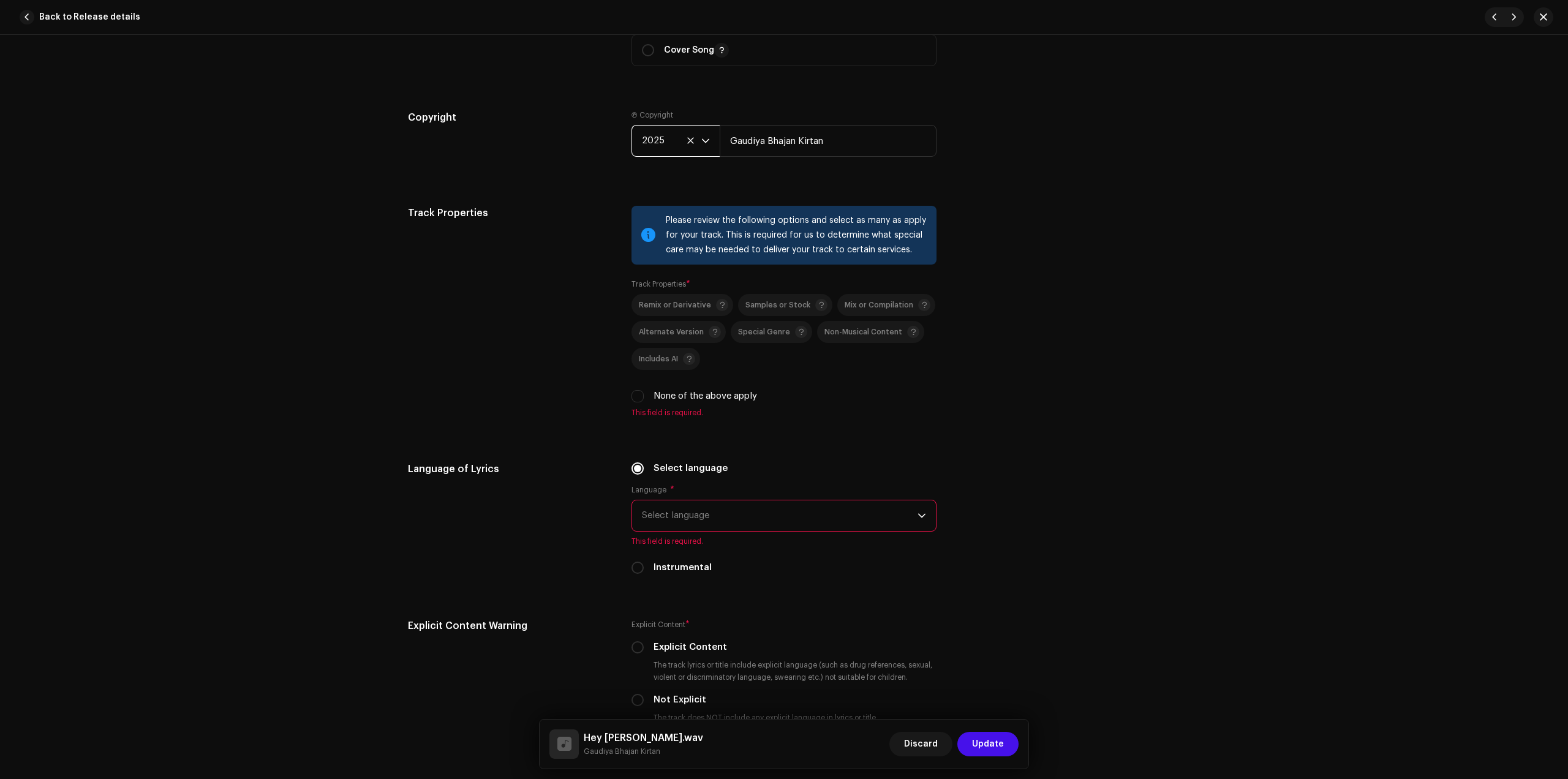
click at [657, 399] on label "None of the above apply" at bounding box center [705, 395] width 103 height 13
click at [644, 399] on input "None of the above apply" at bounding box center [638, 396] width 13 height 13
checkbox input "true"
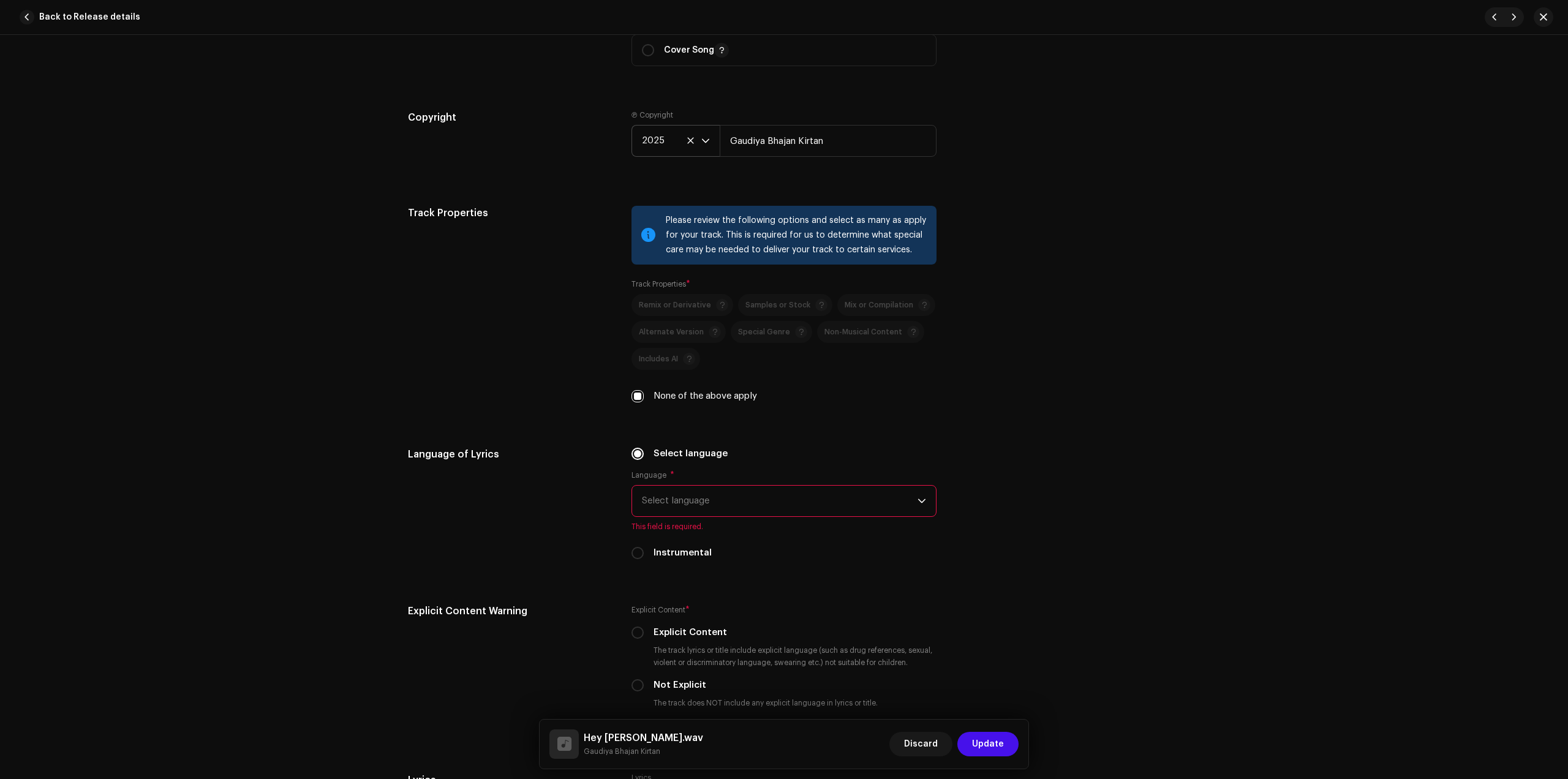
click at [676, 493] on span "Select language" at bounding box center [779, 500] width 276 height 31
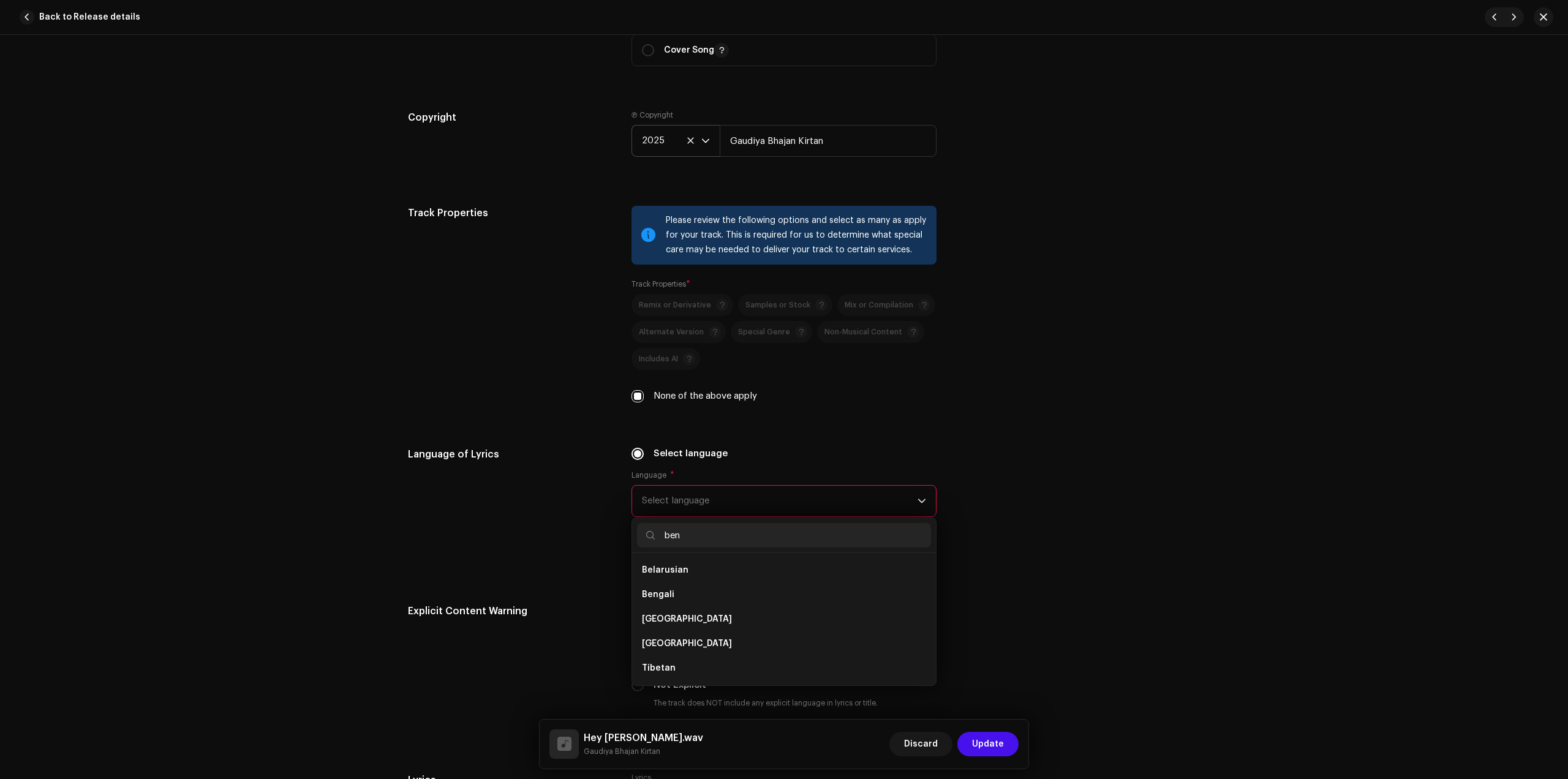
scroll to position [0, 0]
type input "ben"
drag, startPoint x: 687, startPoint y: 564, endPoint x: 756, endPoint y: 575, distance: 69.9
click at [688, 564] on li "Bengali" at bounding box center [784, 570] width 294 height 24
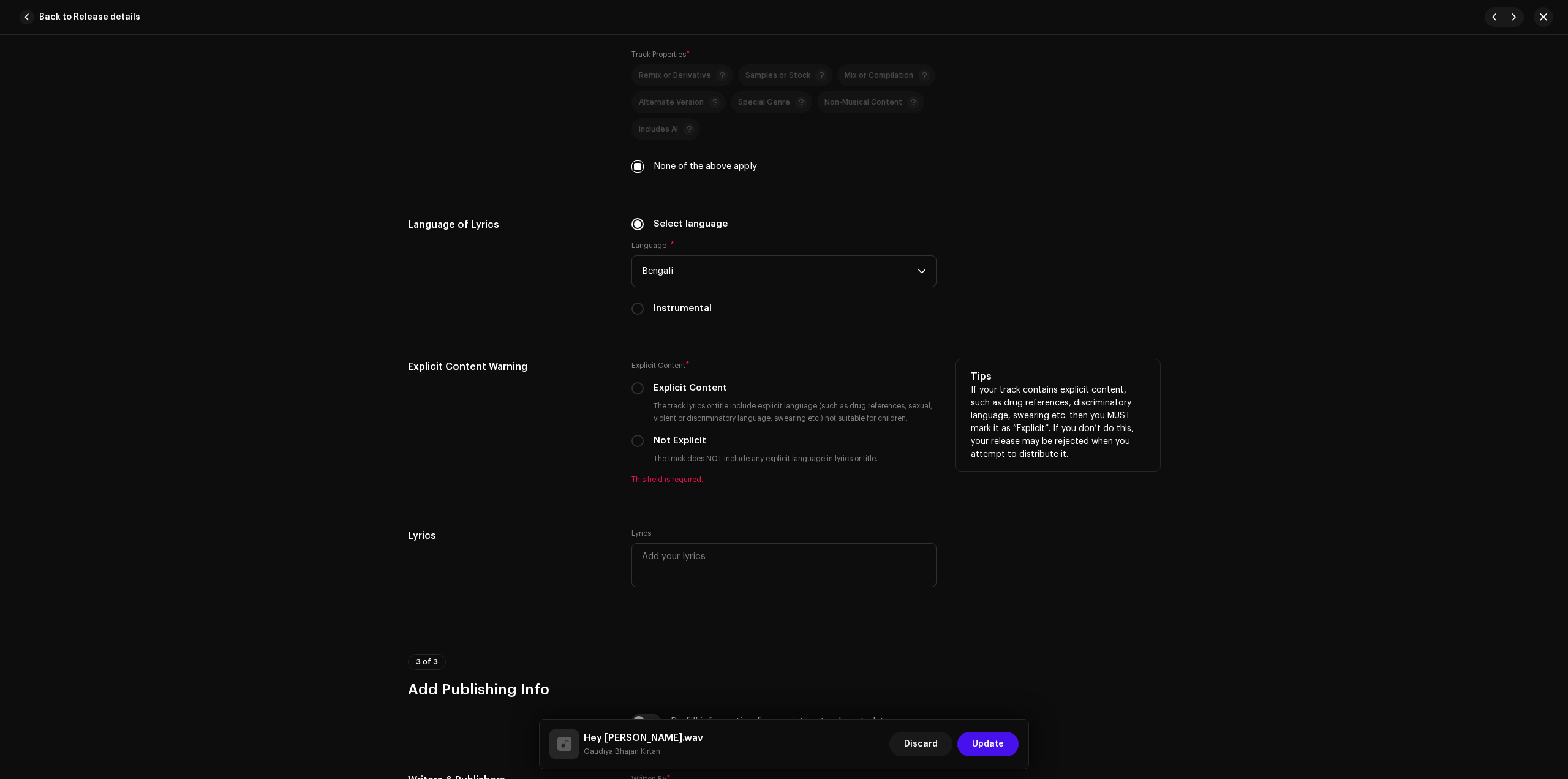
click at [693, 433] on div "Explicit Content * Explicit Content The track lyrics or title include explicit …" at bounding box center [784, 421] width 305 height 125
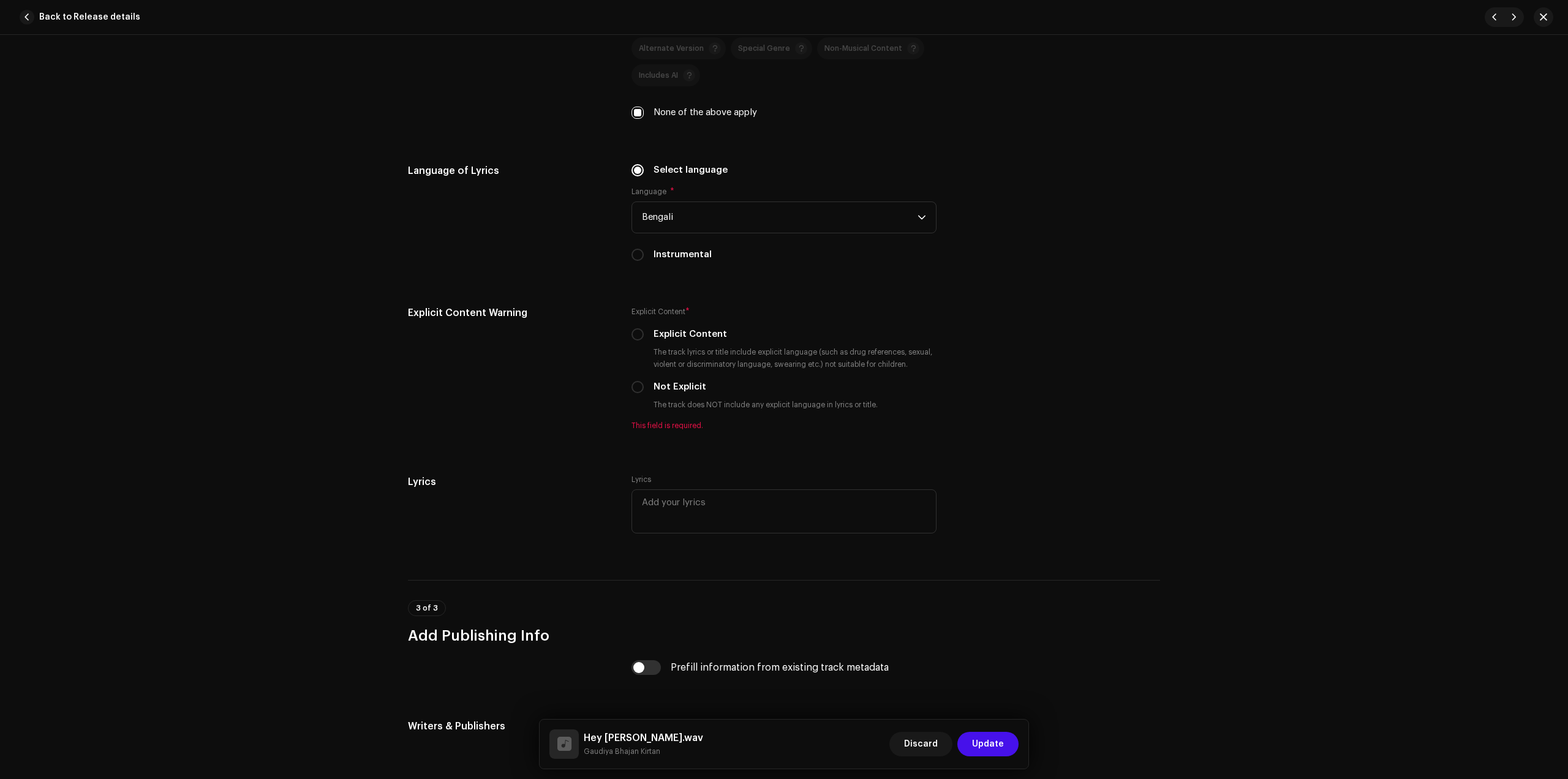
scroll to position [1991, 0]
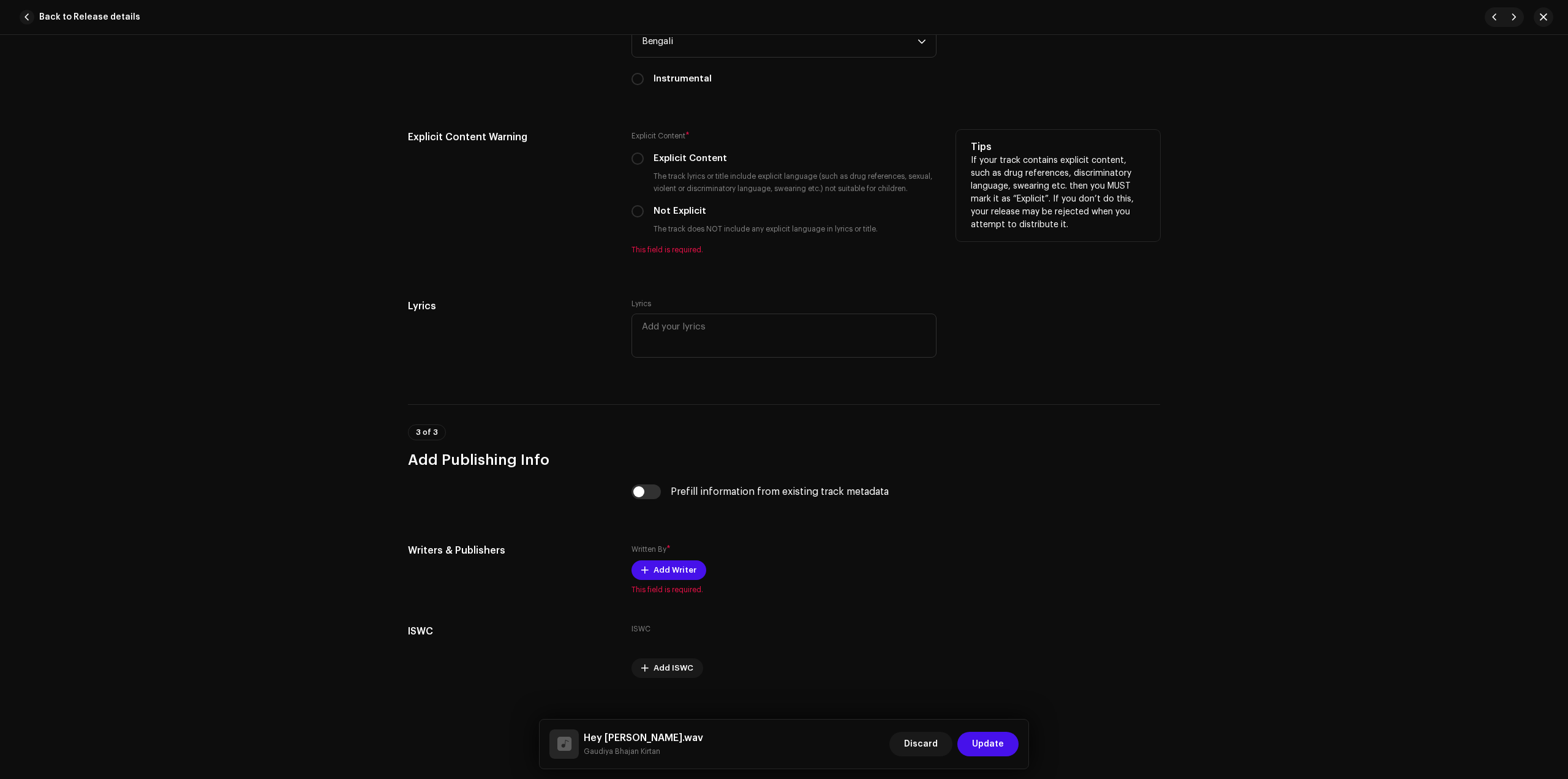
click at [663, 208] on label "Not Explicit" at bounding box center [680, 211] width 53 height 13
click at [644, 208] on input "Not Explicit" at bounding box center [638, 212] width 13 height 13
radio input "true"
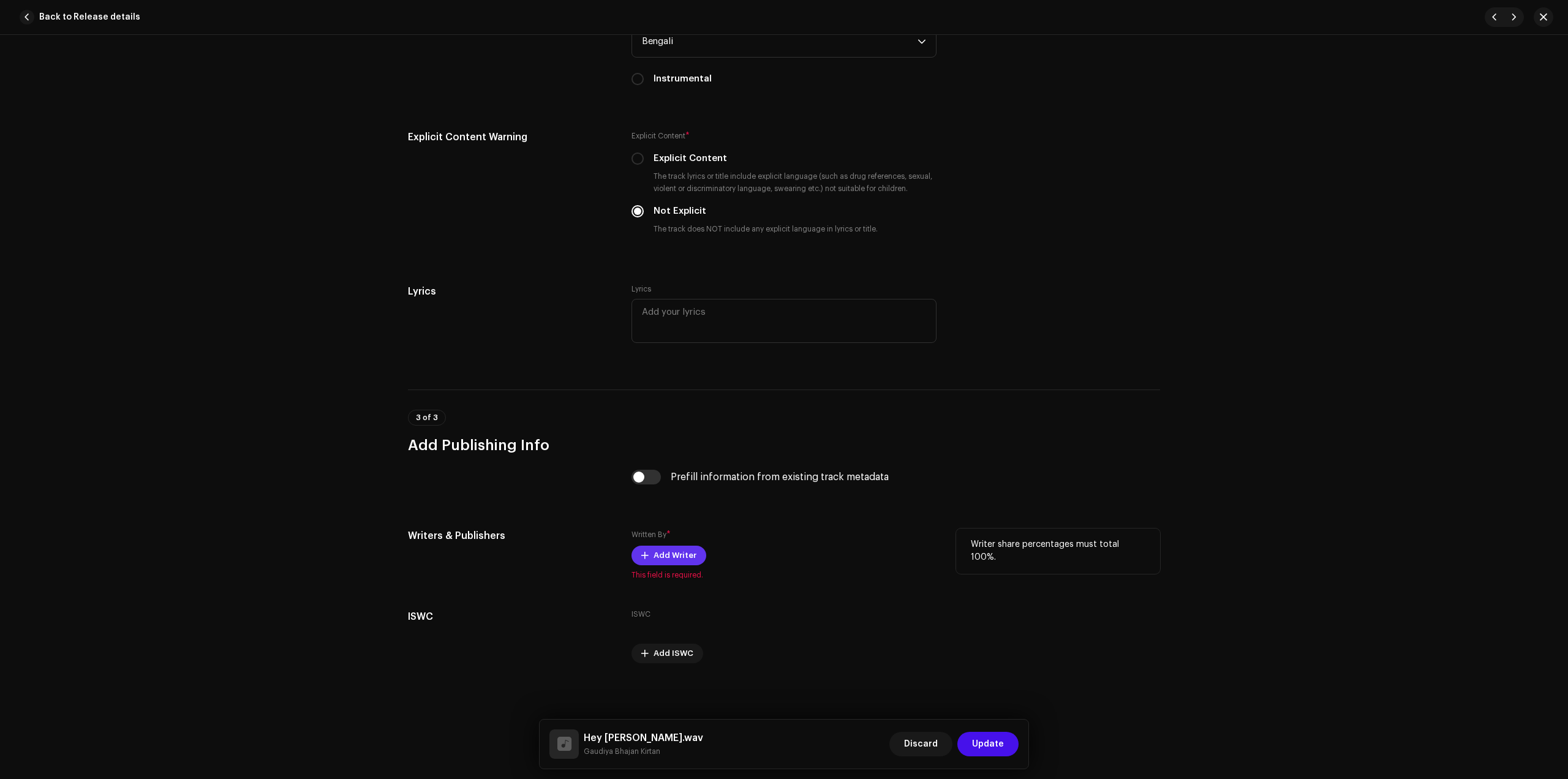
click at [674, 546] on span "Add Writer" at bounding box center [675, 555] width 43 height 24
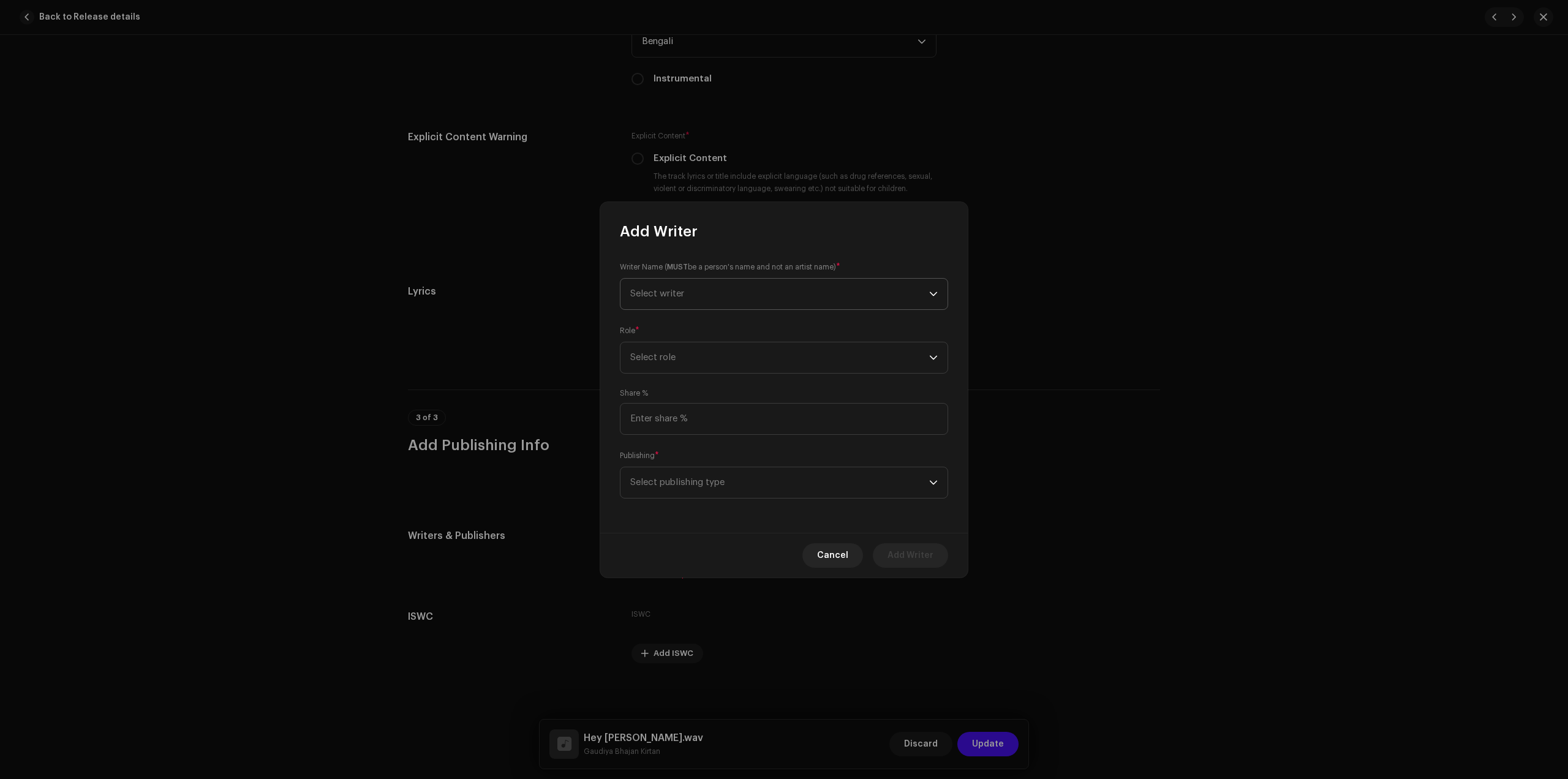
click at [714, 289] on span "Select writer" at bounding box center [779, 294] width 299 height 31
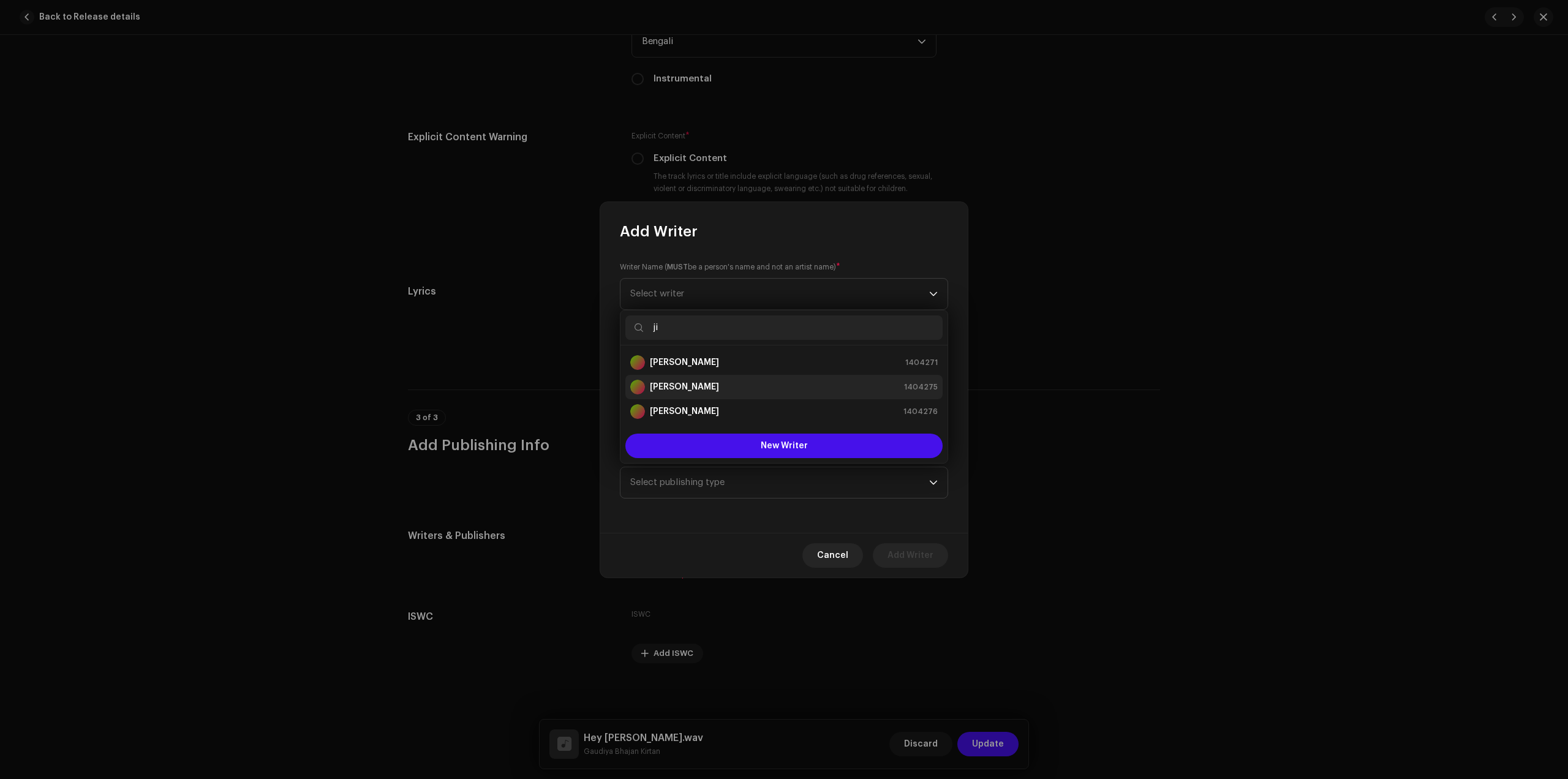
type input "ji"
click at [701, 377] on li "Jit Mondal 1404275" at bounding box center [784, 387] width 317 height 24
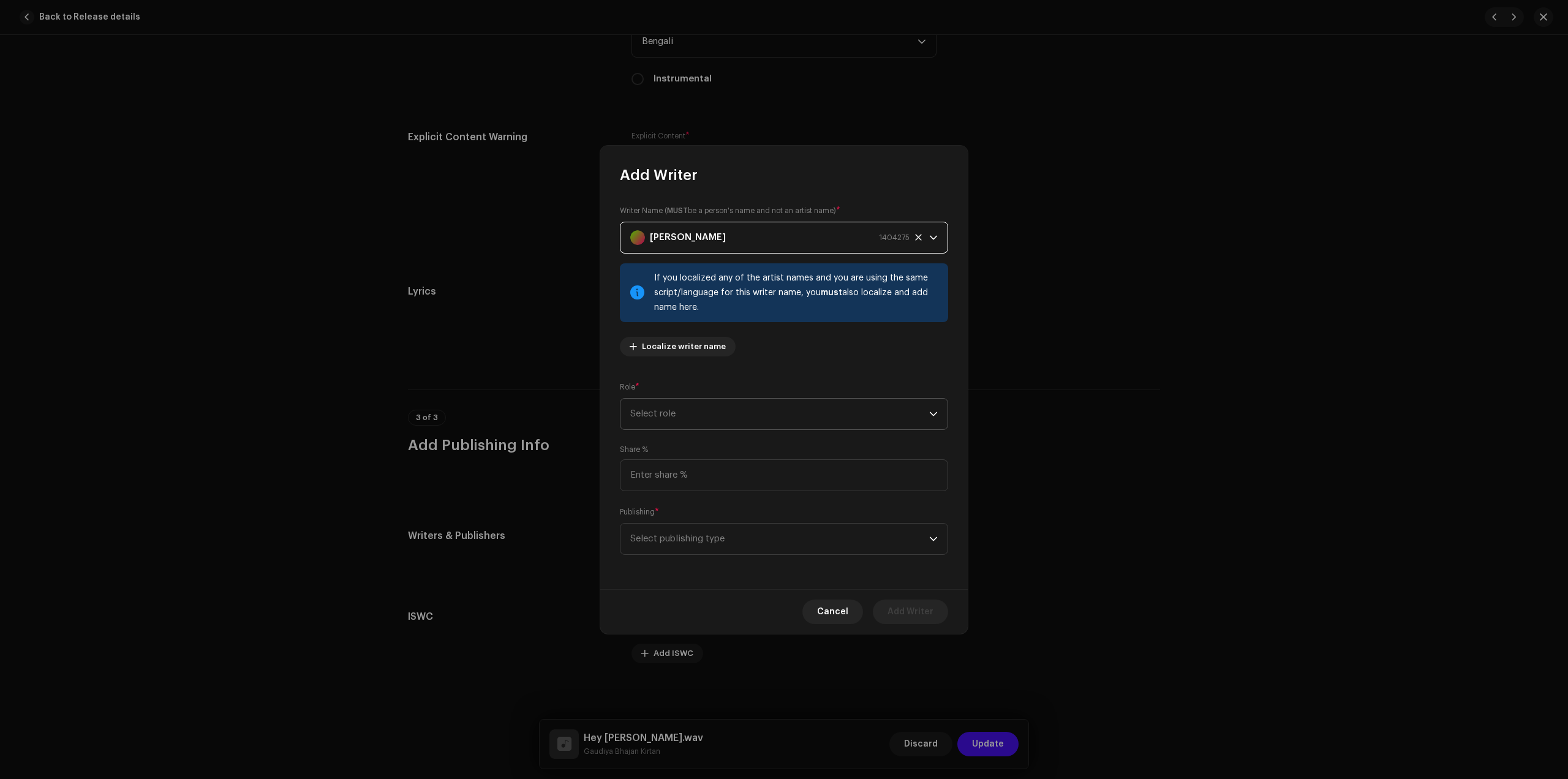
click at [782, 417] on span "Select role" at bounding box center [779, 414] width 299 height 31
click at [682, 518] on span "Composer & Lyricist" at bounding box center [673, 522] width 86 height 13
click at [715, 468] on input at bounding box center [784, 475] width 328 height 32
type input "100.00"
click at [739, 534] on span "Select publishing type" at bounding box center [779, 538] width 299 height 31
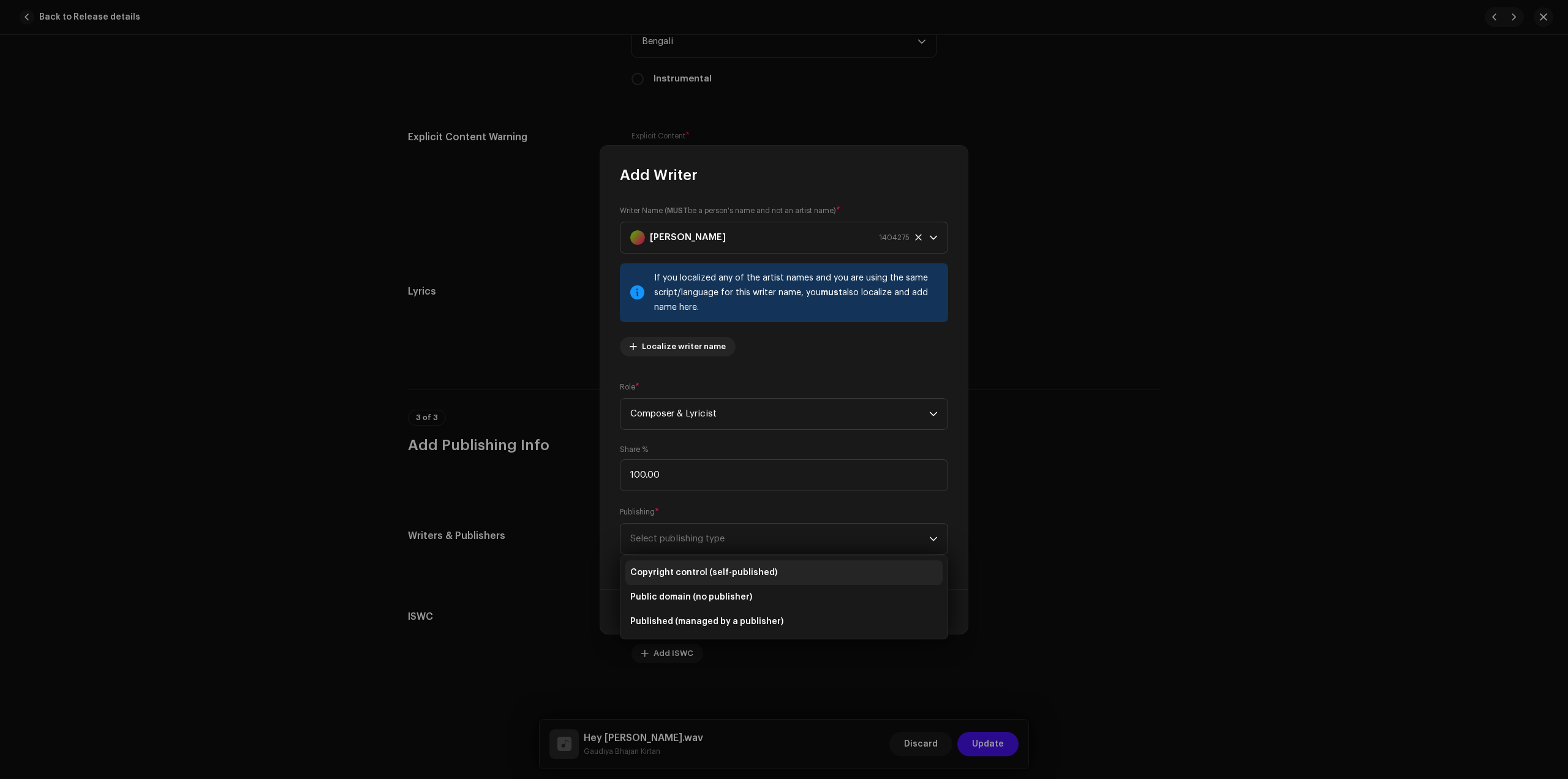
click at [729, 565] on li "Copyright control (self-published)" at bounding box center [784, 572] width 317 height 24
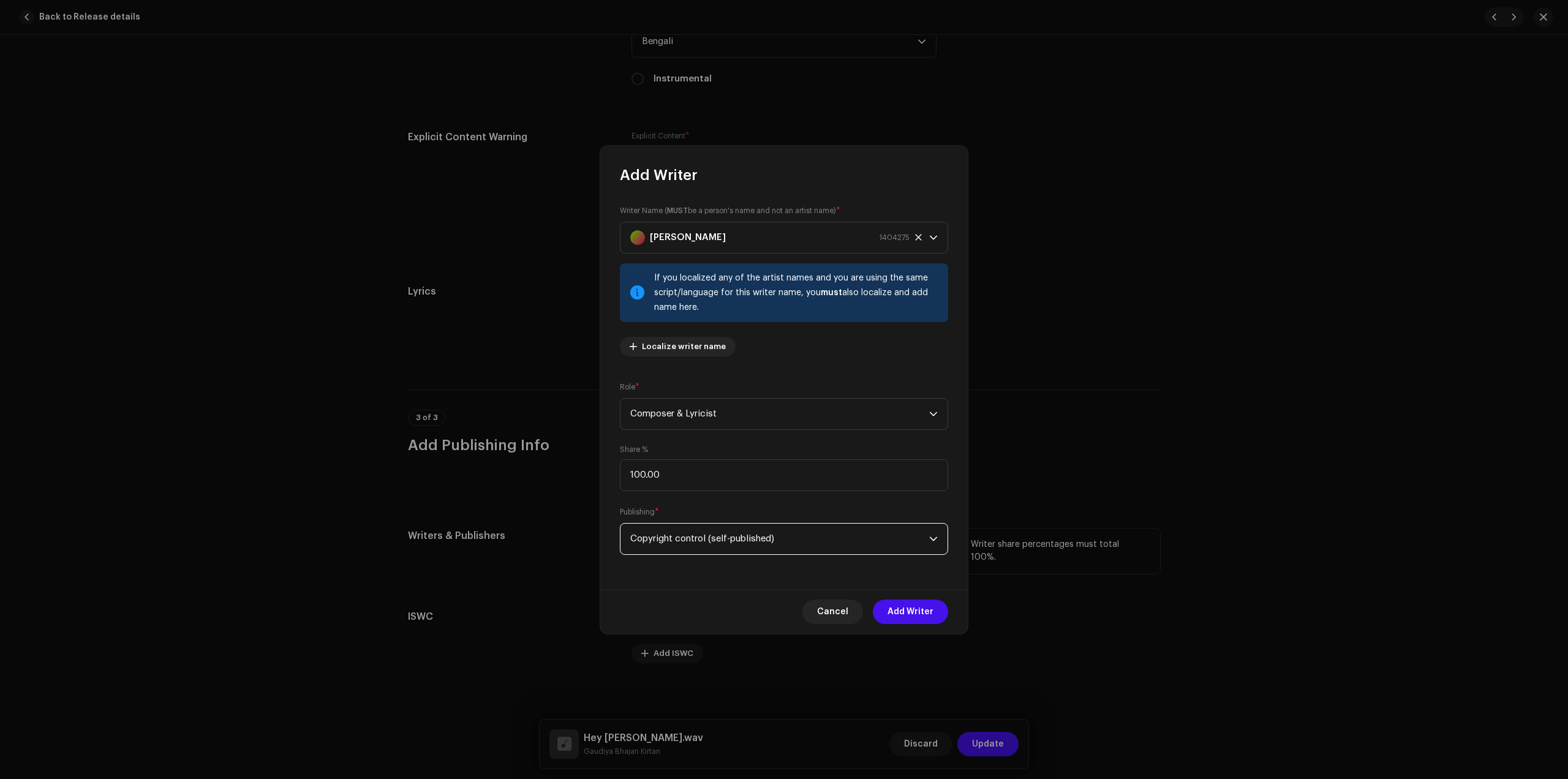
click at [898, 611] on span "Add Writer" at bounding box center [910, 612] width 46 height 24
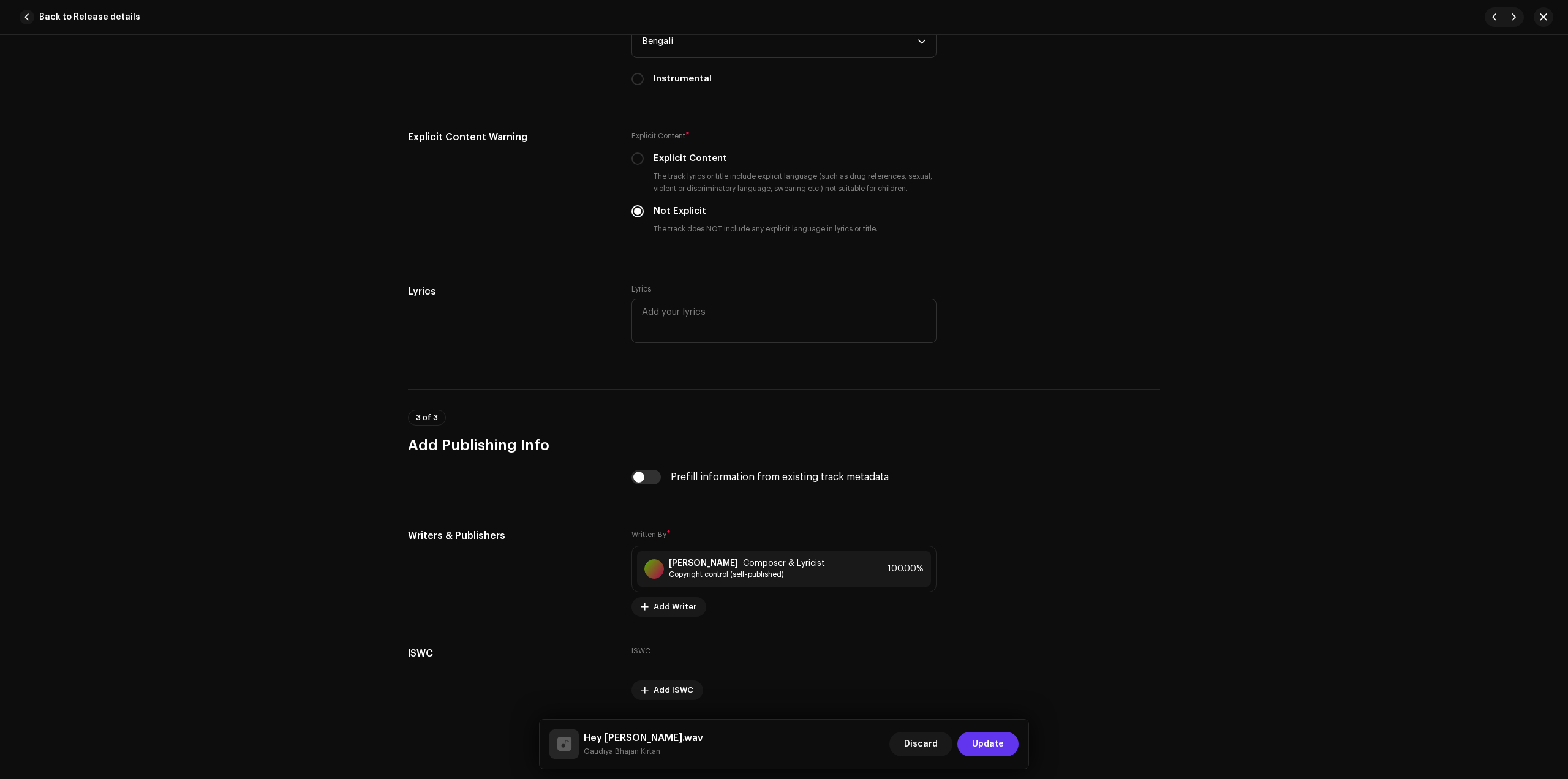
click at [988, 742] on span "Update" at bounding box center [988, 743] width 32 height 24
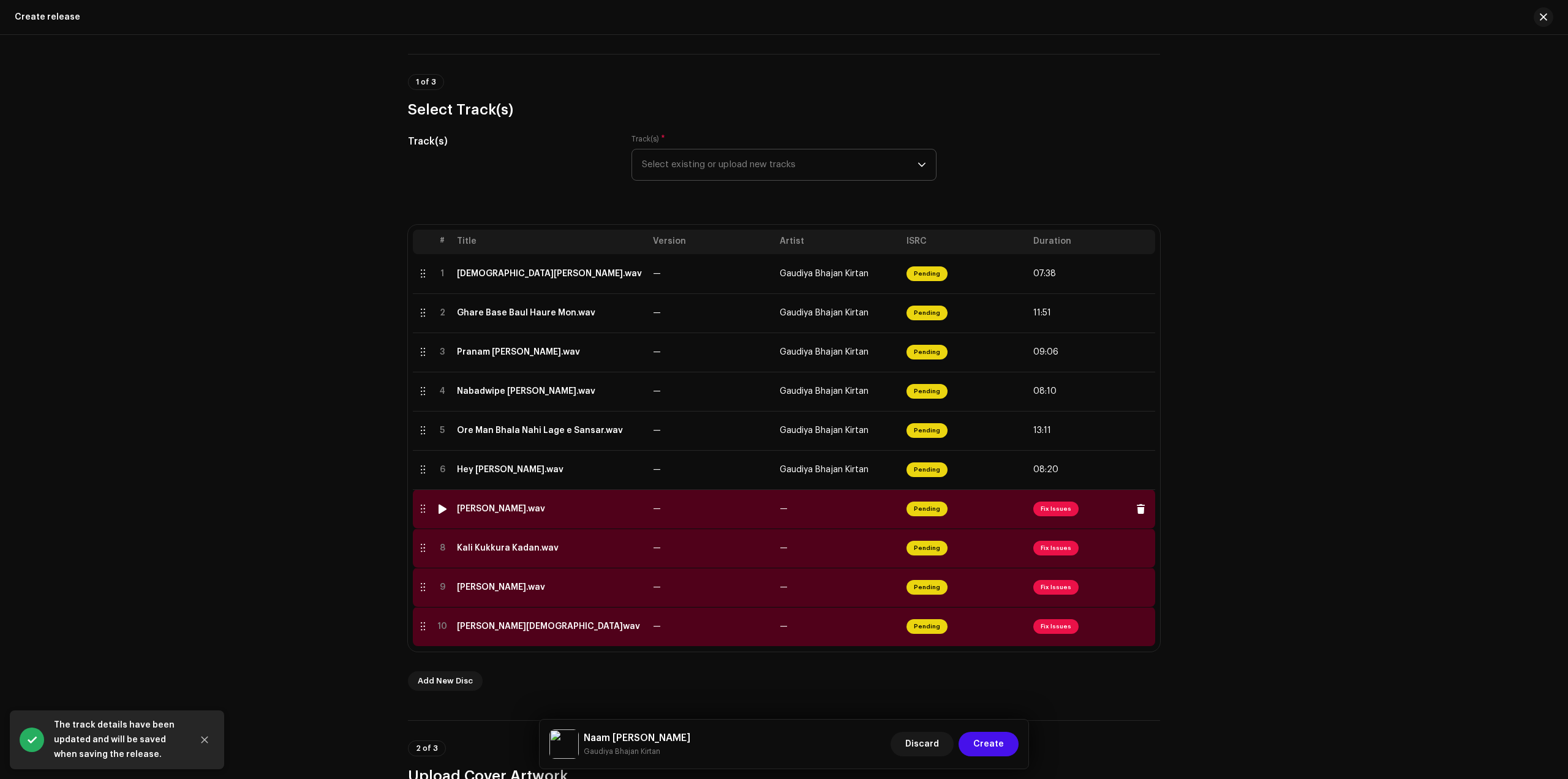
click at [501, 512] on div "[PERSON_NAME].wav" at bounding box center [501, 509] width 88 height 9
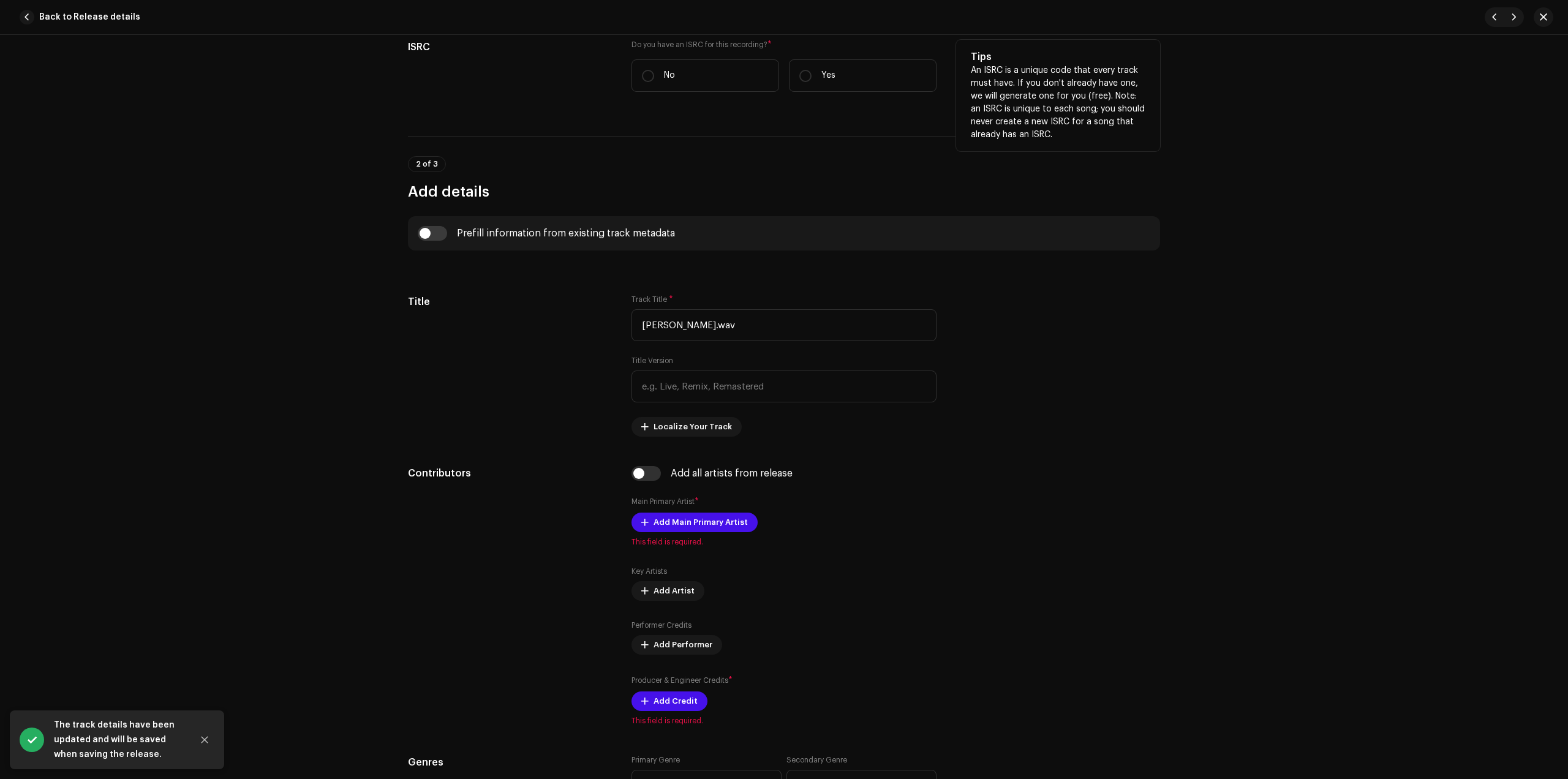
scroll to position [153, 0]
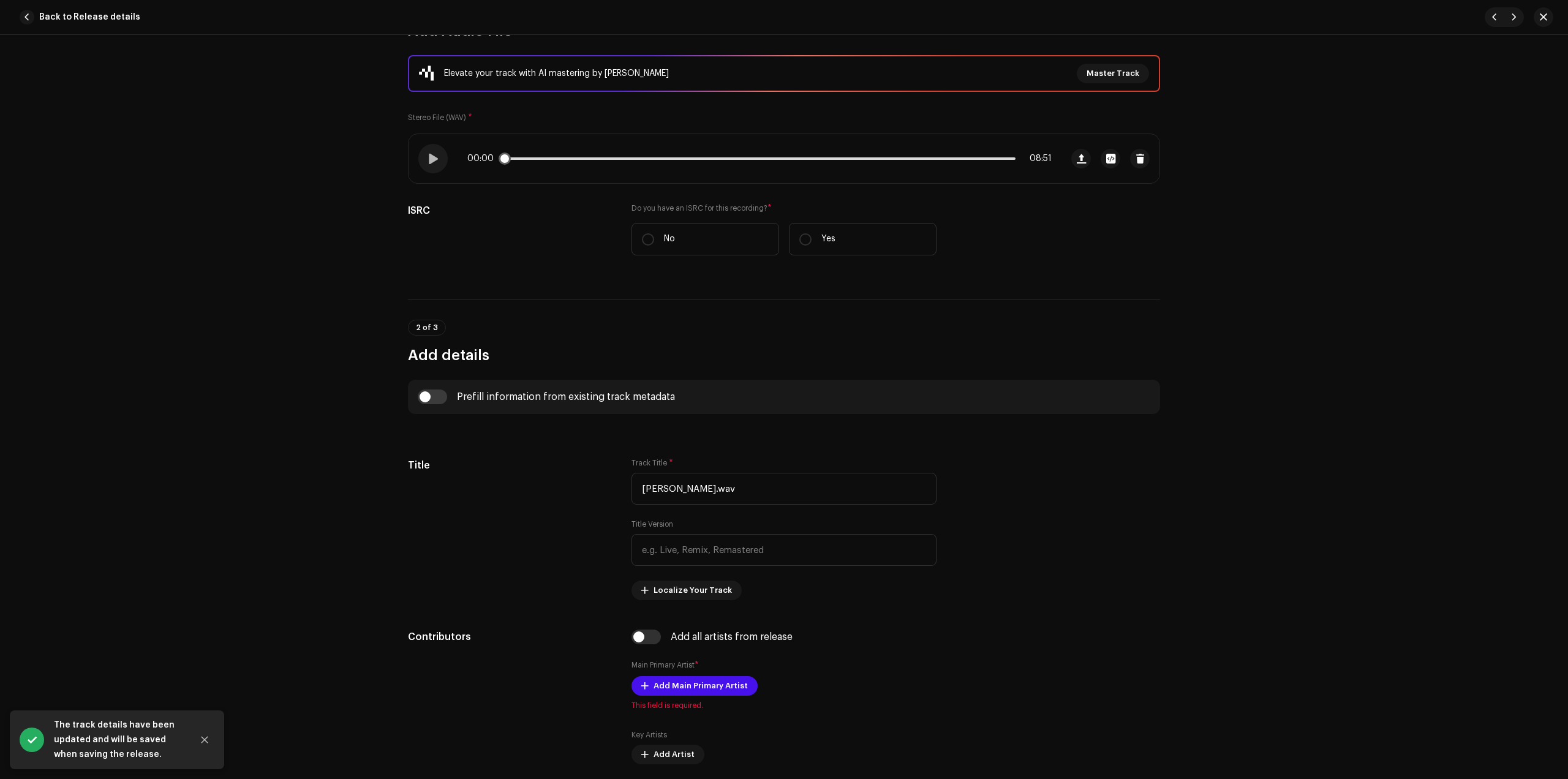
click at [590, 157] on p-slider at bounding box center [760, 158] width 512 height 2
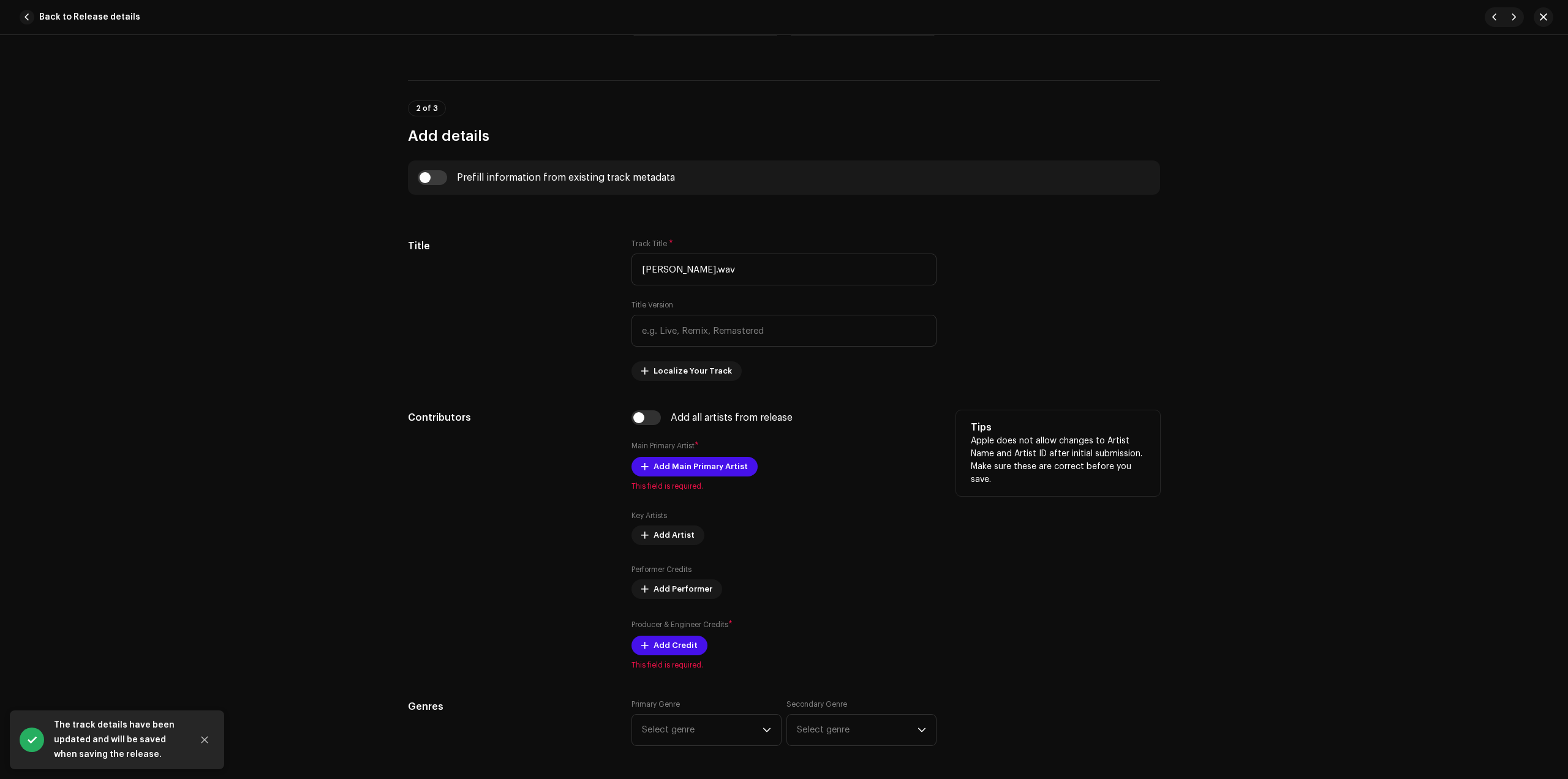
scroll to position [383, 0]
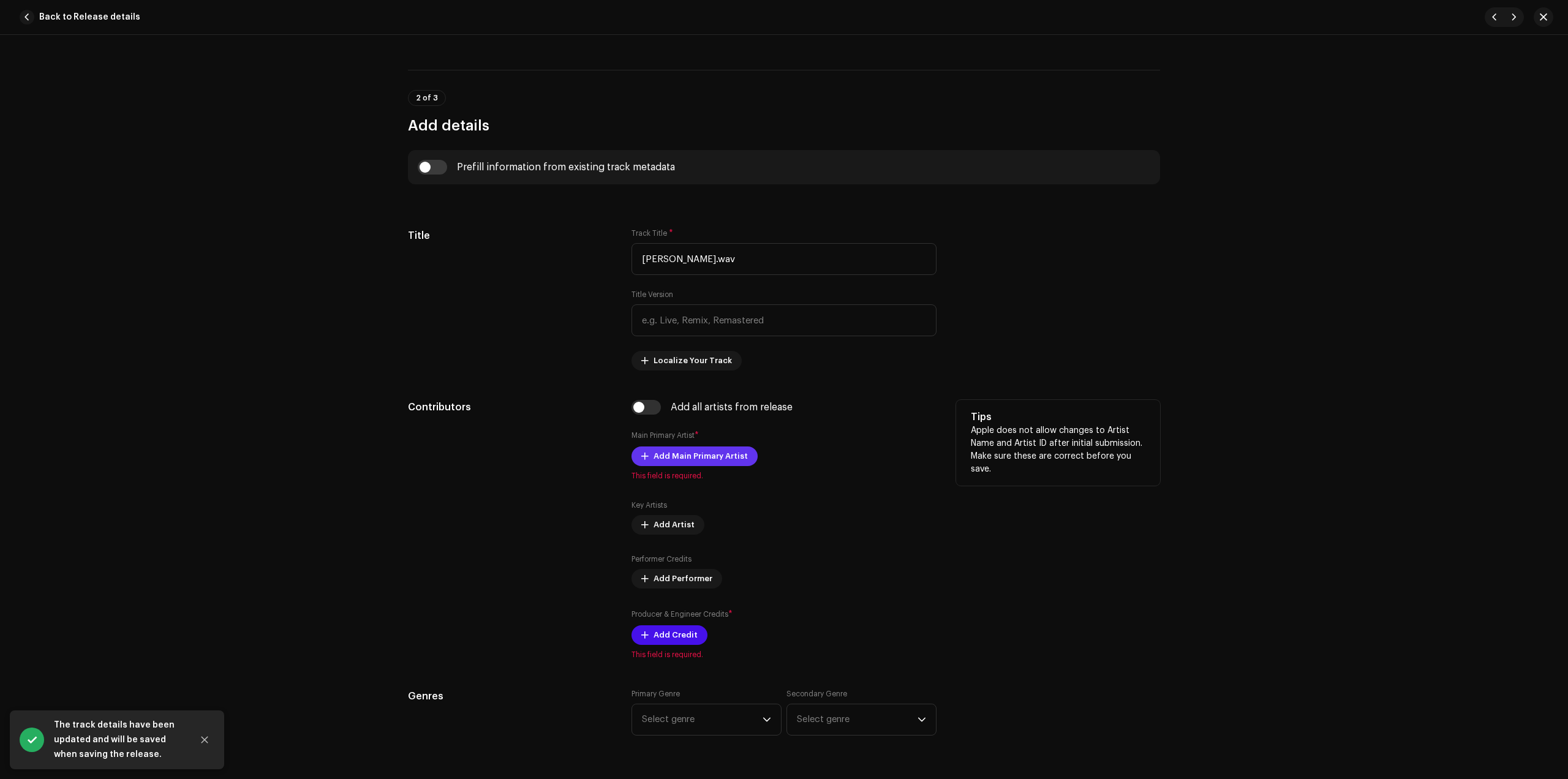
click at [698, 466] on span "Add Main Primary Artist" at bounding box center [700, 456] width 94 height 24
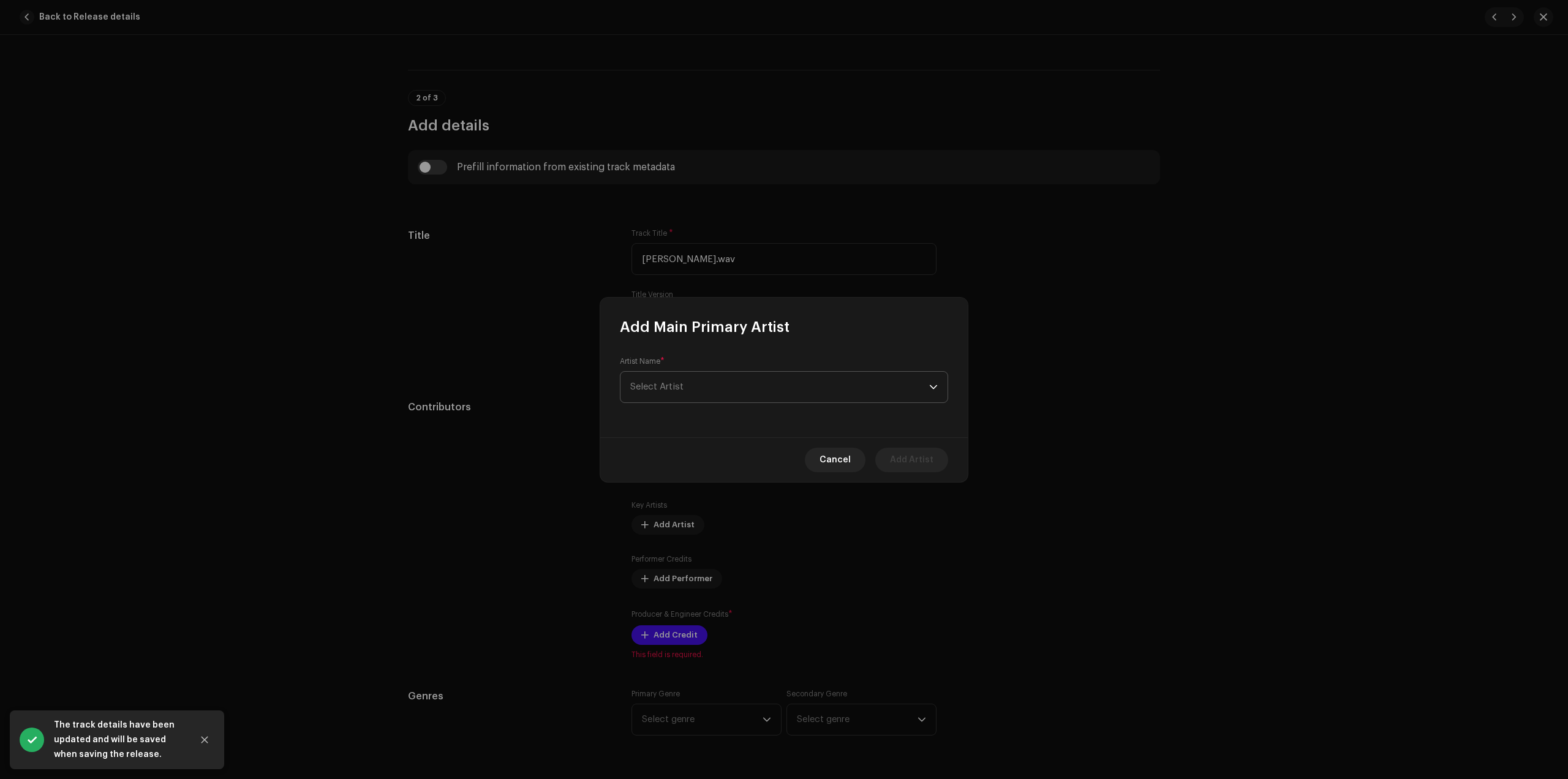
click at [786, 388] on span "Select Artist" at bounding box center [779, 387] width 299 height 31
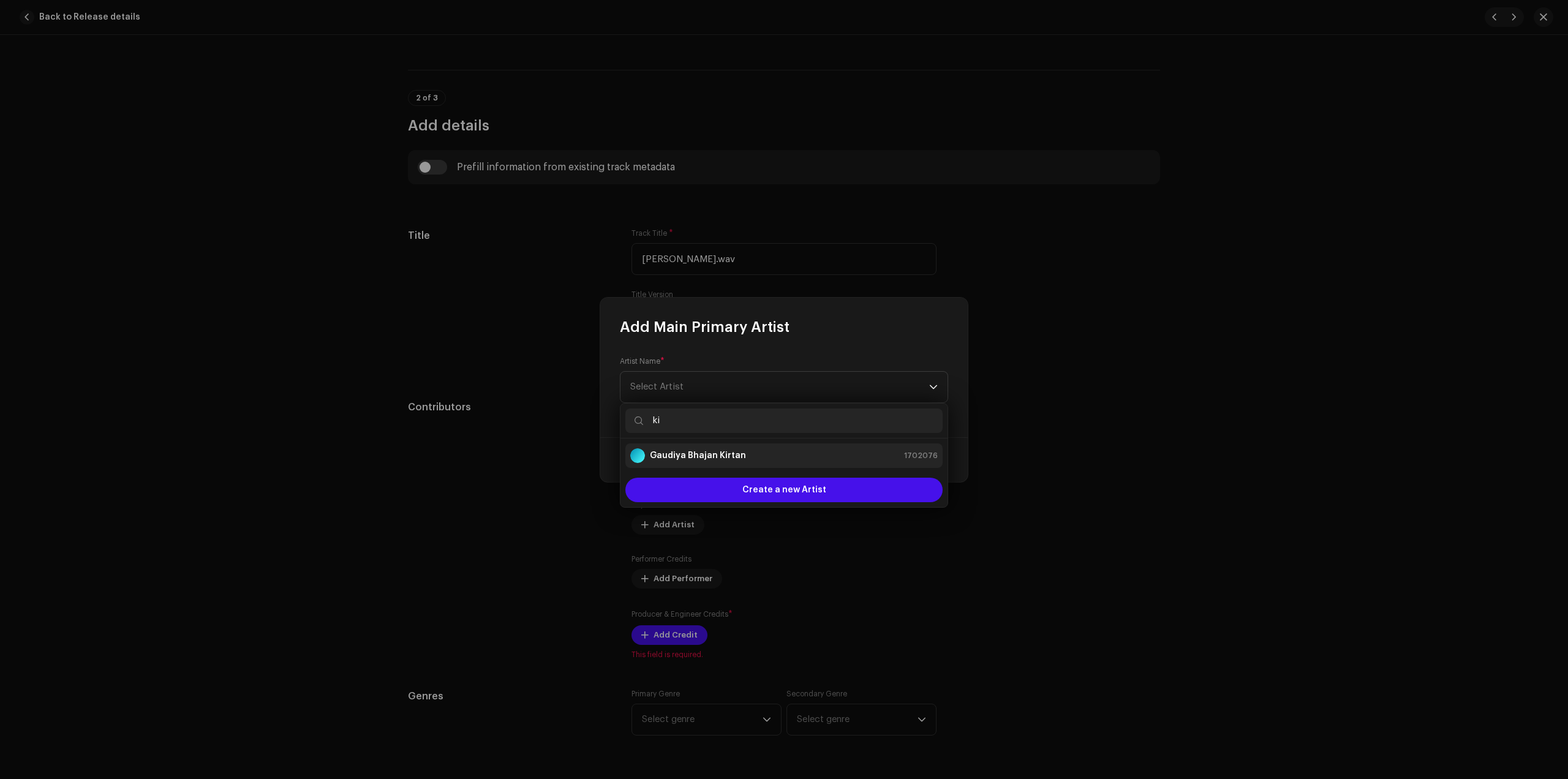
type input "ki"
click at [711, 458] on strong "Gaudiya Bhajan Kirtan" at bounding box center [698, 456] width 96 height 13
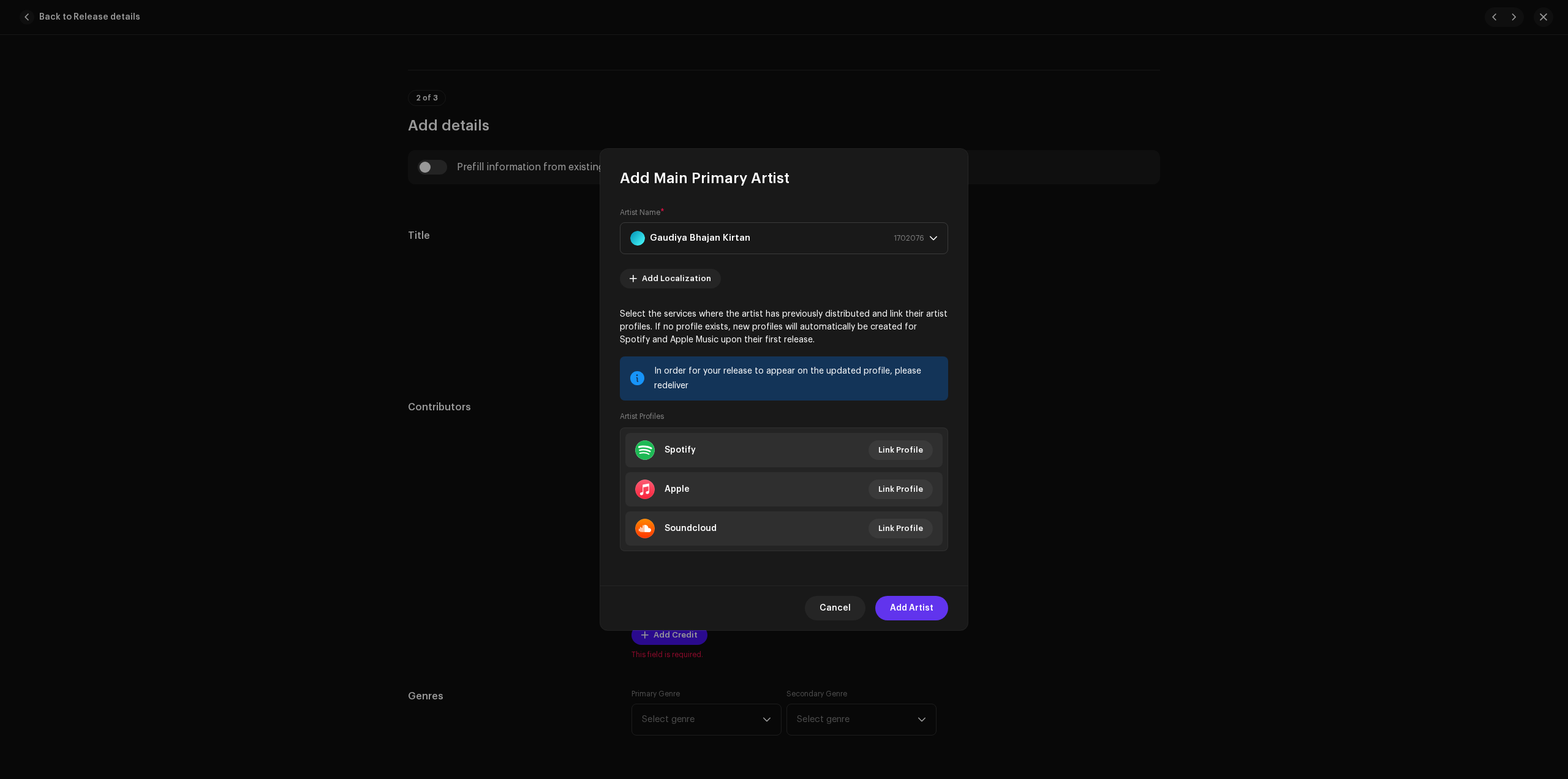
click at [923, 610] on span "Add Artist" at bounding box center [911, 608] width 43 height 24
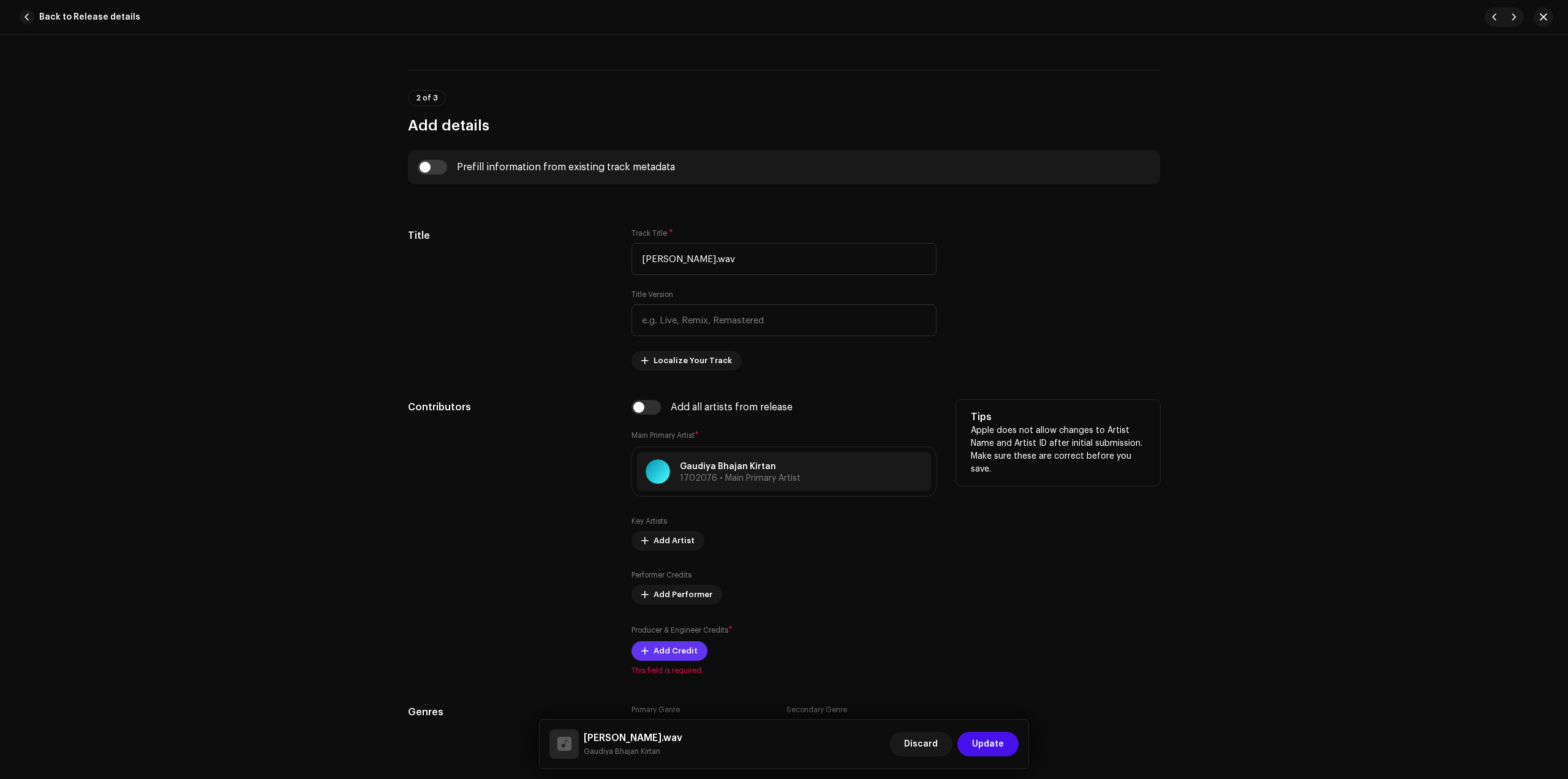
click at [673, 657] on span "Add Credit" at bounding box center [676, 650] width 44 height 24
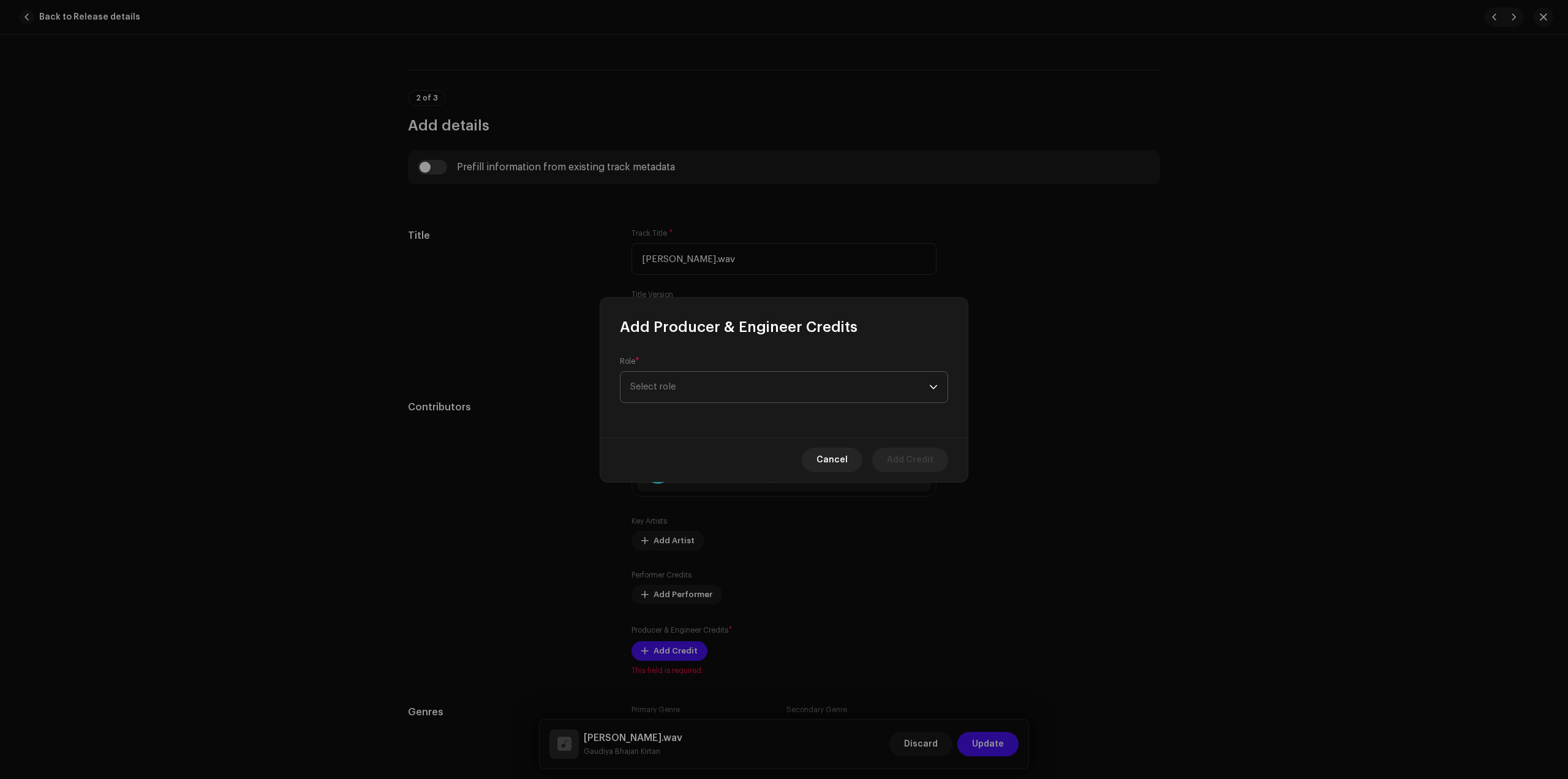
click at [748, 387] on span "Select role" at bounding box center [779, 387] width 299 height 31
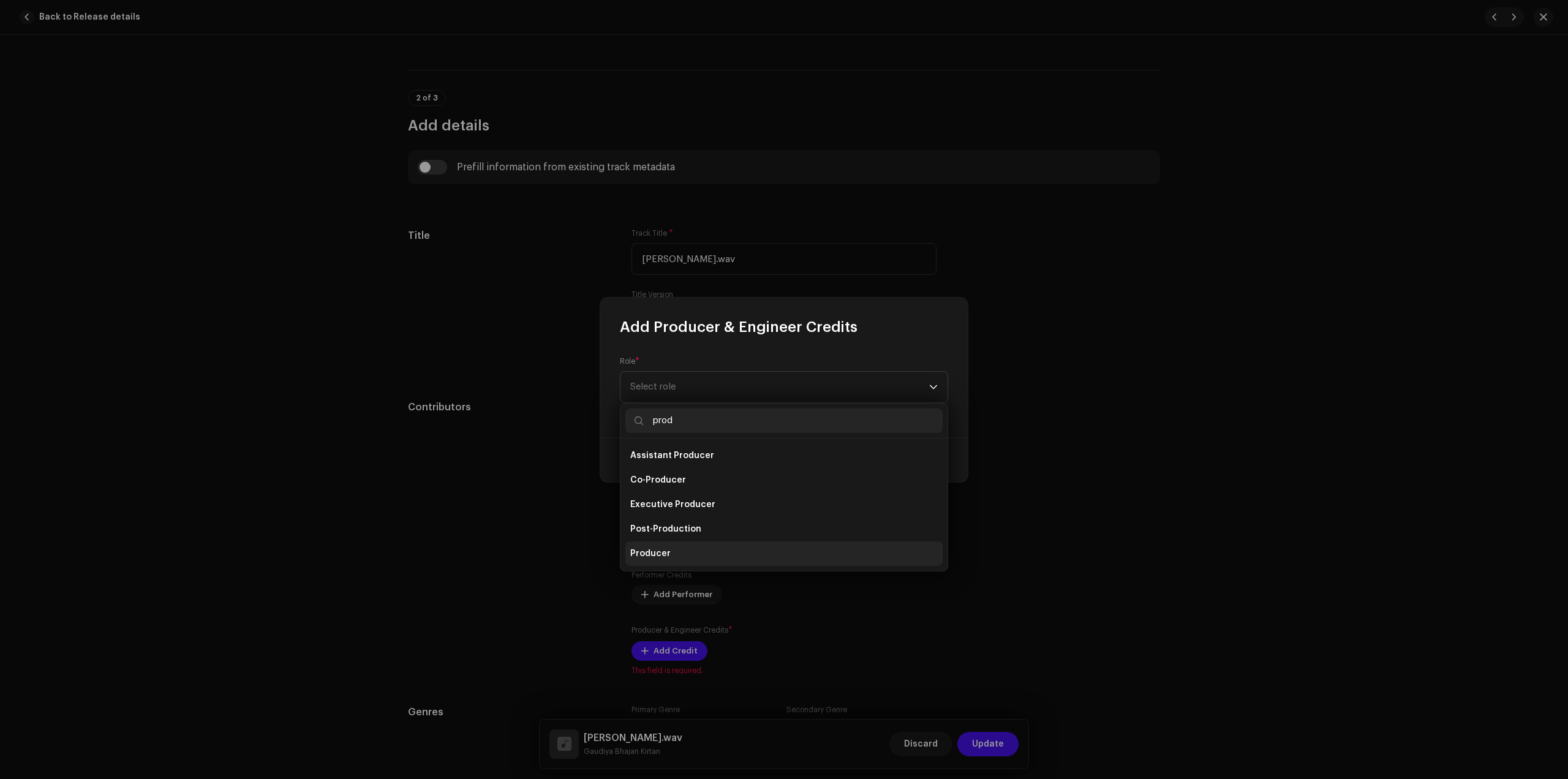
type input "prod"
click at [664, 549] on span "Producer" at bounding box center [650, 554] width 40 height 13
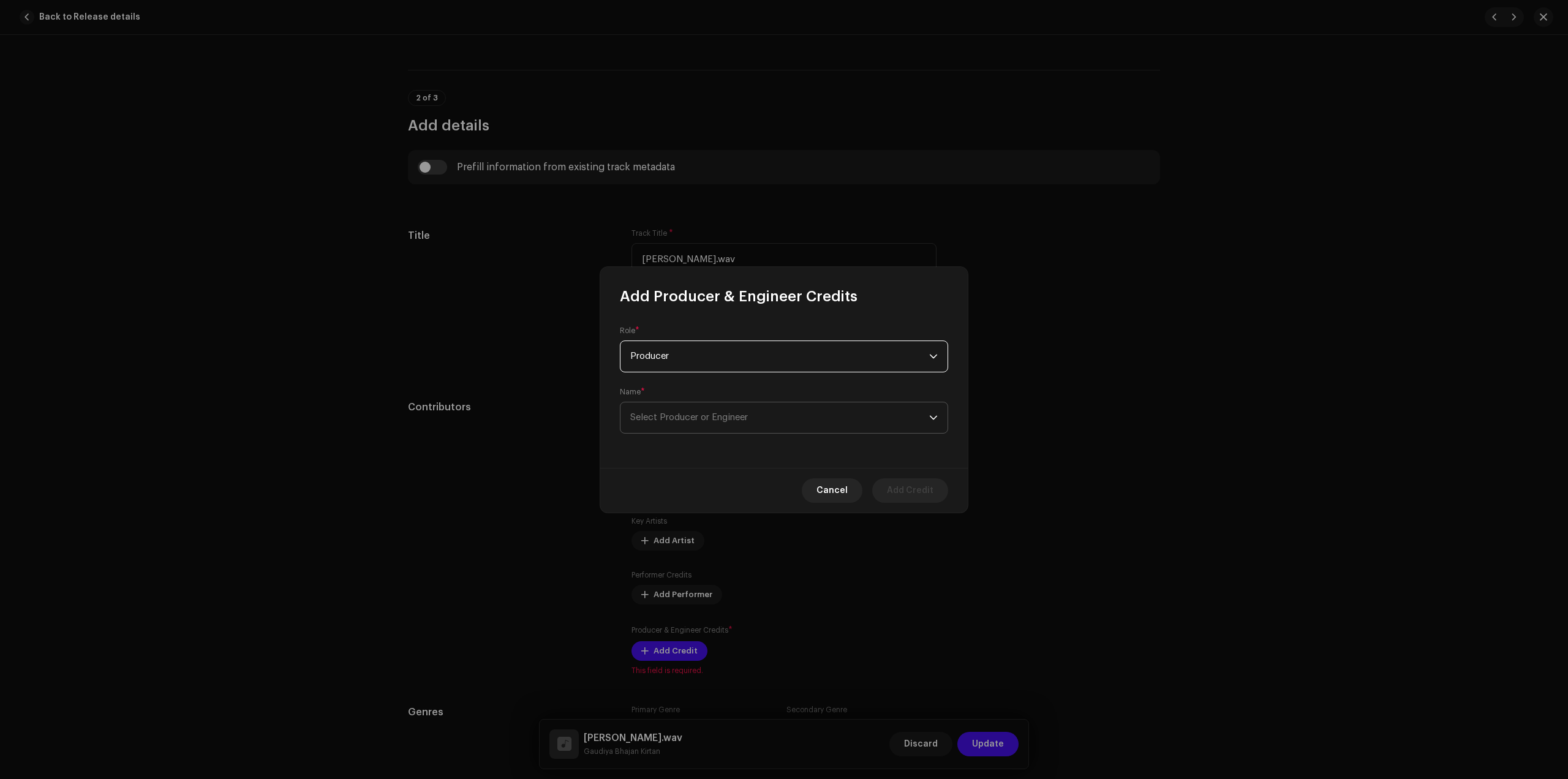
click at [742, 416] on span "Select Producer or Engineer" at bounding box center [688, 418] width 118 height 9
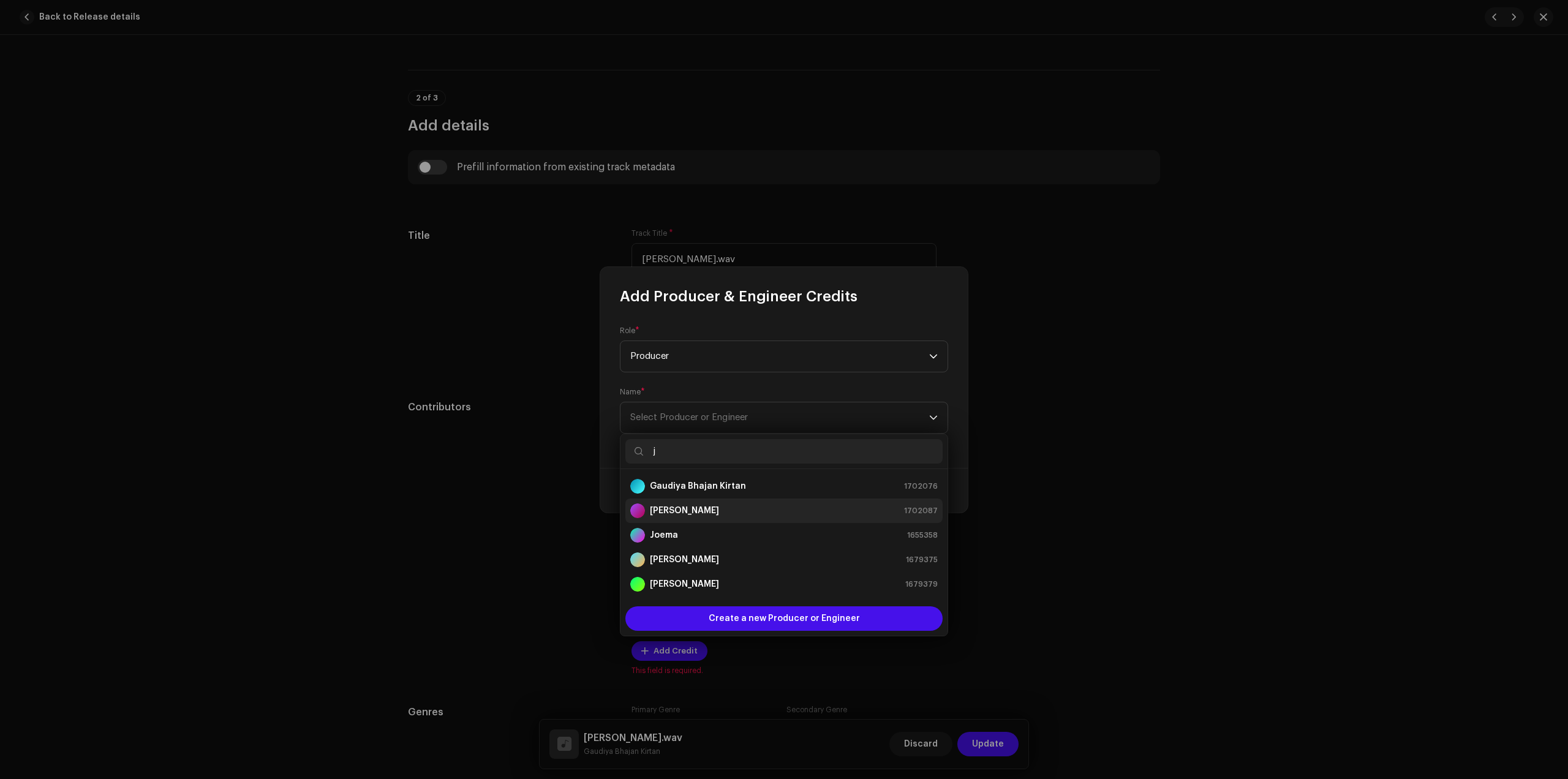
type input "j"
click at [680, 511] on strong "[PERSON_NAME]" at bounding box center [685, 511] width 69 height 13
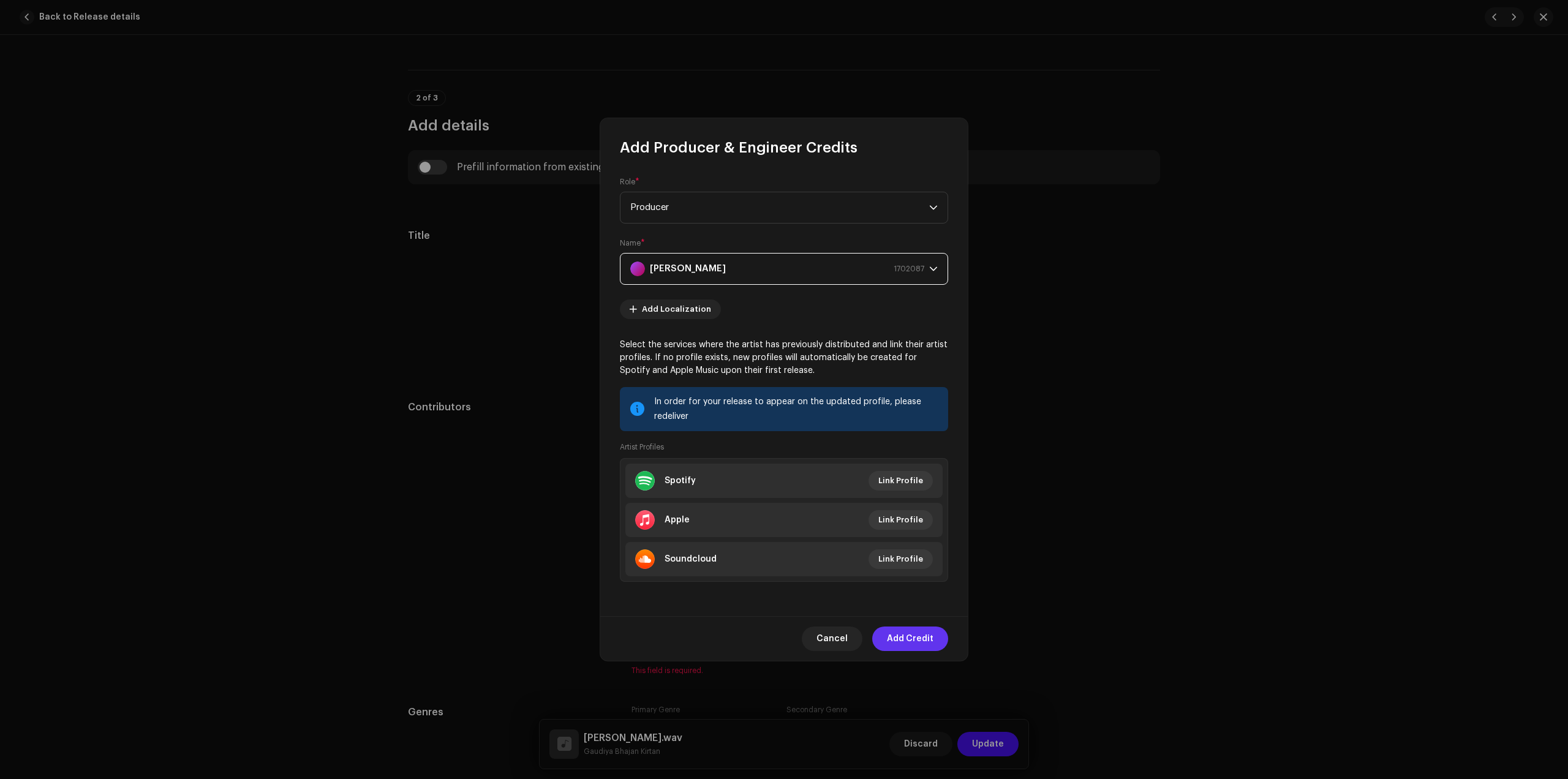
click at [913, 632] on span "Add Credit" at bounding box center [910, 639] width 47 height 24
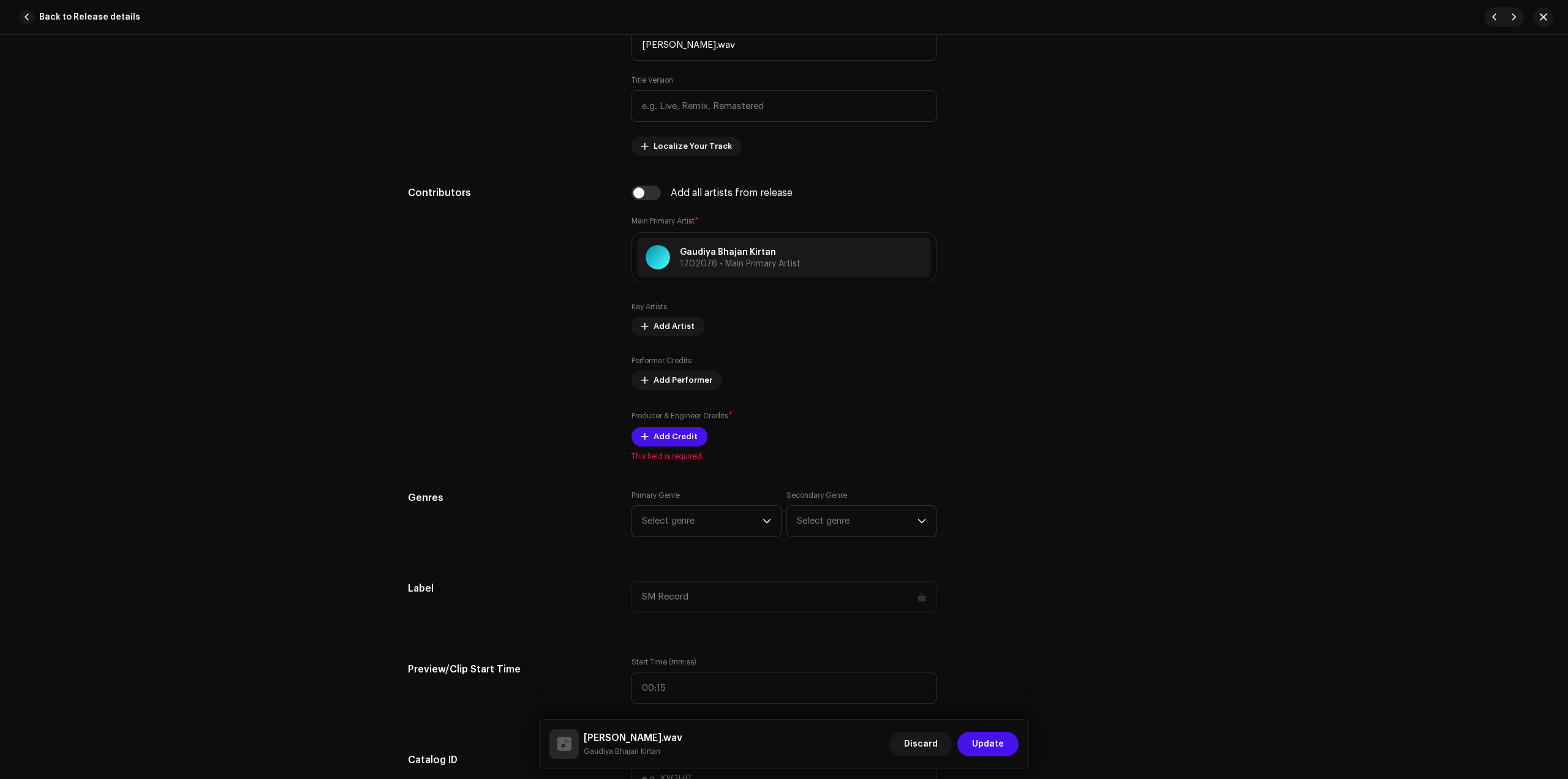
scroll to position [612, 0]
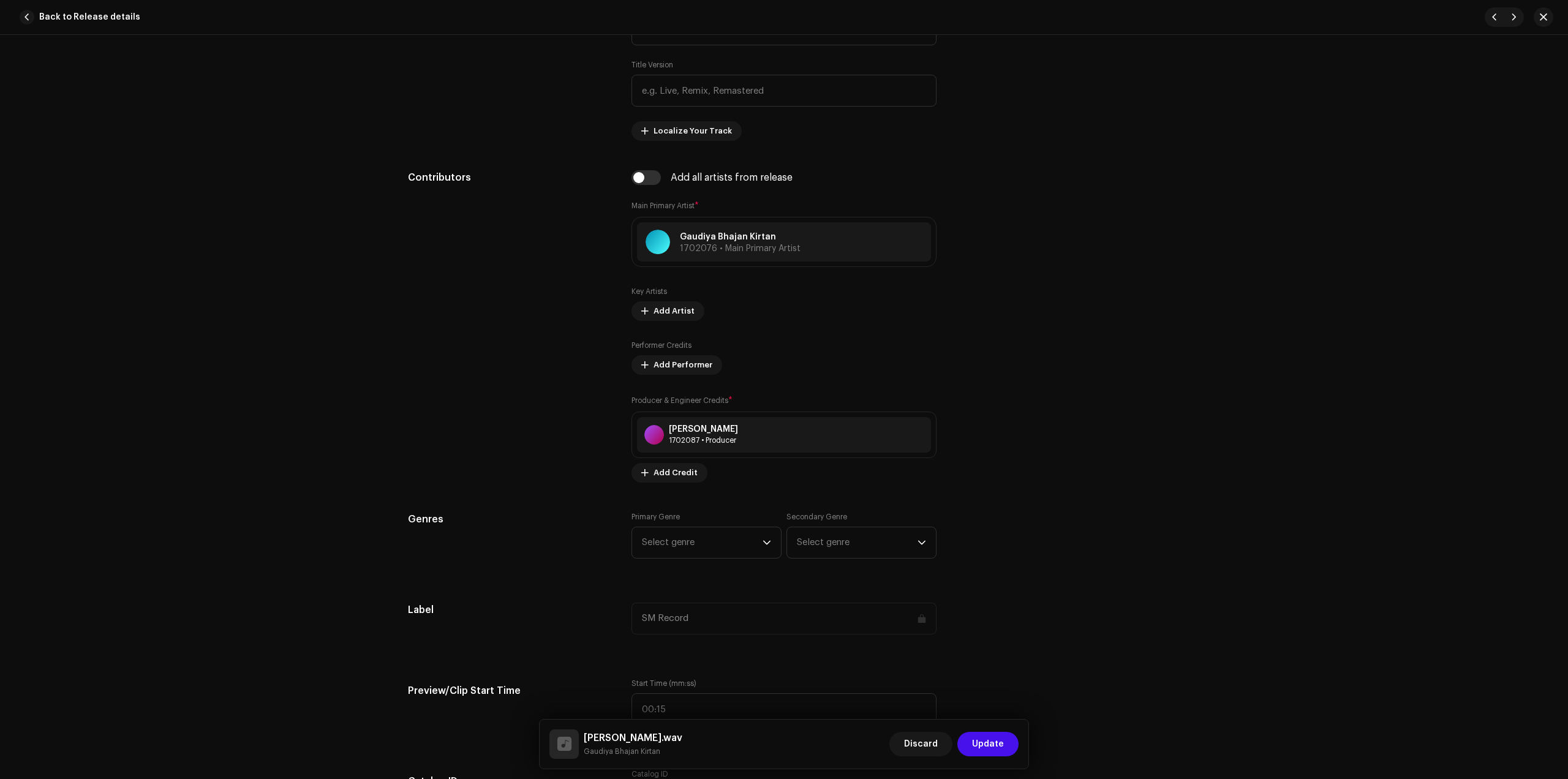
click at [709, 507] on div "Track details Complete the following to finalize your track. 1 of 3 Add Audio F…" at bounding box center [784, 776] width 792 height 2648
click at [696, 532] on span "Select genre" at bounding box center [702, 542] width 121 height 31
type input "dev"
click at [694, 630] on span "Devotional & Spiritual" at bounding box center [688, 636] width 94 height 13
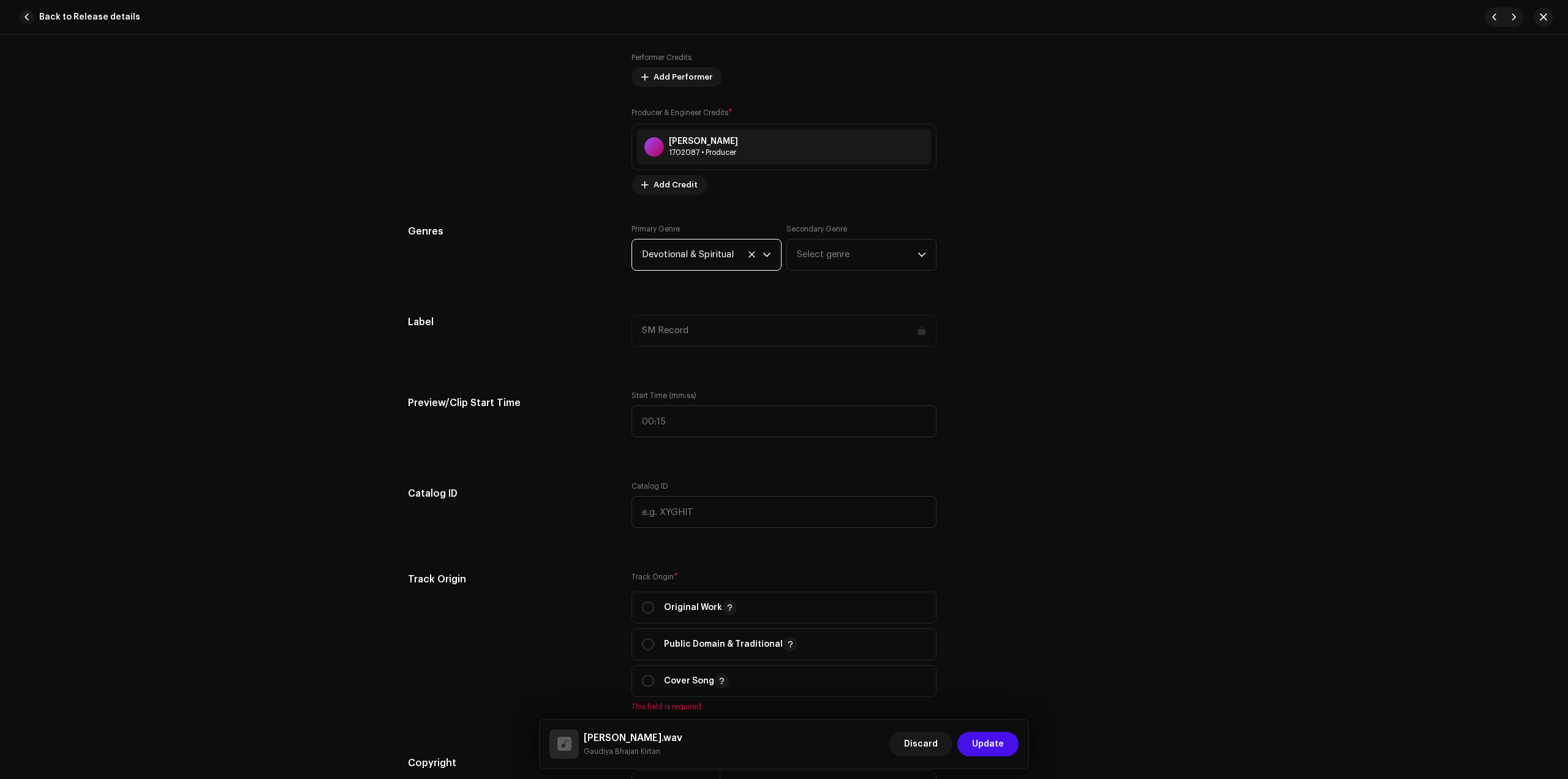
scroll to position [919, 0]
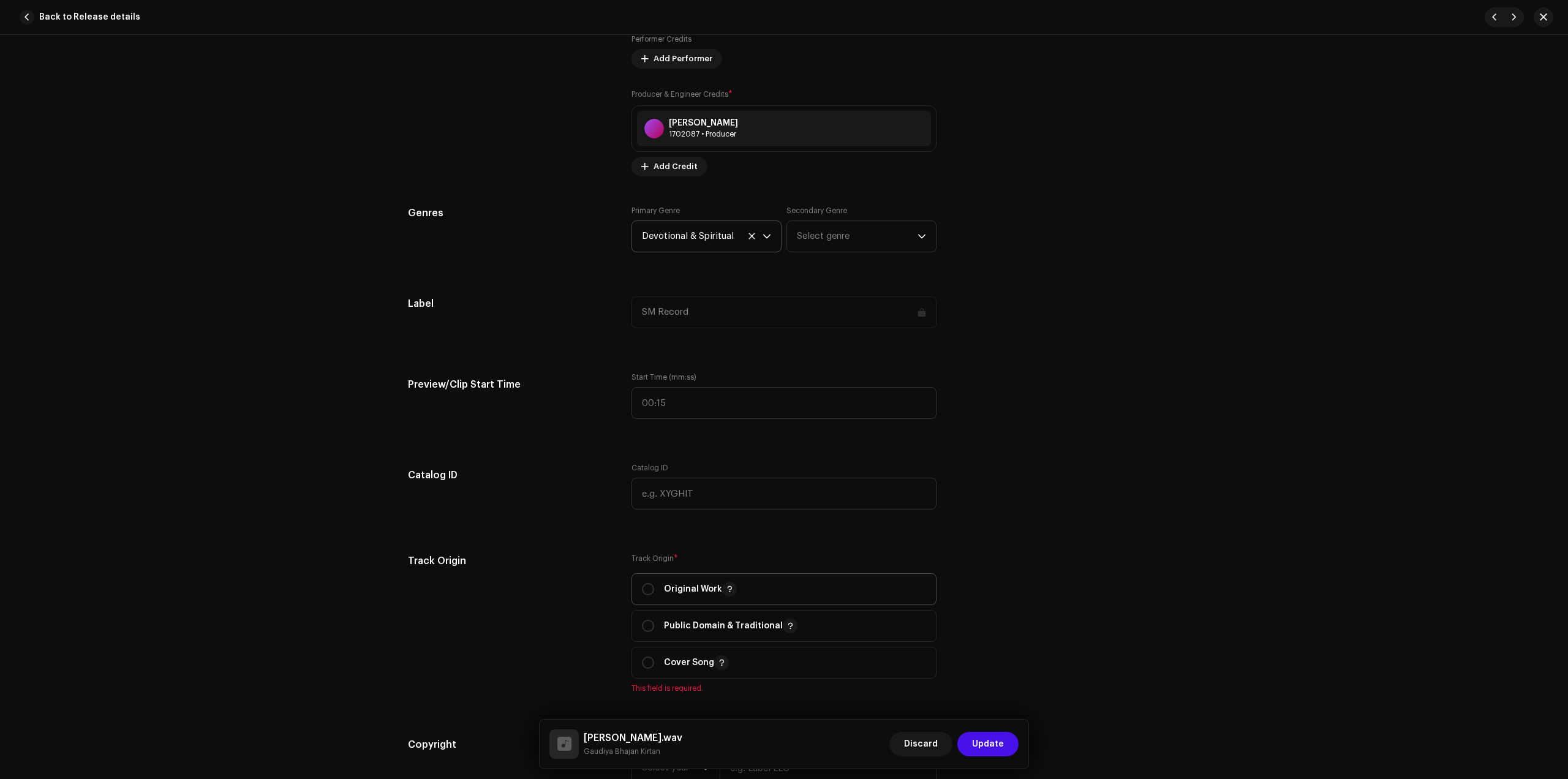
click at [703, 592] on p "Original Work" at bounding box center [700, 589] width 73 height 15
radio input "true"
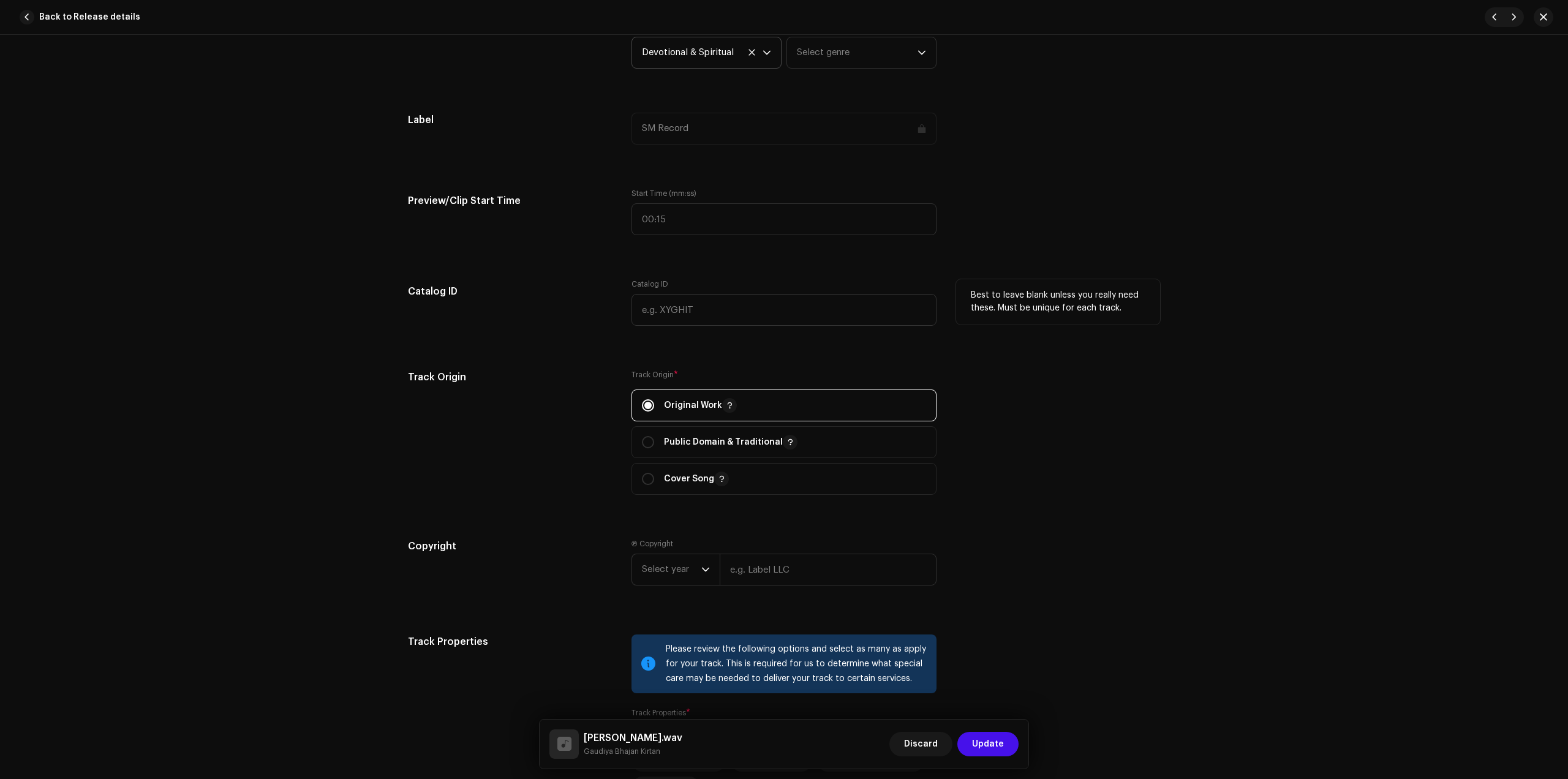
scroll to position [1148, 0]
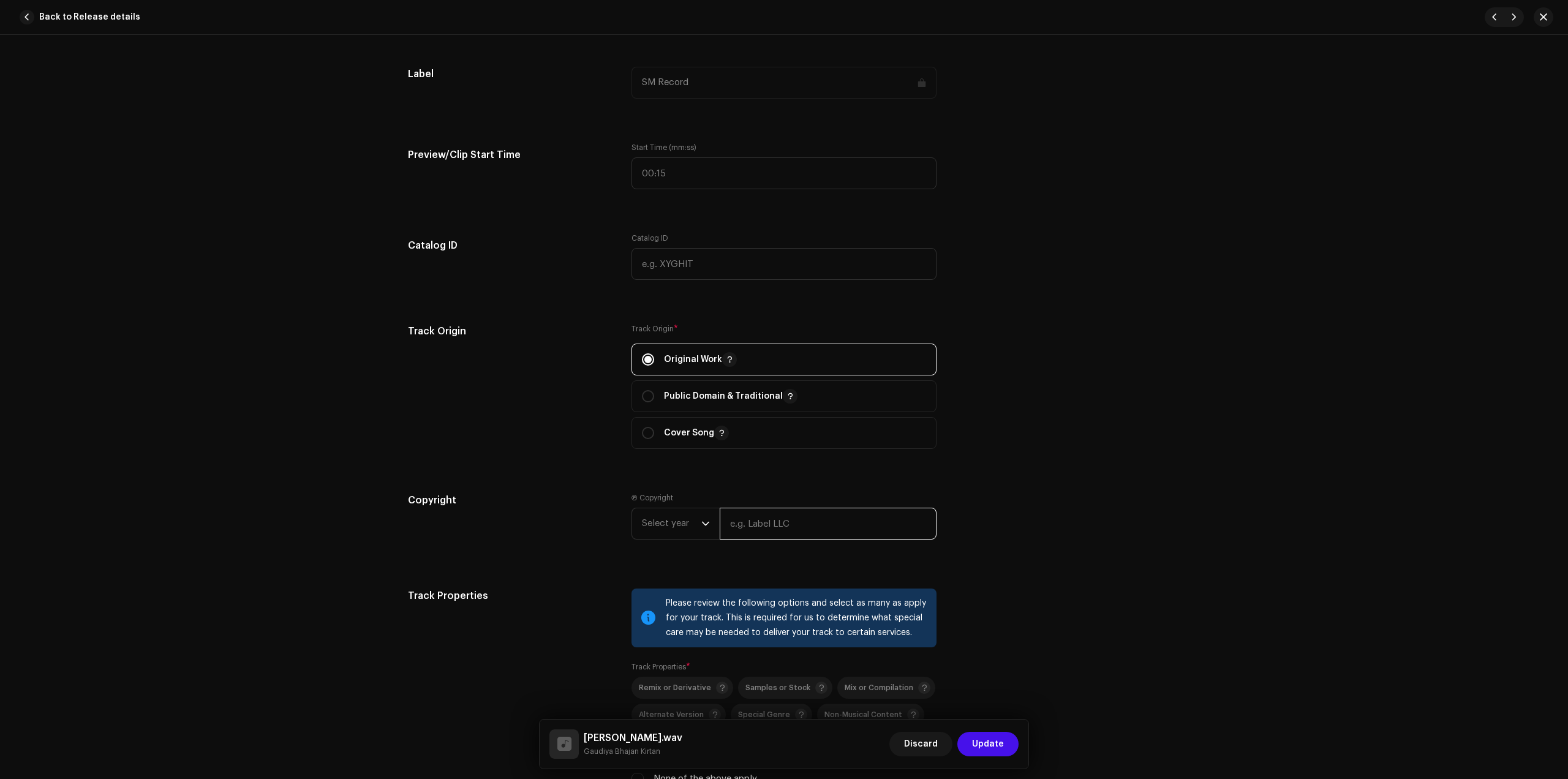
click at [752, 533] on input "text" at bounding box center [828, 523] width 217 height 32
type input "Gaudiya Bhajan Kirtan"
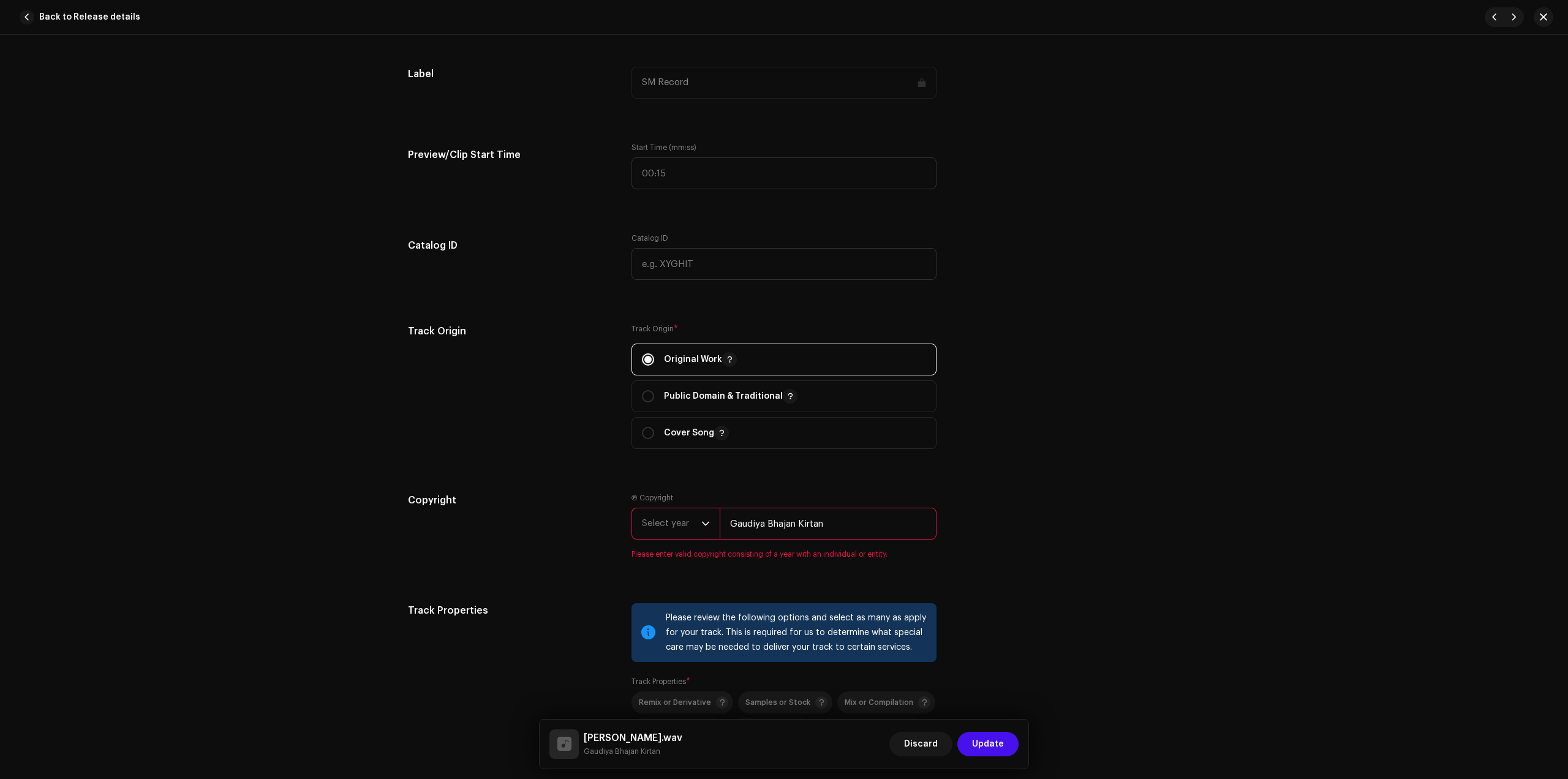
click at [683, 529] on span "Select year" at bounding box center [671, 523] width 59 height 31
drag, startPoint x: 660, startPoint y: 616, endPoint x: 711, endPoint y: 602, distance: 52.9
click at [661, 616] on li "2025" at bounding box center [681, 617] width 87 height 24
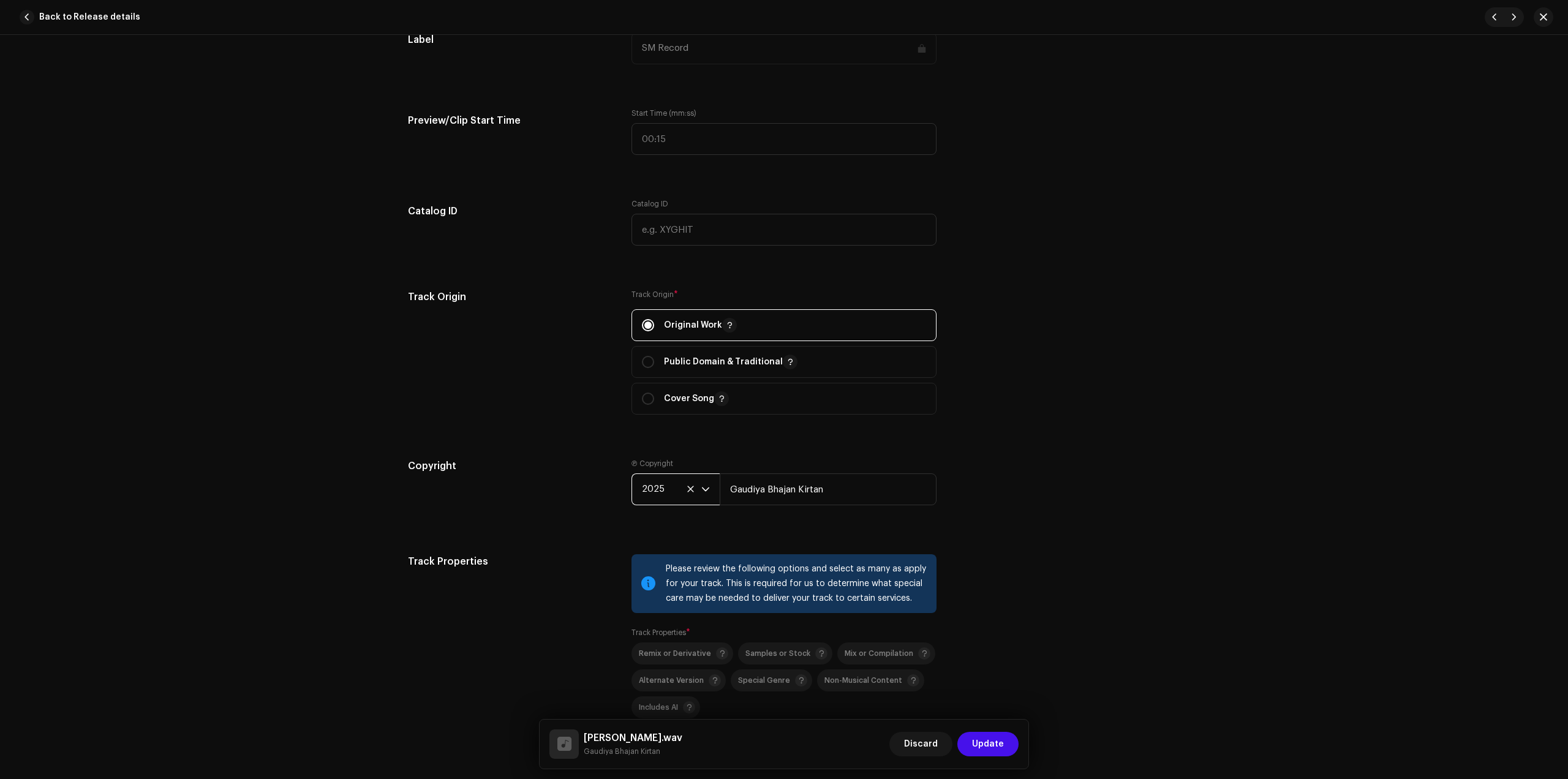
scroll to position [1301, 0]
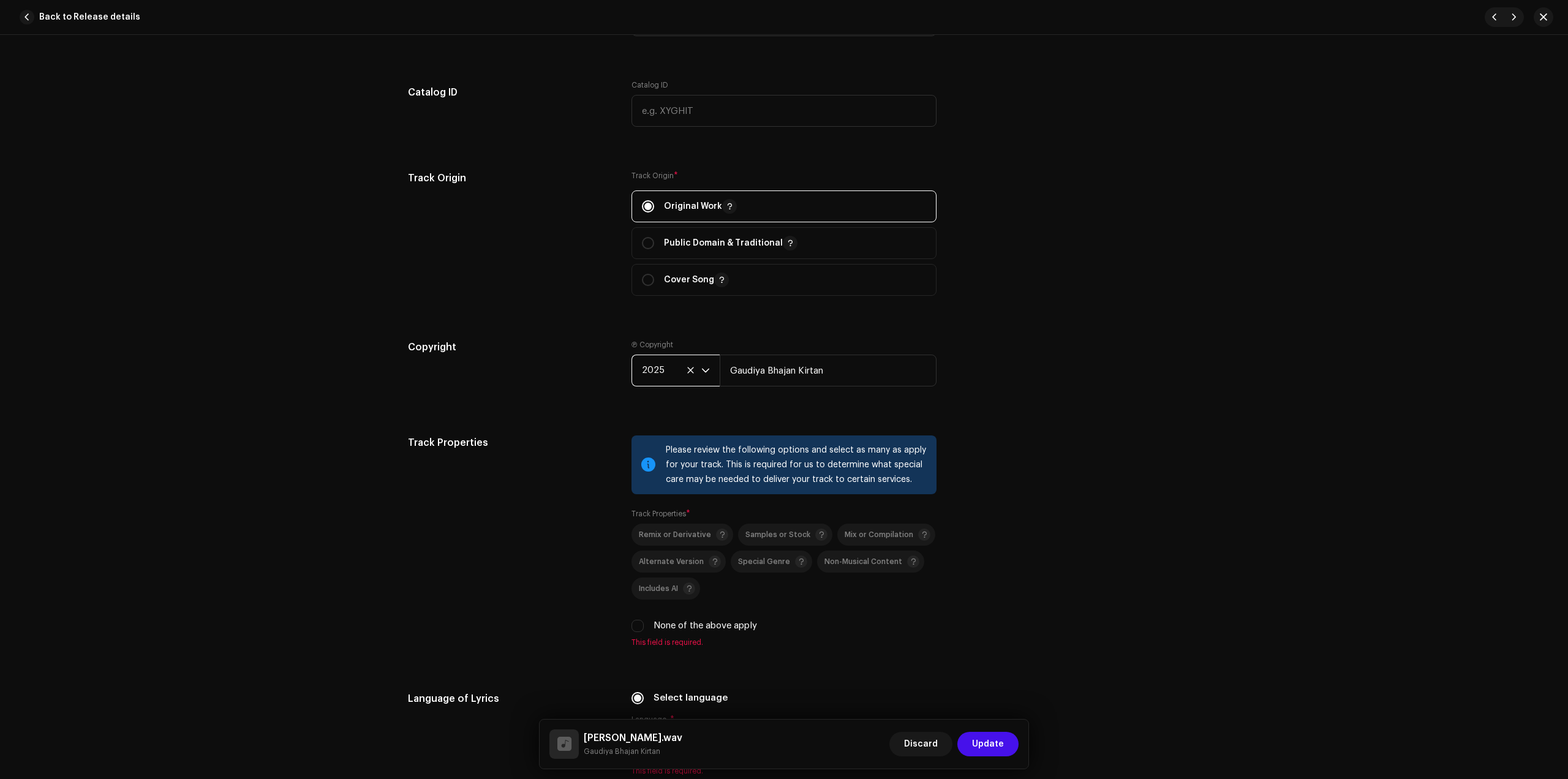
click at [660, 627] on label "None of the above apply" at bounding box center [705, 625] width 103 height 13
click at [644, 627] on input "None of the above apply" at bounding box center [638, 626] width 13 height 13
checkbox input "true"
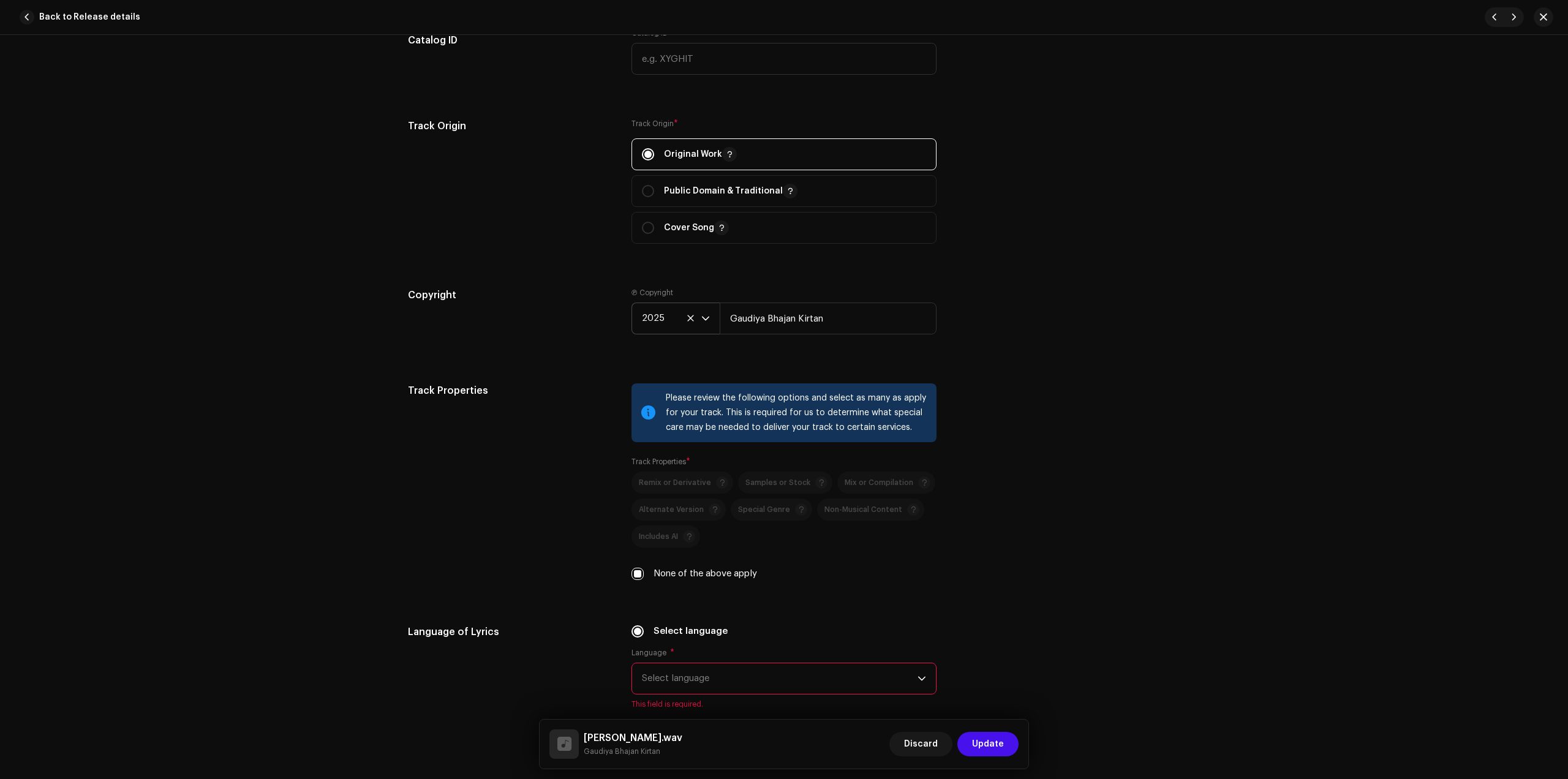
scroll to position [1455, 0]
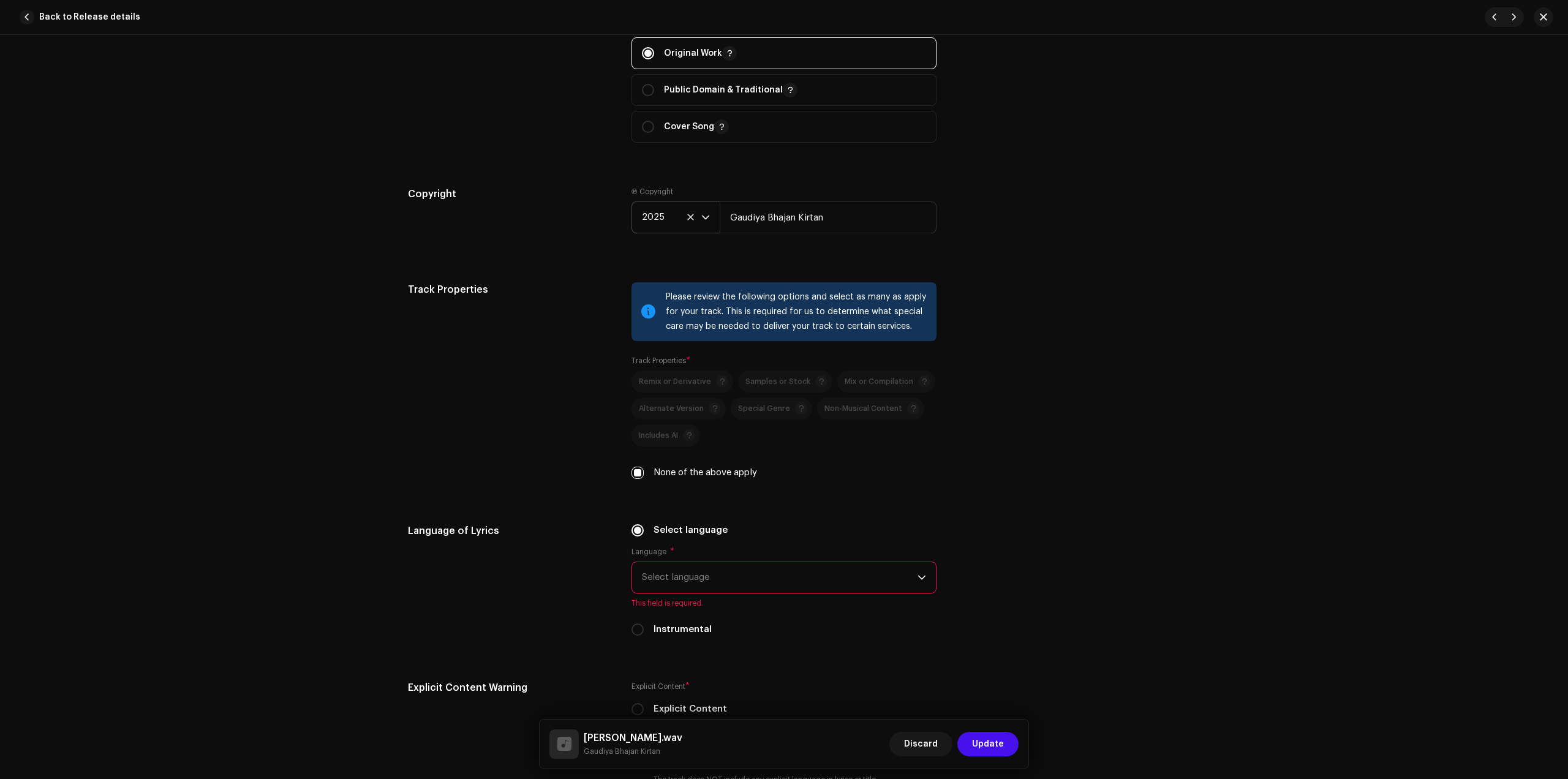
click at [733, 568] on span "Select language" at bounding box center [779, 577] width 276 height 31
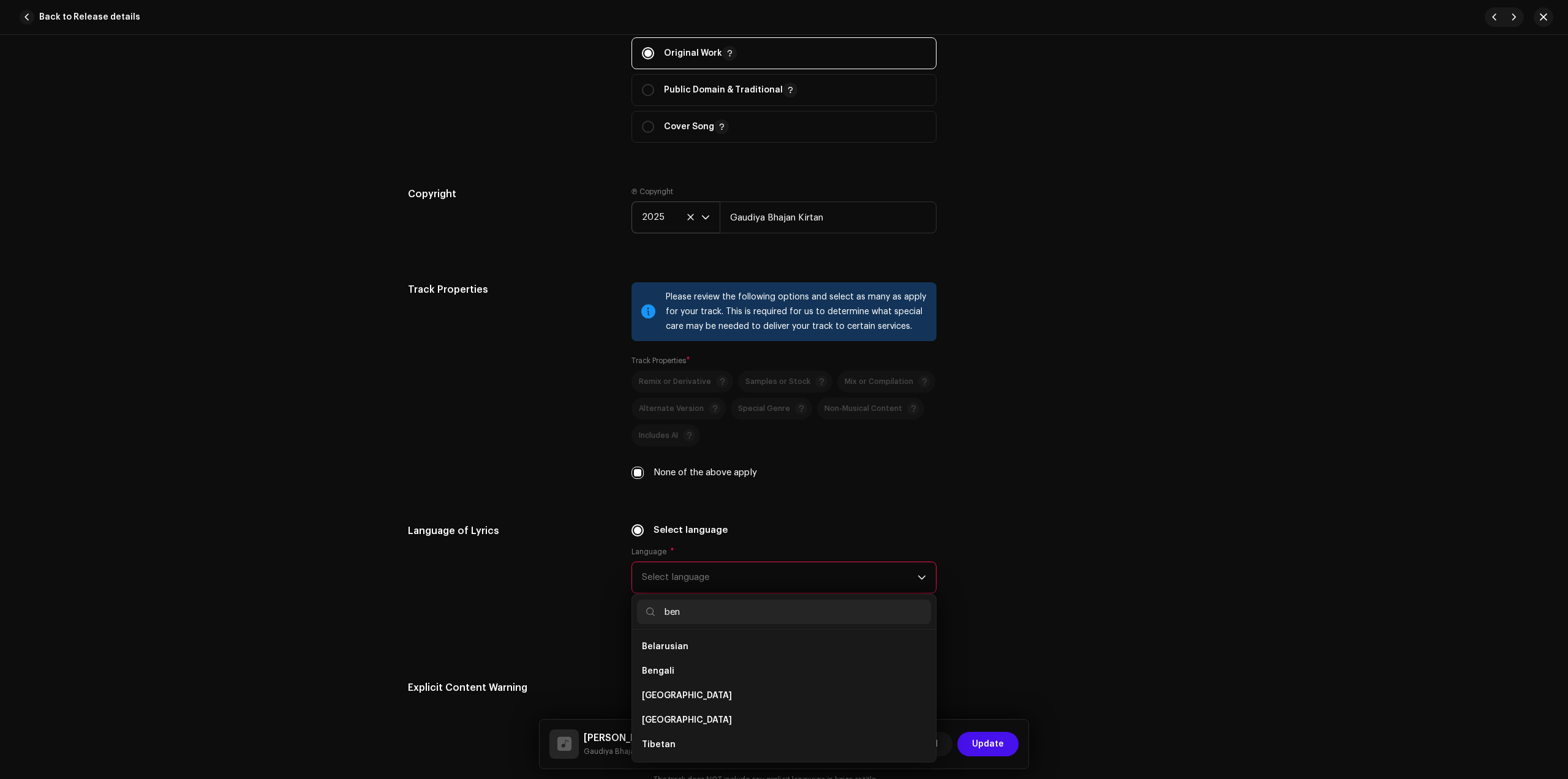
scroll to position [0, 0]
type input "ben"
click at [684, 645] on li "Bengali" at bounding box center [784, 646] width 294 height 24
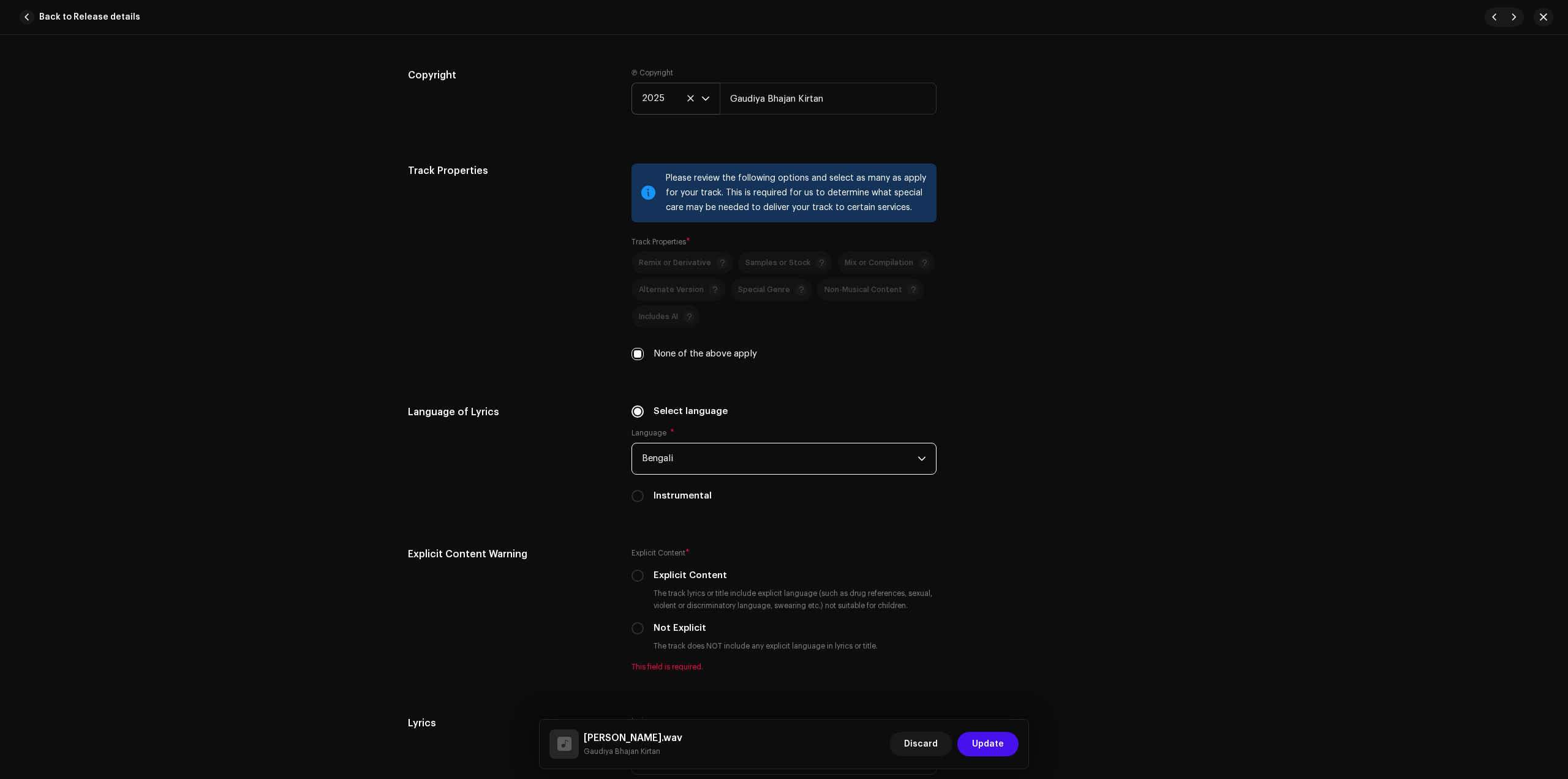
scroll to position [1608, 0]
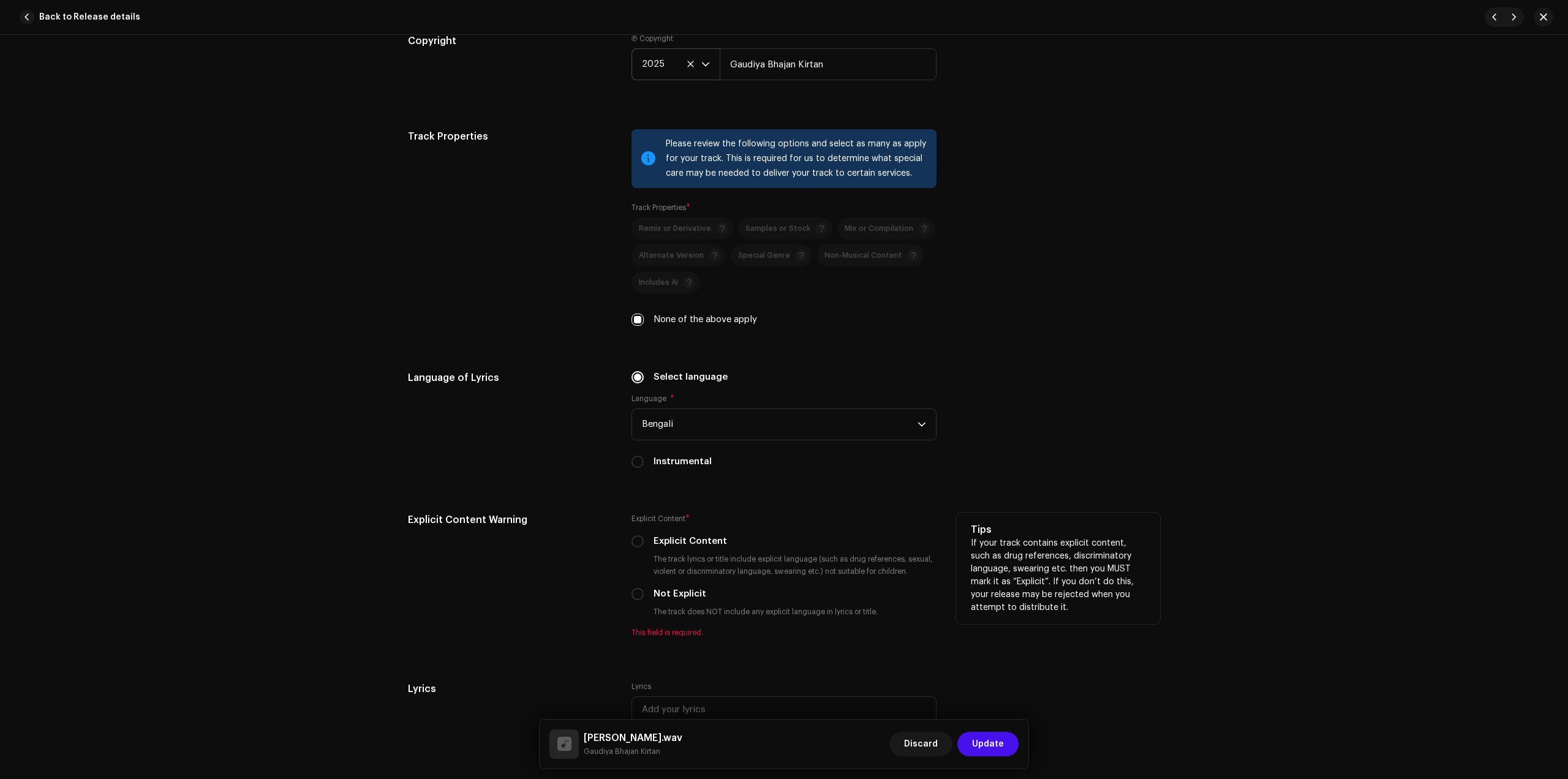
click at [658, 593] on label "Not Explicit" at bounding box center [680, 594] width 53 height 13
click at [644, 593] on input "Not Explicit" at bounding box center [638, 594] width 13 height 13
radio input "true"
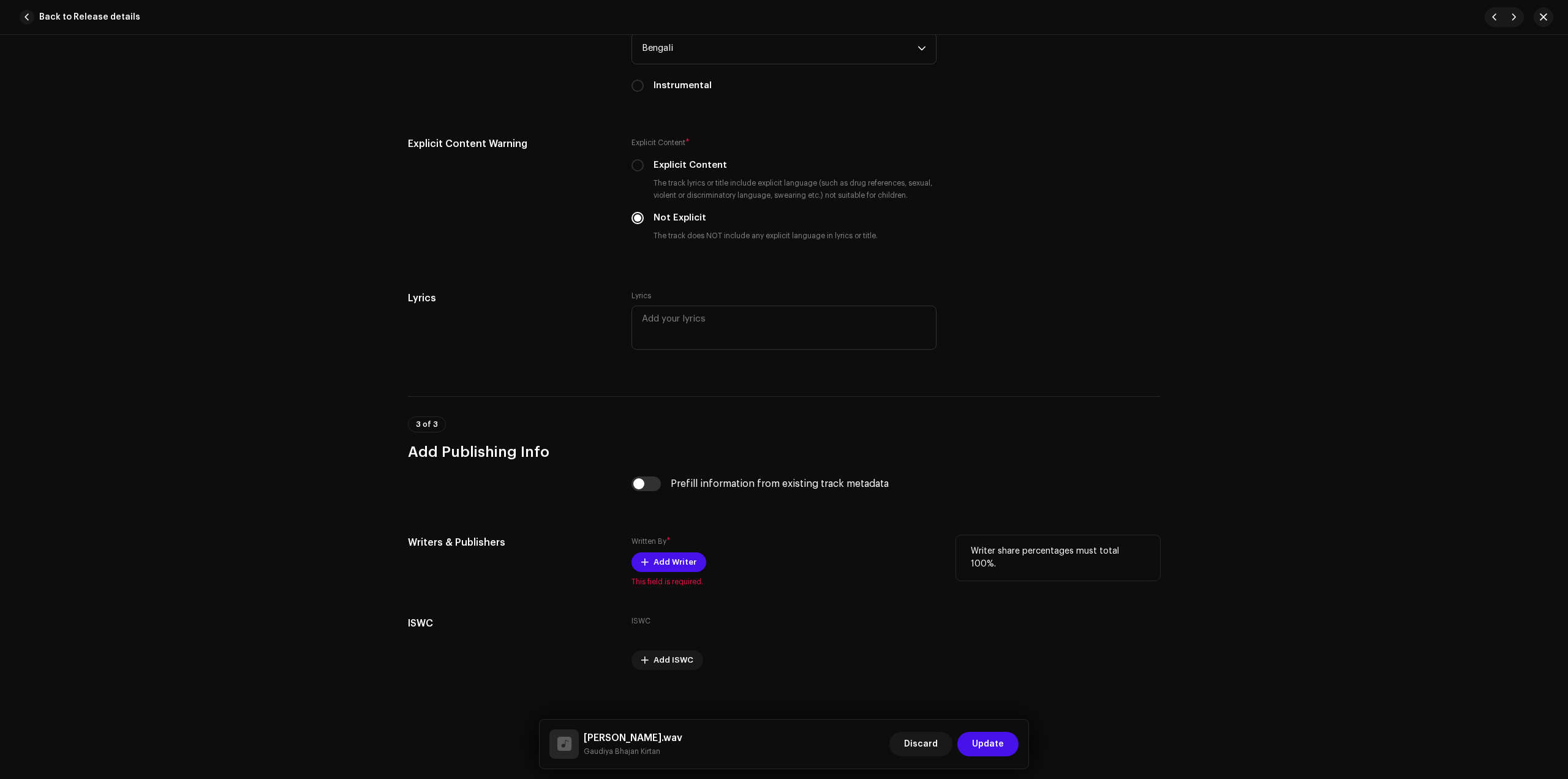
scroll to position [1991, 0]
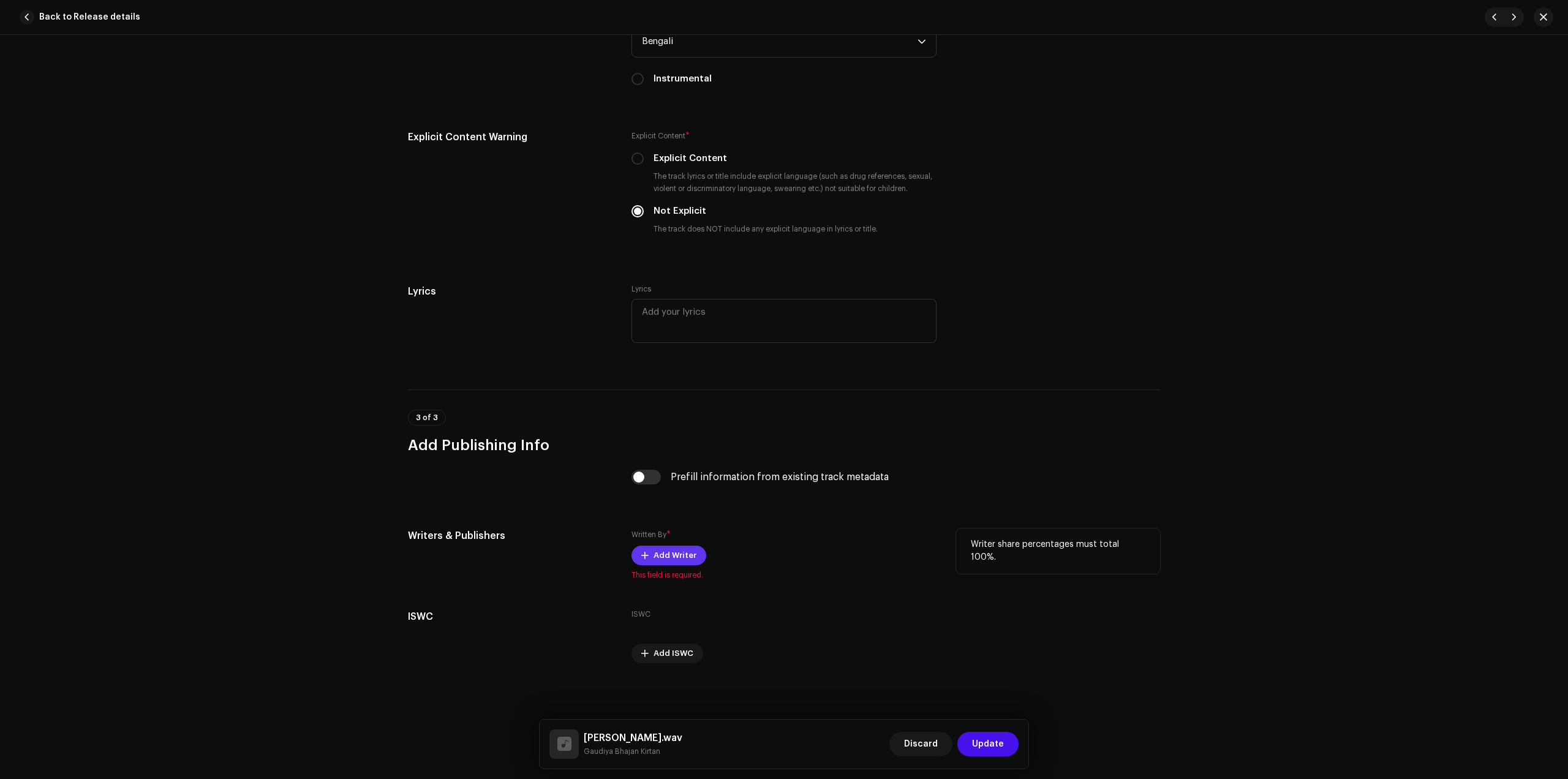
click at [673, 556] on span "Add Writer" at bounding box center [675, 555] width 43 height 24
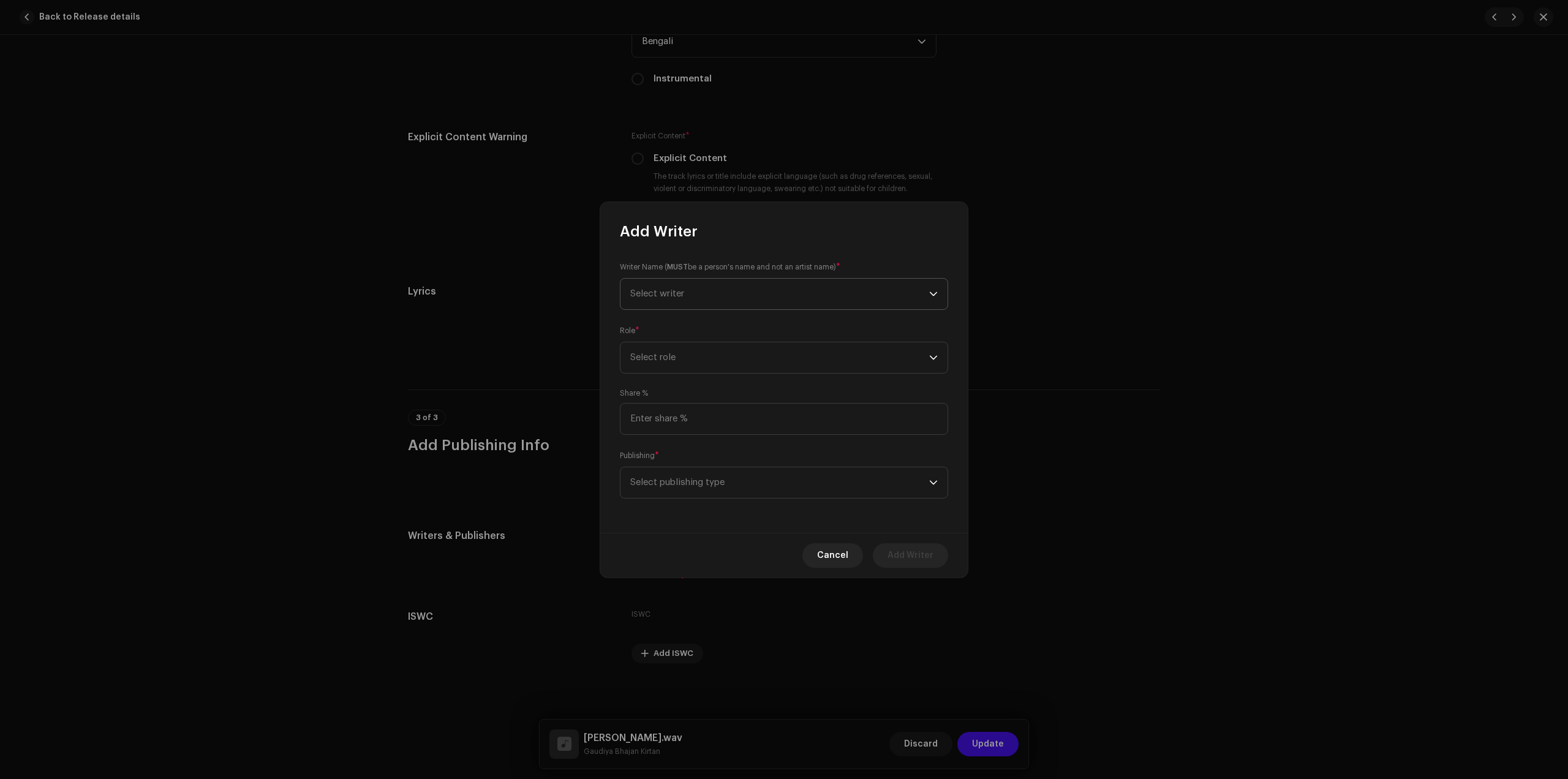
click at [710, 293] on span "Select writer" at bounding box center [779, 294] width 299 height 31
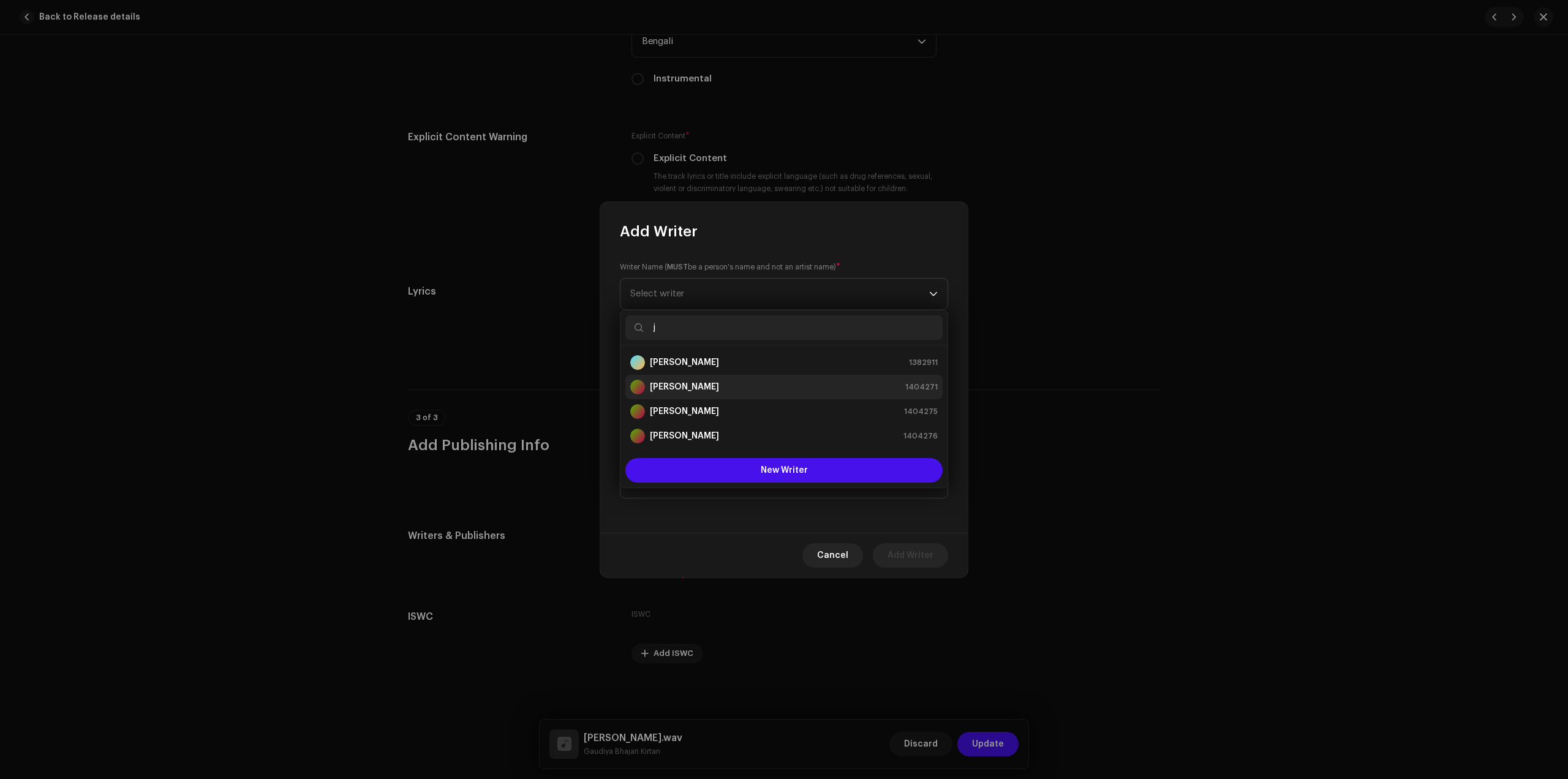
type input "j"
click at [710, 381] on div "[PERSON_NAME] 1404271" at bounding box center [784, 387] width 308 height 15
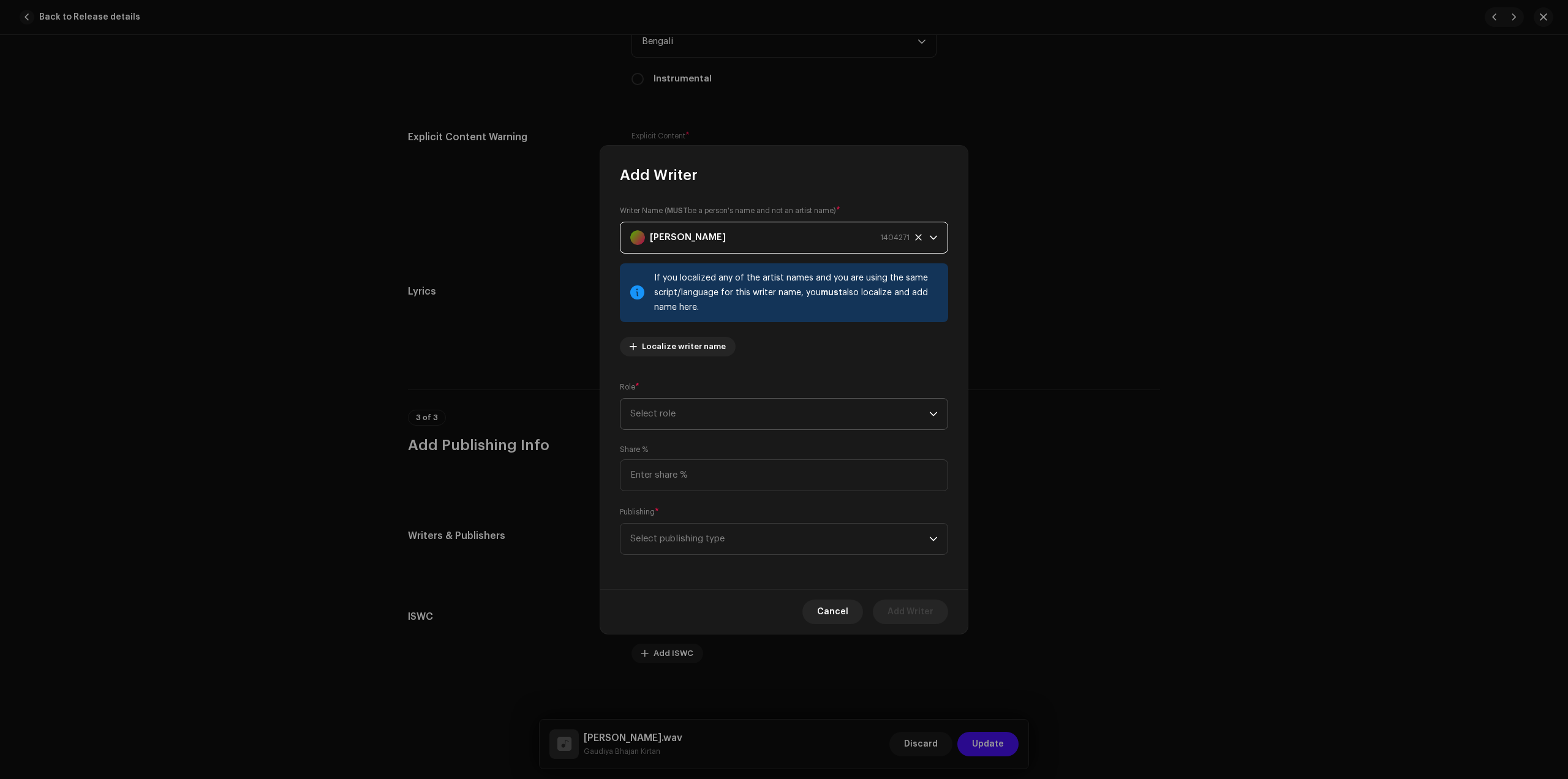
click at [764, 426] on span "Select role" at bounding box center [779, 414] width 299 height 31
click at [673, 515] on span "Composer & Lyricist" at bounding box center [673, 522] width 86 height 13
click at [717, 481] on input at bounding box center [784, 475] width 328 height 32
type input "100.00"
click at [735, 534] on span "Select publishing type" at bounding box center [779, 538] width 299 height 31
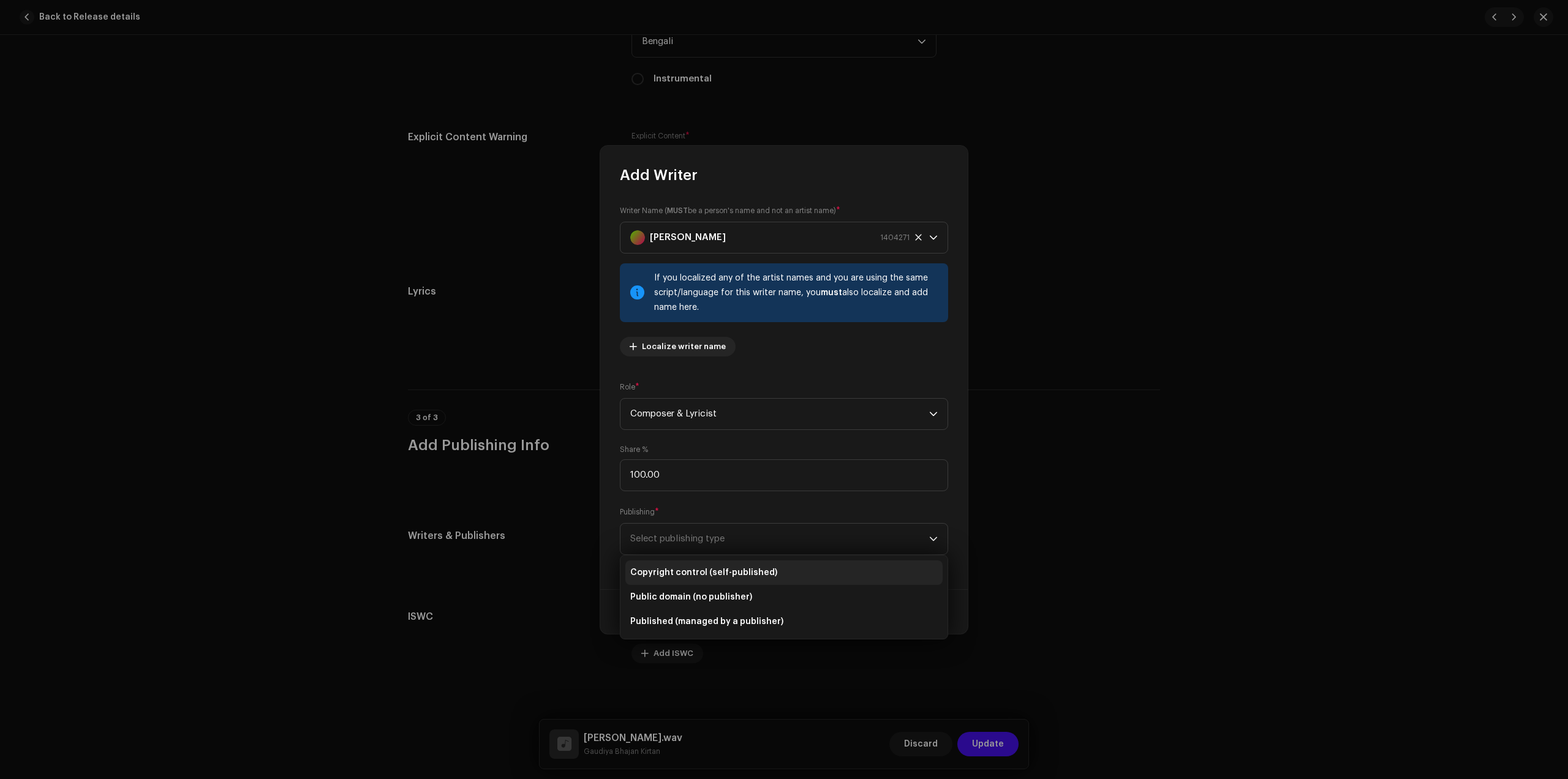
click at [716, 575] on span "Copyright control (self-published)" at bounding box center [703, 573] width 147 height 13
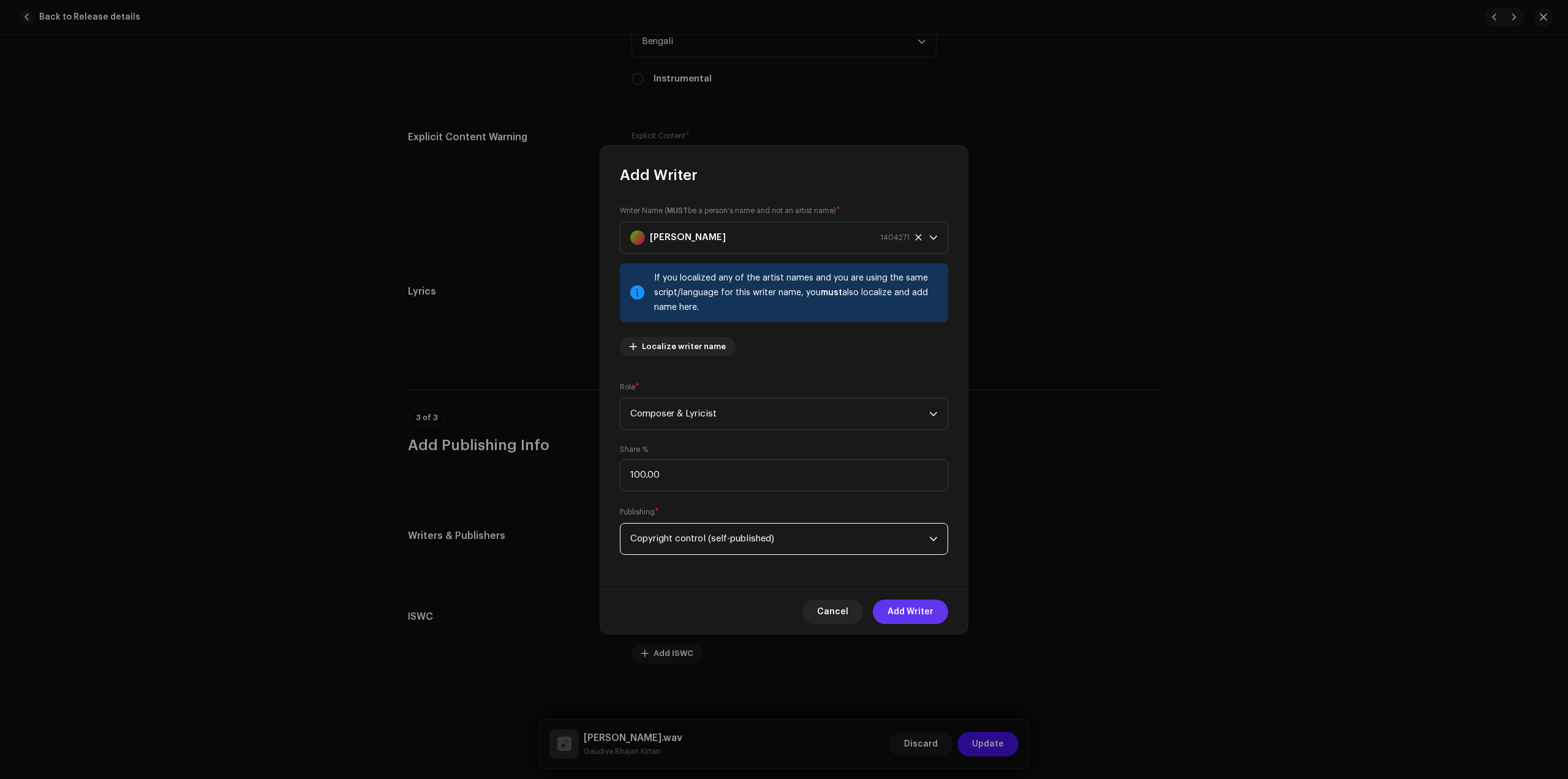
click at [912, 608] on span "Add Writer" at bounding box center [910, 612] width 46 height 24
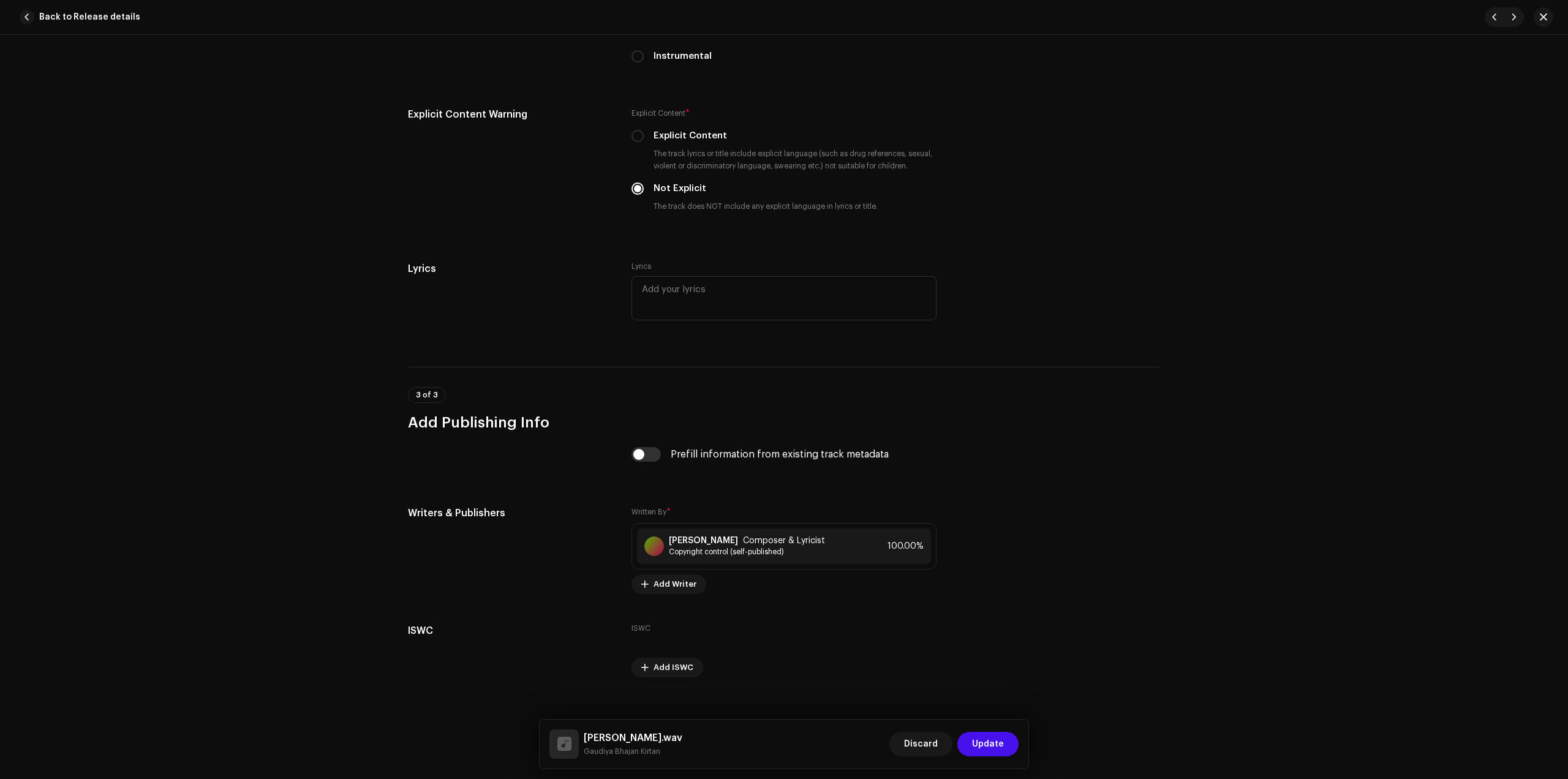
scroll to position [2029, 0]
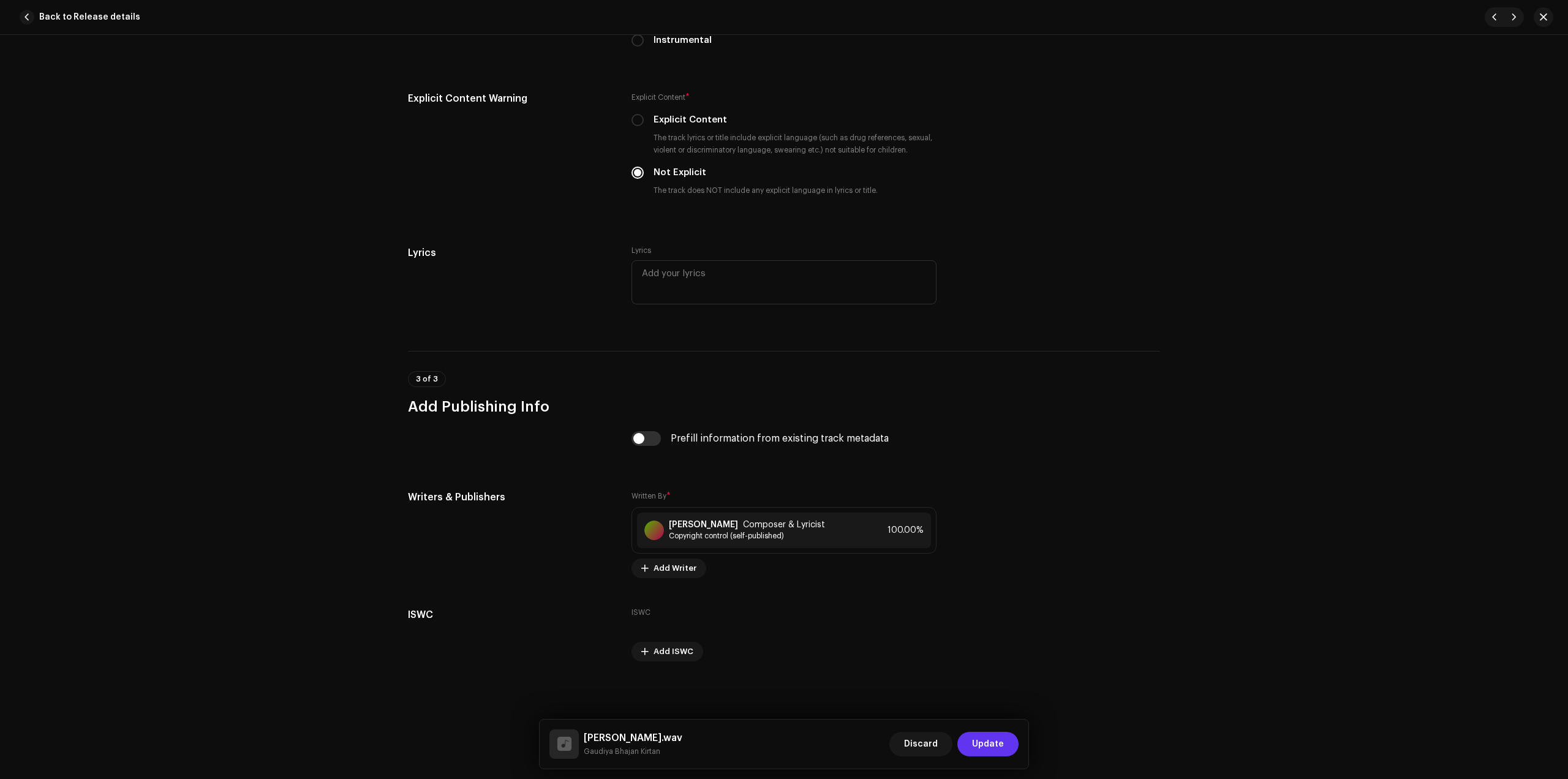
click at [989, 736] on span "Update" at bounding box center [988, 743] width 32 height 24
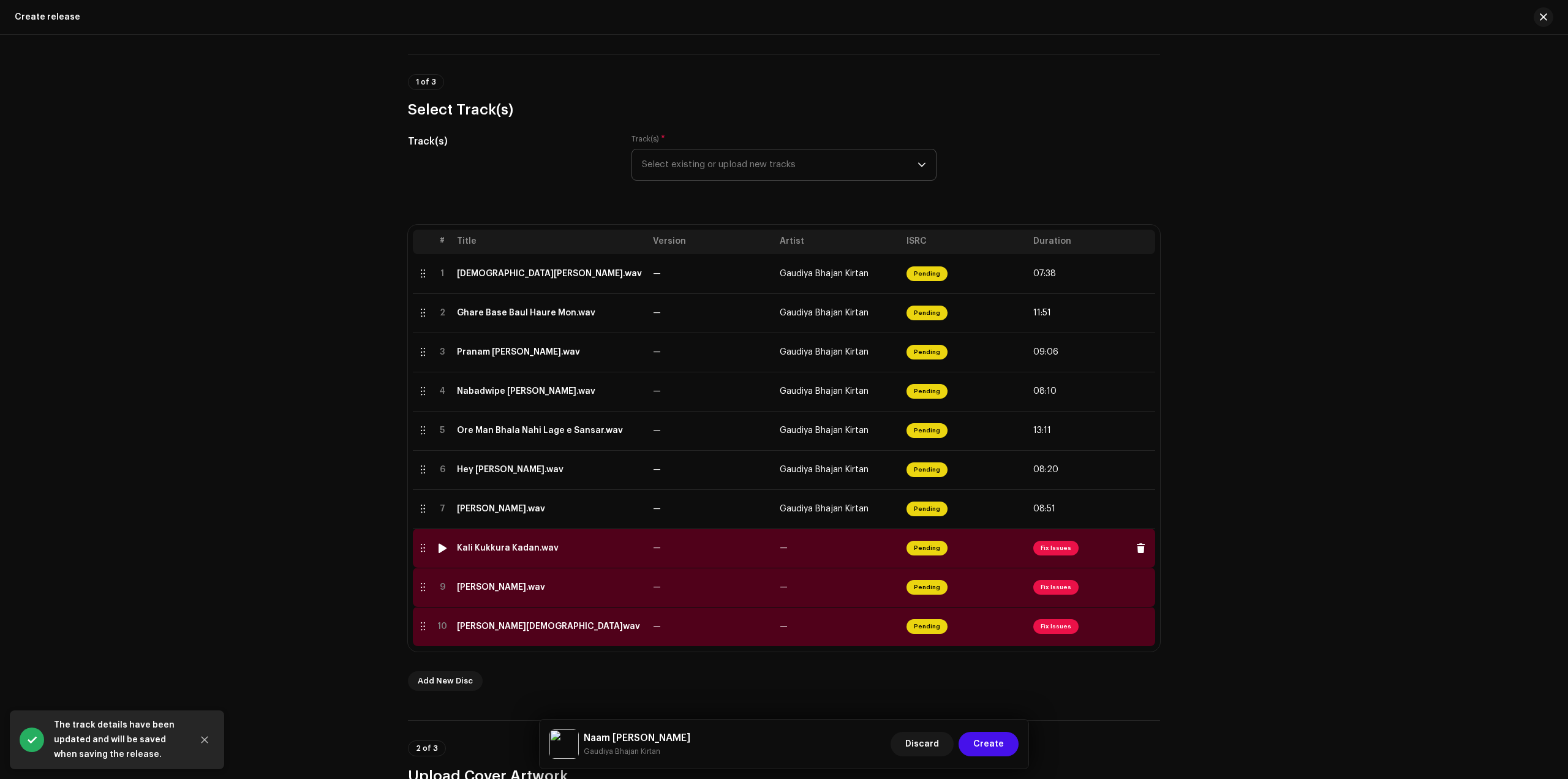
click at [501, 560] on td "Kali Kukkura Kadan.wav" at bounding box center [550, 549] width 196 height 39
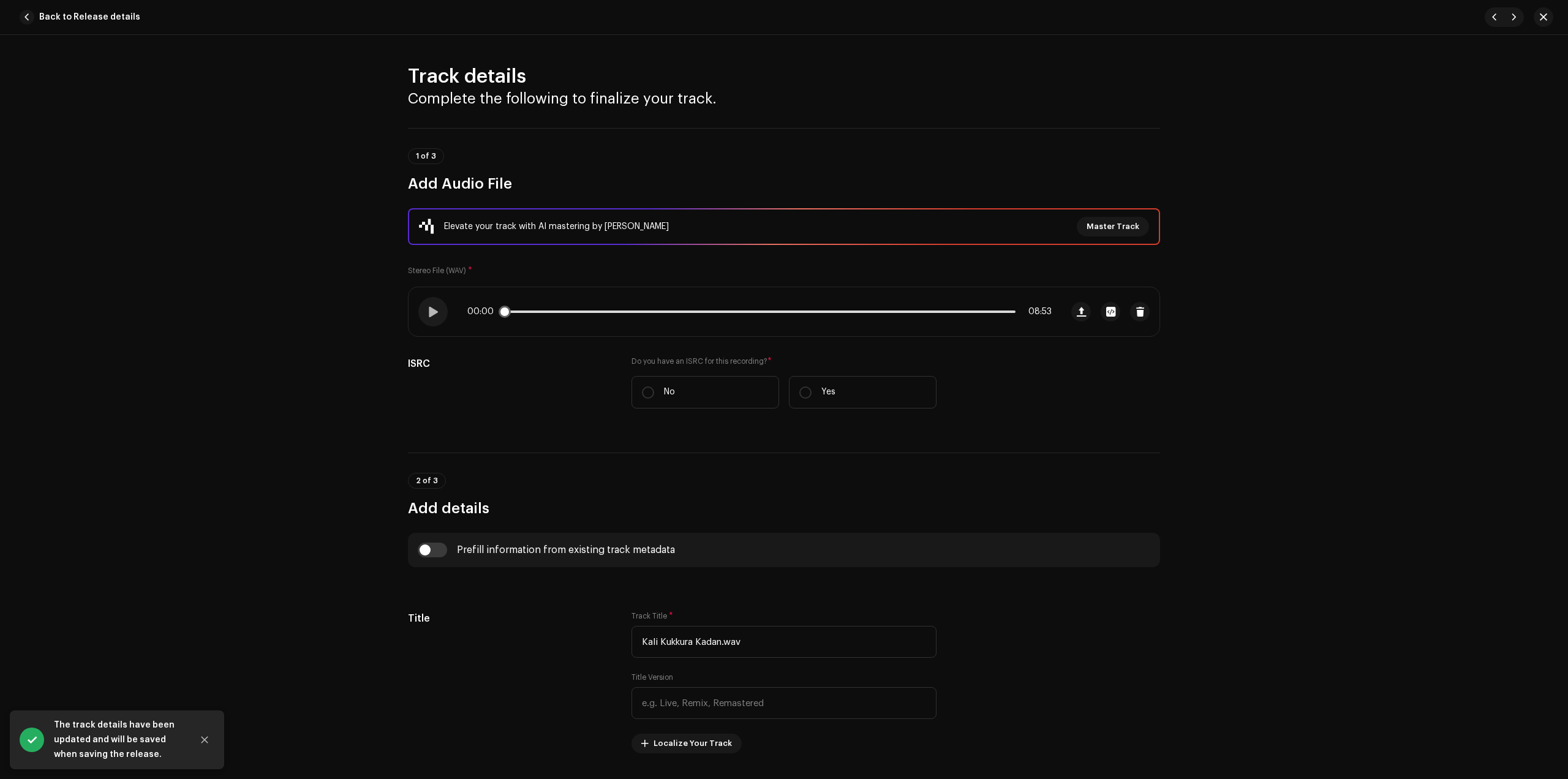
click at [572, 308] on div "00:00 08:53" at bounding box center [760, 312] width 584 height 9
click at [572, 313] on p-slider at bounding box center [760, 311] width 512 height 2
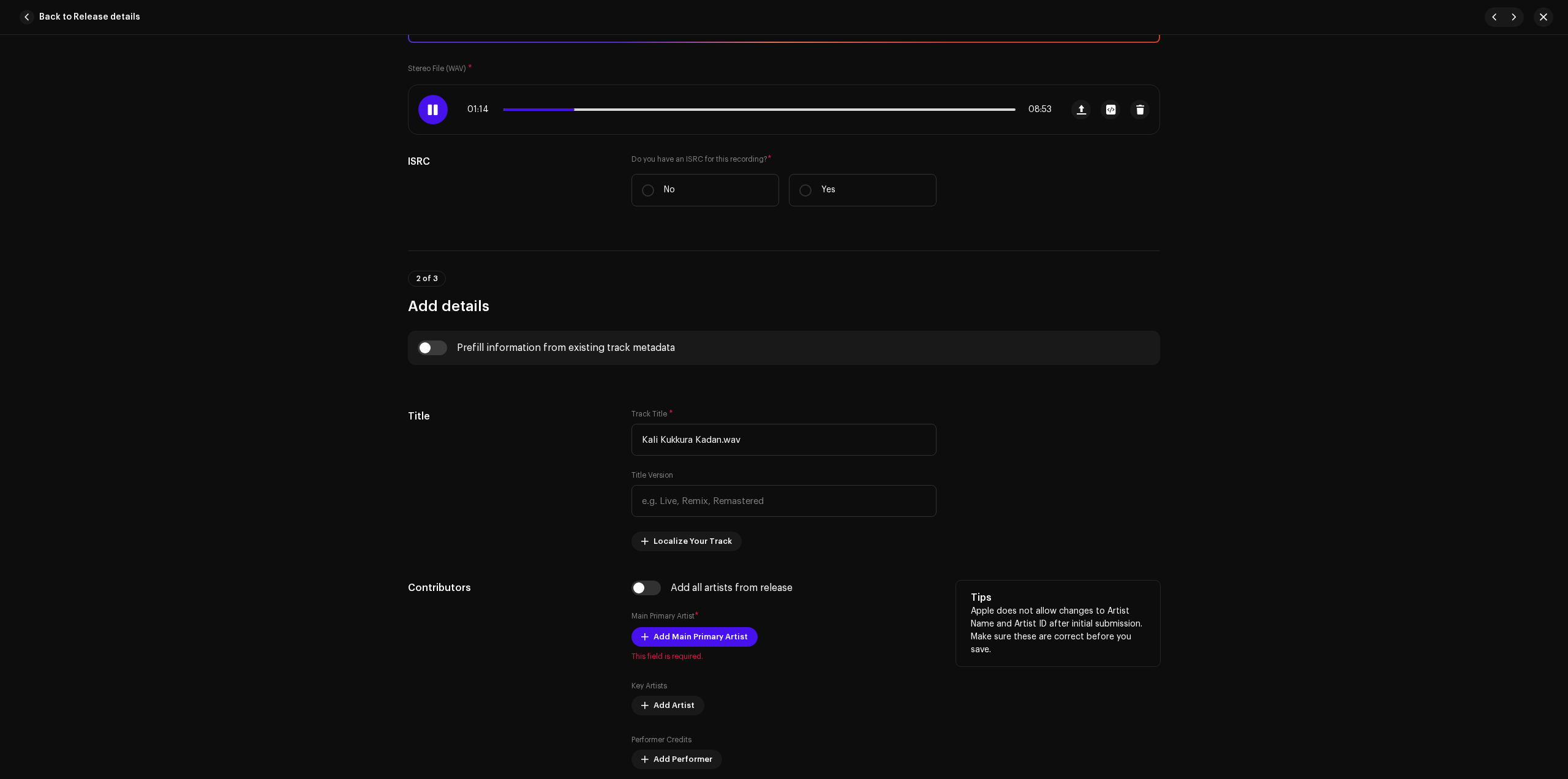
scroll to position [230, 0]
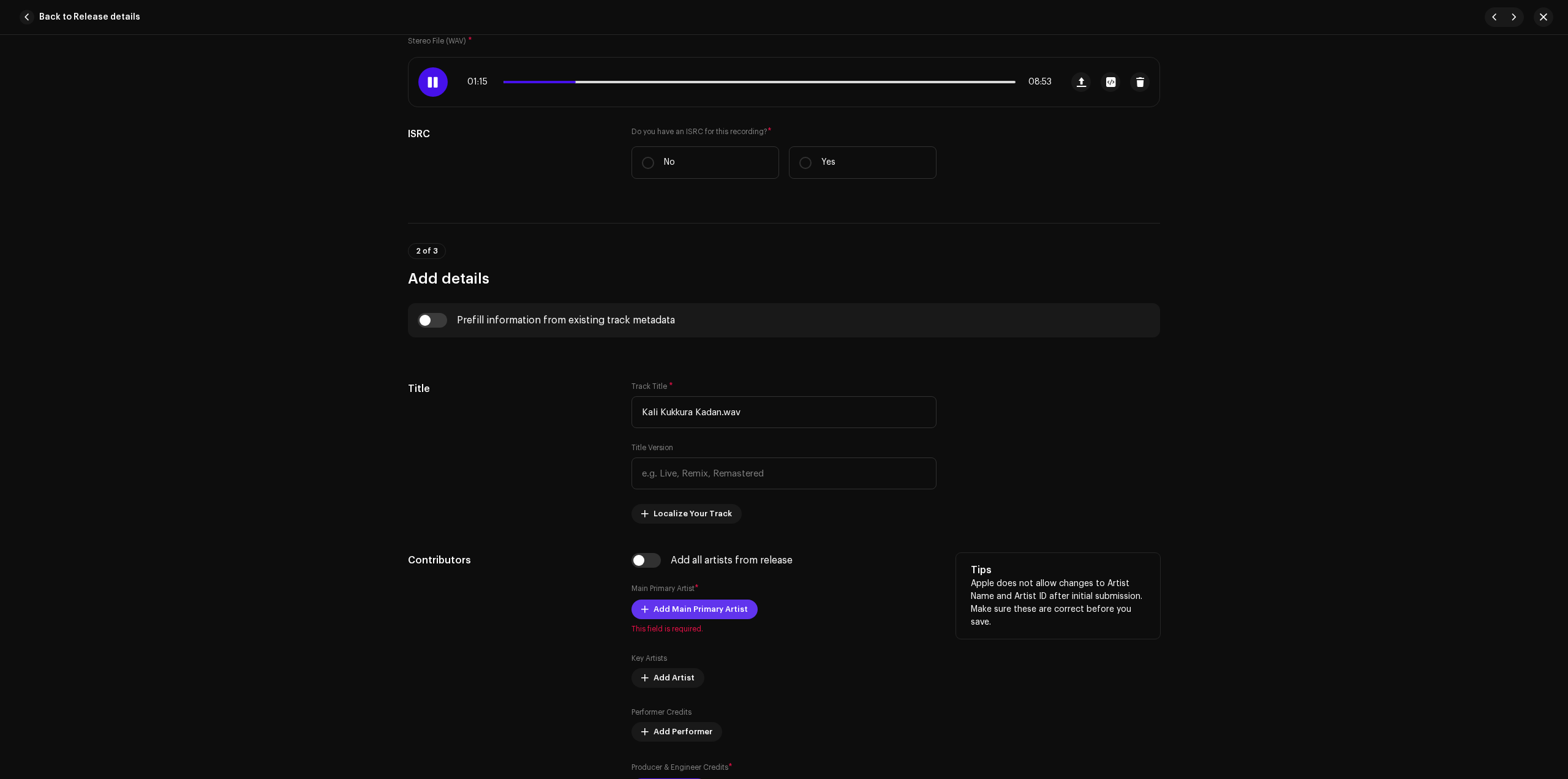
click at [688, 603] on span "Add Main Primary Artist" at bounding box center [700, 609] width 94 height 24
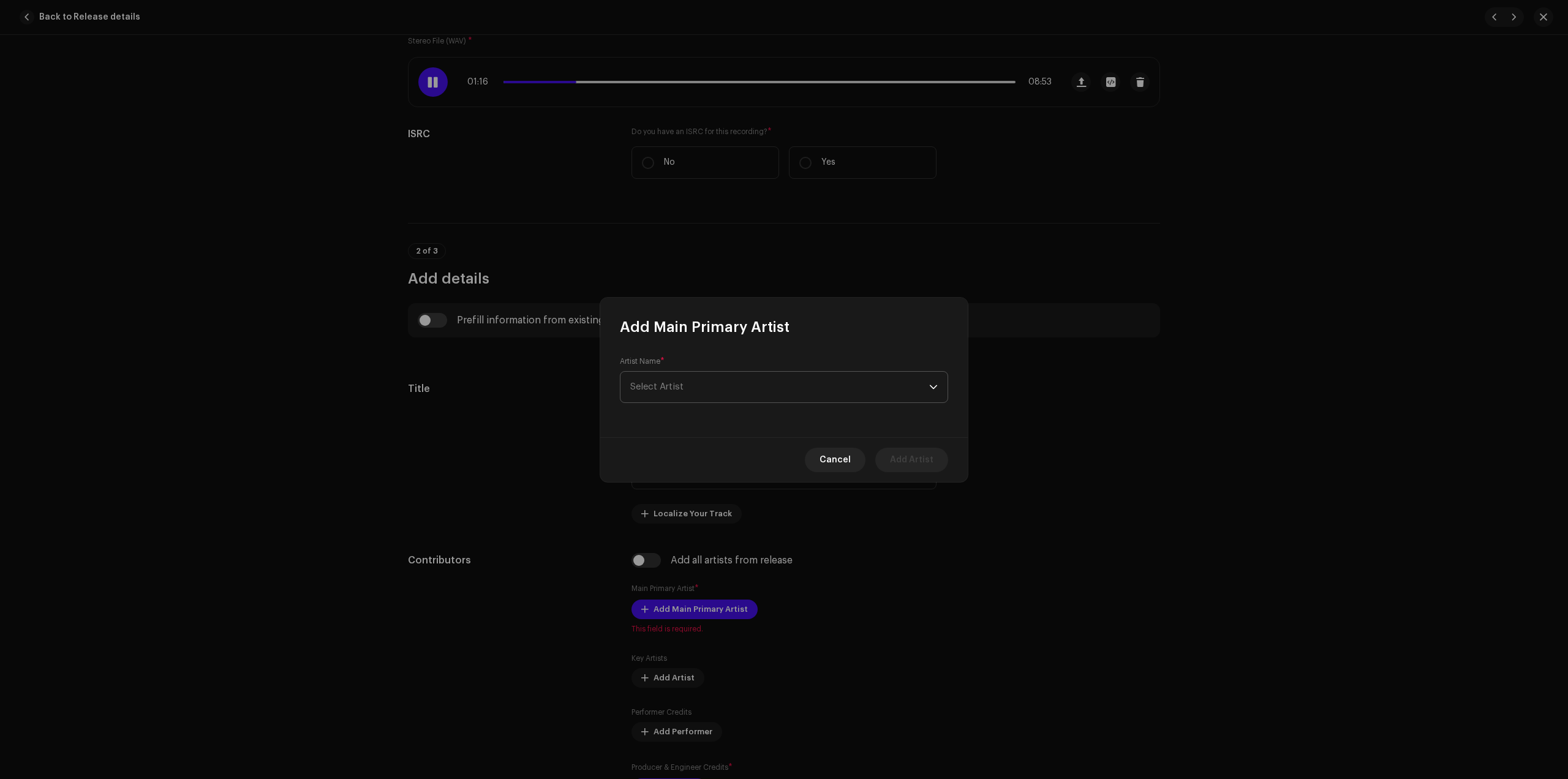
click at [726, 391] on span "Select Artist" at bounding box center [779, 387] width 299 height 31
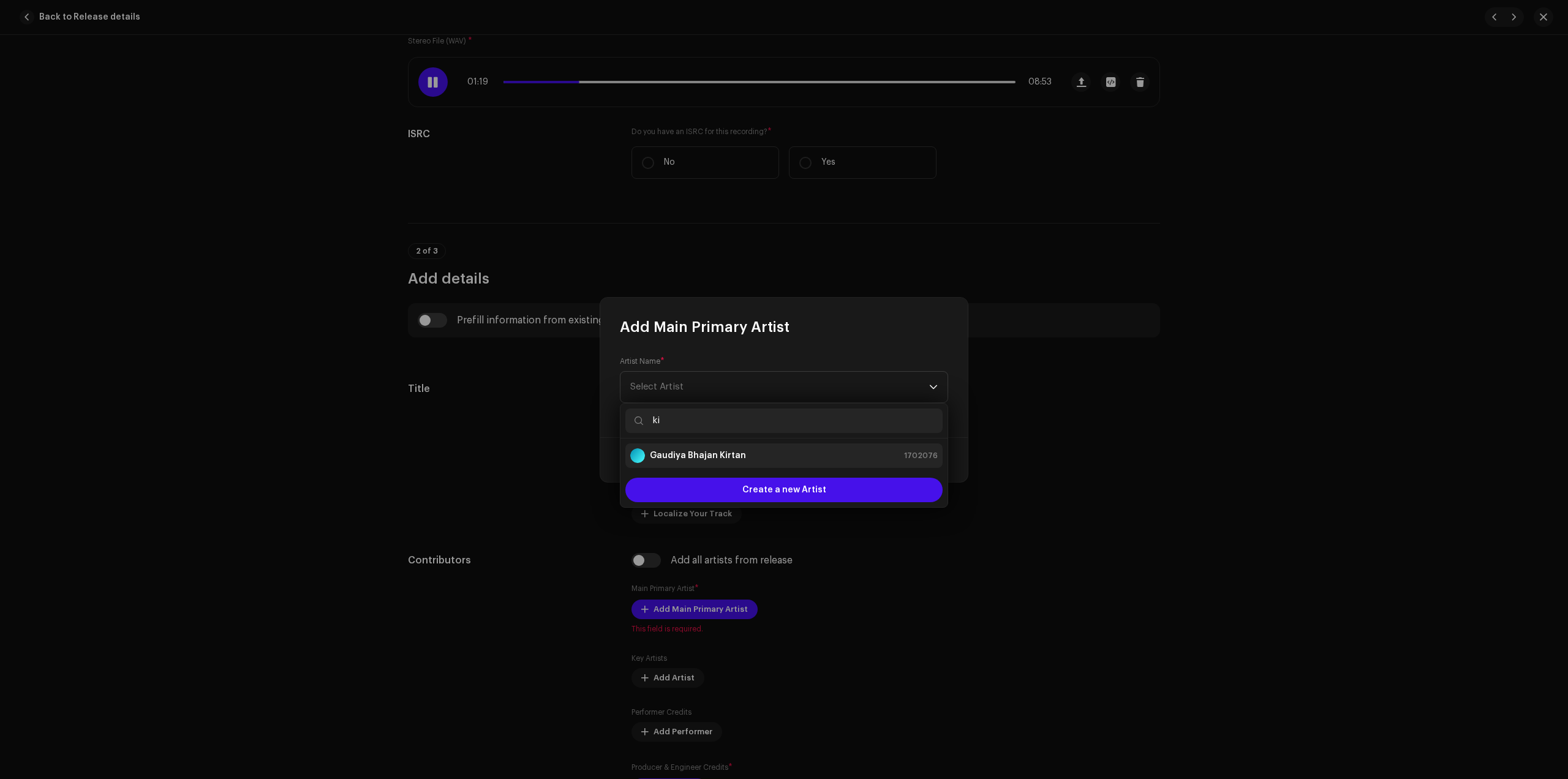
type input "ki"
click at [715, 458] on strong "Gaudiya Bhajan Kirtan" at bounding box center [698, 456] width 96 height 13
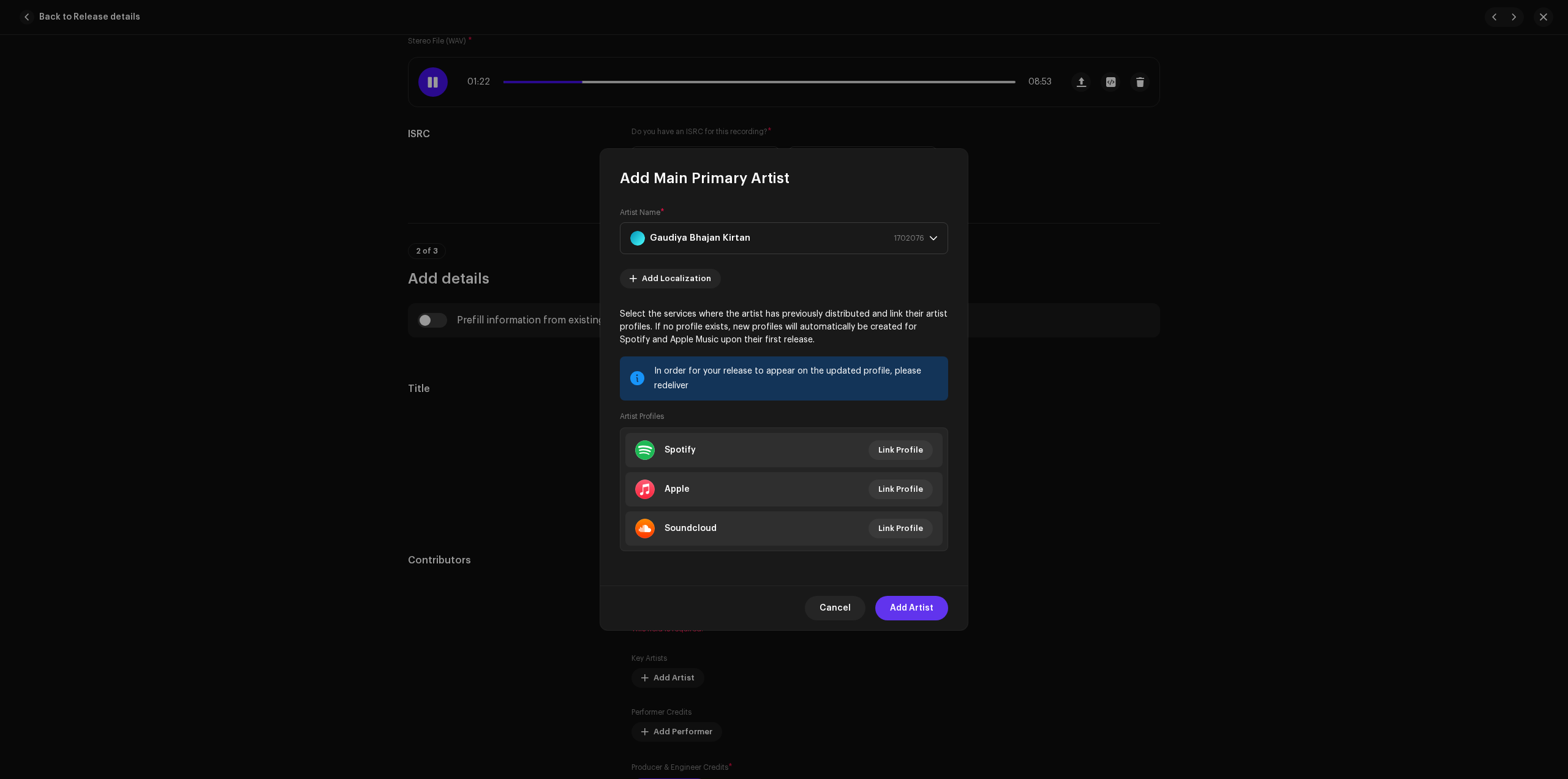
click at [904, 610] on span "Add Artist" at bounding box center [911, 608] width 43 height 24
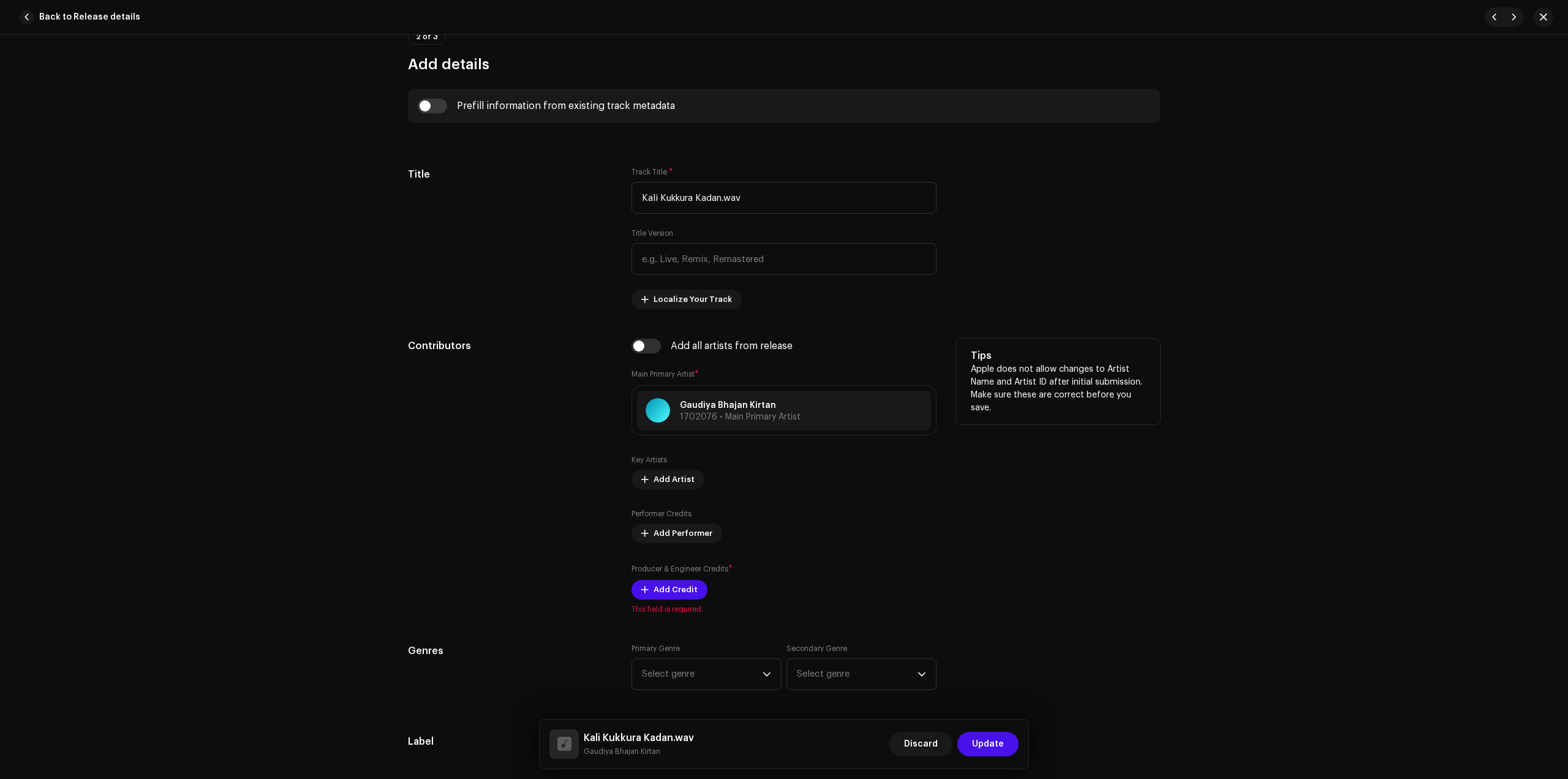
scroll to position [459, 0]
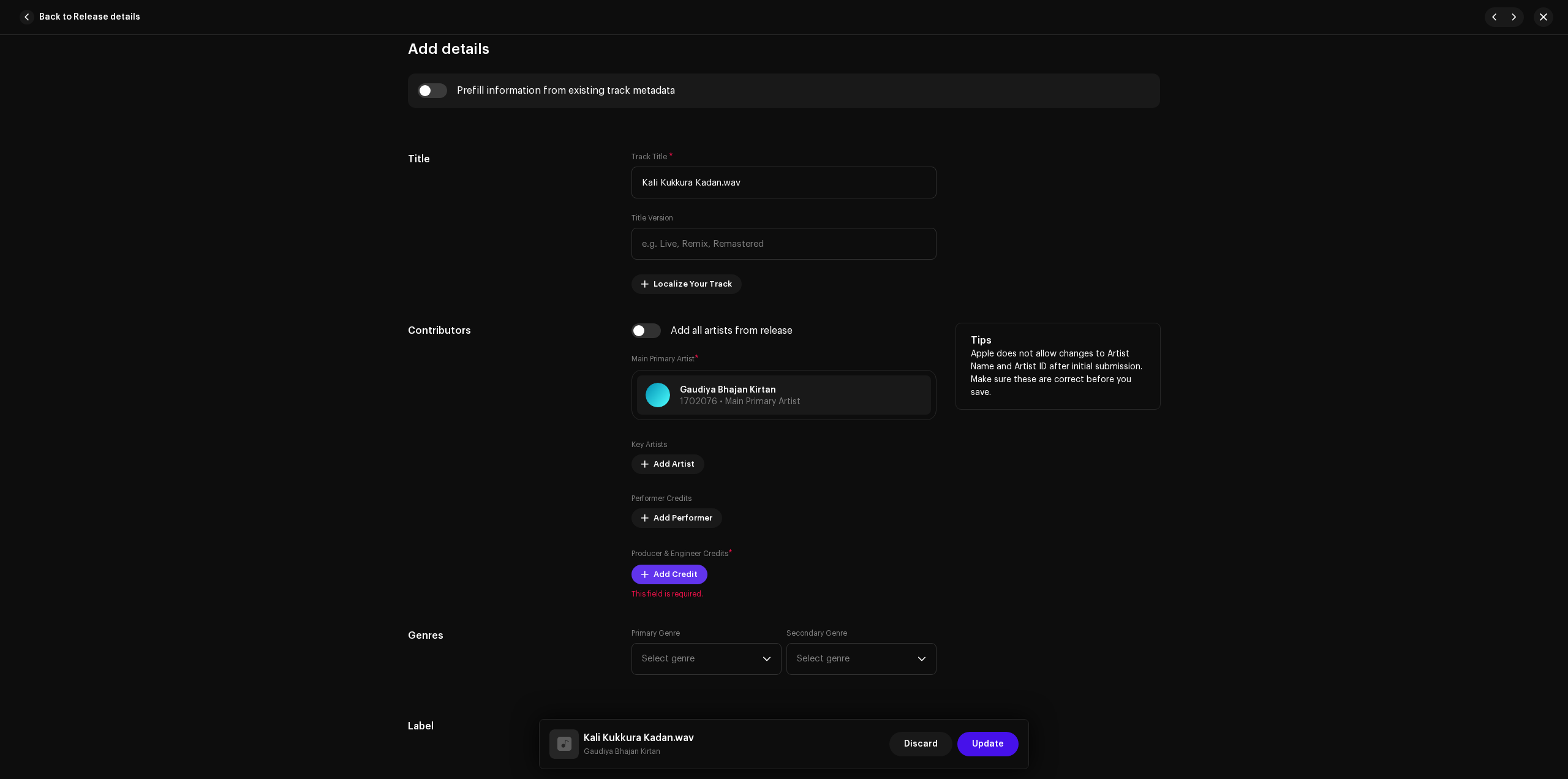
click at [674, 581] on span "Add Credit" at bounding box center [676, 574] width 44 height 24
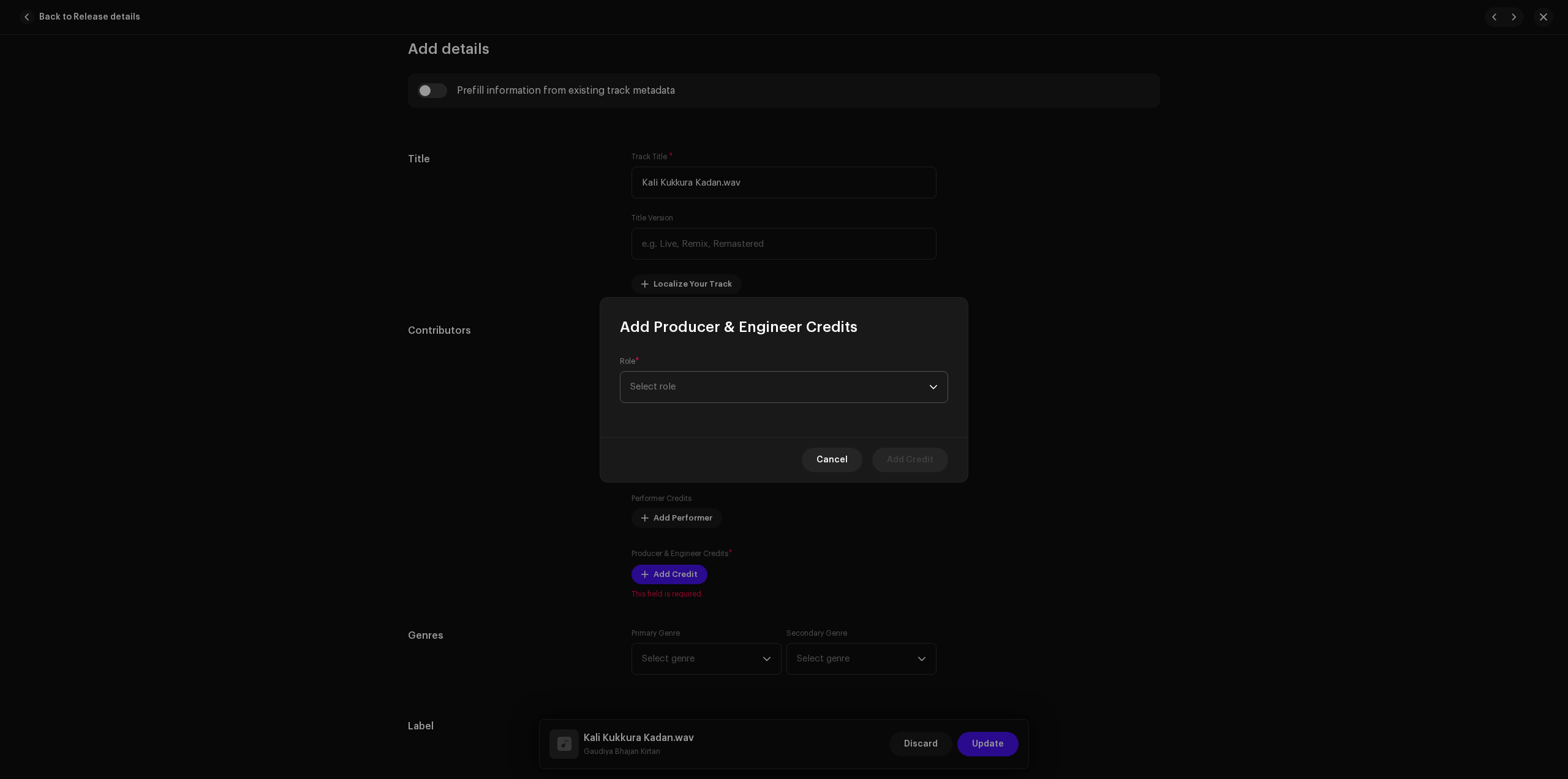
click at [736, 390] on span "Select role" at bounding box center [779, 387] width 299 height 31
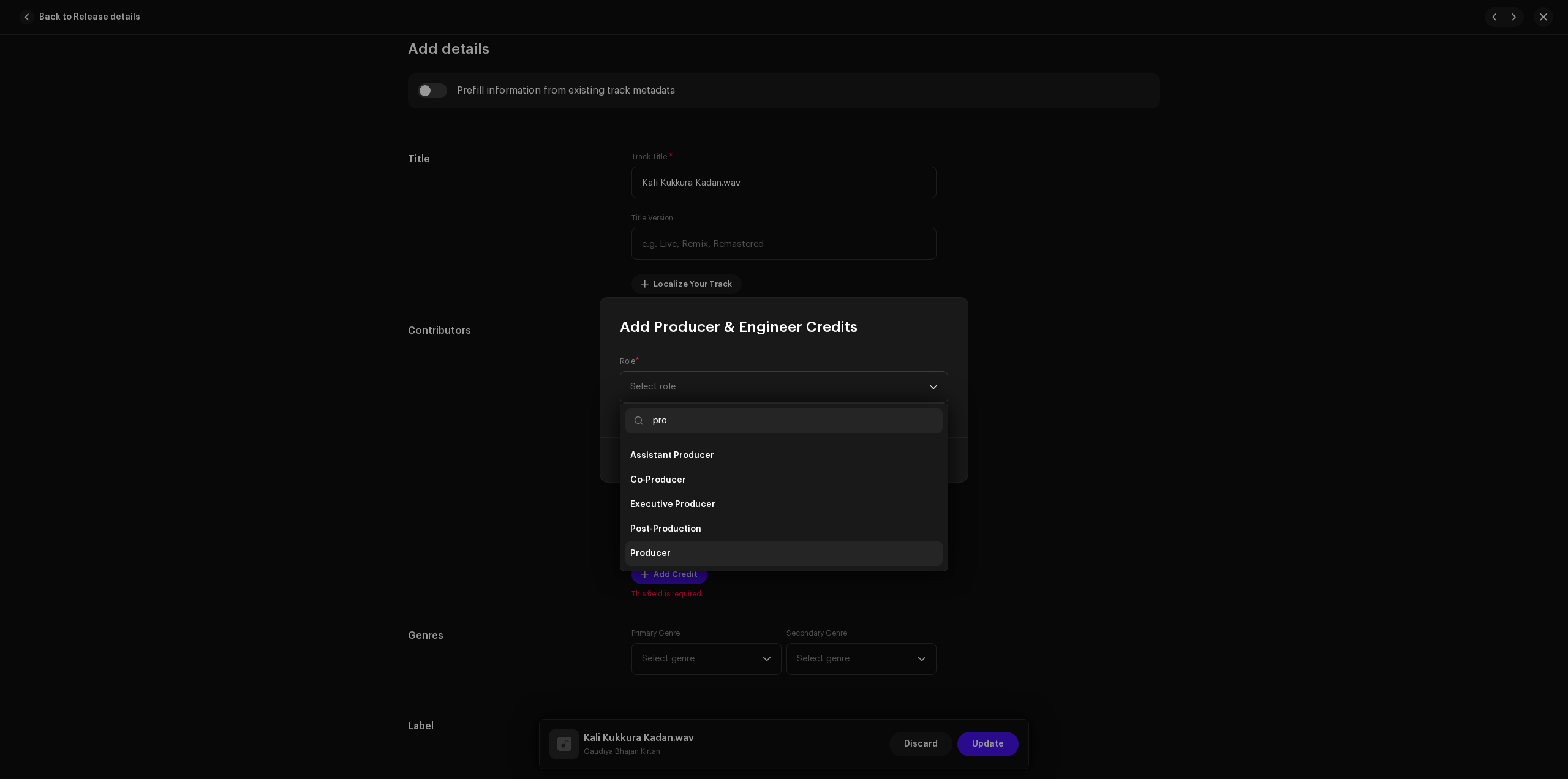
type input "pro"
click at [675, 557] on li "Producer" at bounding box center [784, 553] width 317 height 24
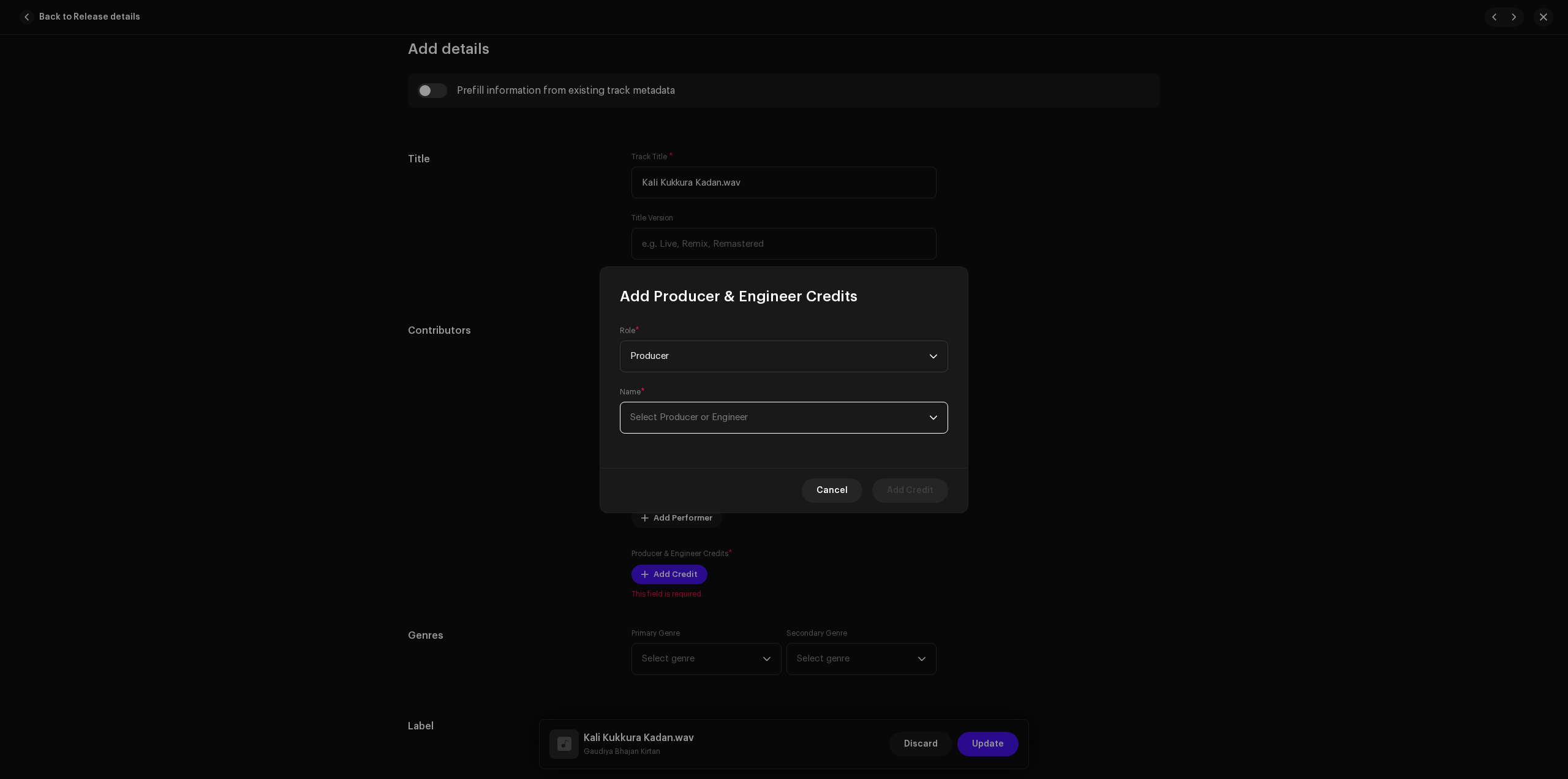
click at [710, 420] on span "Select Producer or Engineer" at bounding box center [688, 418] width 118 height 9
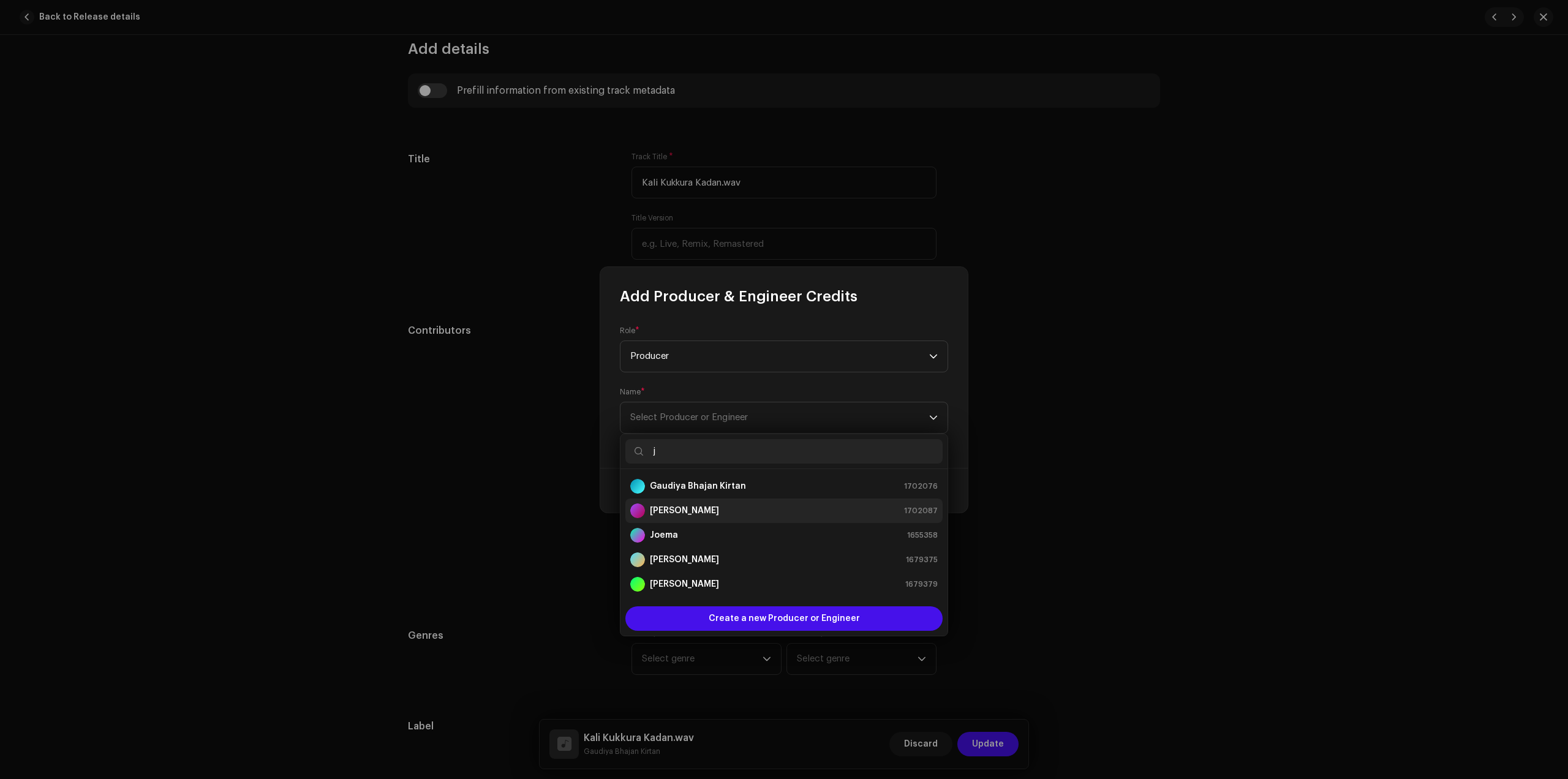
type input "j"
click at [692, 506] on strong "[PERSON_NAME]" at bounding box center [685, 511] width 69 height 13
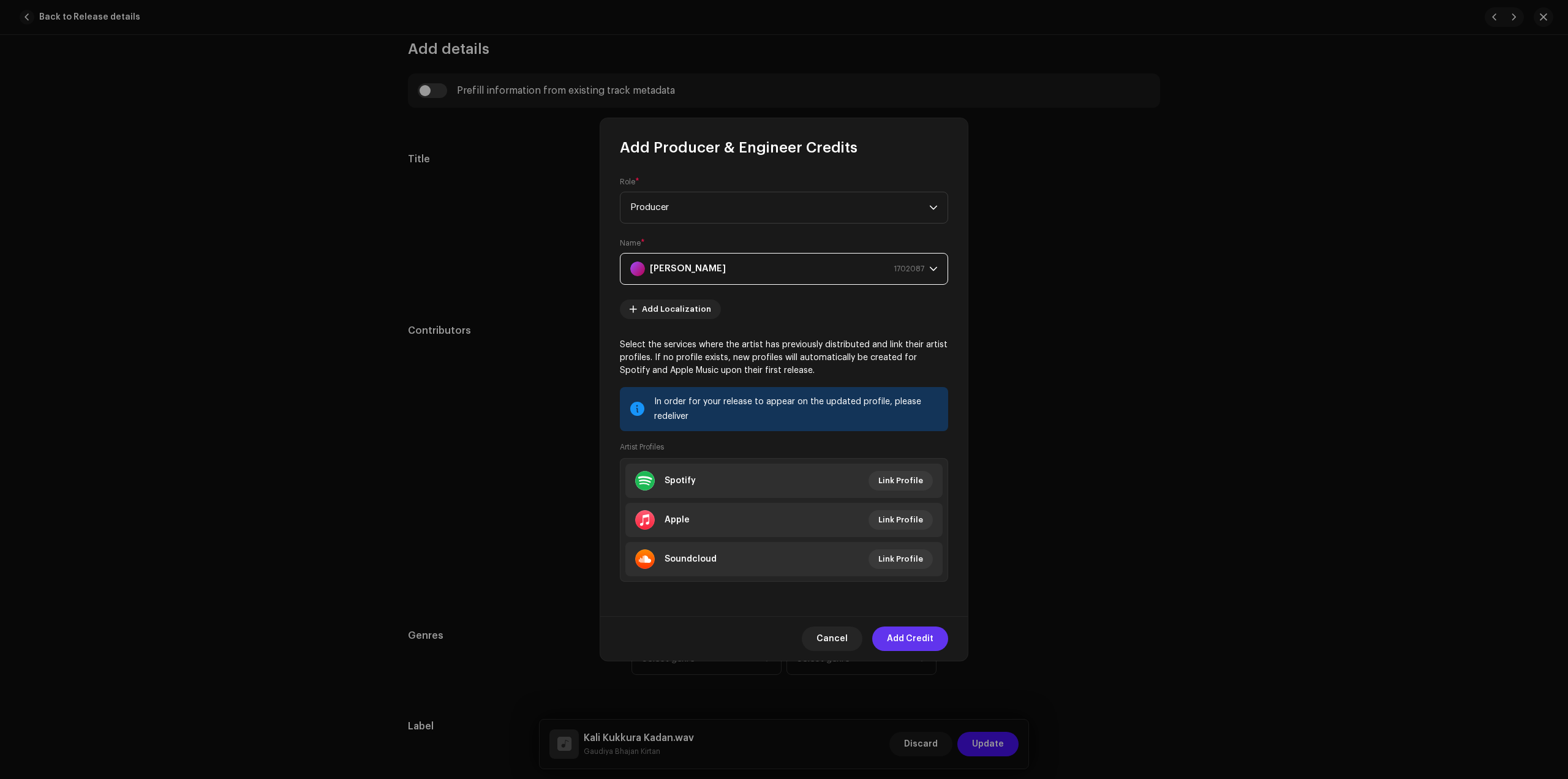
click at [903, 639] on span "Add Credit" at bounding box center [910, 639] width 47 height 24
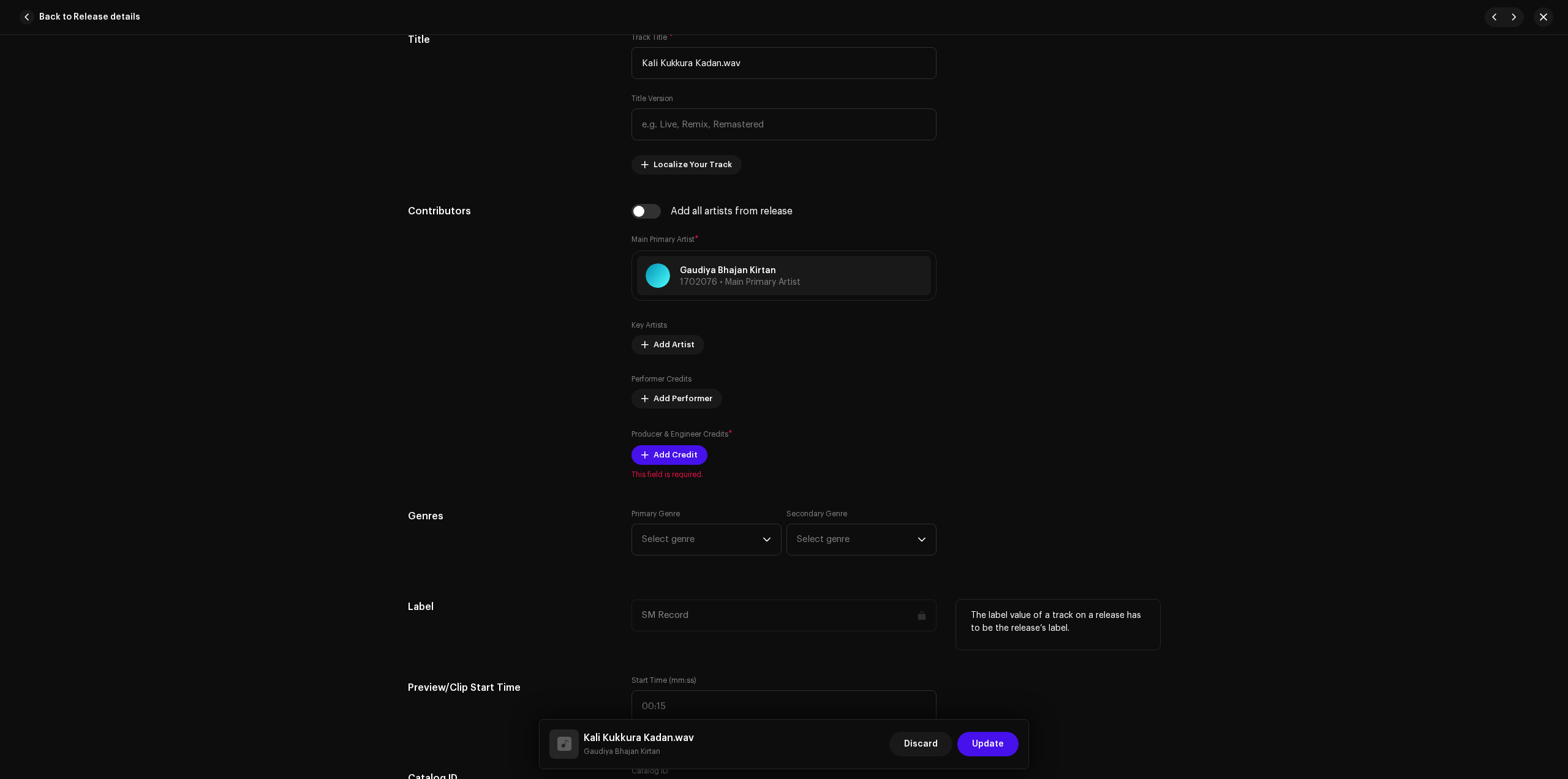
scroll to position [612, 0]
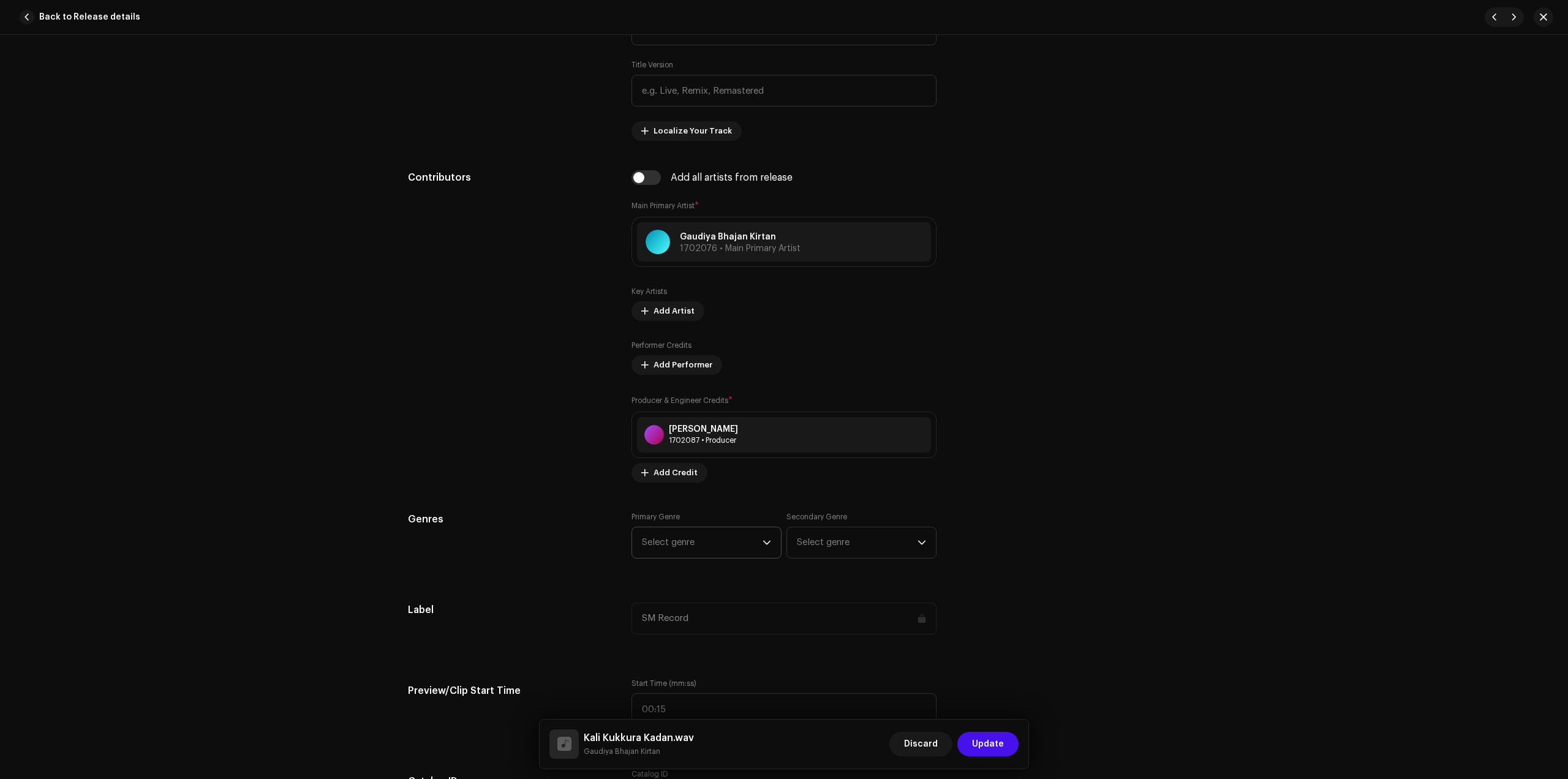
click at [684, 545] on span "Select genre" at bounding box center [702, 542] width 121 height 31
type input "dev"
click at [689, 641] on span "Devotional & Spiritual" at bounding box center [688, 636] width 94 height 13
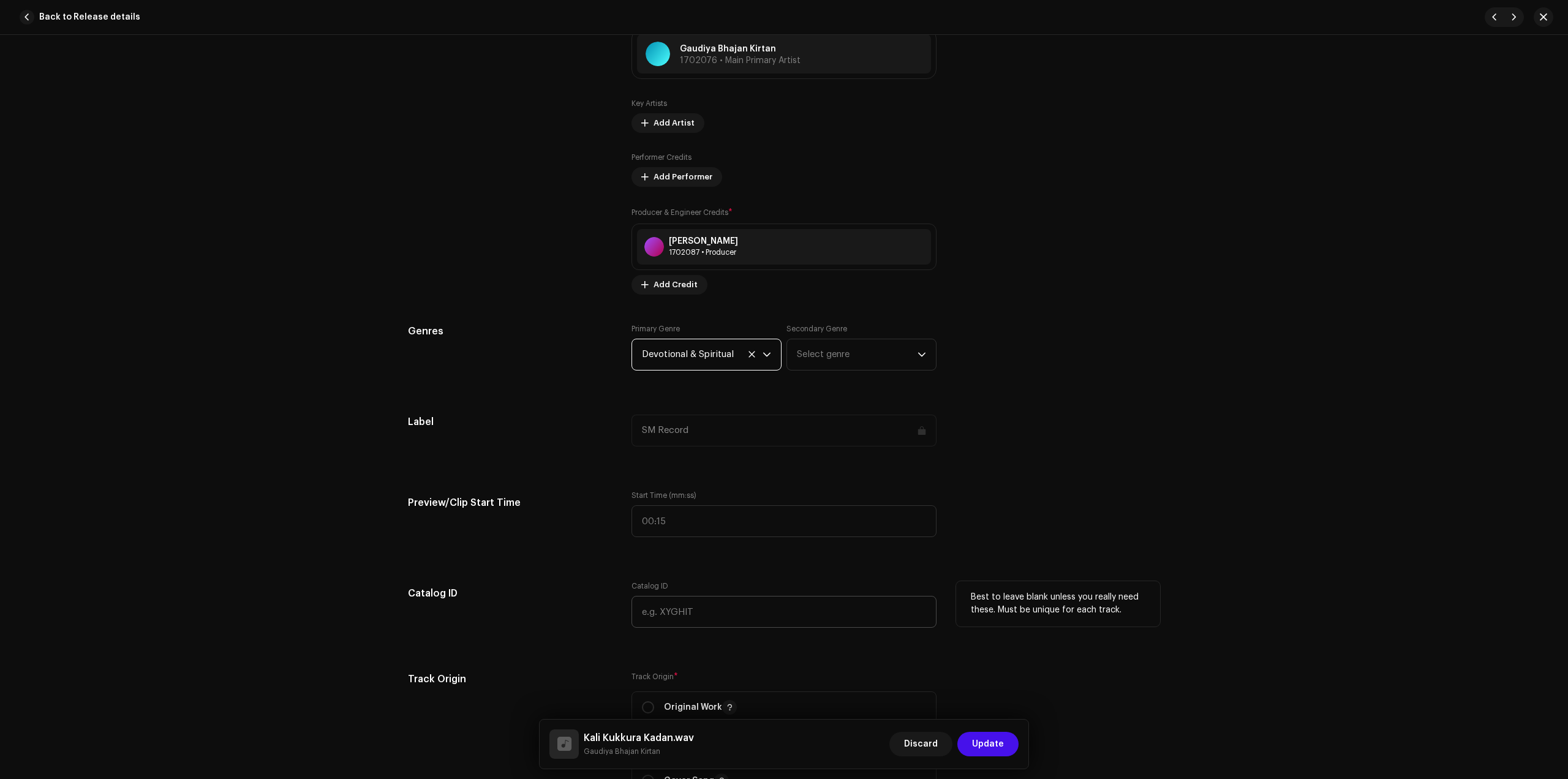
scroll to position [842, 0]
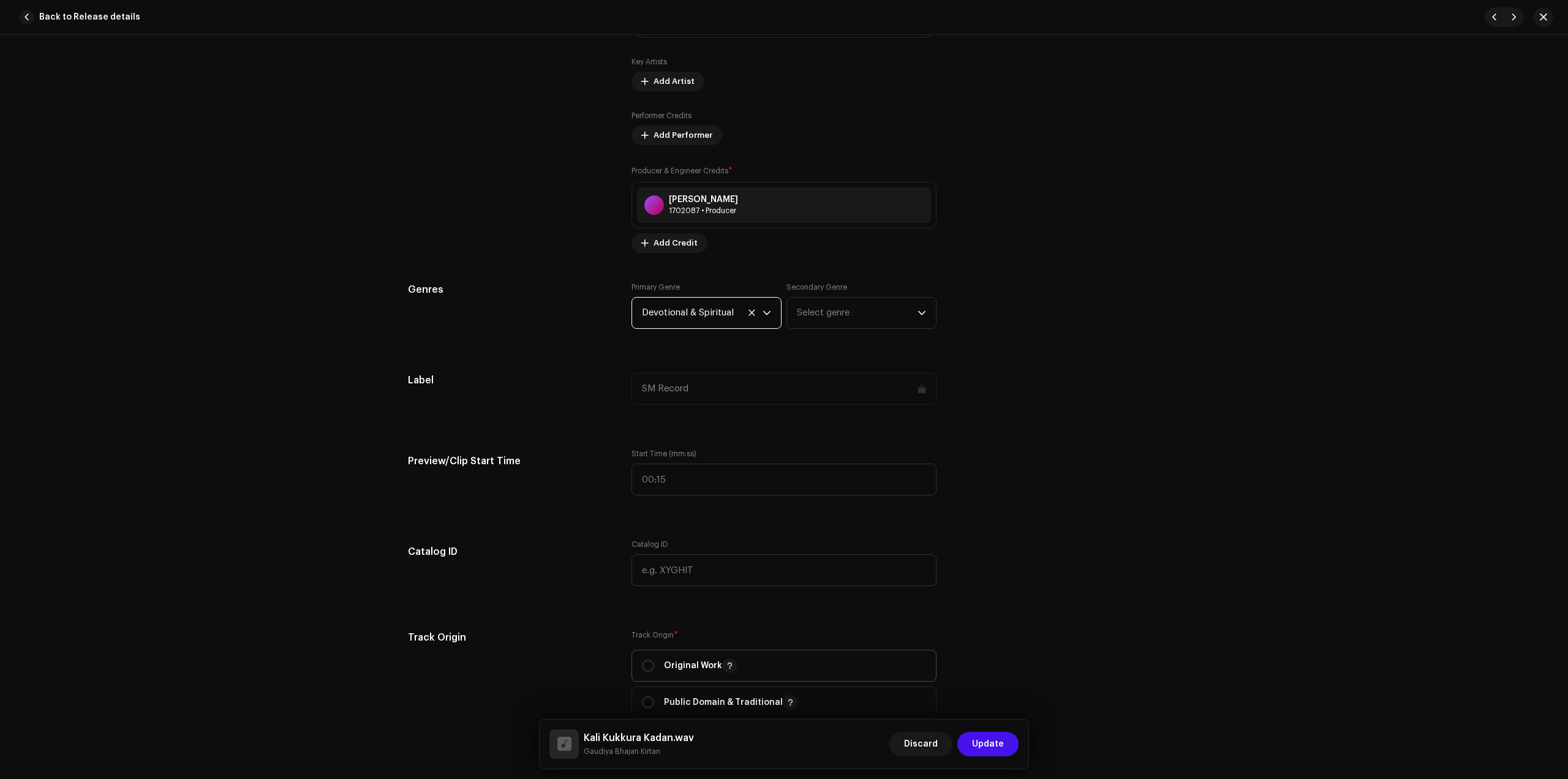
click at [692, 660] on p "Original Work" at bounding box center [700, 665] width 73 height 15
radio input "true"
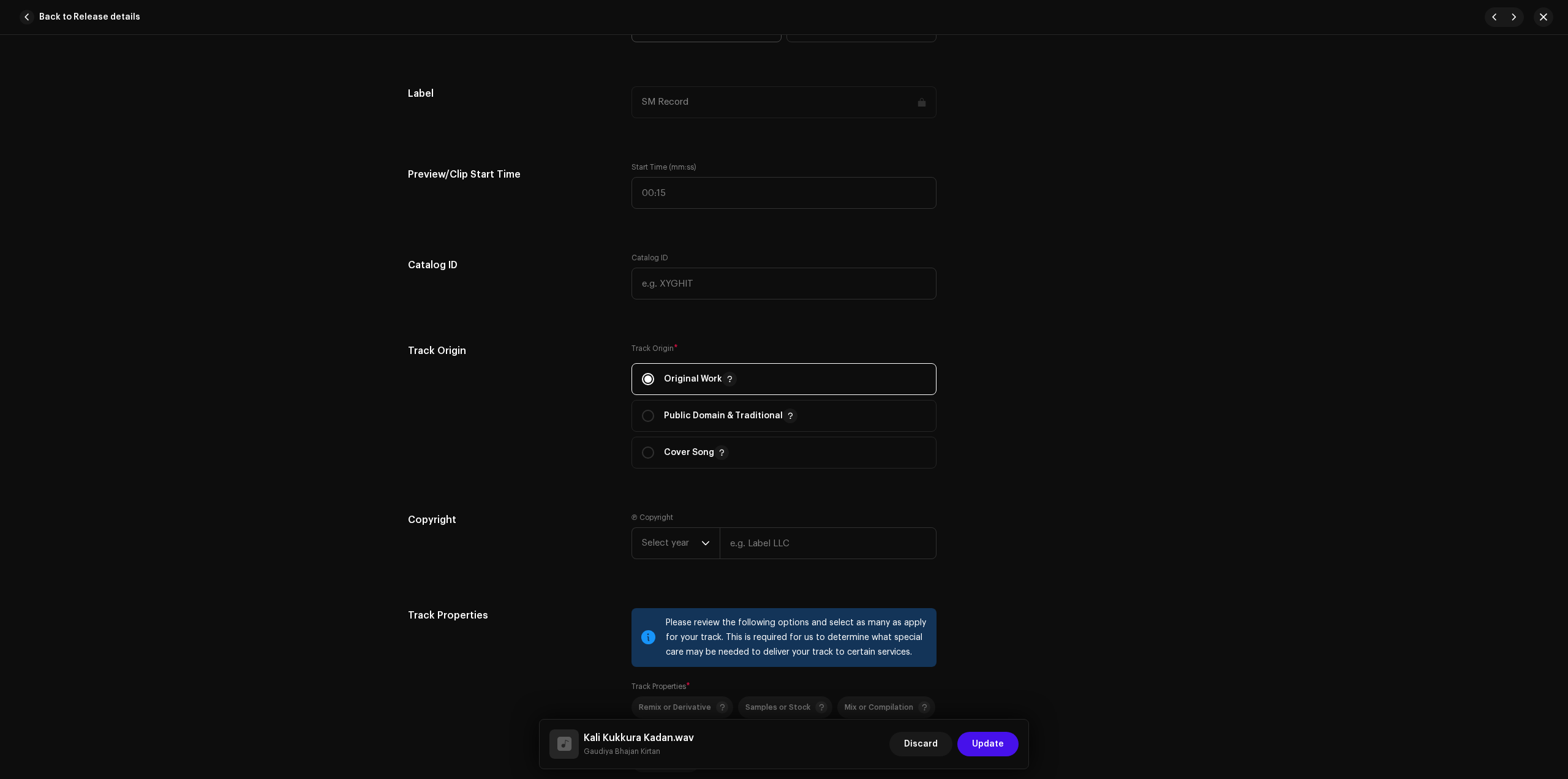
scroll to position [1148, 0]
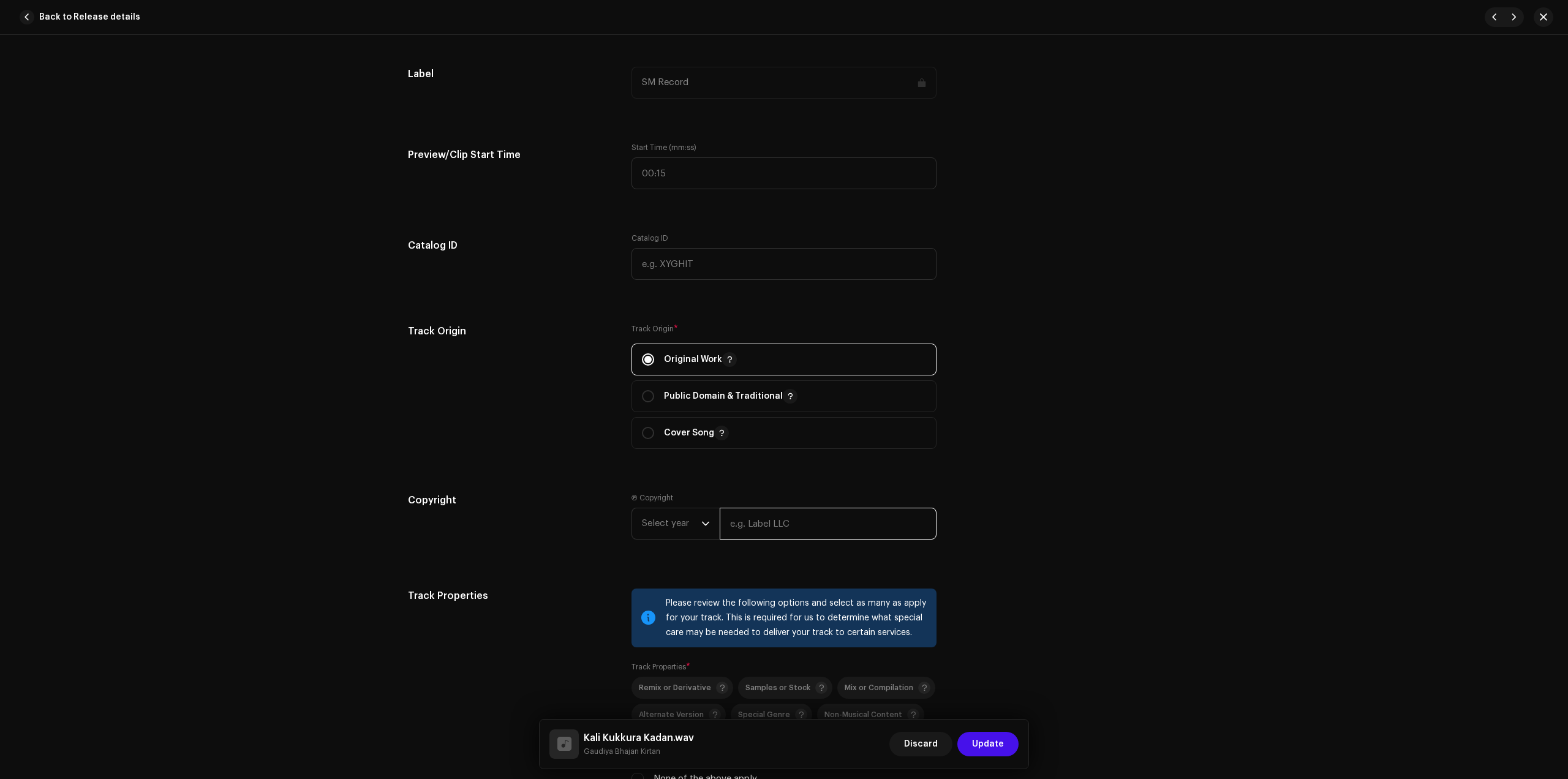
click at [761, 523] on input "text" at bounding box center [828, 523] width 217 height 32
type input "Gaudiya Bhajan Kirtan"
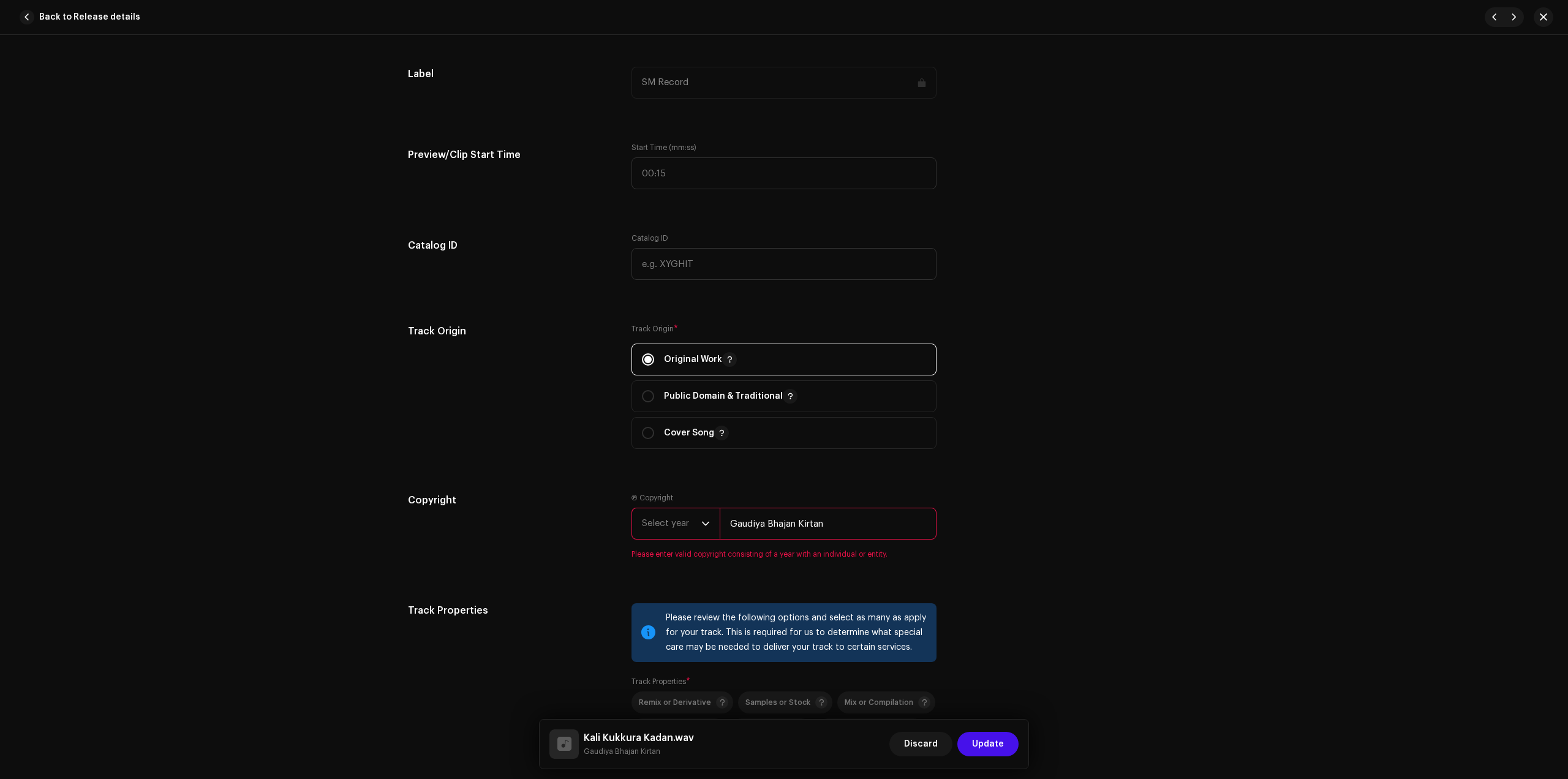
click at [653, 519] on span "Select year" at bounding box center [671, 523] width 59 height 31
click at [677, 616] on li "2025" at bounding box center [681, 617] width 87 height 24
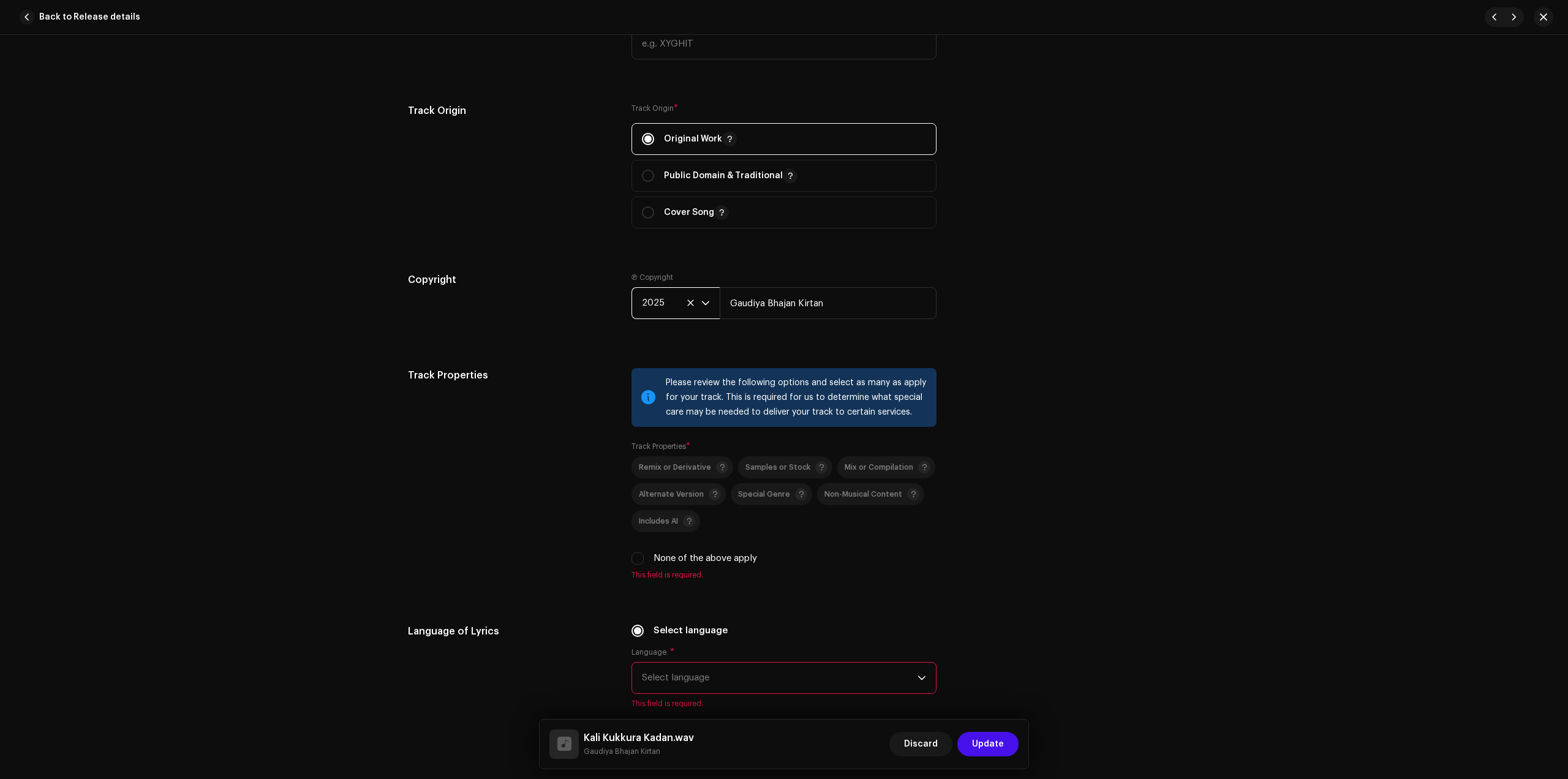
scroll to position [1378, 0]
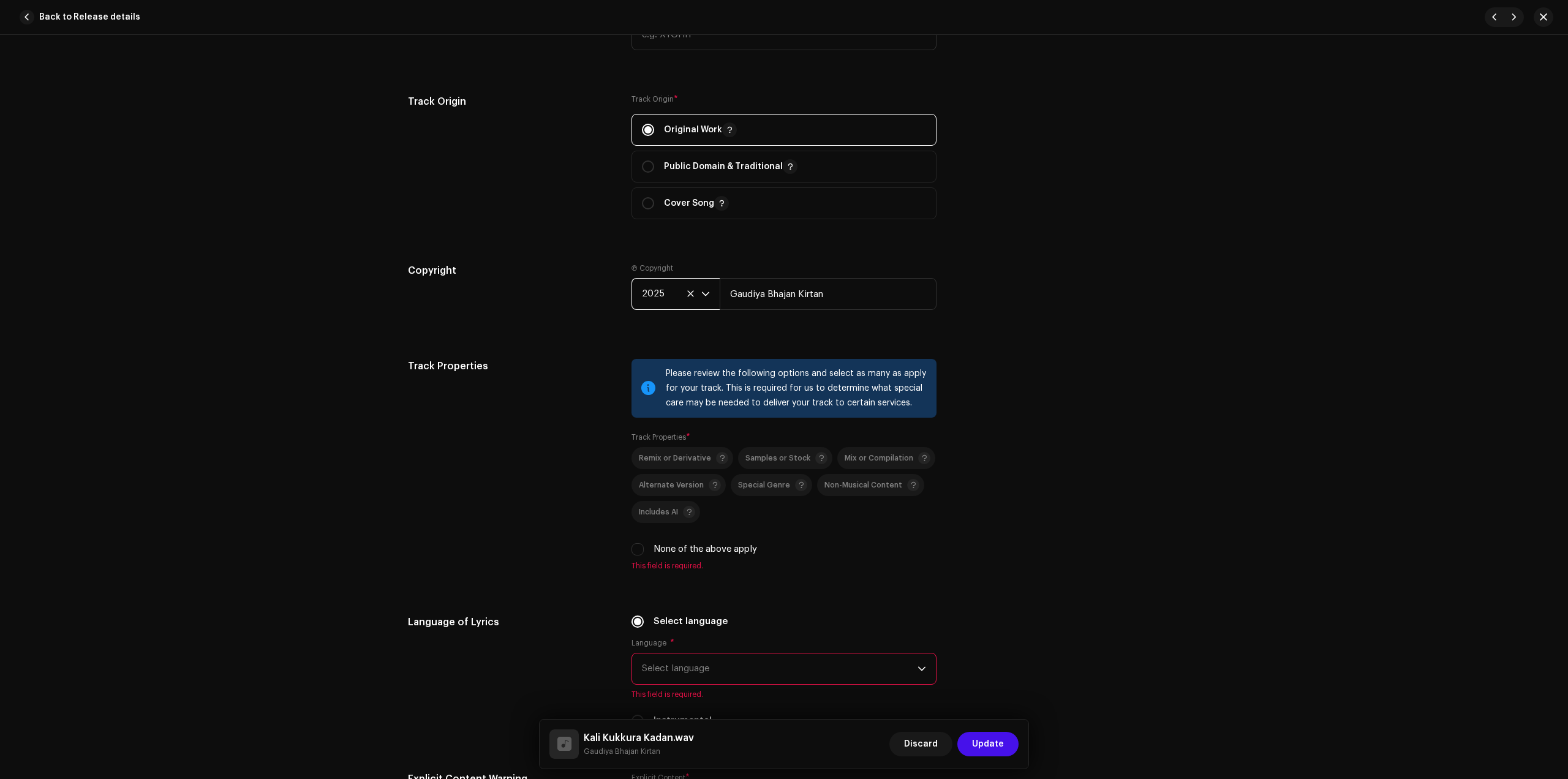
click at [665, 551] on label "None of the above apply" at bounding box center [705, 549] width 103 height 13
click at [644, 551] on input "None of the above apply" at bounding box center [638, 549] width 13 height 13
checkbox input "true"
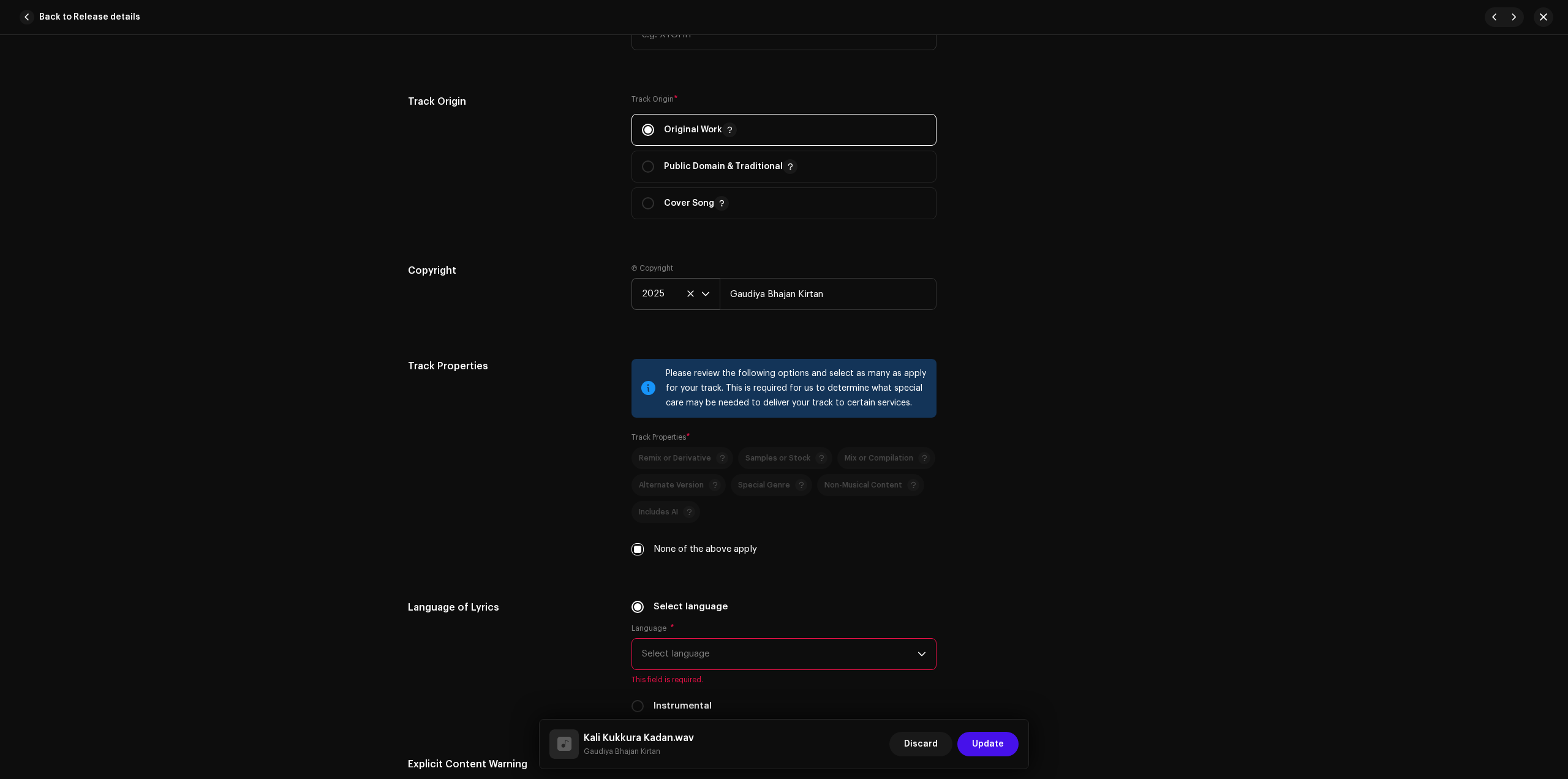
click at [692, 657] on span "Select language" at bounding box center [779, 654] width 276 height 31
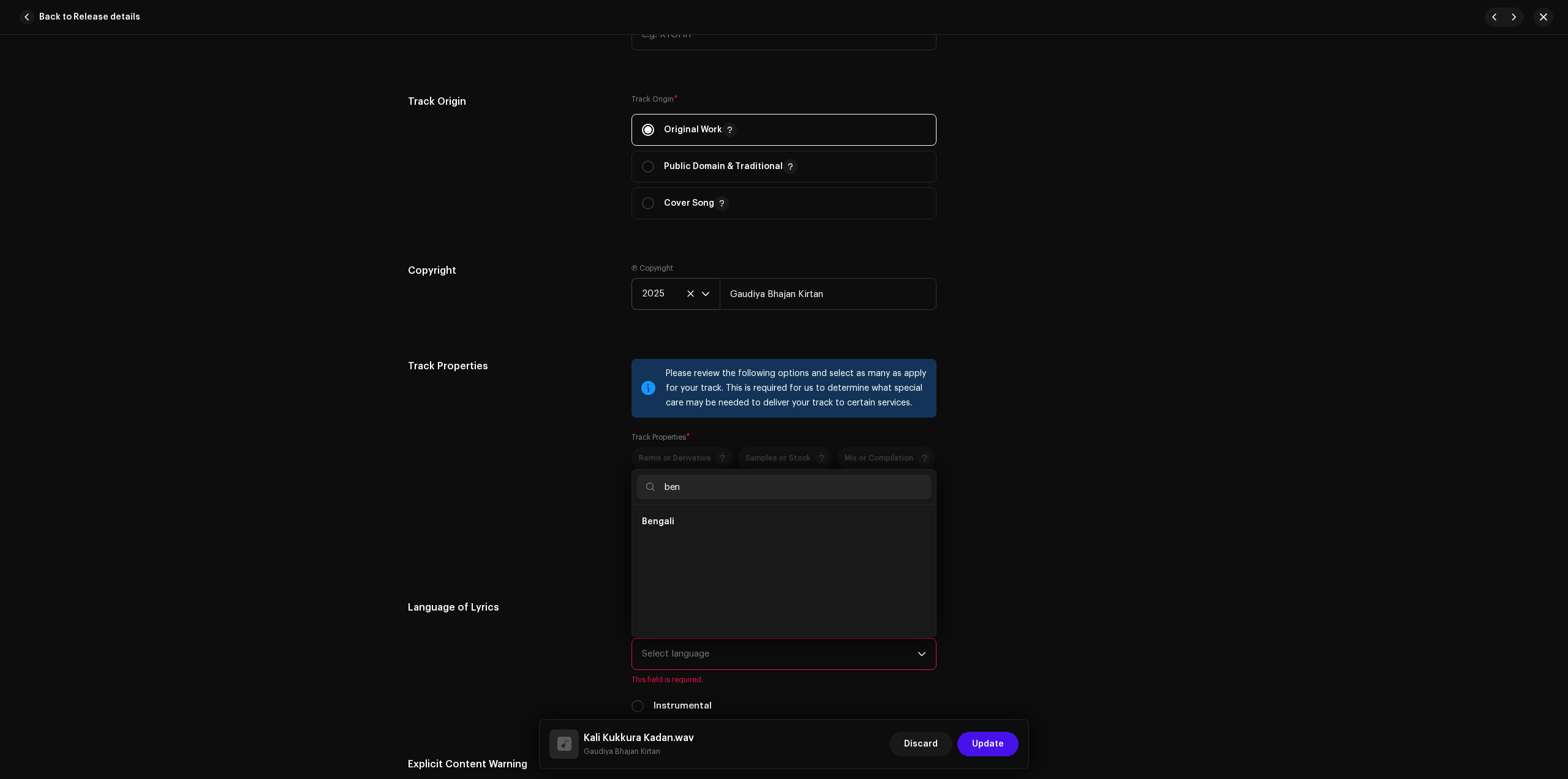
scroll to position [0, 0]
type input "ben"
click at [676, 523] on li "Bengali" at bounding box center [784, 522] width 294 height 24
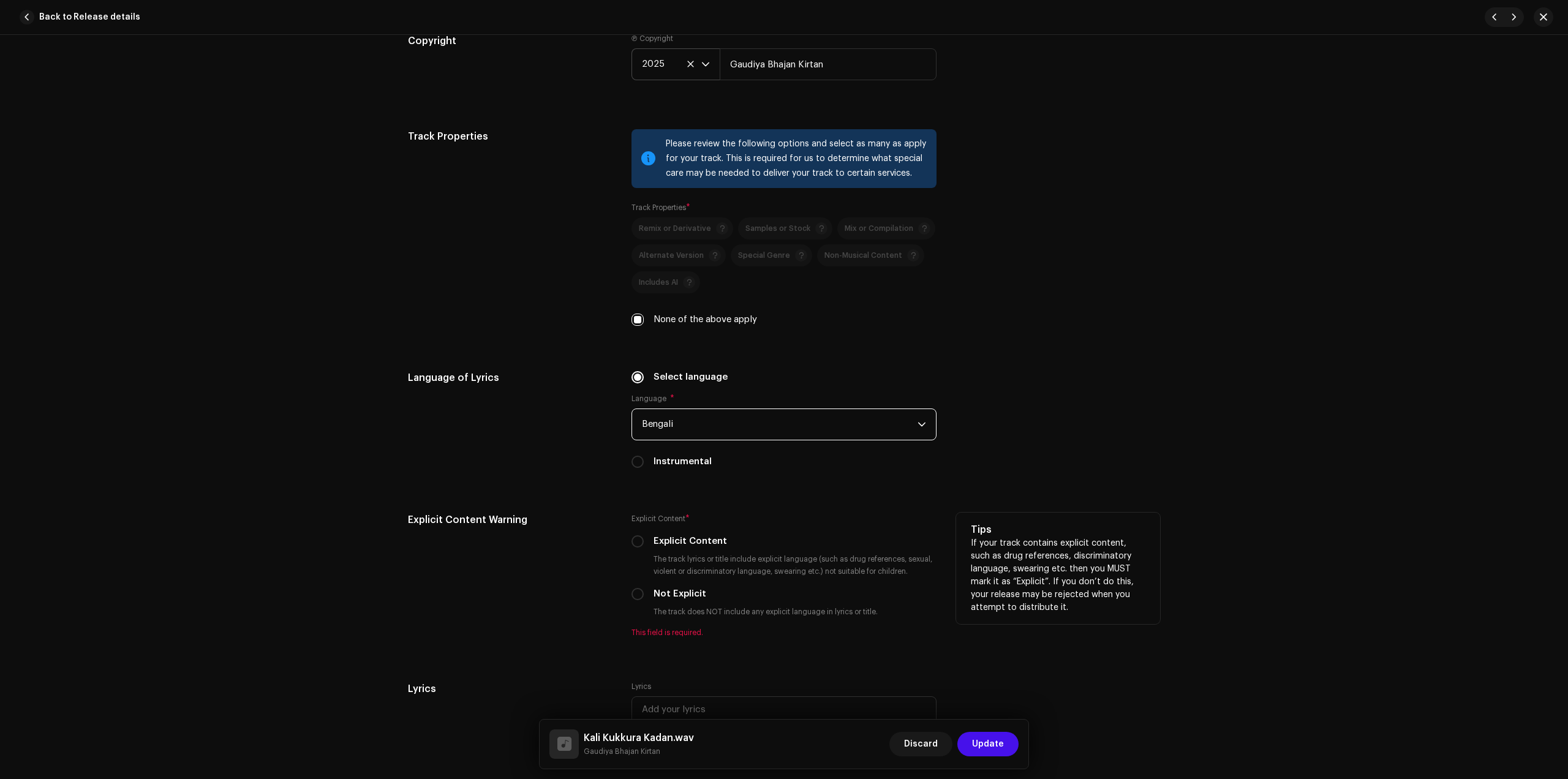
click at [695, 592] on label "Not Explicit" at bounding box center [680, 594] width 53 height 13
click at [644, 592] on input "Not Explicit" at bounding box center [638, 594] width 13 height 13
radio input "true"
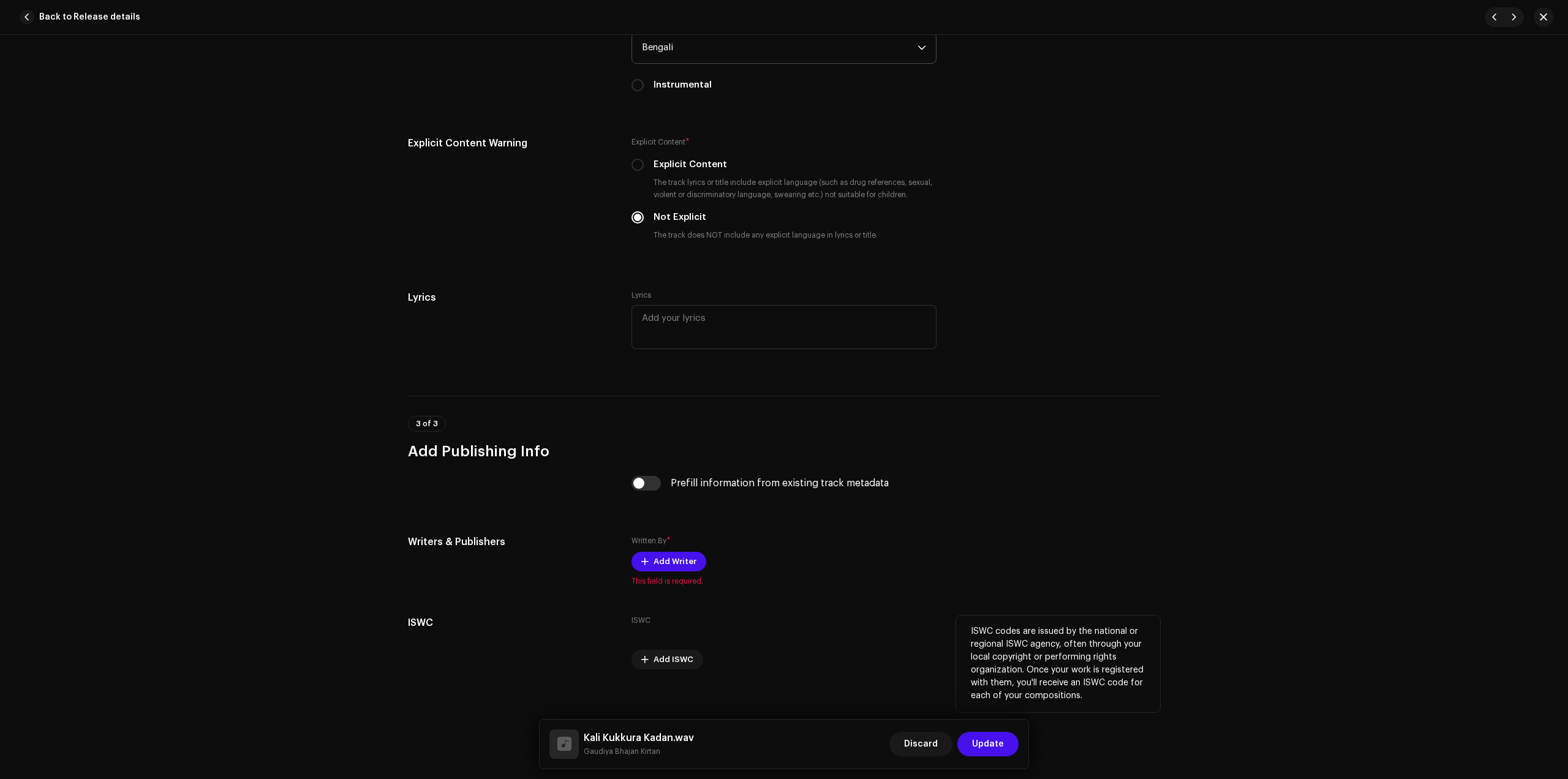
scroll to position [1991, 0]
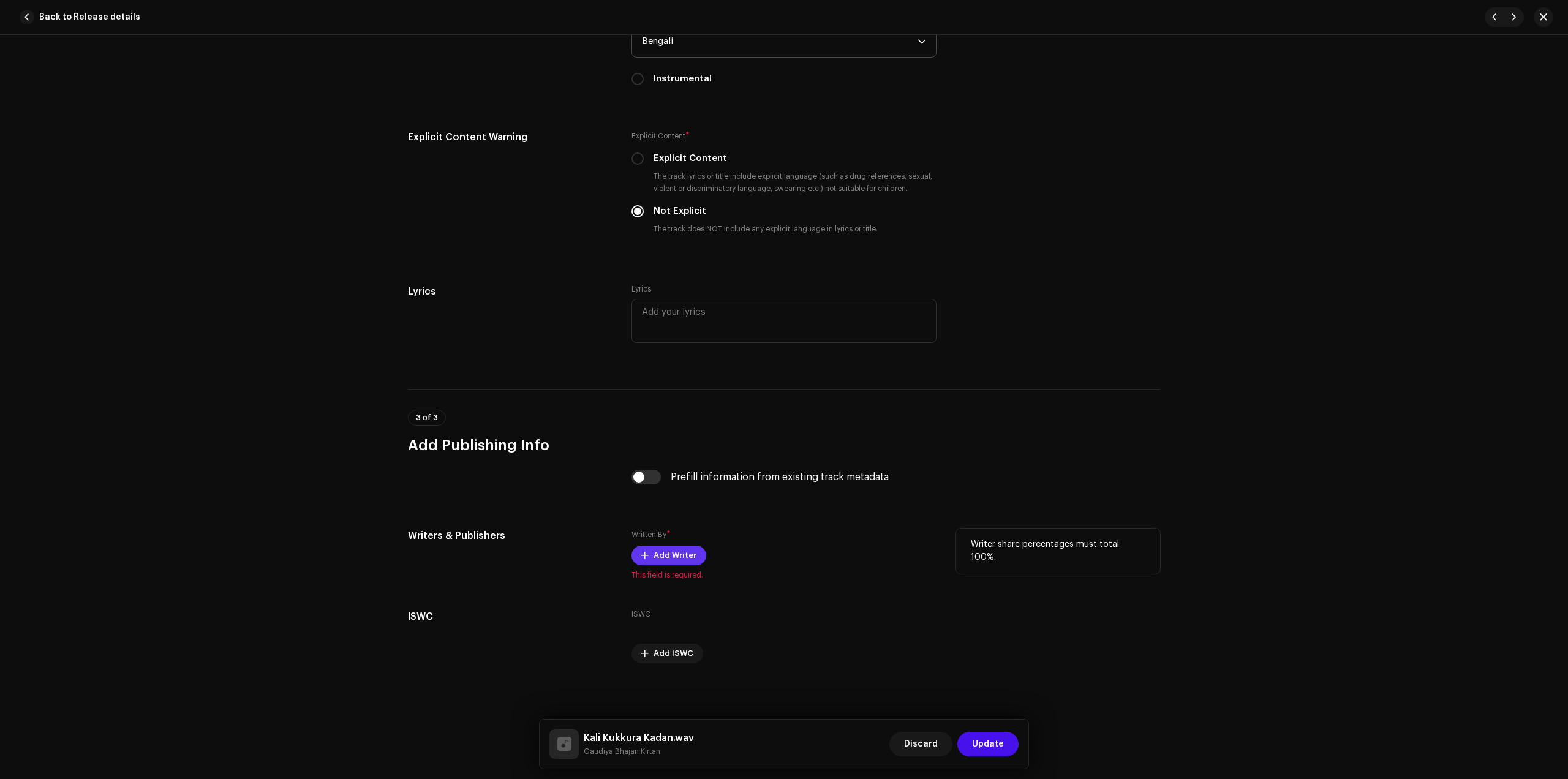
click at [655, 551] on span "Add Writer" at bounding box center [675, 555] width 43 height 24
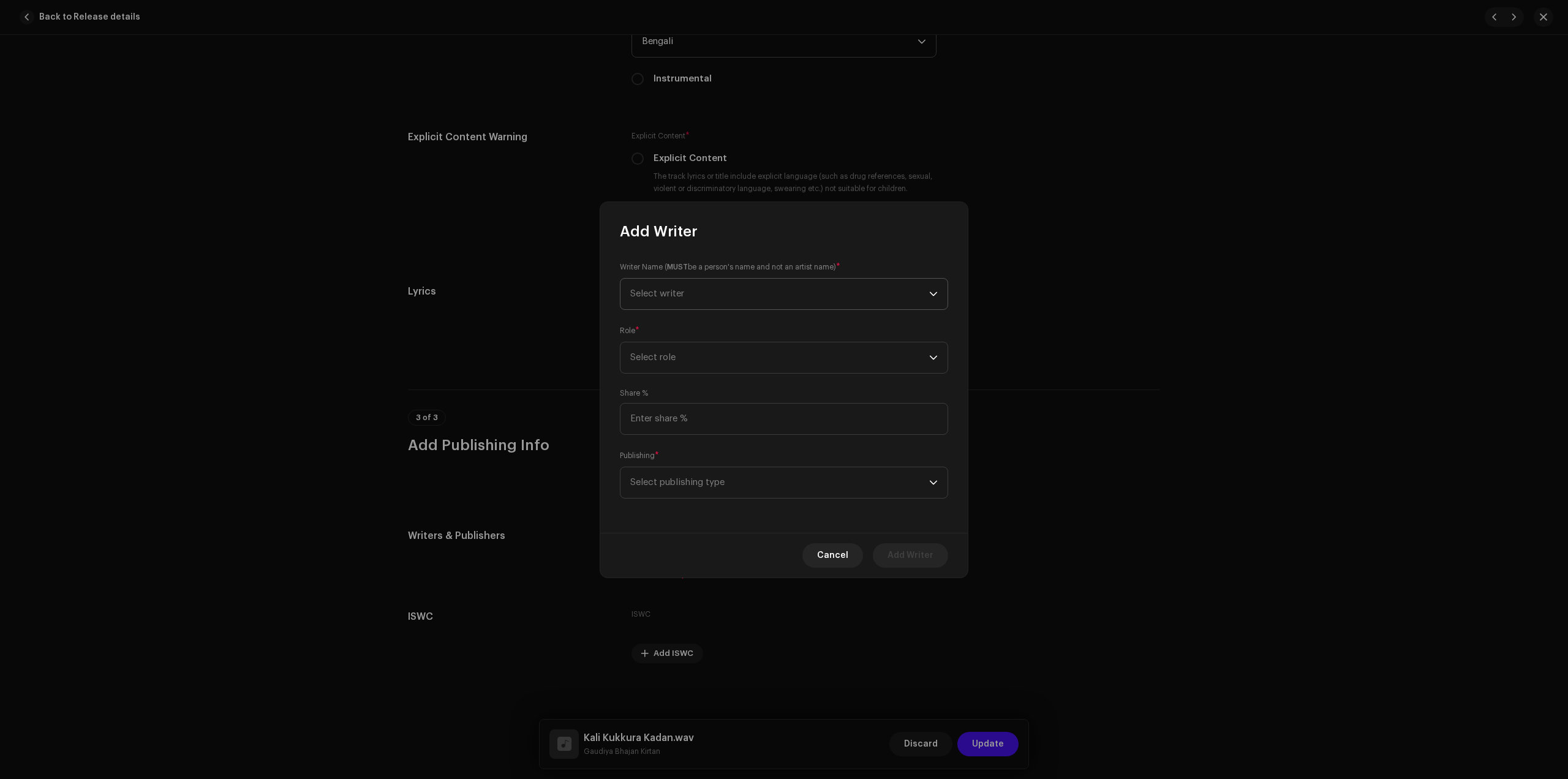
click at [662, 286] on span "Select writer" at bounding box center [779, 294] width 299 height 31
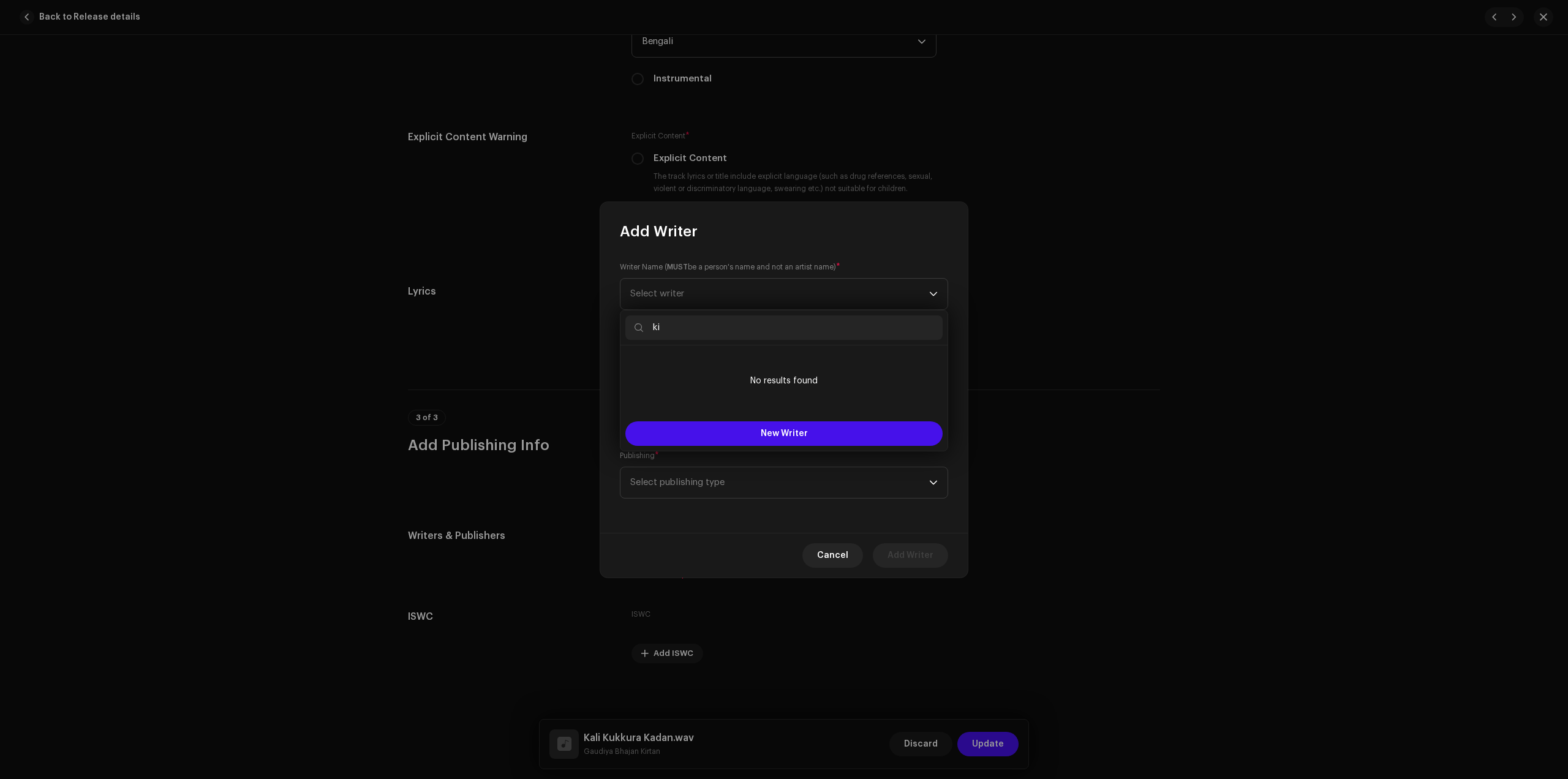
type input "k"
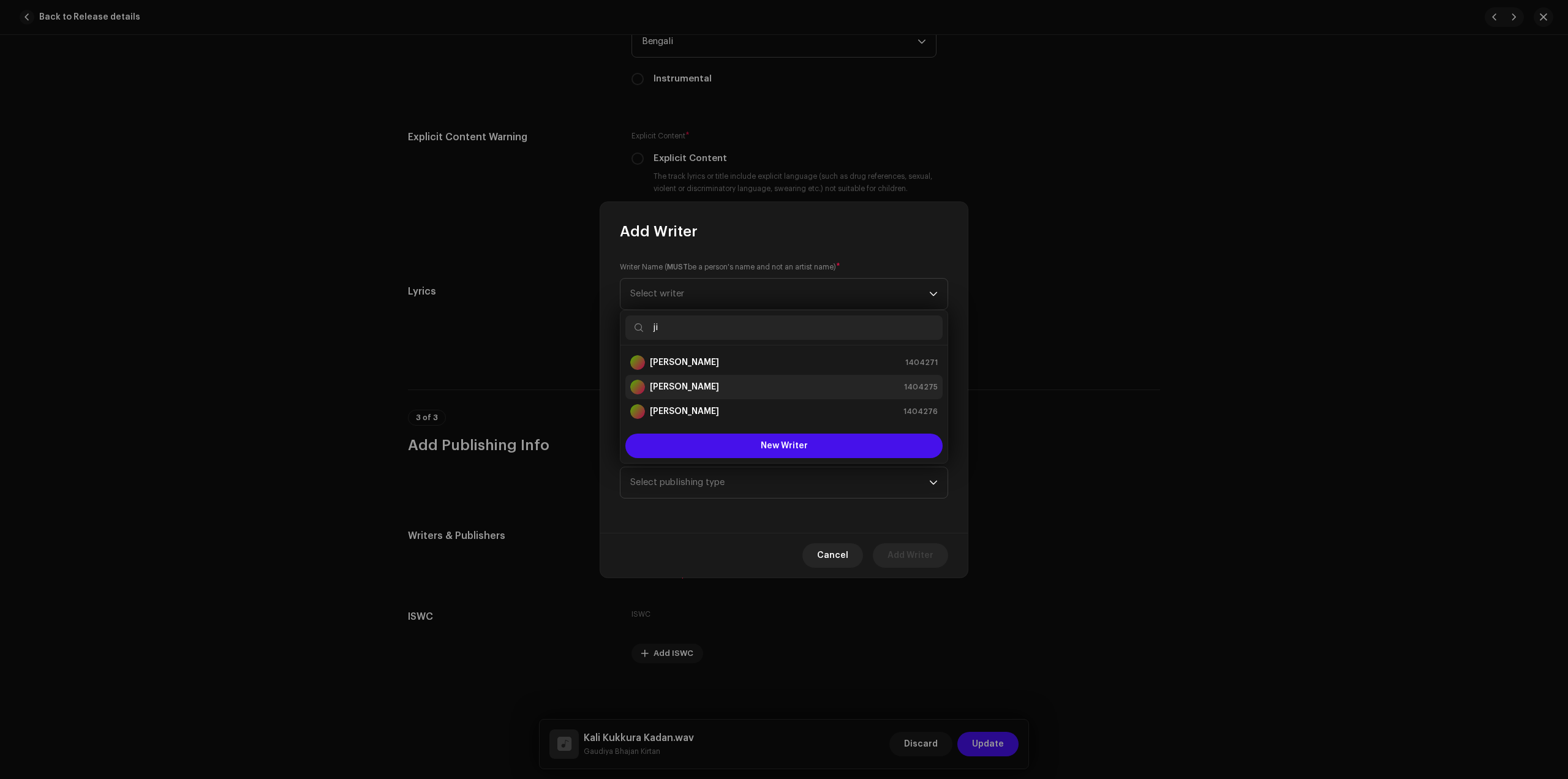
type input "ji"
click at [710, 391] on div "Jit Mondal 1404275" at bounding box center [784, 387] width 308 height 15
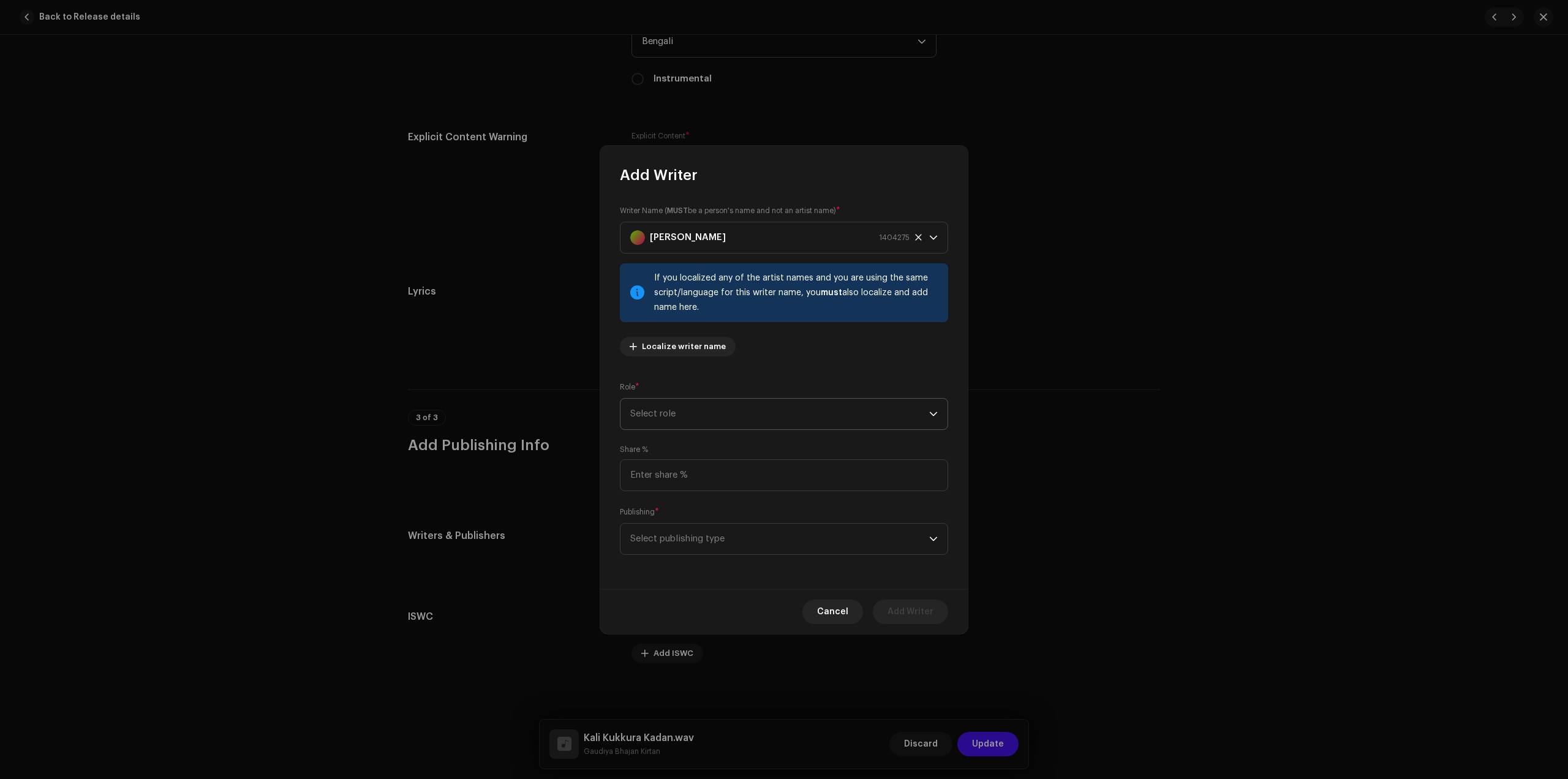
click at [748, 414] on span "Select role" at bounding box center [779, 414] width 299 height 31
click at [694, 526] on span "Composer & Lyricist" at bounding box center [673, 522] width 86 height 13
click at [675, 488] on input at bounding box center [784, 475] width 328 height 32
type input "100.00"
click at [704, 536] on span "Select publishing type" at bounding box center [779, 538] width 299 height 31
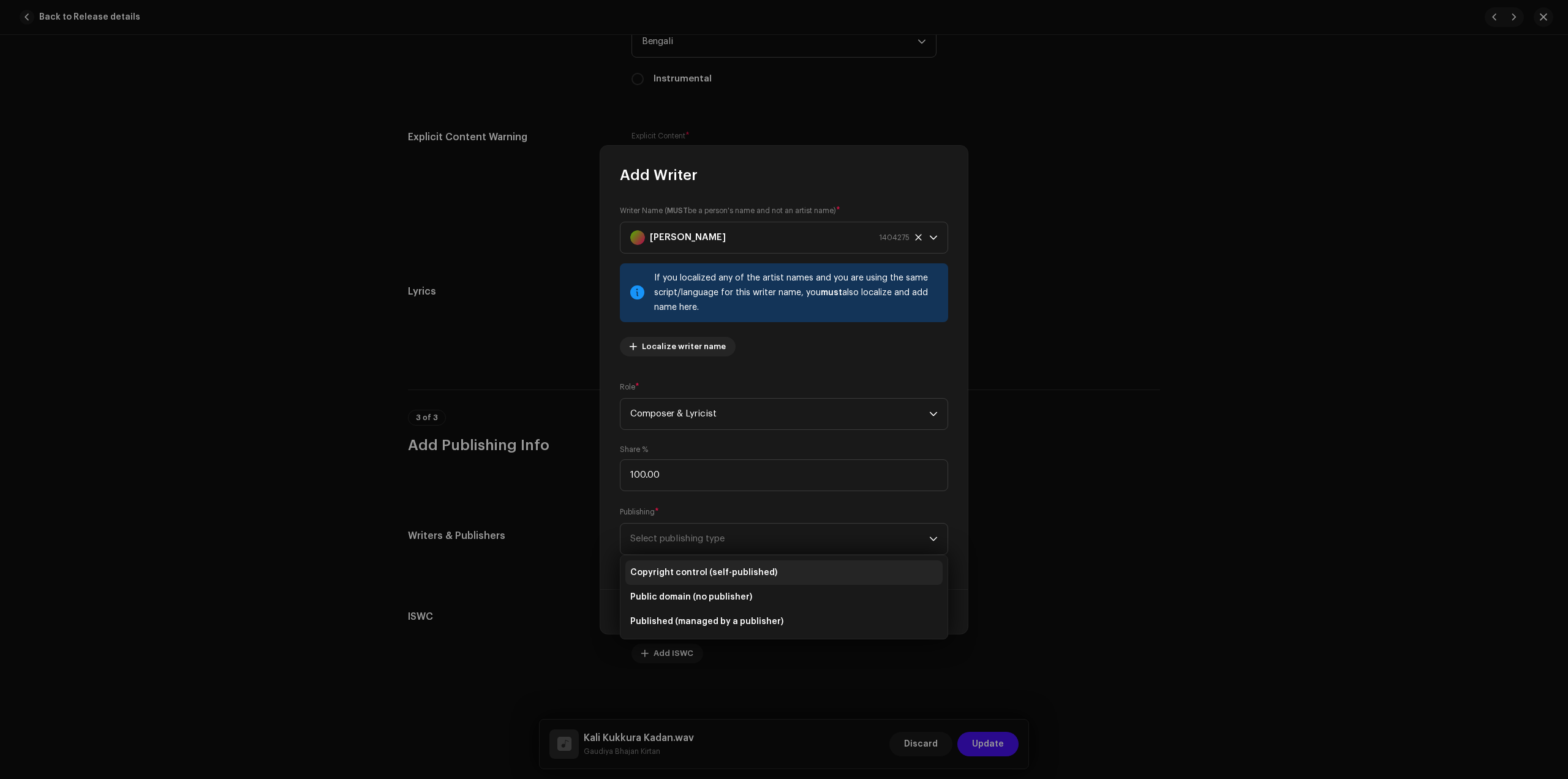
click at [701, 561] on li "Copyright control (self-published)" at bounding box center [784, 572] width 317 height 24
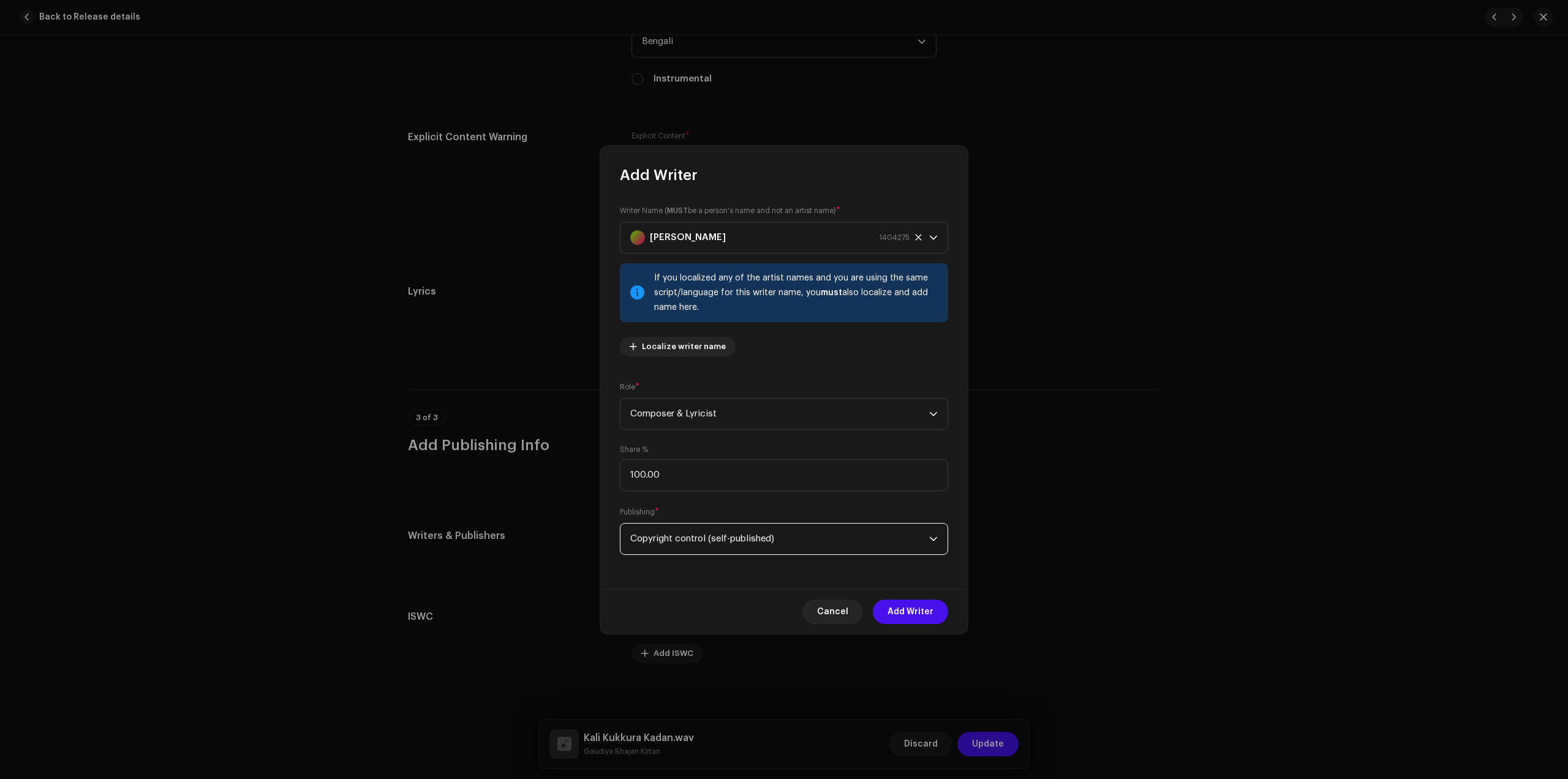
click at [910, 619] on span "Add Writer" at bounding box center [910, 612] width 46 height 24
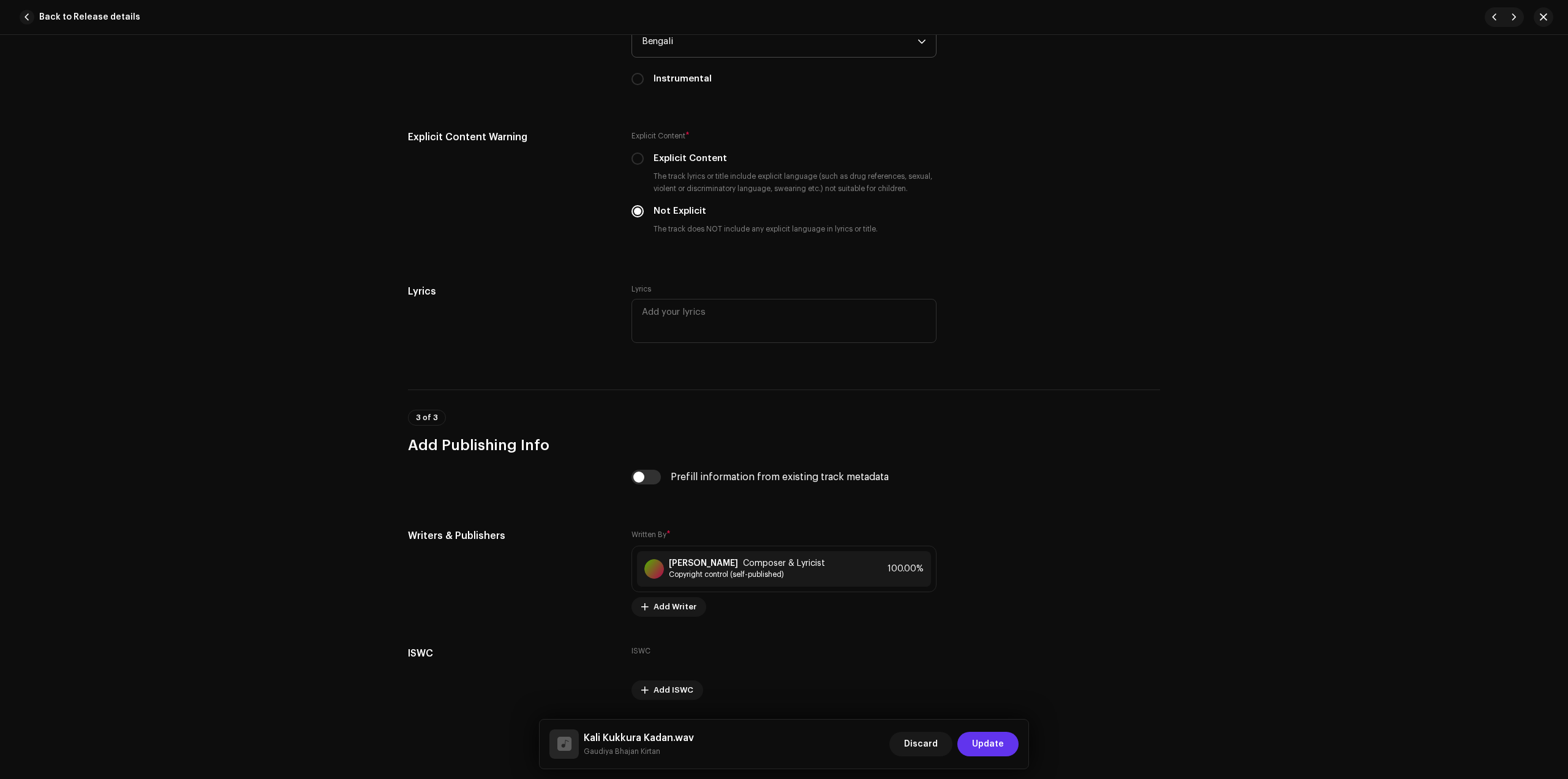
click at [985, 743] on span "Update" at bounding box center [988, 743] width 32 height 24
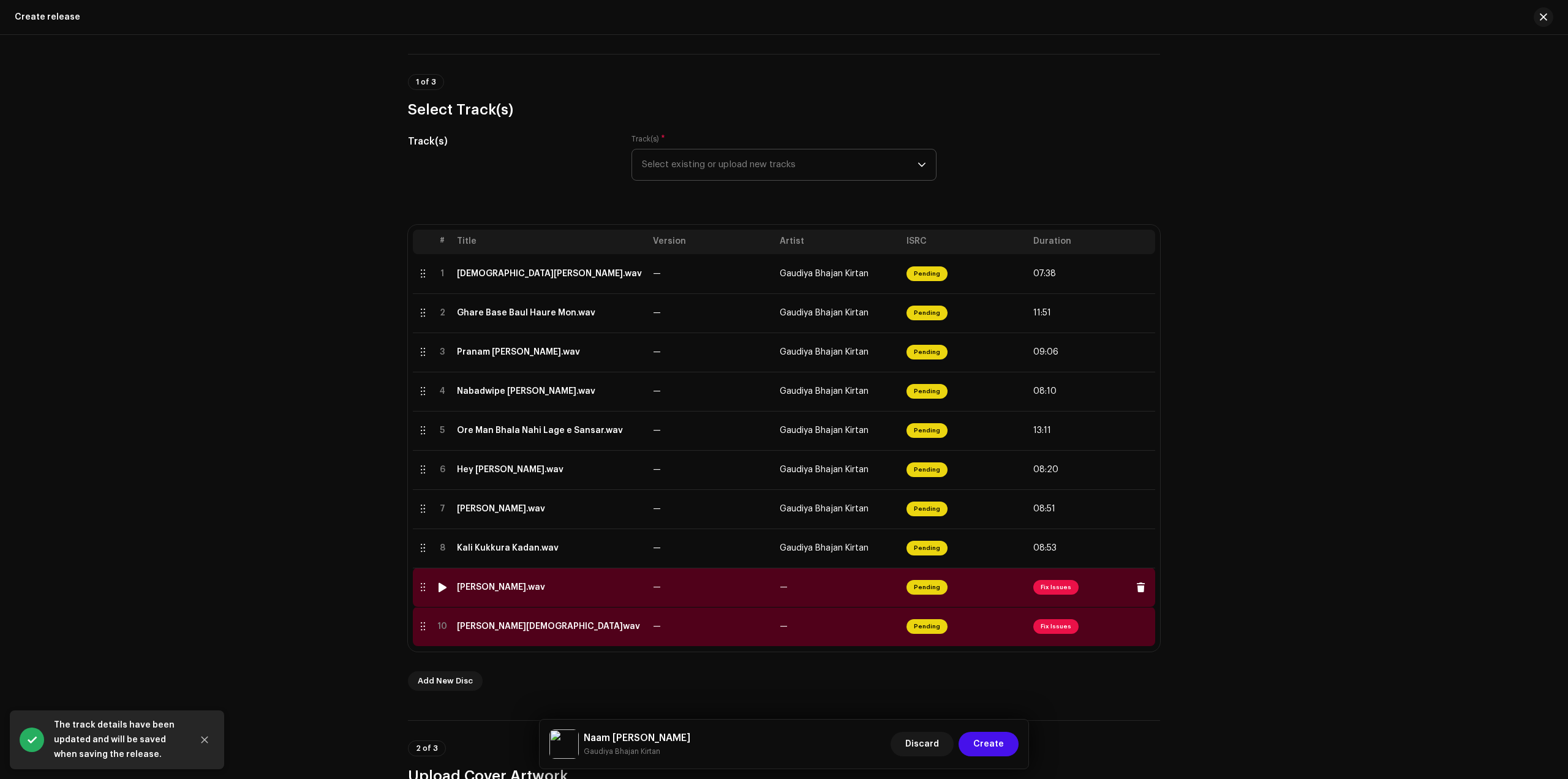
click at [557, 594] on td "[PERSON_NAME].wav" at bounding box center [550, 587] width 196 height 39
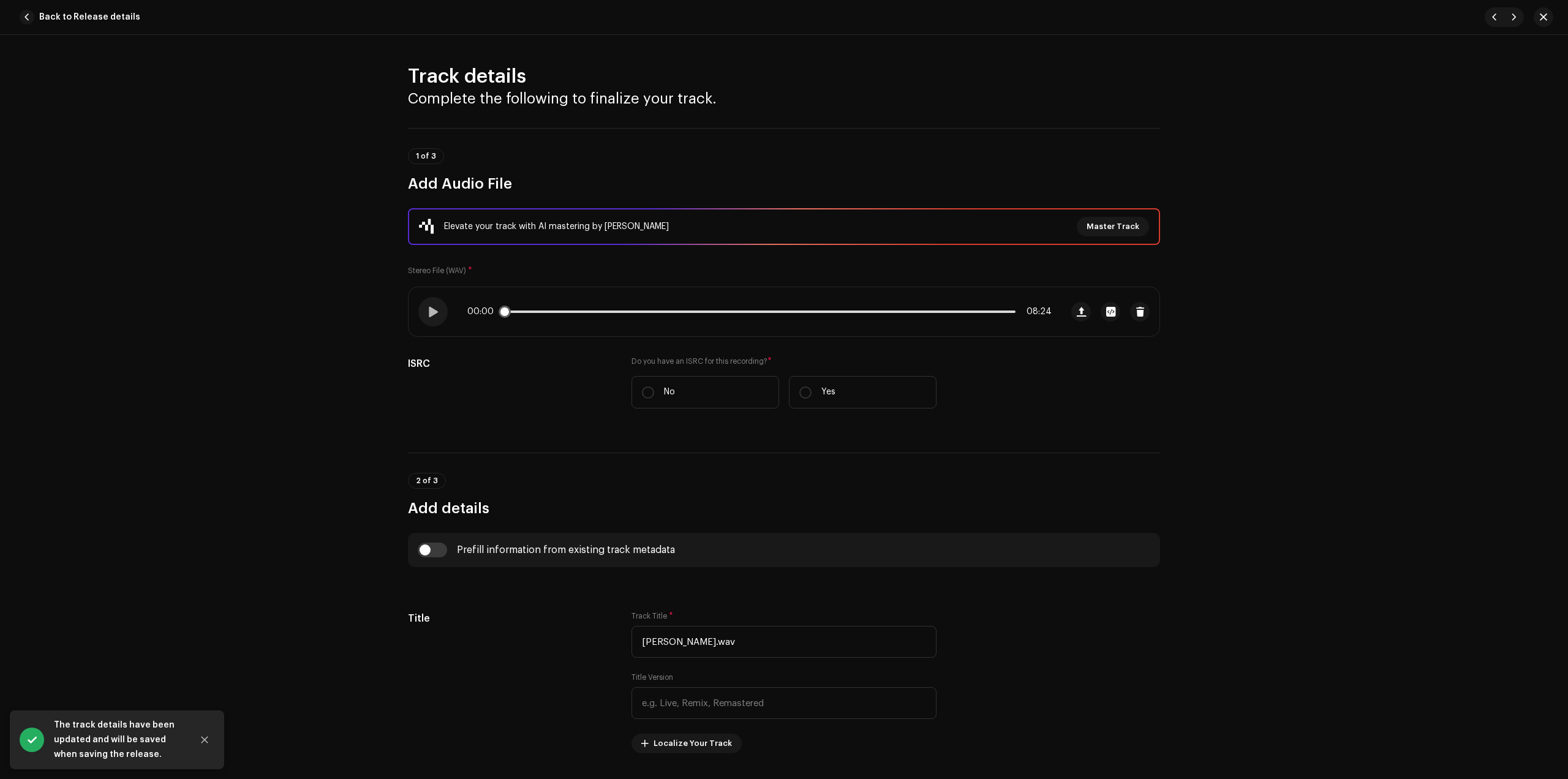
click at [604, 312] on p-slider at bounding box center [760, 311] width 512 height 2
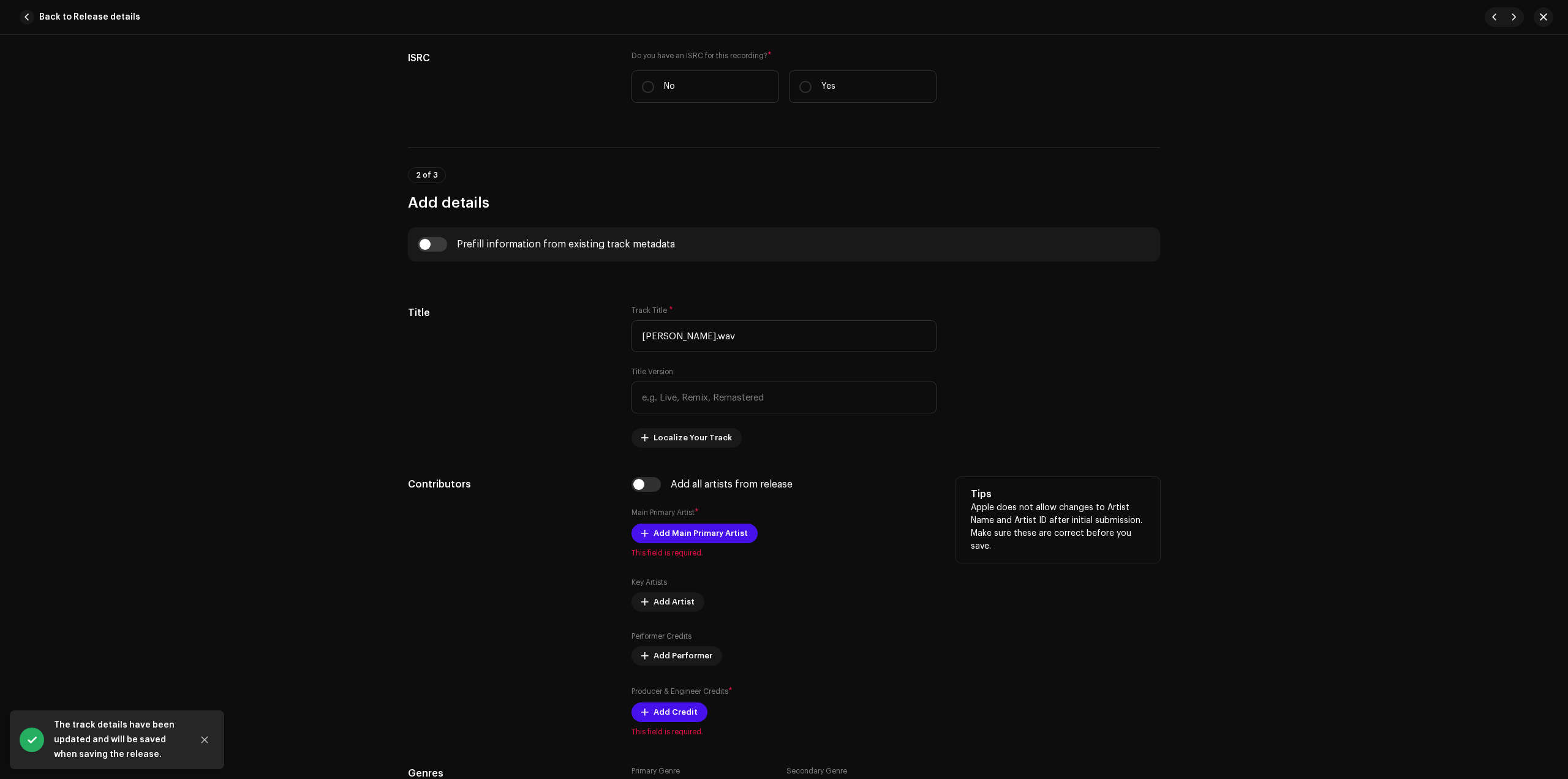
scroll to position [306, 0]
click at [690, 532] on span "Add Main Primary Artist" at bounding box center [700, 533] width 94 height 24
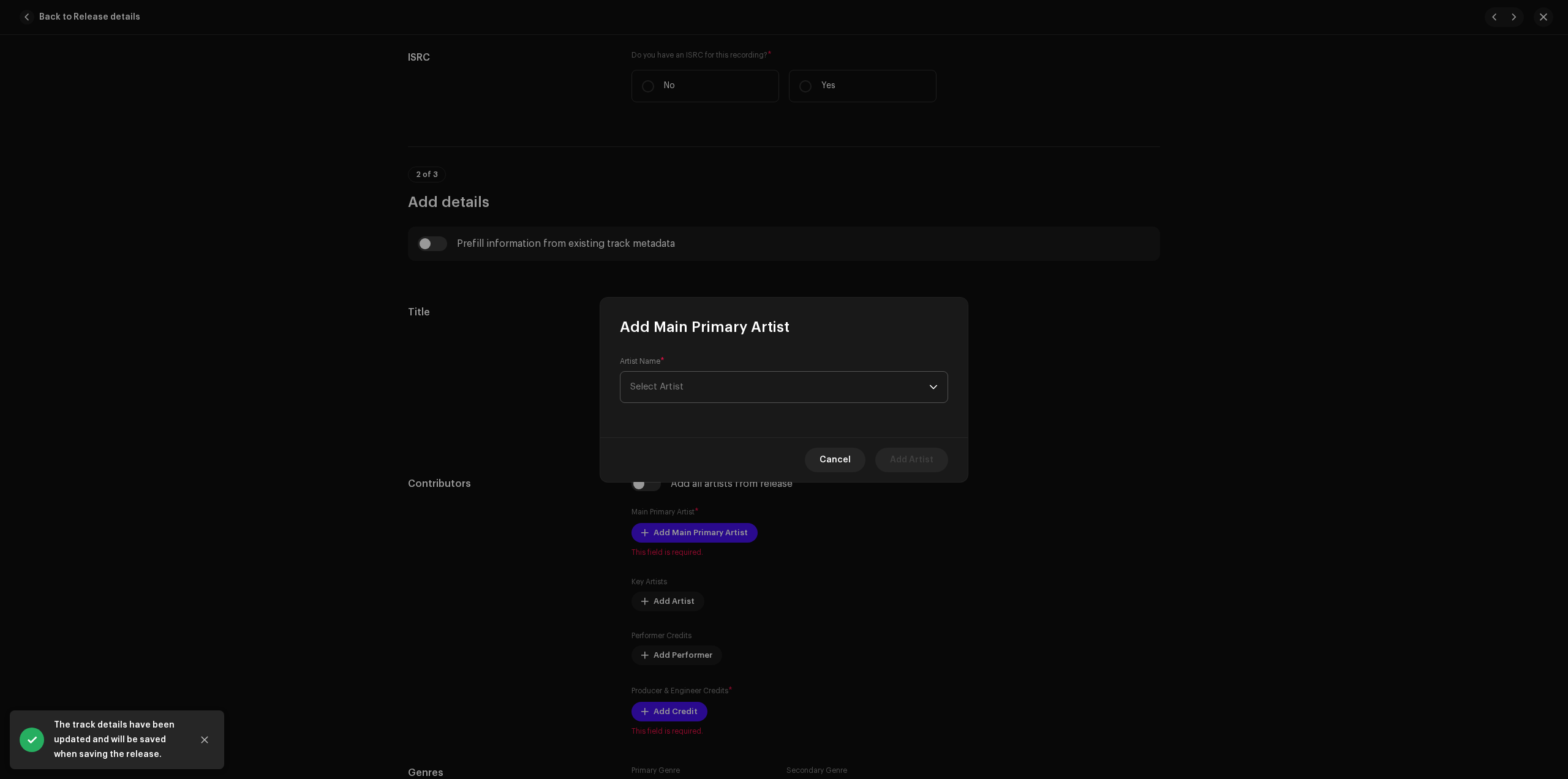
click at [745, 392] on span "Select Artist" at bounding box center [779, 387] width 299 height 31
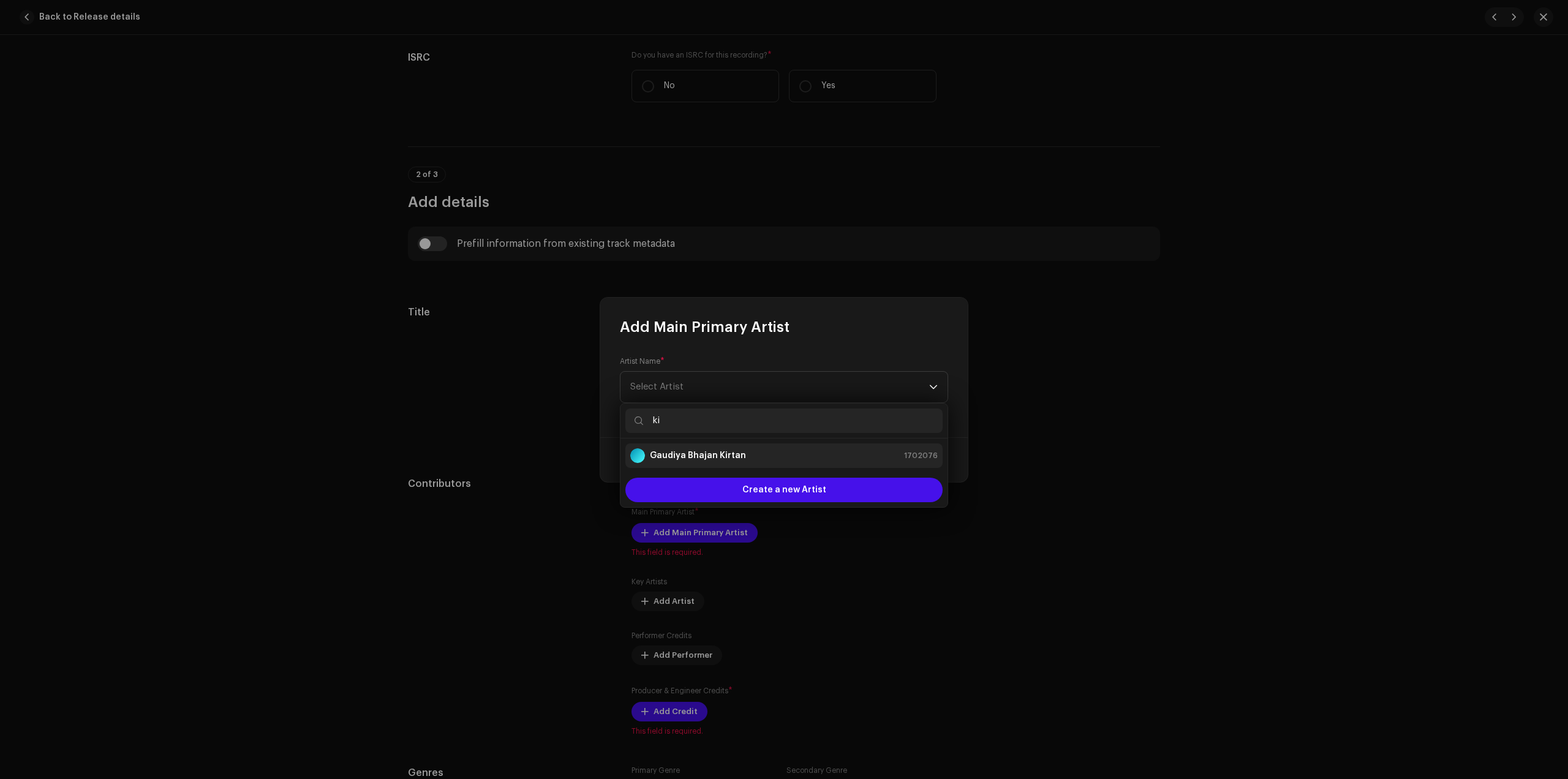
type input "ki"
click at [716, 460] on strong "Gaudiya Bhajan Kirtan" at bounding box center [698, 456] width 96 height 13
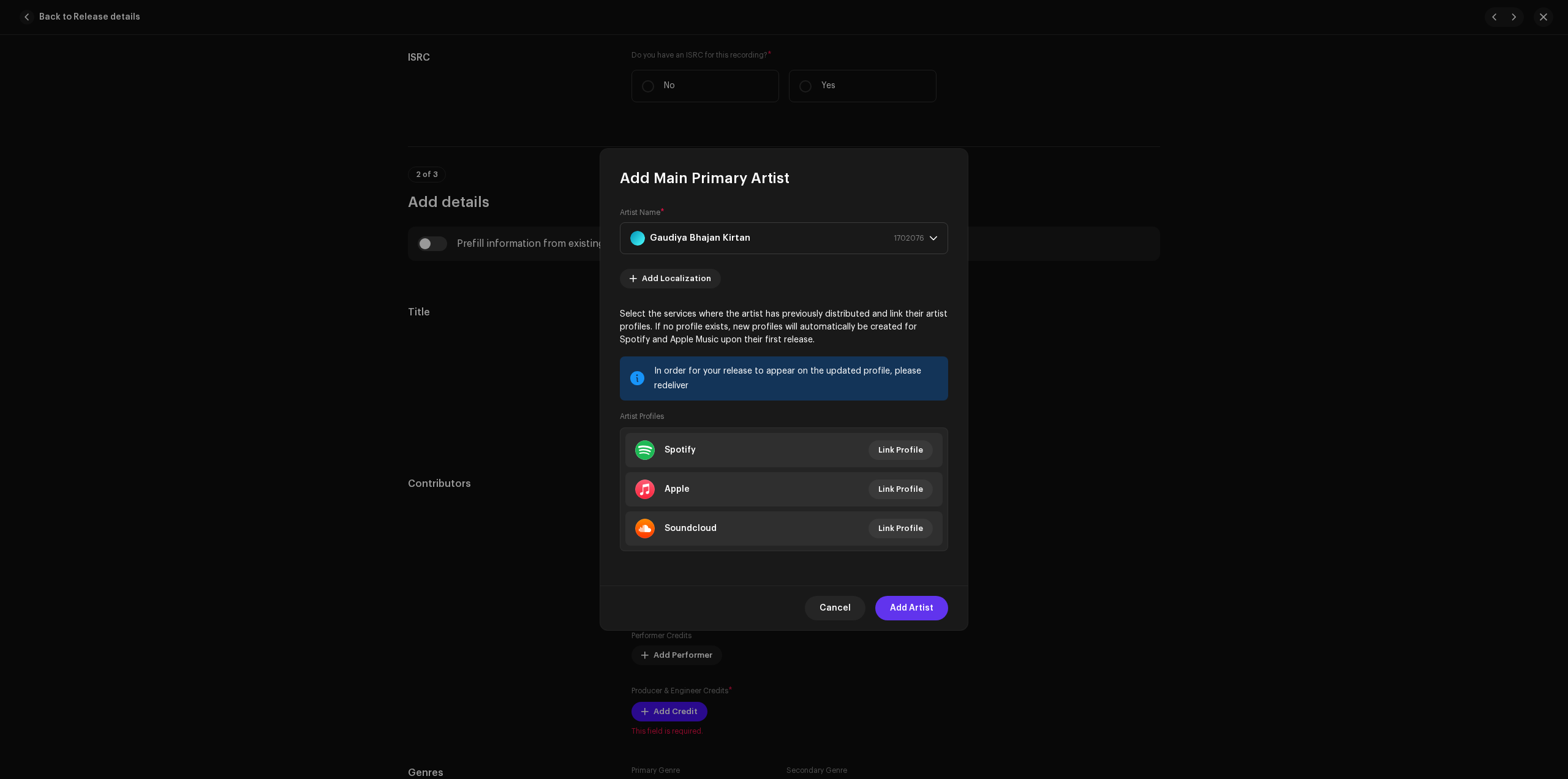
click at [917, 606] on span "Add Artist" at bounding box center [911, 608] width 43 height 24
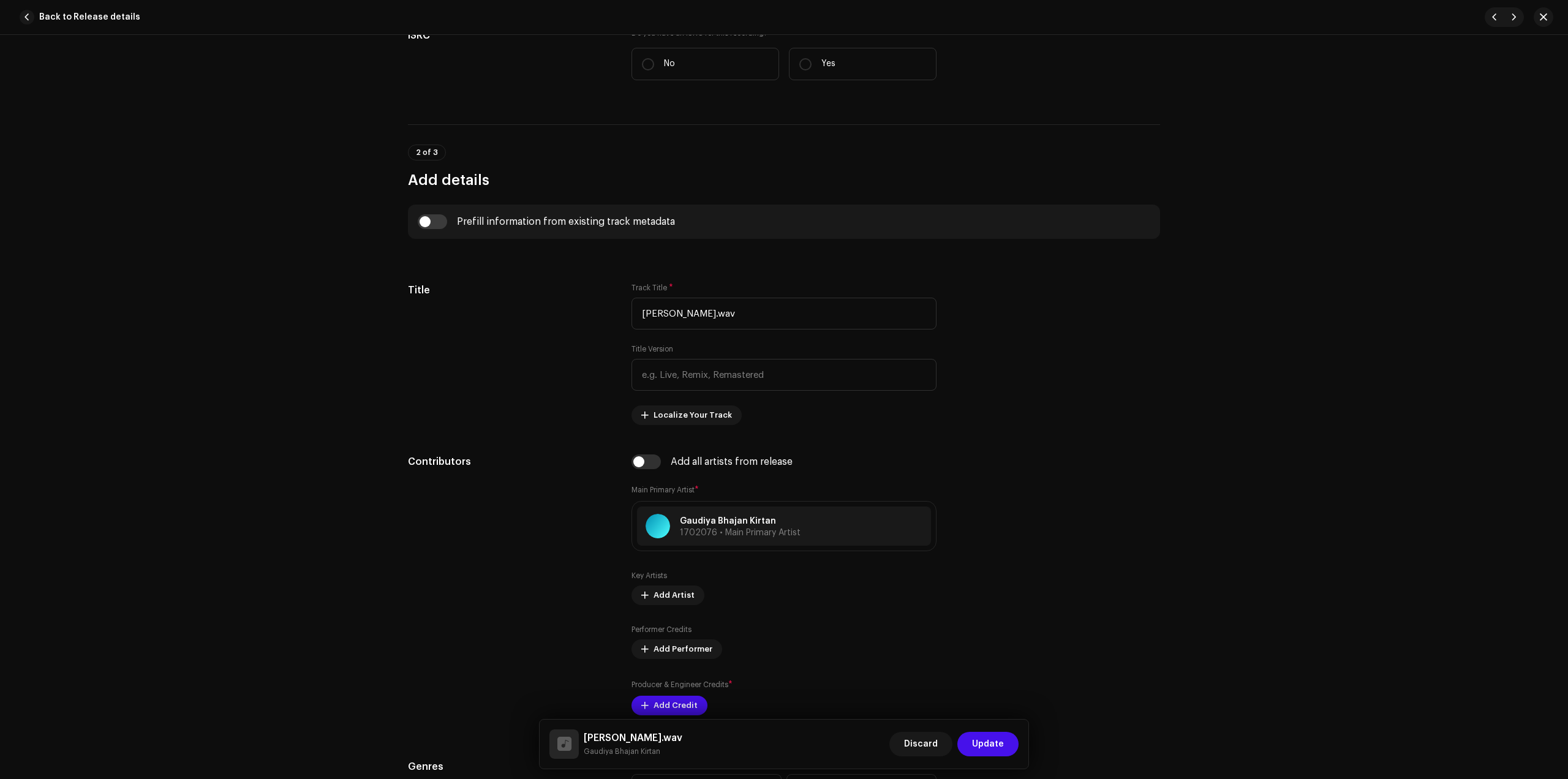
scroll to position [459, 0]
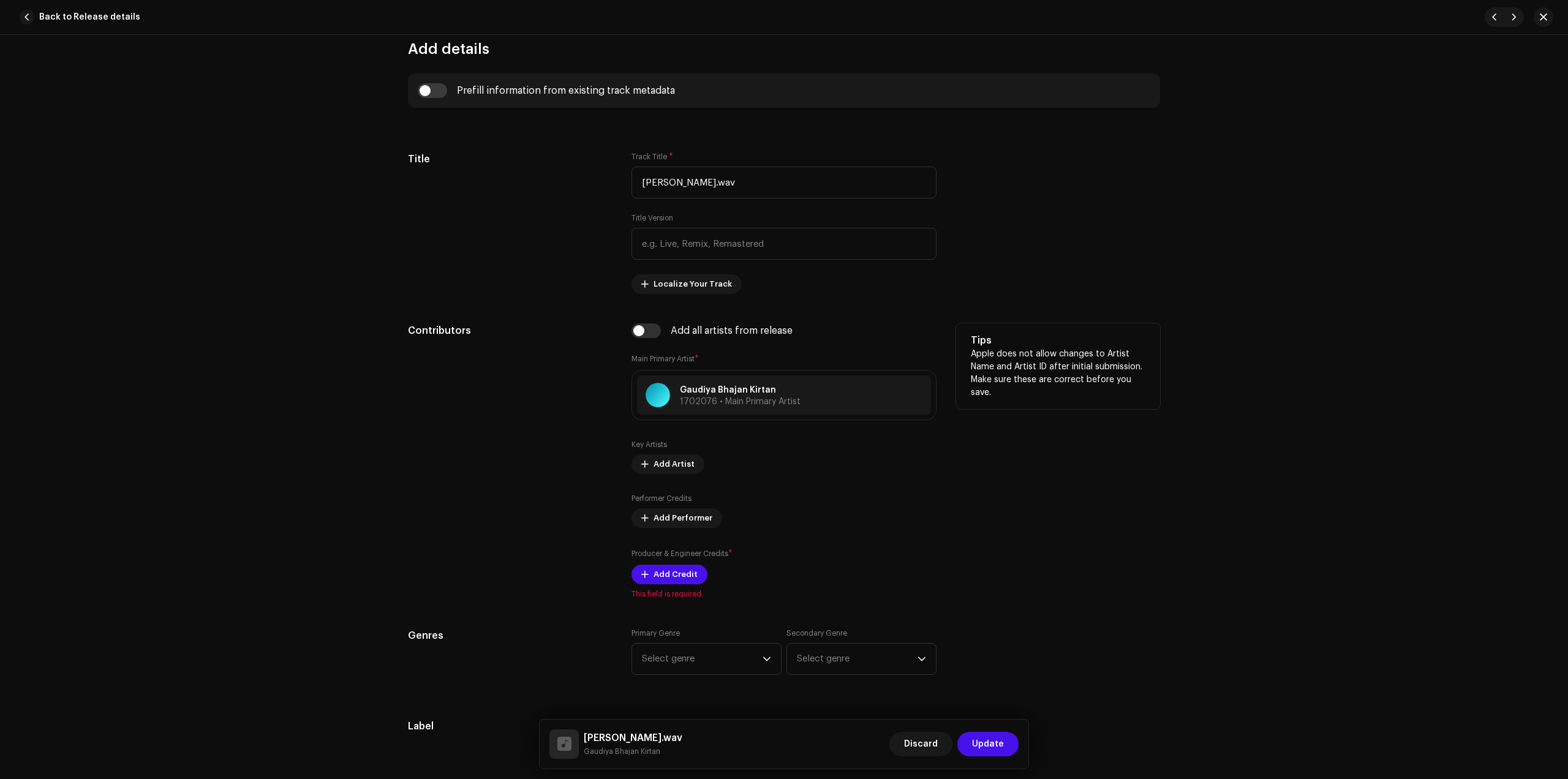
click at [658, 561] on div "Producer & Engineer Credits * Add Credit" at bounding box center [784, 566] width 305 height 37
click at [682, 569] on span "Add Credit" at bounding box center [676, 574] width 44 height 24
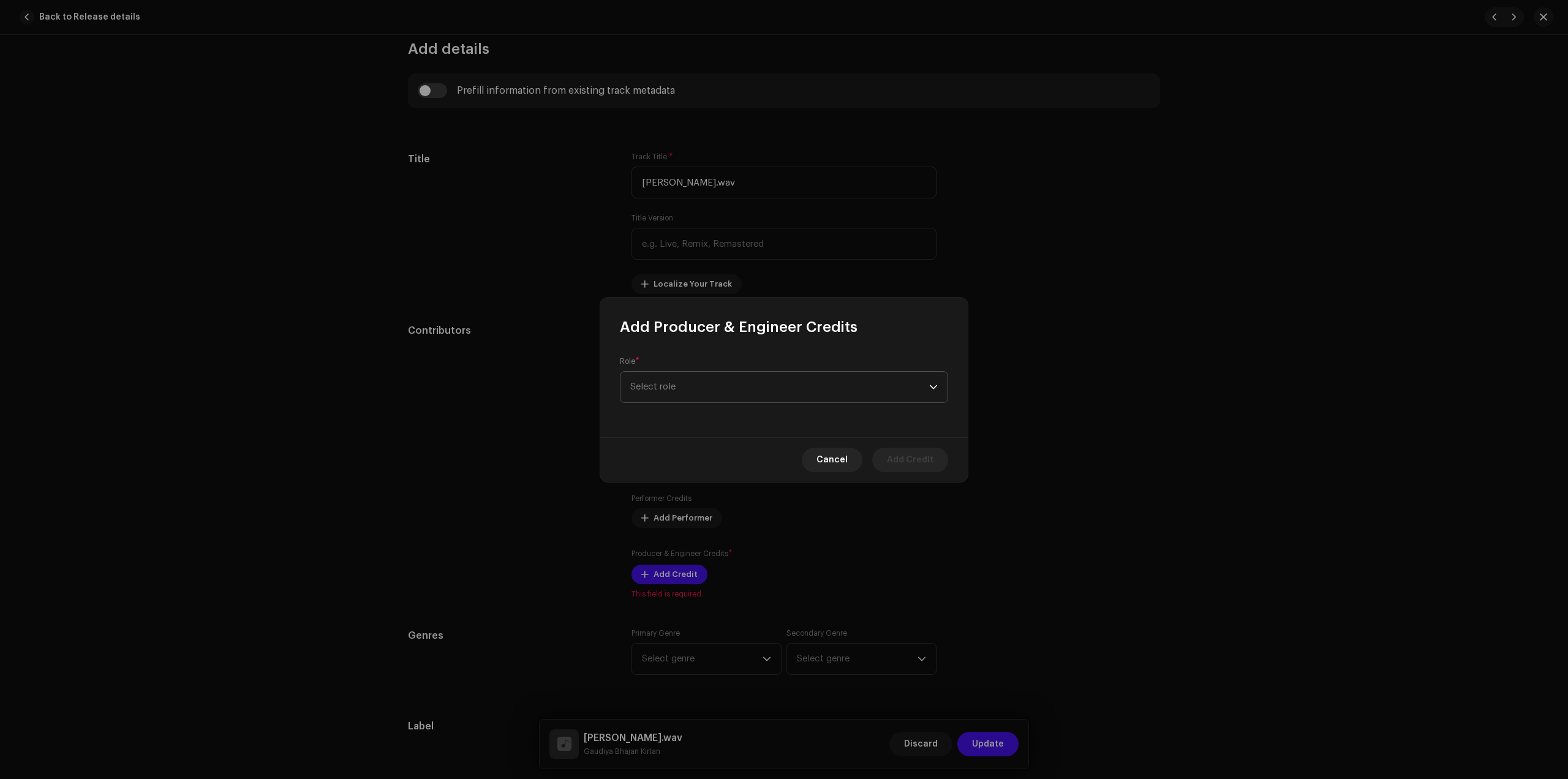
click at [735, 399] on span "Select role" at bounding box center [779, 387] width 299 height 31
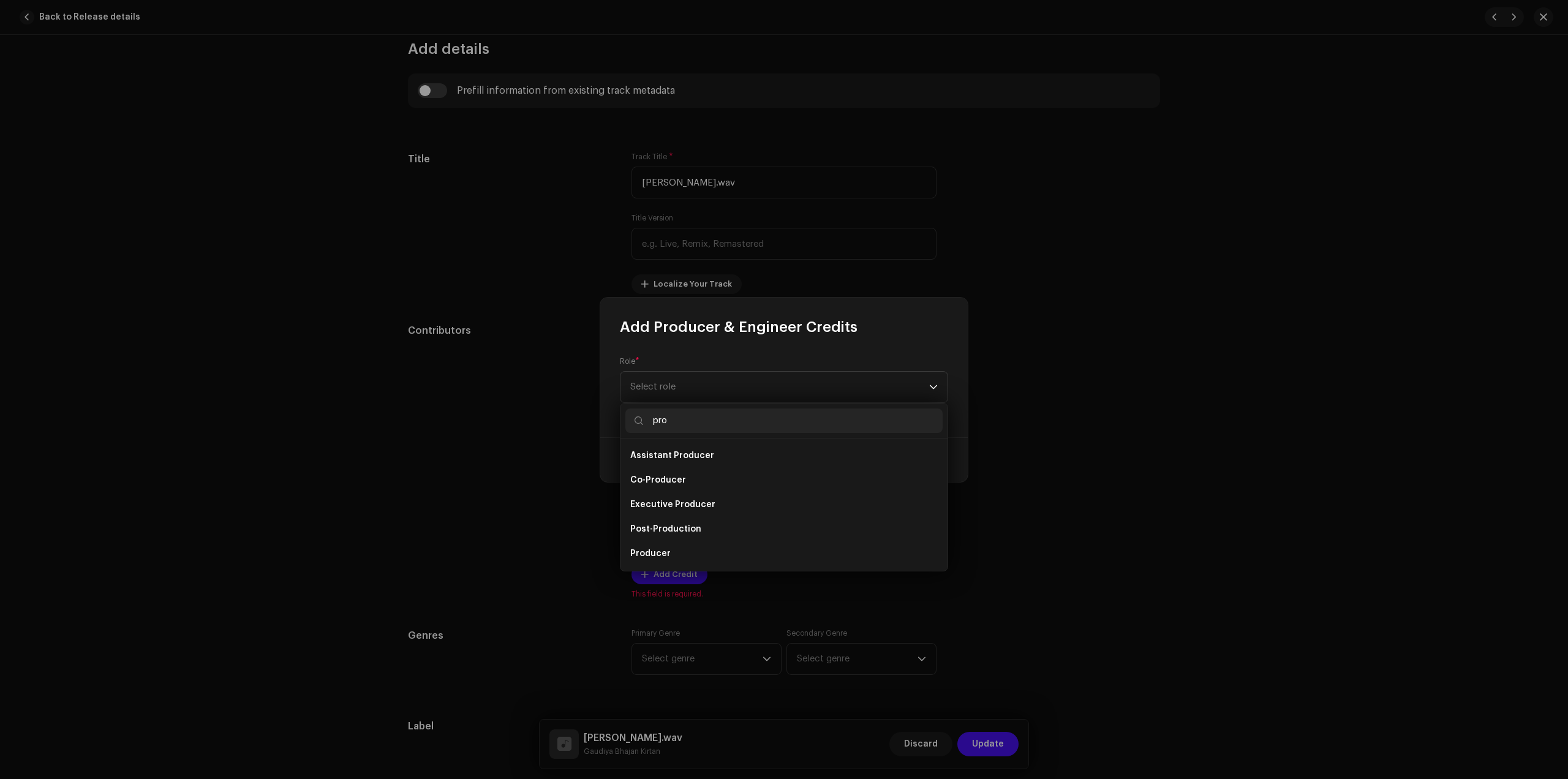
scroll to position [20, 0]
type input "pro"
click at [659, 541] on li "Producer" at bounding box center [784, 534] width 317 height 24
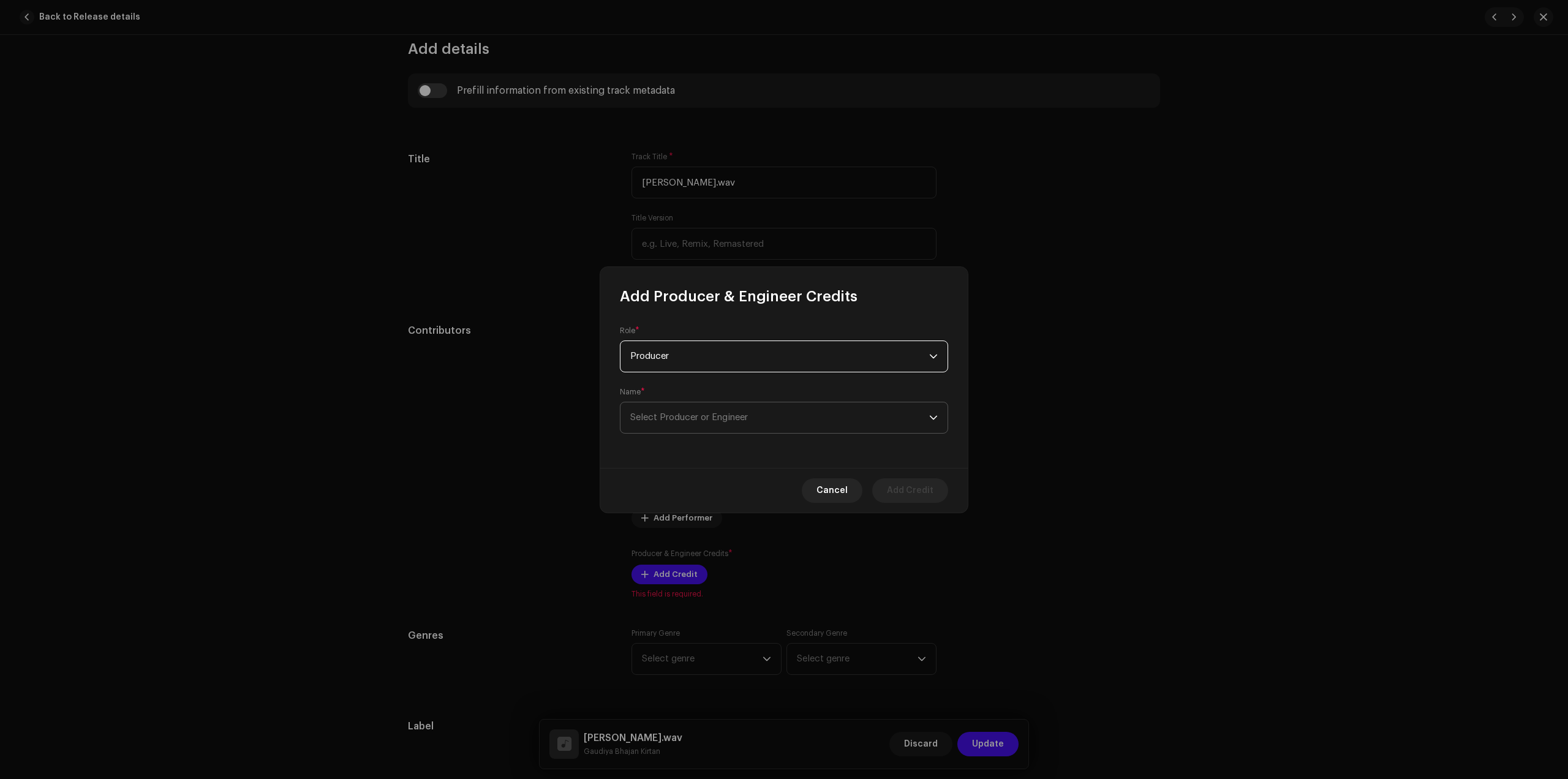
click at [780, 430] on span "Select Producer or Engineer" at bounding box center [779, 418] width 299 height 31
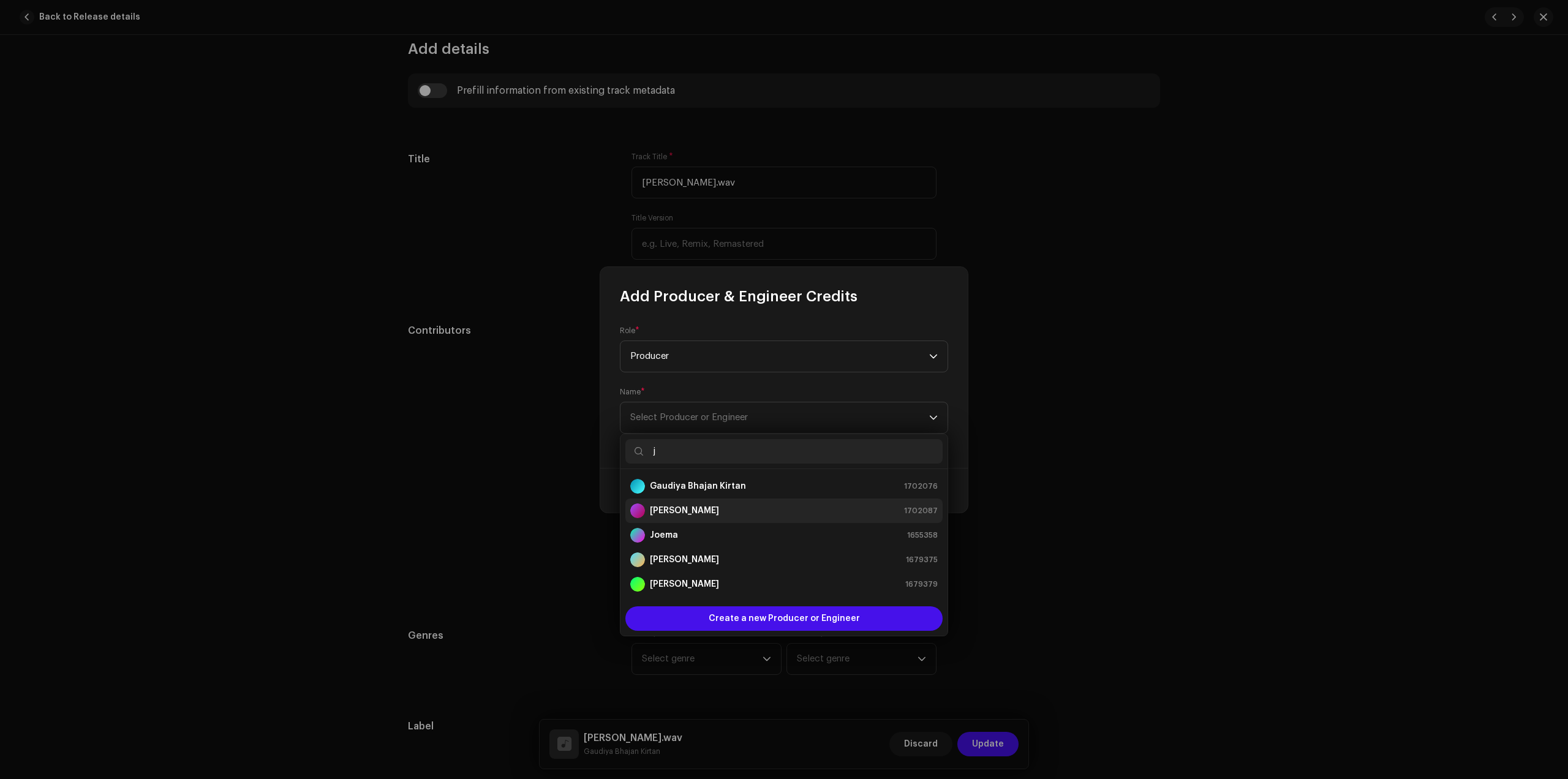
type input "j"
click at [689, 515] on strong "[PERSON_NAME]" at bounding box center [685, 511] width 69 height 13
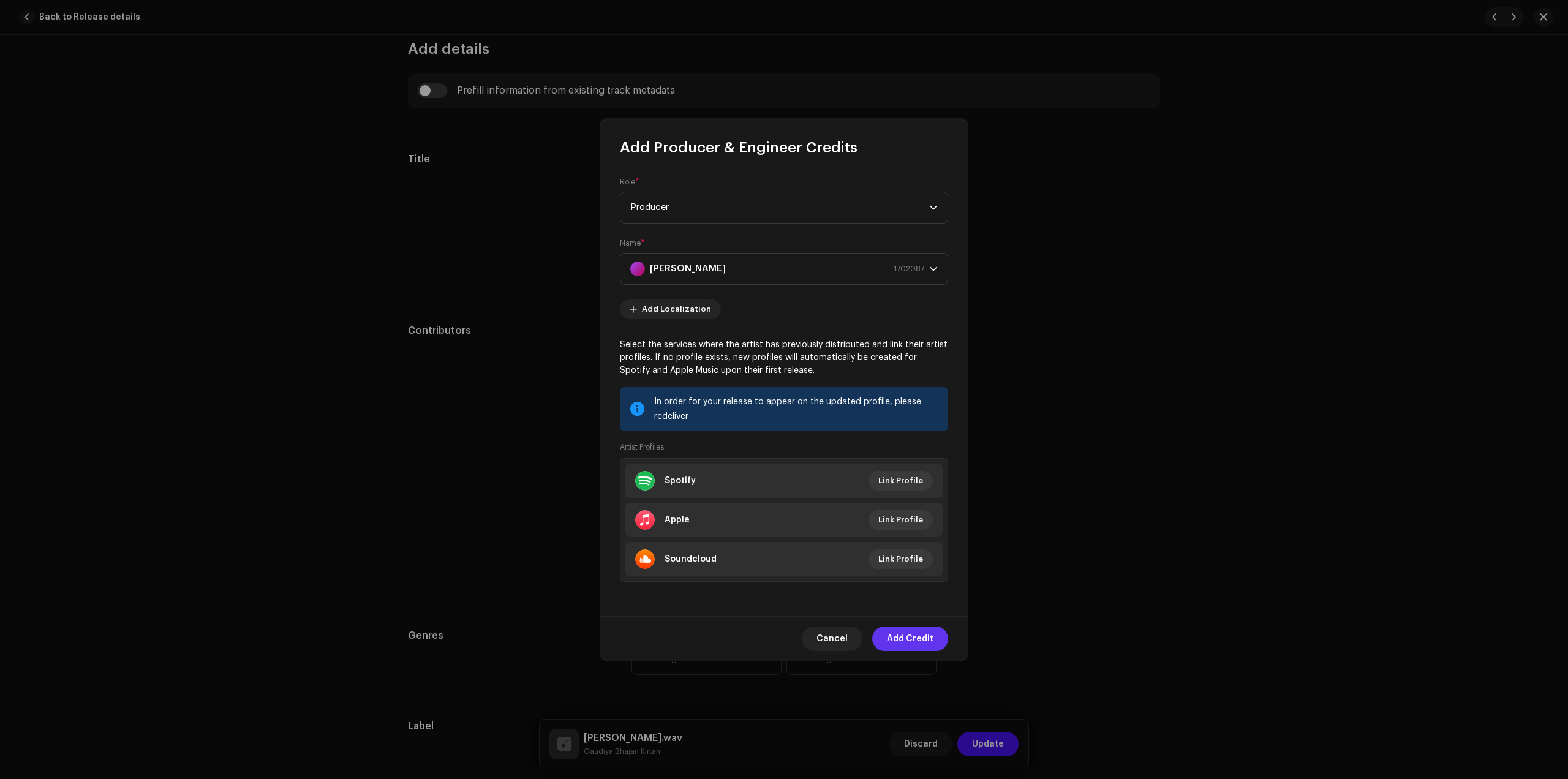
click at [906, 642] on span "Add Credit" at bounding box center [910, 639] width 47 height 24
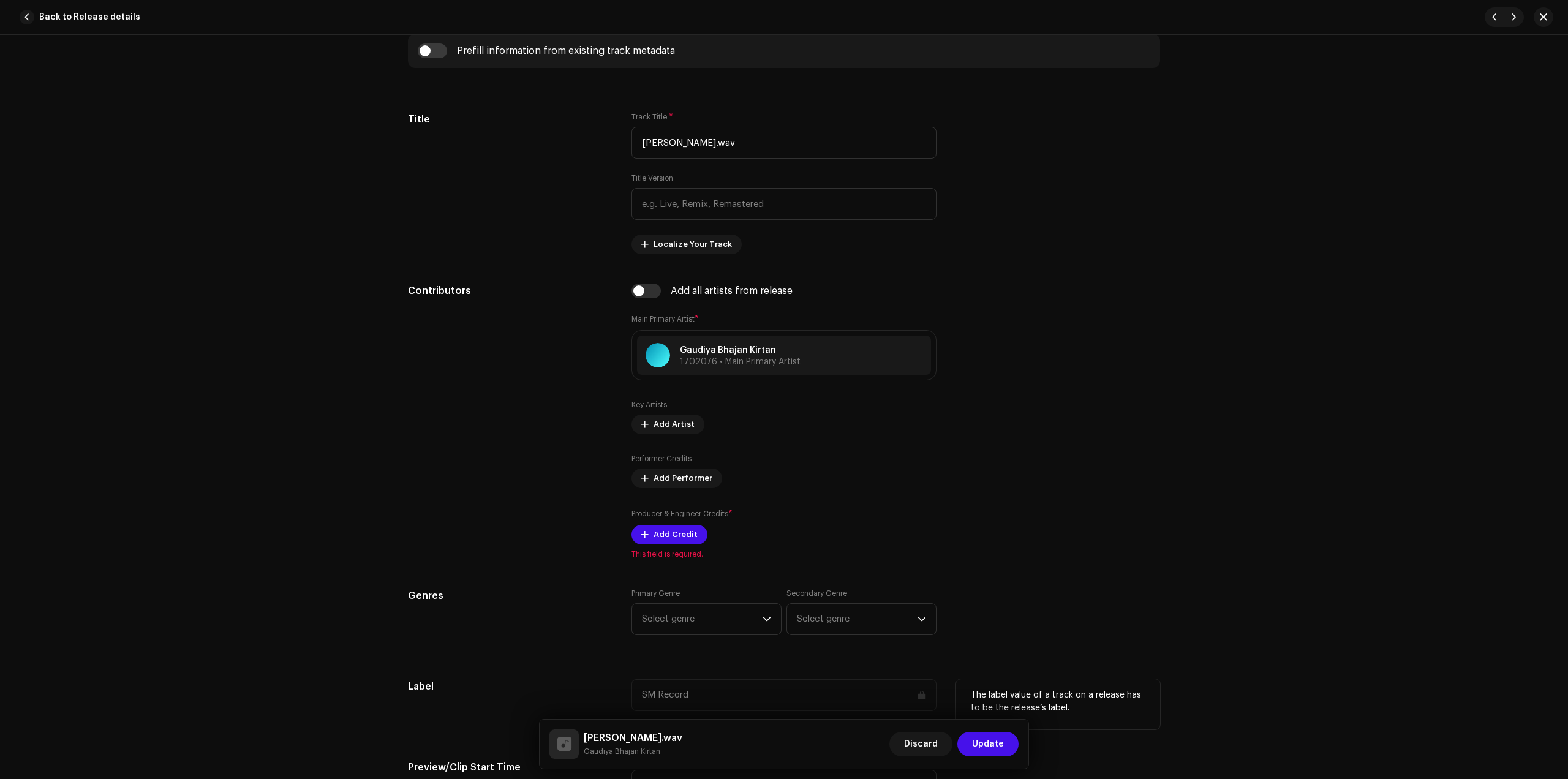
scroll to position [689, 0]
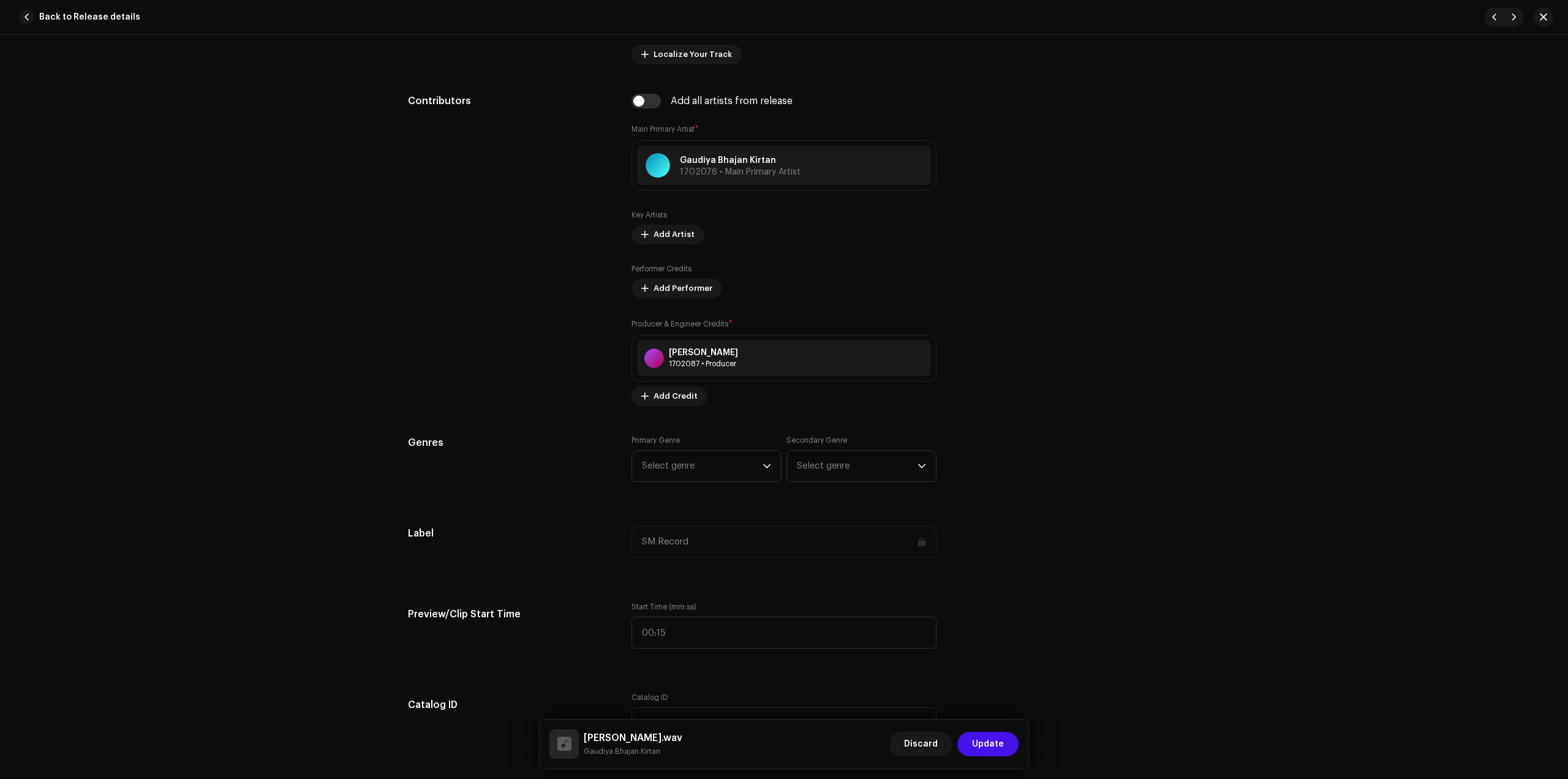
click at [682, 433] on div "Track details Complete the following to finalize your track. 1 of 3 Add Audio F…" at bounding box center [784, 699] width 792 height 2648
click at [687, 466] on span "Select genre" at bounding box center [702, 466] width 121 height 31
type input "dev"
click at [694, 553] on span "Devotional & Spiritual" at bounding box center [688, 560] width 94 height 13
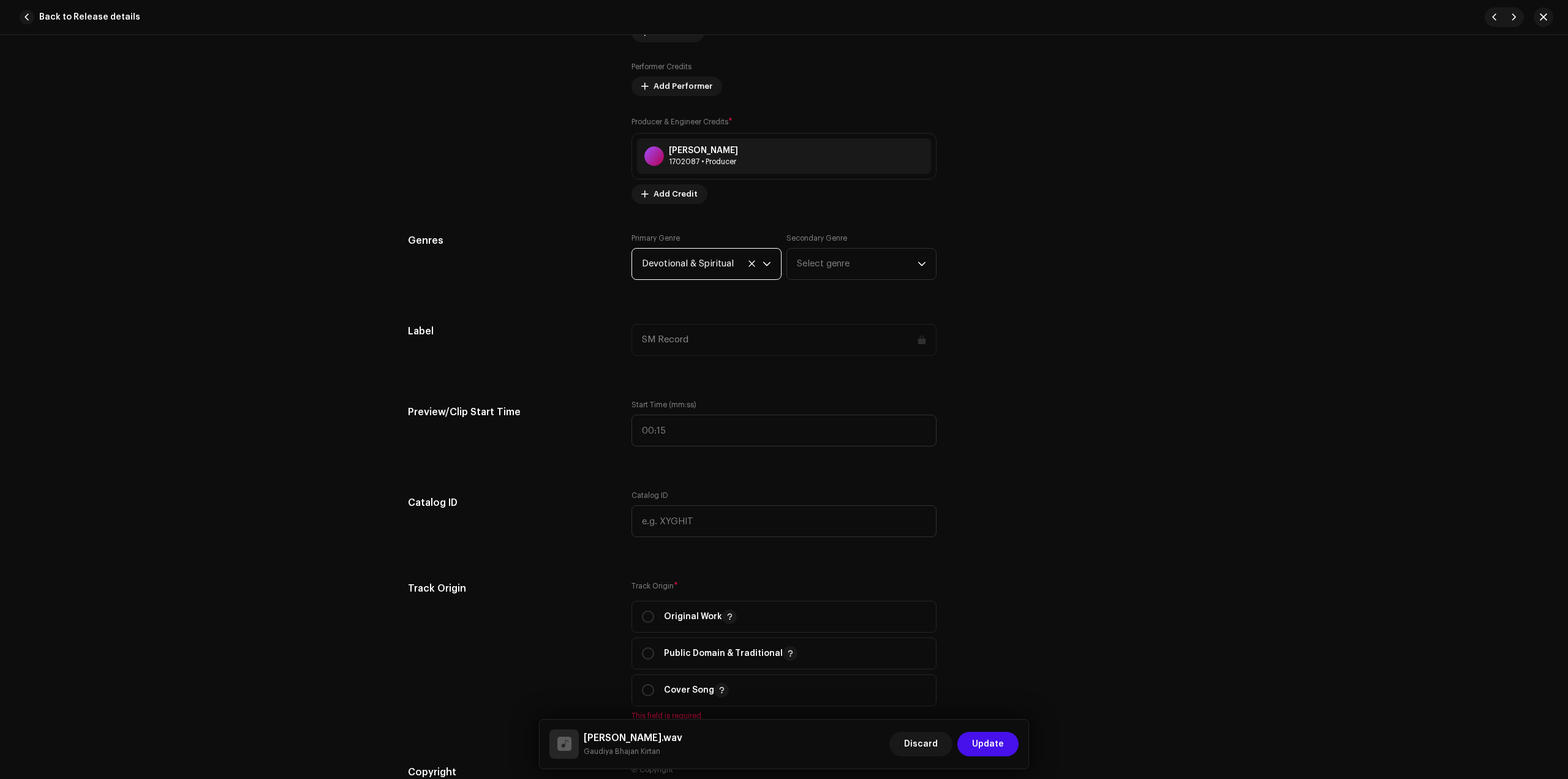
scroll to position [919, 0]
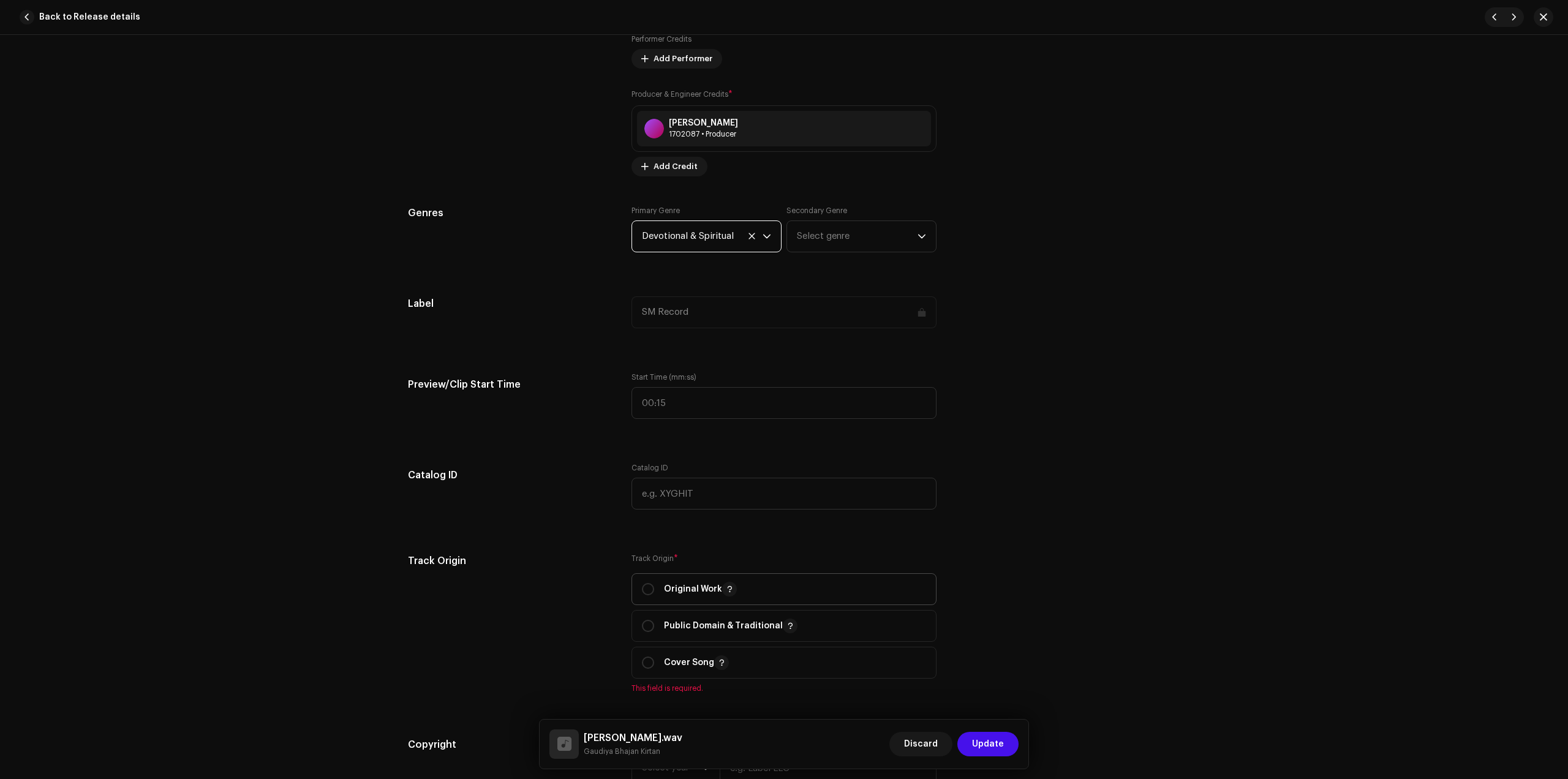
click at [696, 588] on p "Original Work" at bounding box center [700, 589] width 73 height 15
radio input "true"
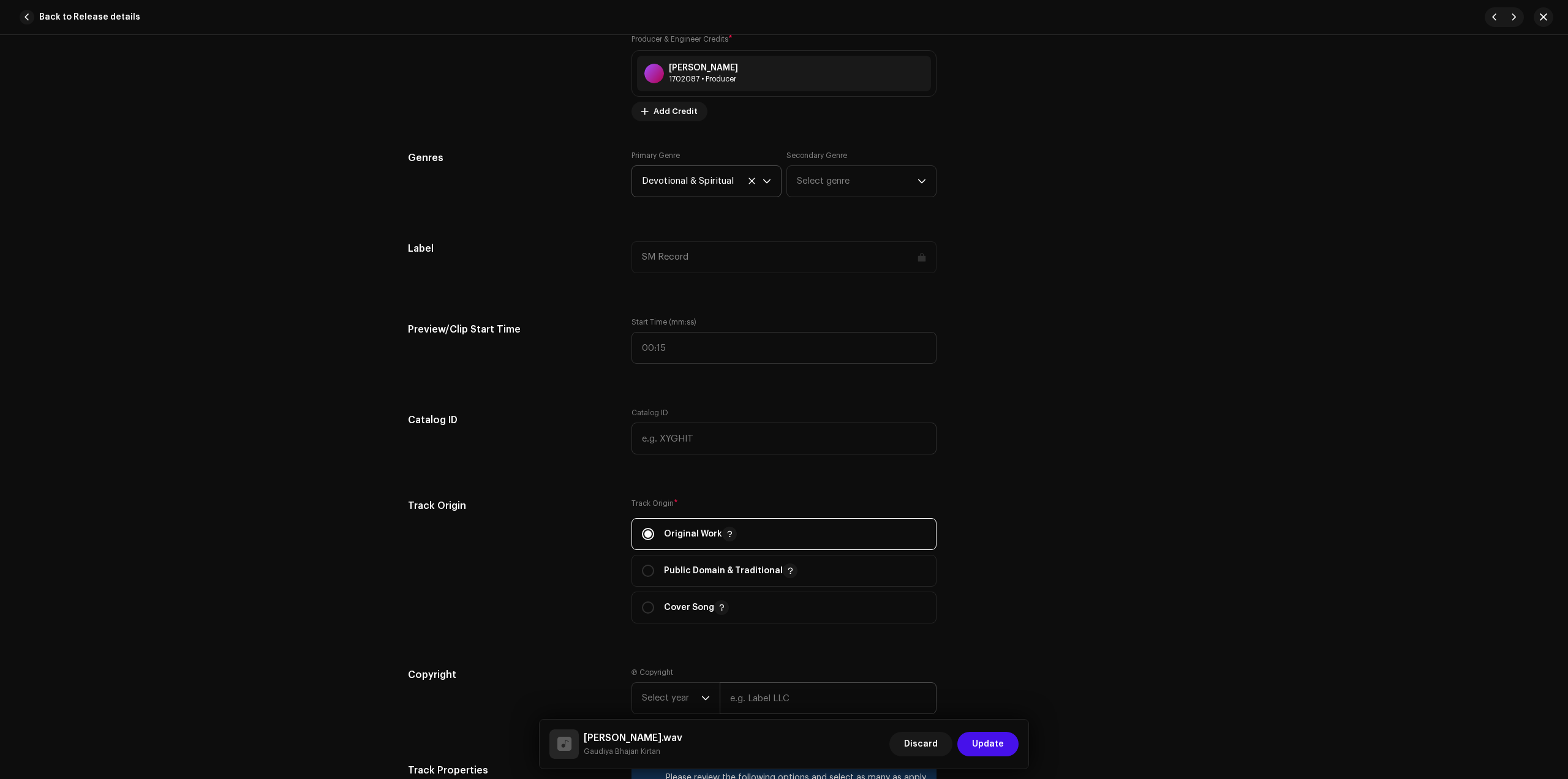
scroll to position [1148, 0]
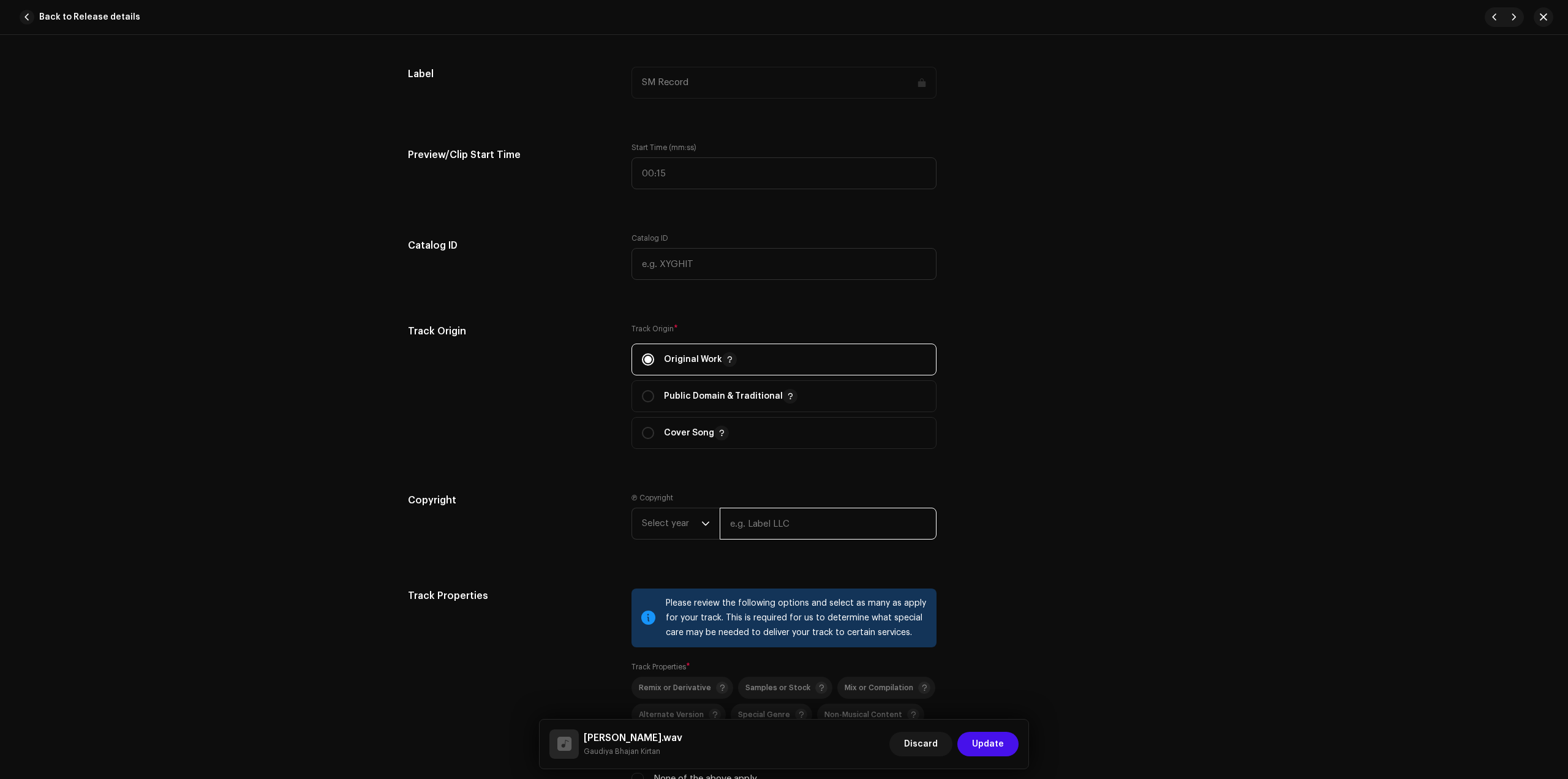
click at [737, 527] on input "text" at bounding box center [828, 523] width 217 height 32
type input "Gaudiya Bhajan Kirtan"
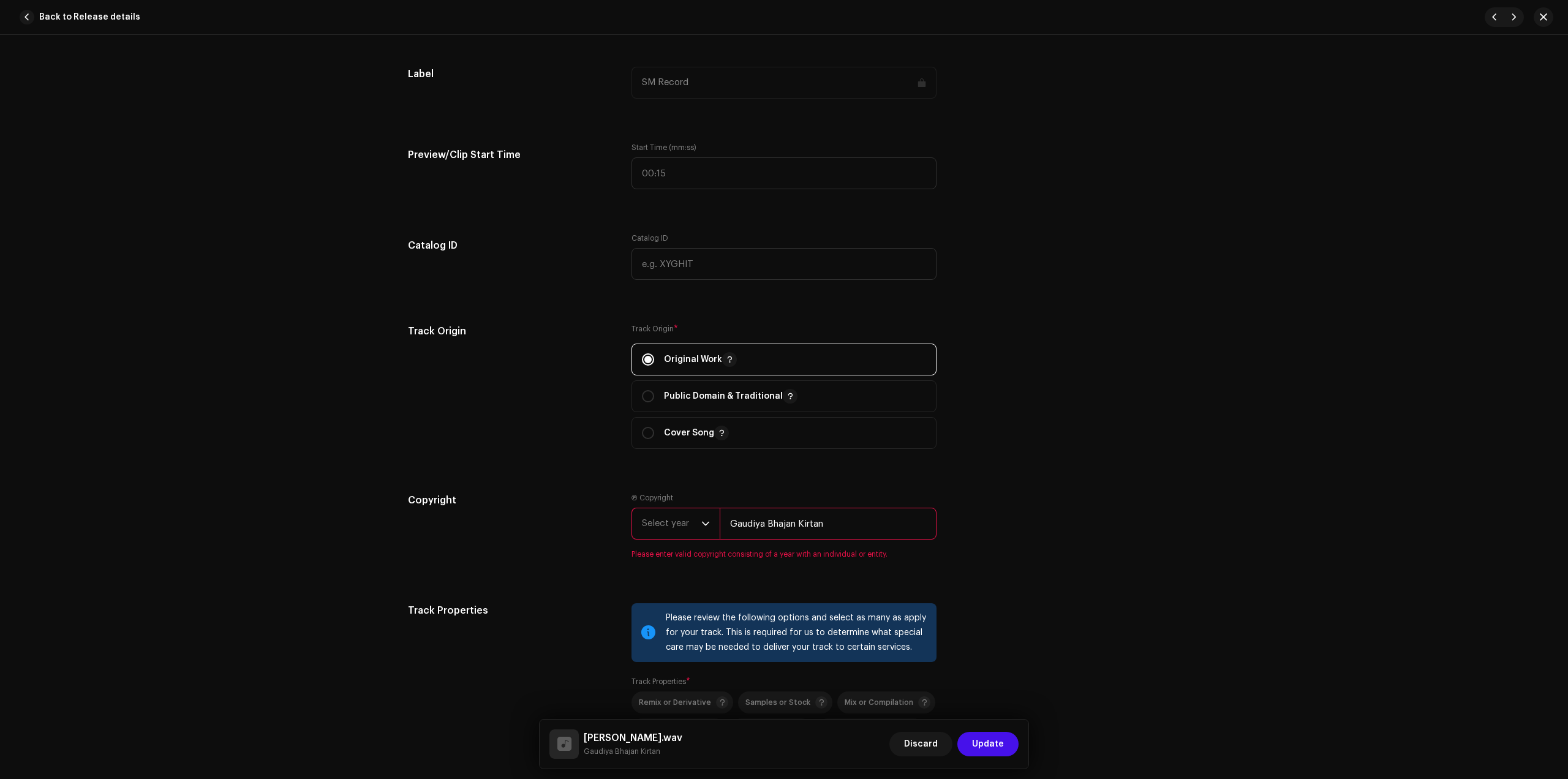
click at [690, 522] on span "Select year" at bounding box center [671, 523] width 59 height 31
click at [671, 614] on li "2025" at bounding box center [681, 617] width 87 height 24
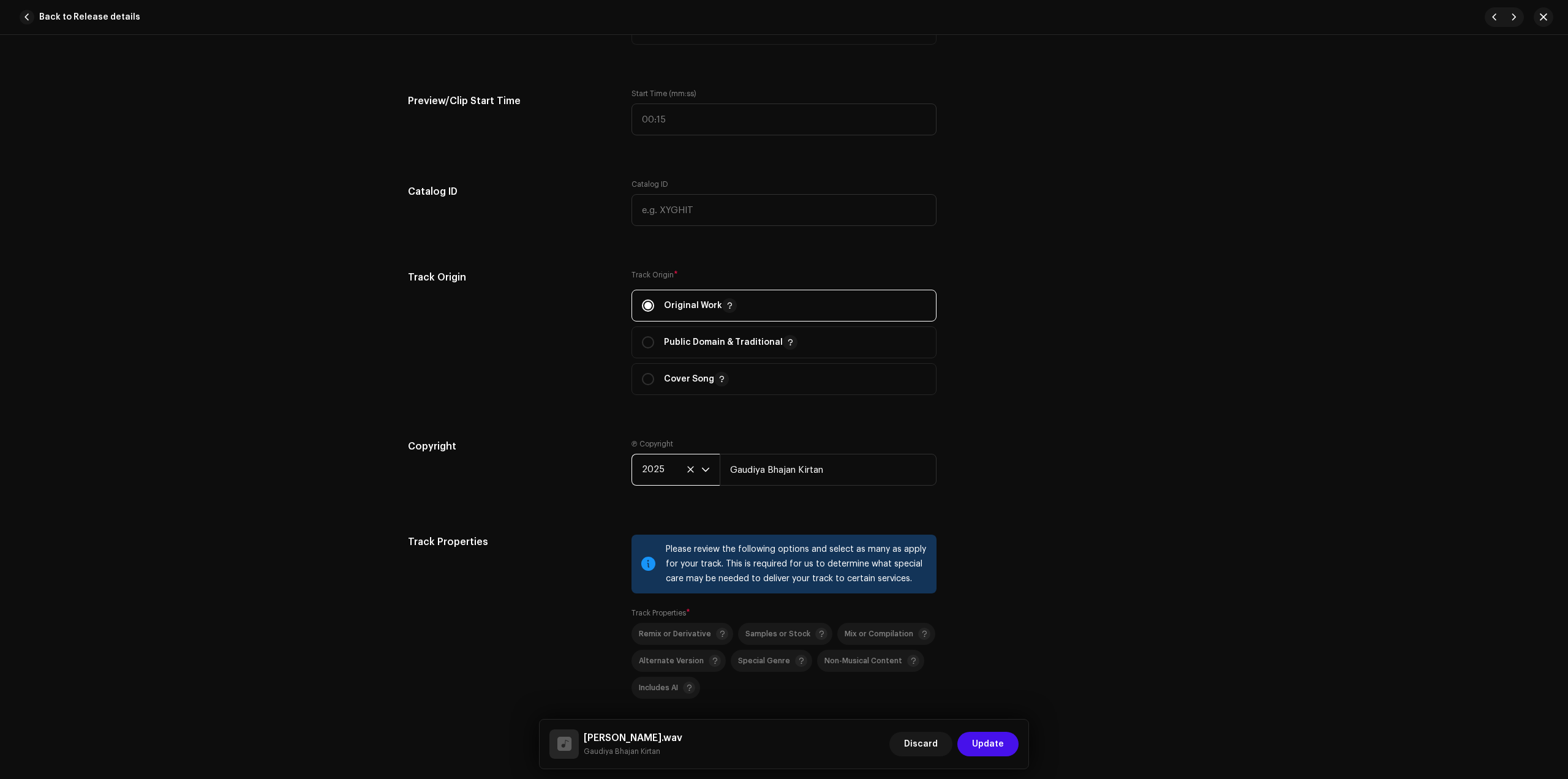
scroll to position [1378, 0]
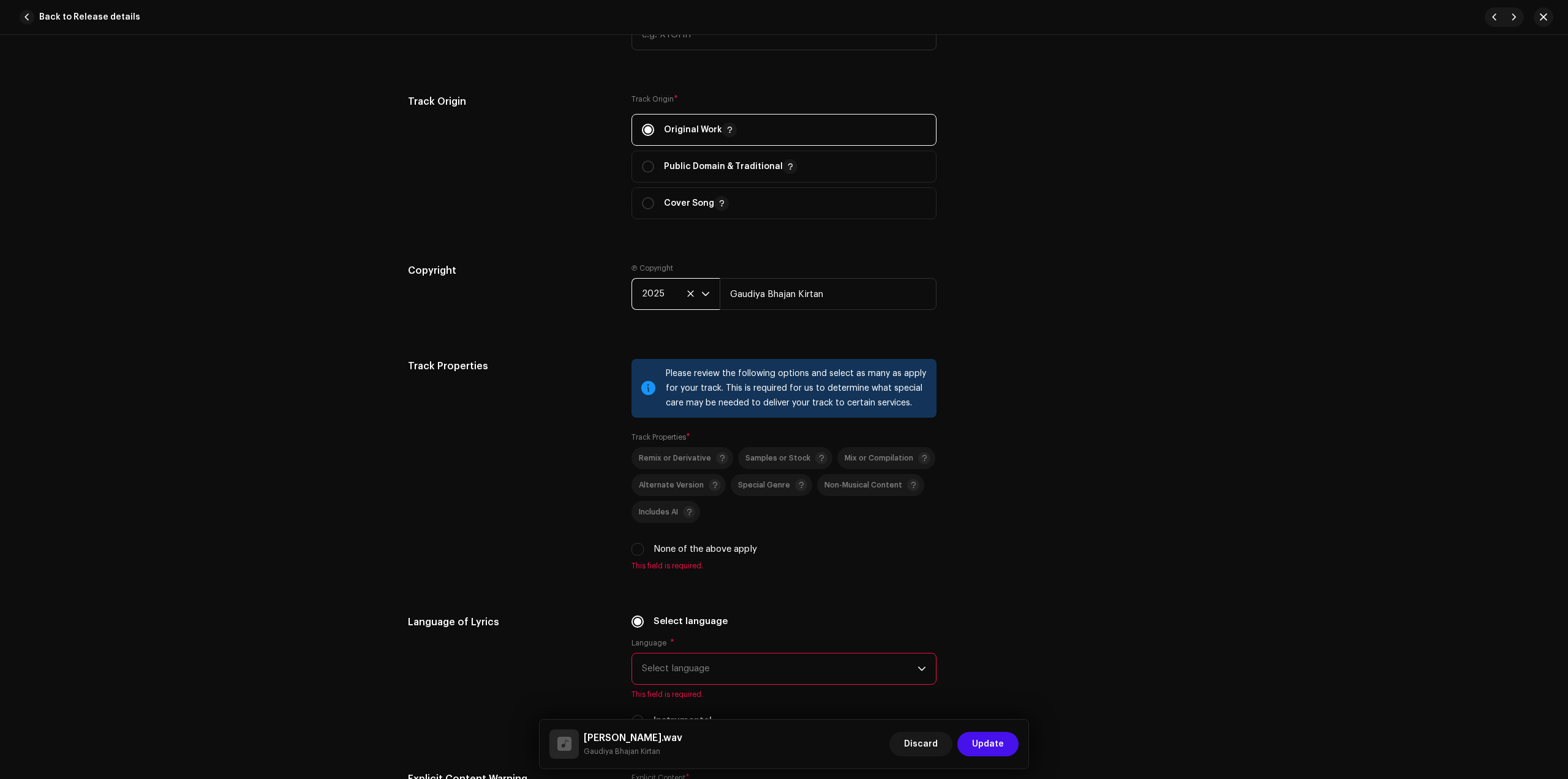
click at [666, 548] on label "None of the above apply" at bounding box center [705, 549] width 103 height 13
click at [644, 548] on input "None of the above apply" at bounding box center [638, 549] width 13 height 13
checkbox input "true"
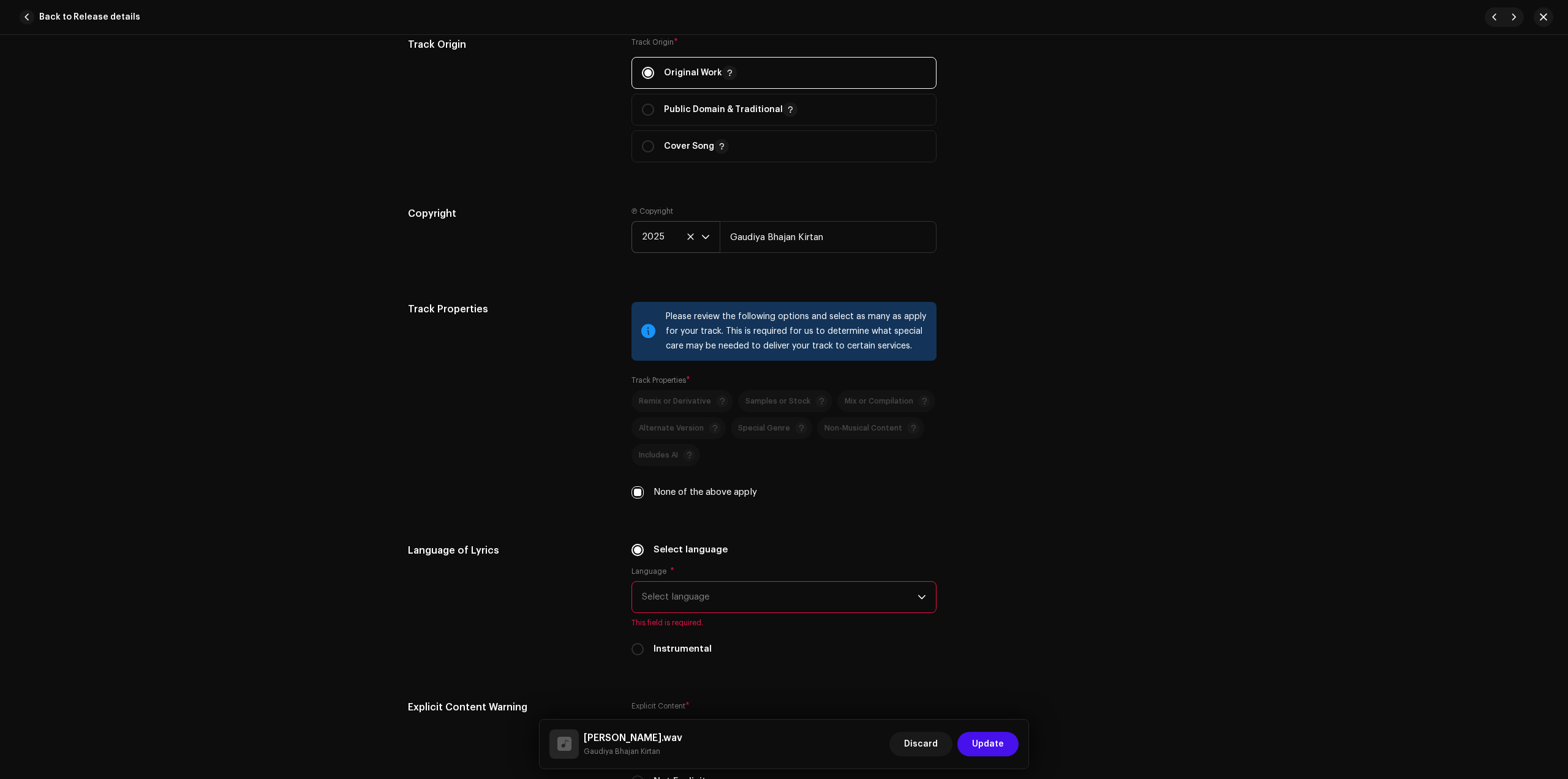
scroll to position [1608, 0]
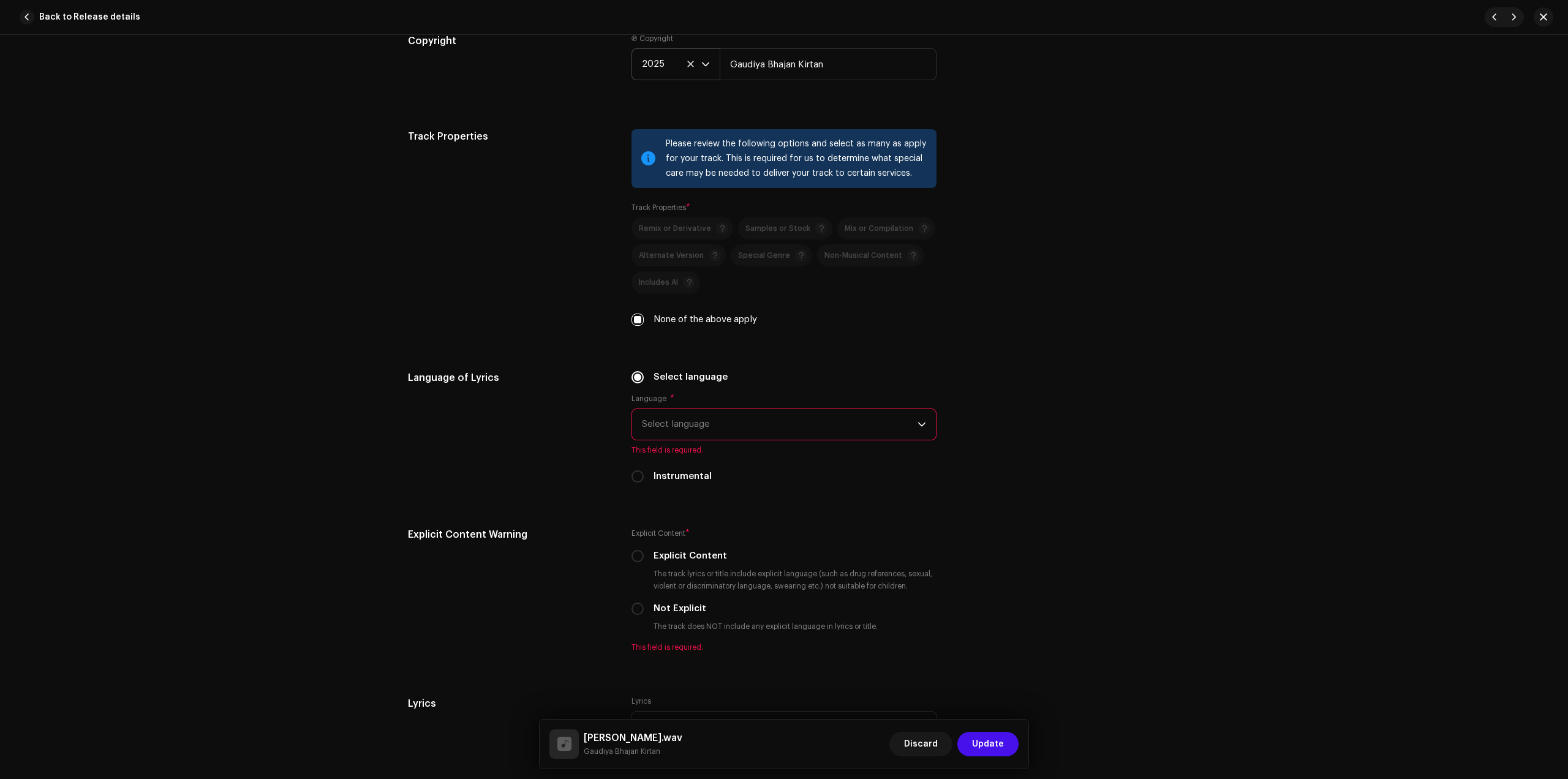
click at [699, 430] on span "Select language" at bounding box center [779, 424] width 276 height 31
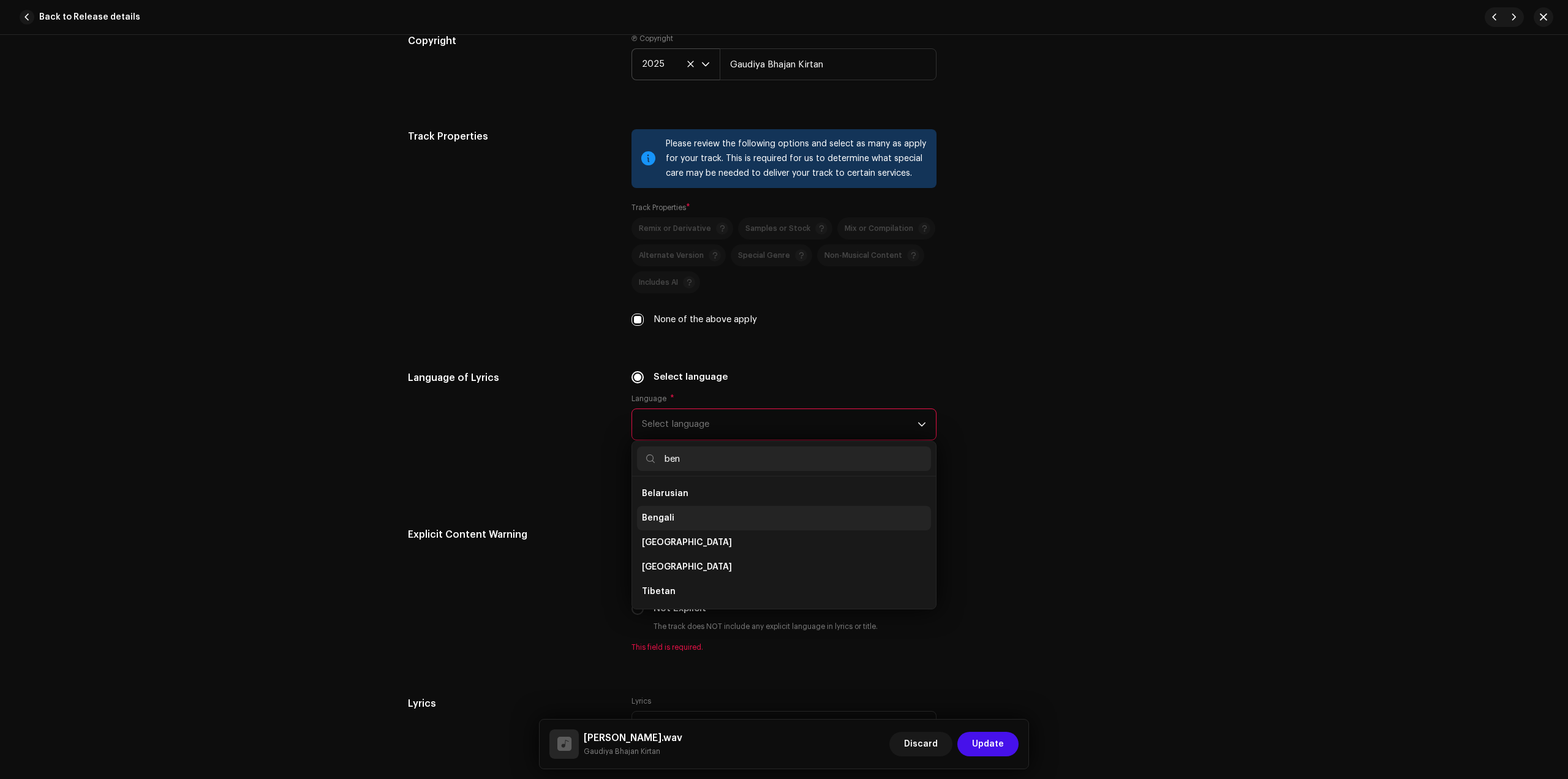
scroll to position [0, 0]
type input "ben"
click at [680, 496] on li "Bengali" at bounding box center [784, 493] width 294 height 24
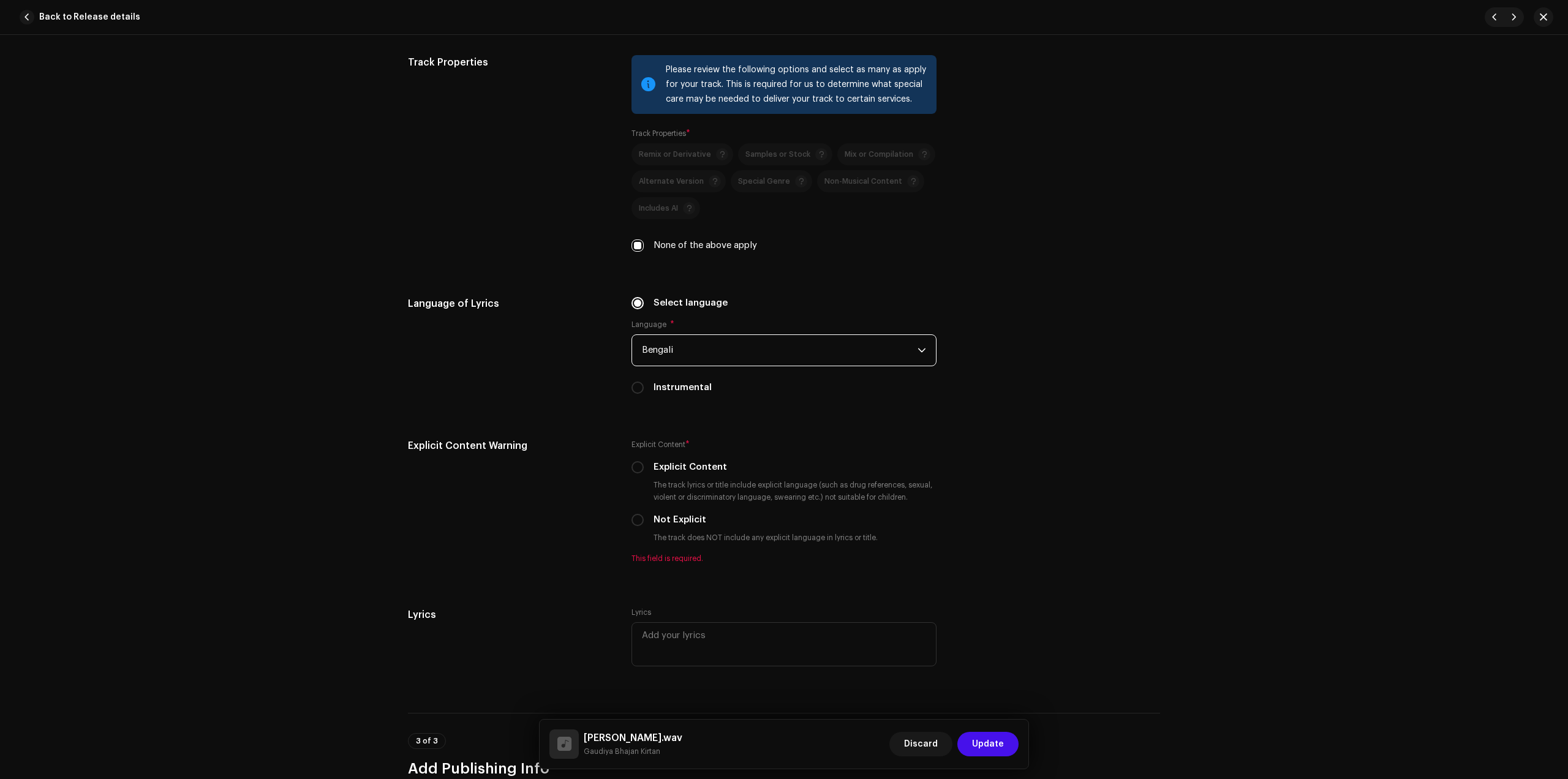
scroll to position [1761, 0]
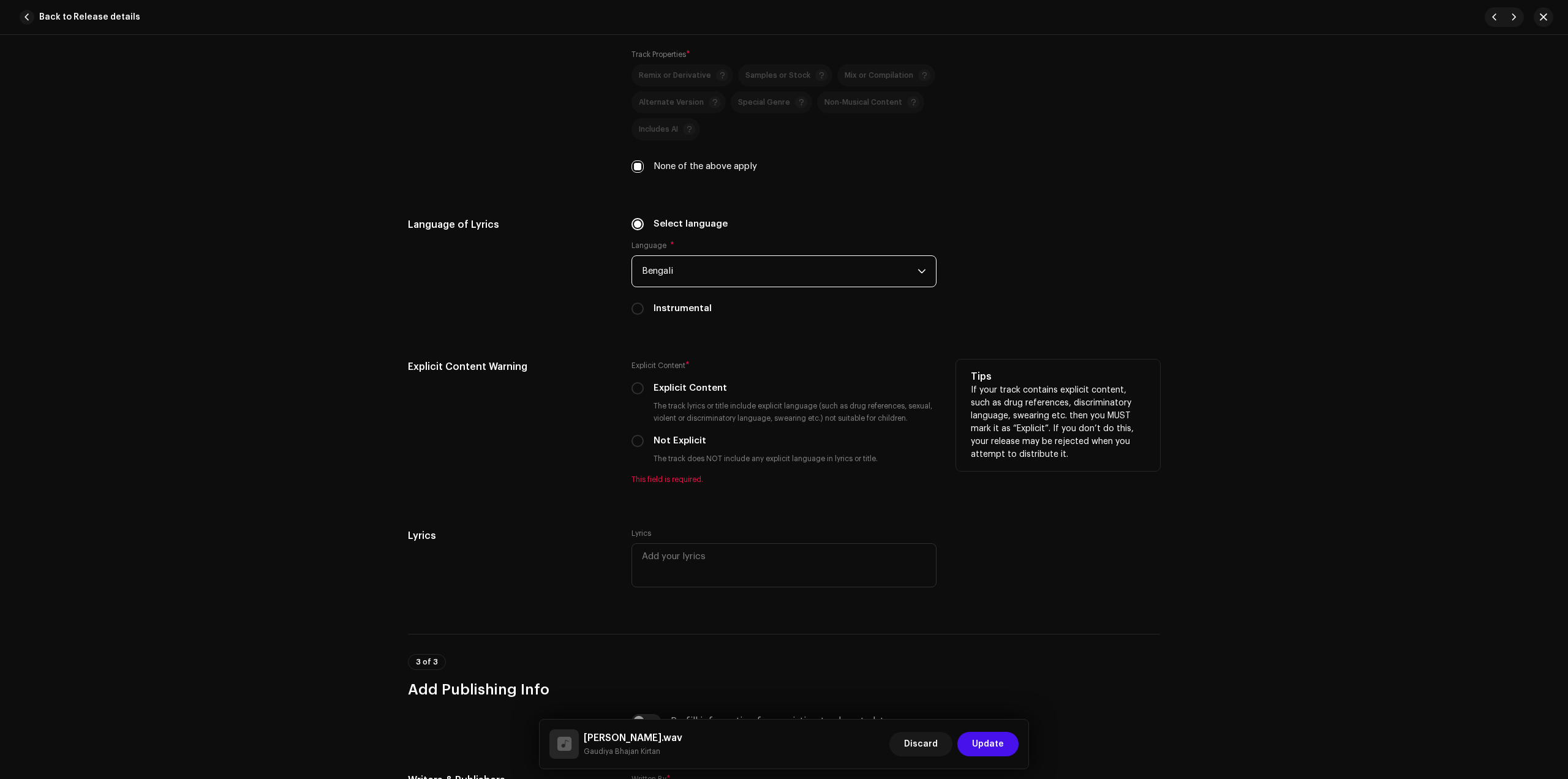
click at [665, 441] on label "Not Explicit" at bounding box center [680, 440] width 53 height 13
click at [644, 441] on input "Not Explicit" at bounding box center [638, 441] width 13 height 13
radio input "true"
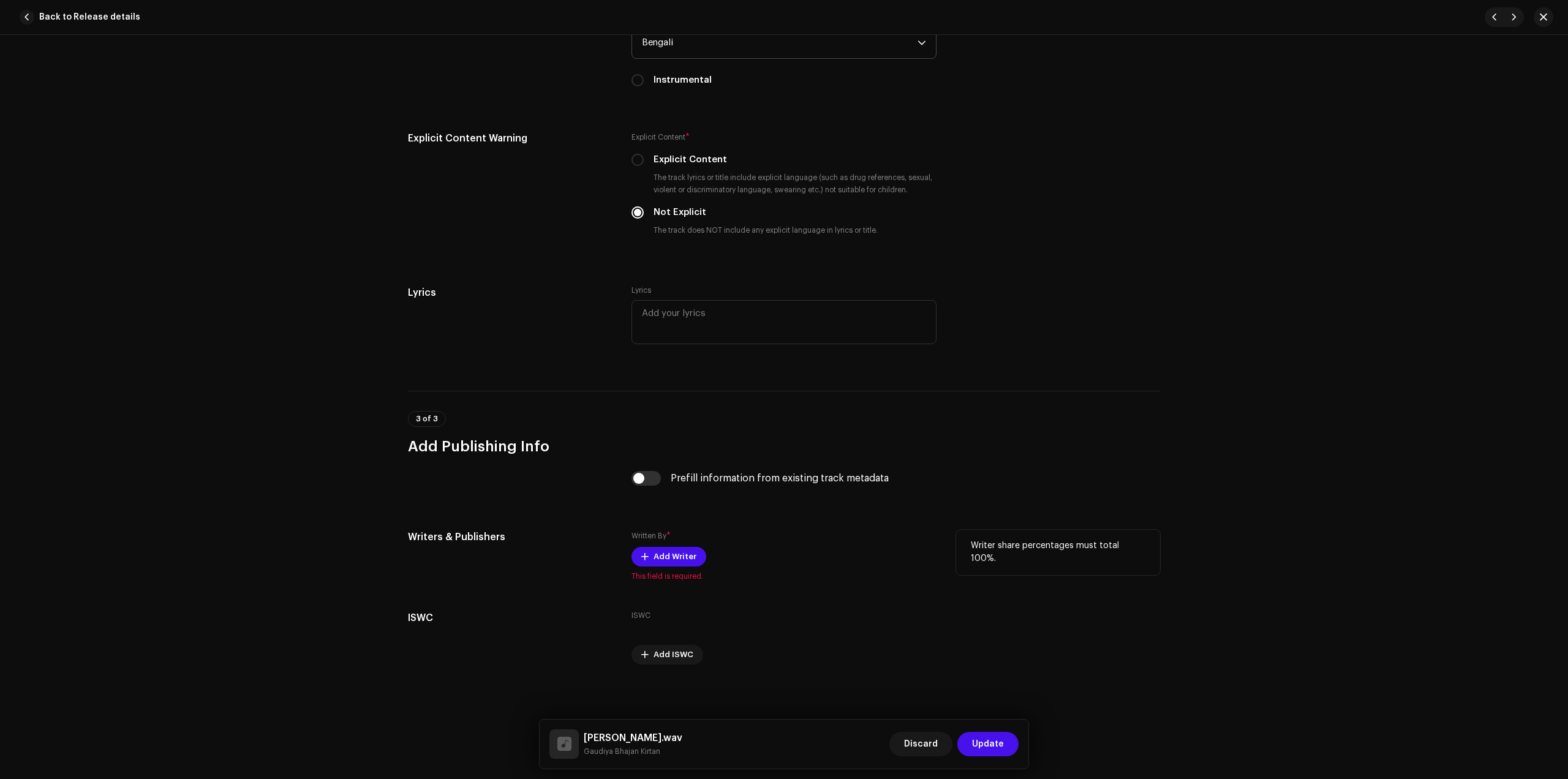
scroll to position [1992, 0]
click at [671, 551] on span "Add Writer" at bounding box center [675, 553] width 43 height 24
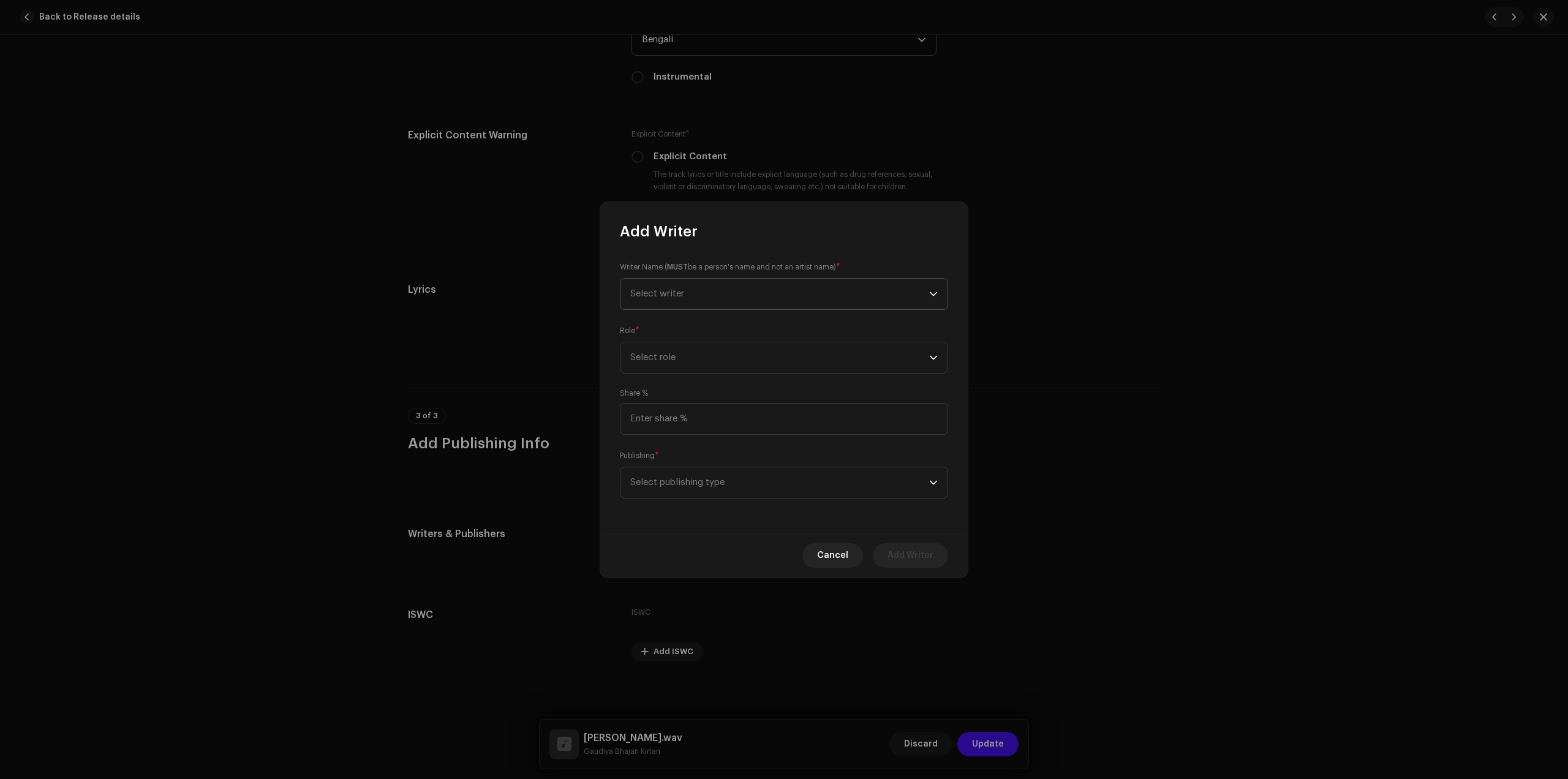
click at [711, 294] on span "Select writer" at bounding box center [779, 294] width 299 height 31
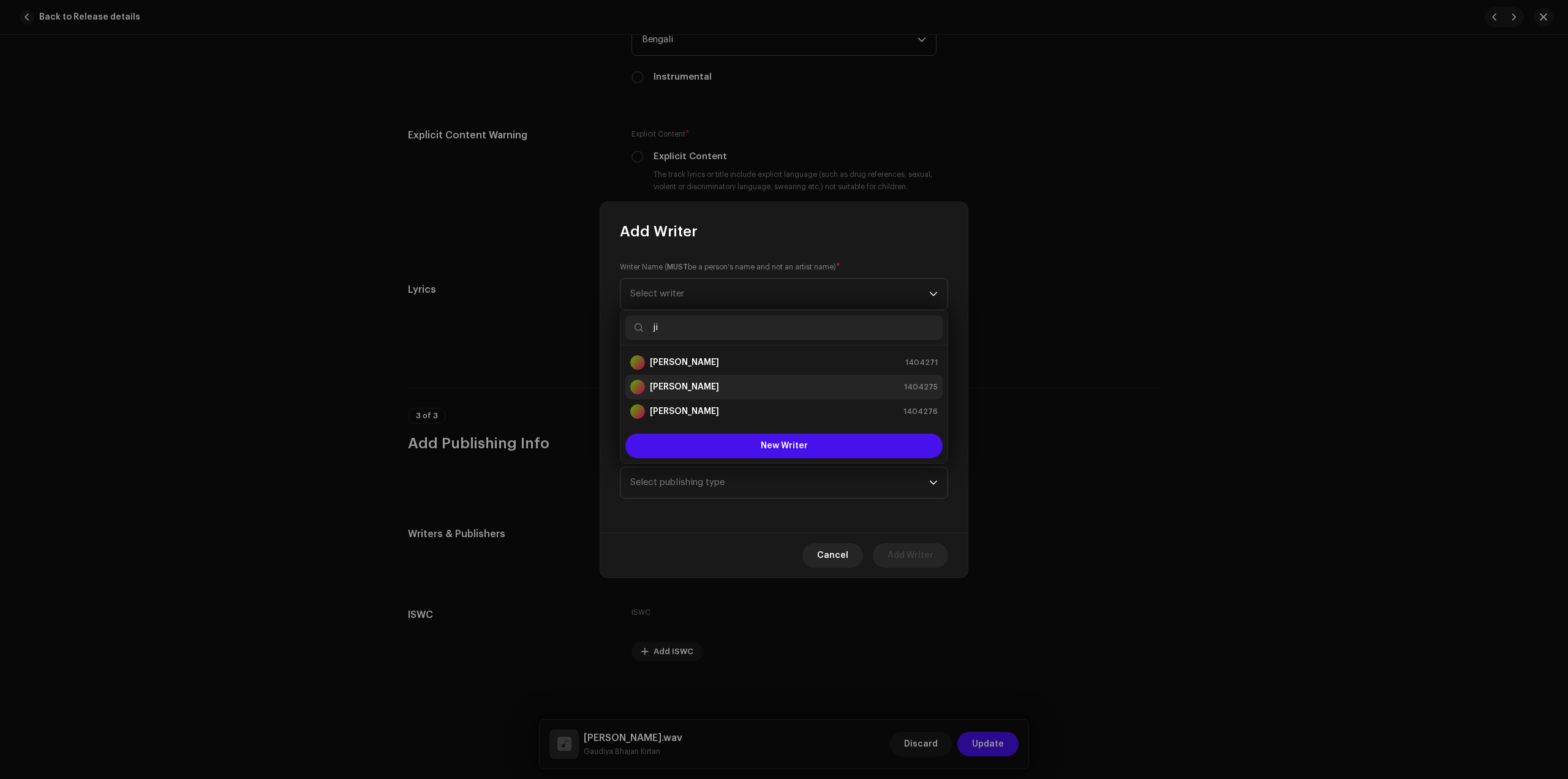
type input "ji"
click at [741, 376] on li "Jit Mondal 1404275" at bounding box center [784, 387] width 317 height 24
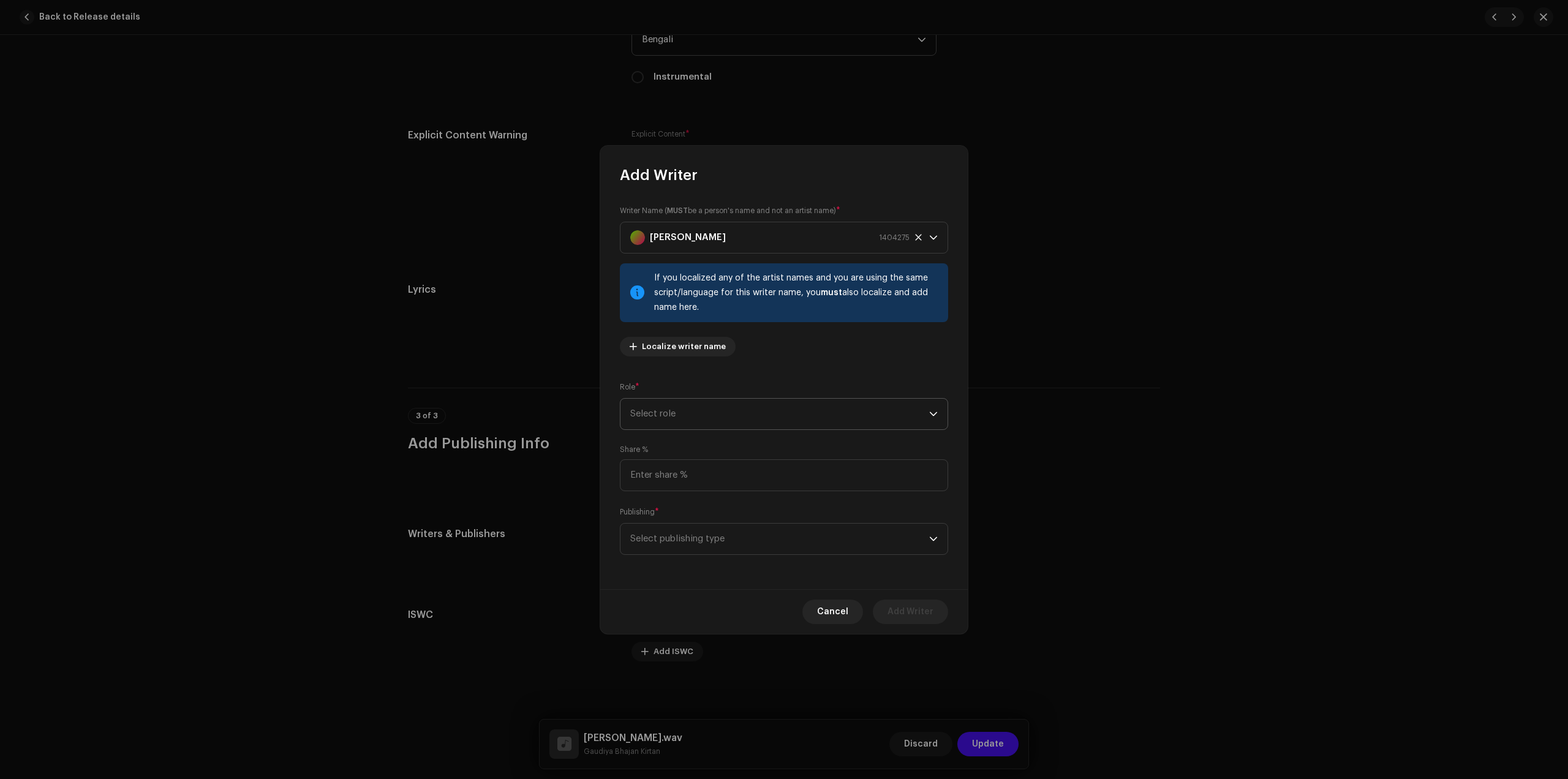
click at [797, 414] on span "Select role" at bounding box center [779, 414] width 299 height 31
click at [751, 513] on li "Composer & Lyricist" at bounding box center [784, 521] width 317 height 24
click at [746, 475] on input at bounding box center [784, 475] width 328 height 32
type input "100.00"
click at [742, 536] on span "Select publishing type" at bounding box center [779, 538] width 299 height 31
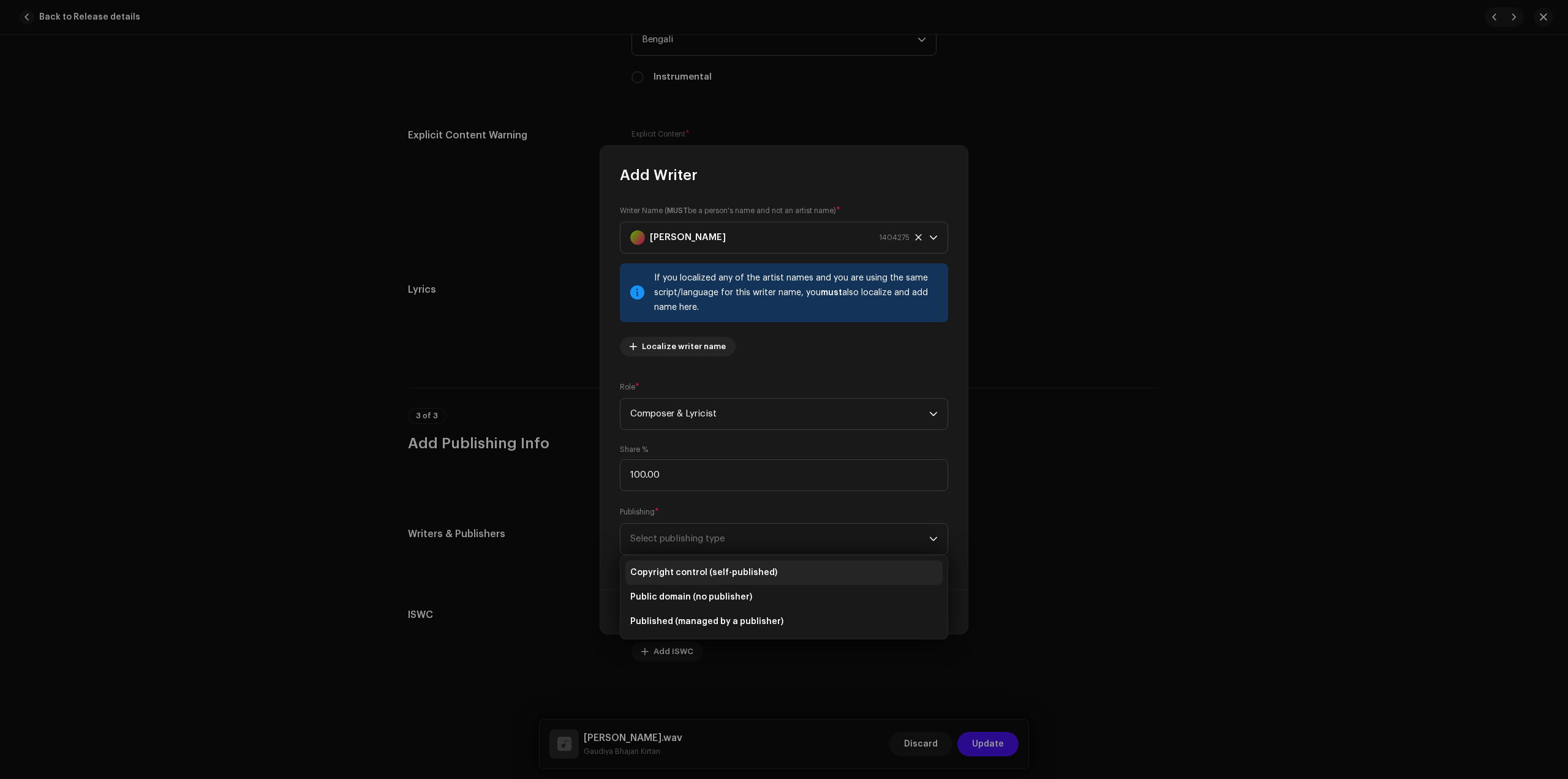
click at [705, 567] on span "Copyright control (self-published)" at bounding box center [703, 573] width 147 height 13
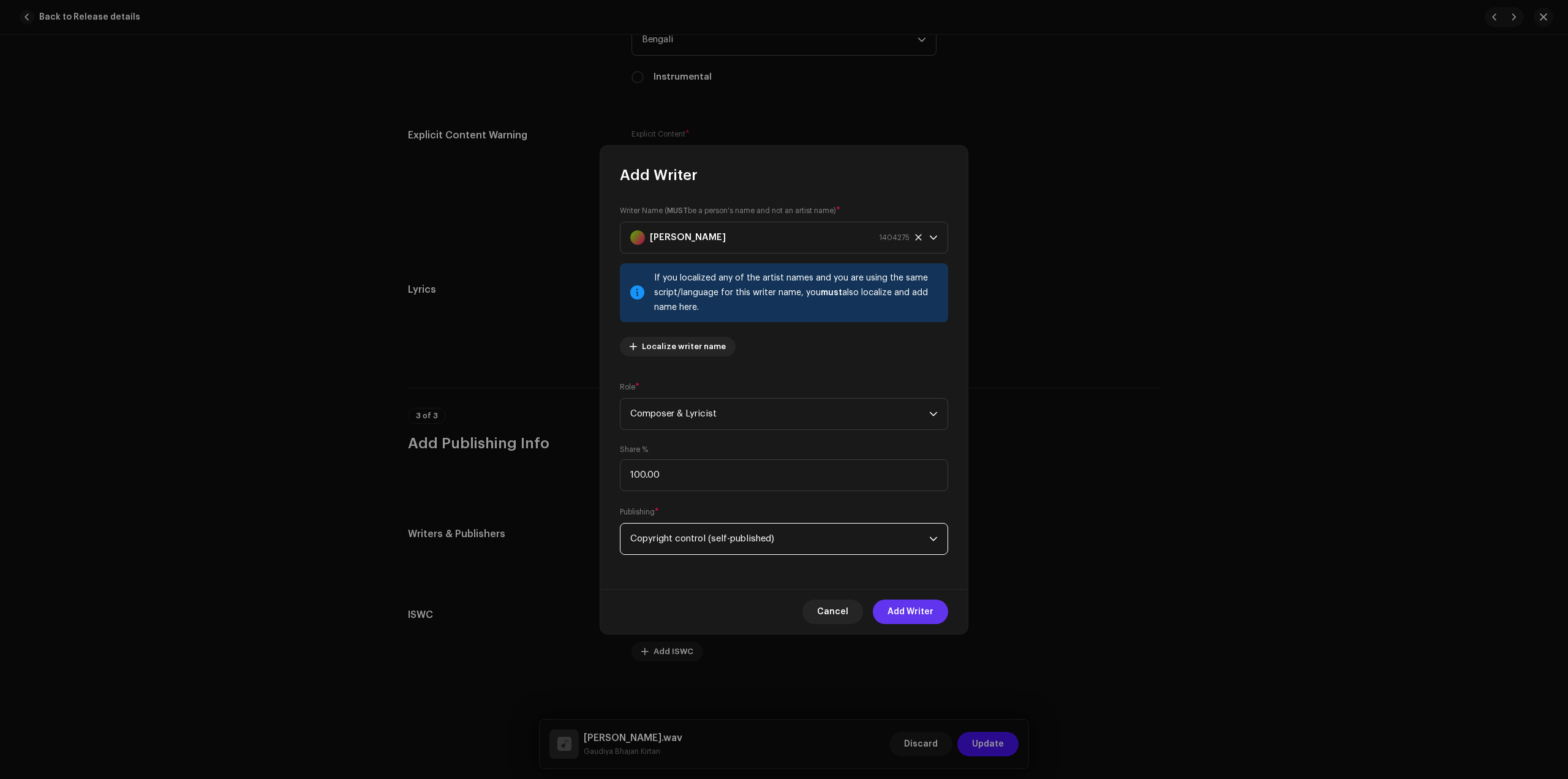
click at [913, 620] on span "Add Writer" at bounding box center [910, 612] width 46 height 24
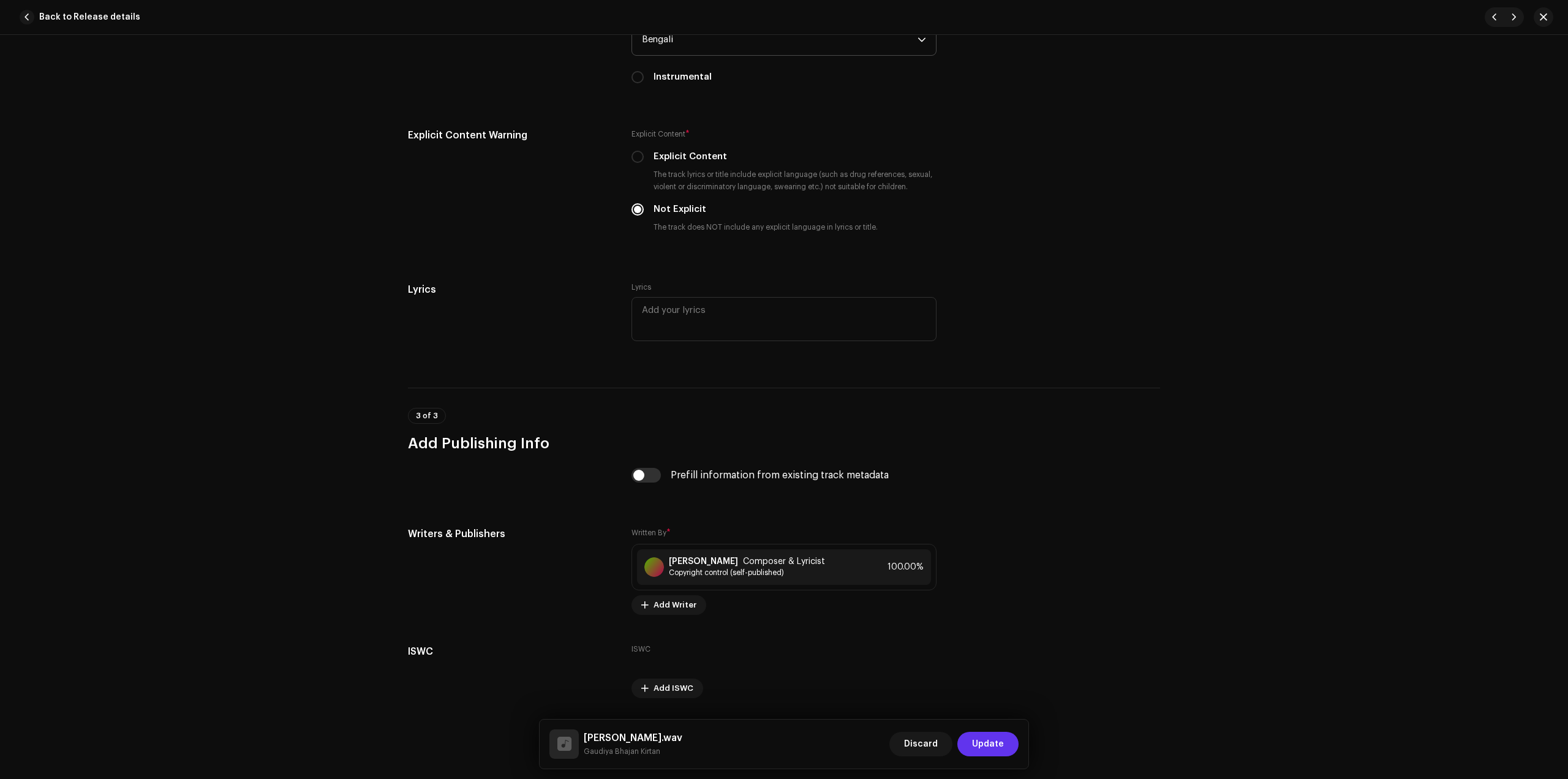
click at [991, 740] on span "Update" at bounding box center [988, 743] width 32 height 24
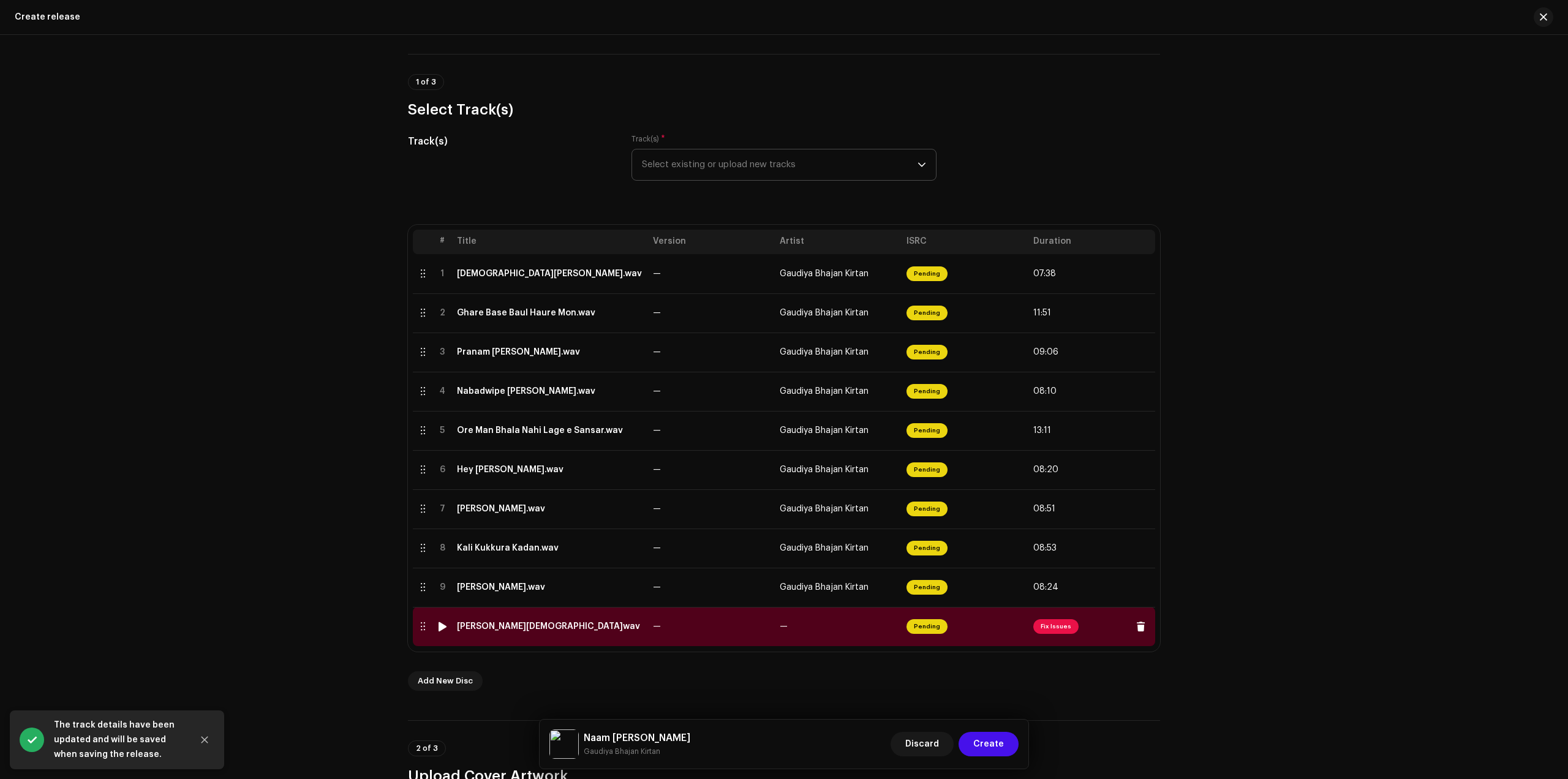
click at [521, 627] on div "[PERSON_NAME][DEMOGRAPHIC_DATA]wav" at bounding box center [549, 627] width 183 height 9
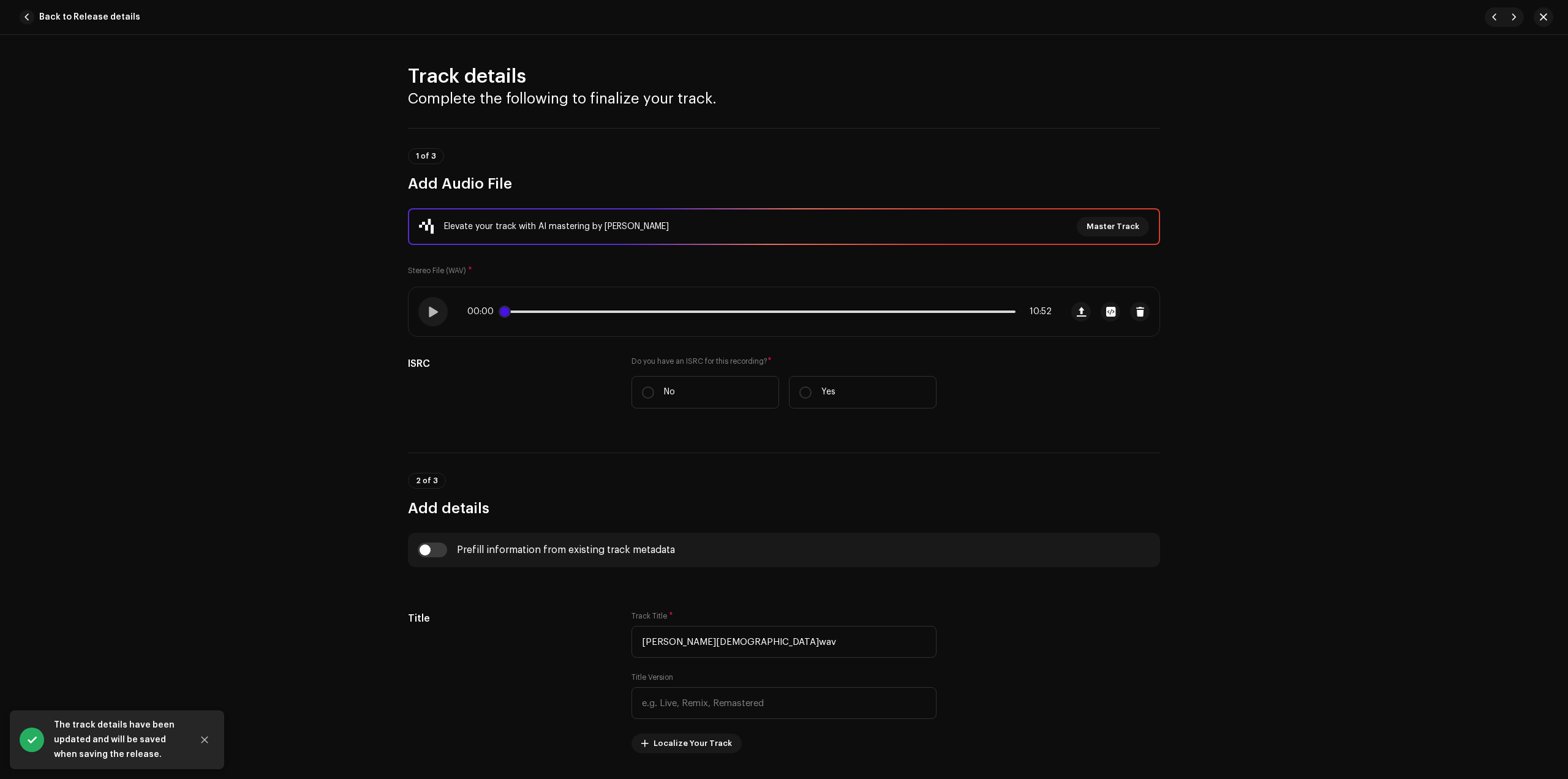
click at [568, 310] on p-slider at bounding box center [760, 311] width 512 height 2
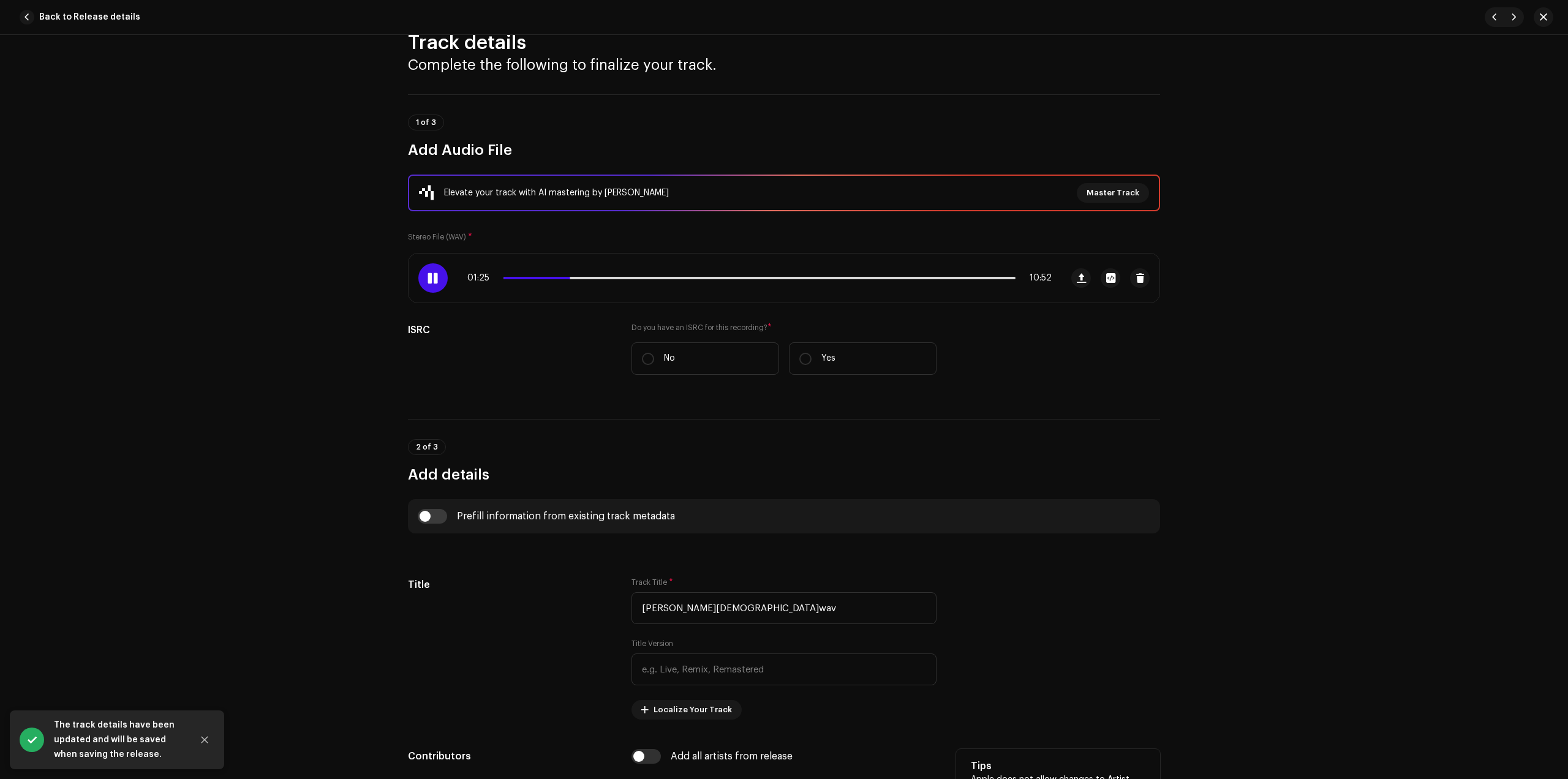
scroll to position [306, 0]
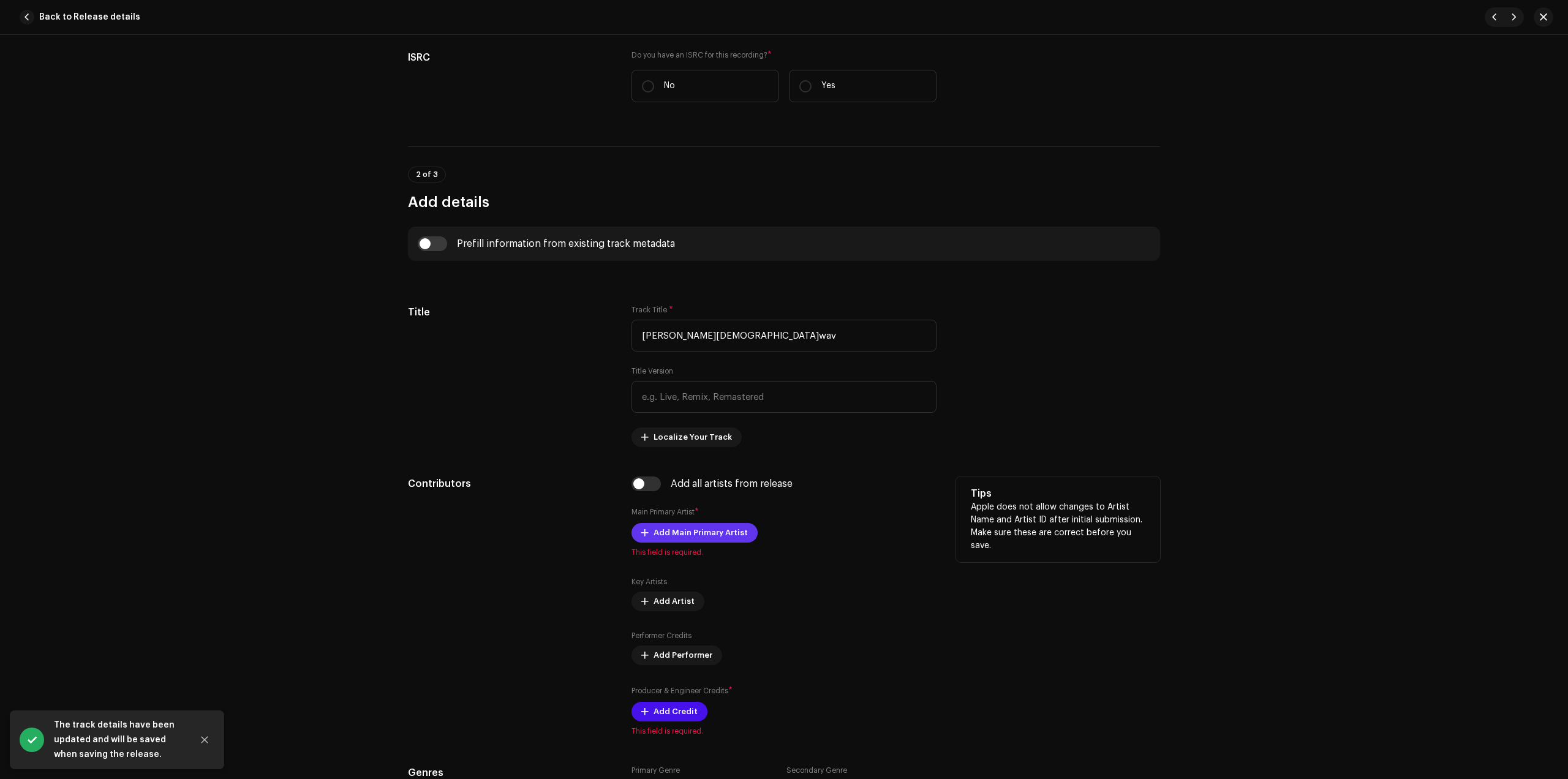
click at [670, 534] on span "Add Main Primary Artist" at bounding box center [700, 533] width 94 height 24
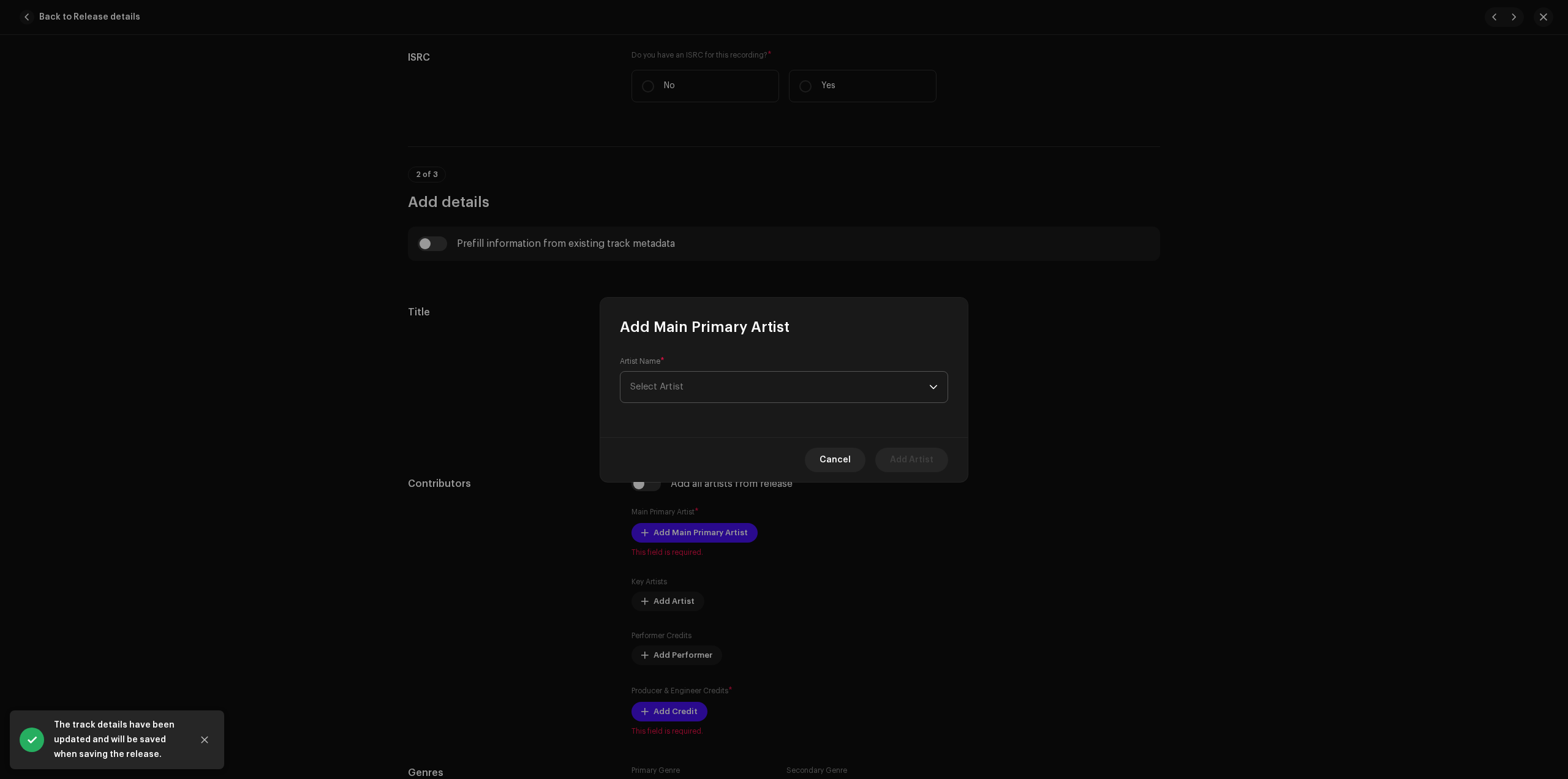
click at [699, 395] on span "Select Artist" at bounding box center [779, 387] width 299 height 31
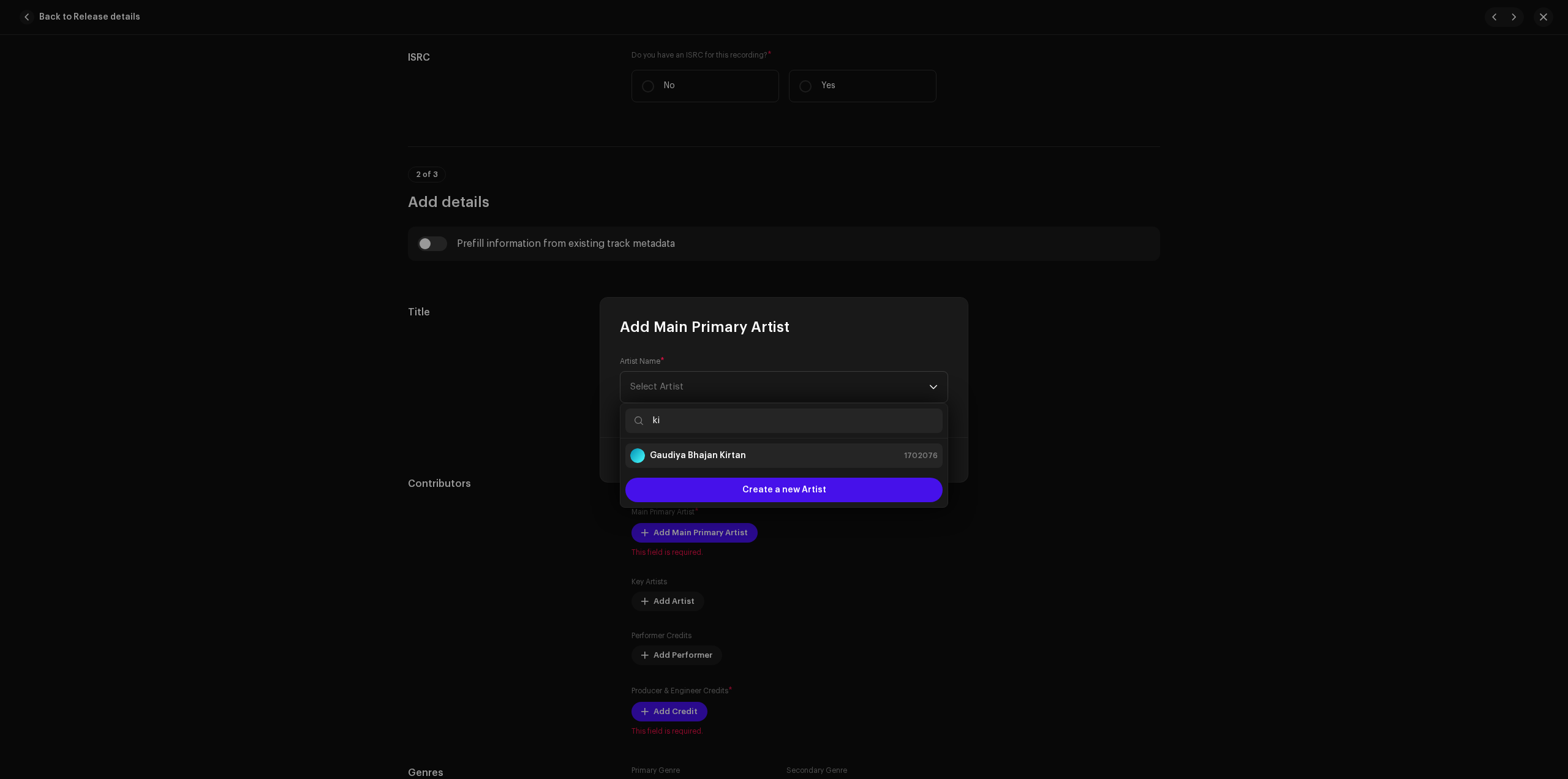
type input "ki"
click at [685, 450] on strong "Gaudiya Bhajan Kirtan" at bounding box center [698, 456] width 96 height 13
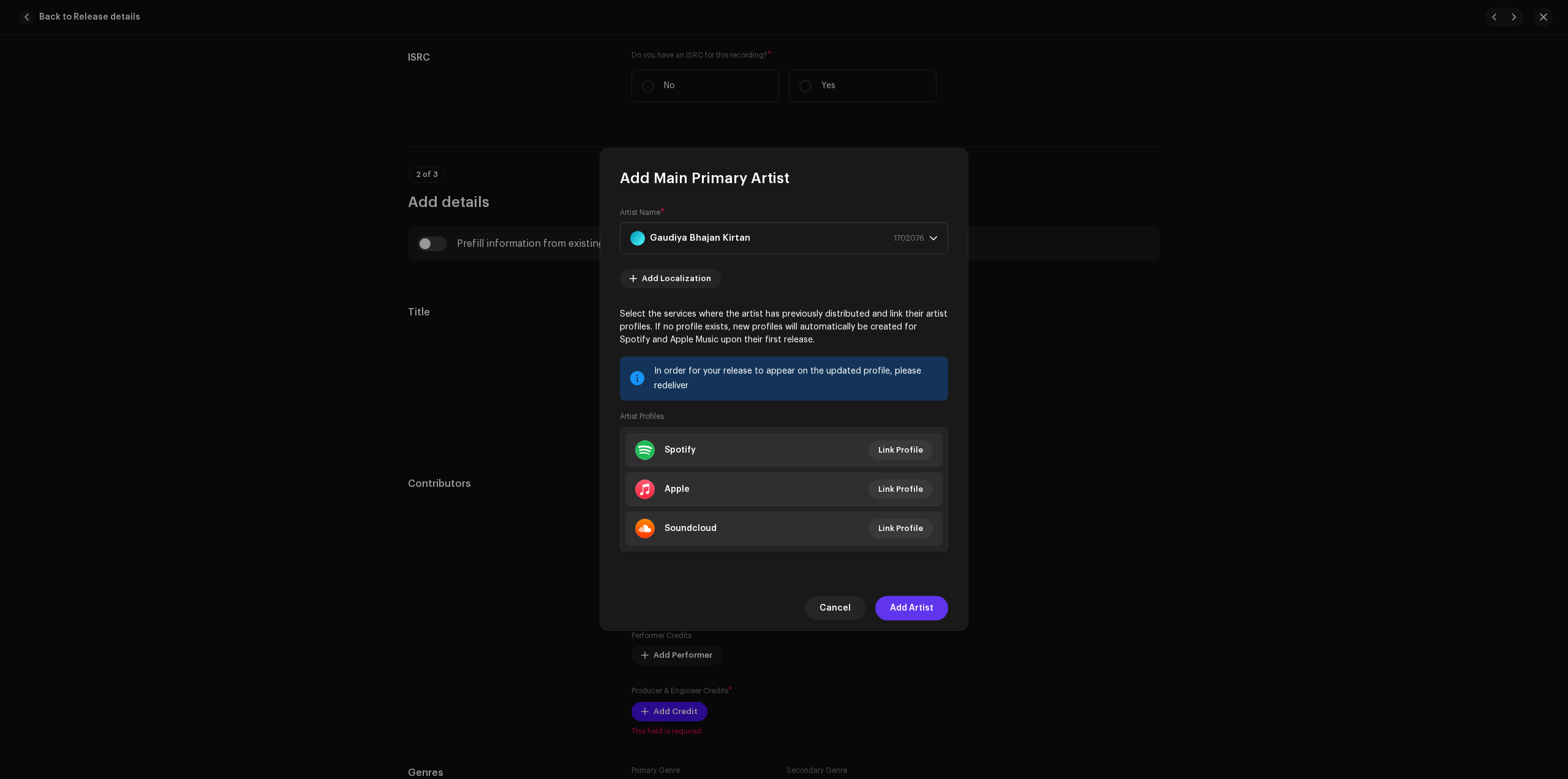
click at [922, 610] on span "Add Artist" at bounding box center [911, 608] width 43 height 24
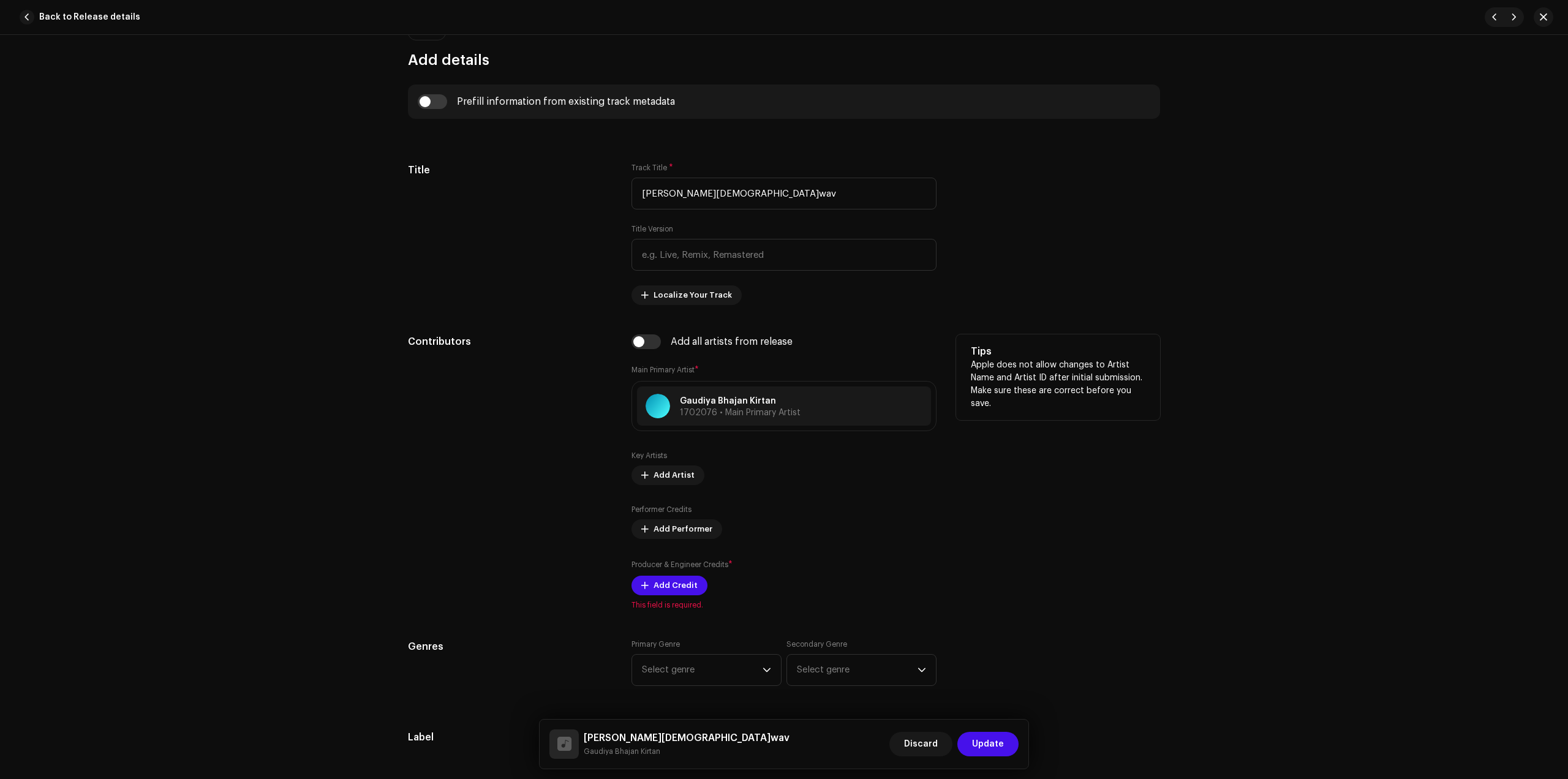
scroll to position [459, 0]
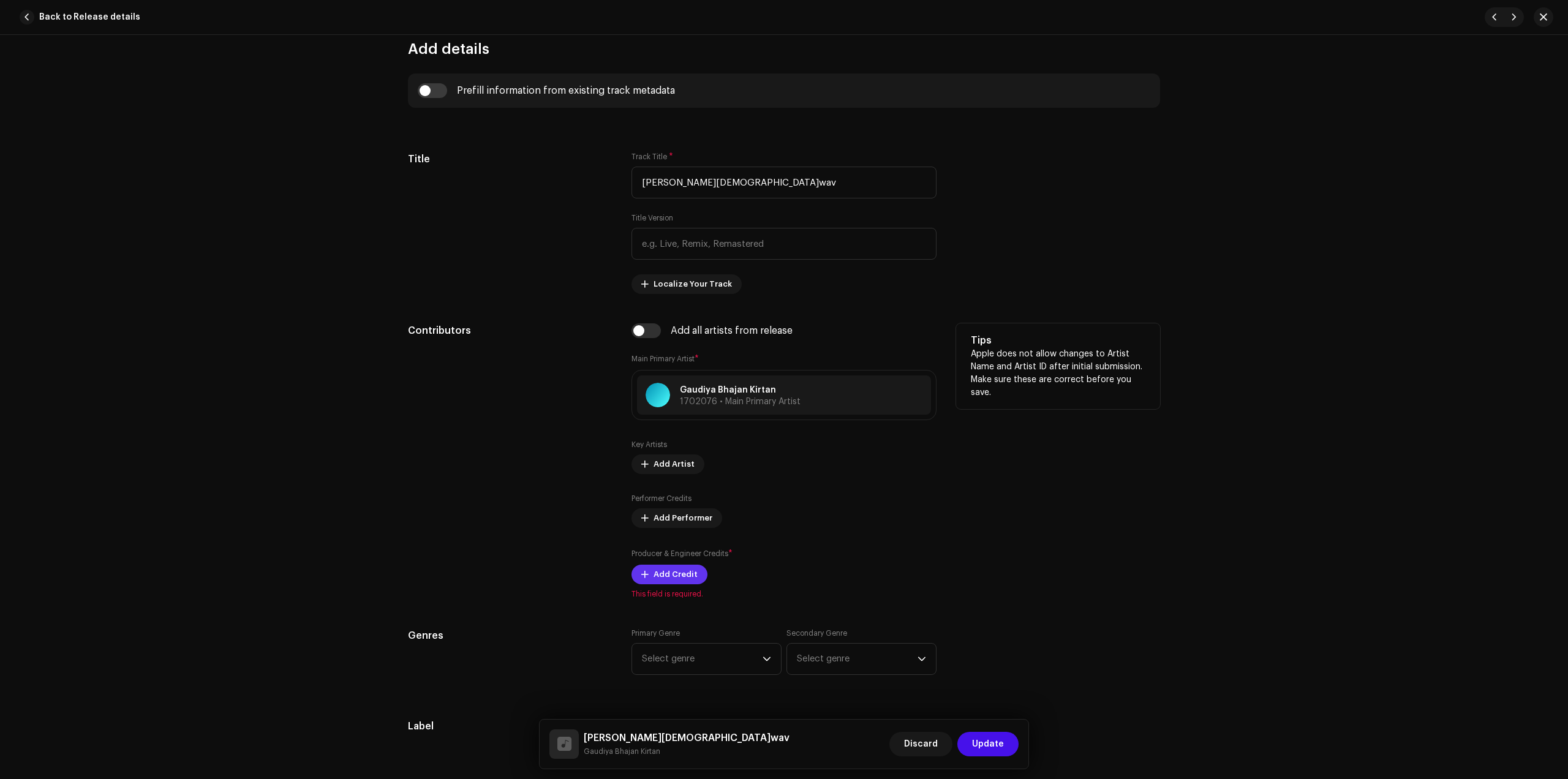
click at [682, 572] on span "Add Credit" at bounding box center [676, 574] width 44 height 24
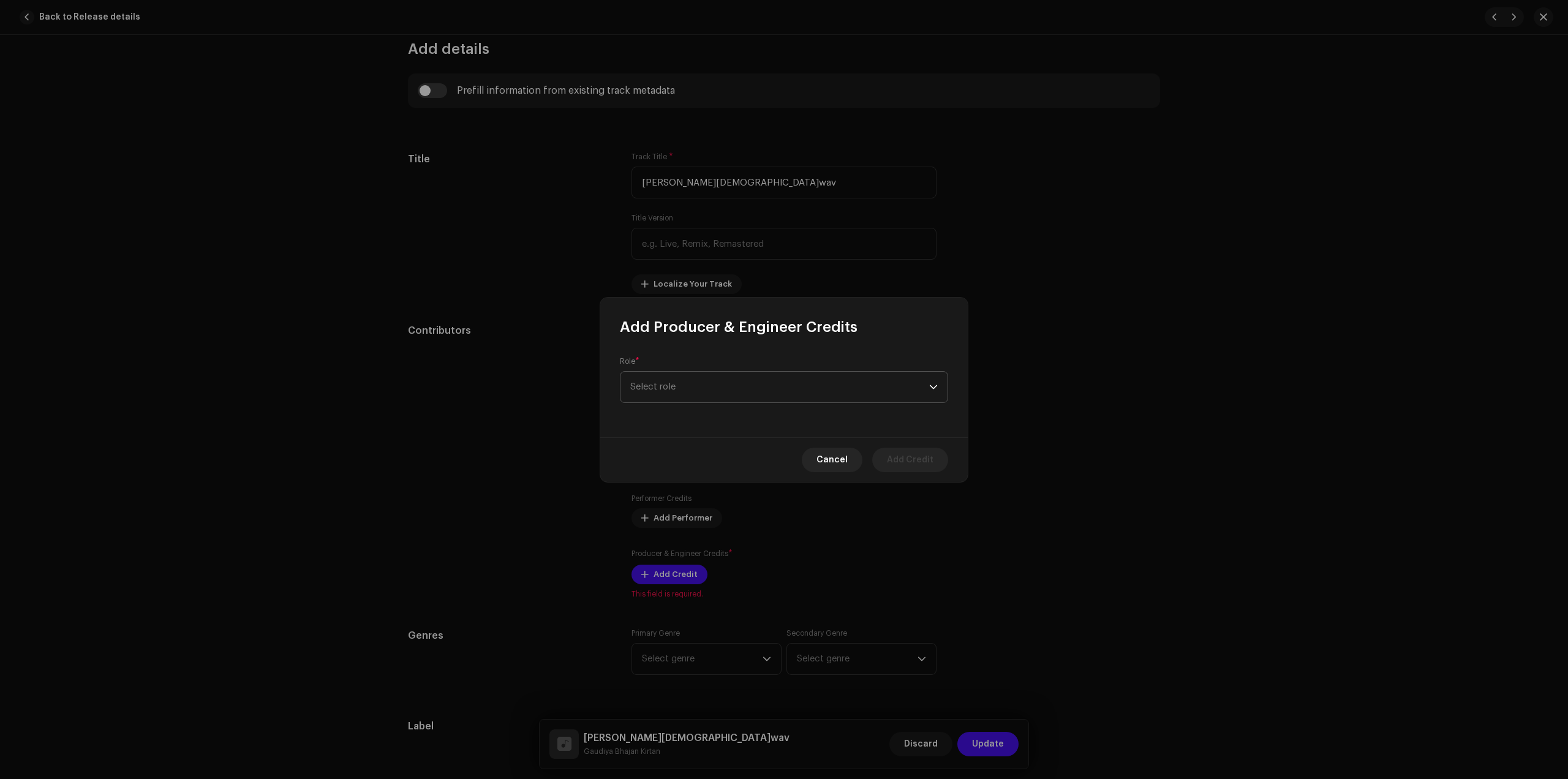
click at [741, 378] on span "Select role" at bounding box center [779, 387] width 299 height 31
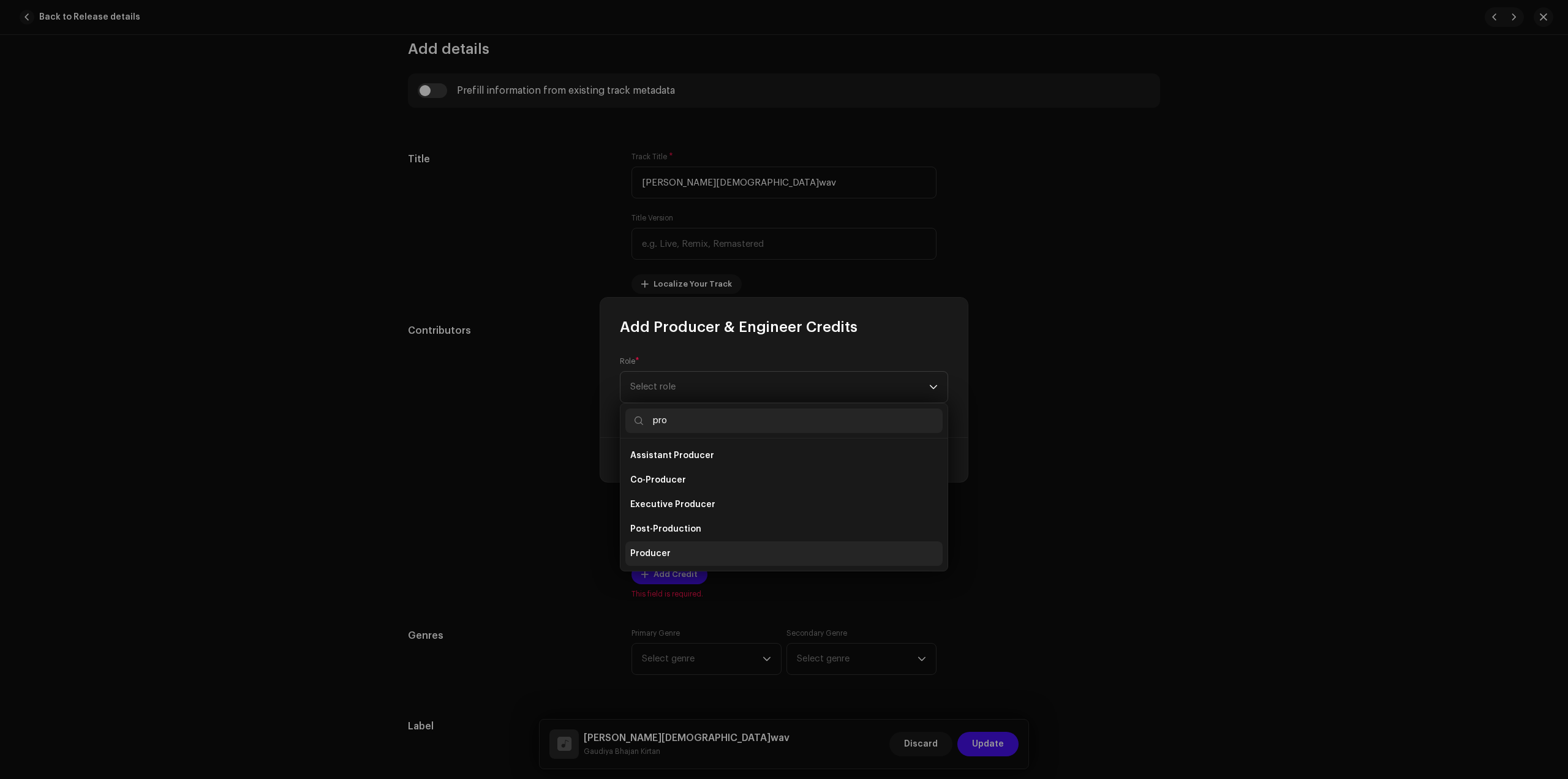
type input "pro"
drag, startPoint x: 678, startPoint y: 556, endPoint x: 723, endPoint y: 552, distance: 45.2
click at [677, 556] on li "Producer" at bounding box center [784, 553] width 317 height 24
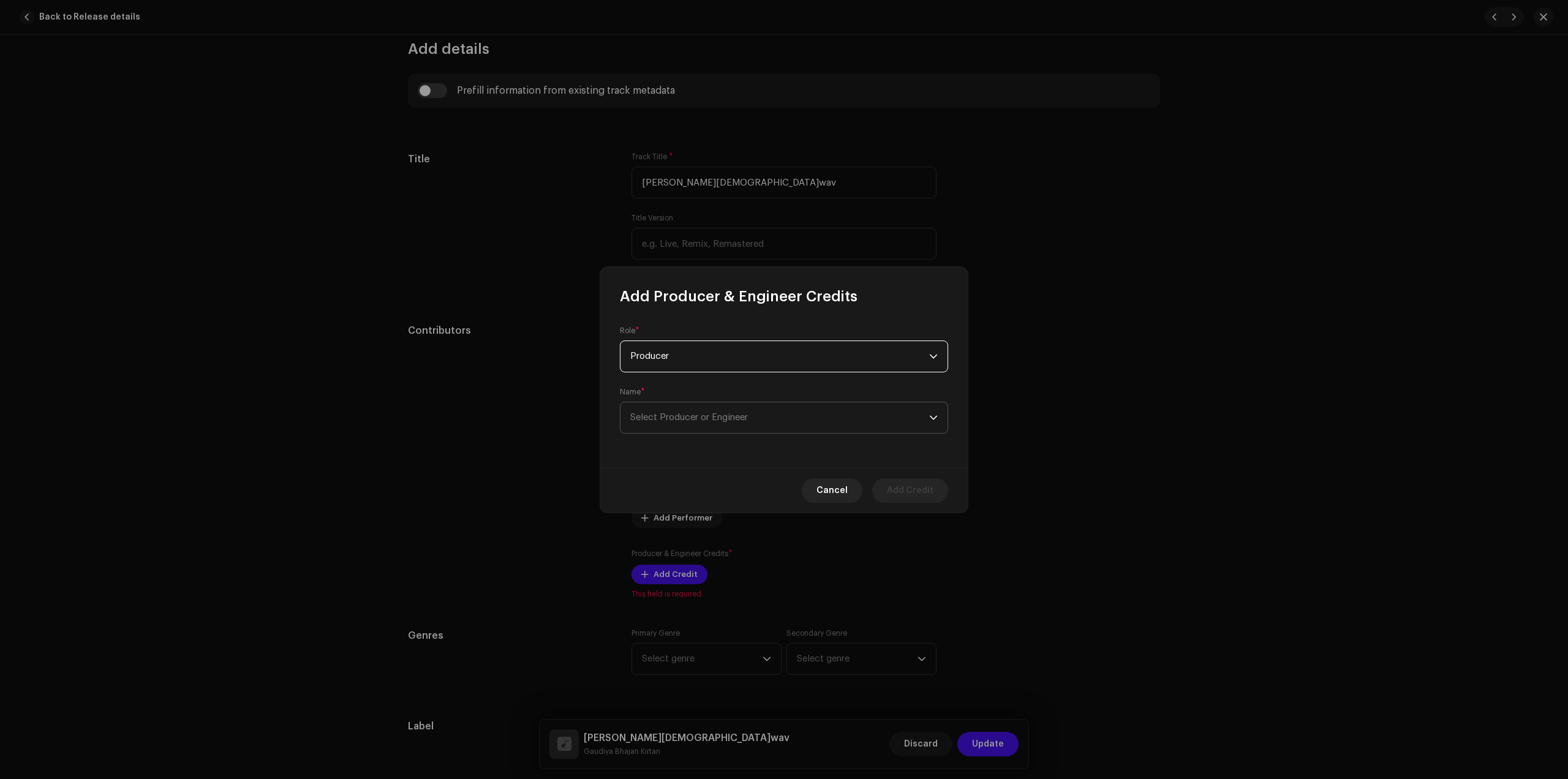
click at [685, 421] on span "Select Producer or Engineer" at bounding box center [688, 418] width 118 height 9
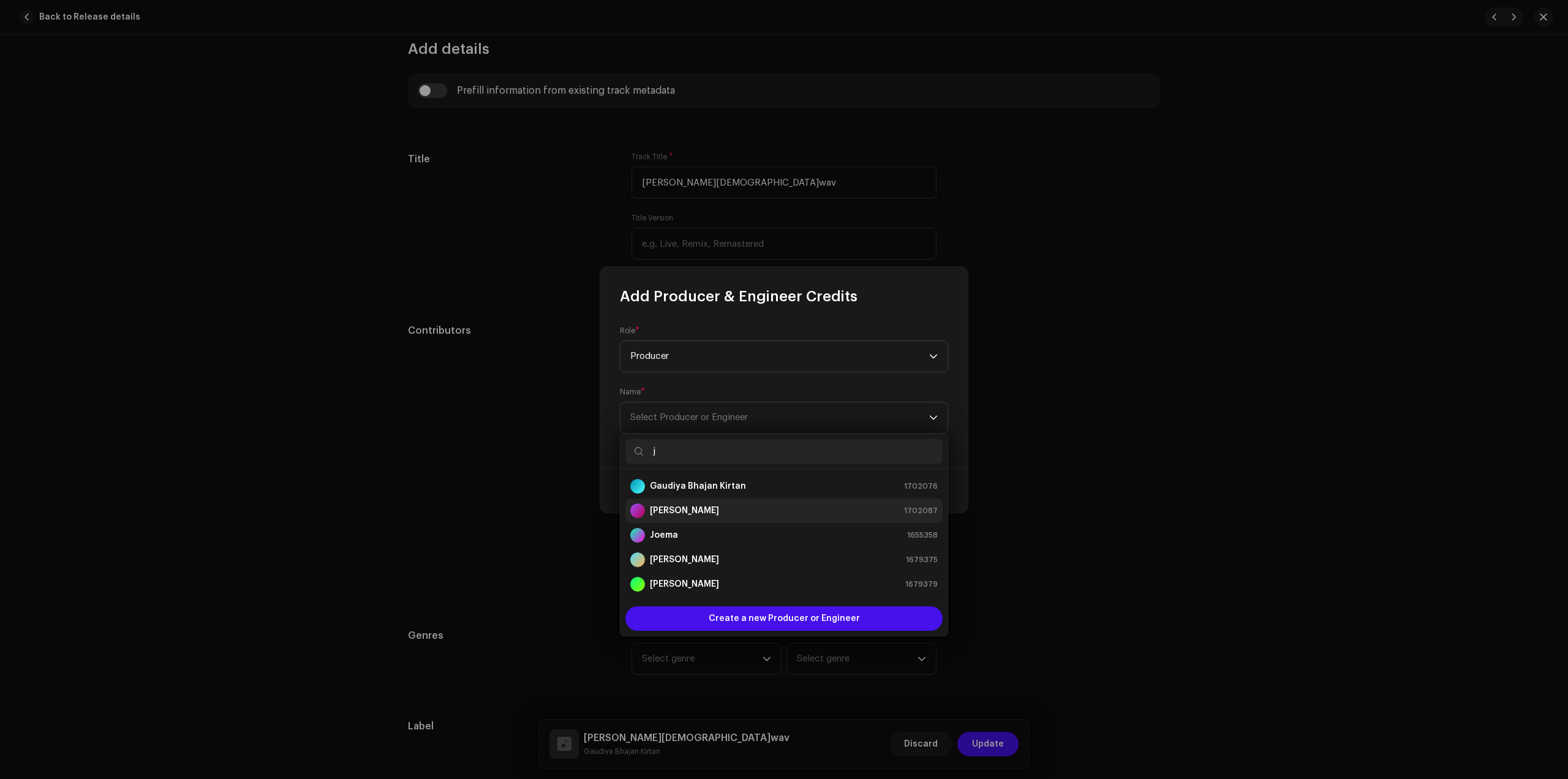
type input "j"
click at [692, 512] on div "[PERSON_NAME] 1702087" at bounding box center [784, 511] width 308 height 15
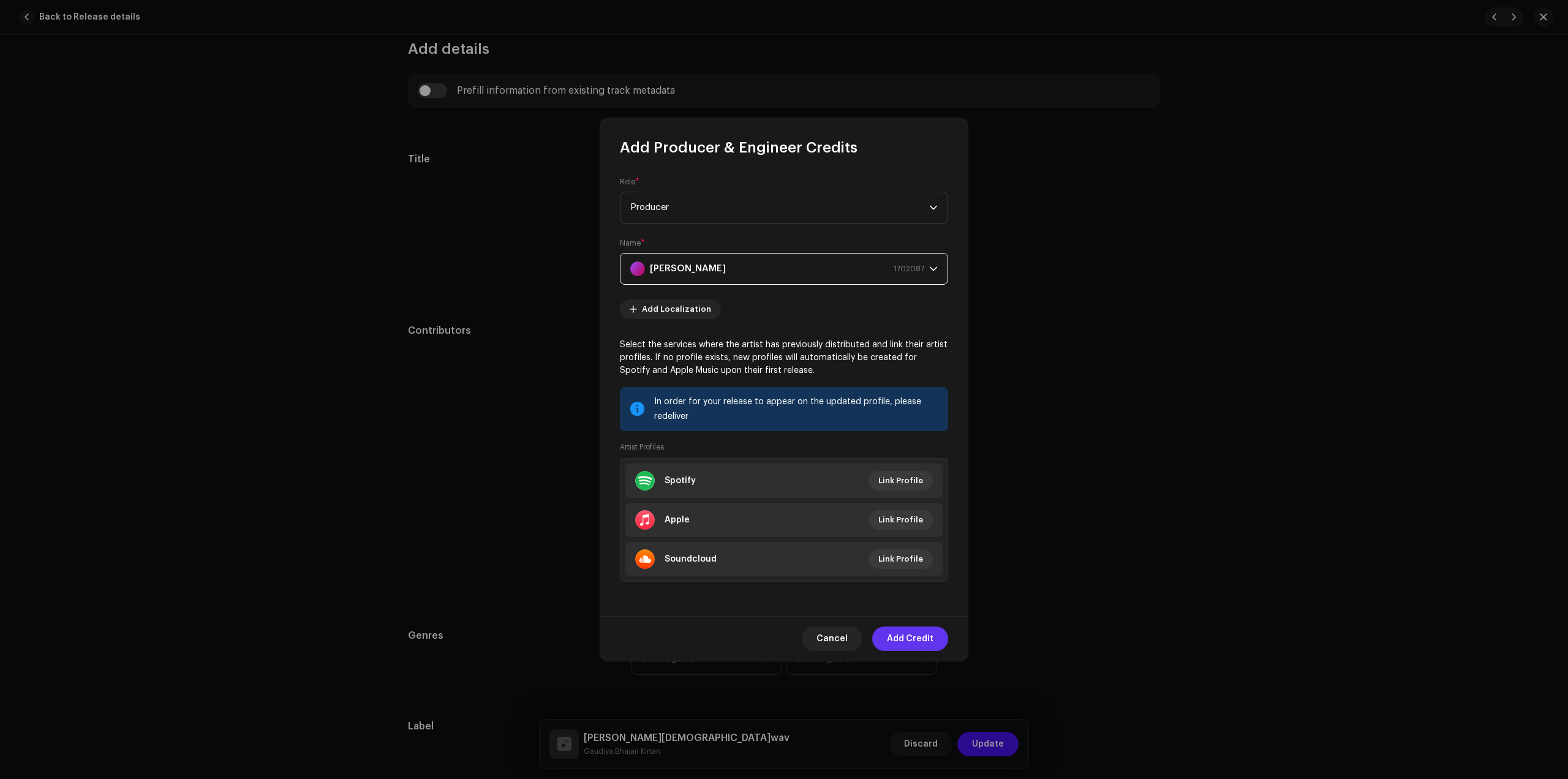
click at [916, 638] on span "Add Credit" at bounding box center [910, 639] width 47 height 24
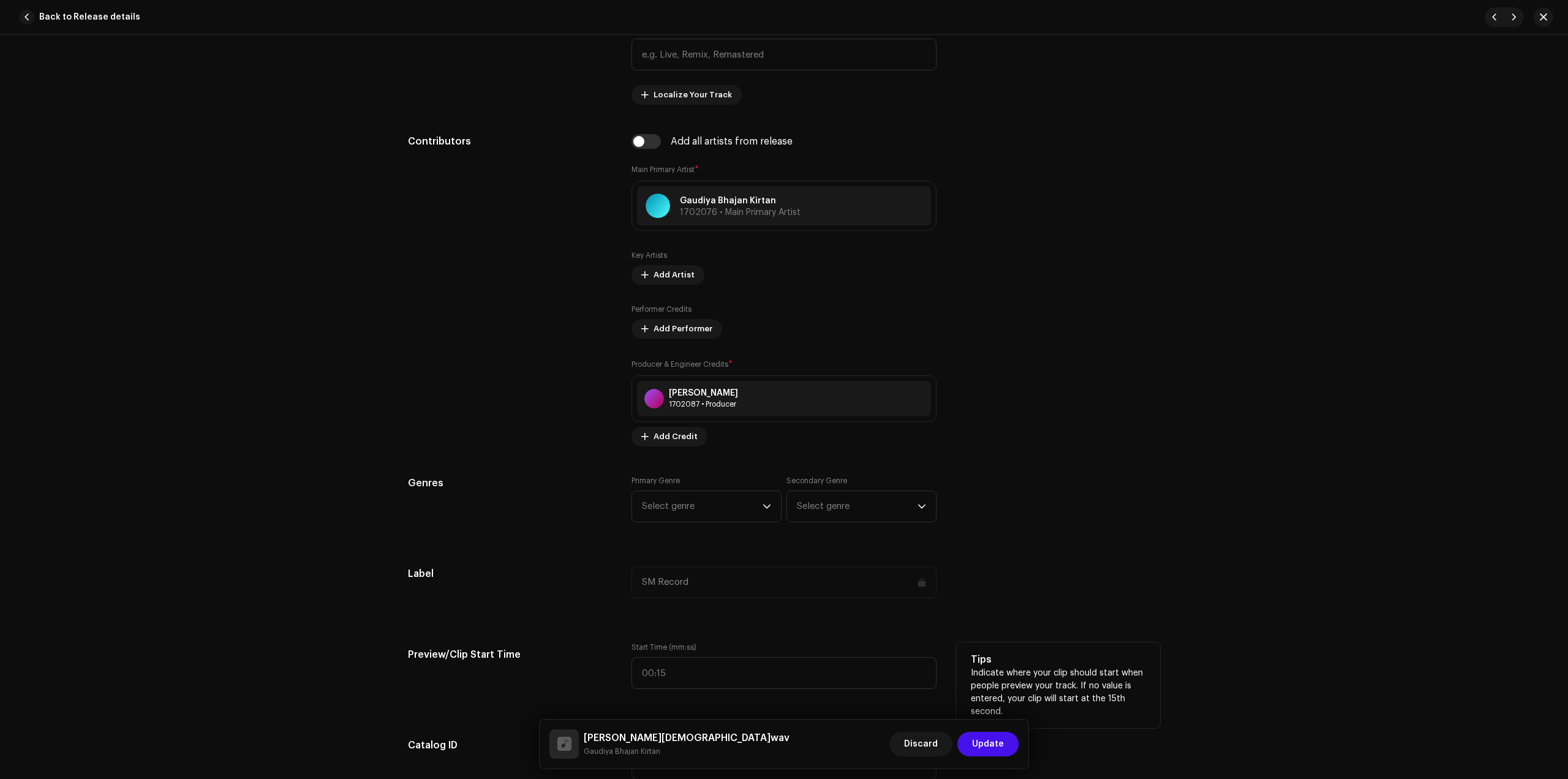
scroll to position [689, 0]
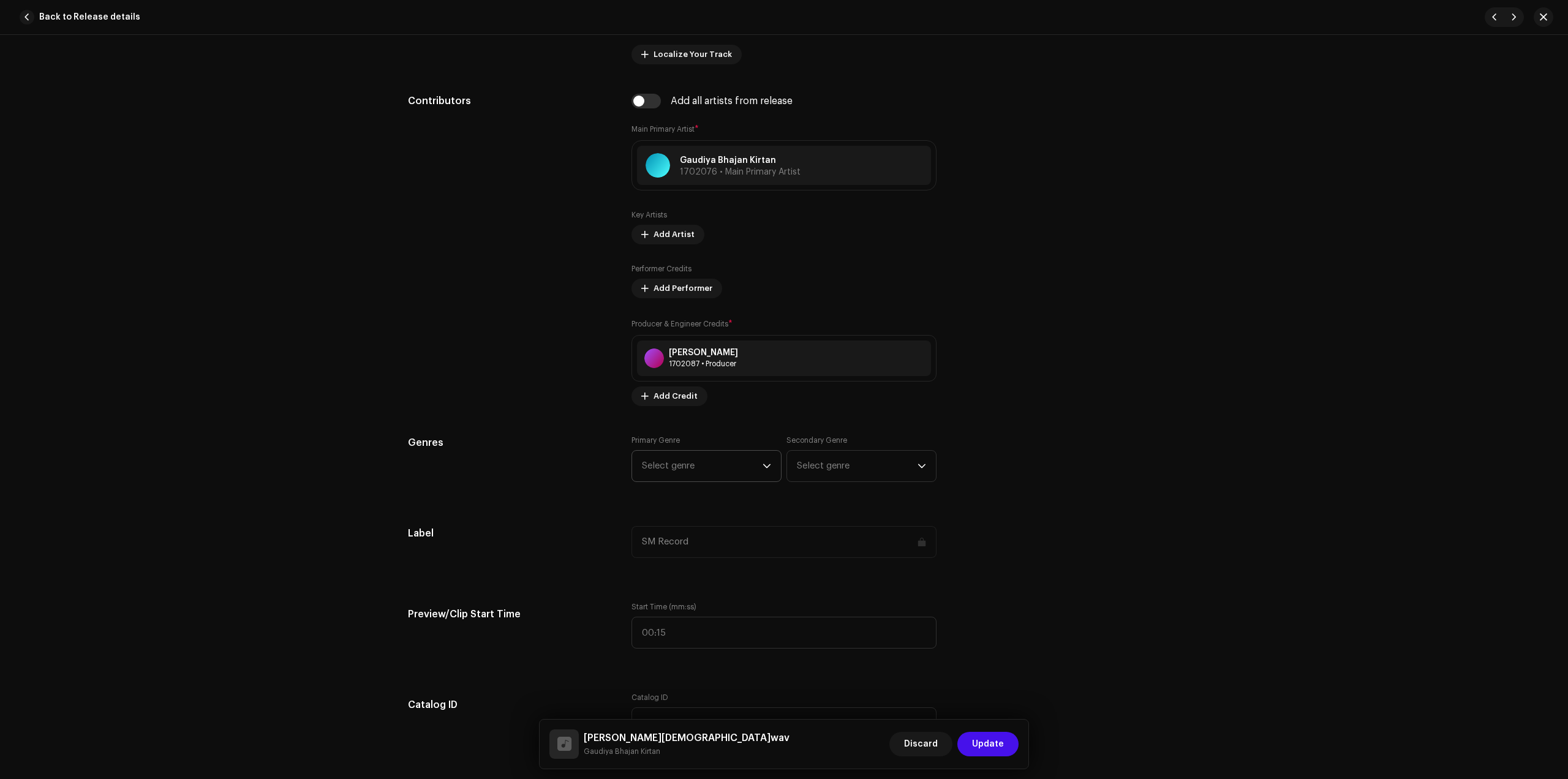
click at [677, 453] on span "Select genre" at bounding box center [702, 466] width 121 height 31
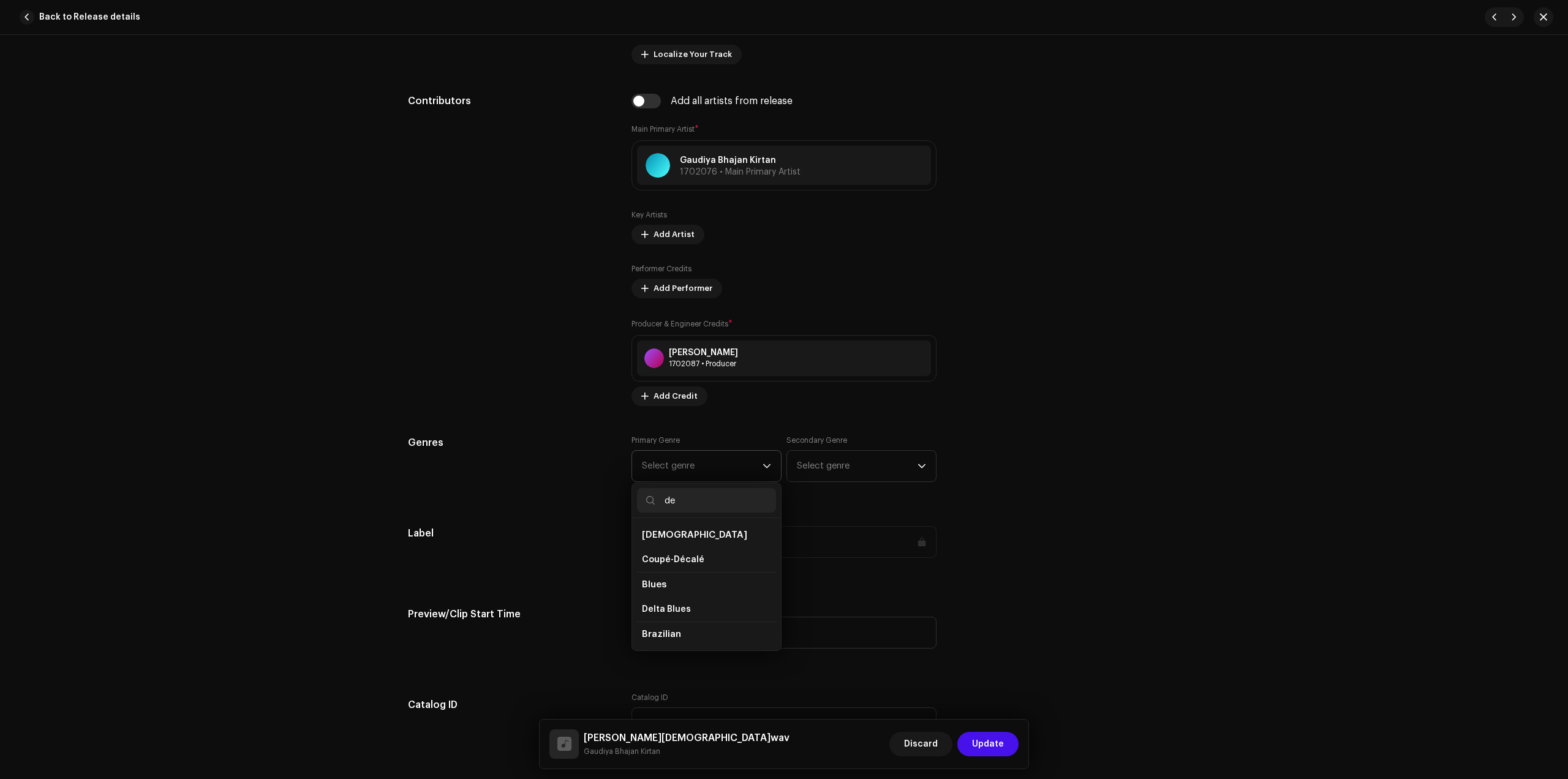
type input "dev"
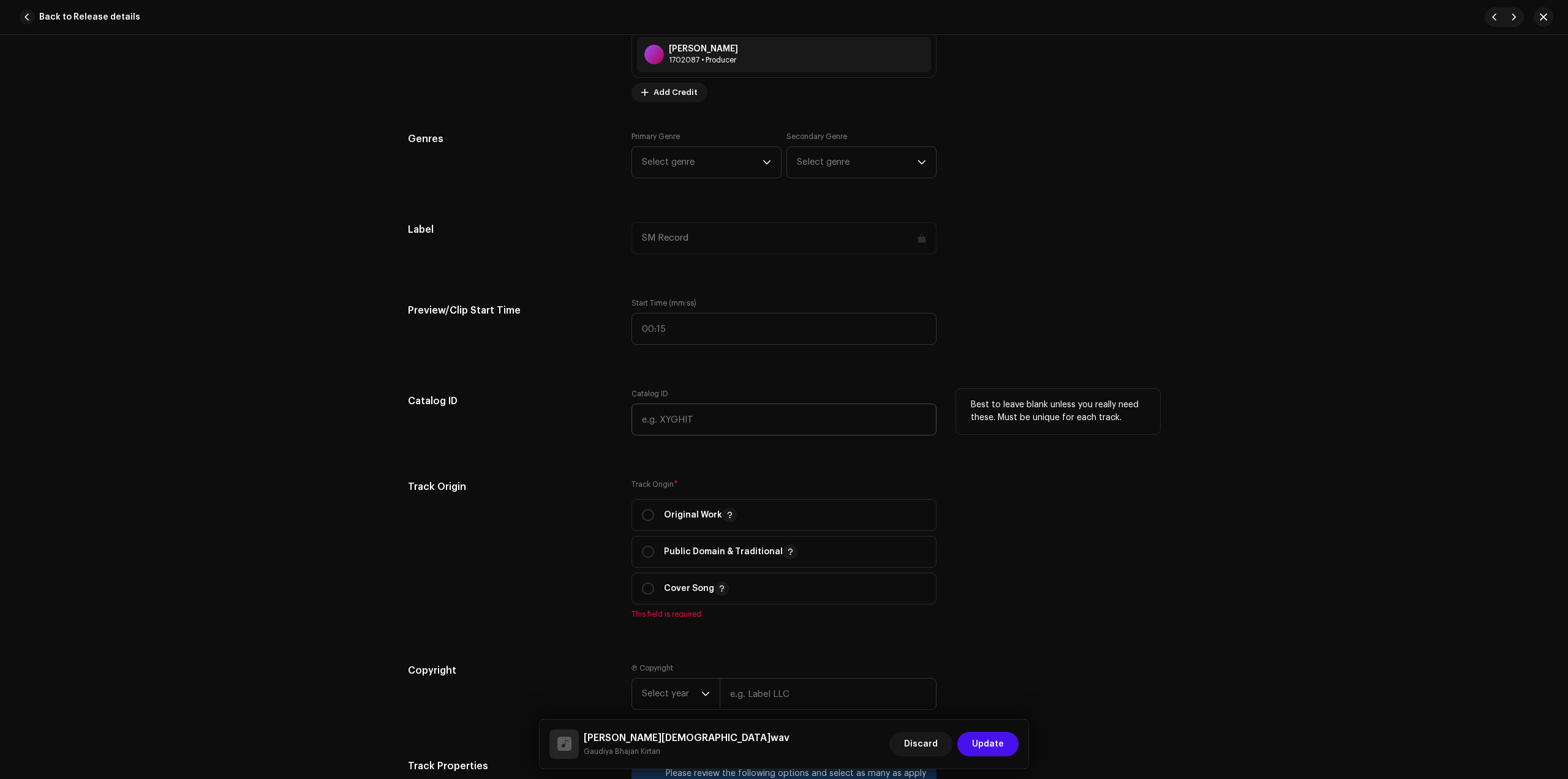
scroll to position [995, 0]
click at [685, 160] on span "Select genre" at bounding box center [702, 159] width 121 height 31
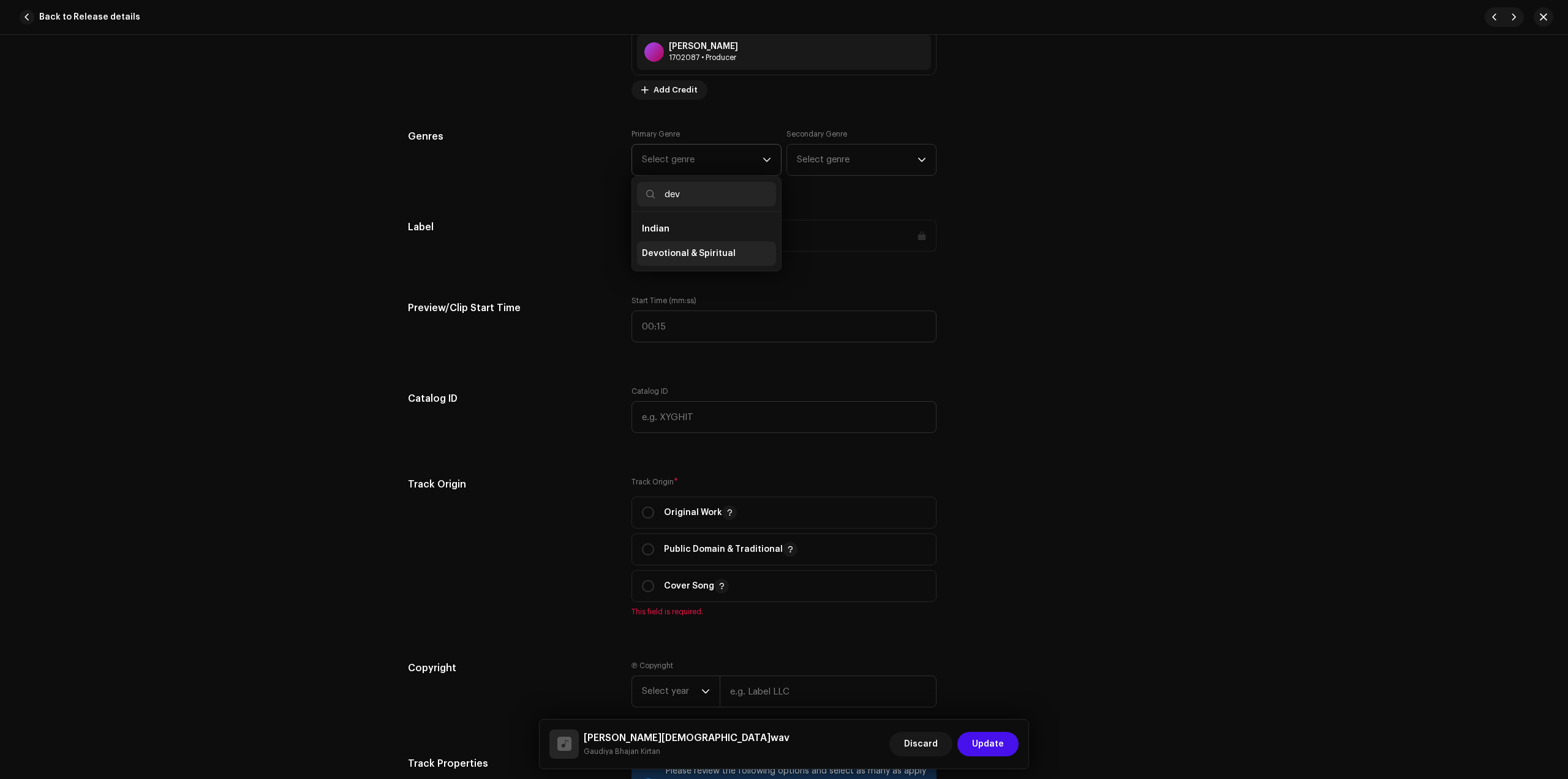
type input "dev"
click at [669, 253] on span "Devotional & Spiritual" at bounding box center [688, 253] width 94 height 13
click at [689, 511] on p "Original Work" at bounding box center [700, 512] width 73 height 15
radio input "true"
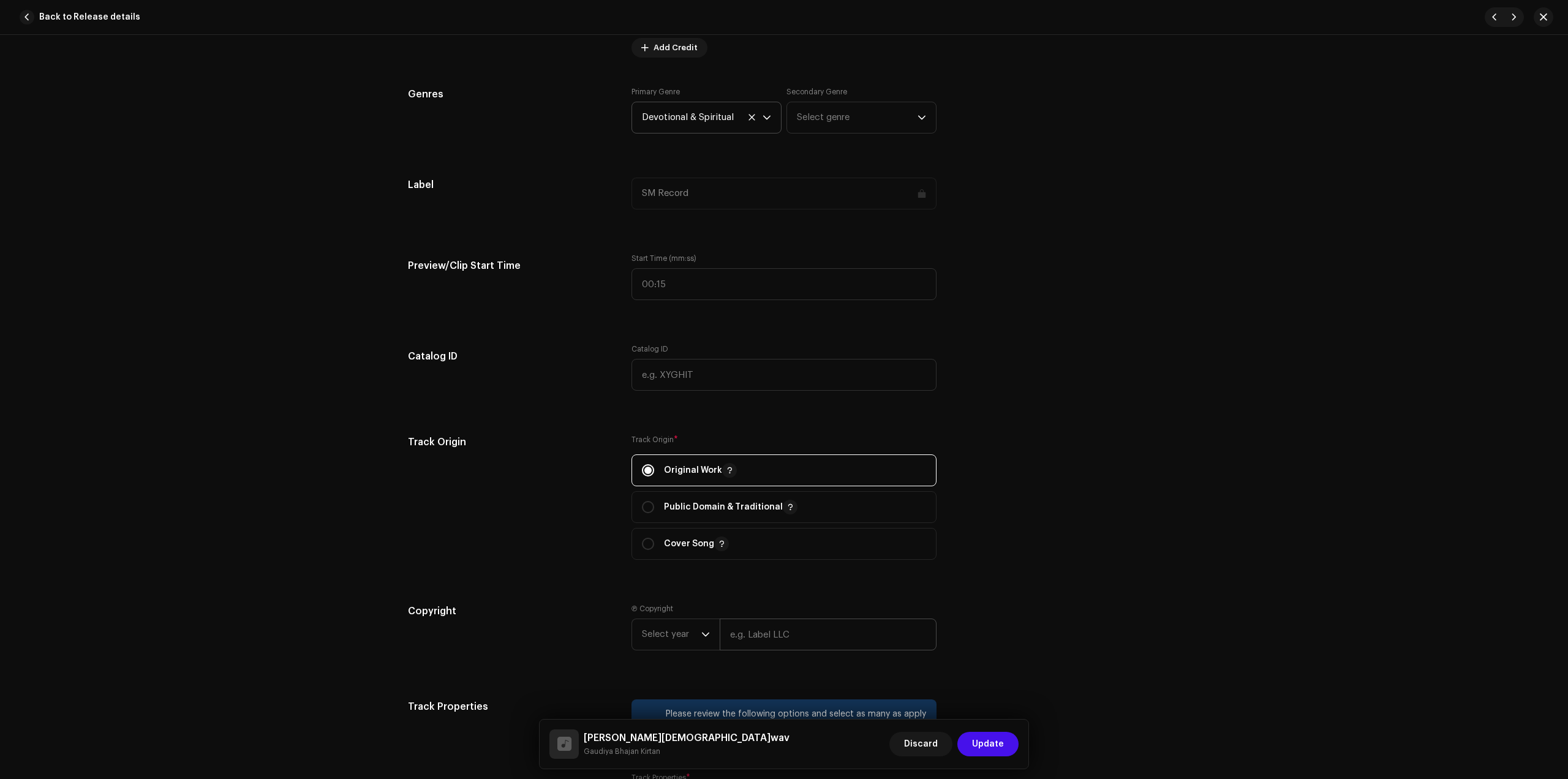
scroll to position [1225, 0]
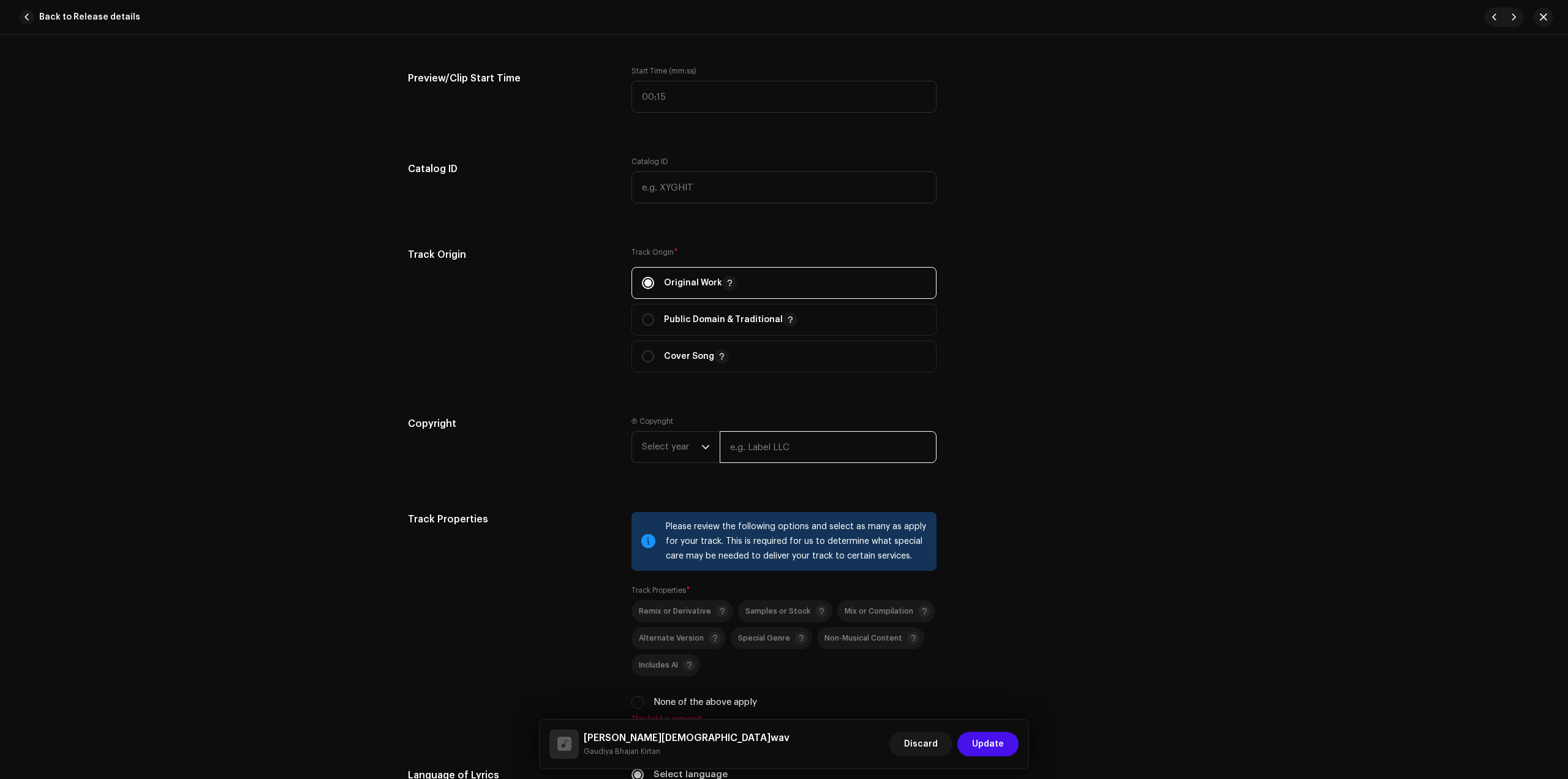
drag, startPoint x: 768, startPoint y: 453, endPoint x: 797, endPoint y: 462, distance: 30.4
click at [770, 453] on input "text" at bounding box center [828, 447] width 217 height 32
type input "Gaudiya Bhajan Kirtan"
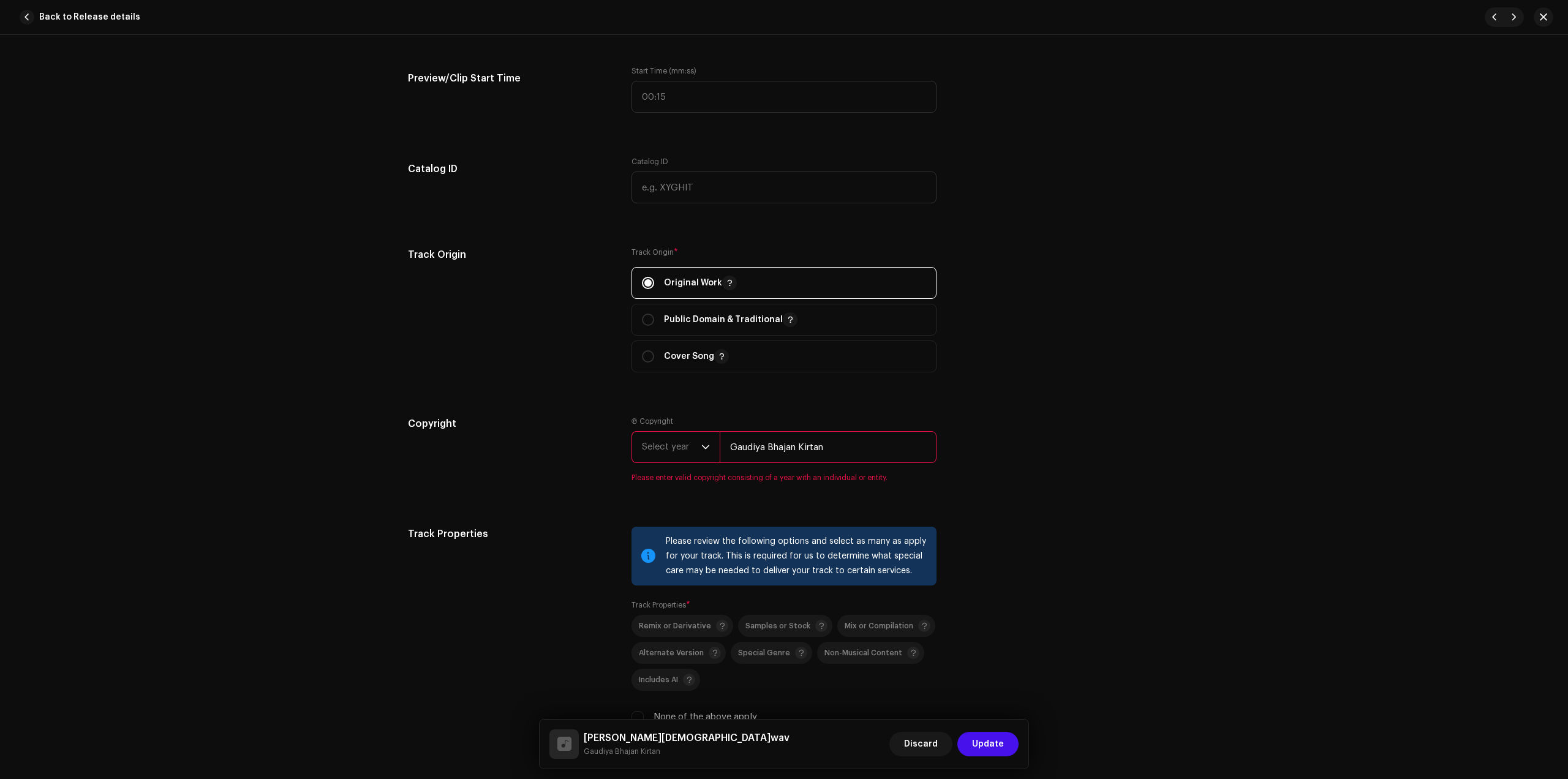
click at [694, 447] on span "Select year" at bounding box center [671, 447] width 59 height 31
click at [661, 545] on li "2025" at bounding box center [681, 541] width 87 height 24
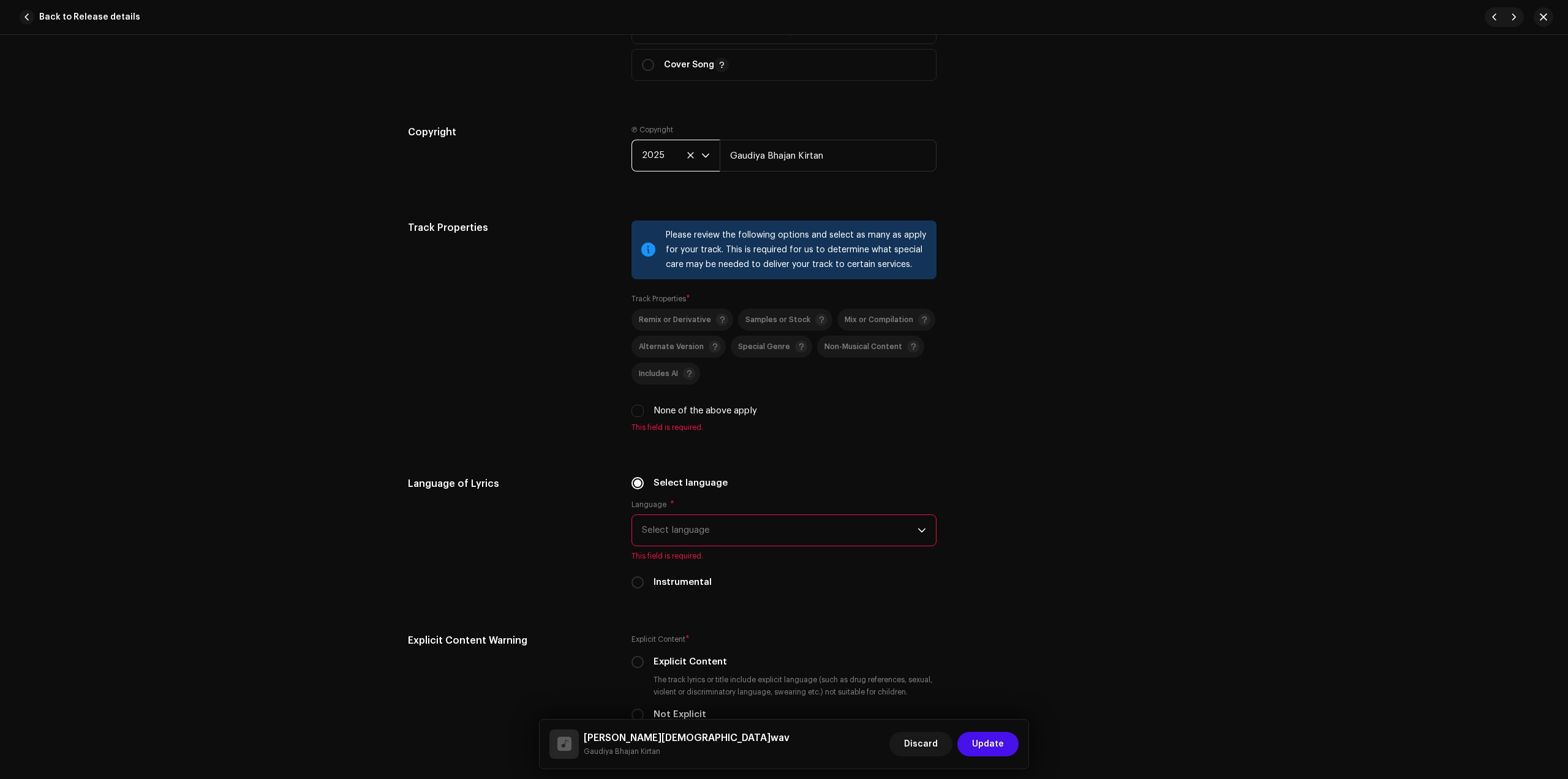
scroll to position [1531, 0]
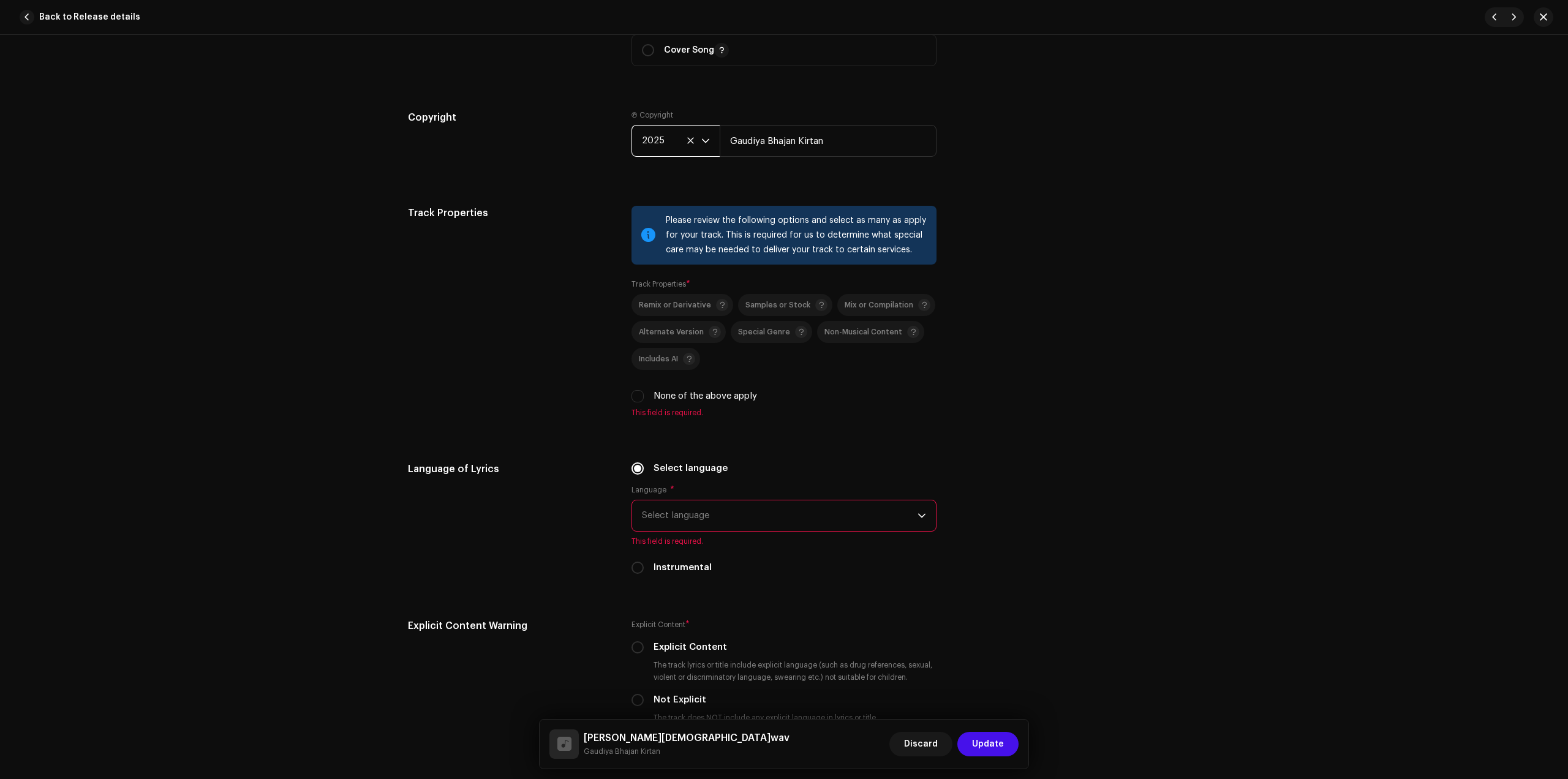
click at [688, 396] on label "None of the above apply" at bounding box center [705, 395] width 103 height 13
click at [644, 396] on input "None of the above apply" at bounding box center [638, 396] width 13 height 13
checkbox input "true"
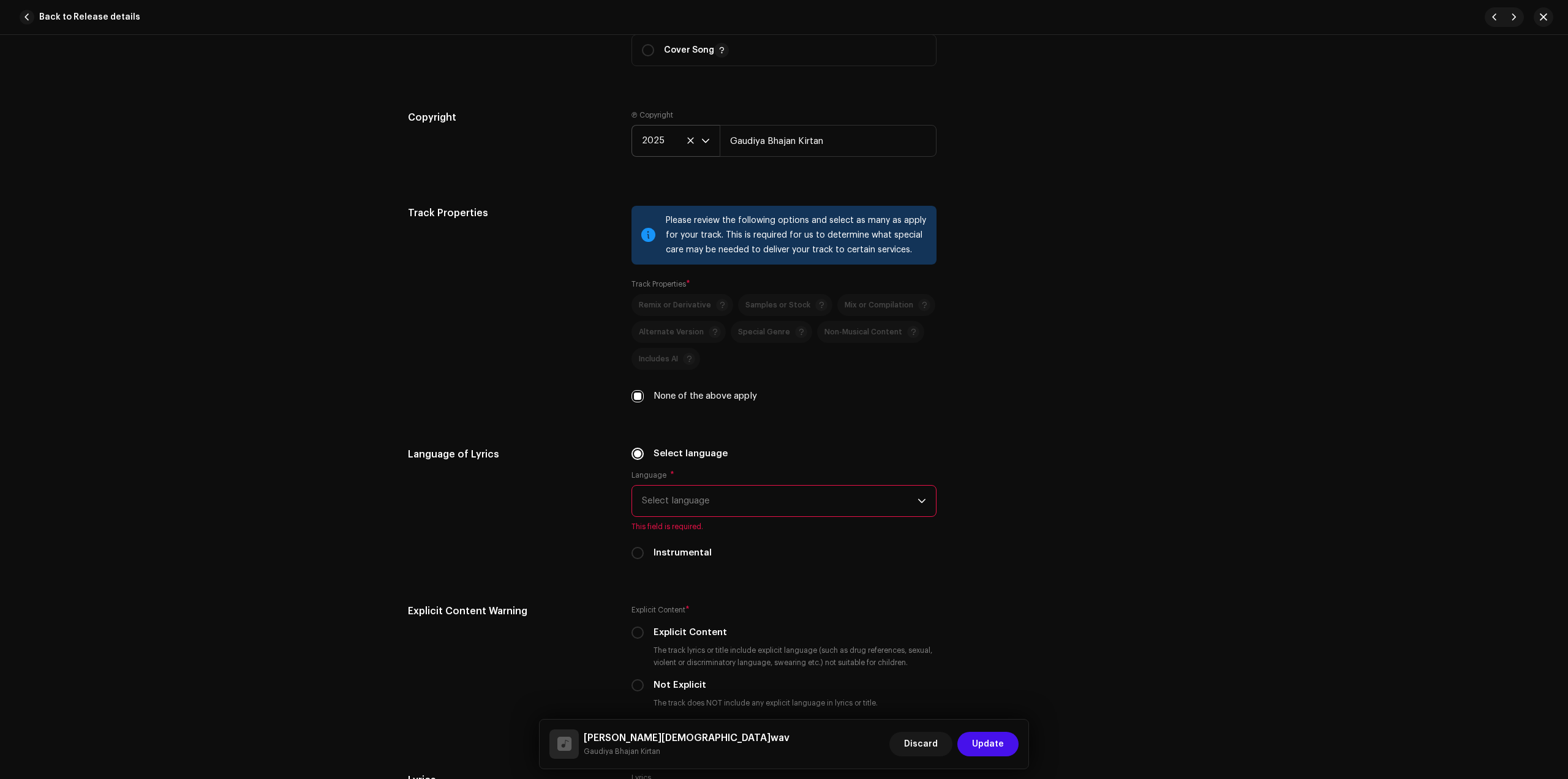
click at [707, 497] on span "Select language" at bounding box center [779, 500] width 276 height 31
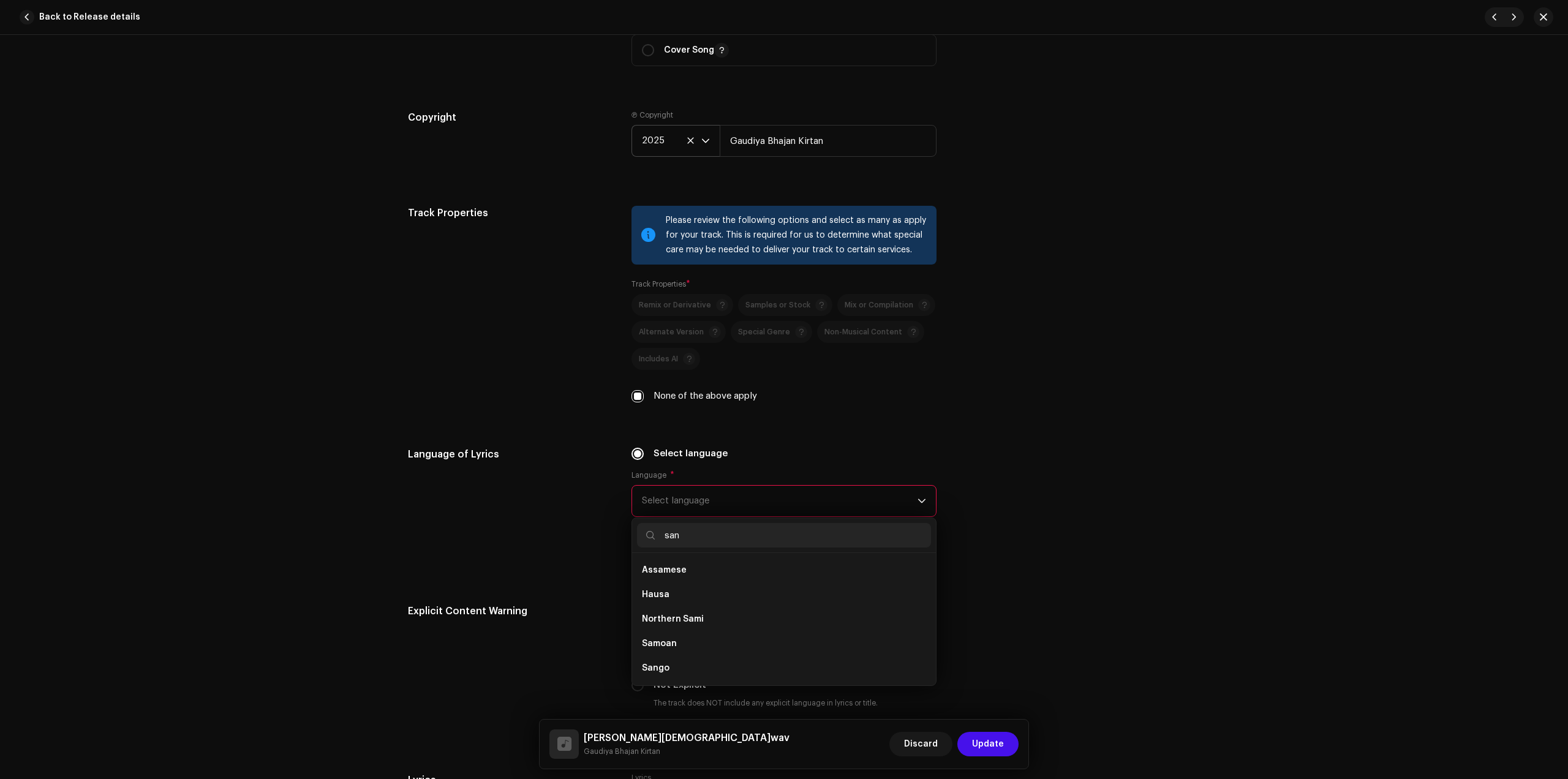
scroll to position [0, 0]
type input "san"
click at [704, 585] on li "Sanskrit" at bounding box center [784, 594] width 294 height 24
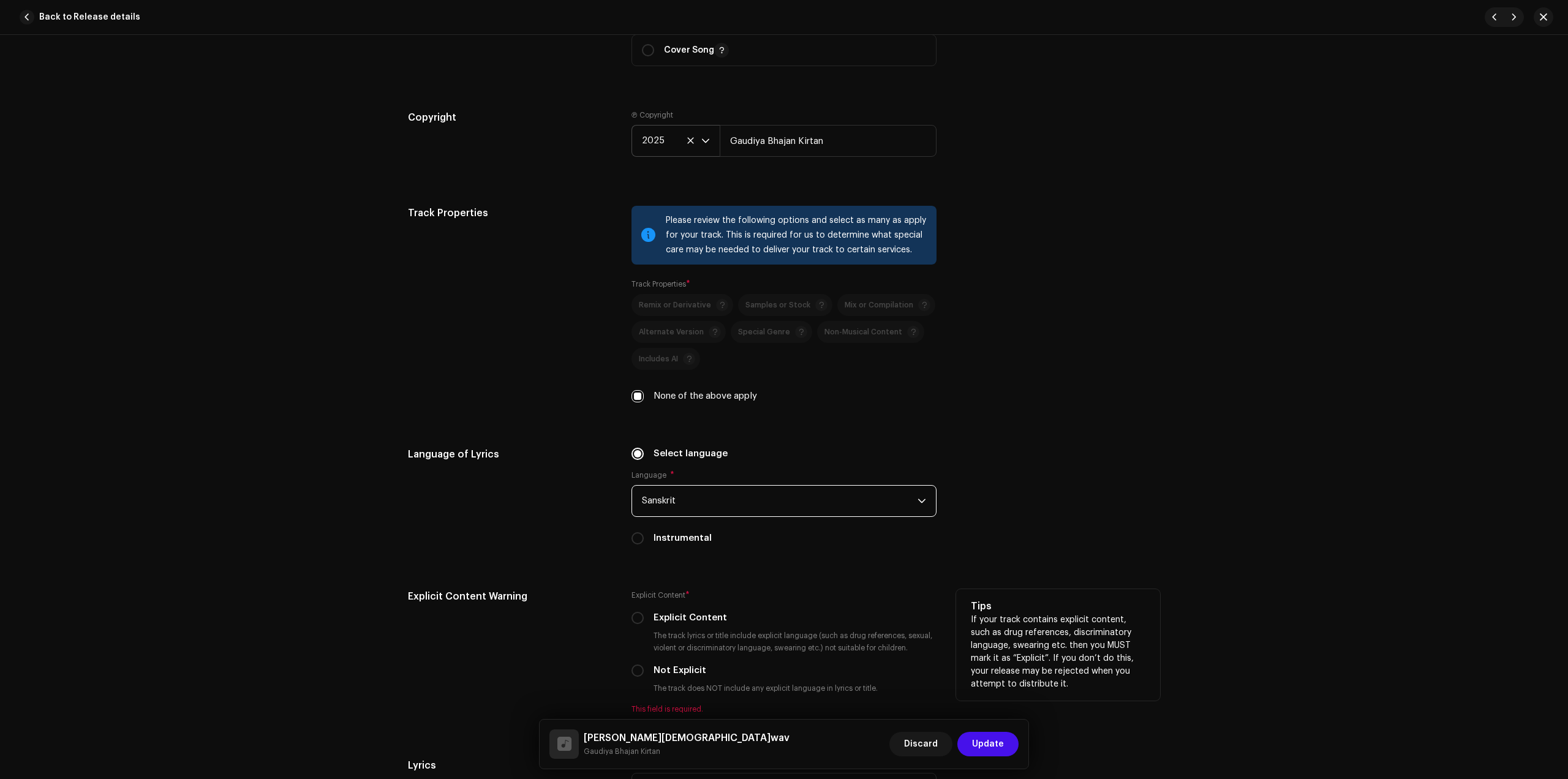
click at [681, 665] on label "Not Explicit" at bounding box center [680, 670] width 53 height 13
click at [644, 665] on input "Not Explicit" at bounding box center [638, 671] width 13 height 13
radio input "true"
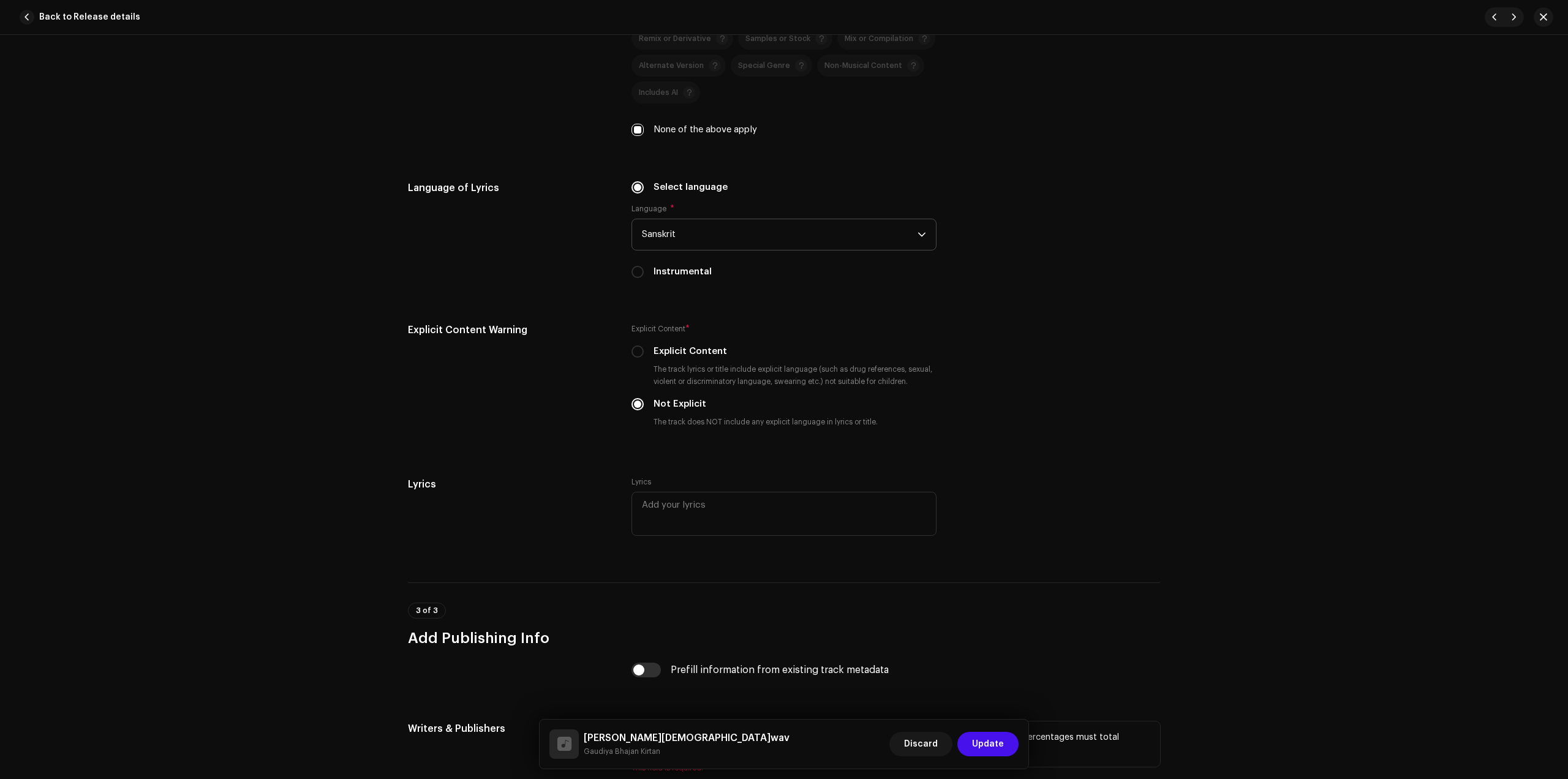
scroll to position [1992, 0]
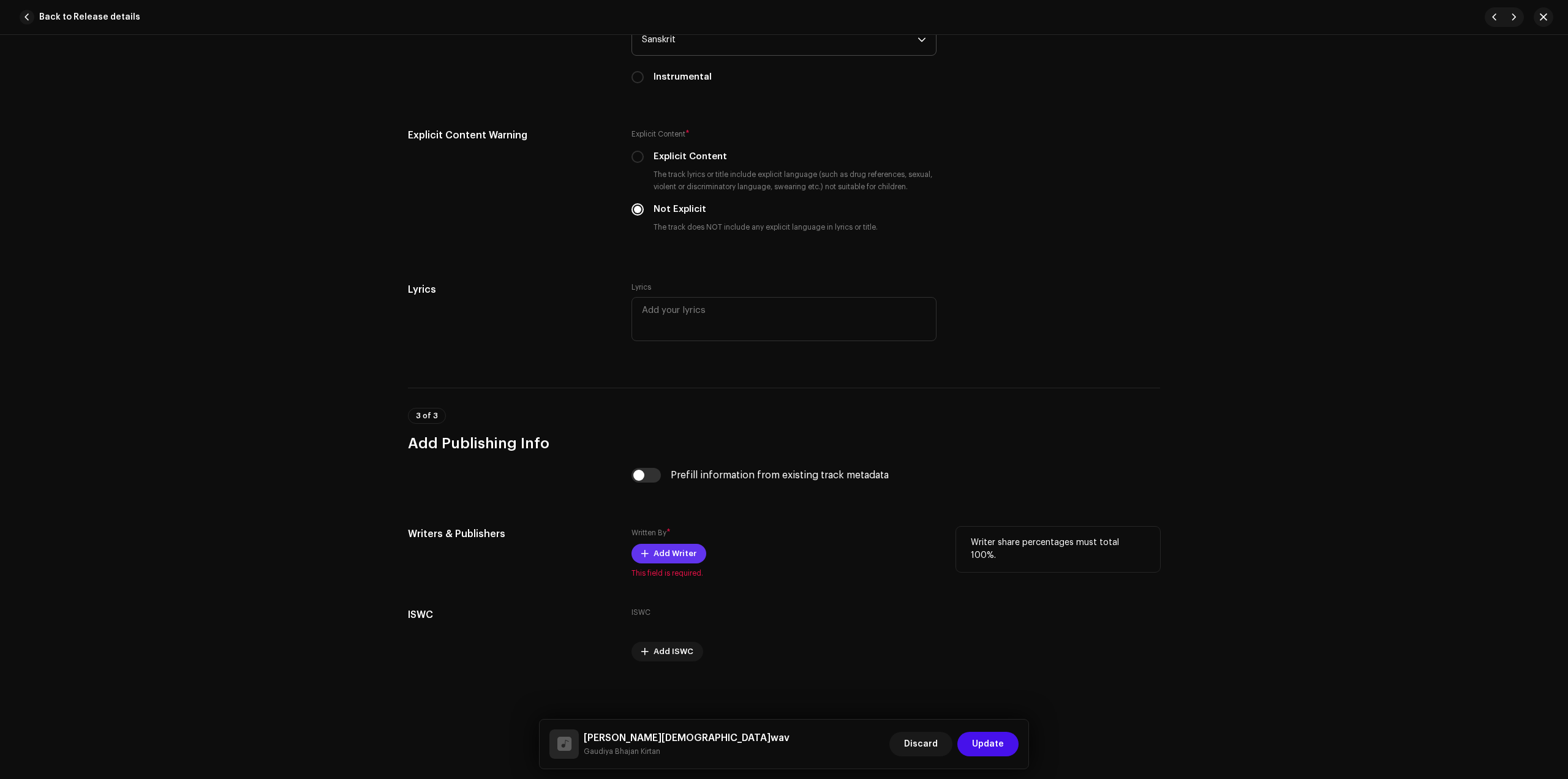
click at [663, 553] on span "Add Writer" at bounding box center [675, 553] width 43 height 24
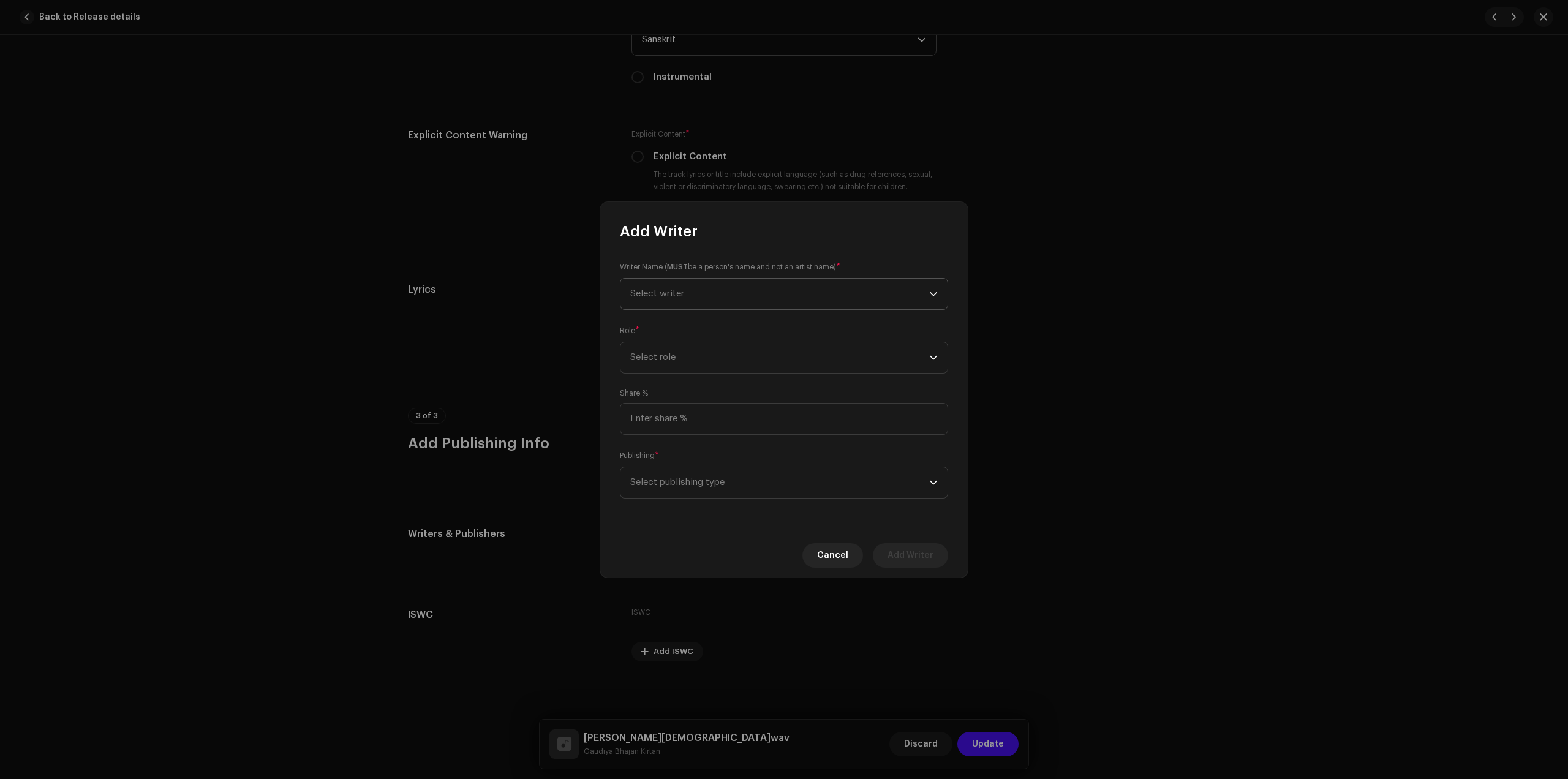
click at [681, 290] on span "Select writer" at bounding box center [657, 294] width 54 height 9
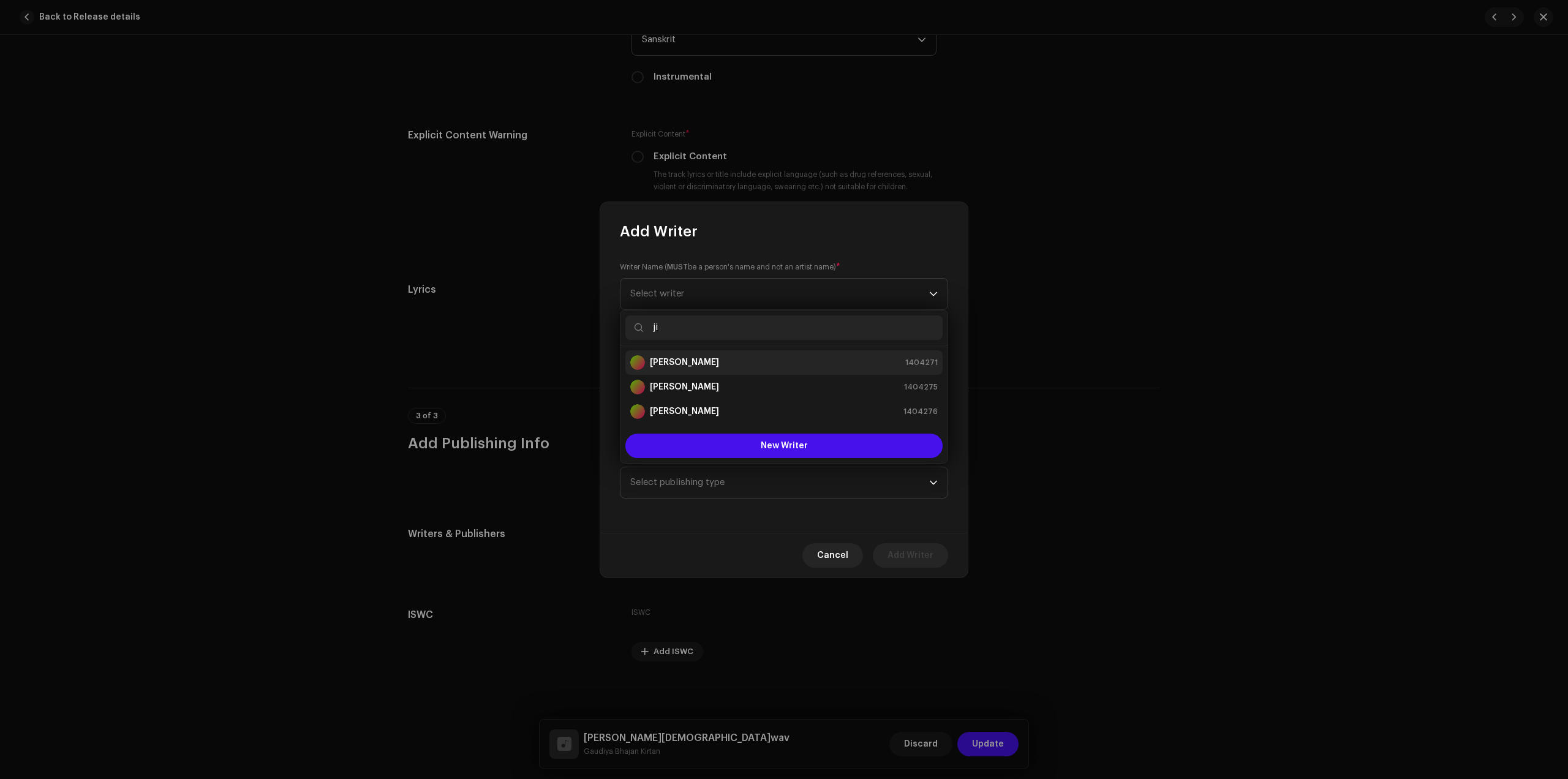
type input "ji"
click at [711, 364] on div "[PERSON_NAME] 1404271" at bounding box center [784, 362] width 308 height 15
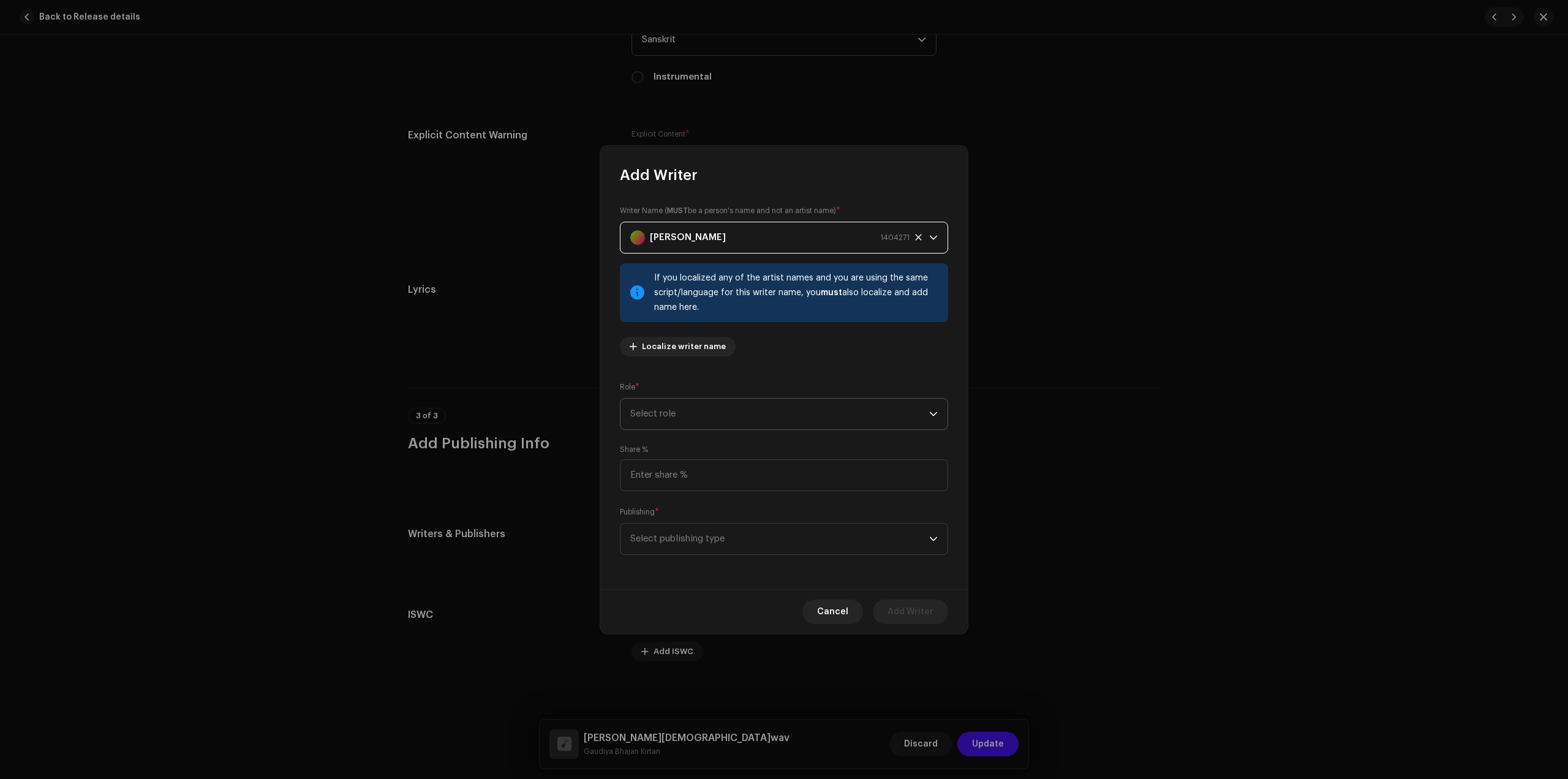
drag, startPoint x: 756, startPoint y: 422, endPoint x: 753, endPoint y: 428, distance: 6.7
click at [756, 421] on span "Select role" at bounding box center [779, 414] width 299 height 31
click at [688, 516] on span "Composer & Lyricist" at bounding box center [673, 522] width 86 height 13
click at [712, 478] on input at bounding box center [784, 475] width 328 height 32
type input "100.00"
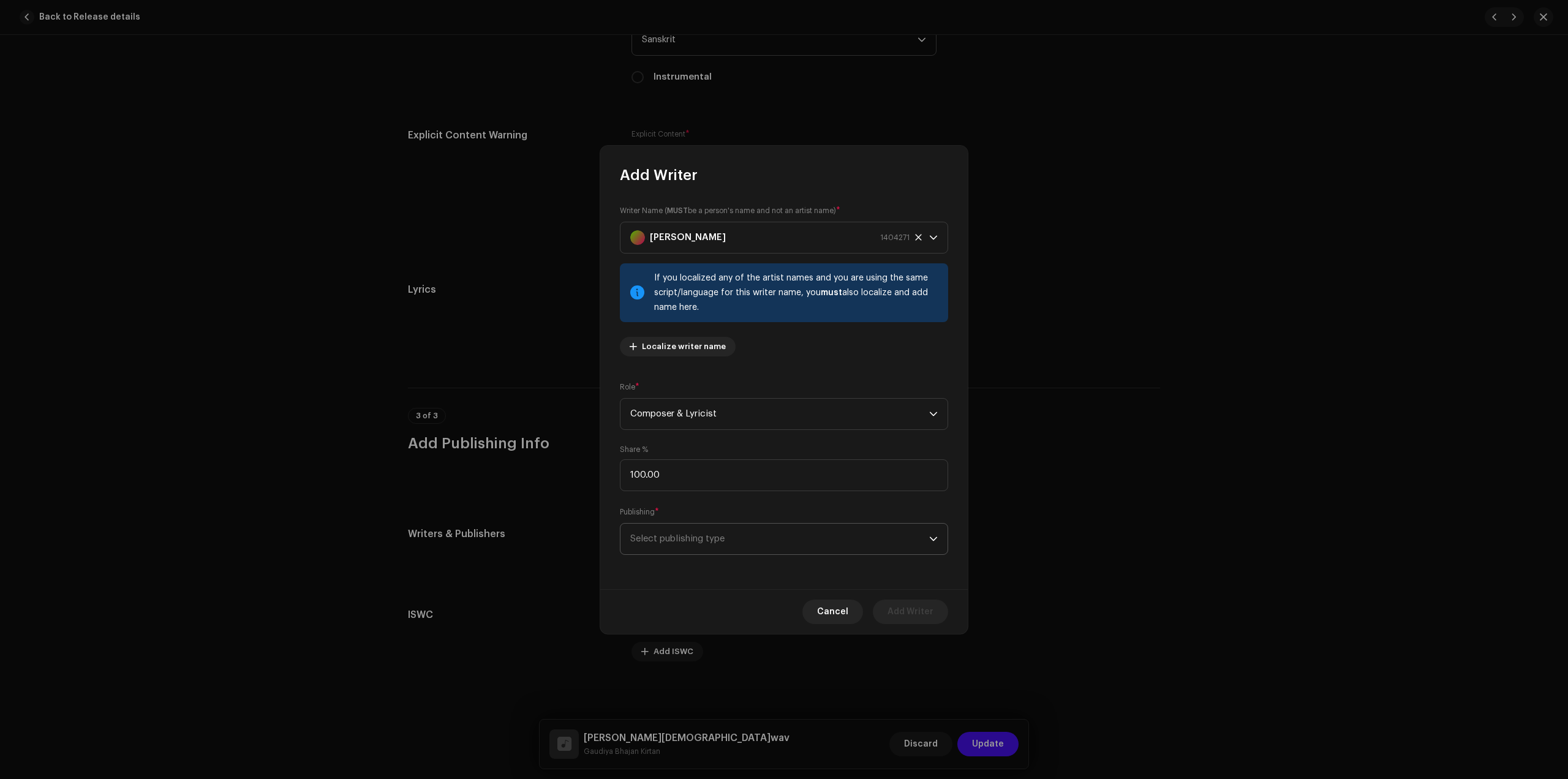
drag, startPoint x: 721, startPoint y: 519, endPoint x: 715, endPoint y: 540, distance: 21.8
click at [719, 525] on div "Publishing * Select publishing type" at bounding box center [784, 530] width 328 height 49
click at [715, 546] on span "Select publishing type" at bounding box center [779, 538] width 299 height 31
click at [710, 571] on span "Copyright control (self-published)" at bounding box center [703, 573] width 147 height 13
click at [895, 615] on span "Add Writer" at bounding box center [910, 612] width 46 height 24
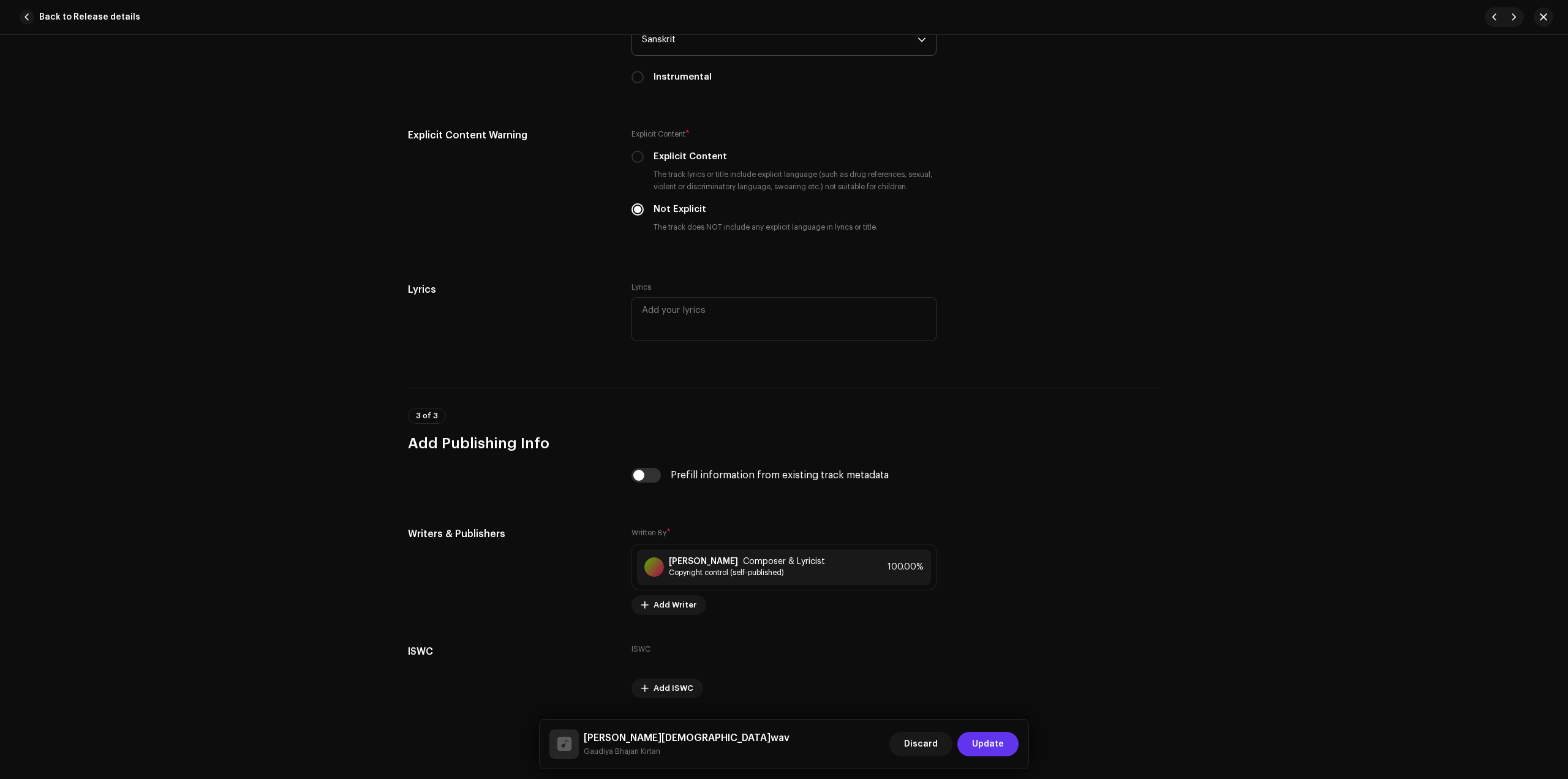
click at [994, 746] on span "Update" at bounding box center [988, 743] width 32 height 24
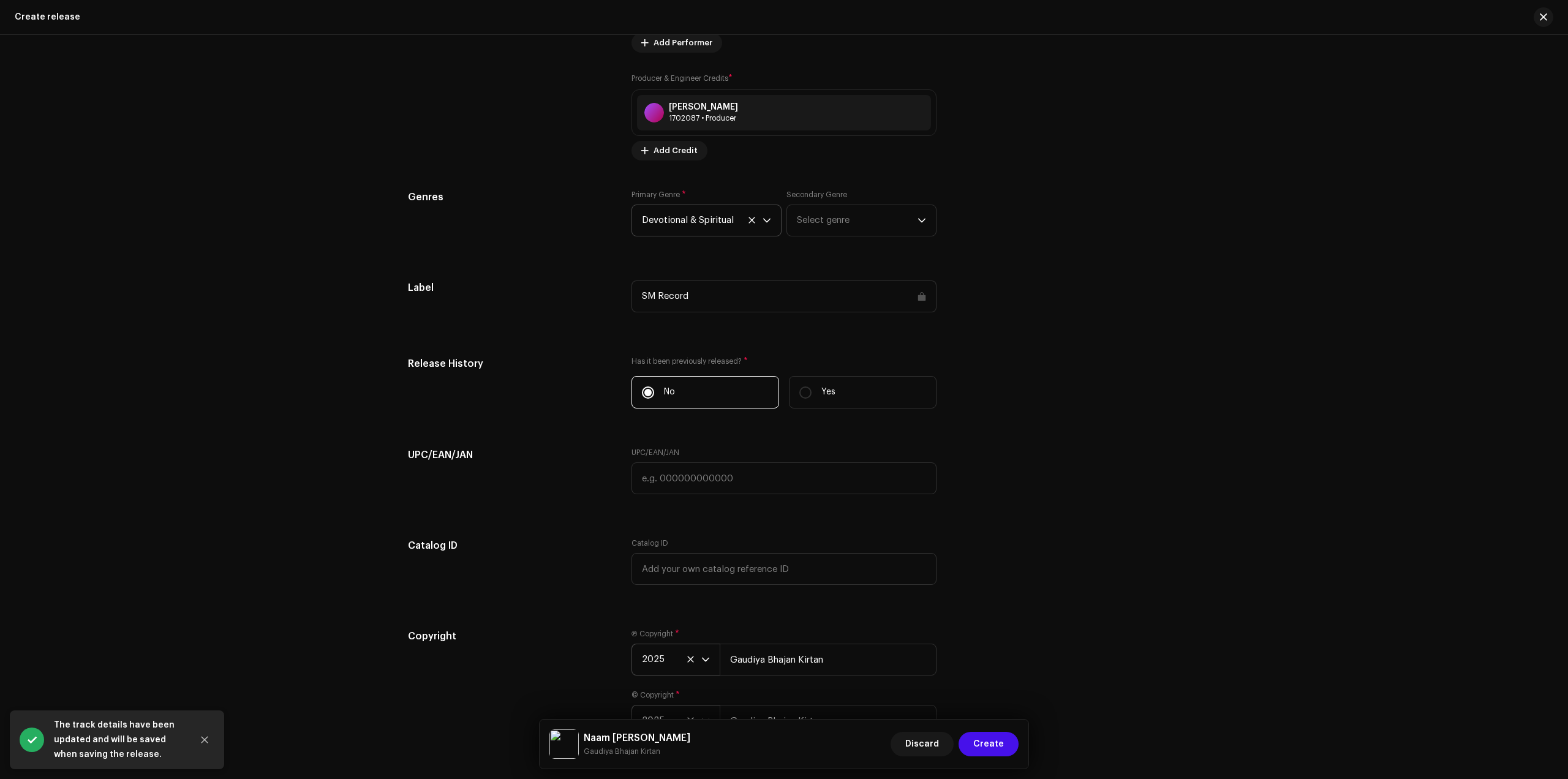
scroll to position [1983, 0]
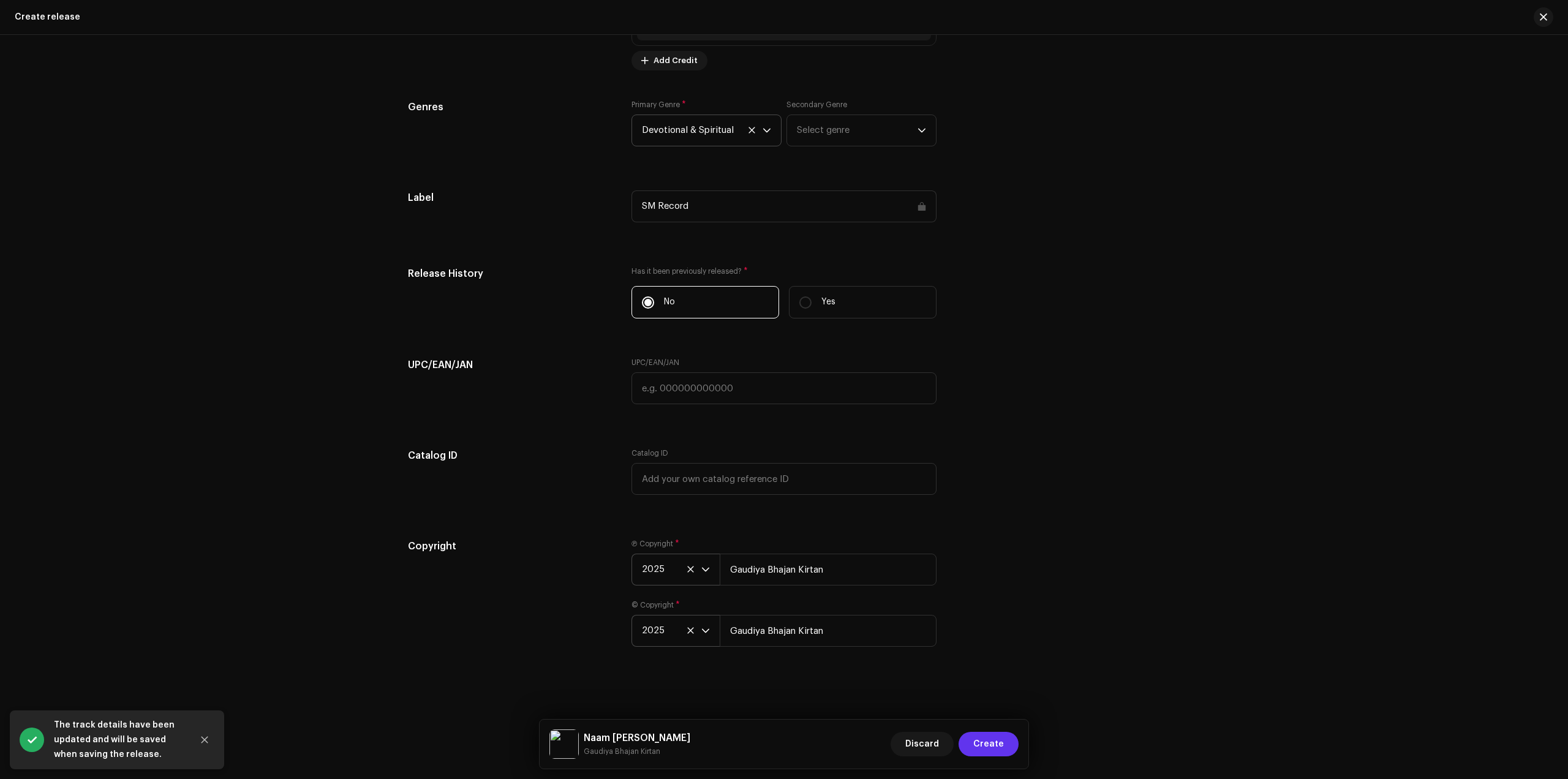
click at [988, 737] on span "Create" at bounding box center [988, 743] width 31 height 24
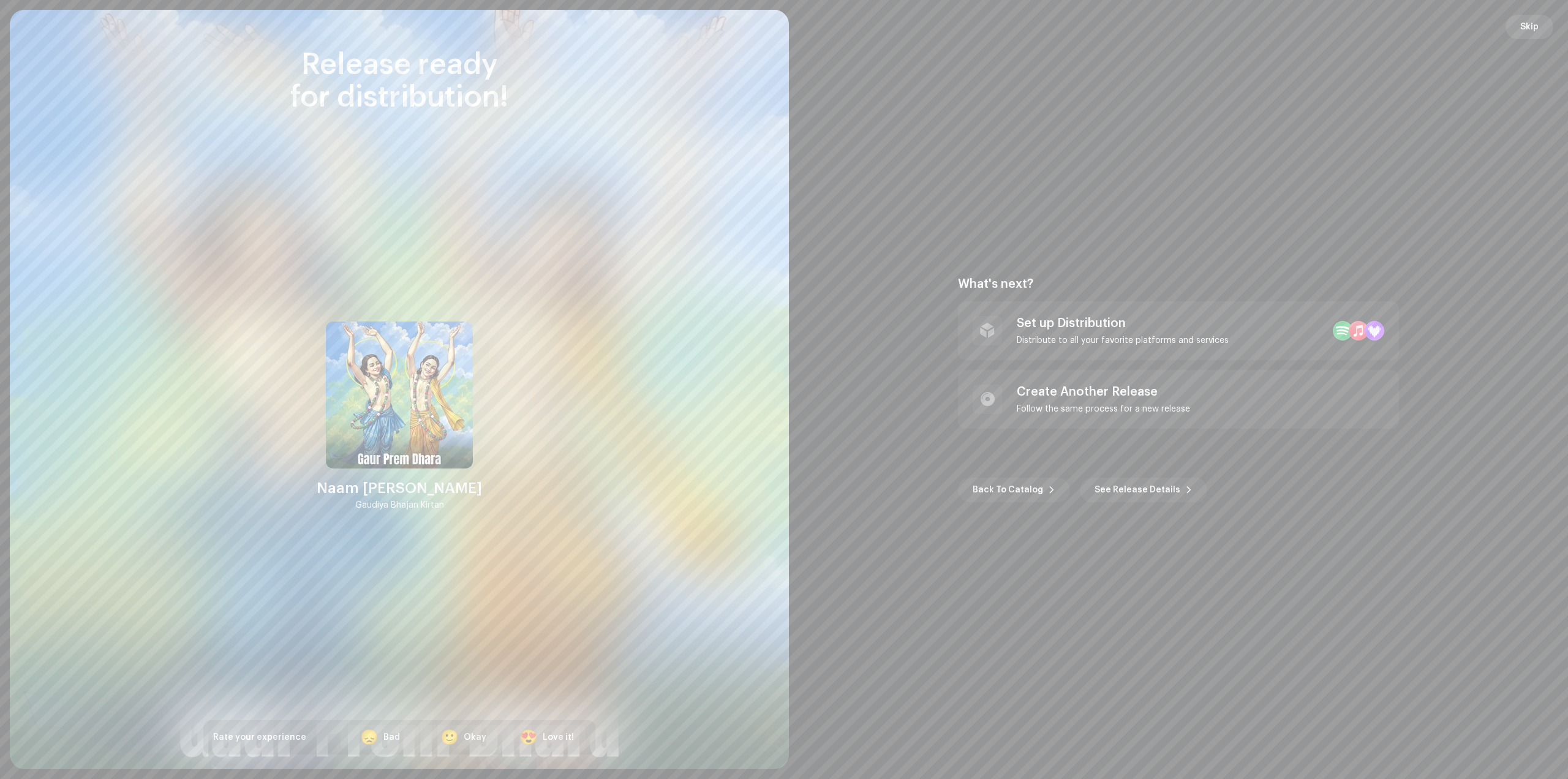
click at [1526, 26] on span "Skip" at bounding box center [1529, 27] width 18 height 24
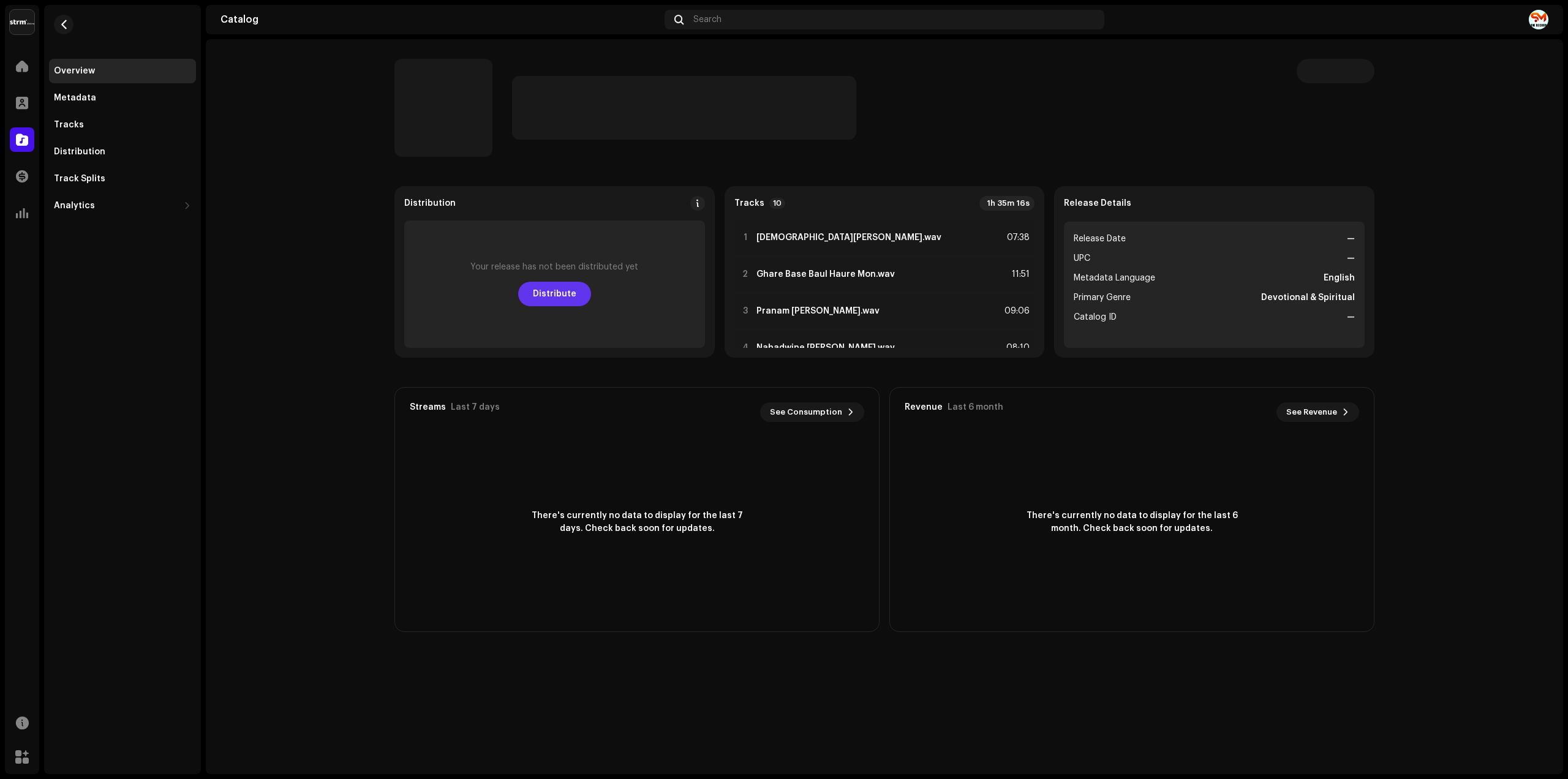
click at [566, 294] on span "Distribute" at bounding box center [554, 294] width 43 height 24
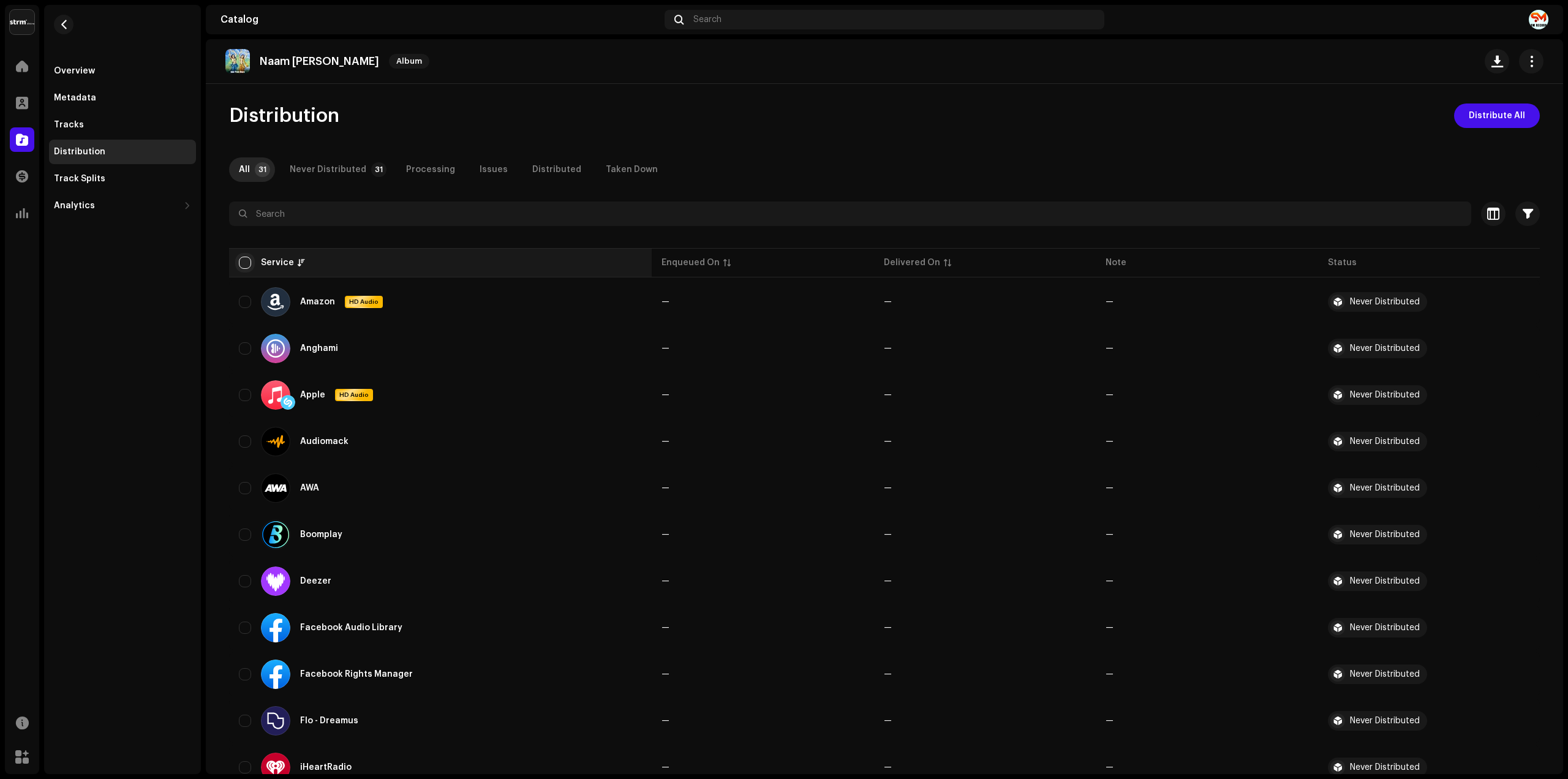
click at [240, 264] on input "checkbox" at bounding box center [246, 263] width 13 height 13
checkbox input "true"
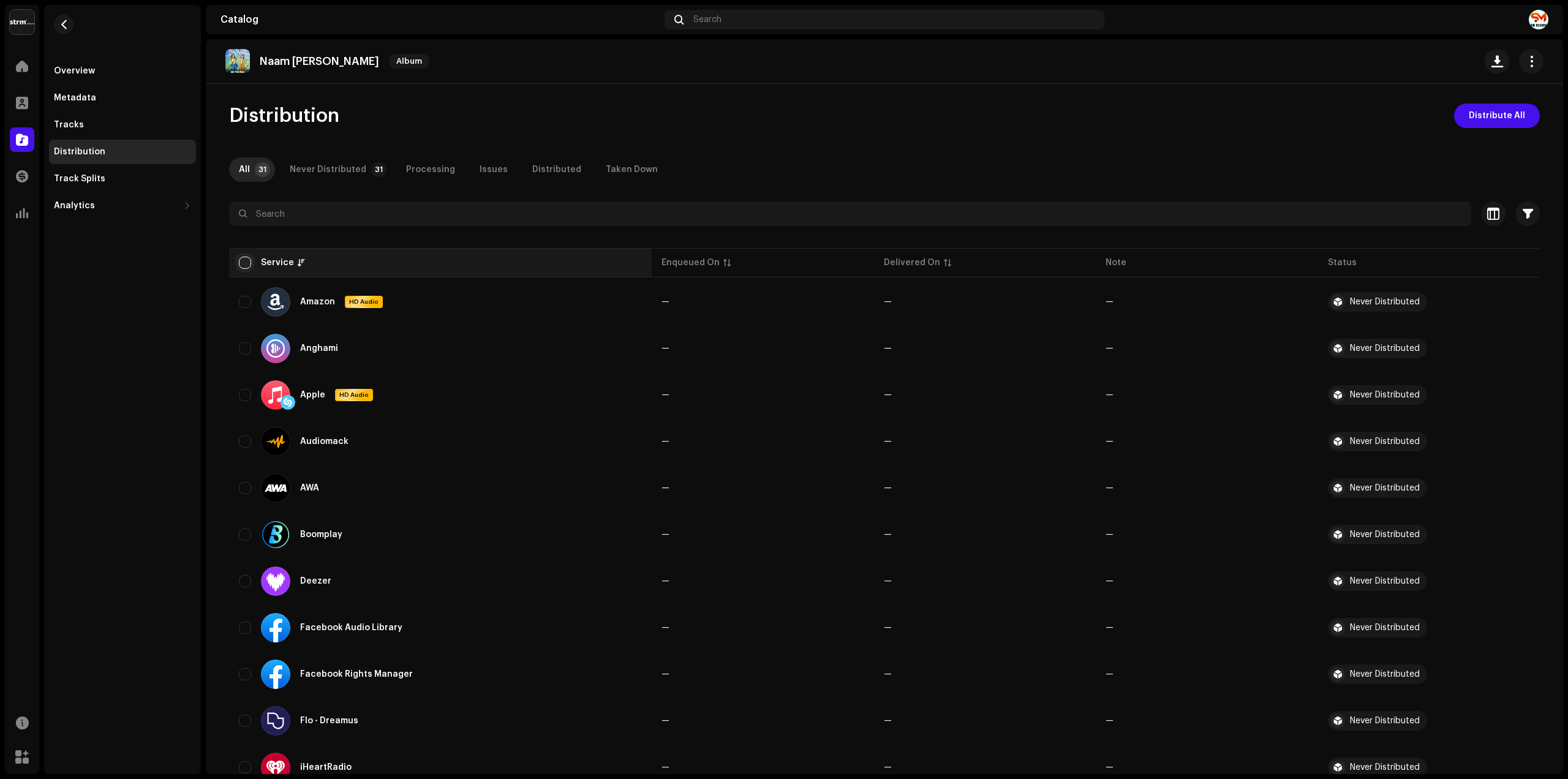
checkbox input "true"
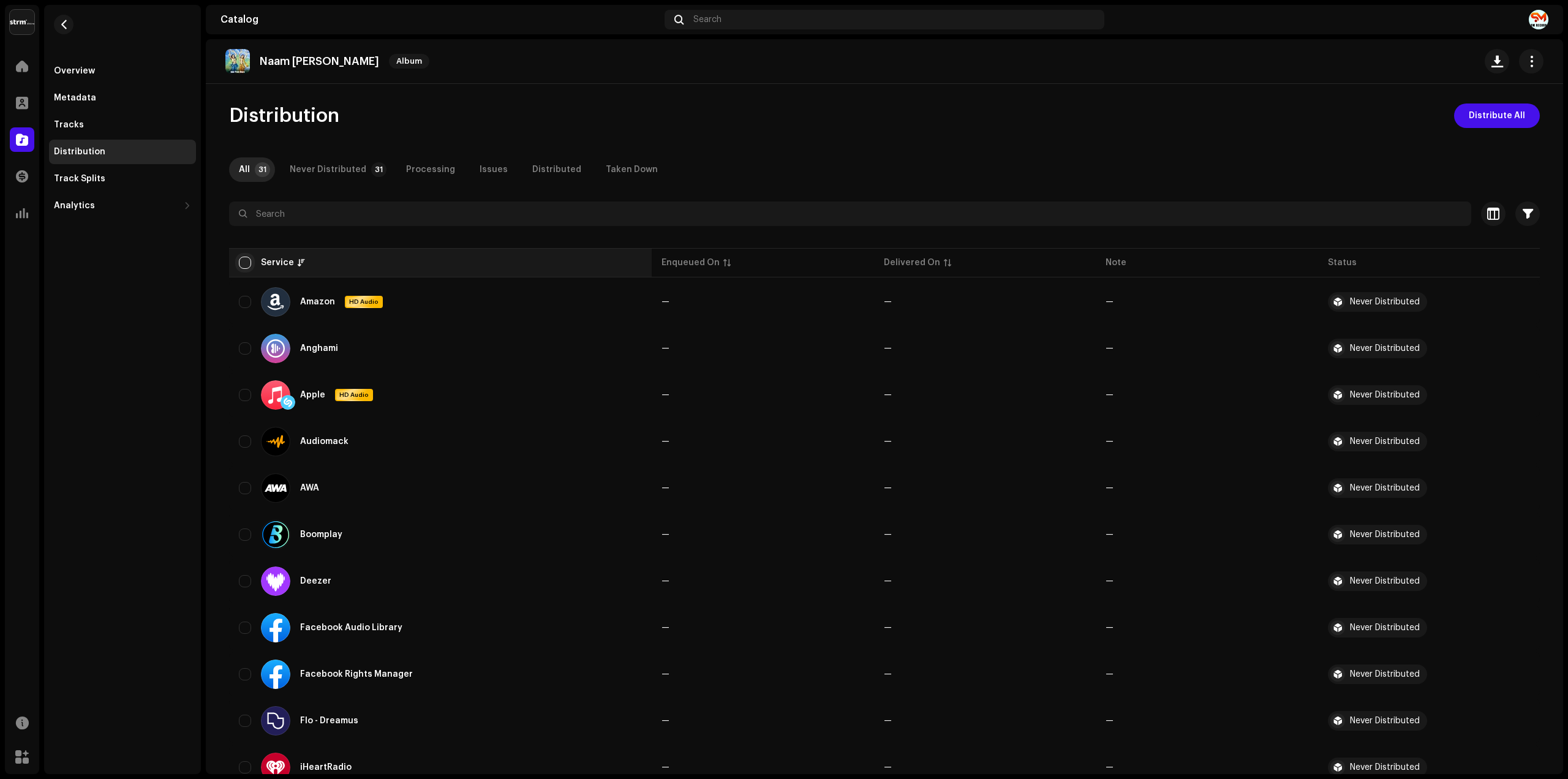
checkbox input "true"
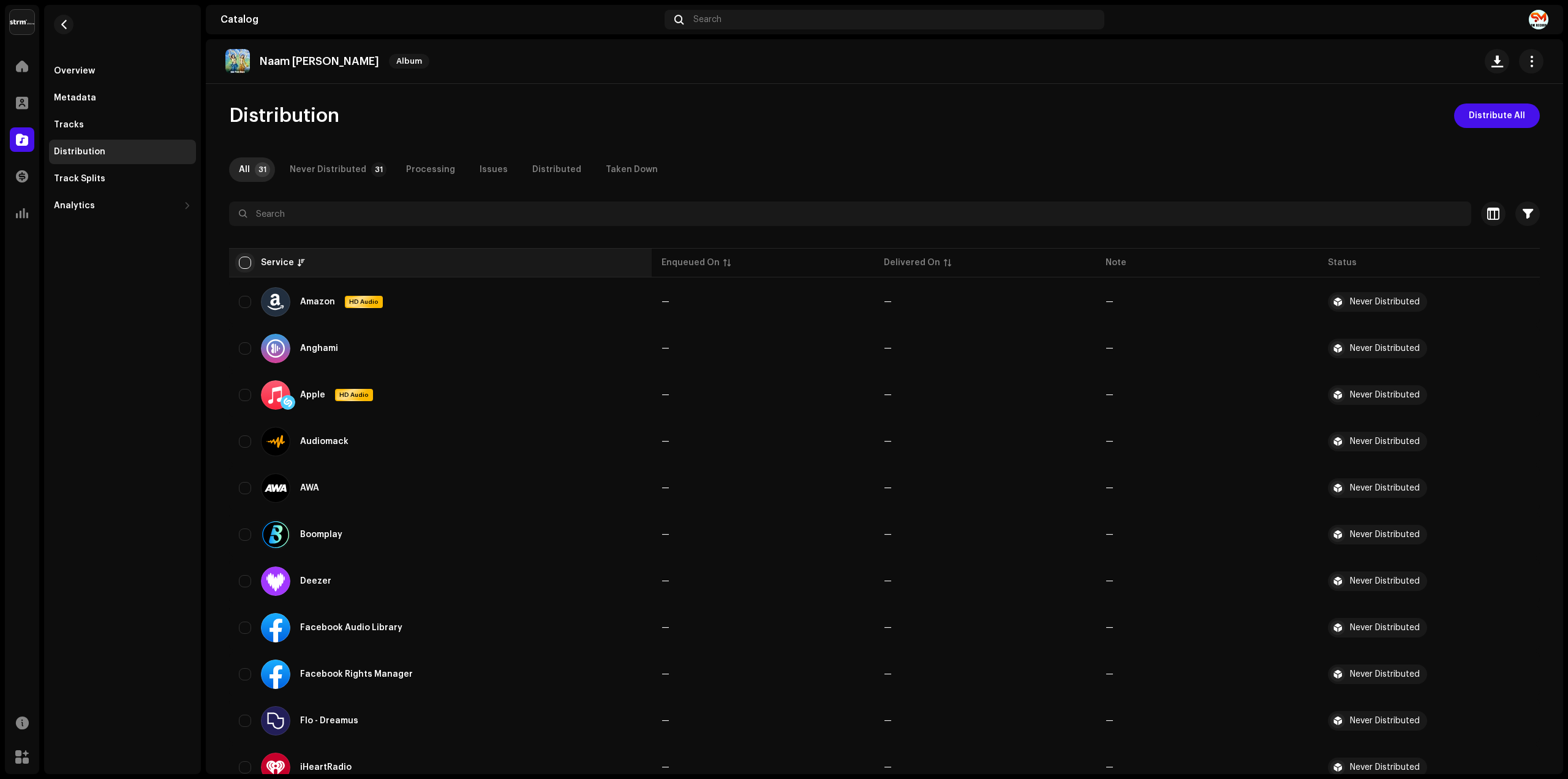
checkbox input "true"
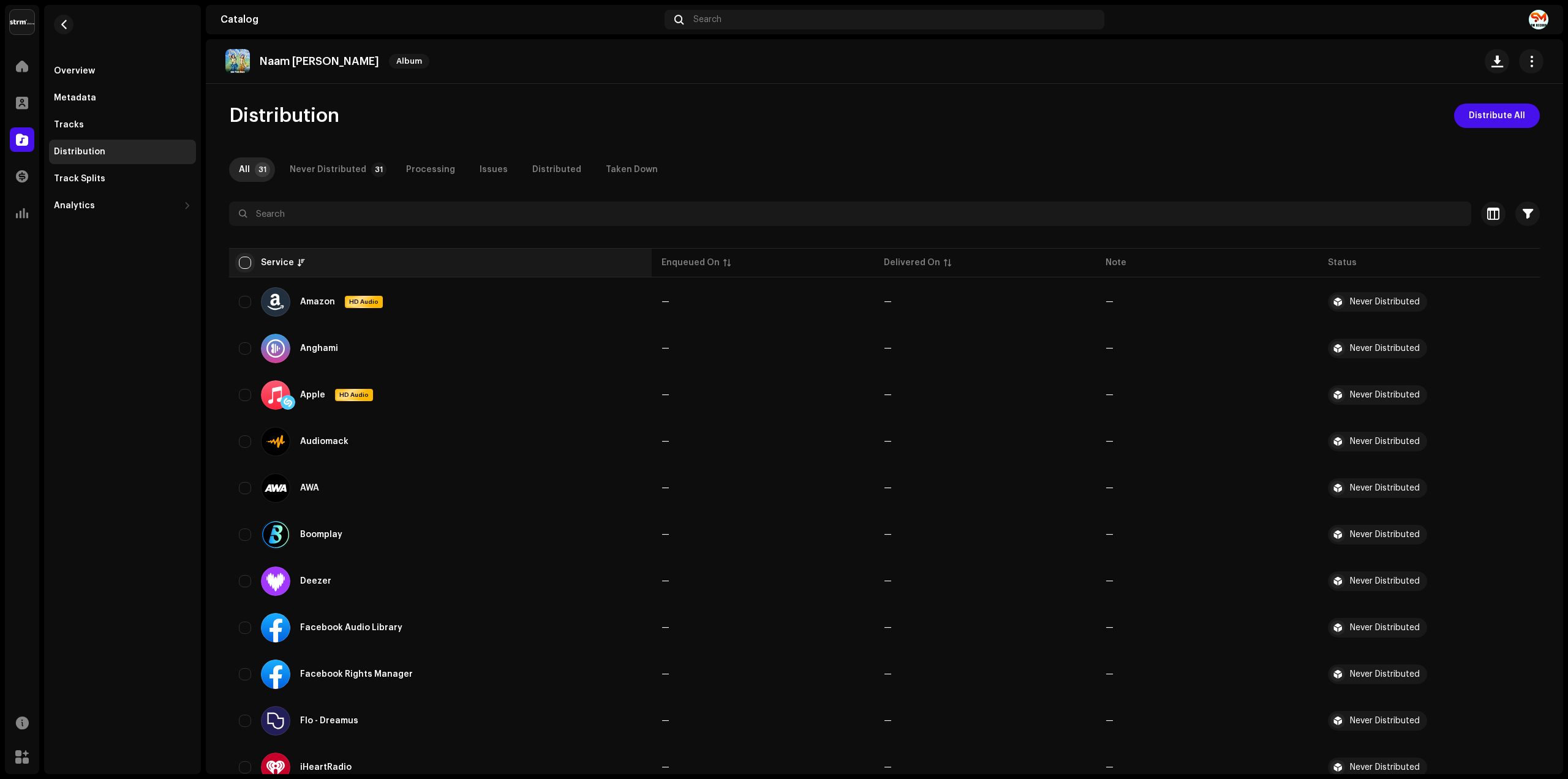
checkbox input "true"
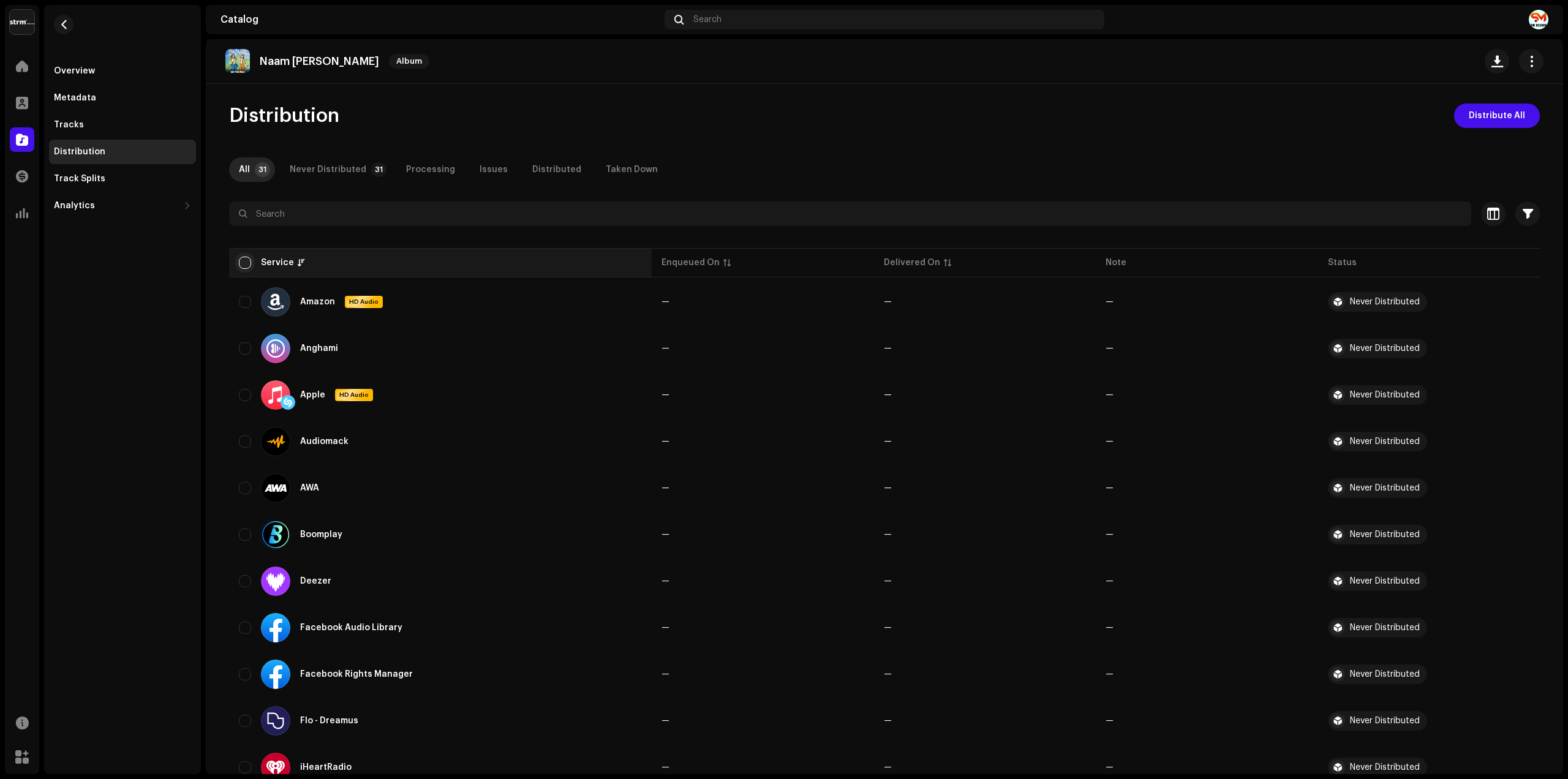
checkbox input "true"
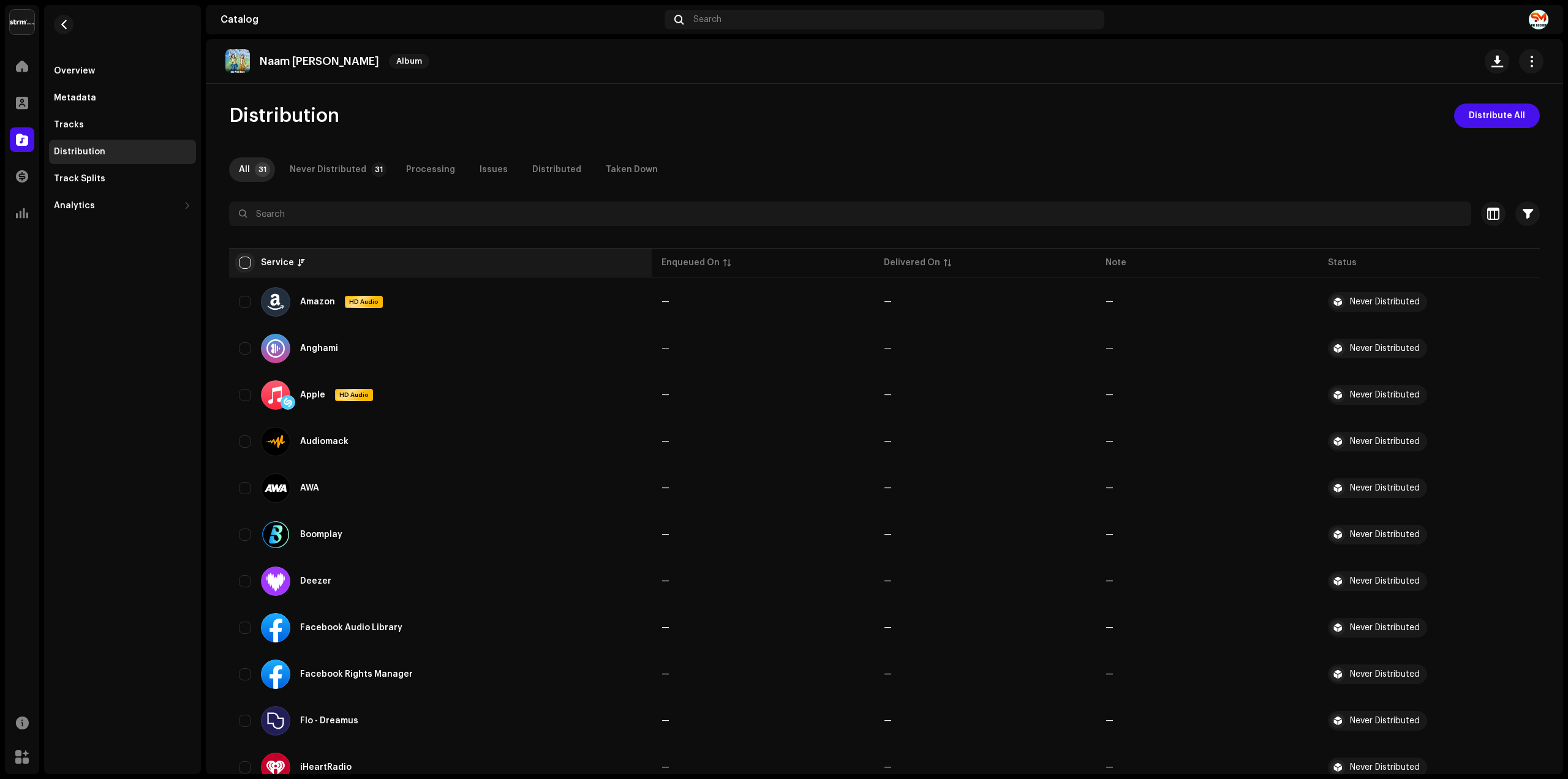
checkbox input "true"
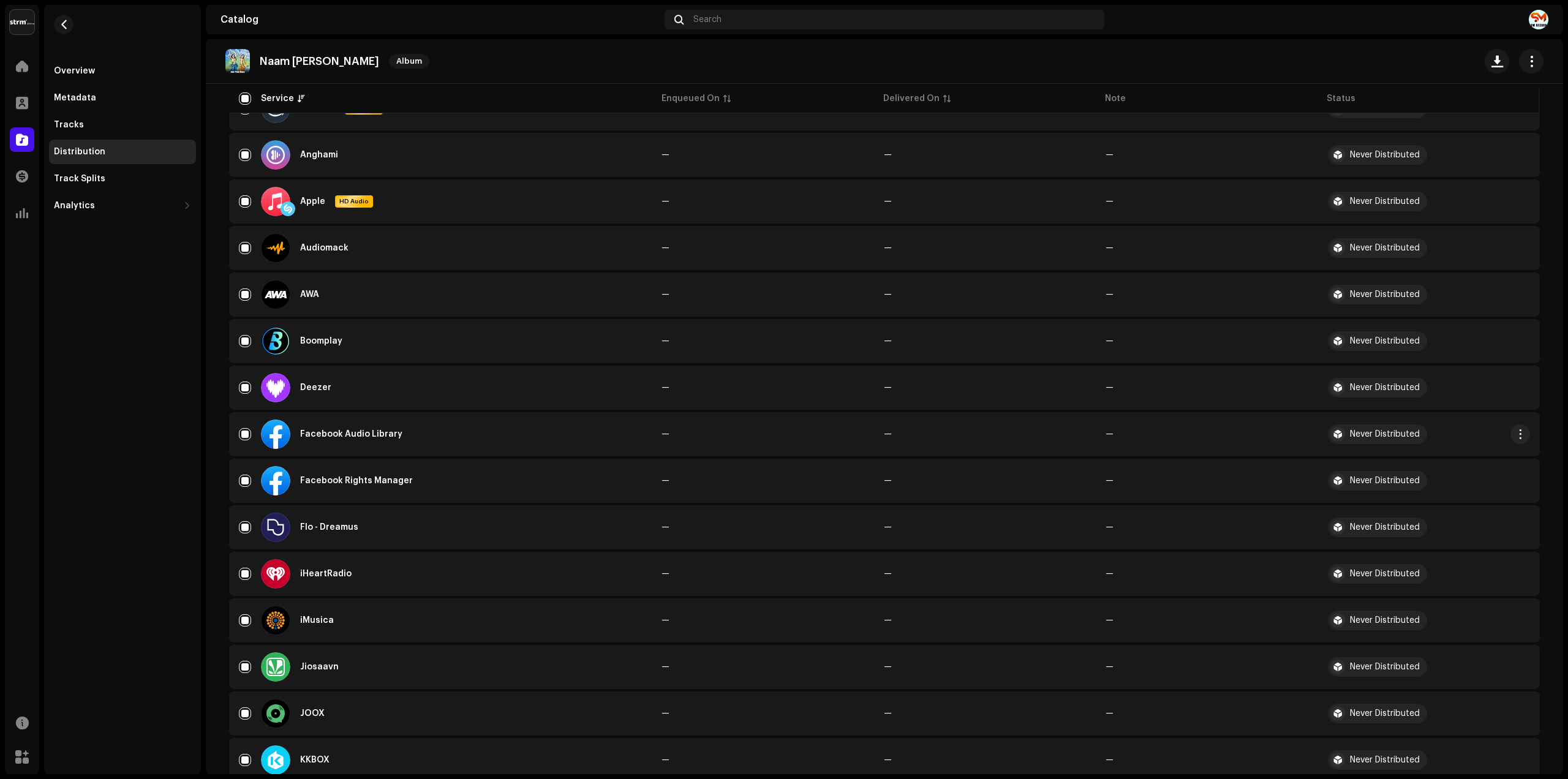
scroll to position [383, 0]
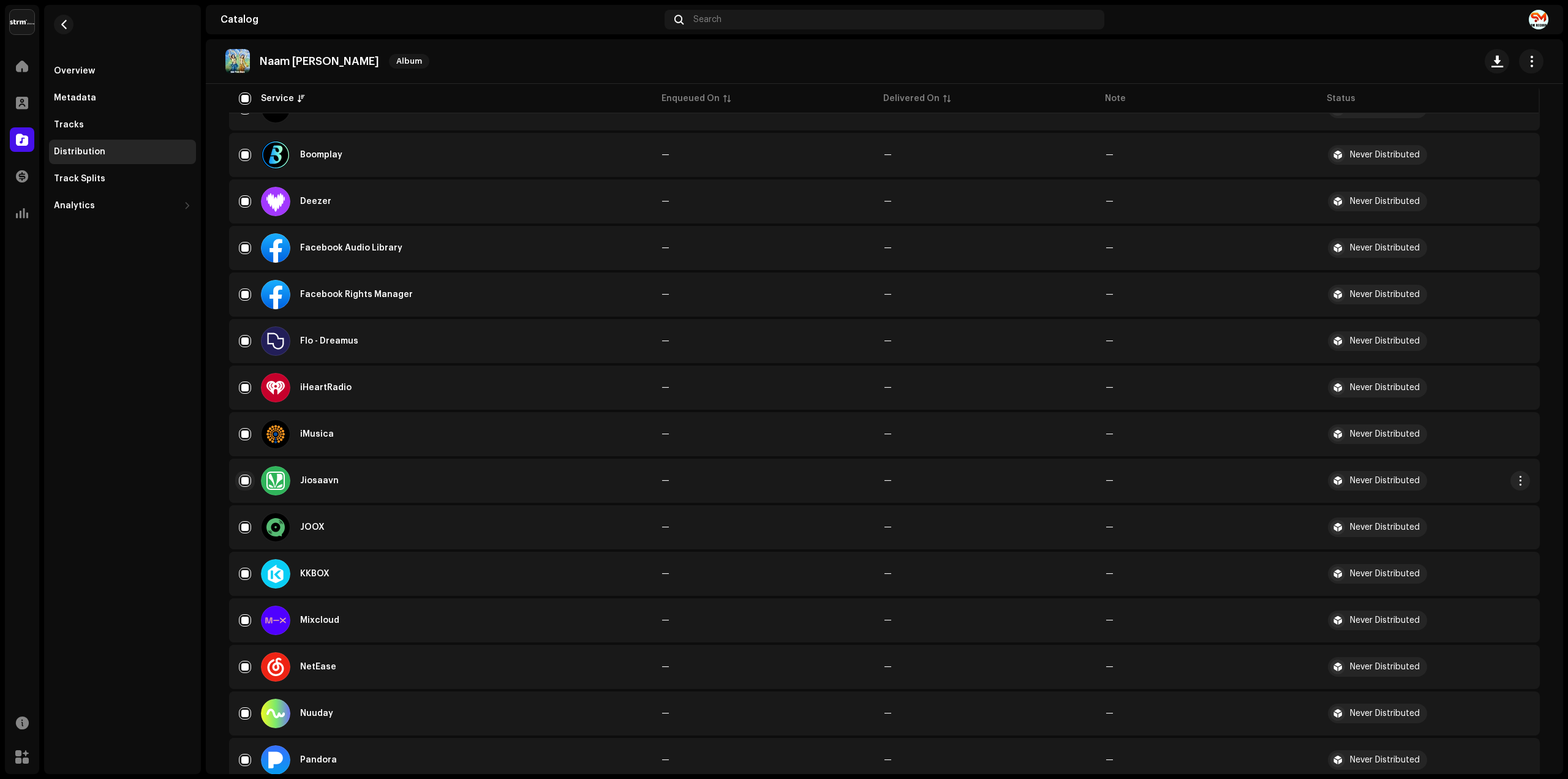
click at [241, 482] on input "Row Selected" at bounding box center [246, 481] width 13 height 13
checkbox input "false"
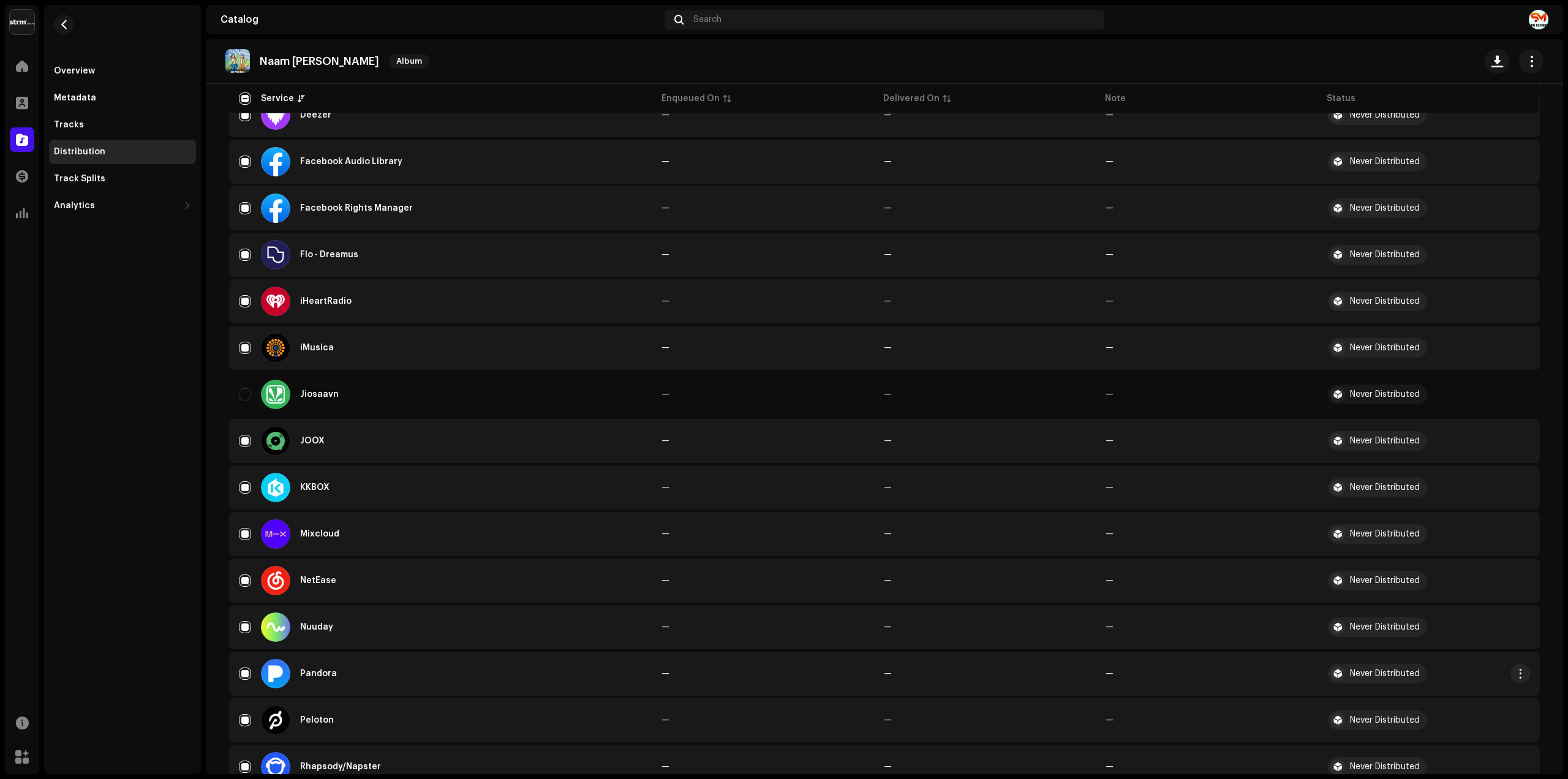
scroll to position [612, 0]
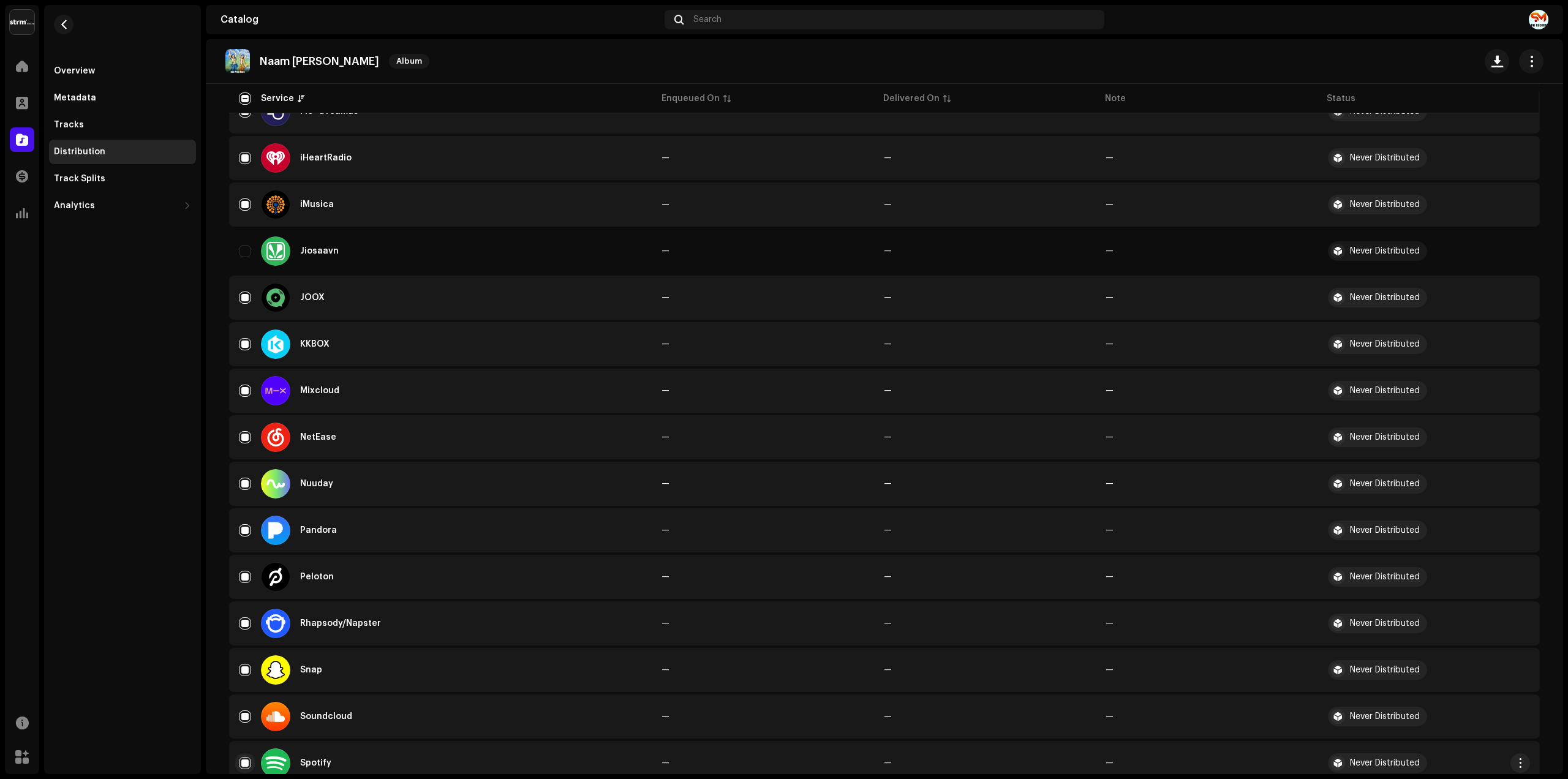
click at [242, 762] on input "Row Selected" at bounding box center [246, 763] width 13 height 13
checkbox input "false"
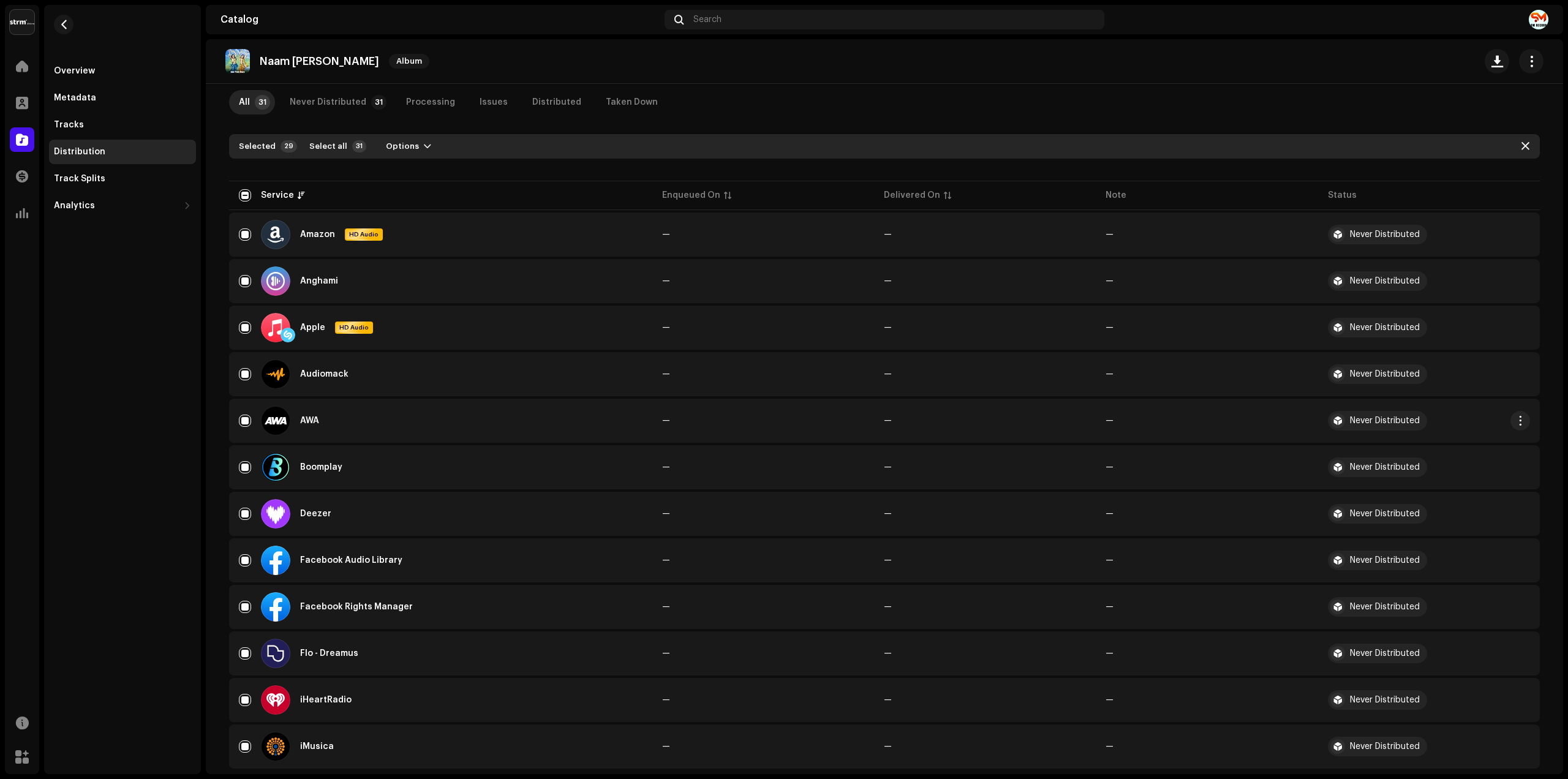
scroll to position [0, 0]
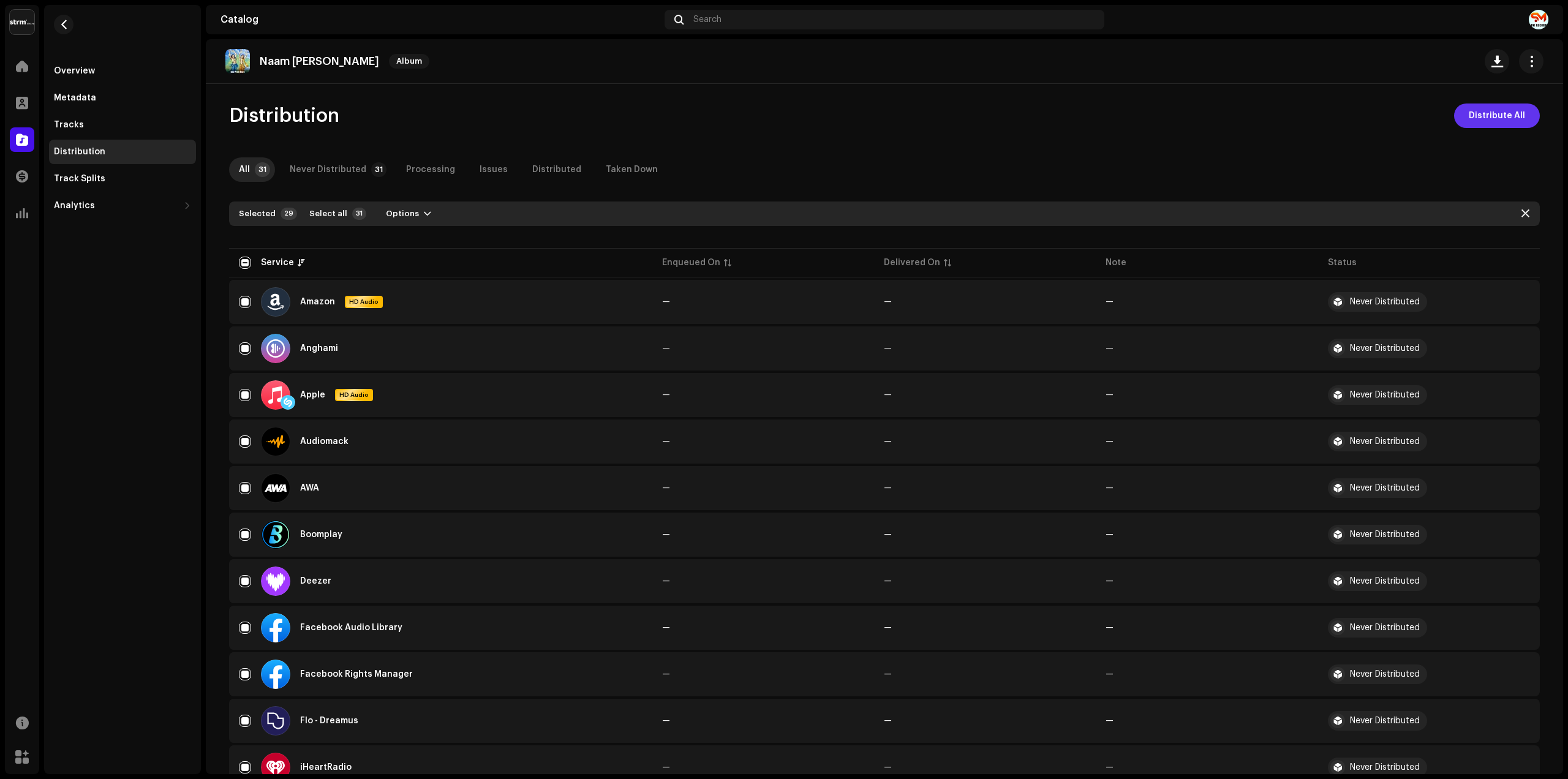
click at [1472, 111] on span "Distribute All" at bounding box center [1497, 115] width 56 height 24
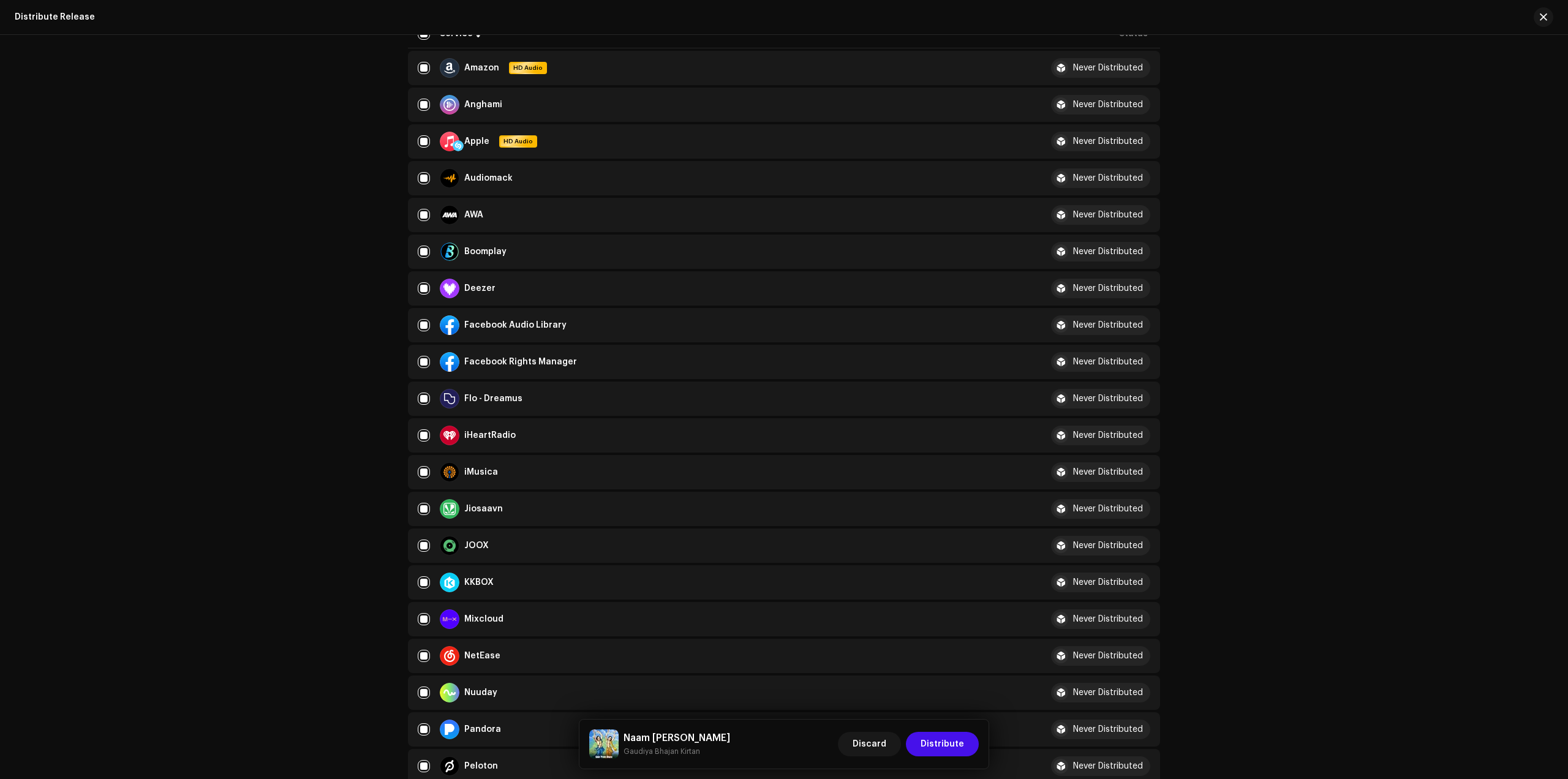
scroll to position [230, 0]
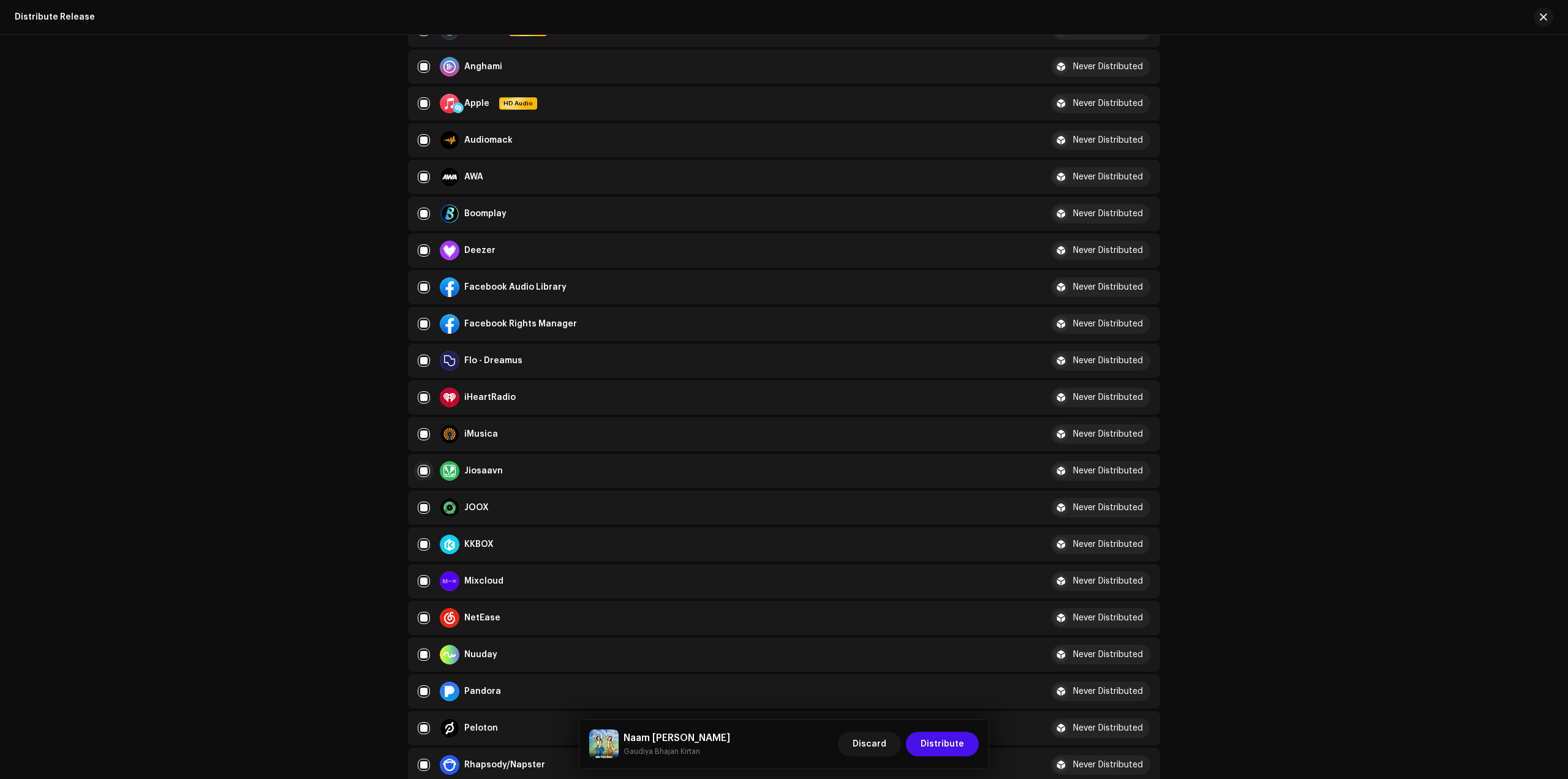
click at [422, 469] on input "checkbox" at bounding box center [424, 471] width 13 height 13
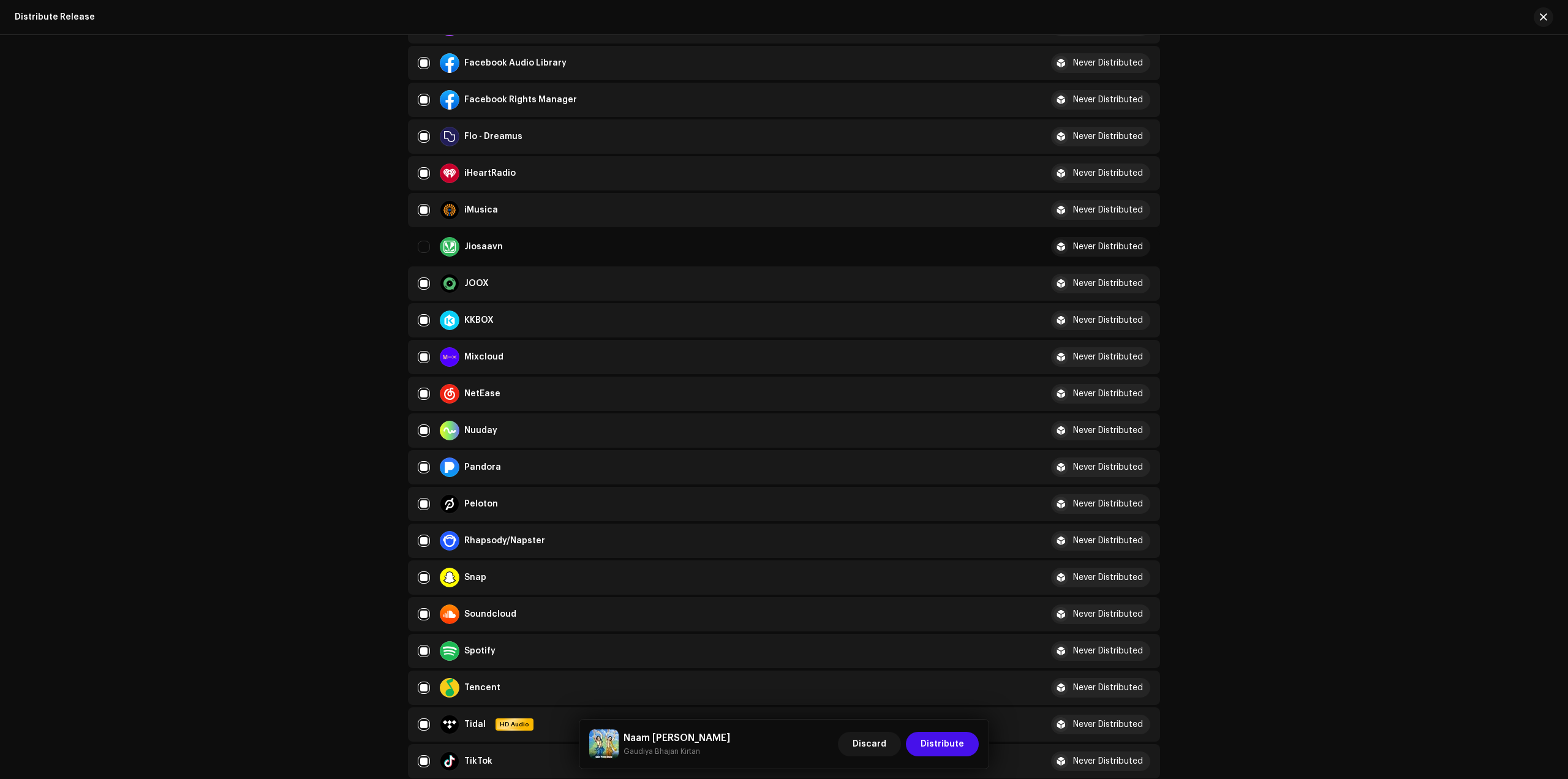
scroll to position [459, 0]
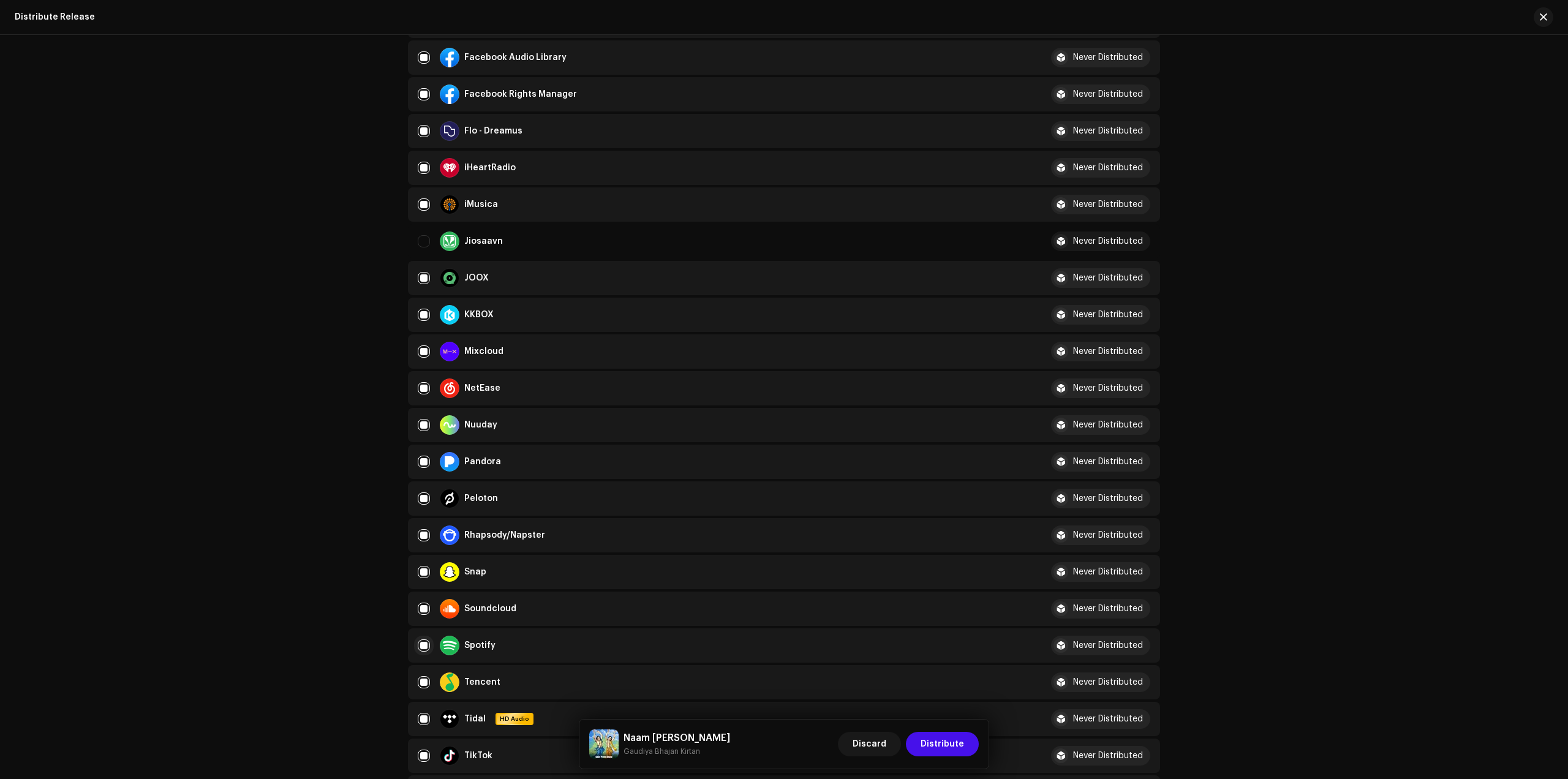
click at [420, 643] on input "Row Selected" at bounding box center [424, 646] width 13 height 13
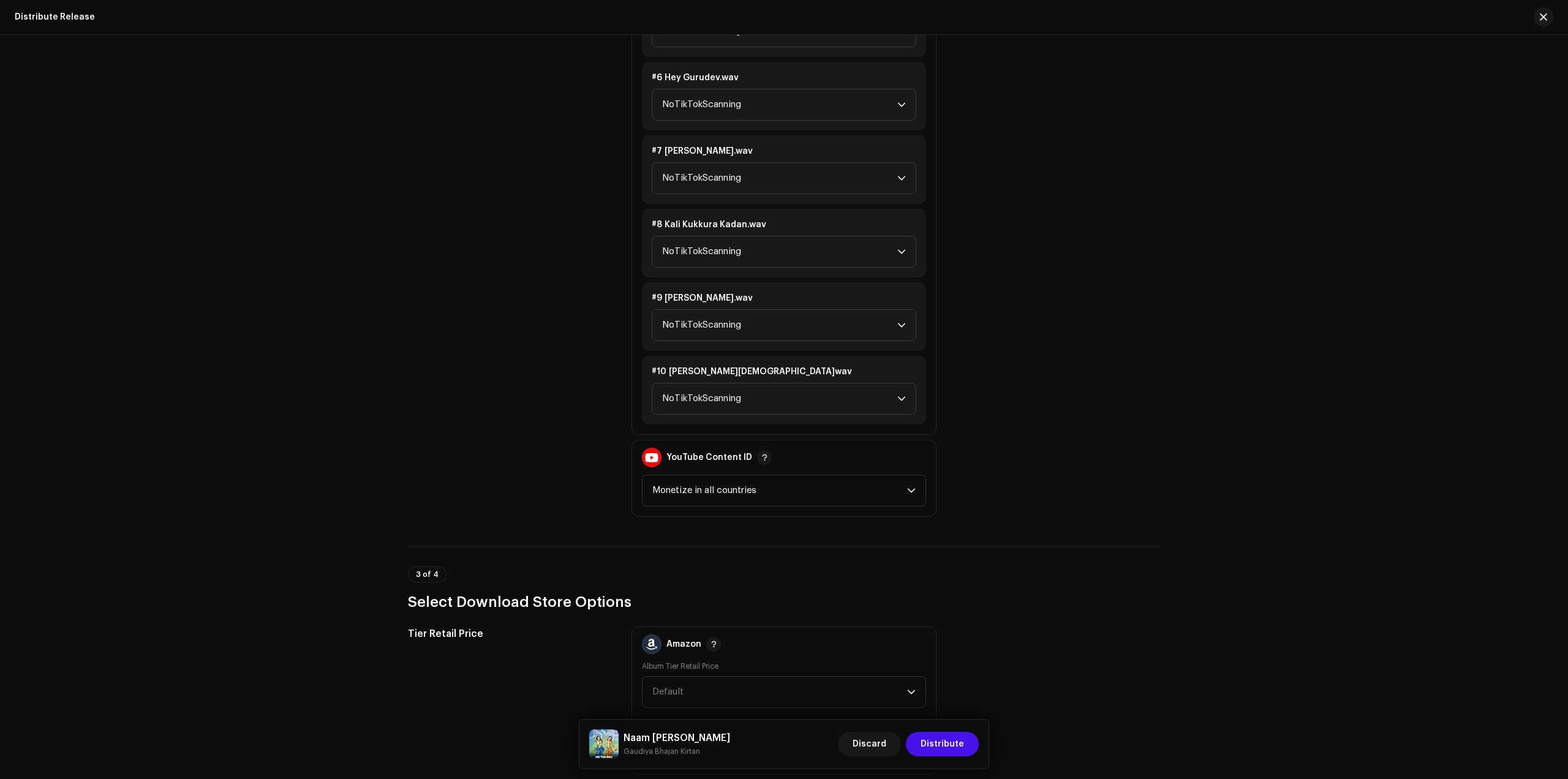
scroll to position [2340, 0]
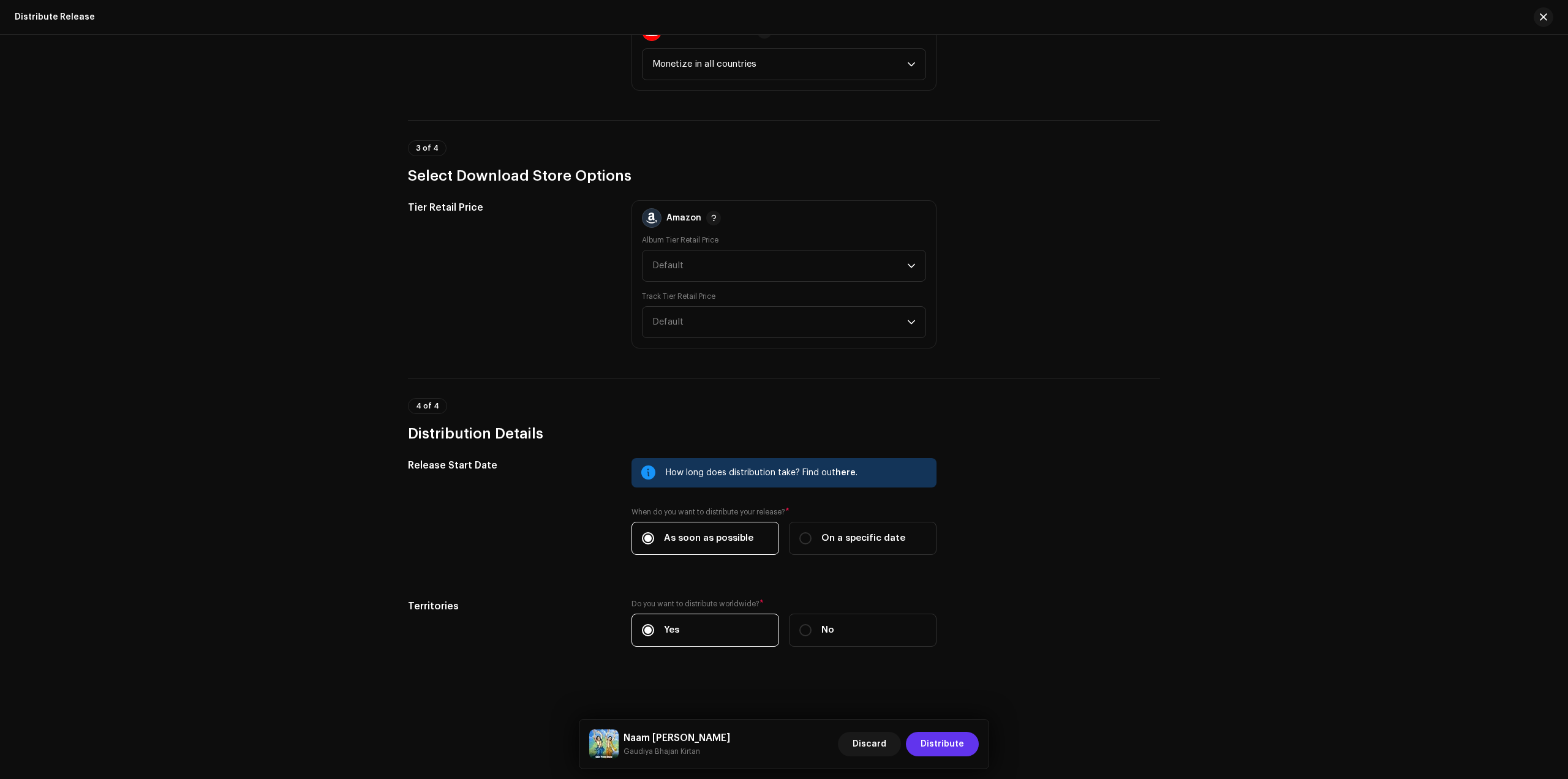
click at [953, 745] on span "Distribute" at bounding box center [942, 743] width 43 height 24
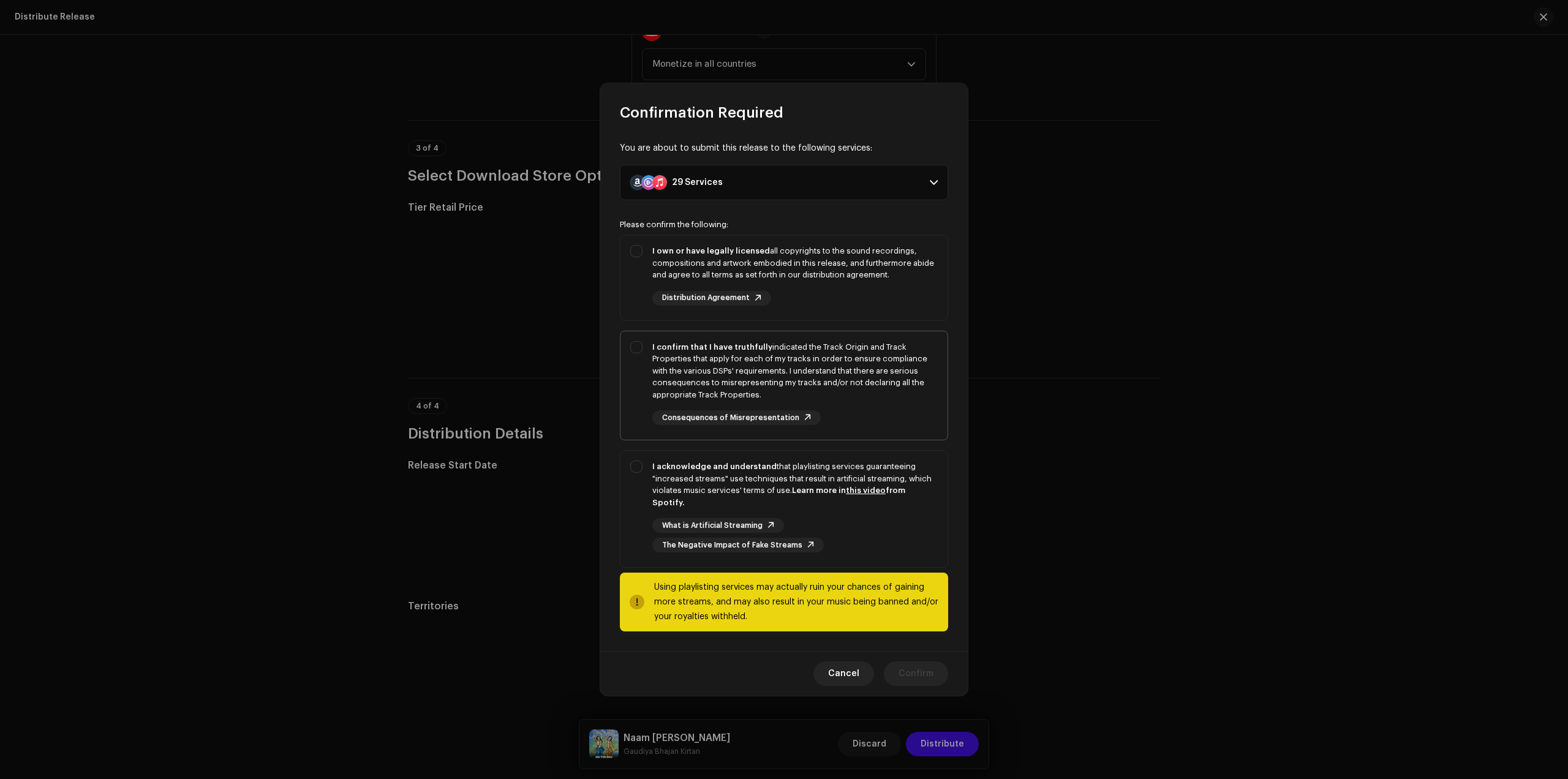
click at [737, 367] on div "I confirm that I have truthfully indicated the Track Origin and Track Propertie…" at bounding box center [795, 371] width 286 height 60
click at [688, 274] on div "I own or have legally licensed all copyrights to the sound recordings, composit…" at bounding box center [795, 263] width 286 height 36
click at [707, 488] on div "I acknowledge and understand that playlisting services guaranteeing "increased …" at bounding box center [795, 485] width 286 height 48
click at [910, 665] on span "Confirm" at bounding box center [916, 673] width 35 height 24
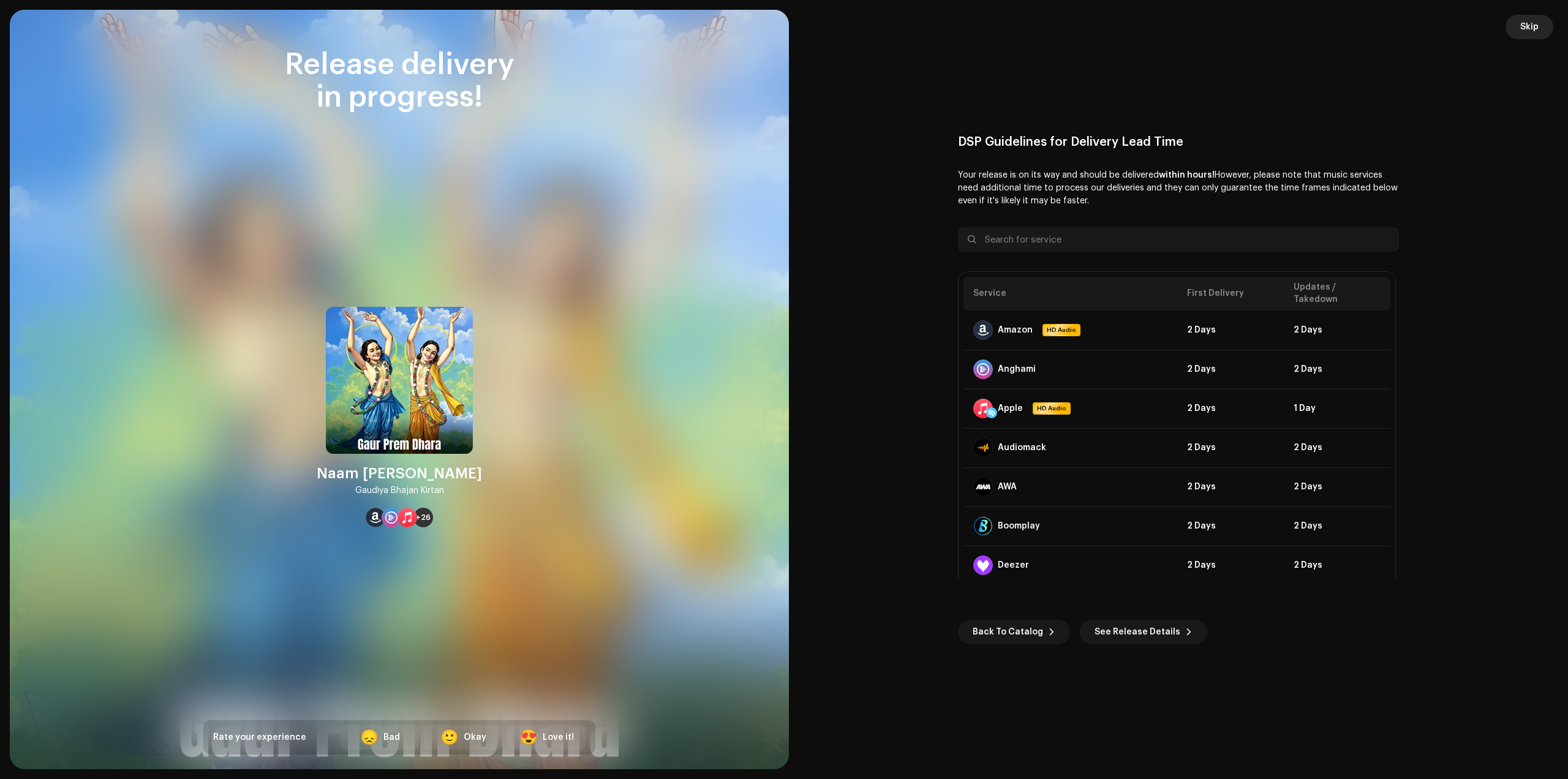
click at [1530, 28] on span "Skip" at bounding box center [1529, 27] width 18 height 24
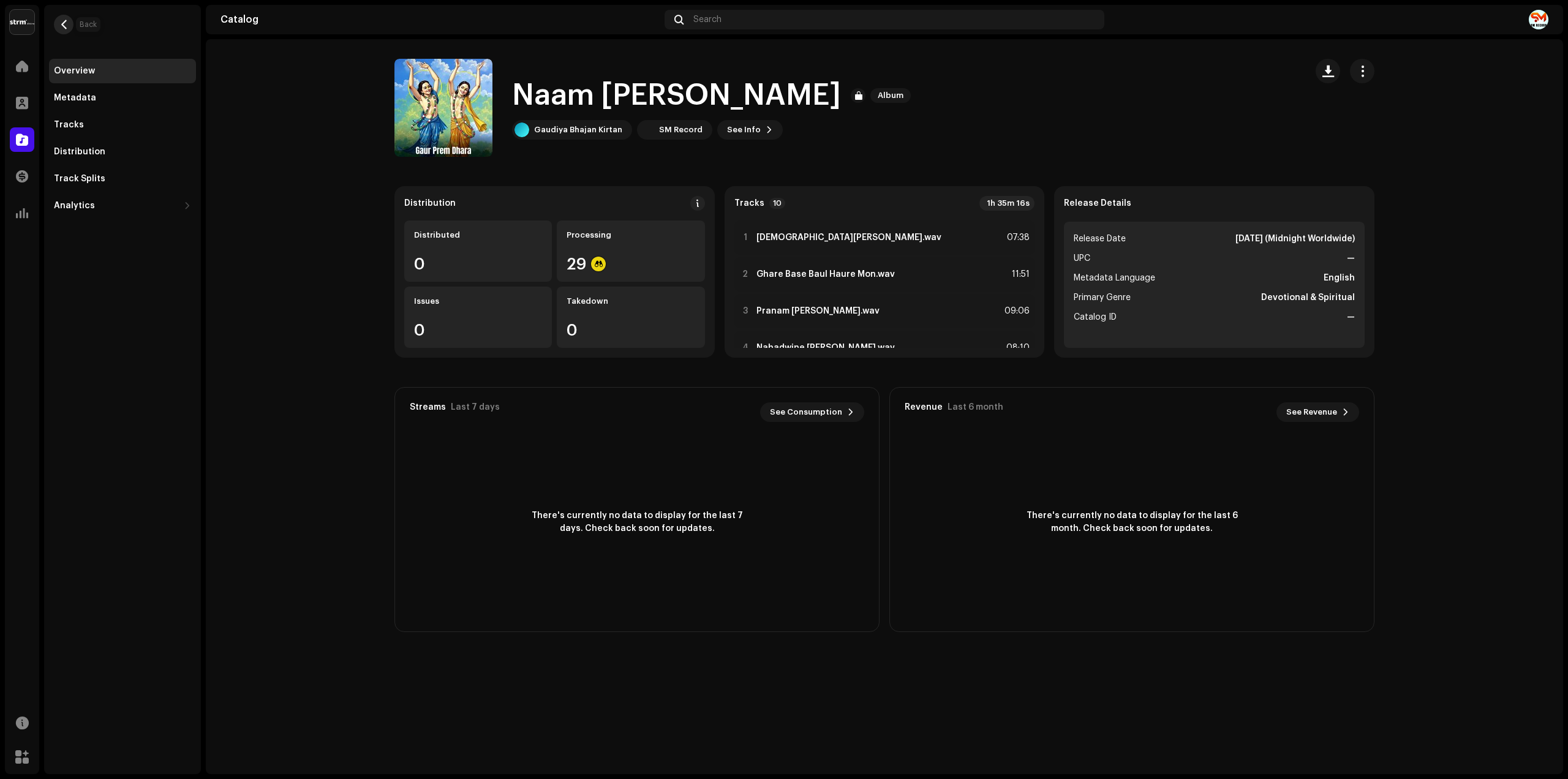
click at [58, 22] on button "button" at bounding box center [63, 24] width 20 height 20
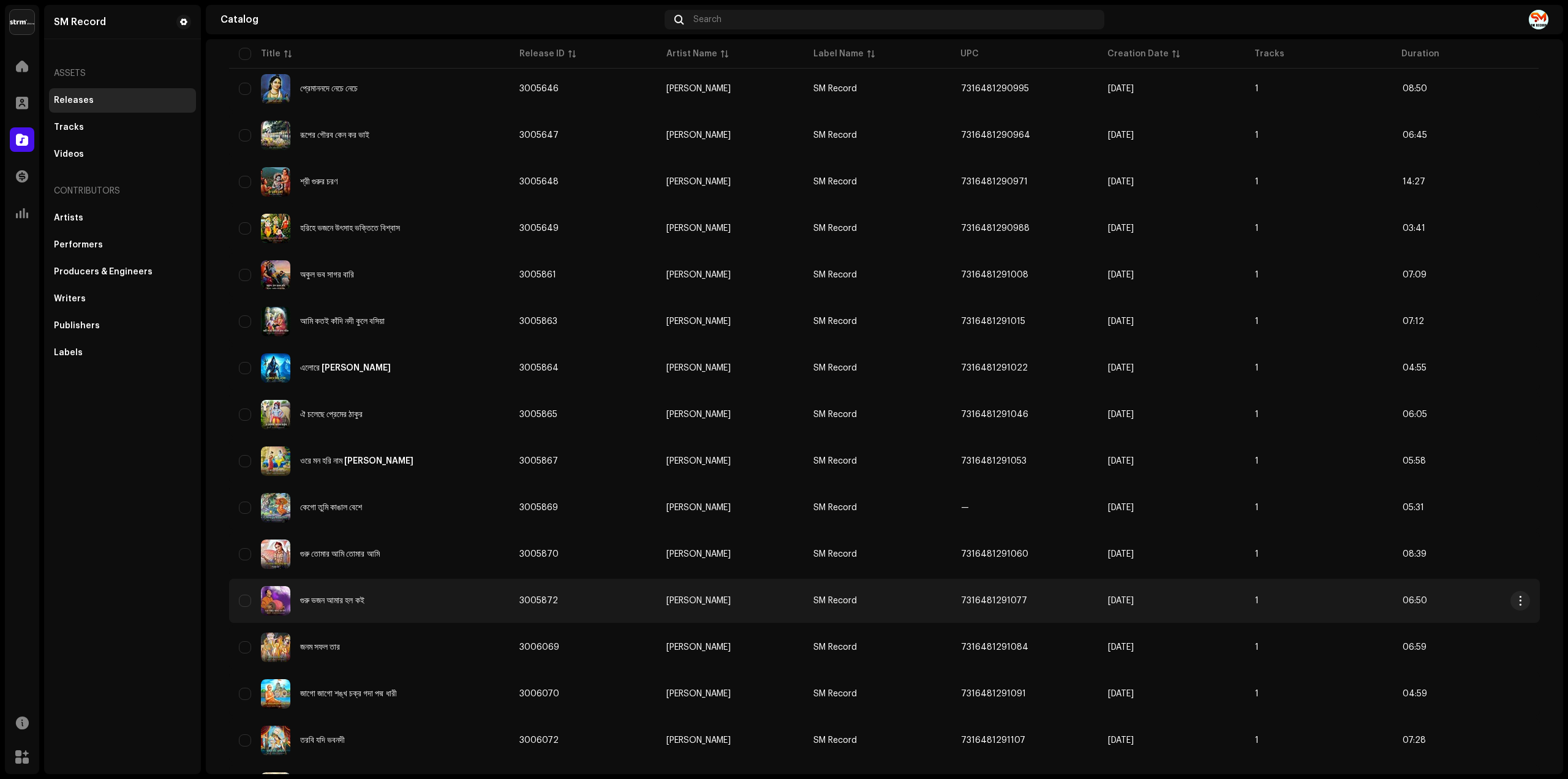
scroll to position [567, 0]
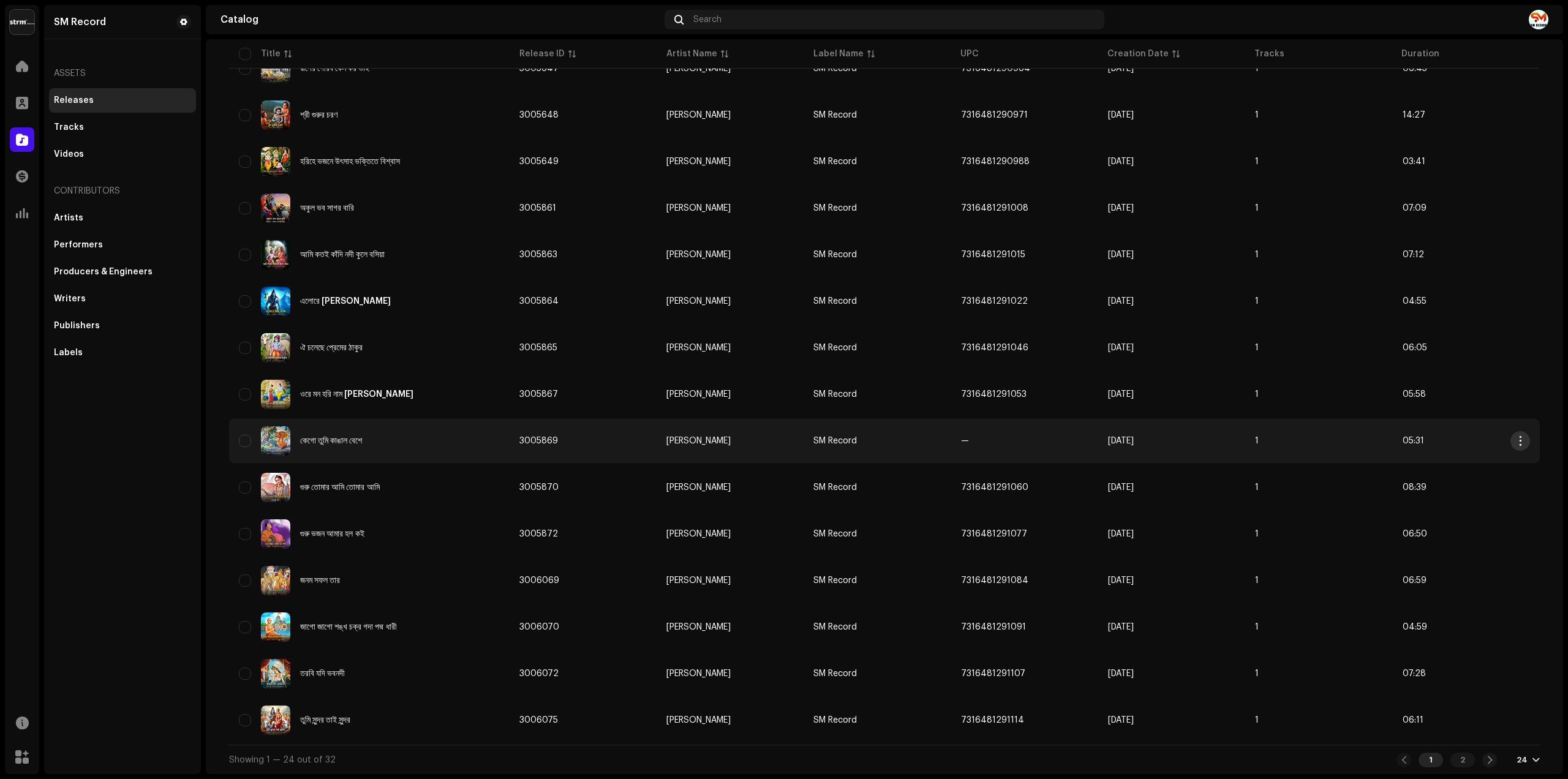
click at [1519, 440] on span "button" at bounding box center [1521, 440] width 9 height 9
click at [1439, 563] on div "Archive" at bounding box center [1459, 567] width 114 height 9
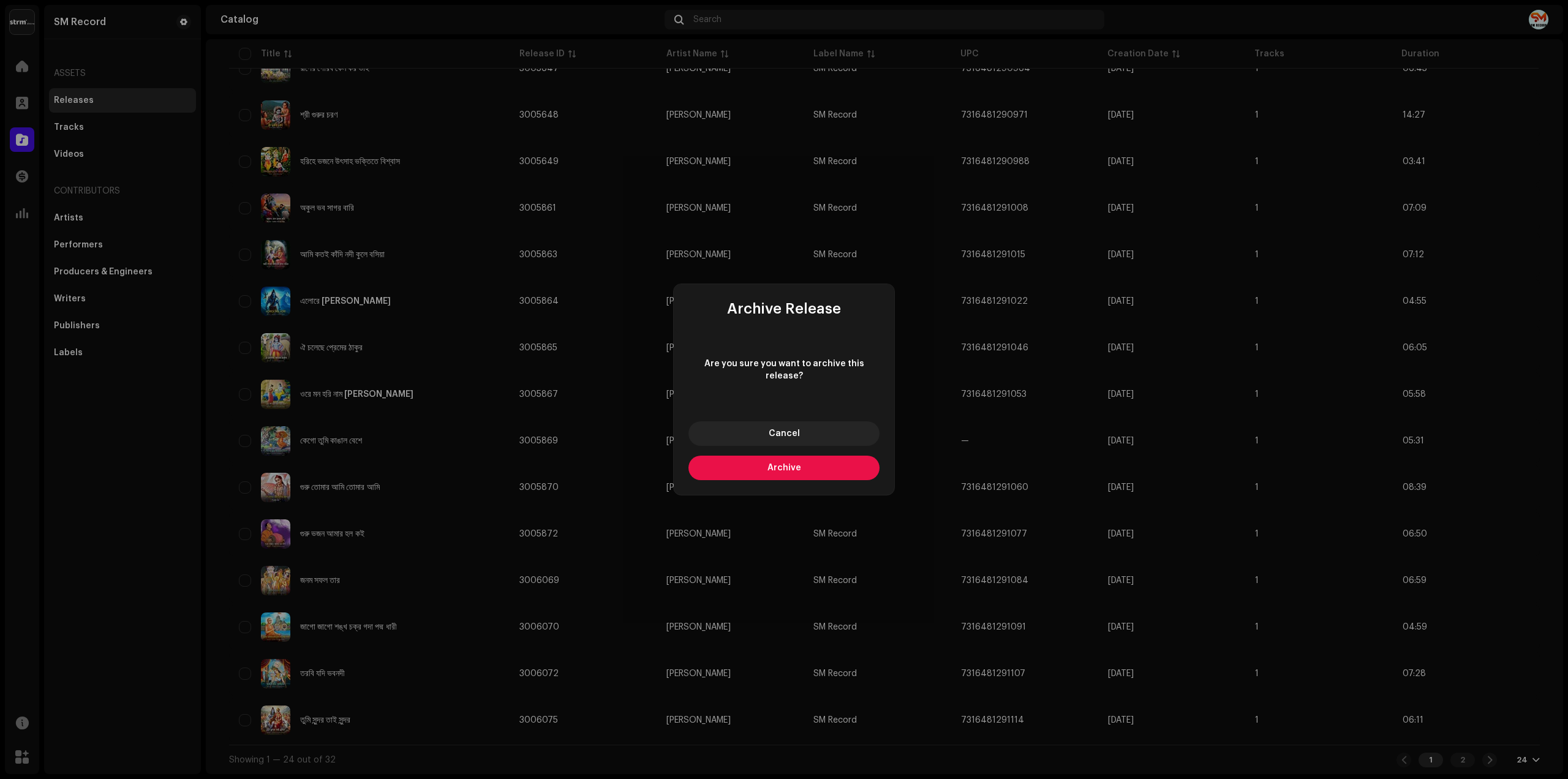
click at [816, 455] on button "Archive" at bounding box center [784, 467] width 191 height 24
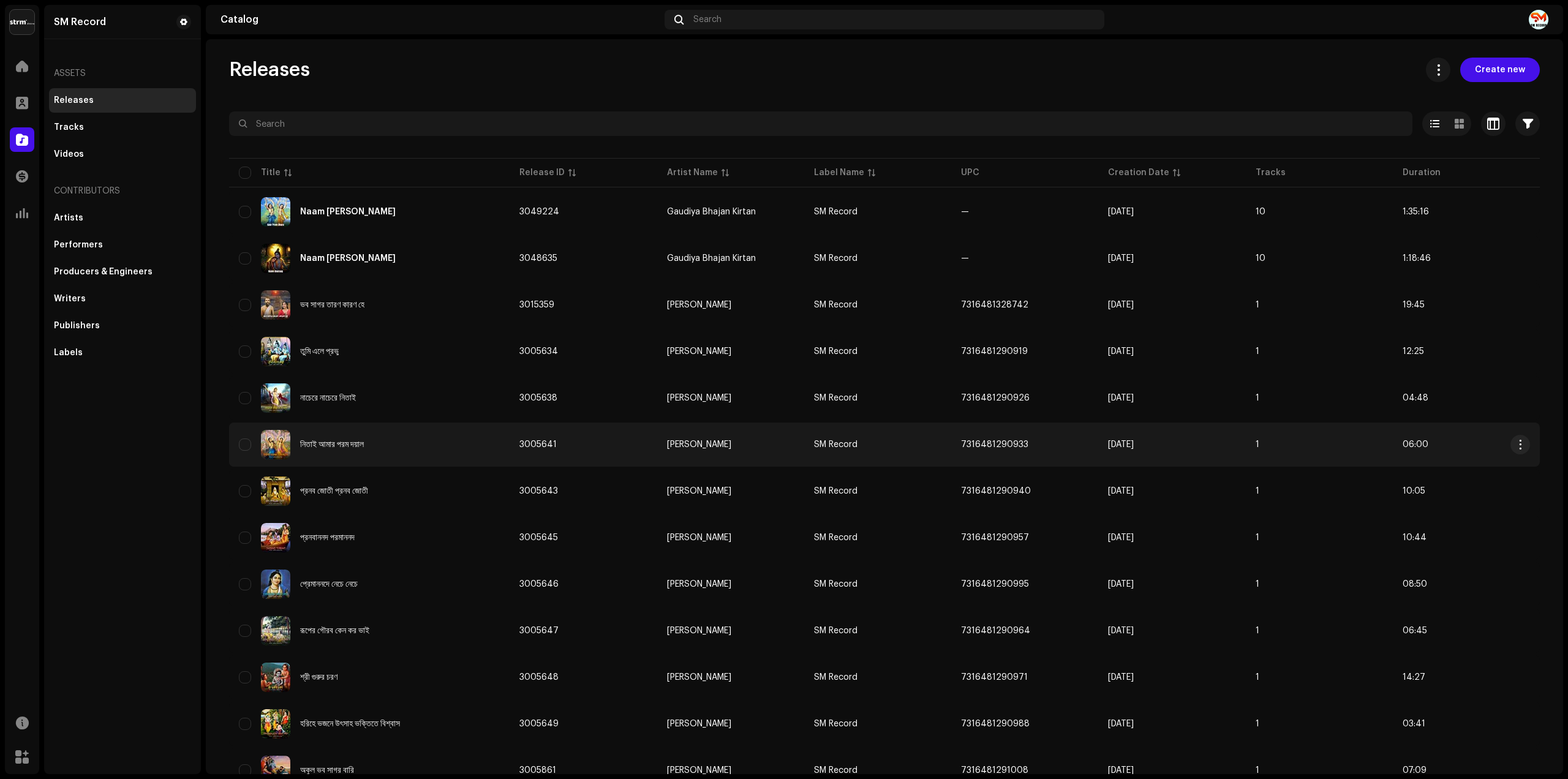
scroll to position [0, 0]
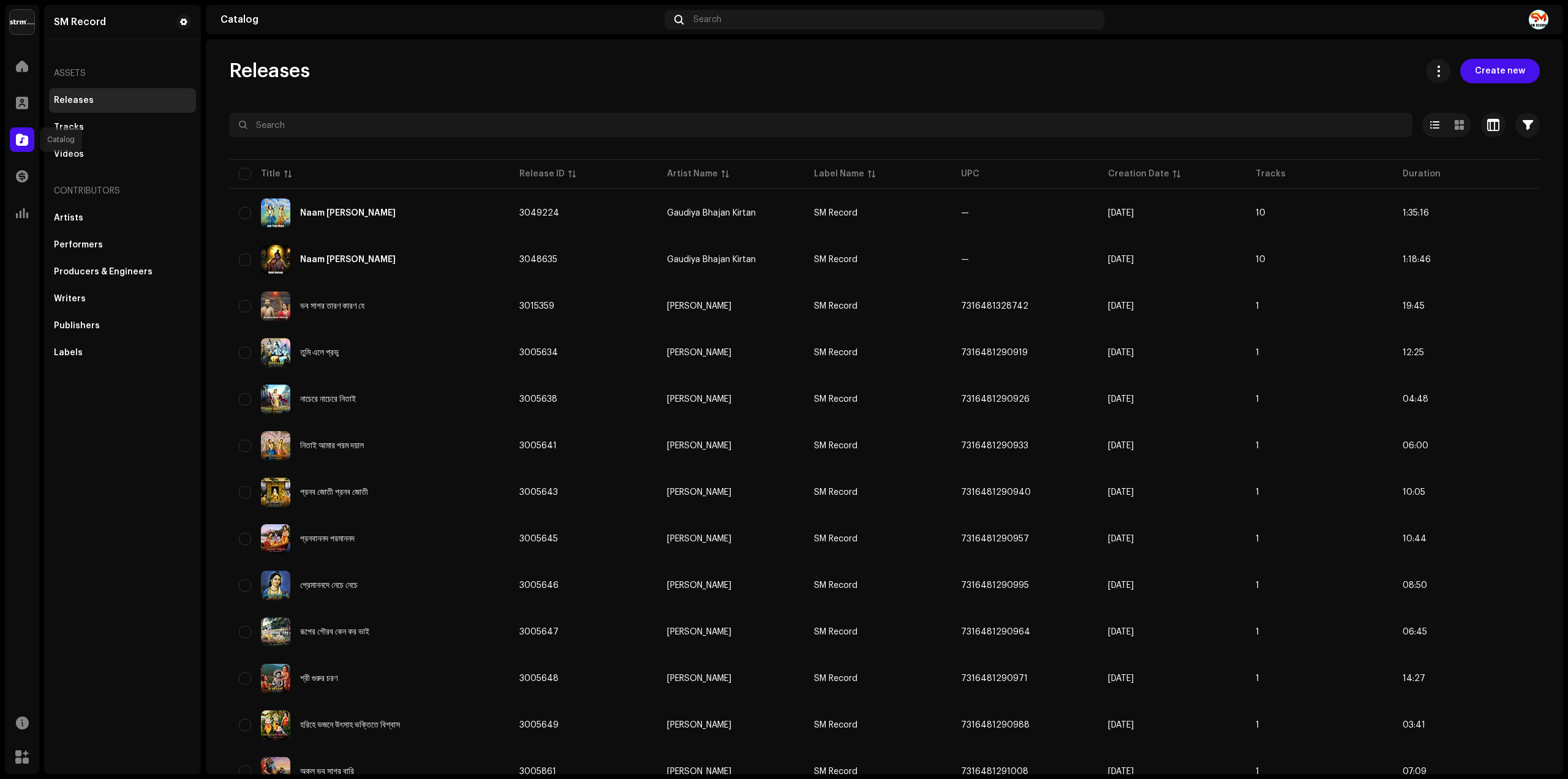
click at [27, 137] on span at bounding box center [22, 140] width 13 height 9
click at [1484, 66] on span "Create new" at bounding box center [1500, 70] width 51 height 24
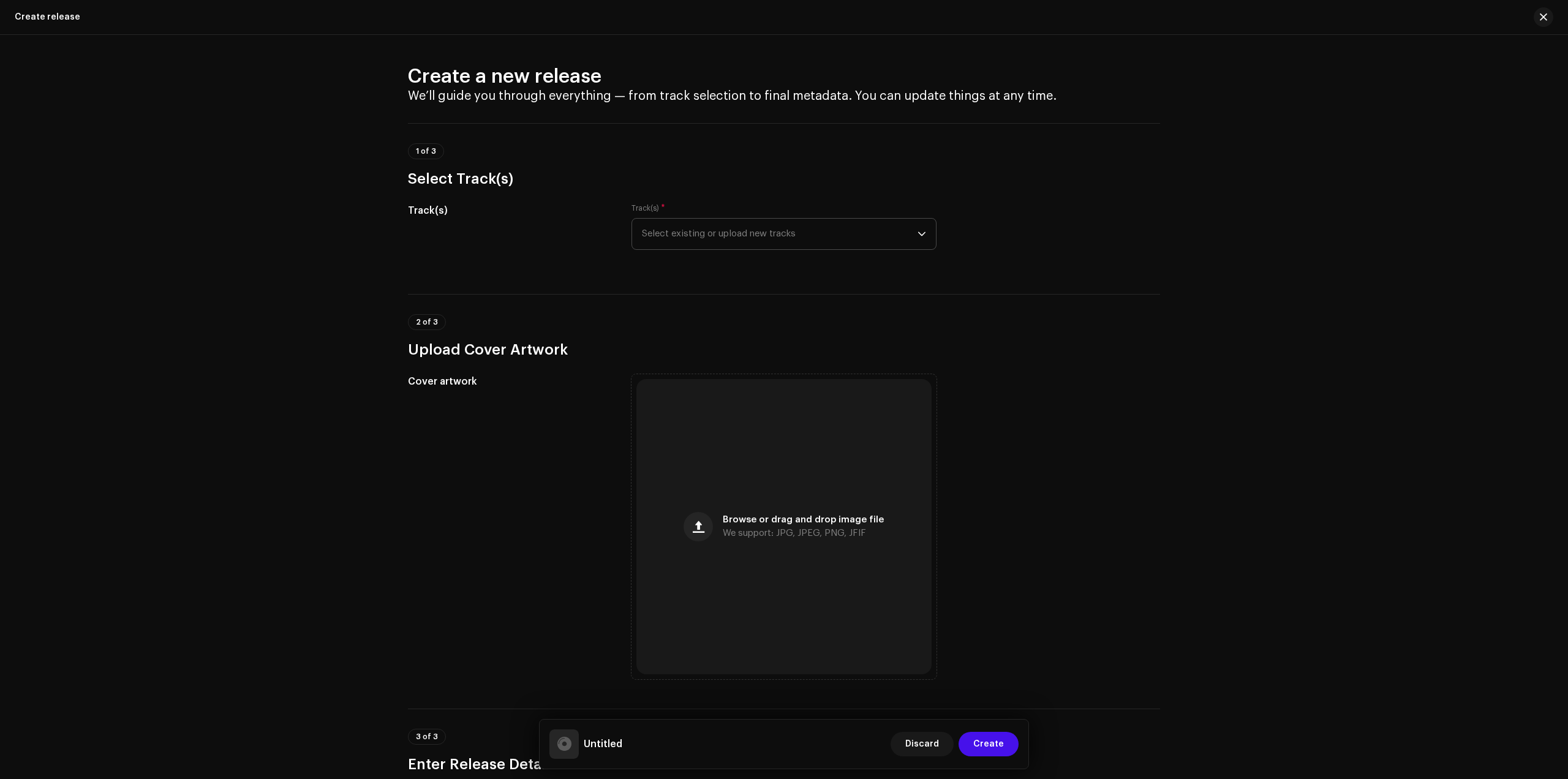
click at [781, 236] on span "Select existing or upload new tracks" at bounding box center [779, 234] width 276 height 31
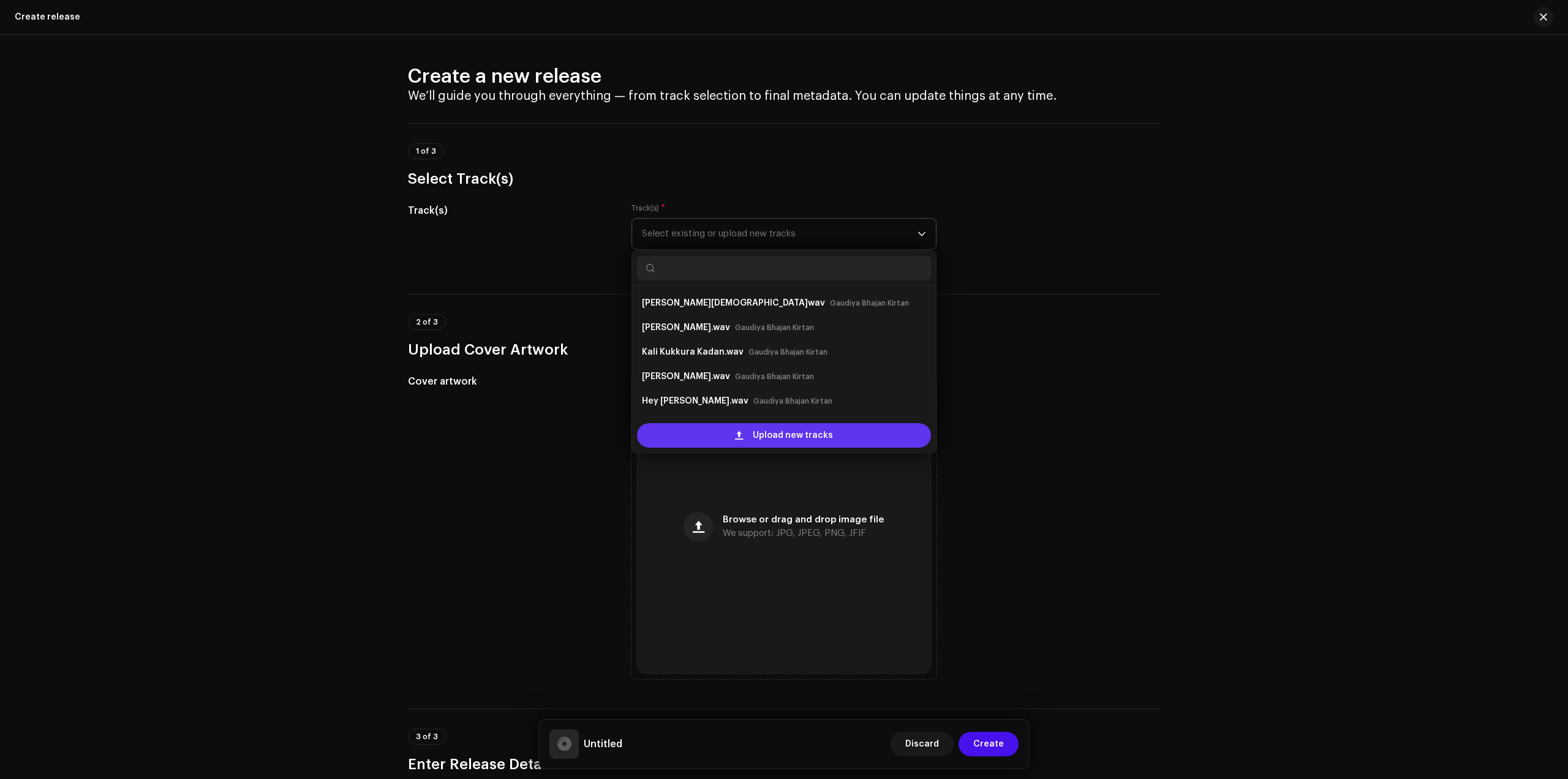
scroll to position [20, 0]
click at [734, 431] on div "Upload new tracks" at bounding box center [784, 435] width 294 height 24
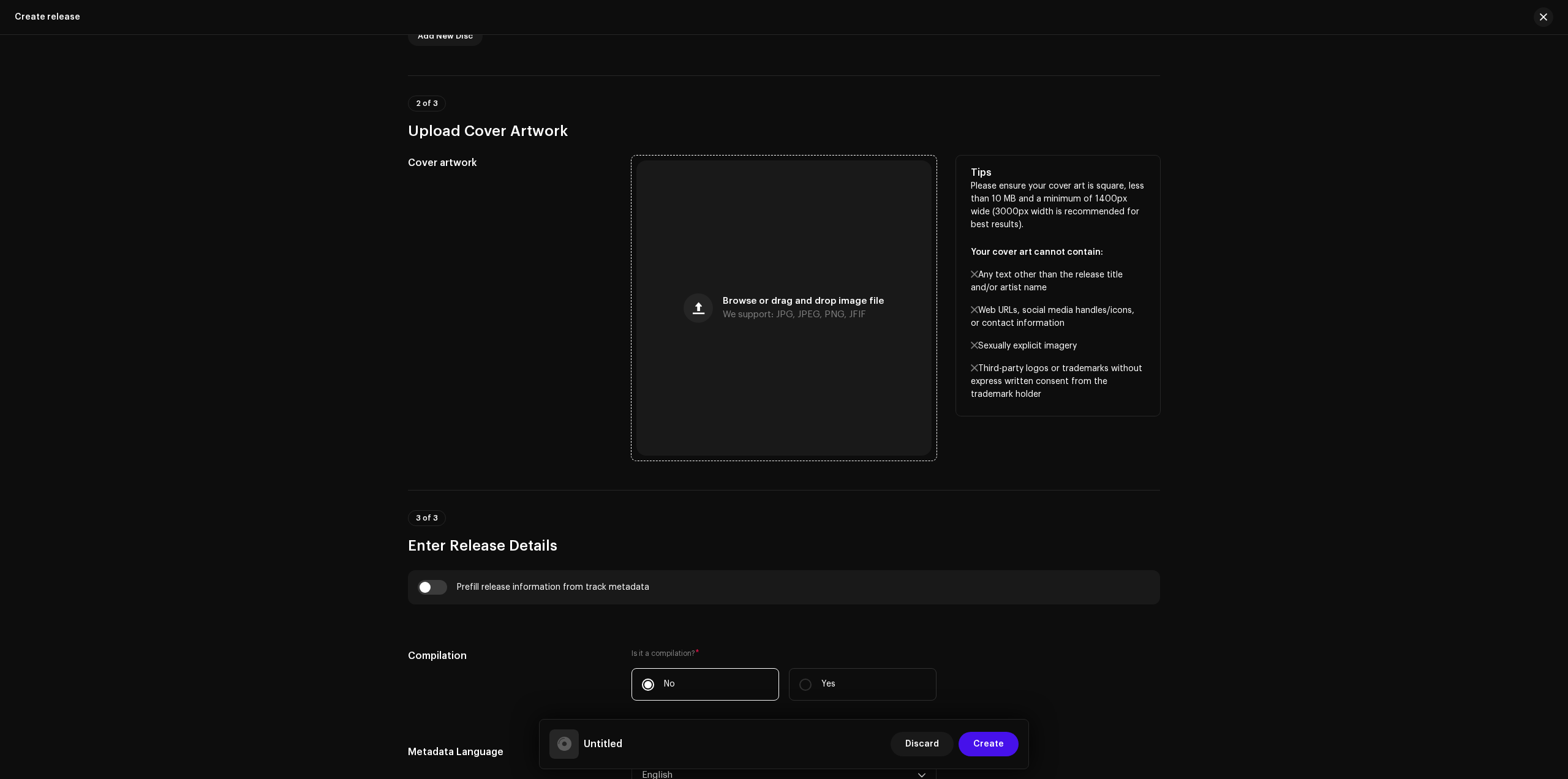
scroll to position [766, 0]
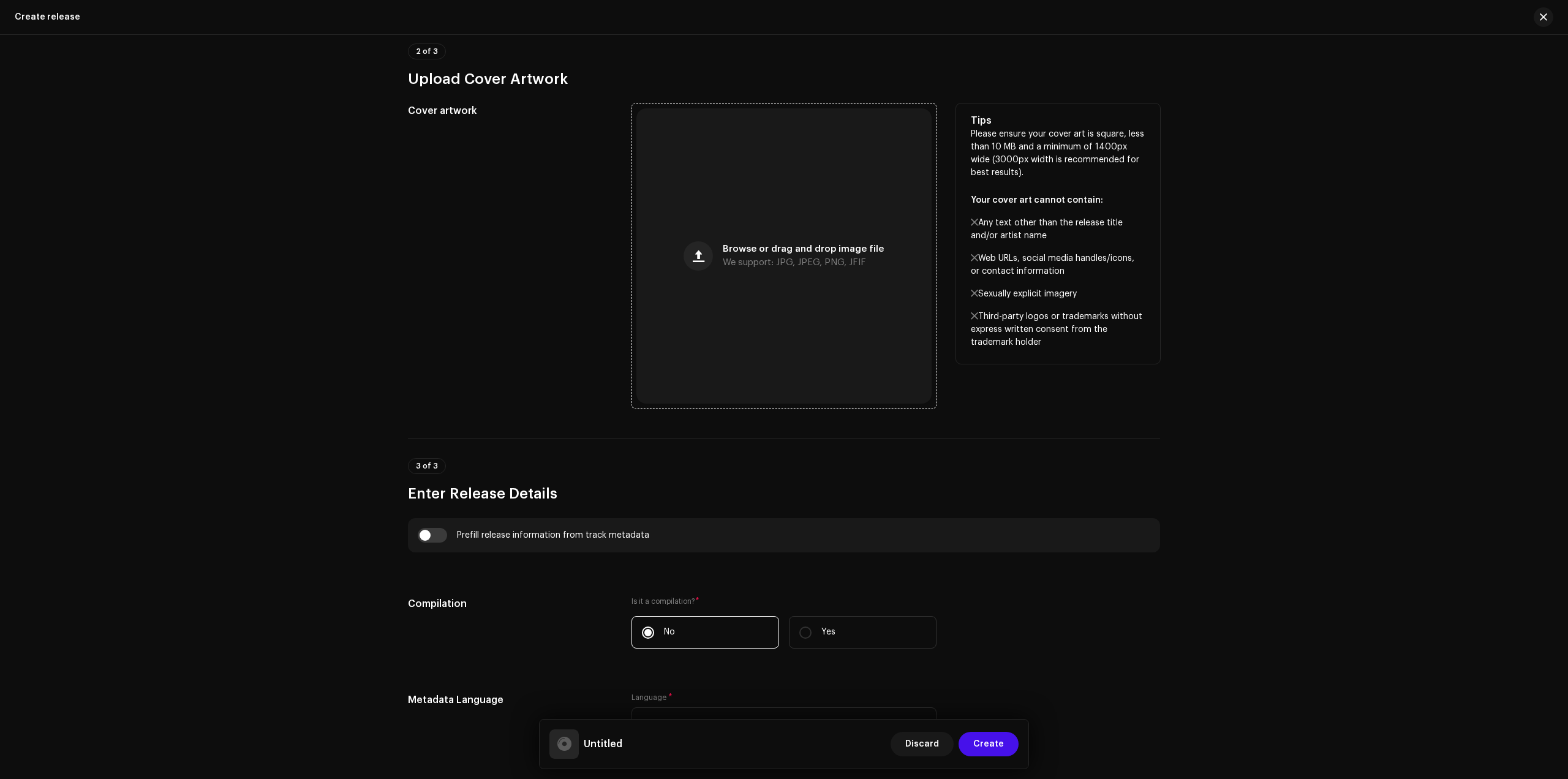
click at [794, 238] on div "Browse or drag and drop image file We support: JPG, JPEG, PNG, JFIF" at bounding box center [784, 256] width 295 height 295
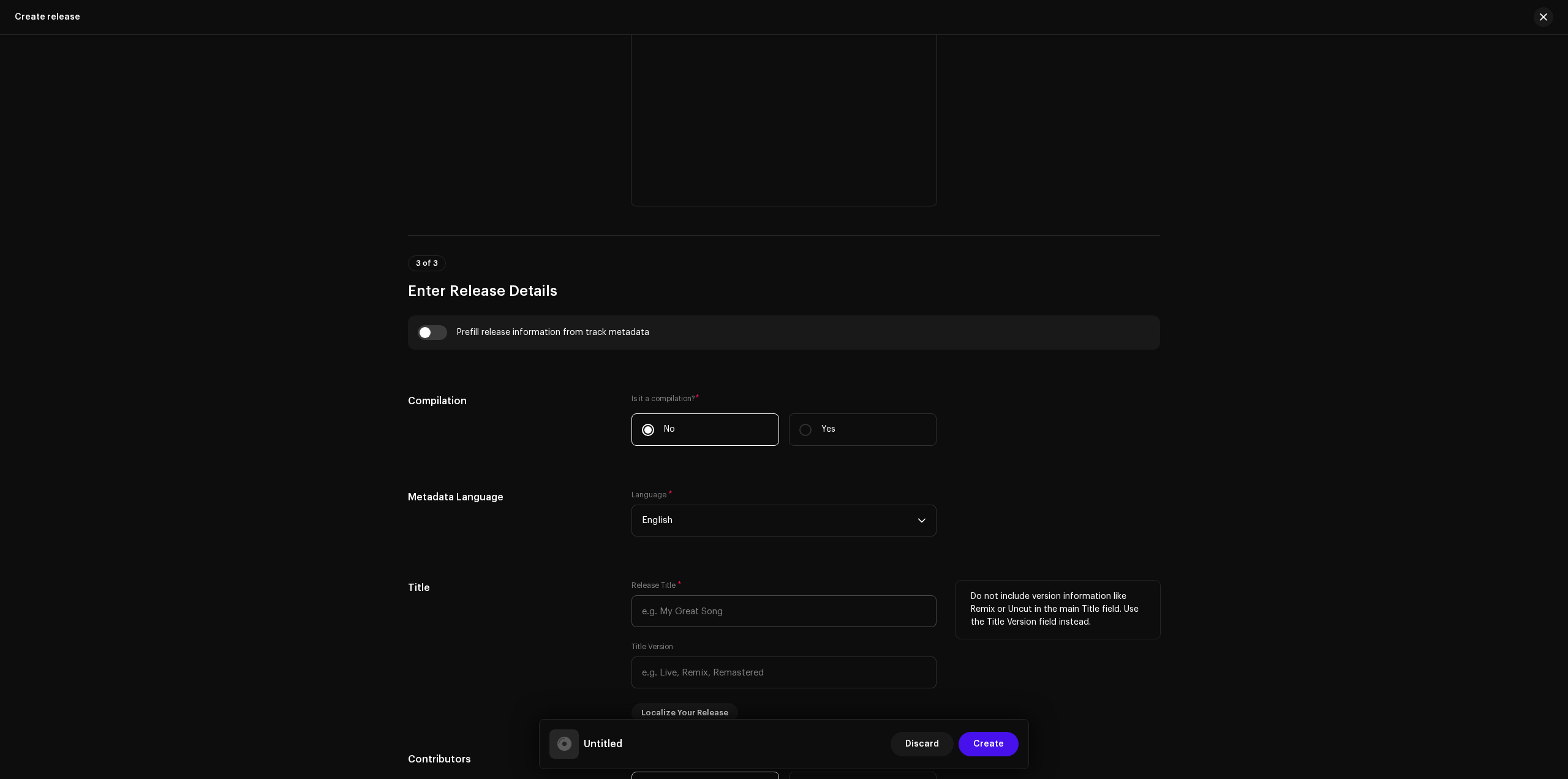
scroll to position [995, 0]
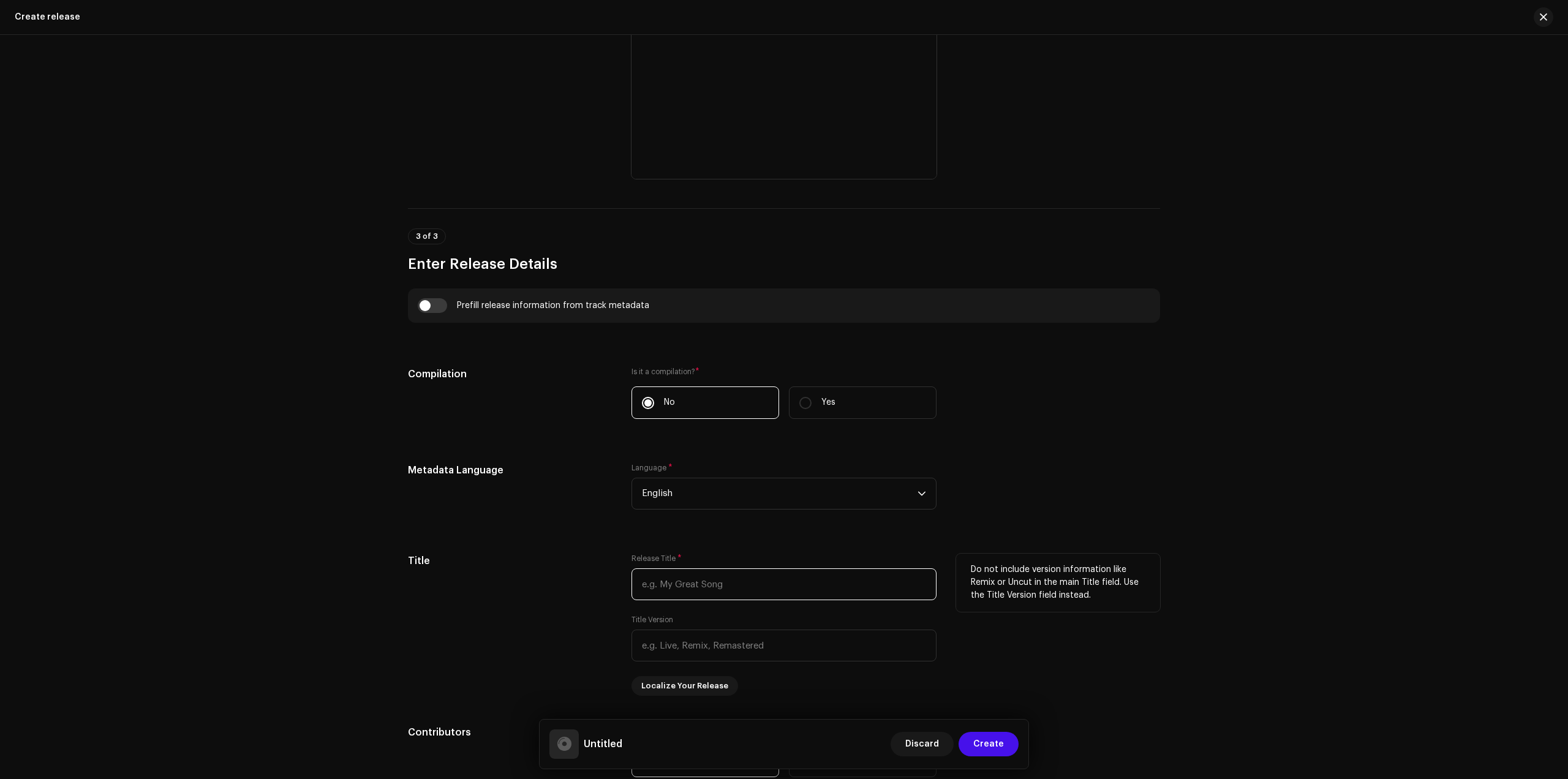
click at [730, 584] on input "text" at bounding box center [784, 584] width 305 height 32
paste input "Gauranga Smaranam"
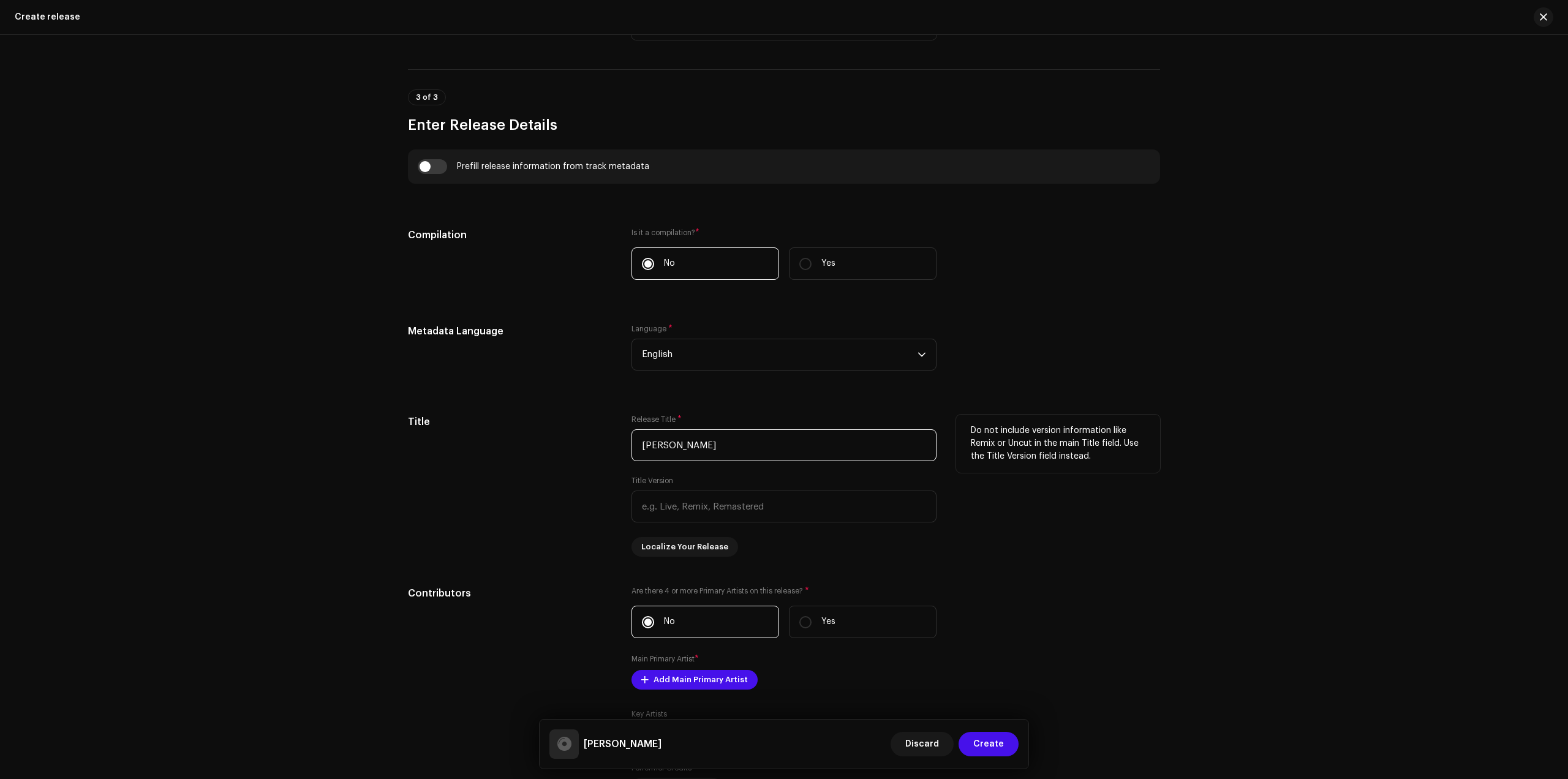
scroll to position [1225, 0]
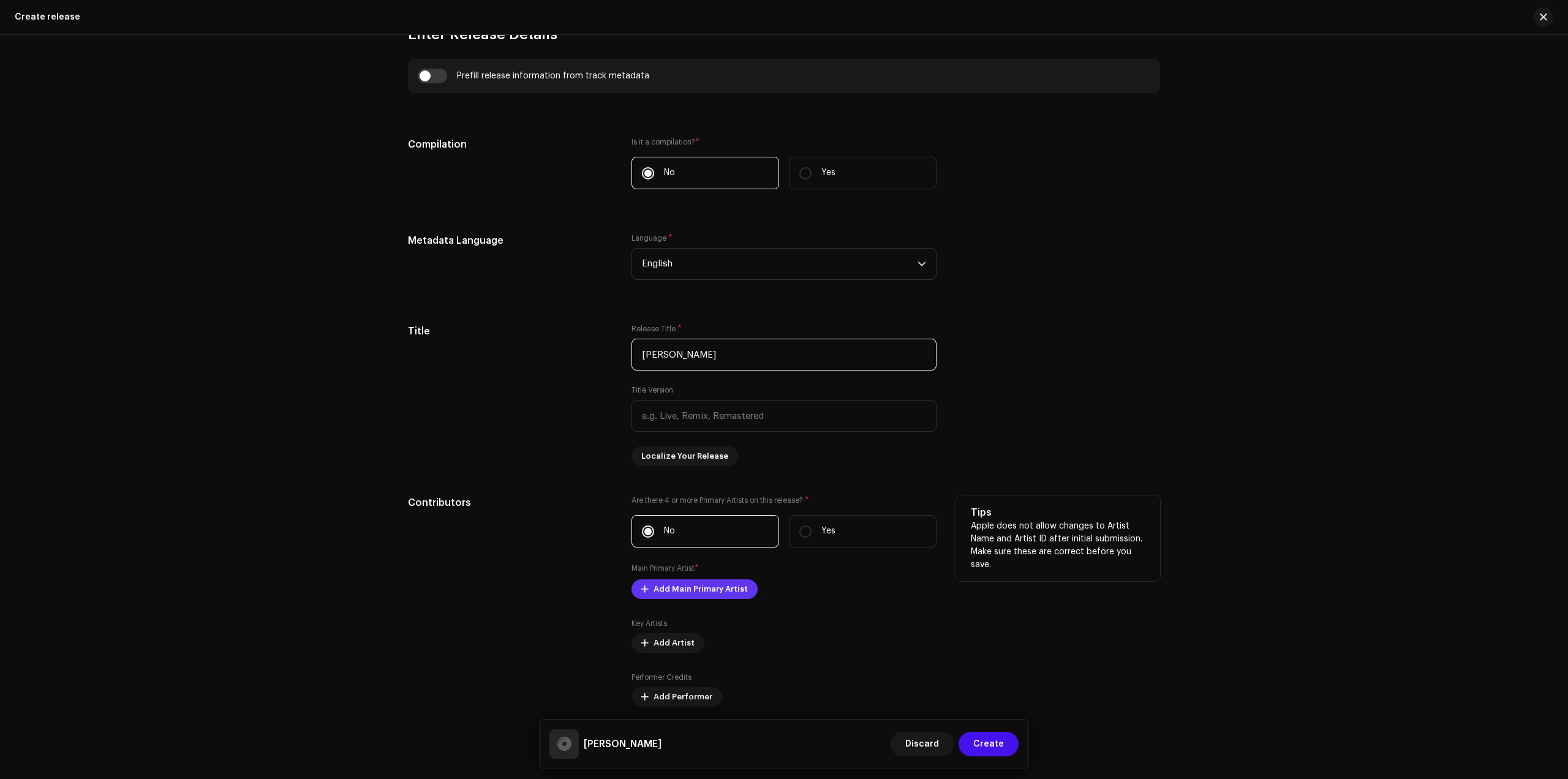
type input "Gauranga Smaranam"
click at [667, 580] on span "Add Main Primary Artist" at bounding box center [700, 589] width 94 height 24
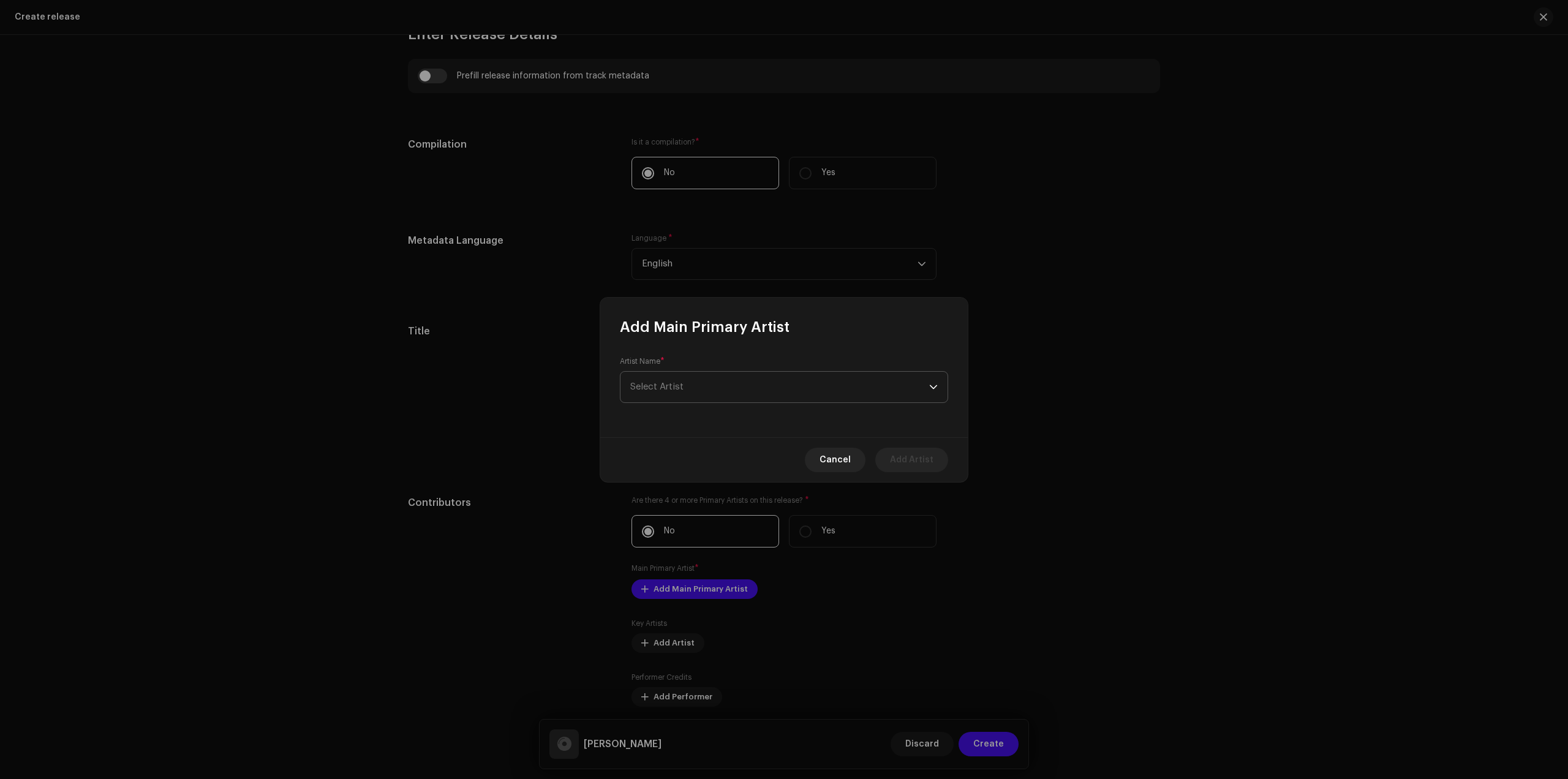
click at [781, 397] on span "Select Artist" at bounding box center [779, 387] width 299 height 31
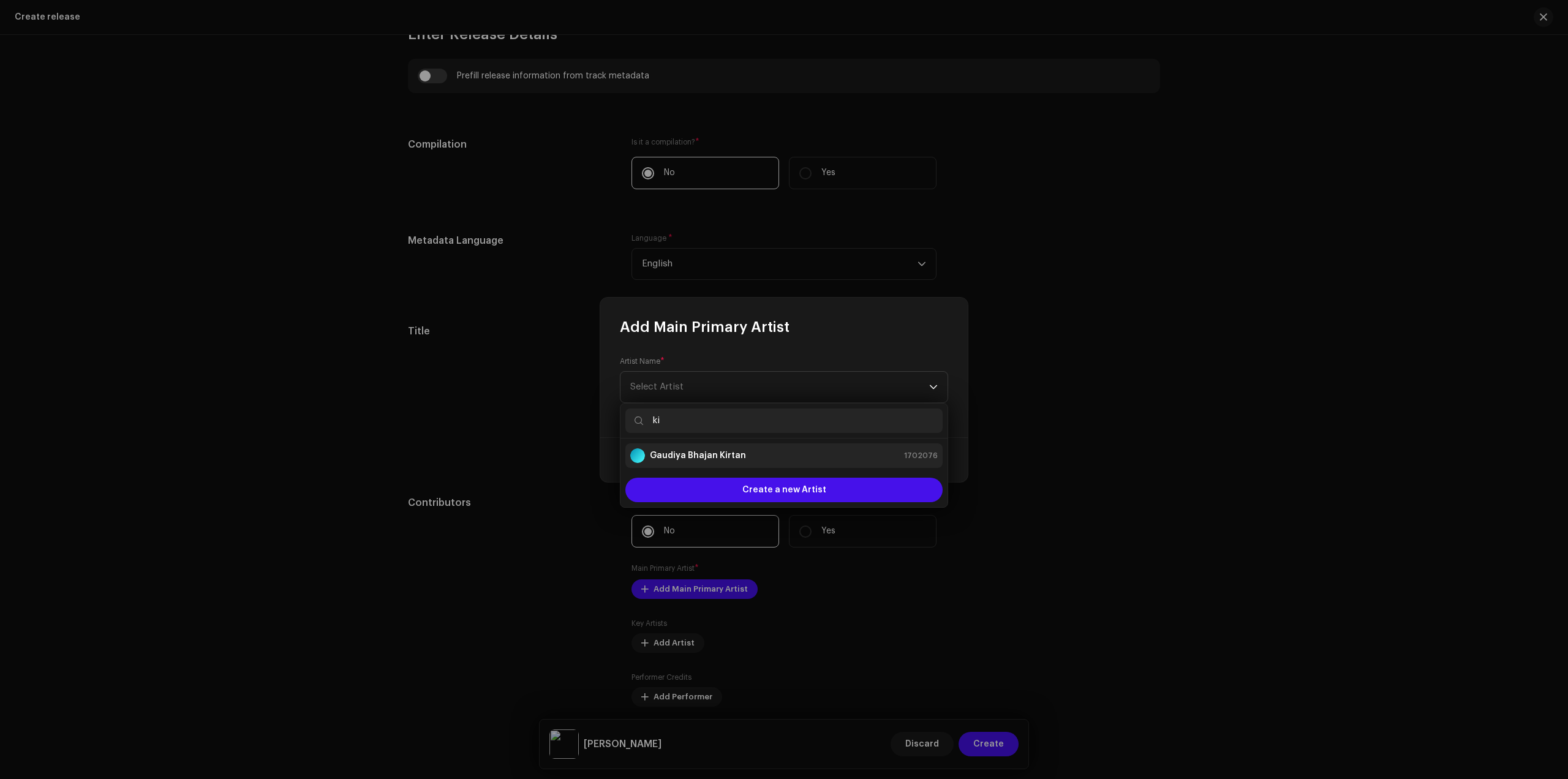
type input "ki"
click at [737, 457] on strong "Gaudiya Bhajan Kirtan" at bounding box center [698, 456] width 96 height 13
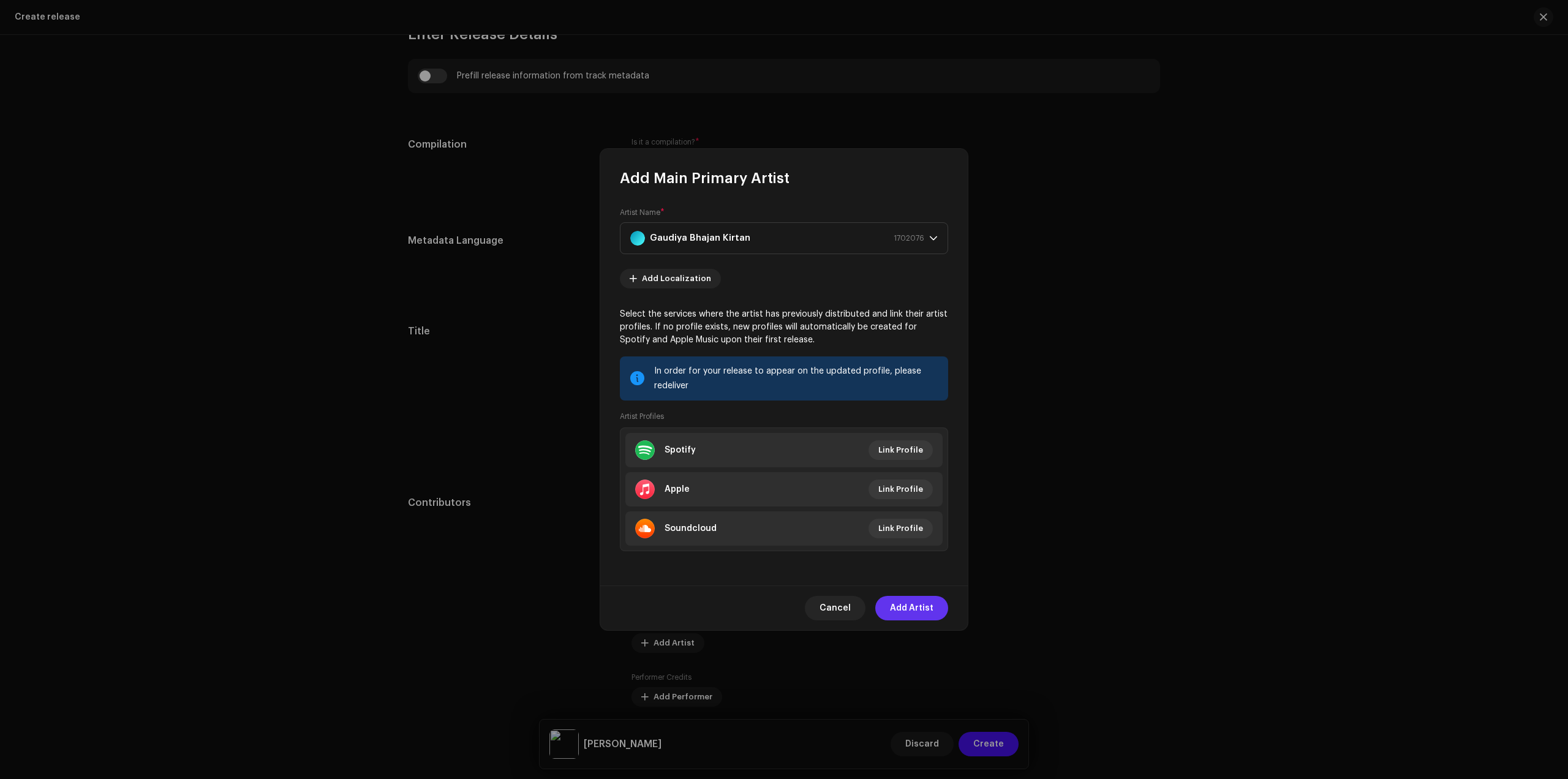
click at [914, 606] on span "Add Artist" at bounding box center [911, 608] width 43 height 24
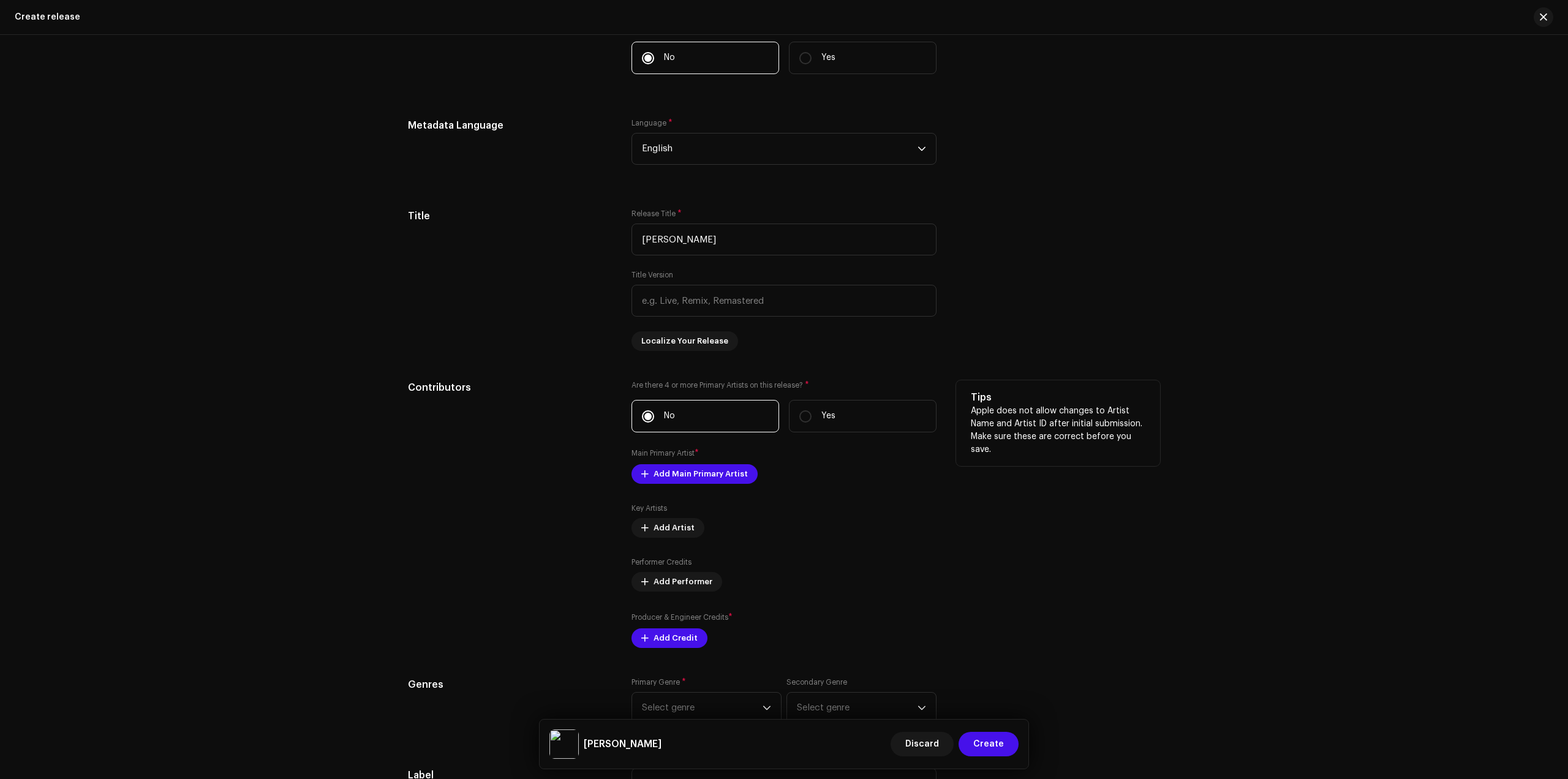
scroll to position [1378, 0]
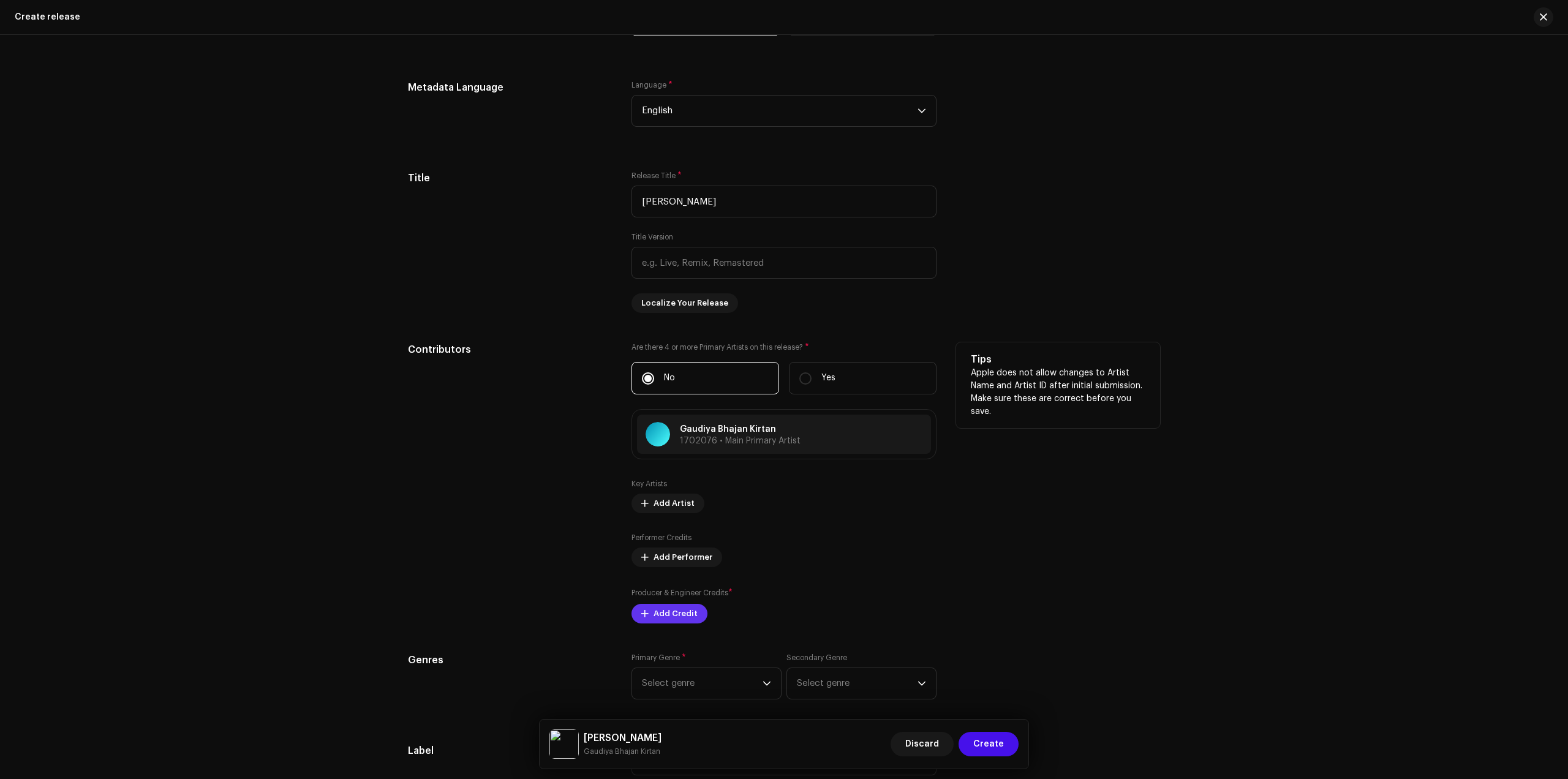
click at [671, 619] on span "Add Credit" at bounding box center [676, 613] width 44 height 24
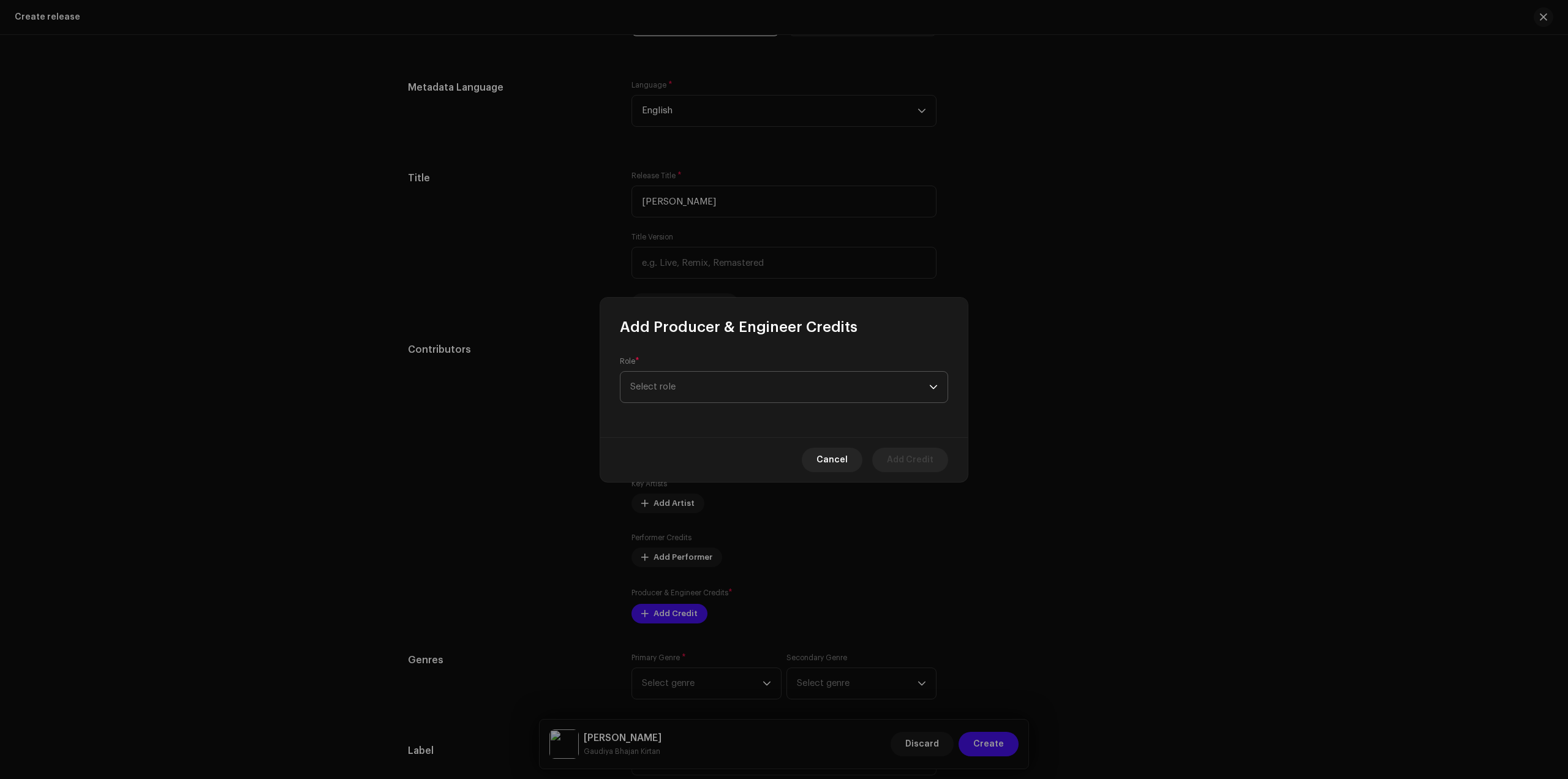
click at [729, 386] on span "Select role" at bounding box center [779, 387] width 299 height 31
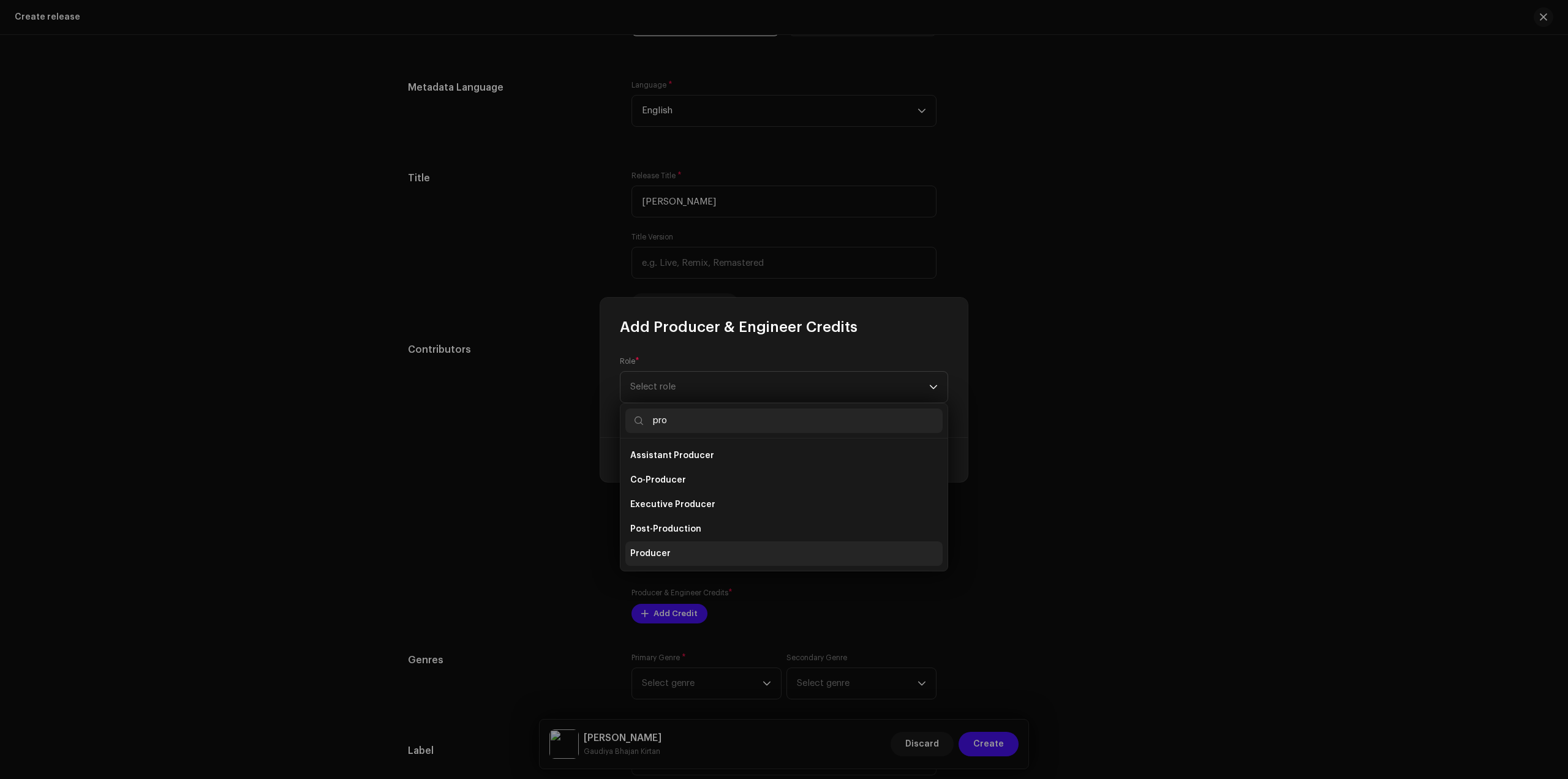
type input "pro"
click at [655, 556] on span "Producer" at bounding box center [650, 554] width 40 height 13
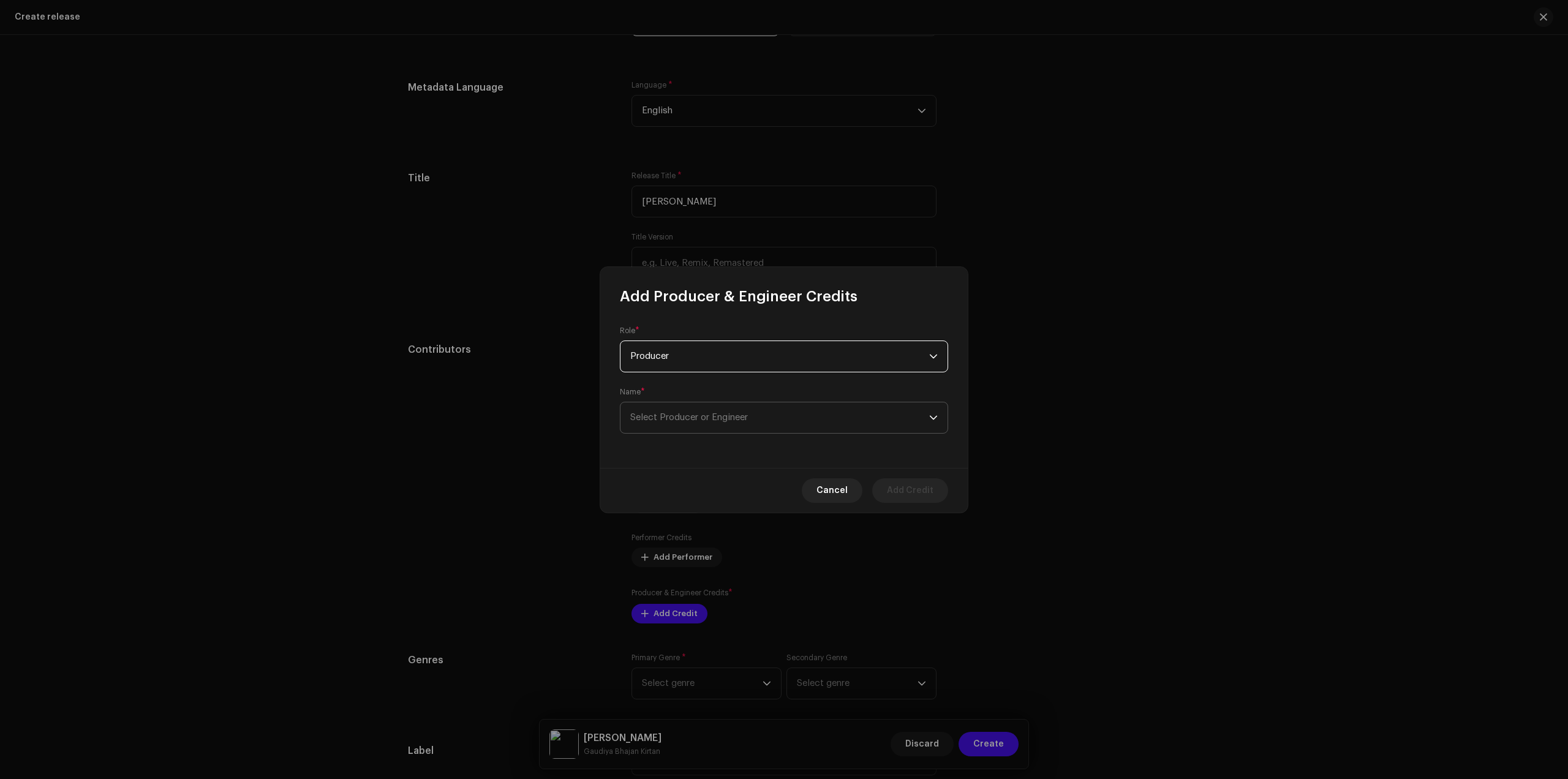
click at [770, 419] on span "Select Producer or Engineer" at bounding box center [779, 418] width 299 height 31
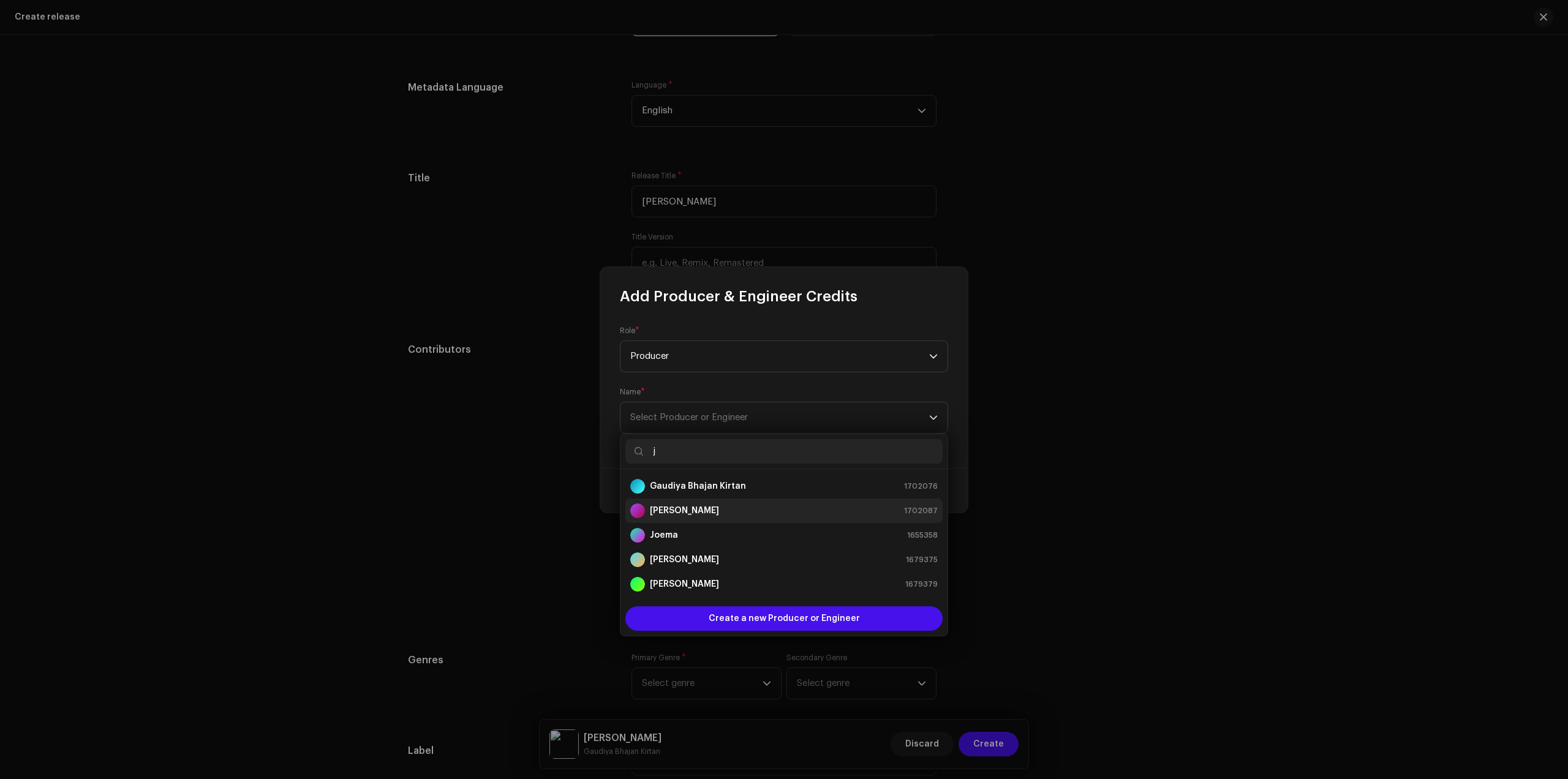
type input "j"
click at [682, 511] on strong "[PERSON_NAME]" at bounding box center [685, 511] width 69 height 13
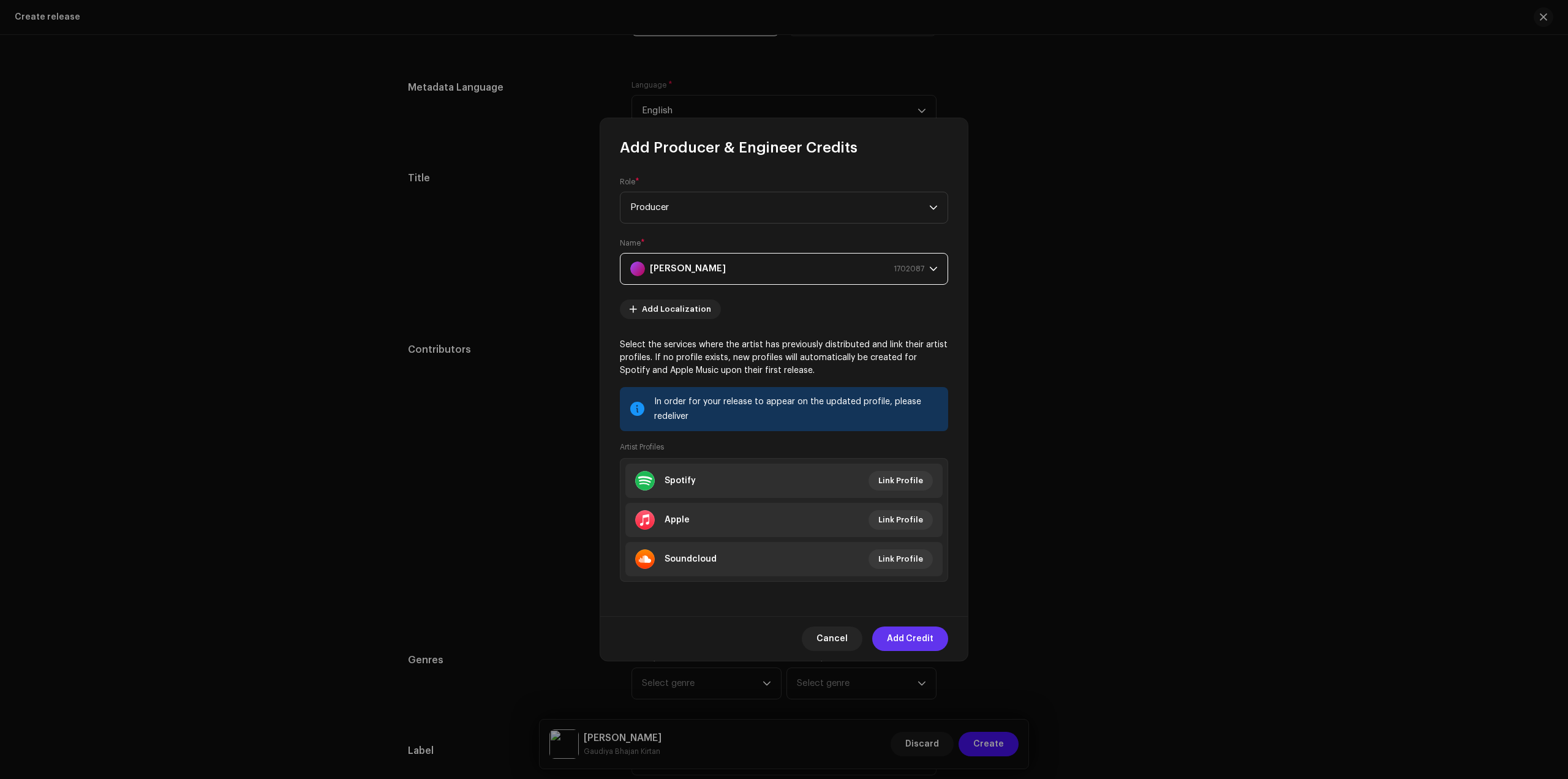
click at [913, 642] on span "Add Credit" at bounding box center [910, 639] width 47 height 24
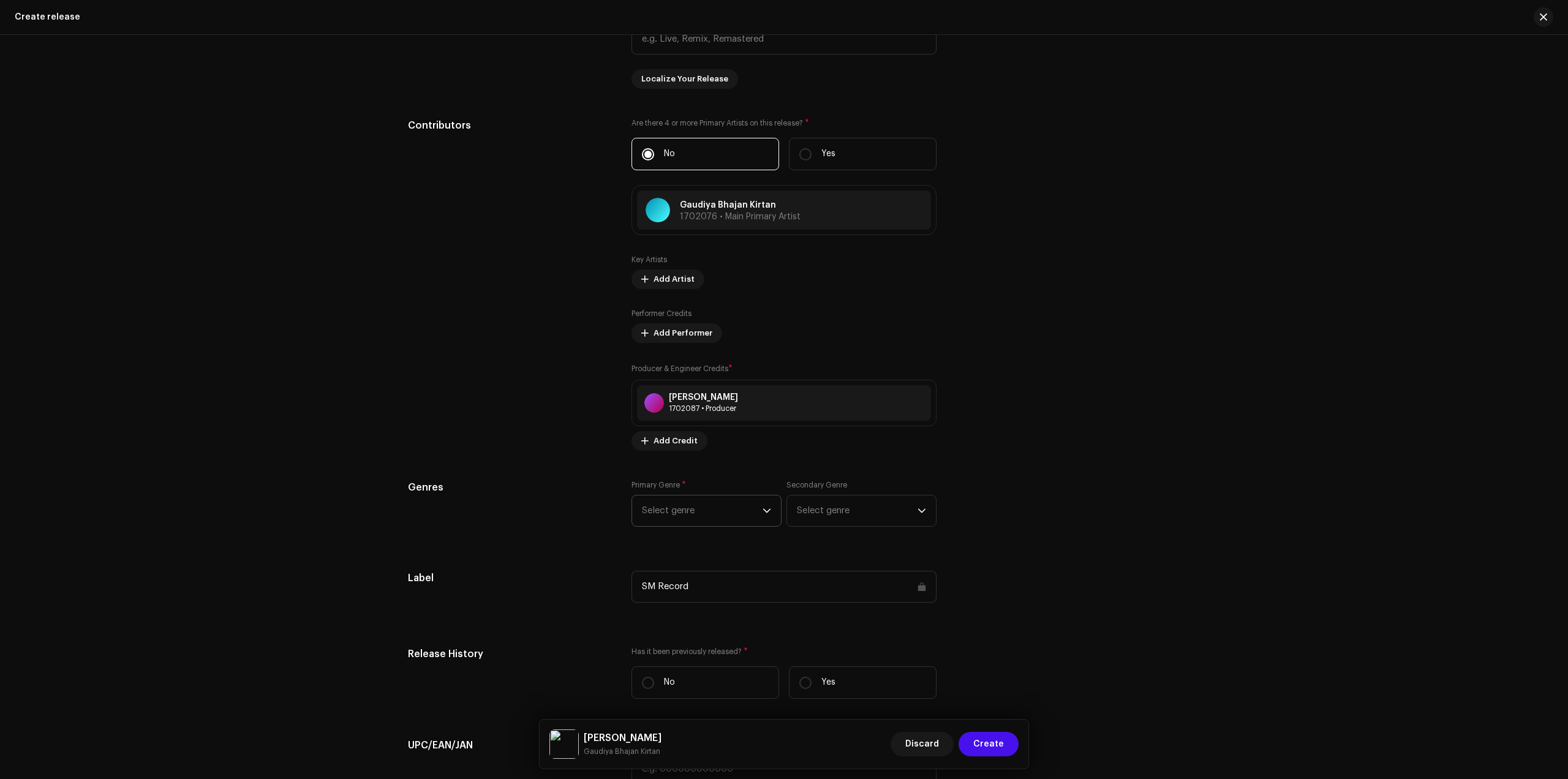
scroll to position [1608, 0]
click at [701, 492] on span "Select genre" at bounding box center [702, 505] width 121 height 31
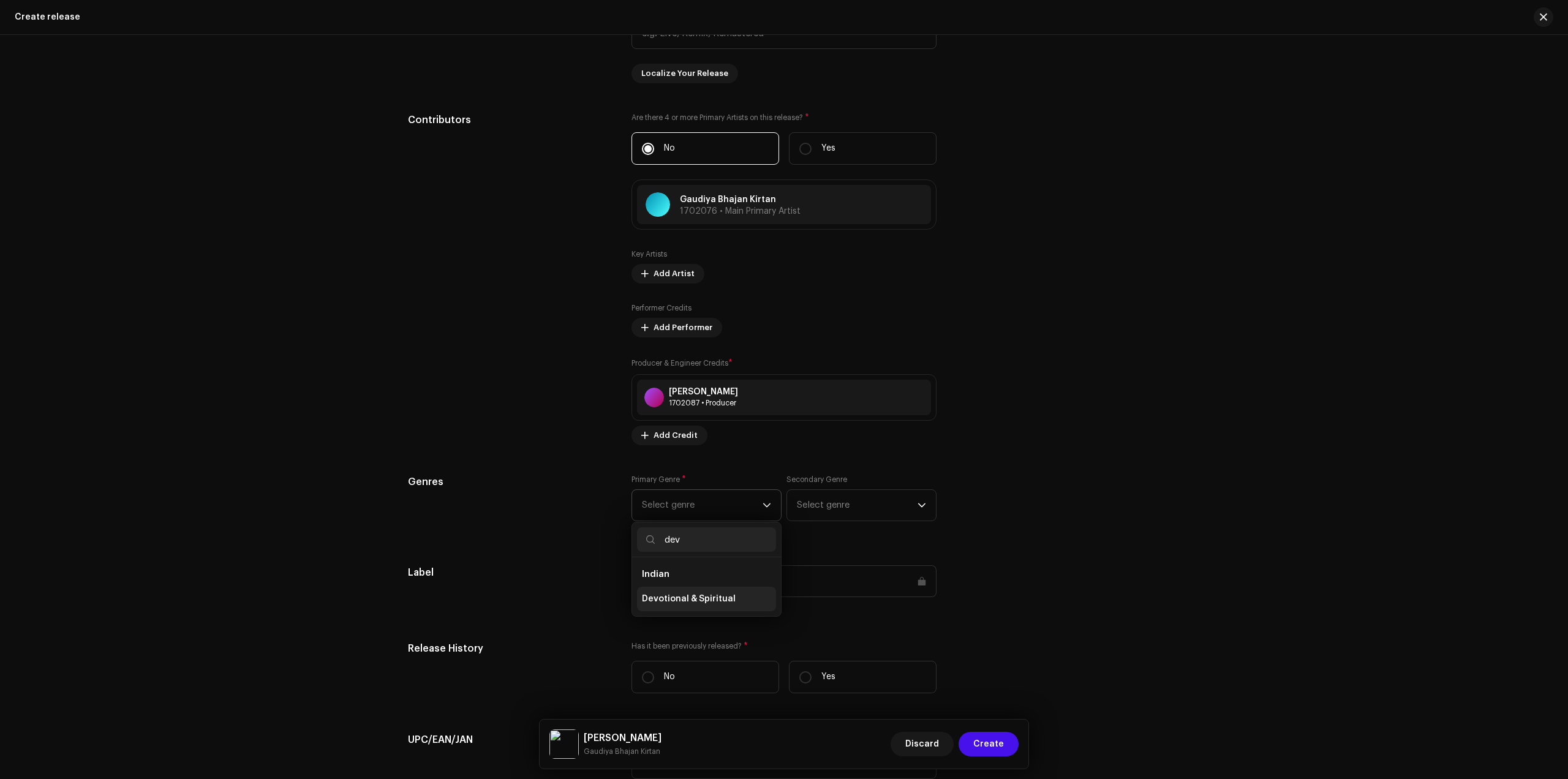
type input "dev"
click at [674, 604] on span "Devotional & Spiritual" at bounding box center [688, 599] width 94 height 13
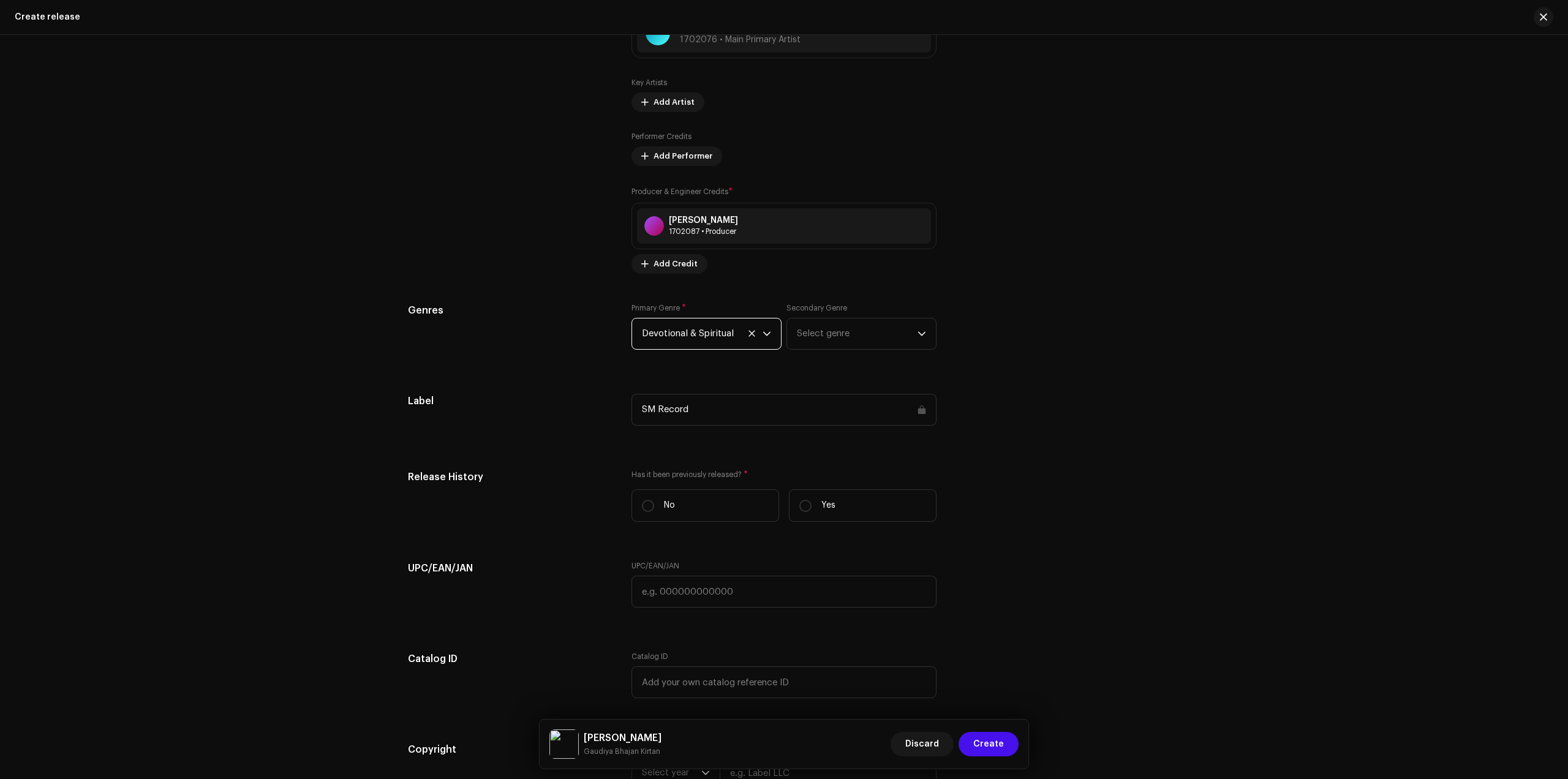
scroll to position [1837, 0]
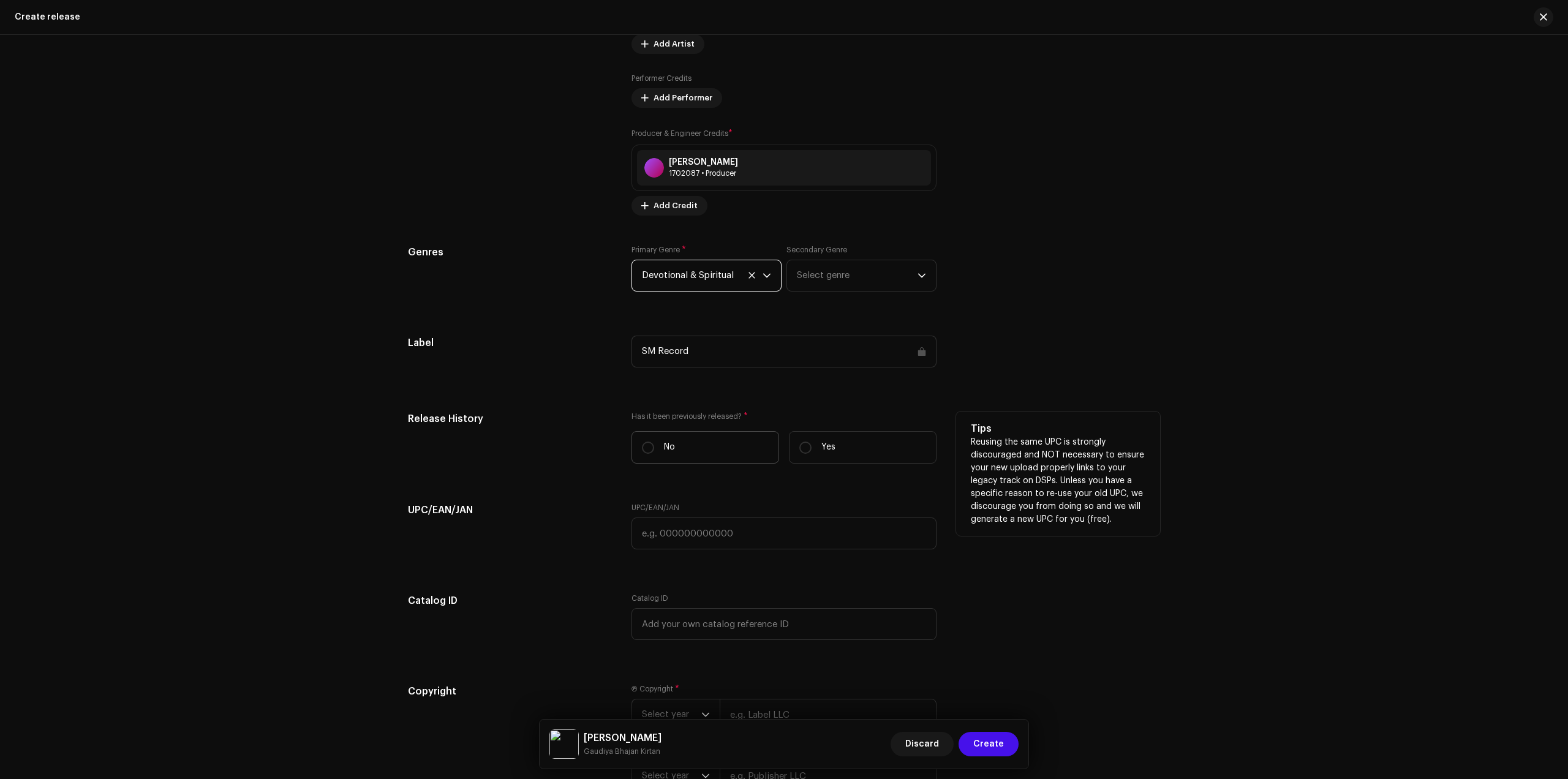
click at [688, 440] on label "No" at bounding box center [705, 447] width 148 height 32
click at [655, 441] on input "No" at bounding box center [648, 448] width 13 height 13
radio input "true"
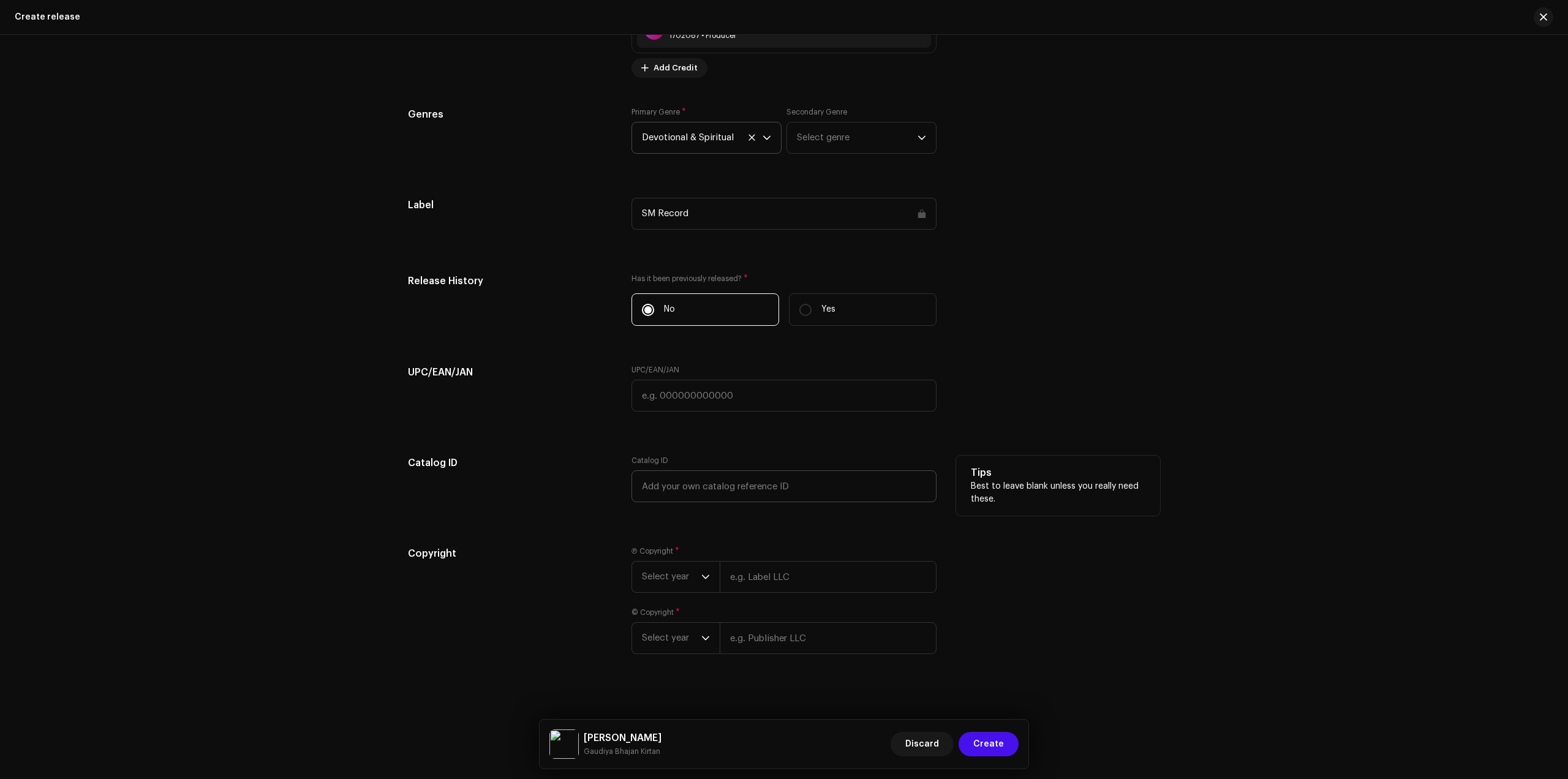
scroll to position [1983, 0]
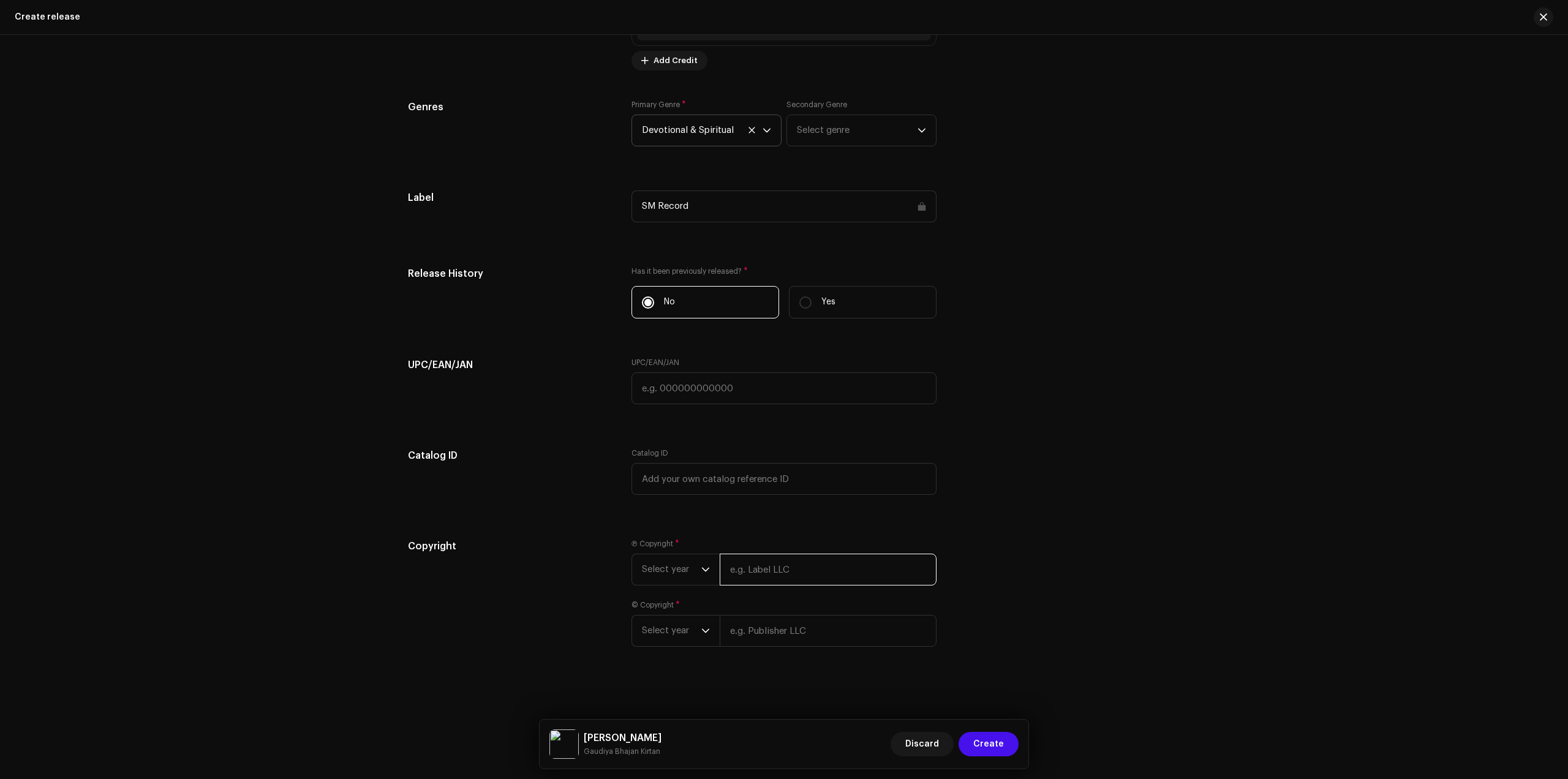
drag, startPoint x: 768, startPoint y: 577, endPoint x: 863, endPoint y: 581, distance: 95.1
click at [771, 576] on input "text" at bounding box center [828, 569] width 217 height 32
type input "Gaudiya Bhajan Kirtan"
click at [749, 624] on div "© Copyright * Select year" at bounding box center [784, 638] width 305 height 47
type input "Gaudiya Bhajan Kirtan"
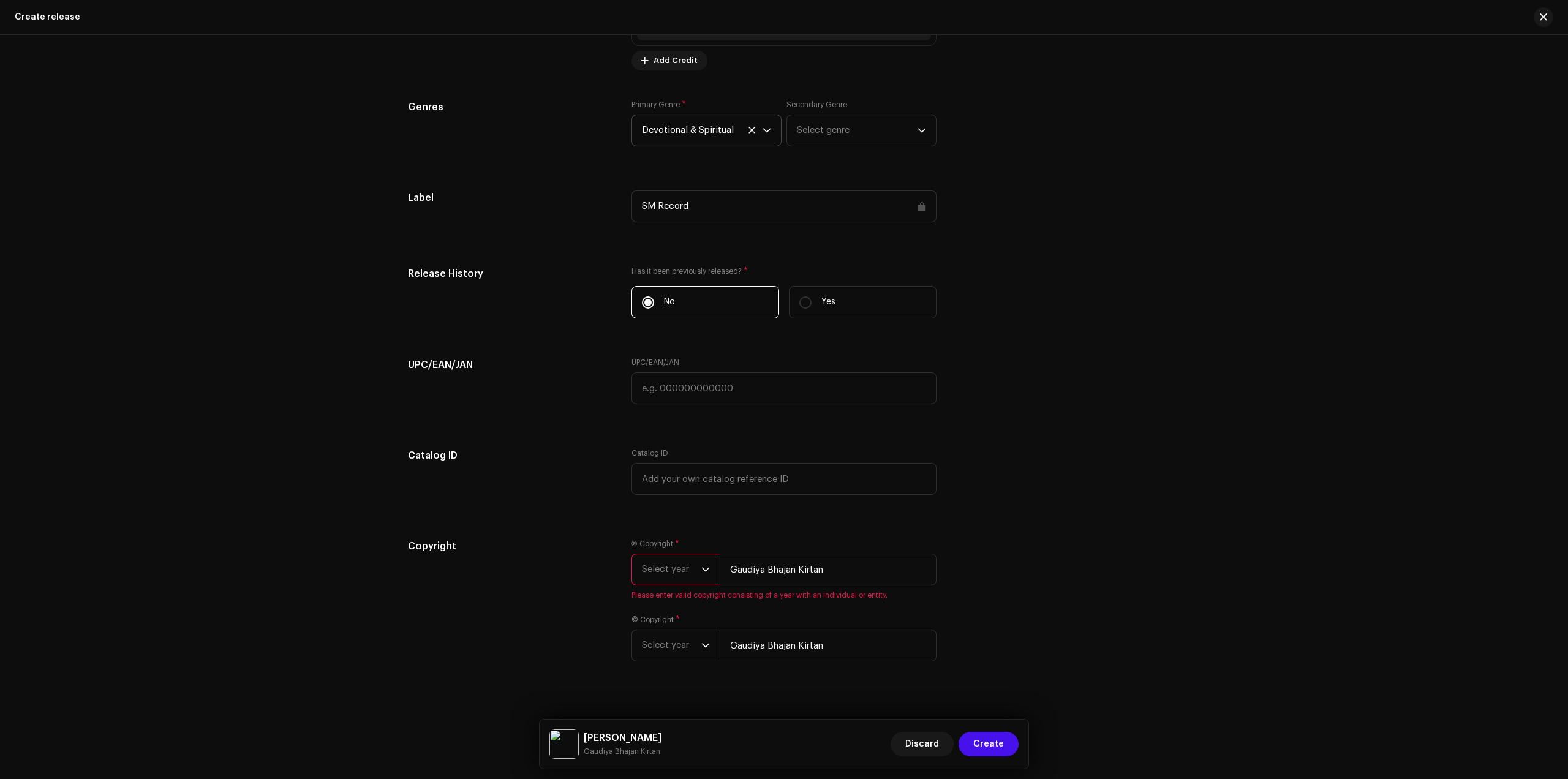
click at [688, 570] on span "Select year" at bounding box center [671, 569] width 59 height 31
click at [648, 669] on span "2025" at bounding box center [653, 664] width 22 height 13
click at [660, 646] on div "© Copyright * Select year [PERSON_NAME] Kirtan Please enter valid copyright con…" at bounding box center [784, 631] width 305 height 62
click at [670, 635] on span "Select year" at bounding box center [671, 631] width 59 height 31
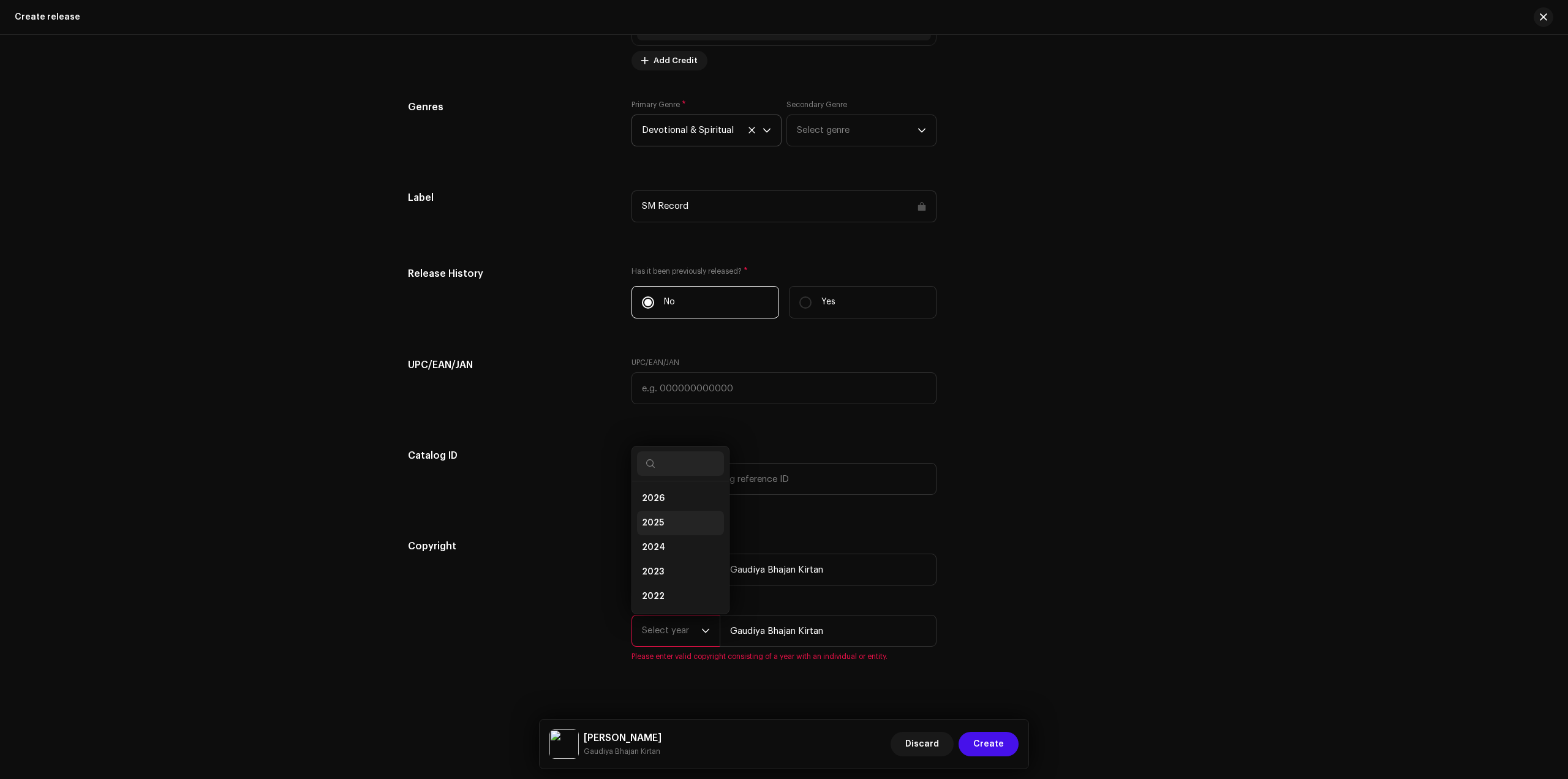
click at [671, 528] on li "2025" at bounding box center [681, 522] width 87 height 24
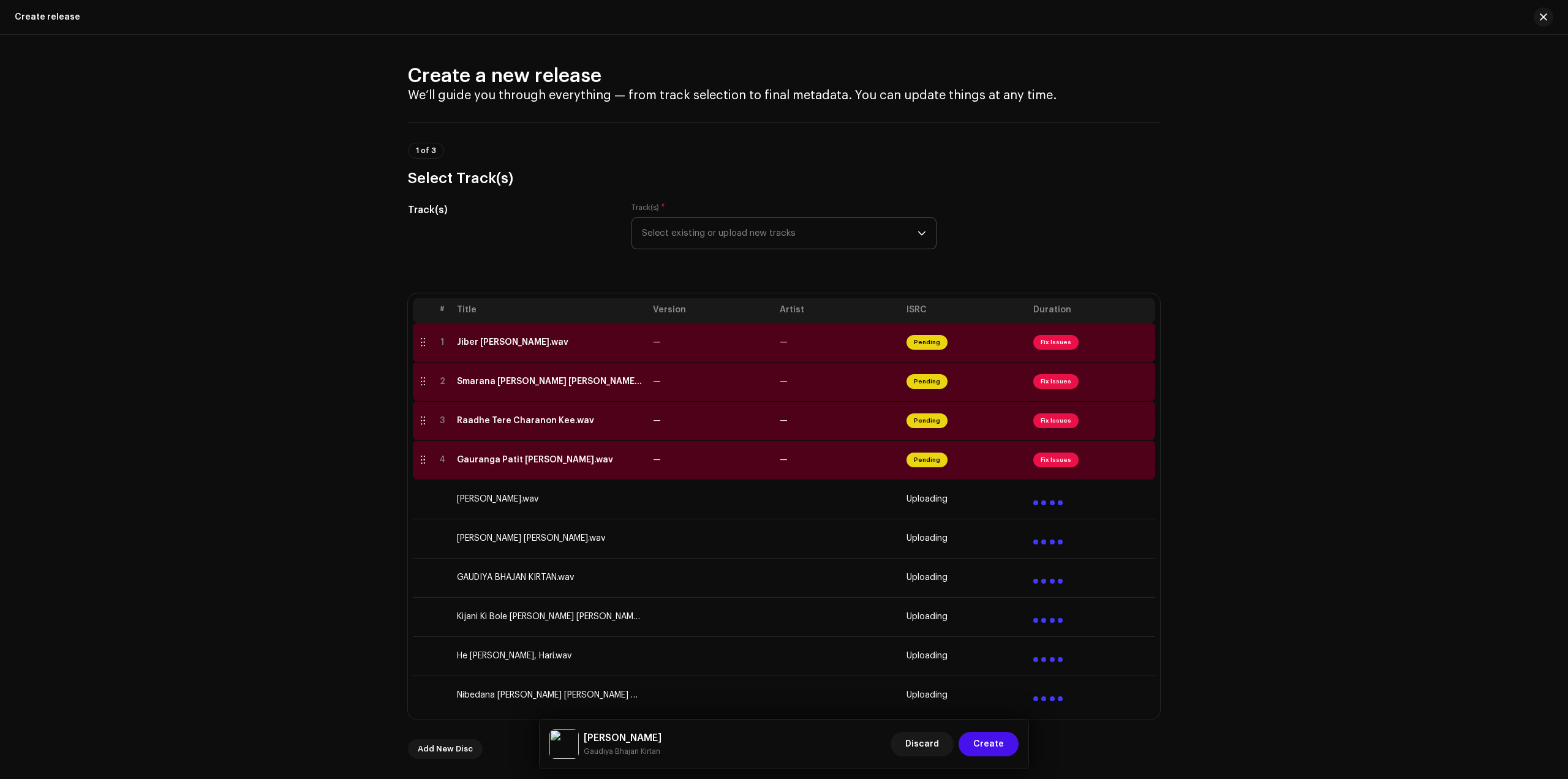
scroll to position [0, 0]
